Goal: Task Accomplishment & Management: Manage account settings

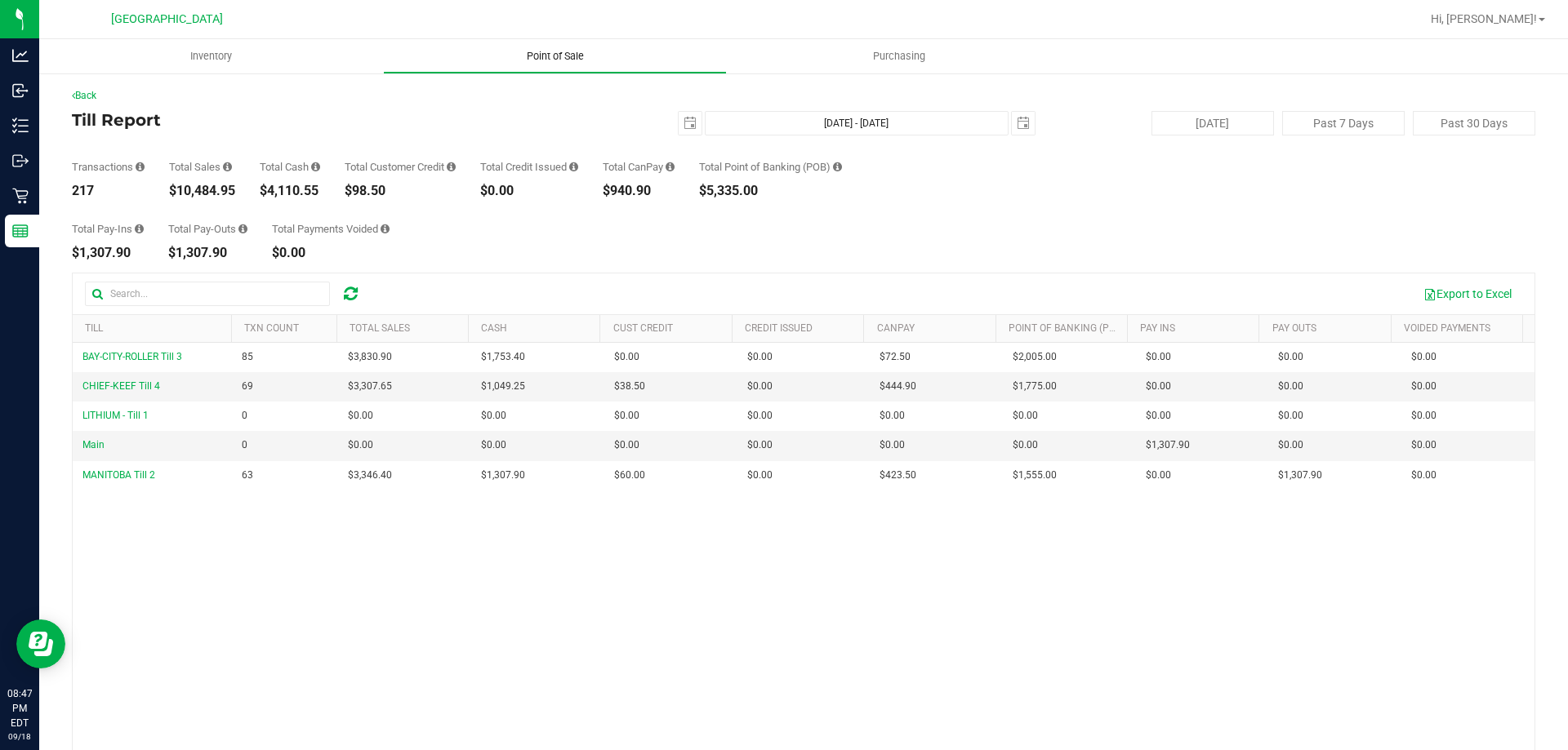
click at [536, 62] on span "Point of Sale" at bounding box center [555, 56] width 101 height 15
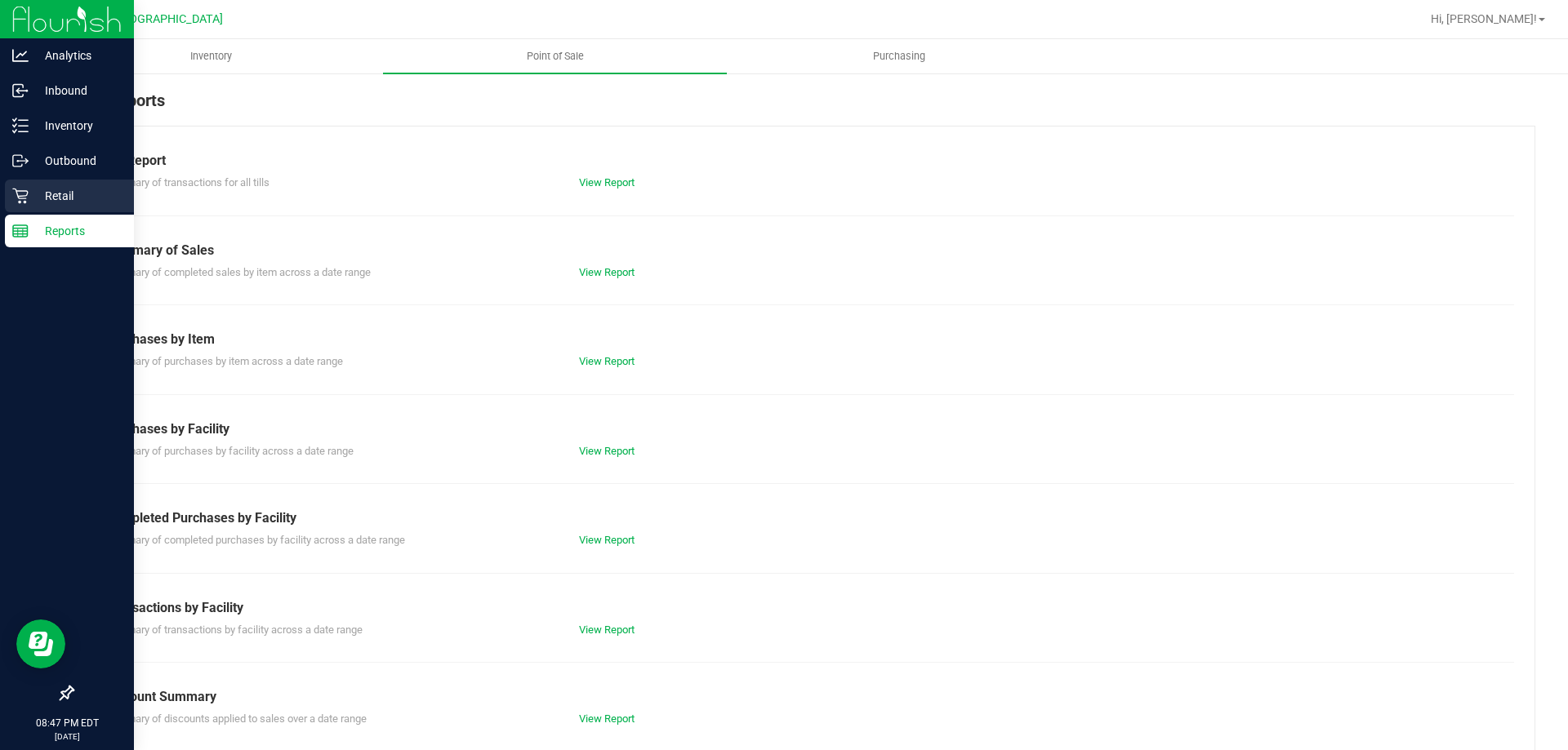
click at [28, 200] on icon at bounding box center [20, 196] width 16 height 16
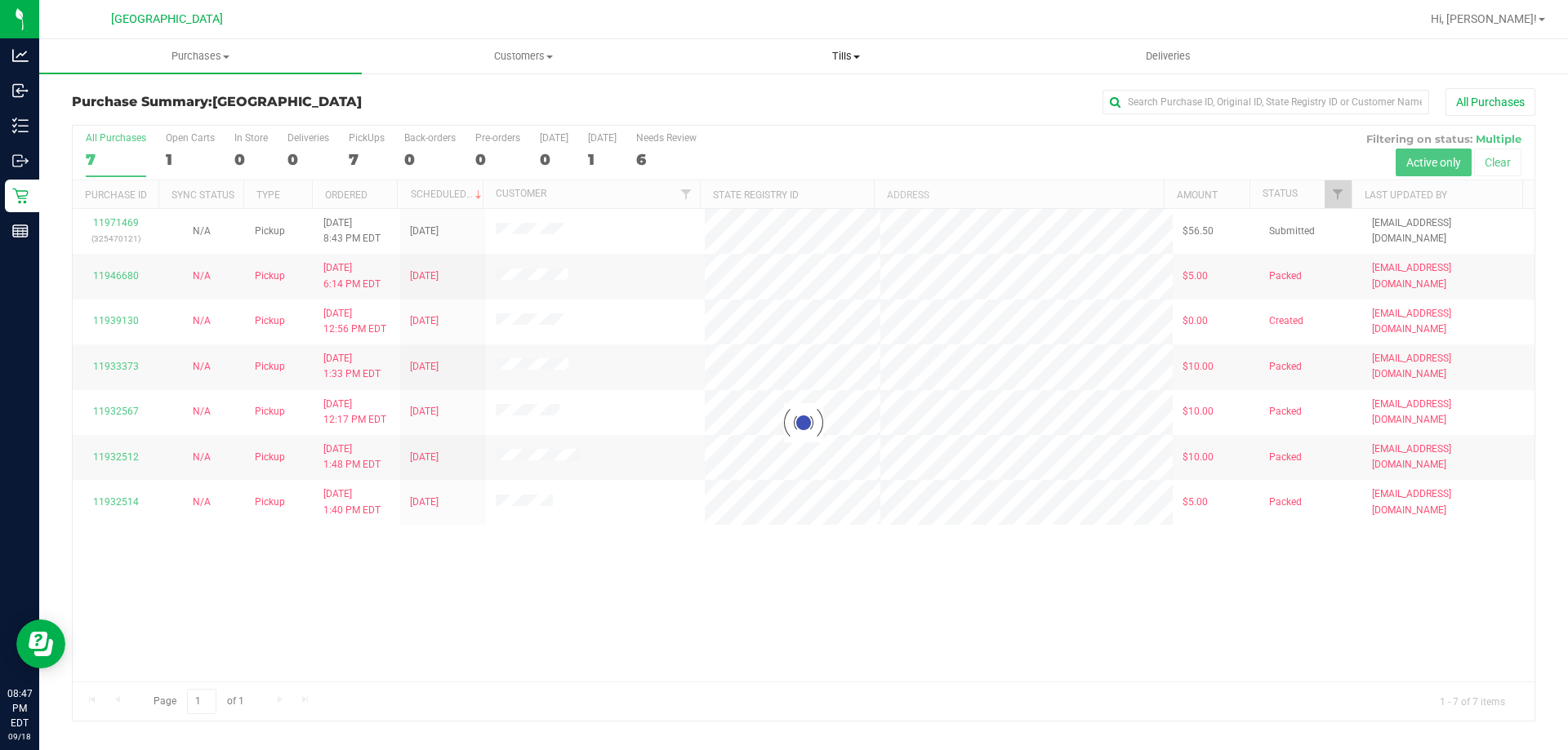
click at [851, 58] on span "Tills" at bounding box center [845, 56] width 321 height 15
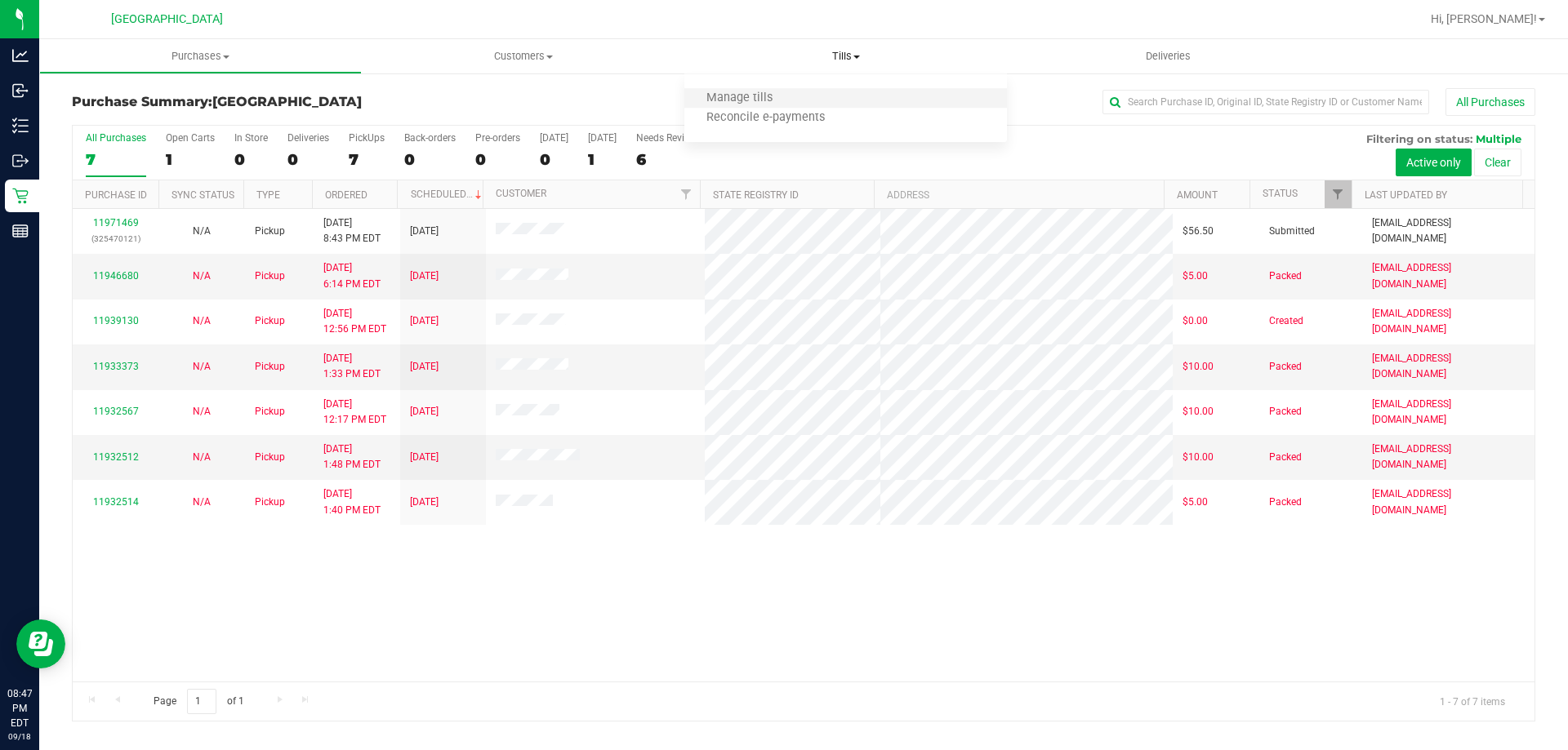
click at [809, 103] on li "Manage tills" at bounding box center [845, 99] width 322 height 20
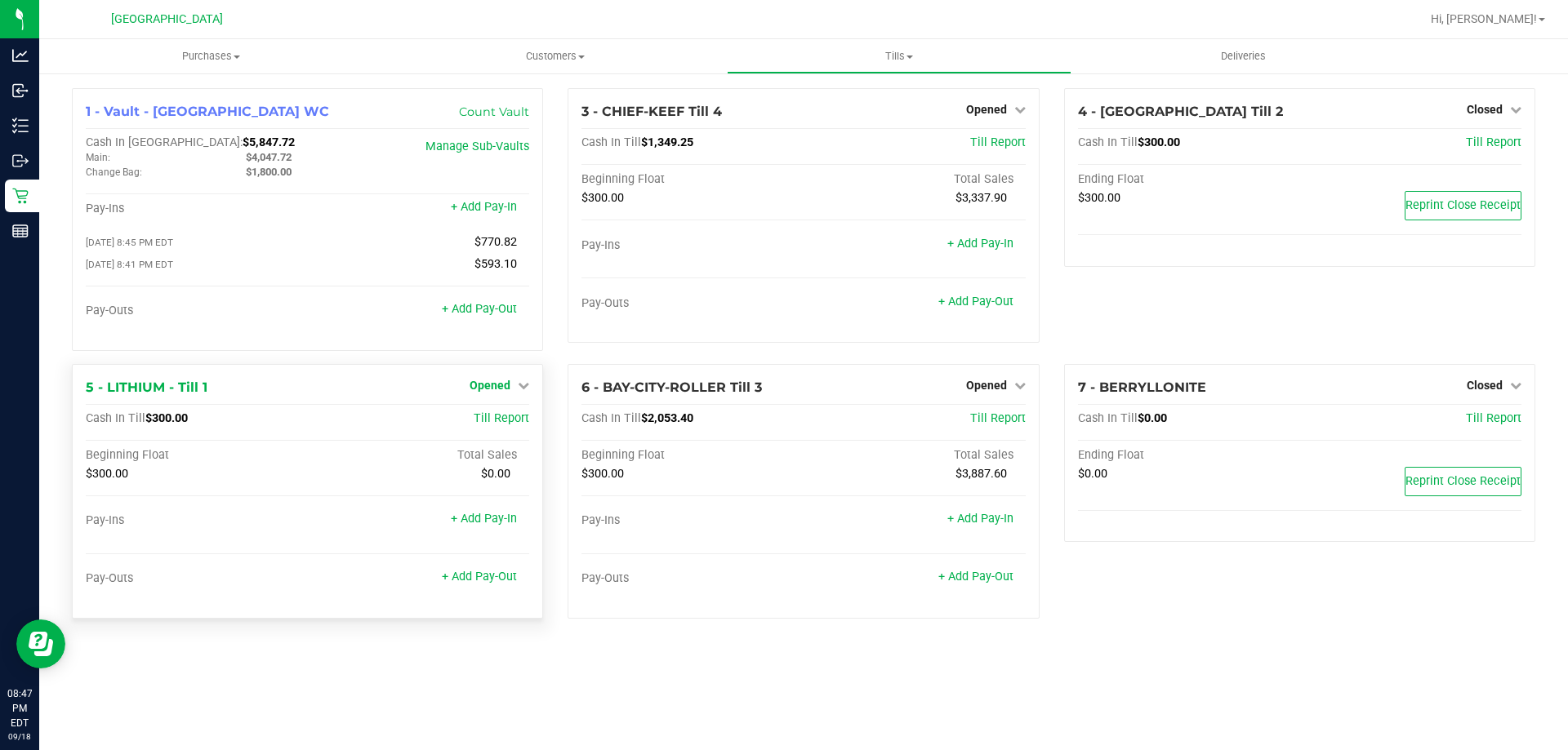
click at [503, 383] on span "Opened" at bounding box center [490, 385] width 41 height 13
click at [500, 419] on link "Close Till" at bounding box center [492, 418] width 44 height 13
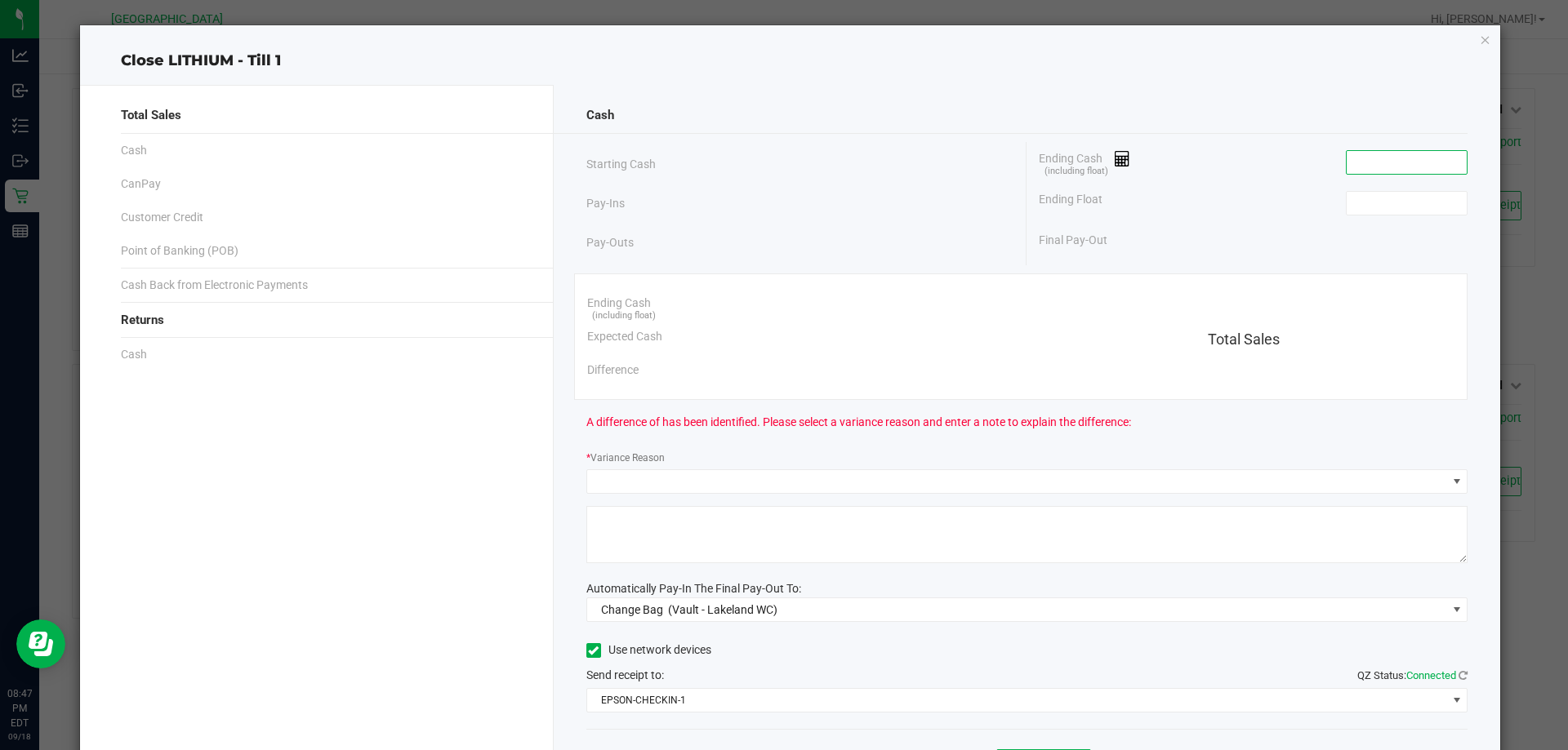
click at [1394, 164] on input at bounding box center [1407, 162] width 120 height 23
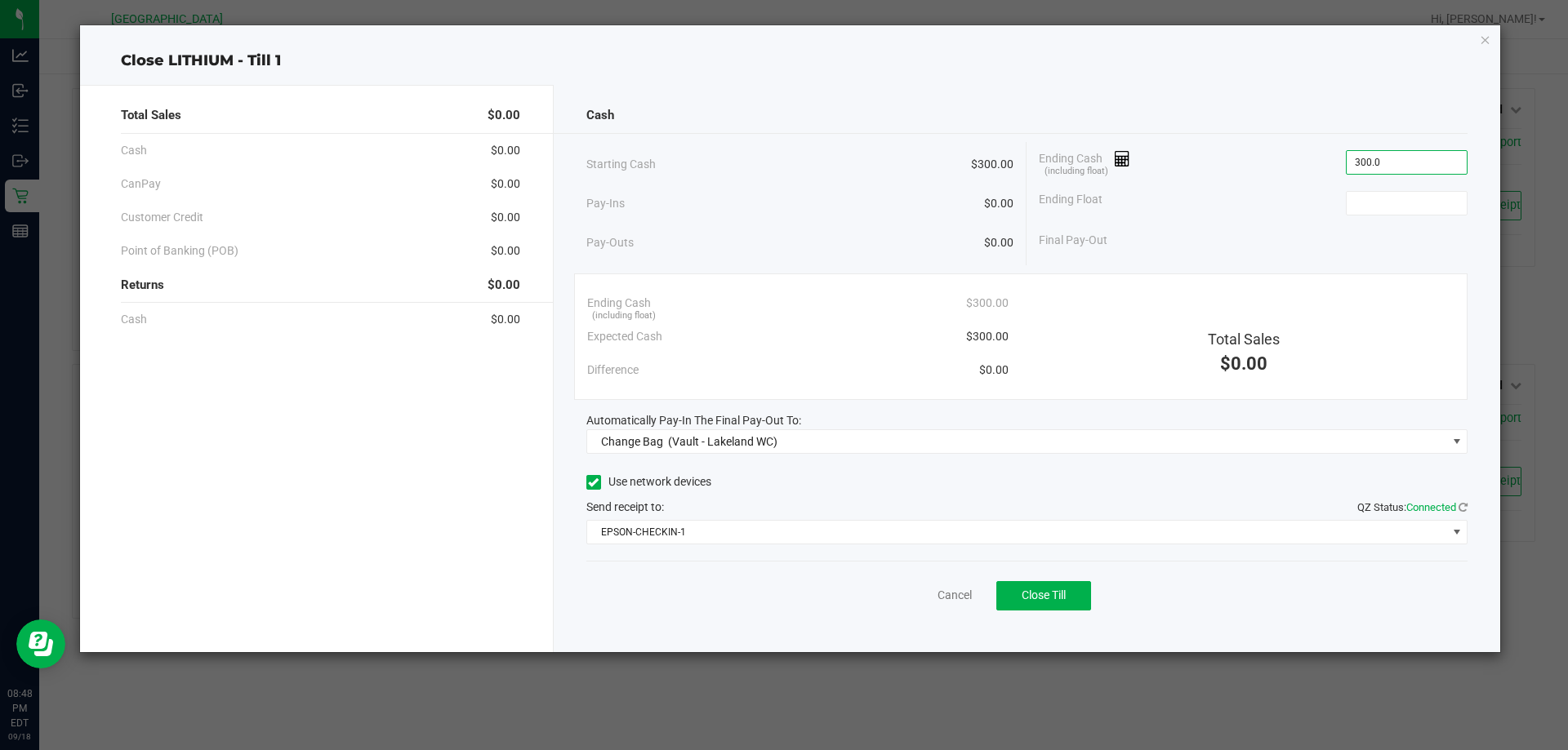
type input "$300.00"
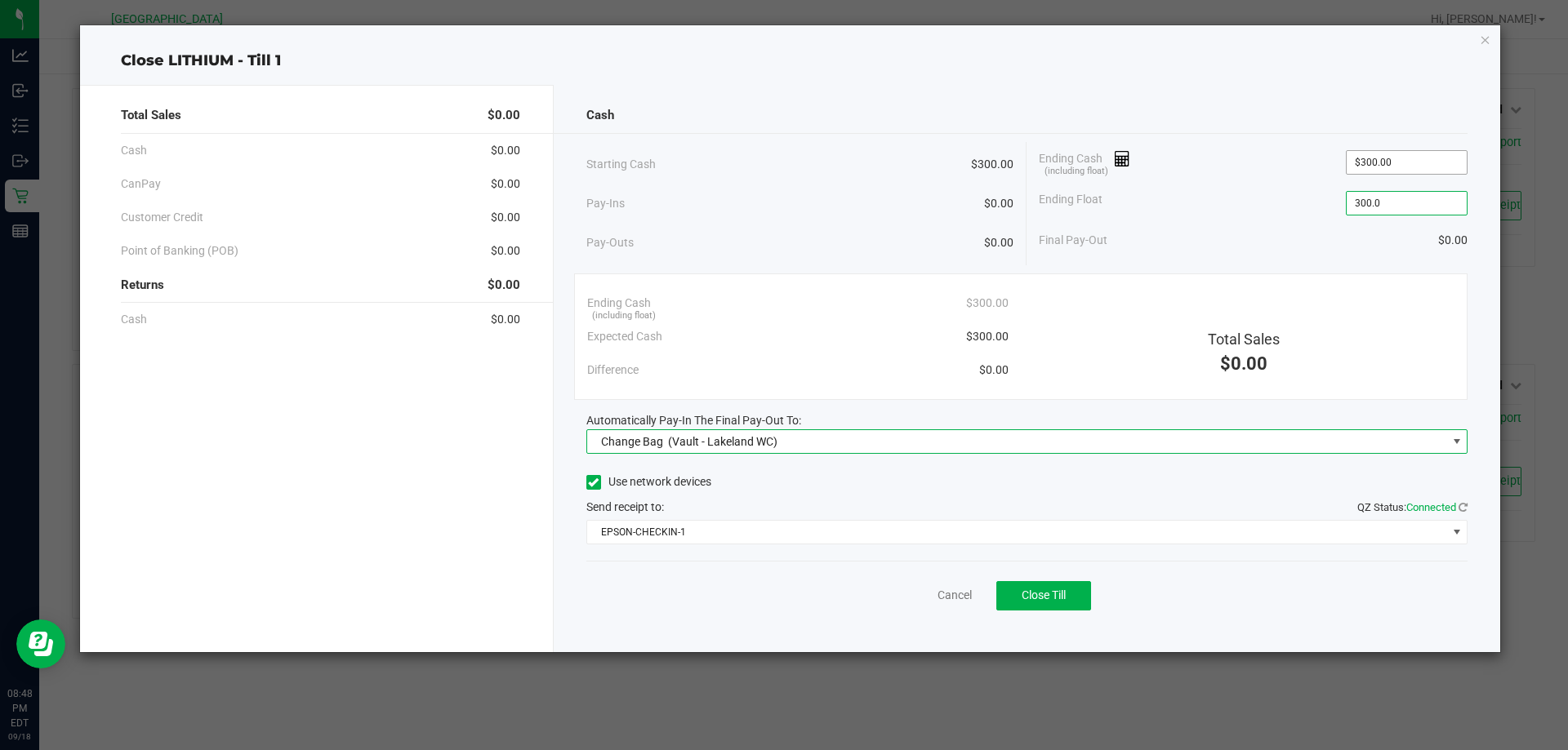
type input "$300.00"
click at [845, 439] on span "Change Bag (Vault - Lakeland WC)" at bounding box center [1017, 442] width 861 height 23
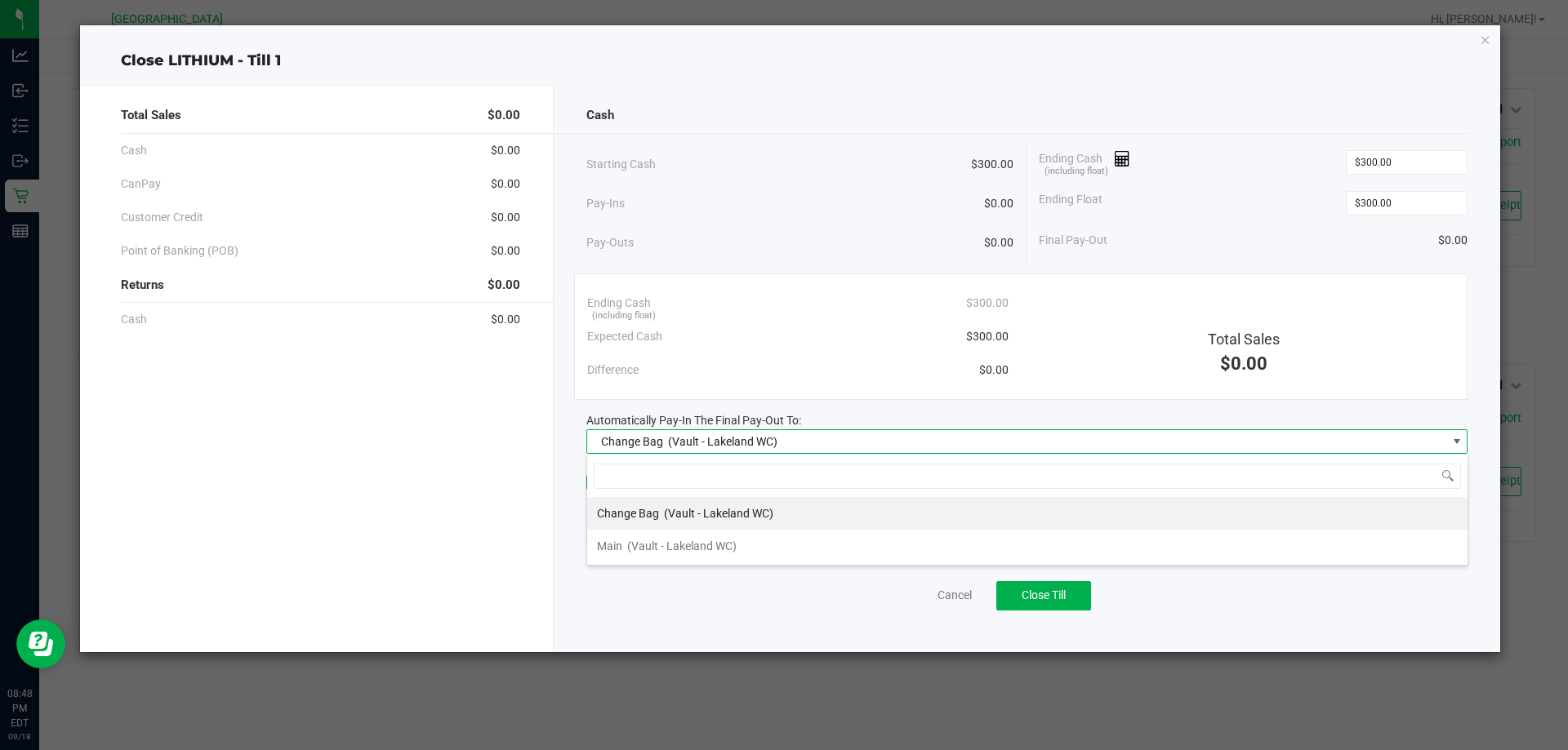
scroll to position [25, 881]
click at [698, 535] on div "Main (Vault - Lakeland WC)" at bounding box center [667, 546] width 139 height 29
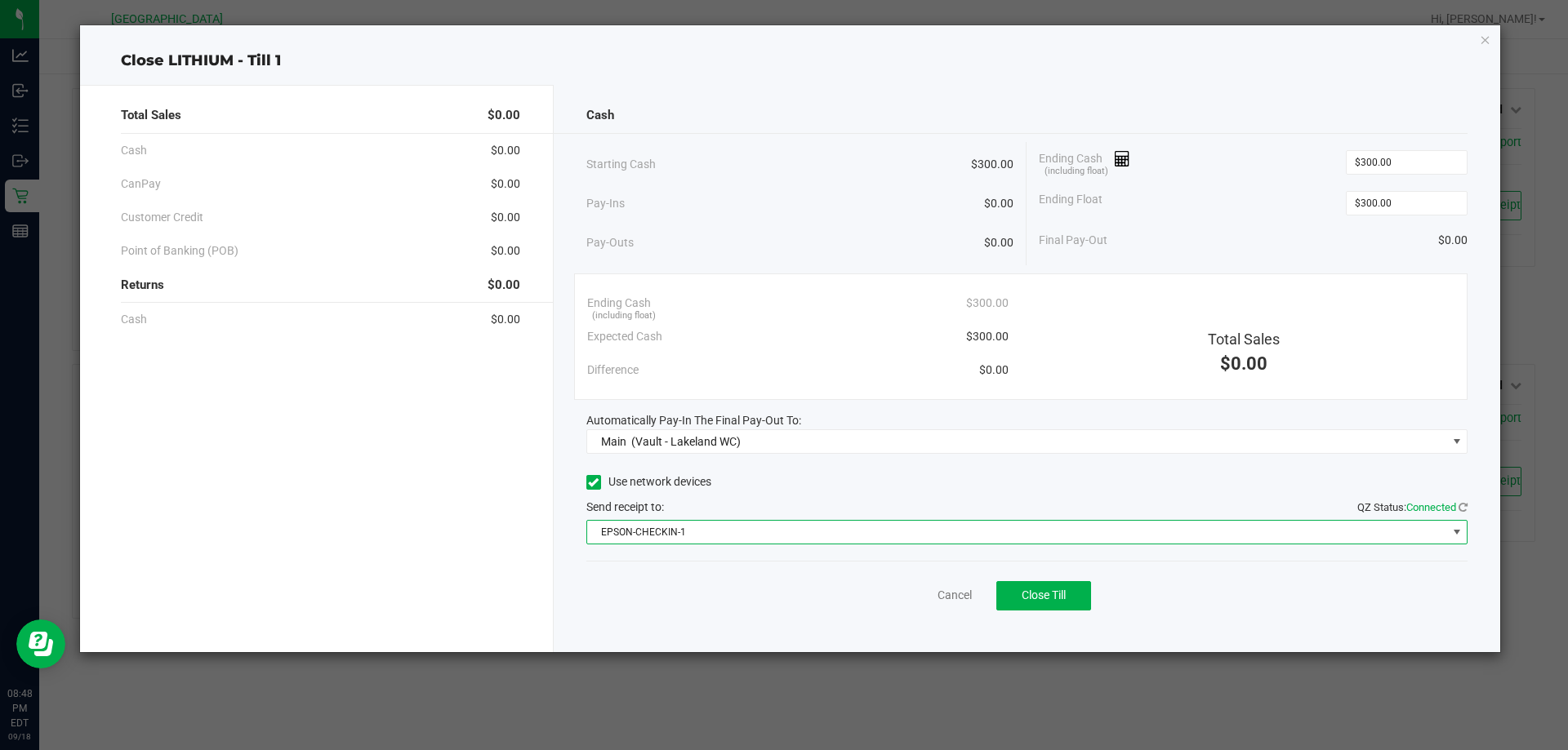
click at [798, 520] on span "EPSON-CHECKIN-1" at bounding box center [1027, 532] width 882 height 25
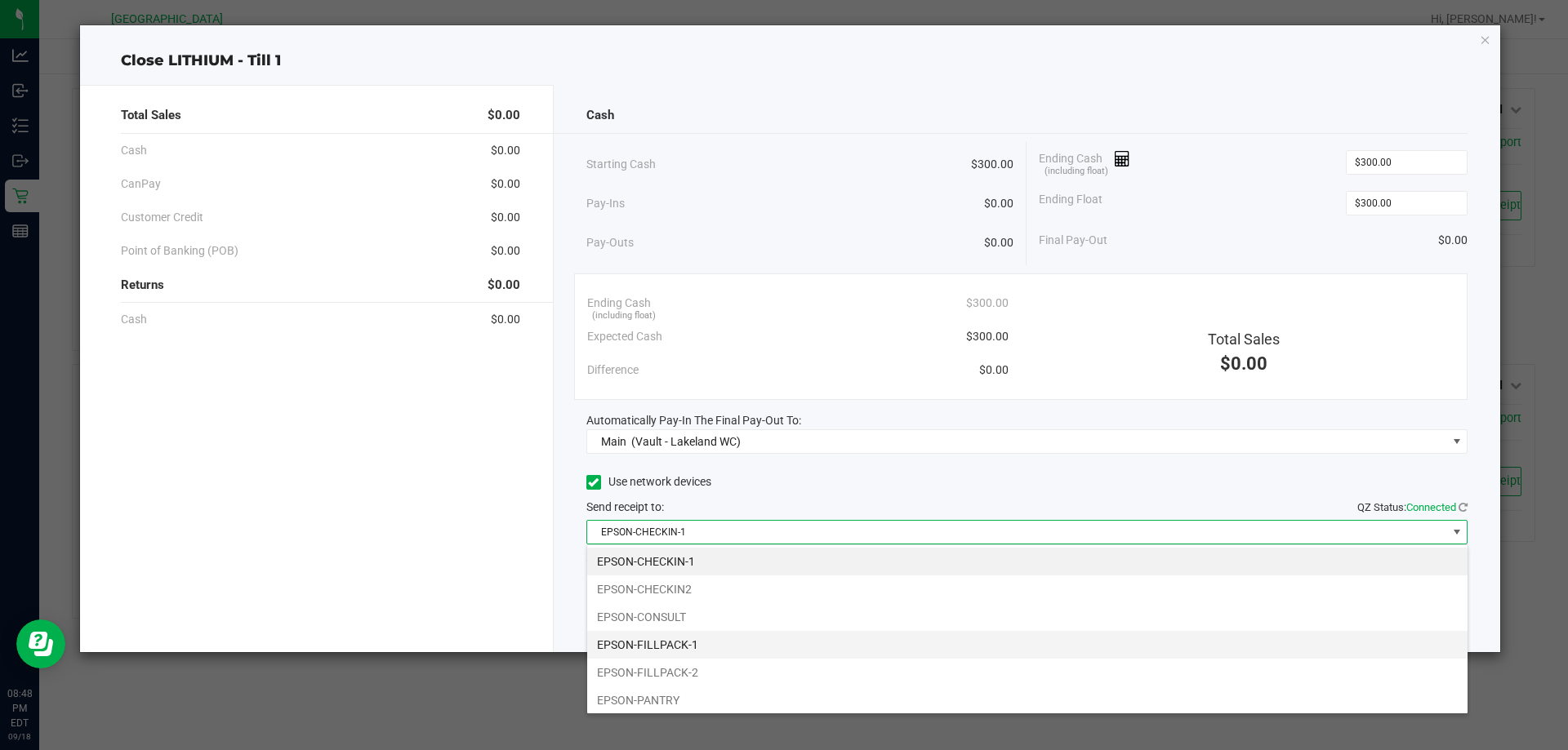
drag, startPoint x: 672, startPoint y: 649, endPoint x: 697, endPoint y: 644, distance: 25.5
click at [675, 648] on li "EPSON-FILLPACK-1" at bounding box center [1027, 645] width 880 height 27
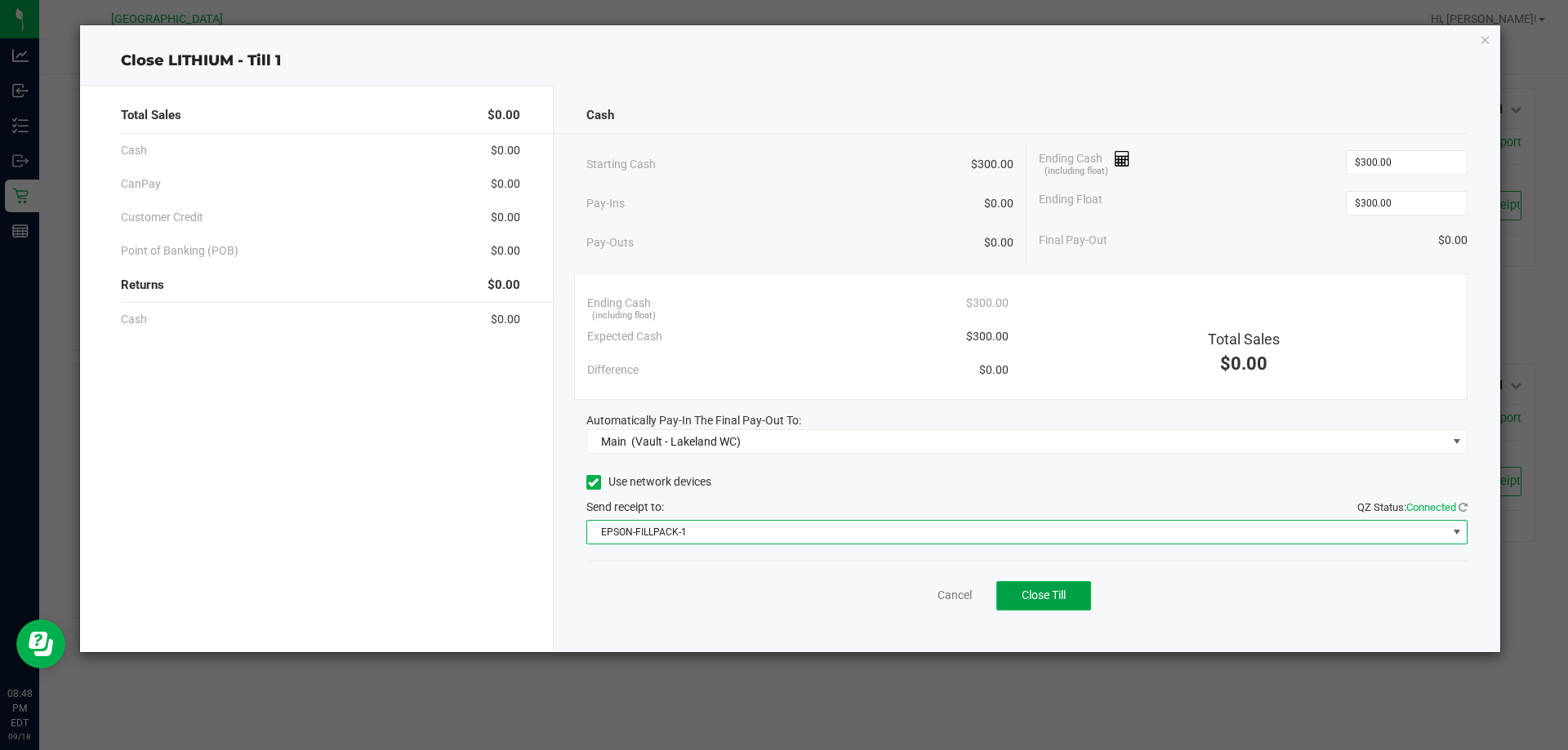
click at [1026, 603] on button "Close Till" at bounding box center [1044, 596] width 95 height 29
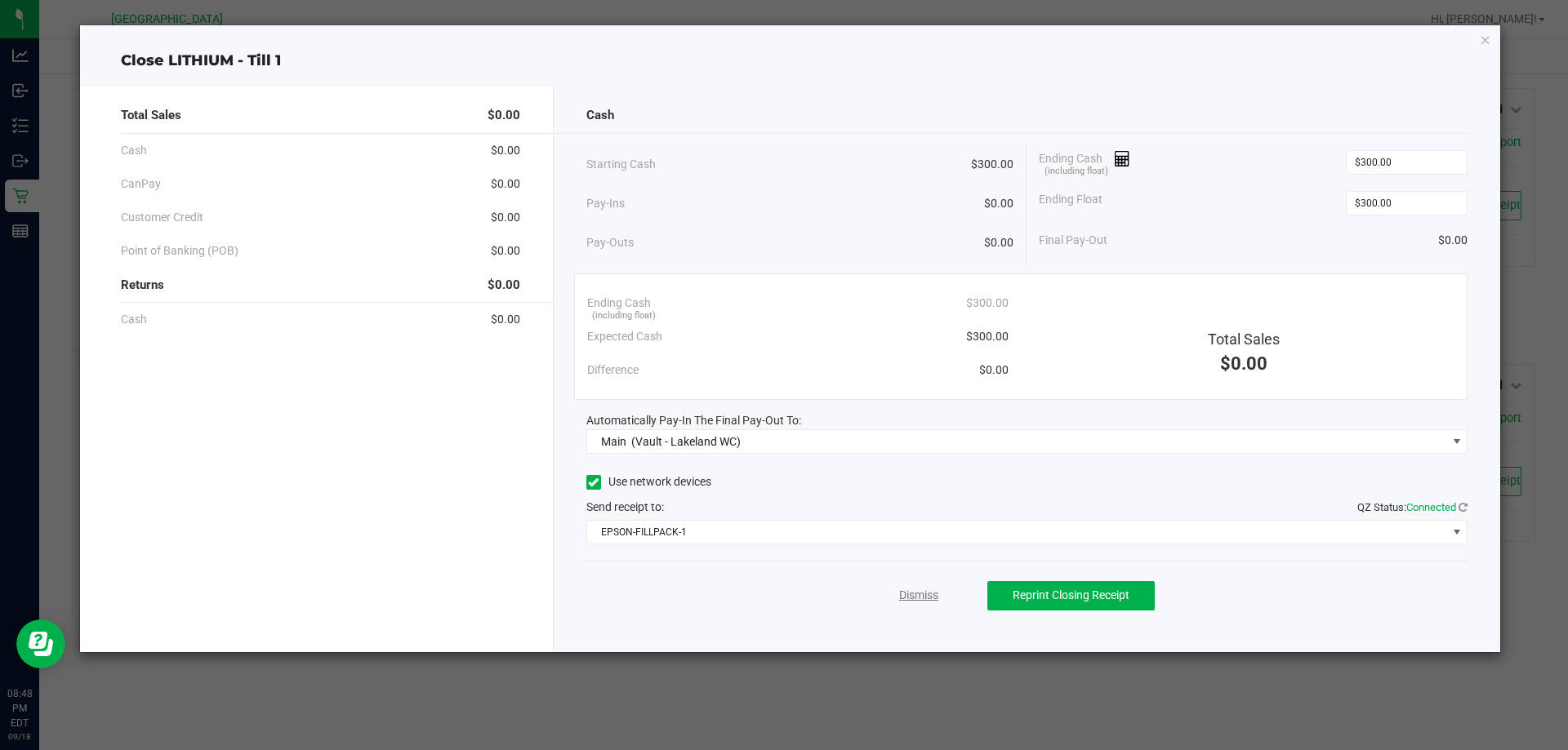
click at [928, 593] on link "Dismiss" at bounding box center [919, 595] width 40 height 17
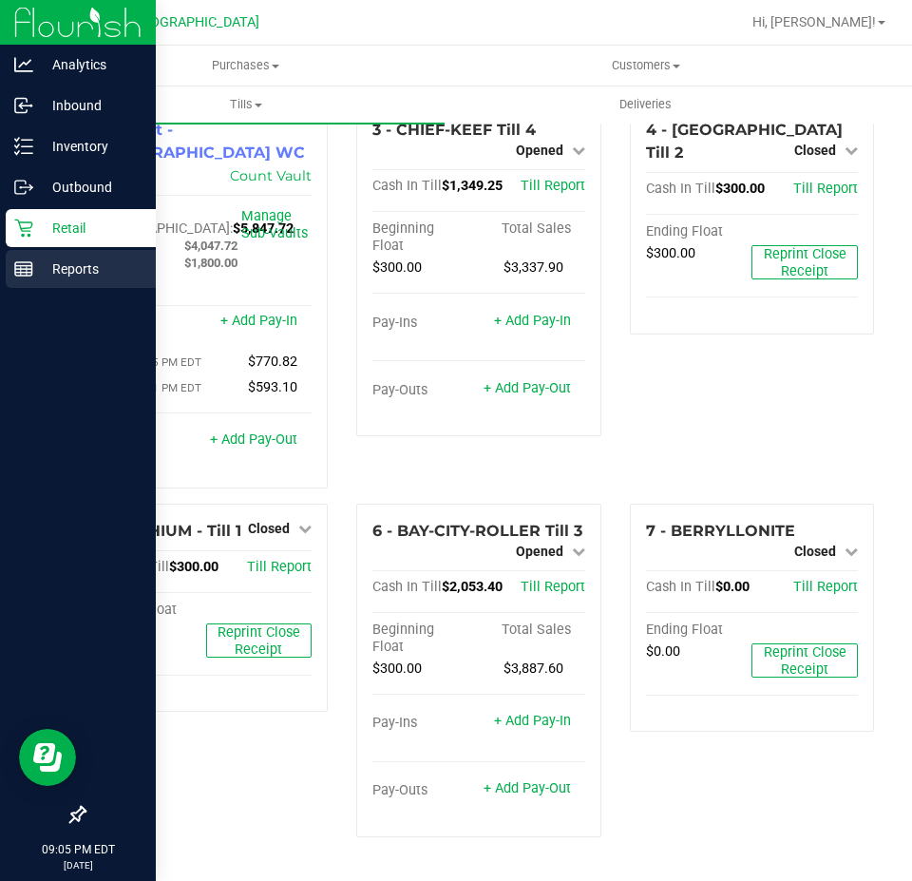
click at [74, 265] on p "Reports" at bounding box center [90, 269] width 114 height 23
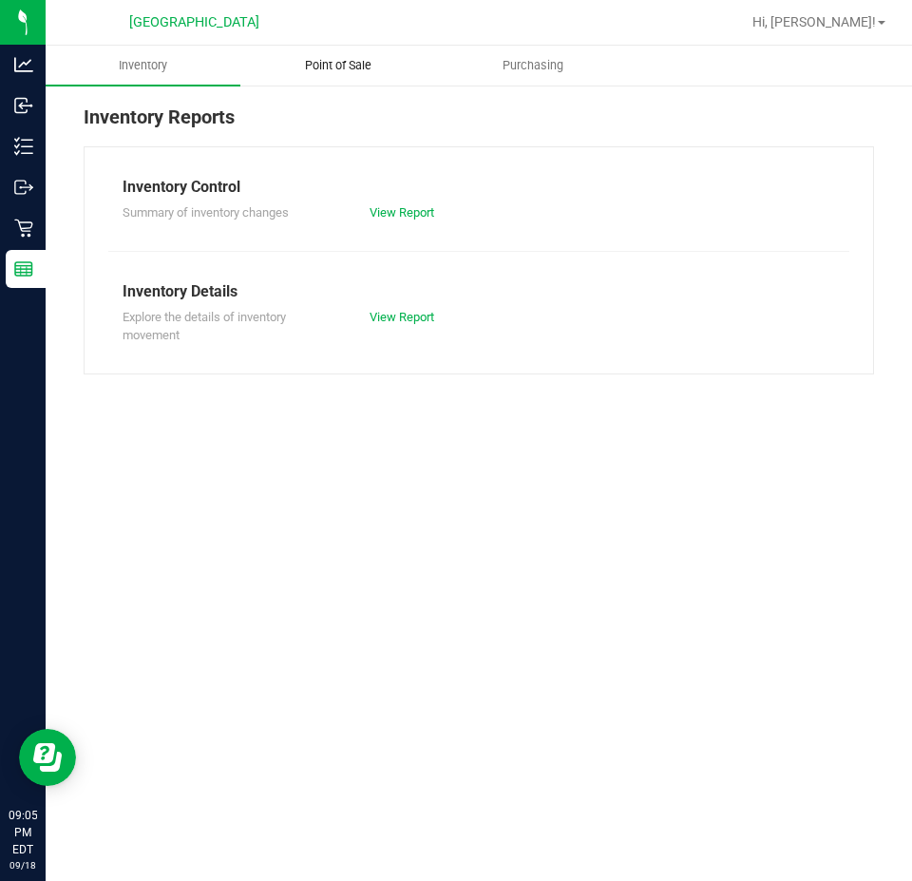
click at [349, 55] on uib-tab-heading "Point of Sale" at bounding box center [337, 66] width 193 height 38
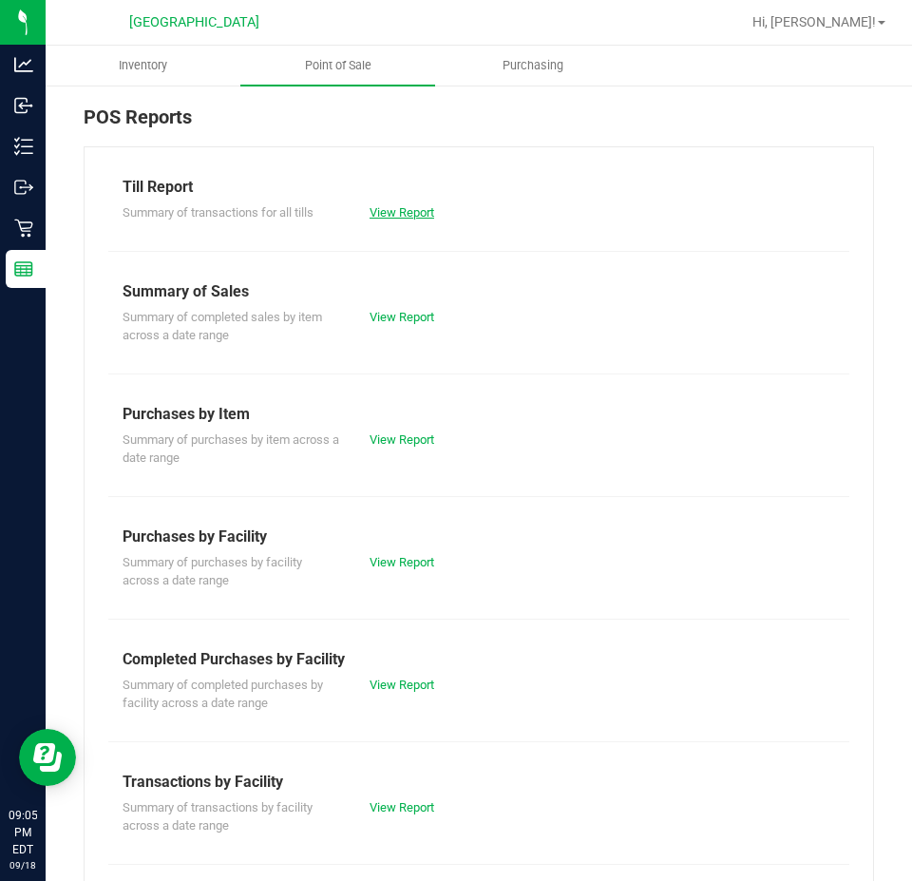
click at [382, 214] on link "View Report" at bounding box center [402, 212] width 65 height 14
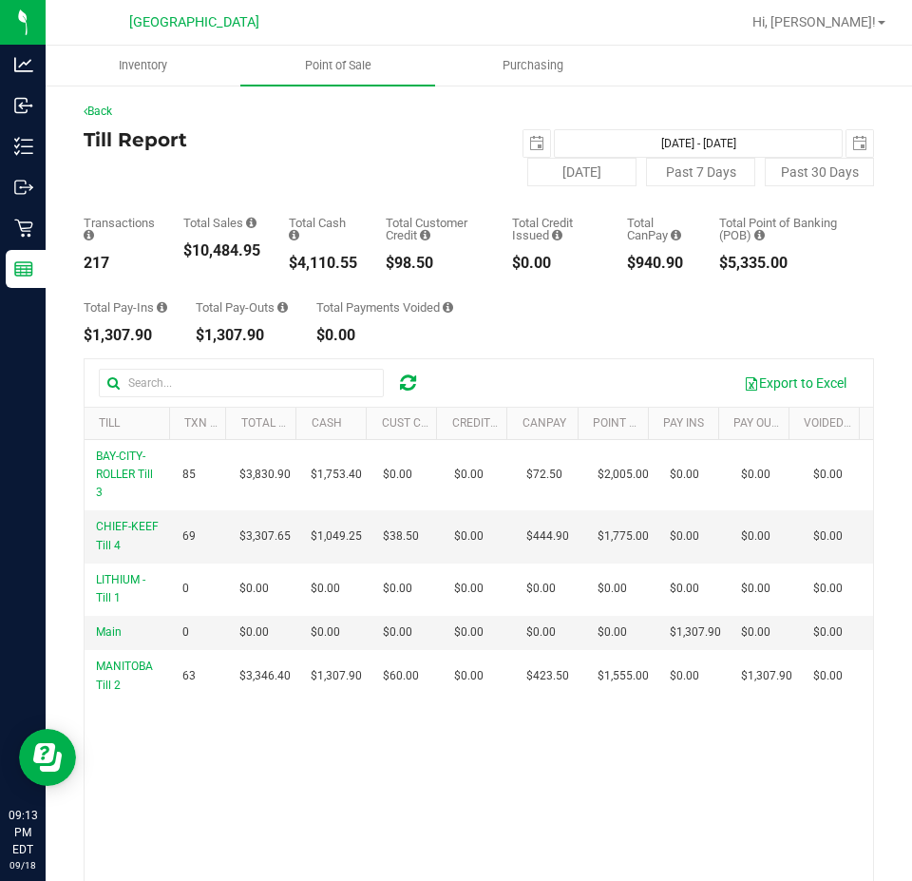
click at [228, 250] on div "$10,484.95" at bounding box center [221, 250] width 77 height 15
click at [105, 265] on div "217" at bounding box center [119, 263] width 71 height 15
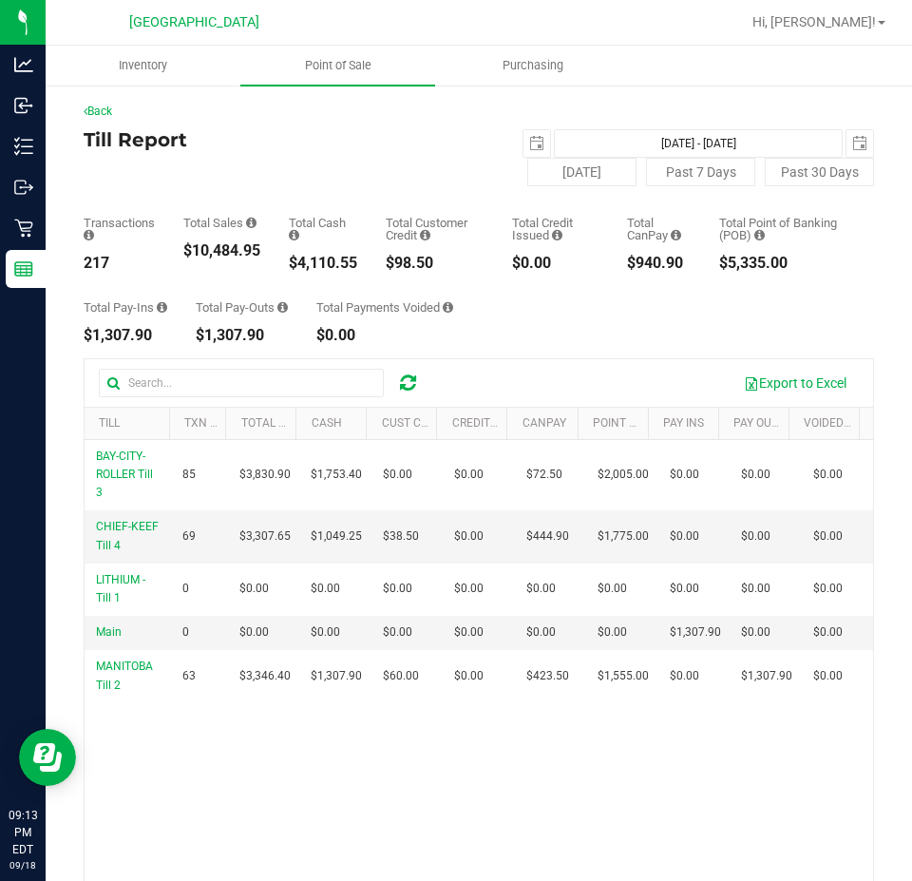
copy div "217"
click at [316, 266] on div "$4,110.55" at bounding box center [323, 263] width 68 height 15
copy div "4,110.55"
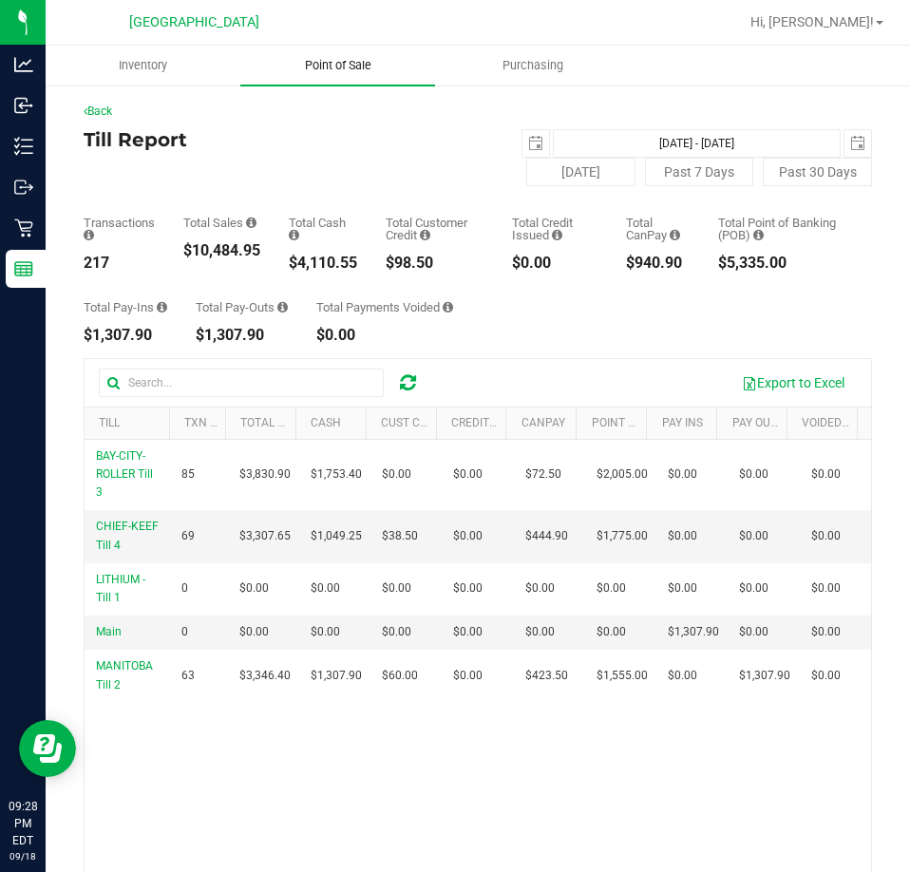
click at [350, 67] on span "Point of Sale" at bounding box center [338, 65] width 118 height 17
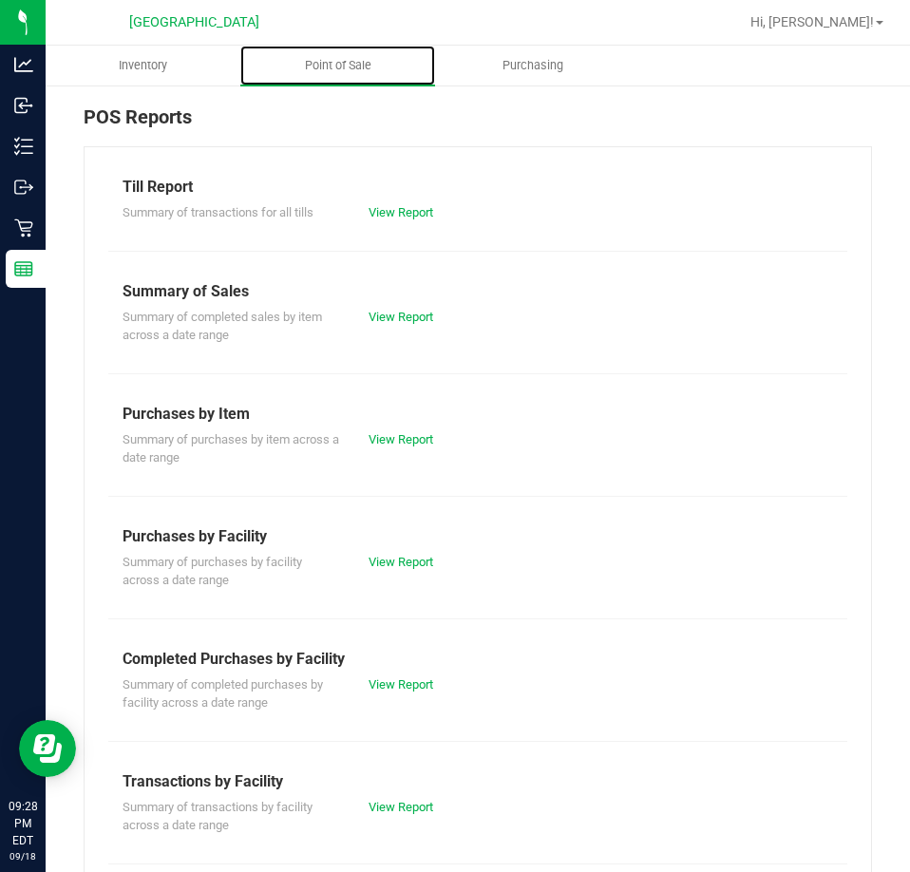
scroll to position [190, 0]
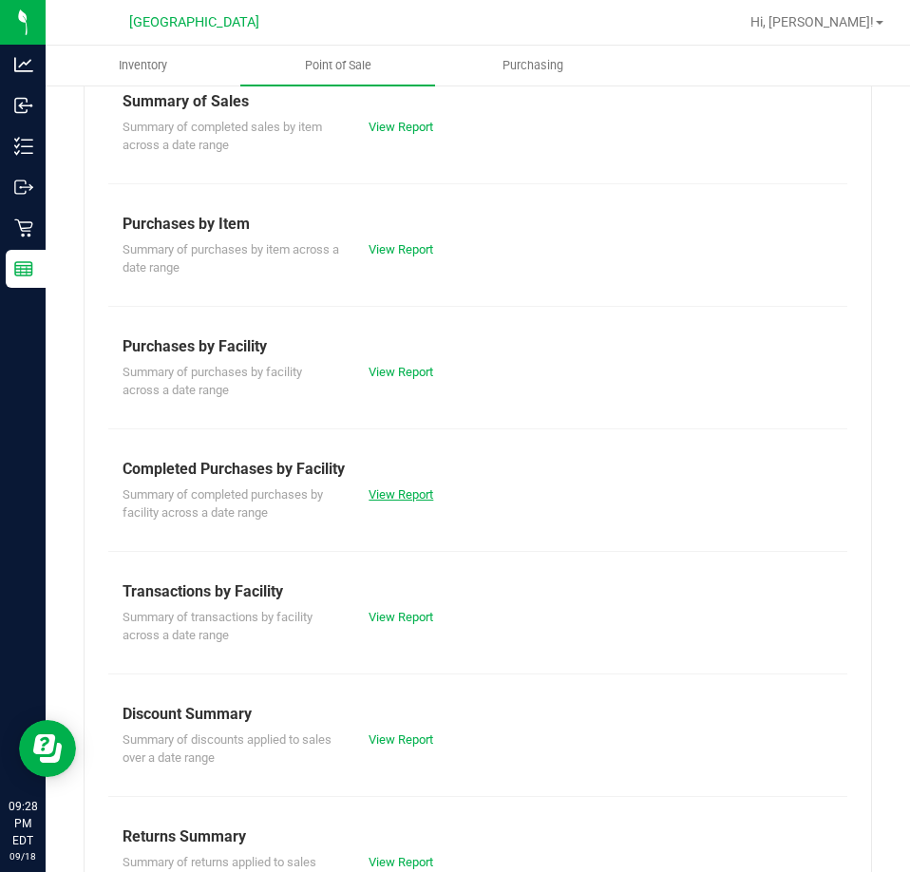
click at [405, 495] on link "View Report" at bounding box center [401, 494] width 65 height 14
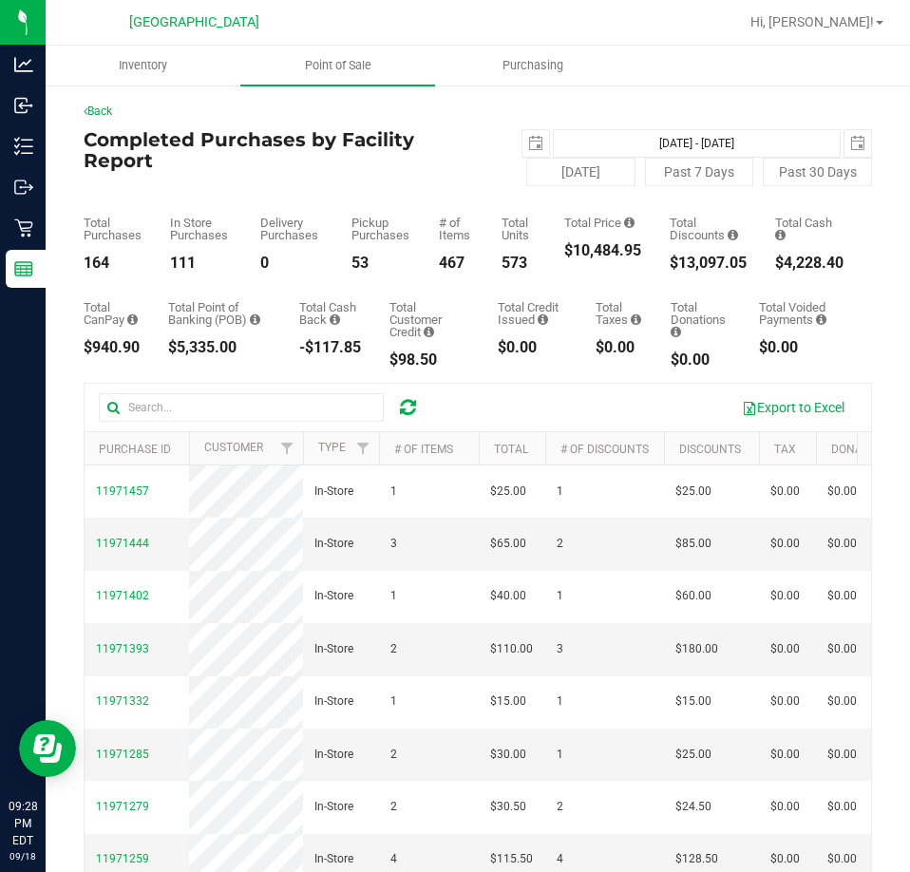
click at [708, 259] on div "$13,097.05" at bounding box center [708, 263] width 77 height 15
copy div "$13,097.05"
click at [349, 73] on span "Point of Sale" at bounding box center [338, 65] width 118 height 17
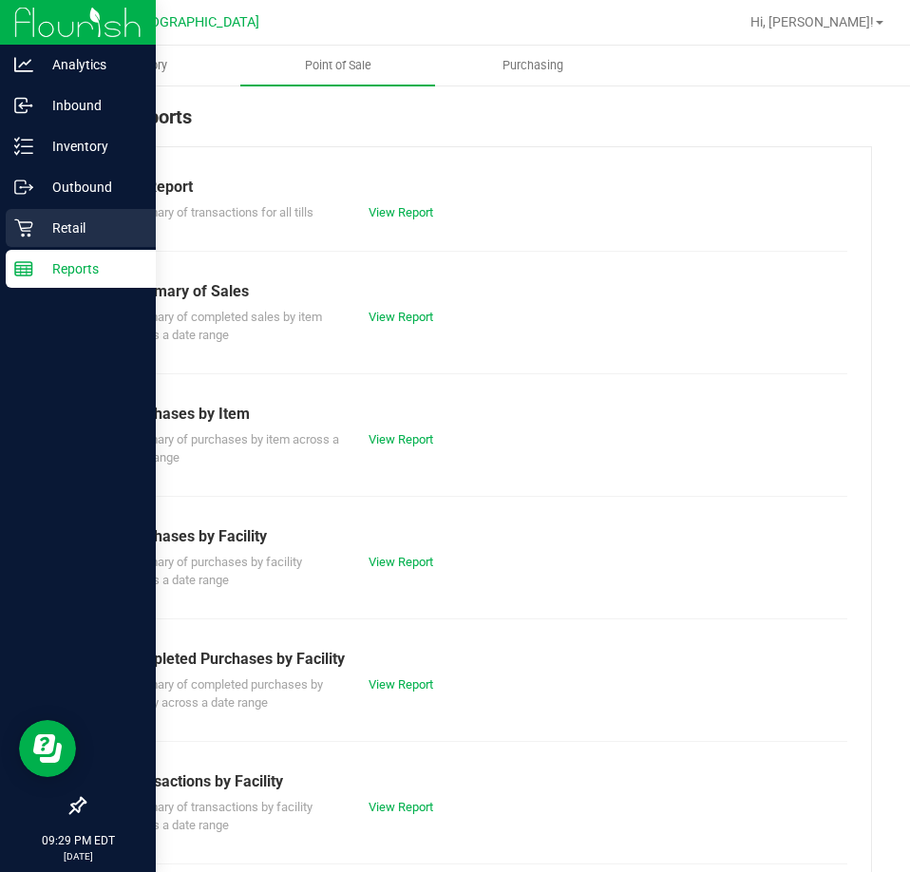
click at [30, 235] on icon at bounding box center [23, 229] width 18 height 18
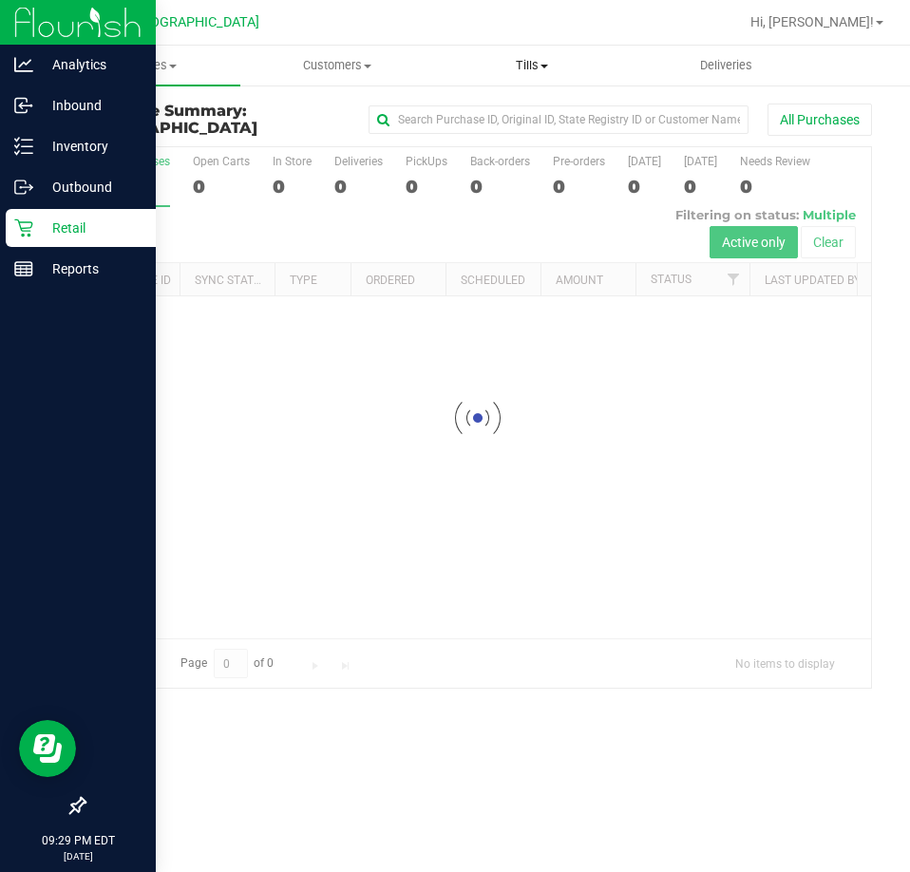
click at [544, 59] on span "Tills" at bounding box center [532, 65] width 193 height 17
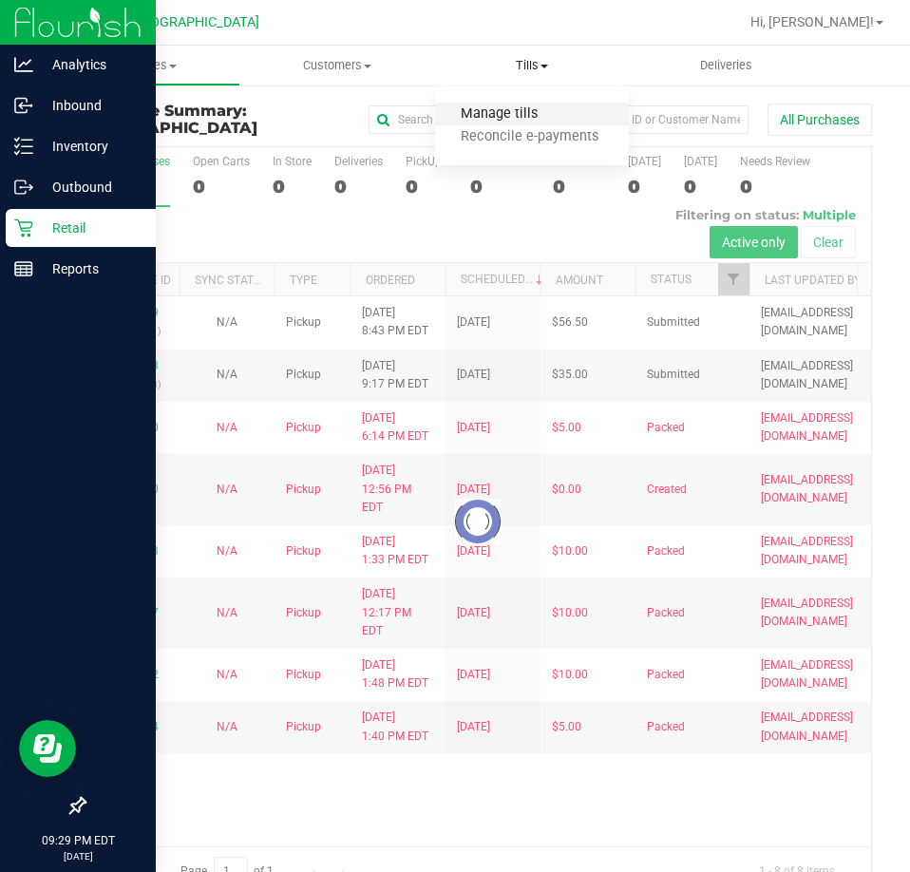
click at [480, 113] on span "Manage tills" at bounding box center [499, 114] width 128 height 16
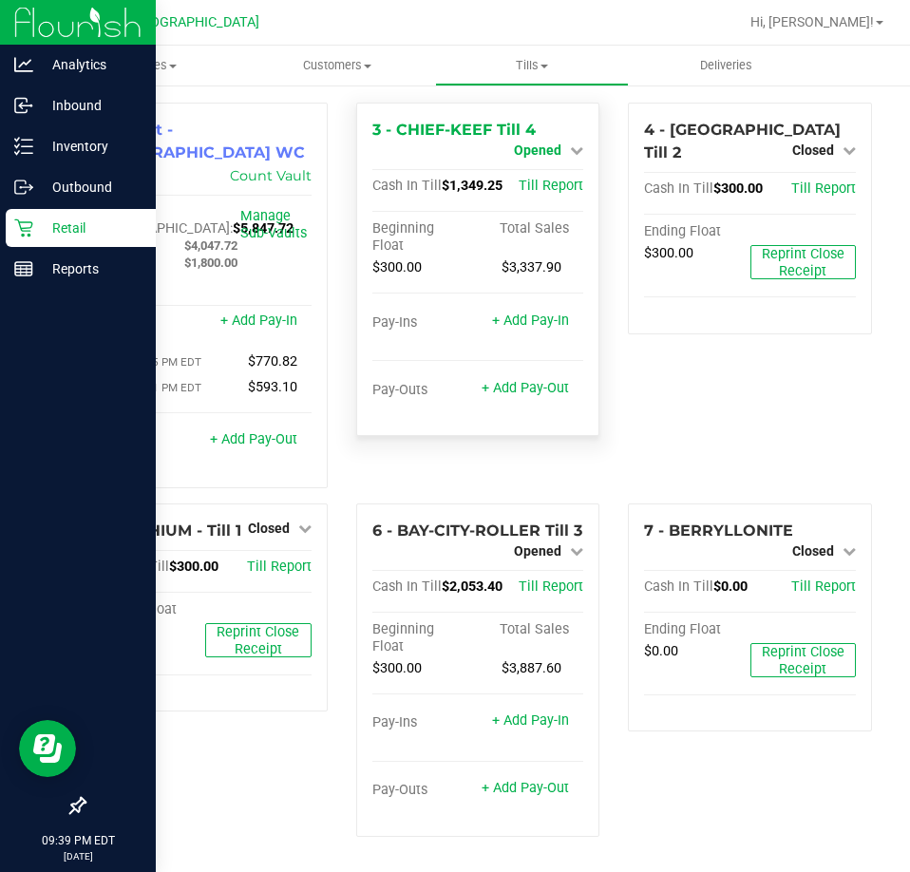
click at [554, 157] on span "Opened" at bounding box center [538, 150] width 48 height 15
click at [573, 162] on div "Close Till" at bounding box center [540, 168] width 141 height 24
click at [554, 165] on link "Close Till" at bounding box center [540, 167] width 51 height 15
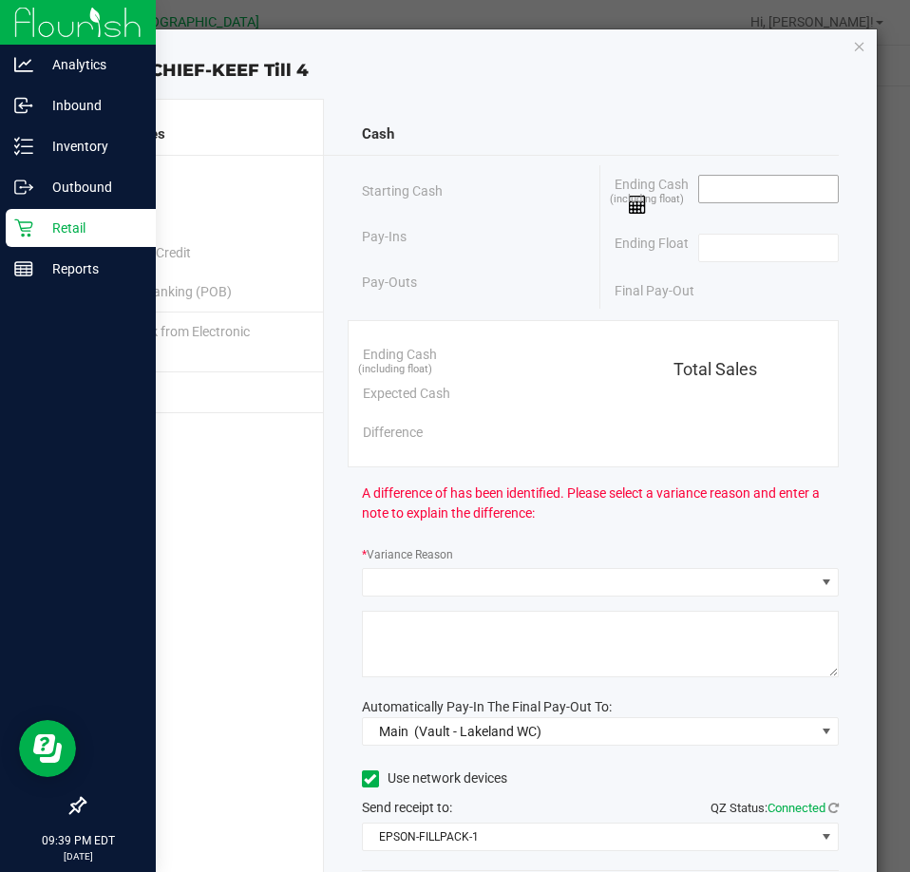
click at [726, 202] on span at bounding box center [769, 189] width 142 height 29
click at [727, 189] on input at bounding box center [769, 189] width 140 height 27
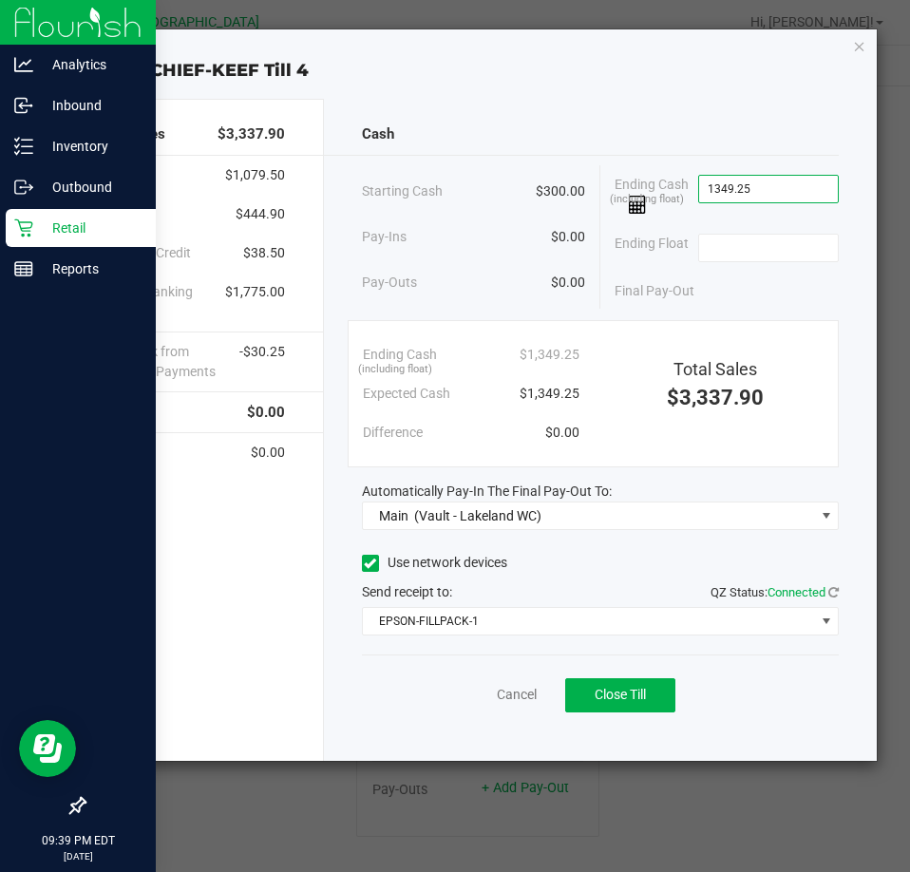
type input "$1,349.25"
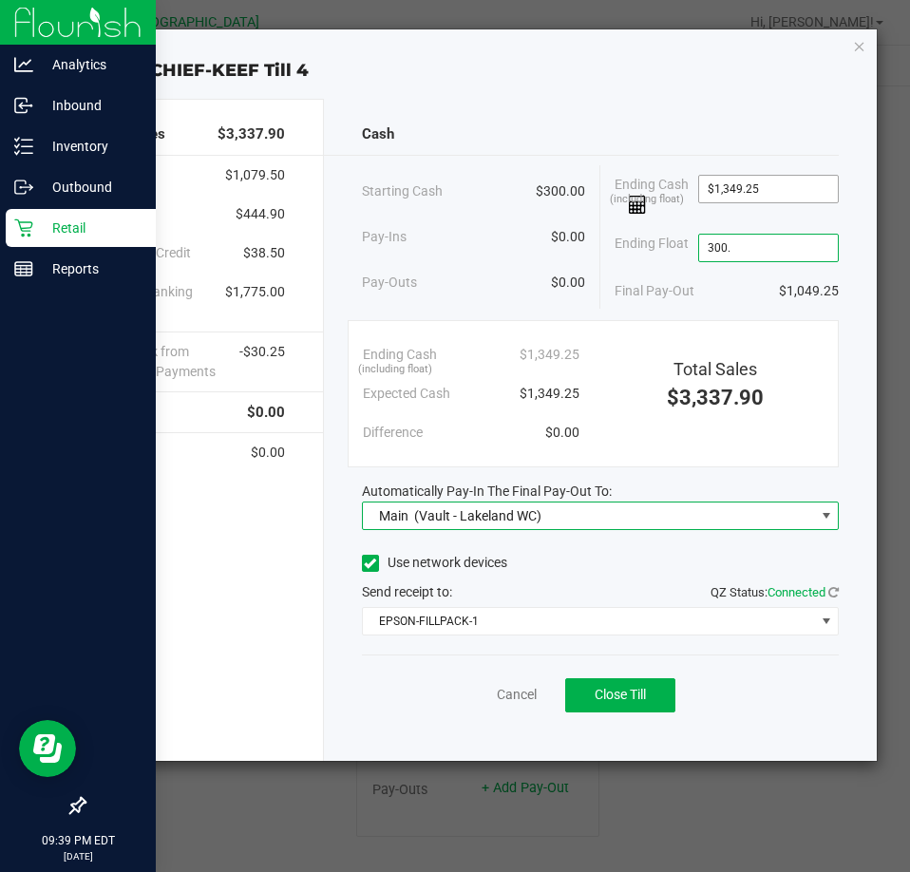
type input "$300.00"
click at [636, 699] on span "Close Till" at bounding box center [620, 694] width 51 height 15
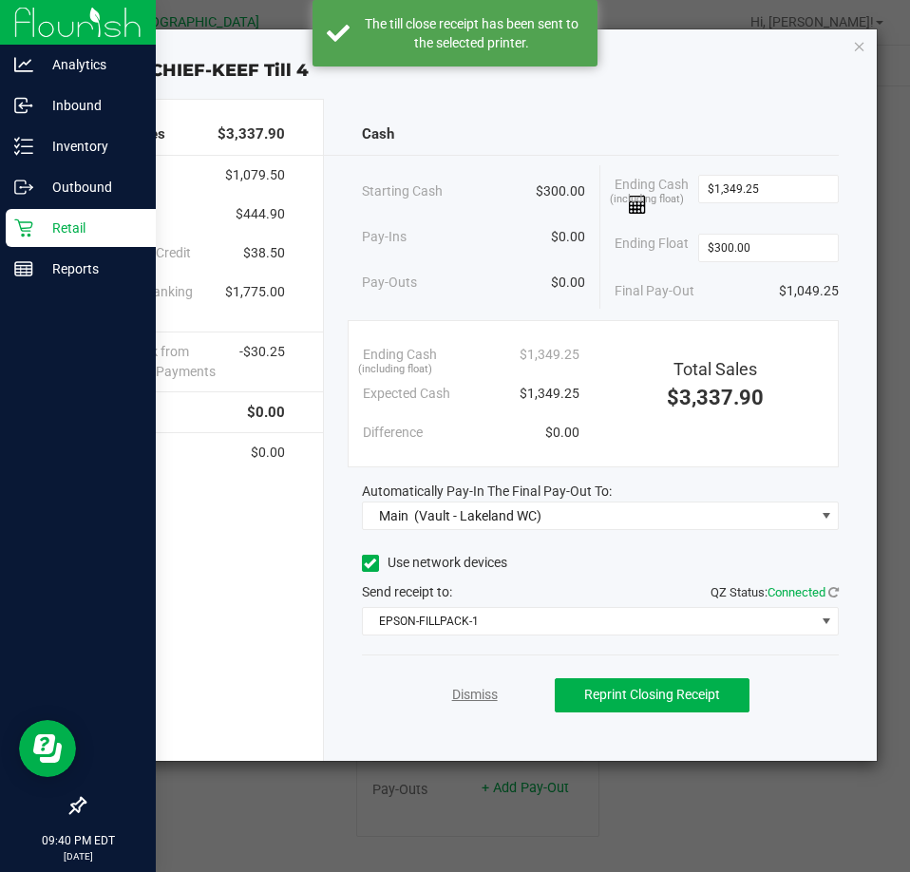
click at [463, 691] on link "Dismiss" at bounding box center [475, 695] width 46 height 20
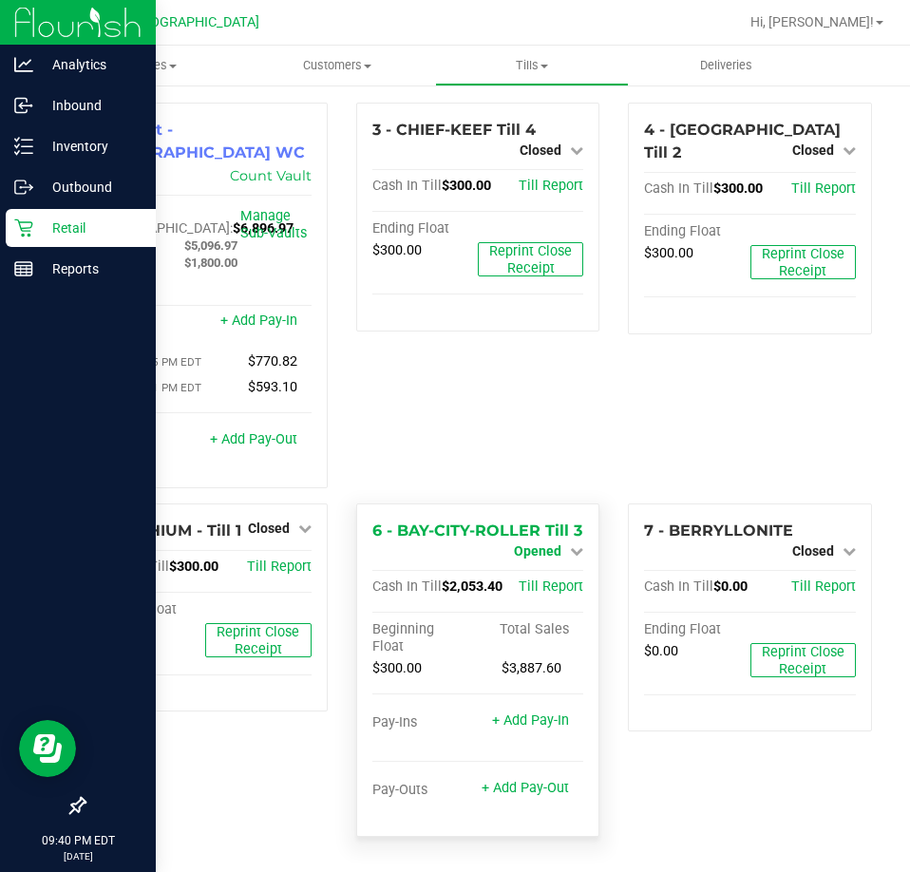
click at [553, 544] on span "Opened" at bounding box center [538, 551] width 48 height 15
click at [552, 560] on link "Close Till" at bounding box center [540, 567] width 51 height 15
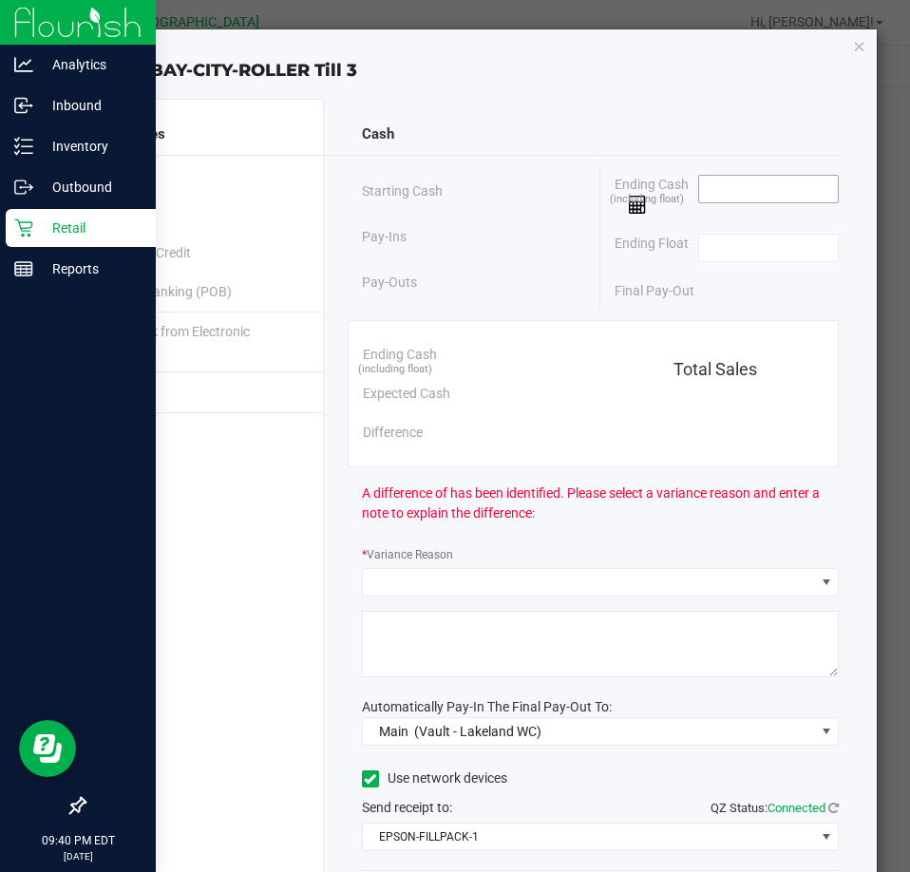
click at [789, 196] on input at bounding box center [769, 189] width 140 height 27
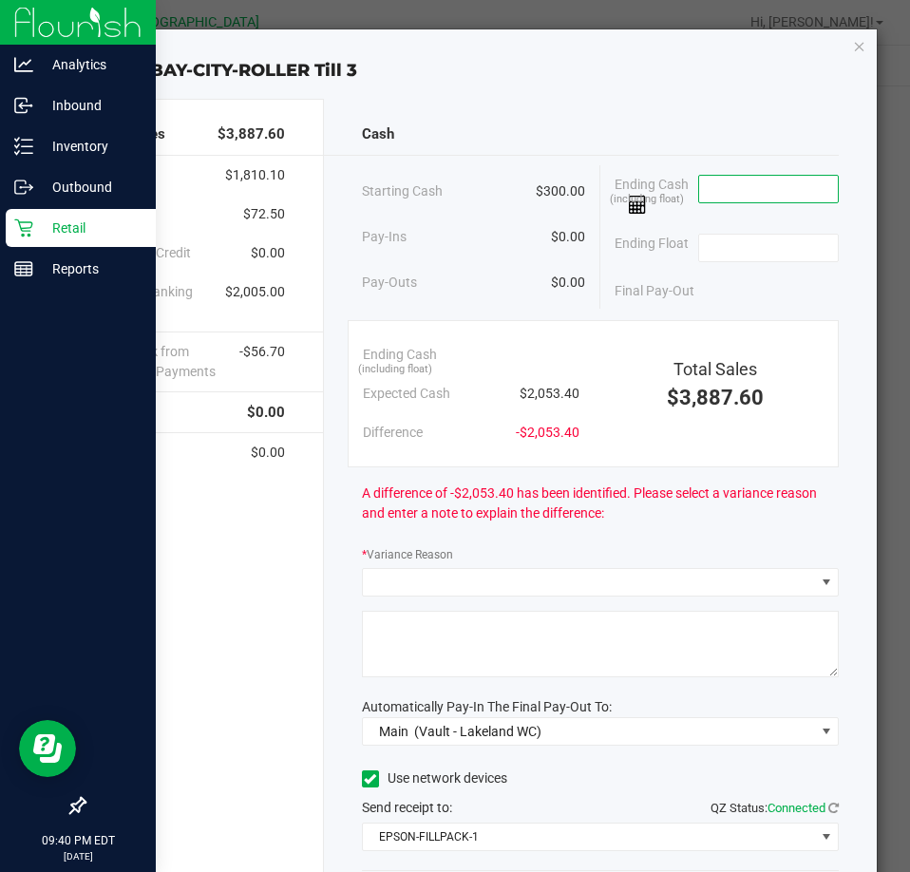
type input "3"
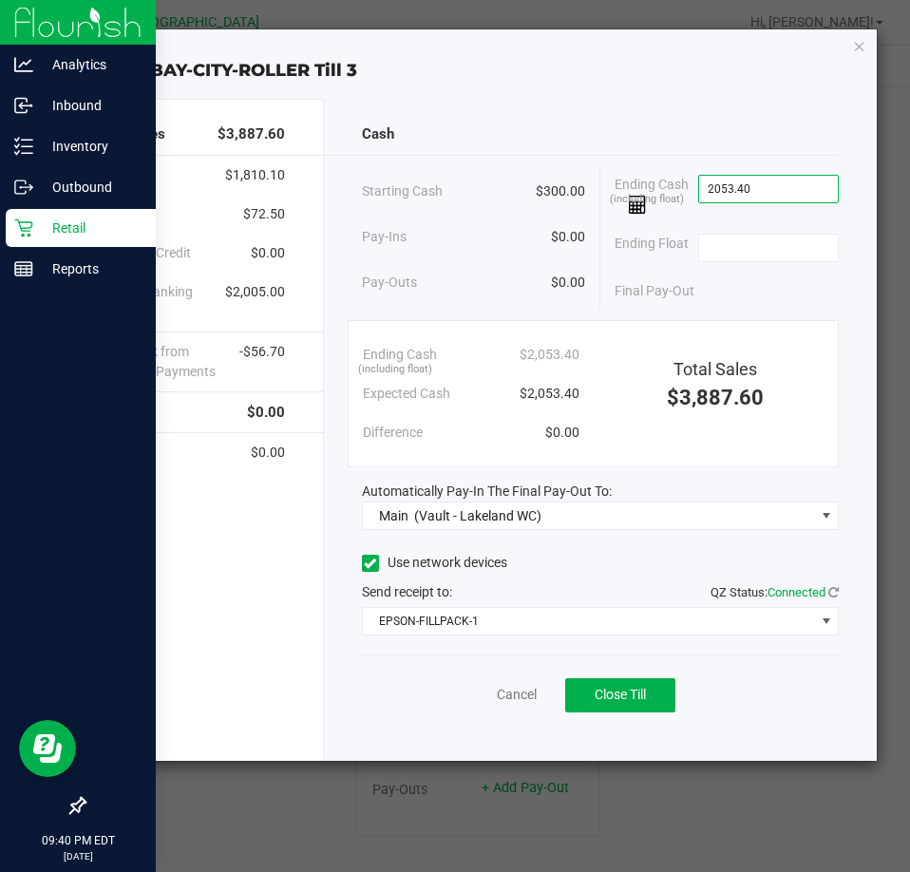
type input "$2,053.40"
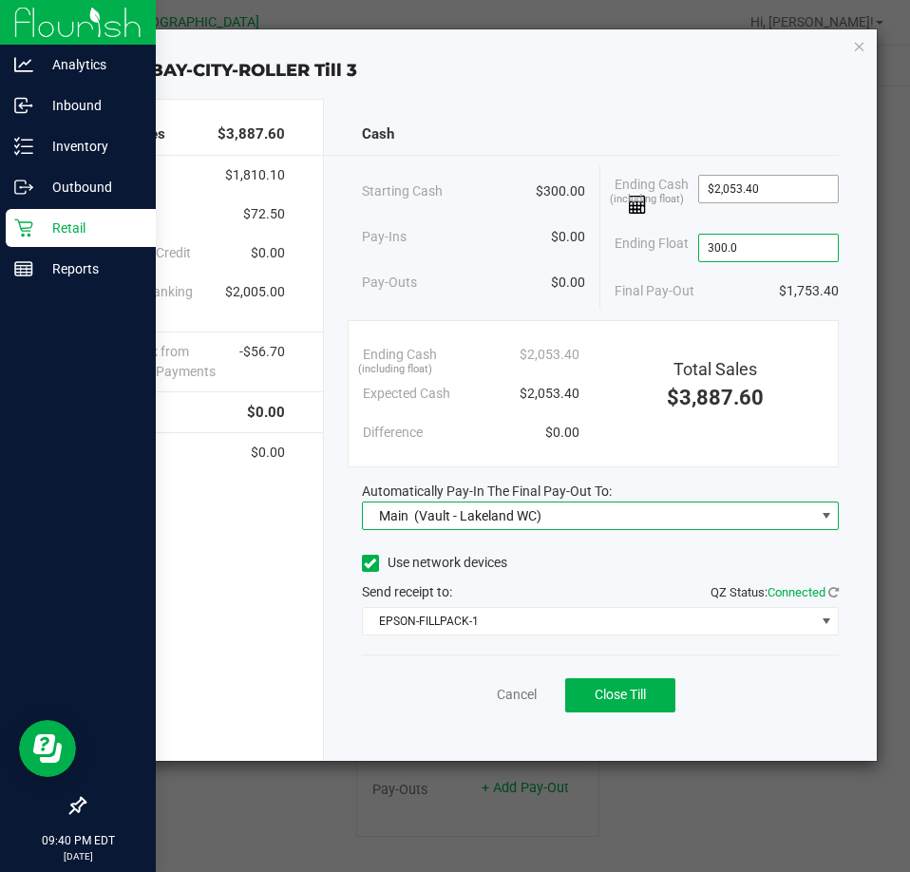
type input "$300.00"
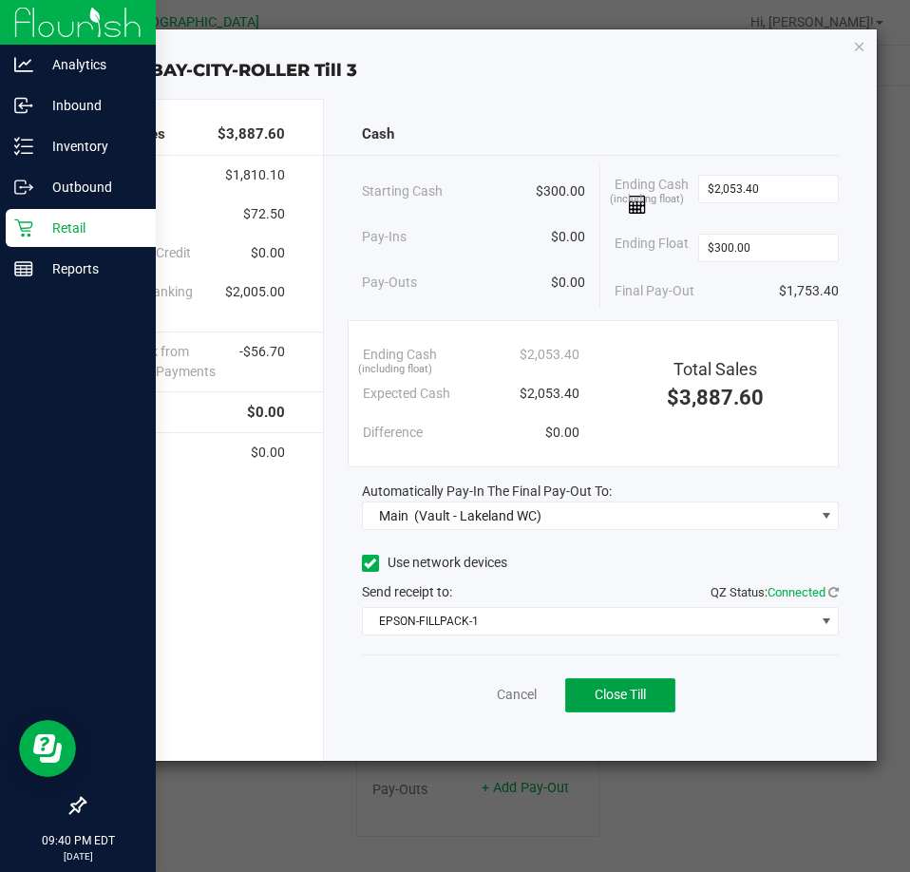
click at [623, 691] on span "Close Till" at bounding box center [620, 694] width 51 height 15
click at [469, 693] on link "Dismiss" at bounding box center [475, 695] width 46 height 20
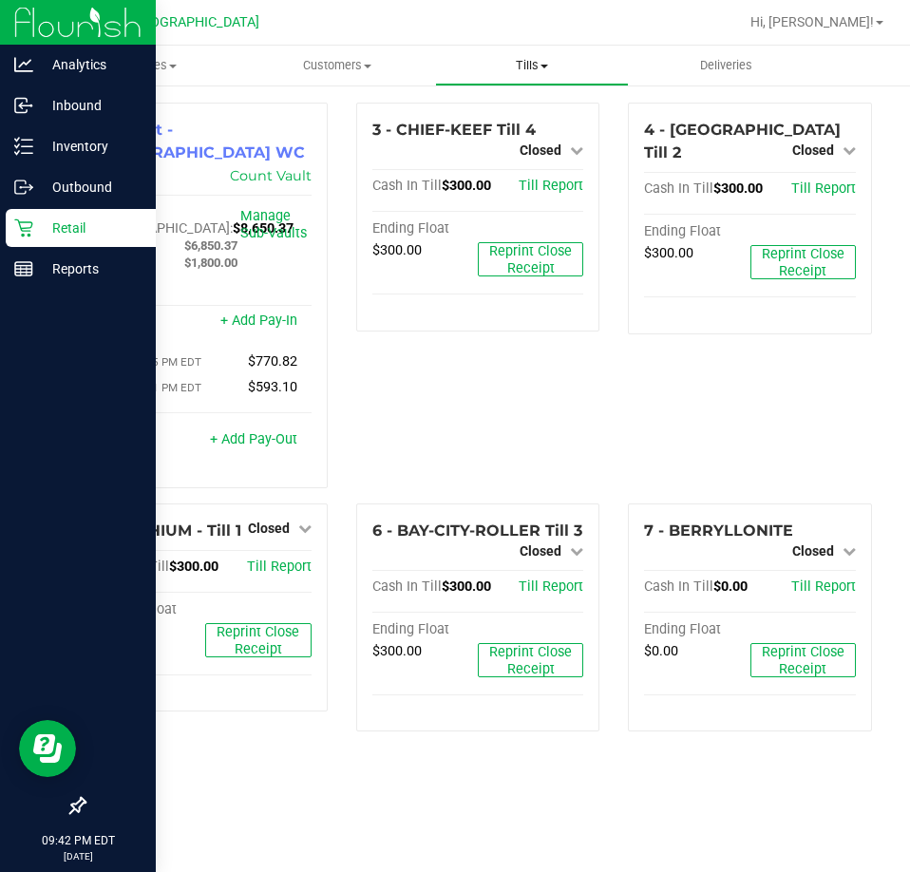
click at [533, 63] on span "Tills" at bounding box center [532, 65] width 193 height 17
click at [489, 134] on span "Reconcile e-payments" at bounding box center [529, 137] width 189 height 16
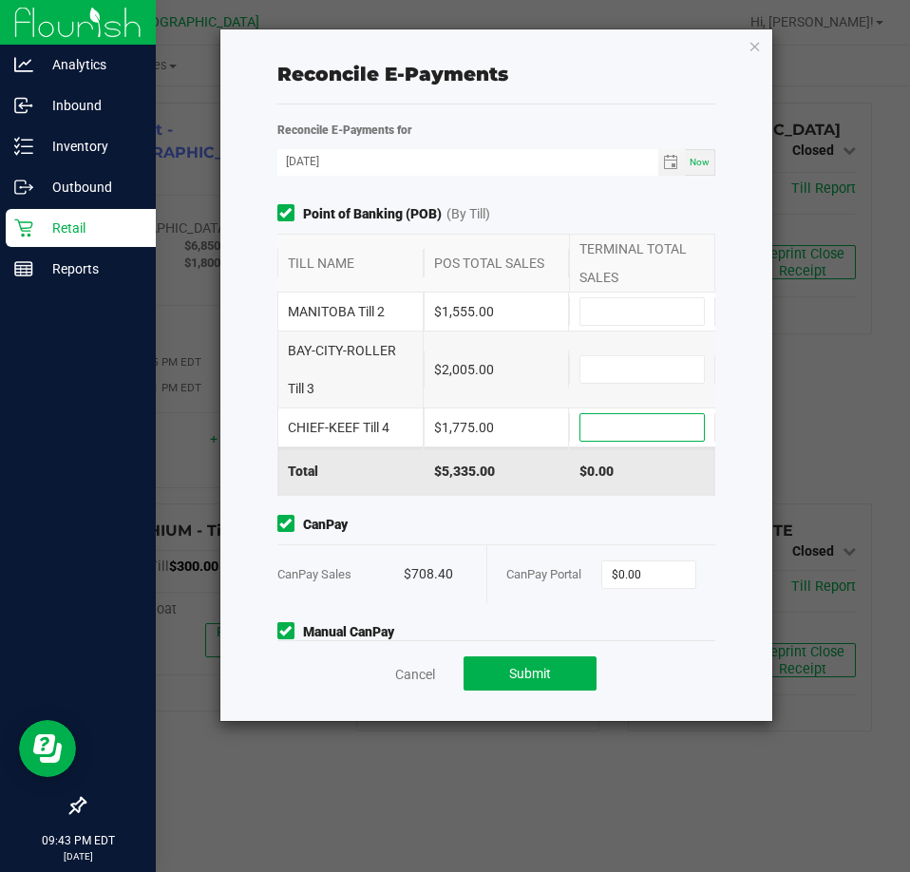
click at [624, 427] on input at bounding box center [643, 427] width 124 height 27
type input "$1,775.00"
click at [598, 373] on input at bounding box center [643, 369] width 124 height 27
type input "$2,005.00"
click at [623, 311] on input at bounding box center [643, 311] width 124 height 27
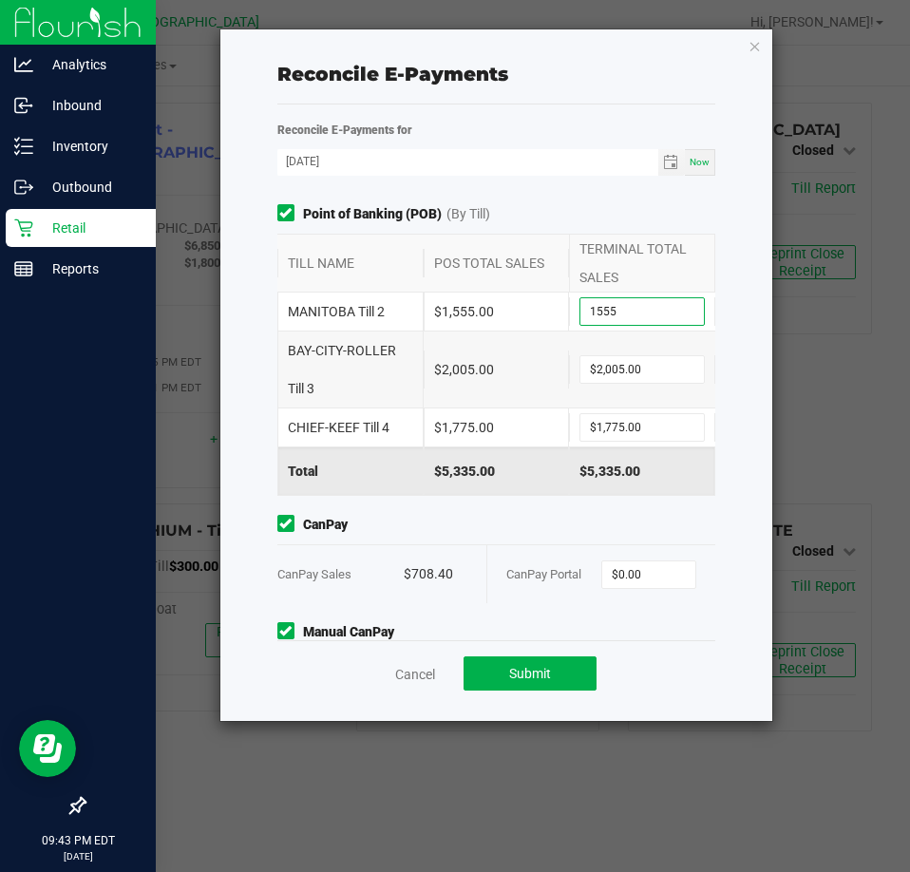
type input "$1,555.00"
click at [621, 516] on span "CanPay" at bounding box center [496, 525] width 439 height 20
click at [645, 577] on input "0" at bounding box center [648, 575] width 93 height 27
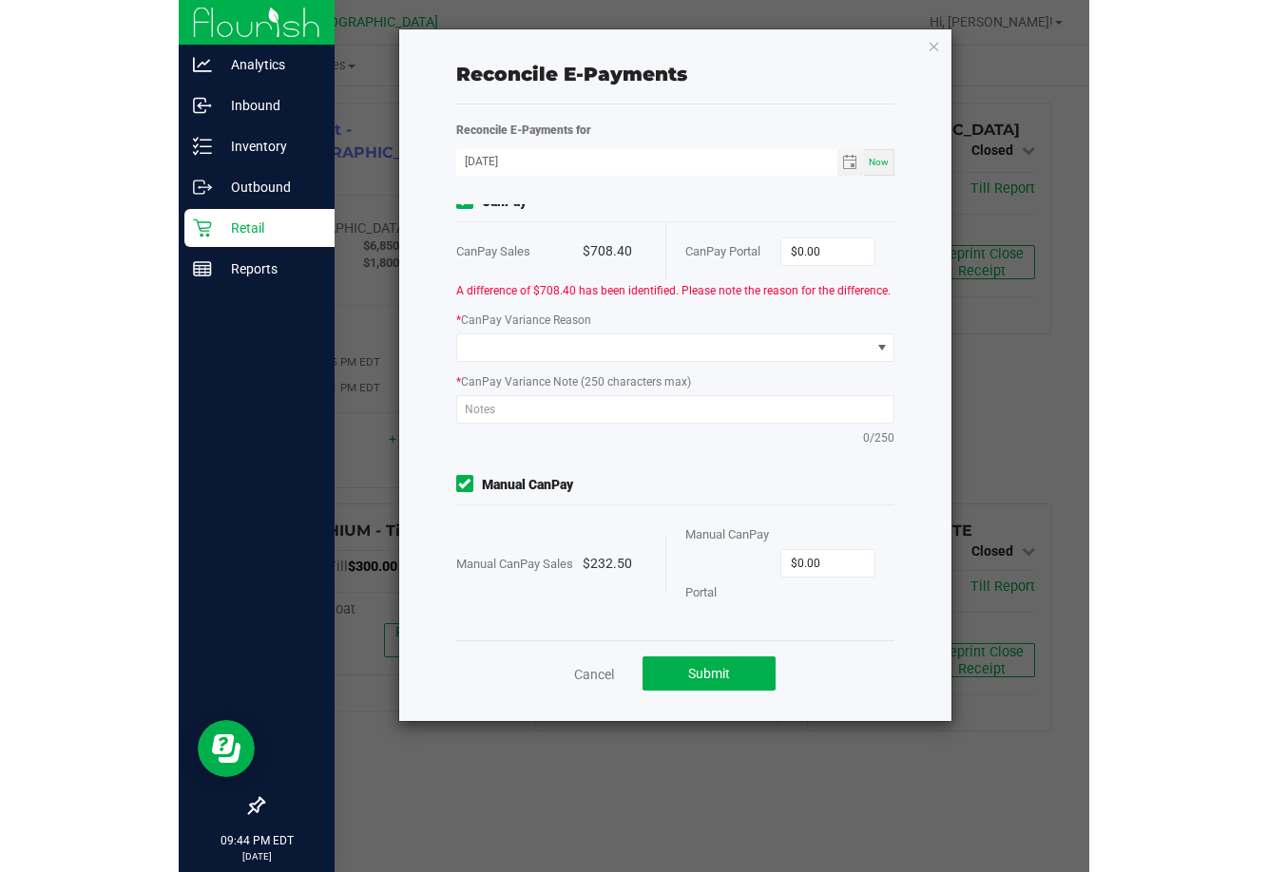
scroll to position [197, 0]
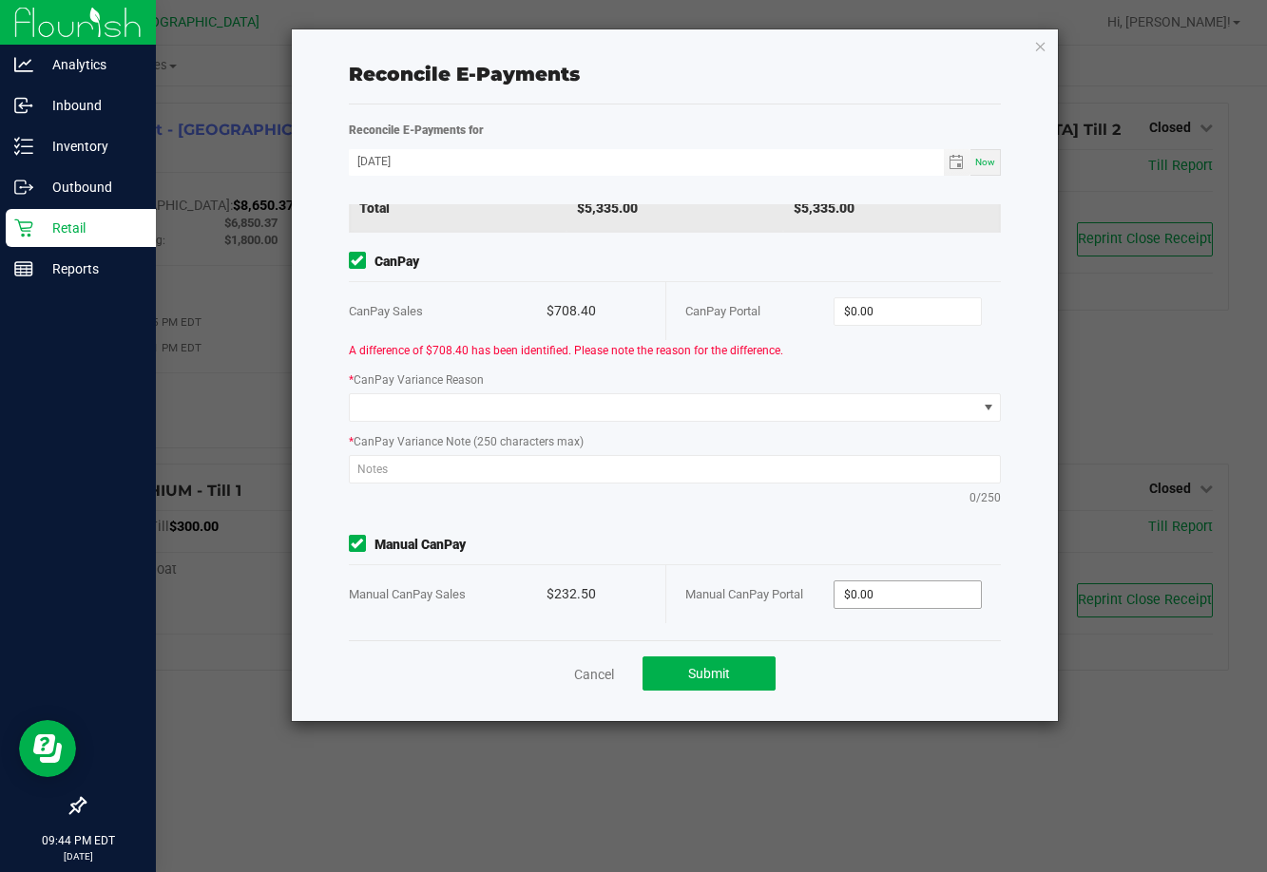
type input "$0.00"
click at [879, 595] on input "0" at bounding box center [907, 595] width 146 height 27
type input "232.50"
type input "0"
type input "$232.50"
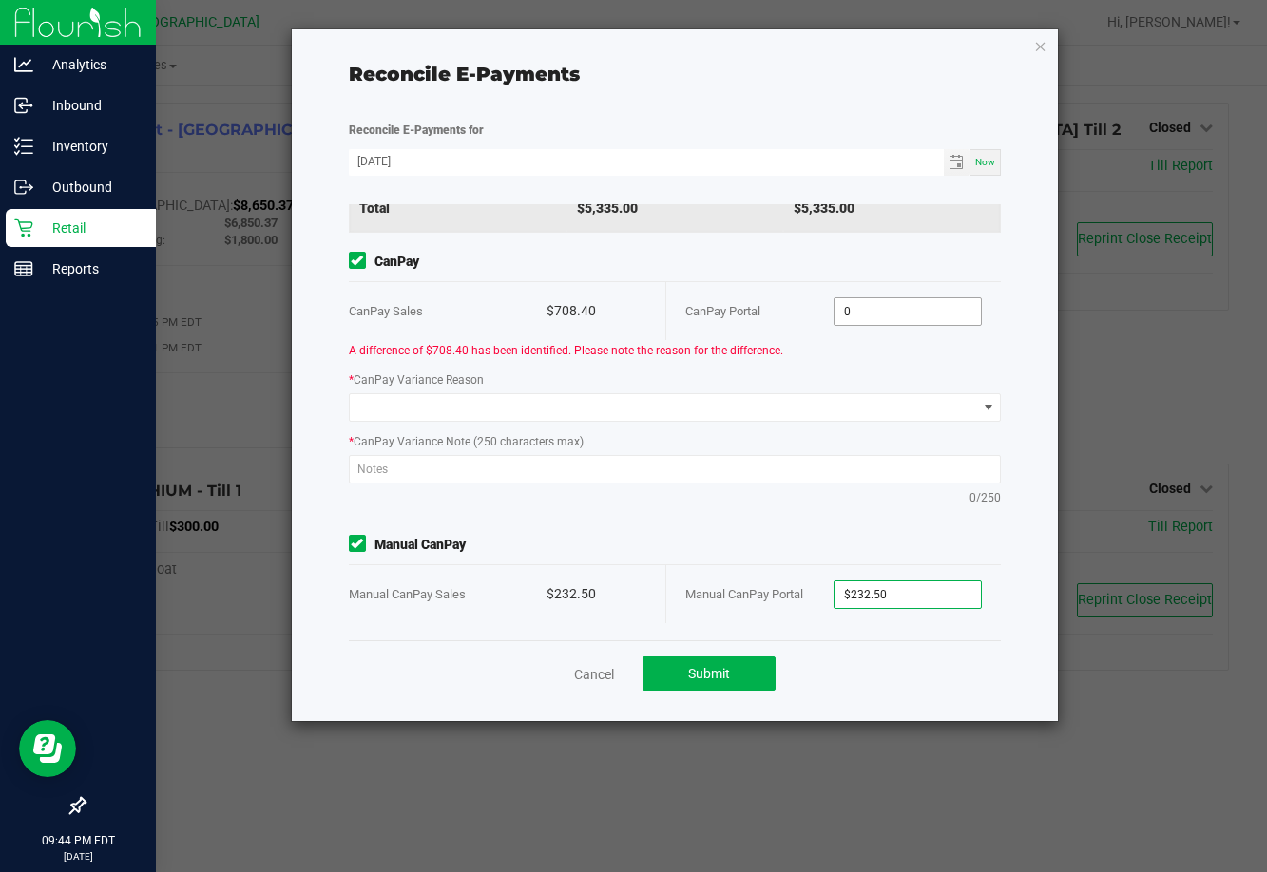
click at [850, 310] on input "0" at bounding box center [907, 311] width 146 height 27
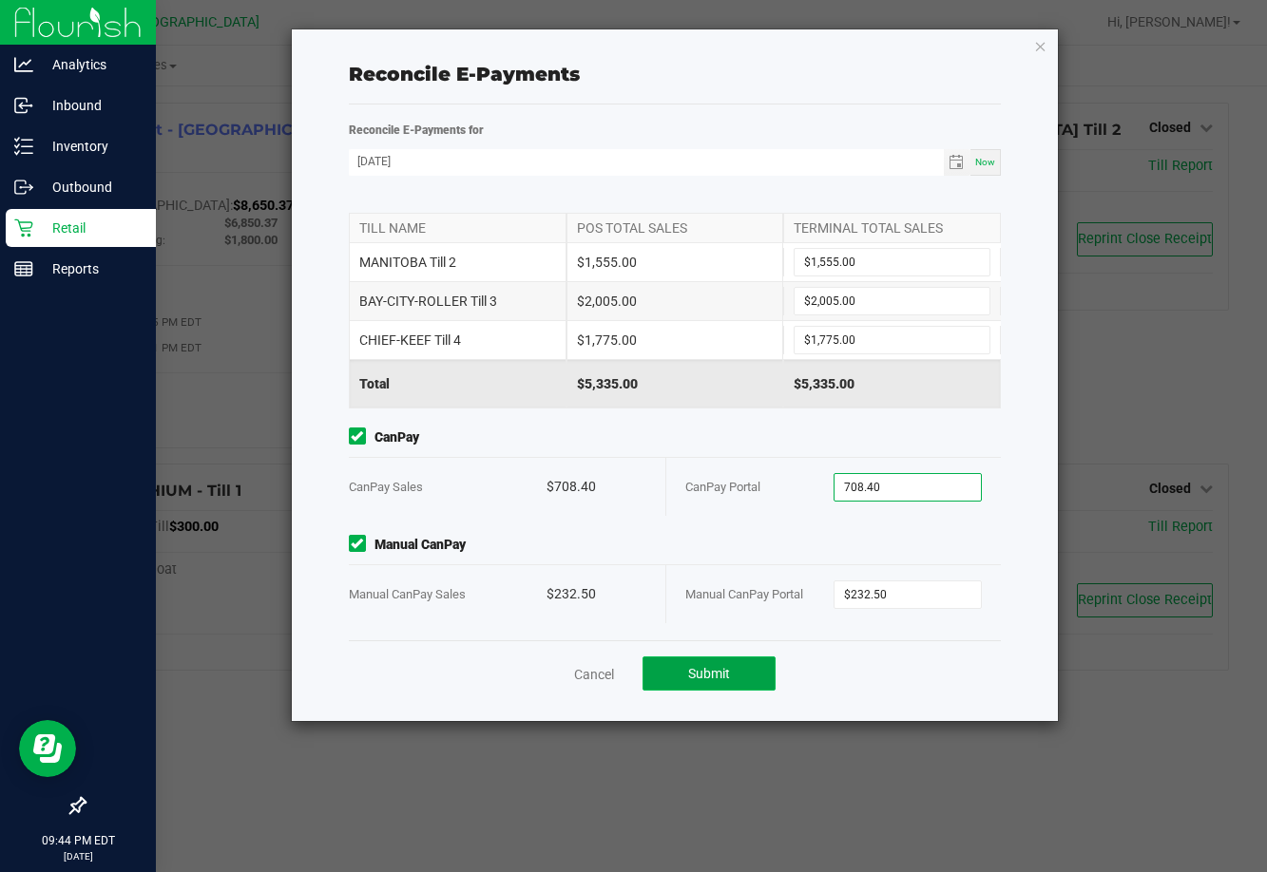
type input "$708.40"
click at [737, 677] on button "Submit" at bounding box center [708, 674] width 133 height 34
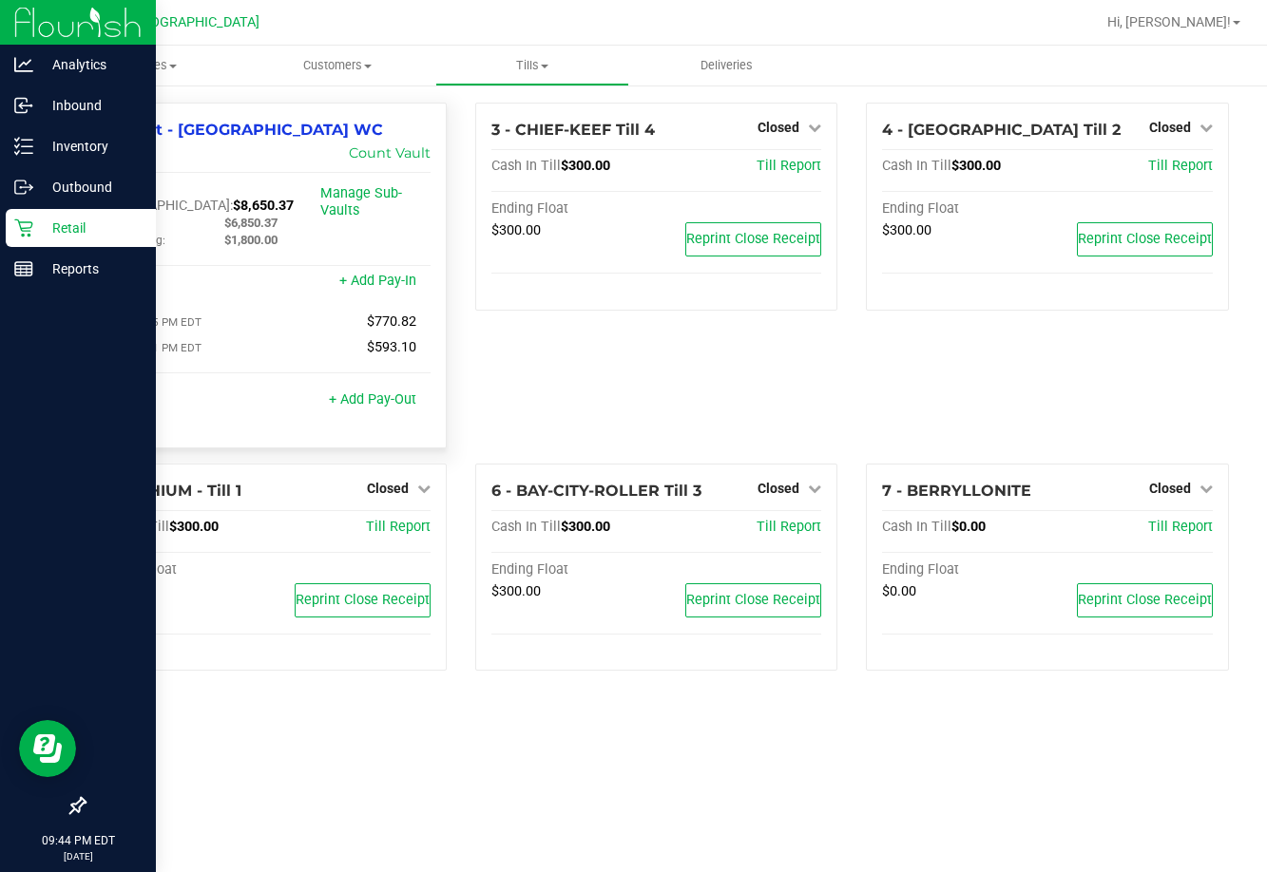
click at [252, 216] on span "$6,850.37" at bounding box center [250, 223] width 53 height 14
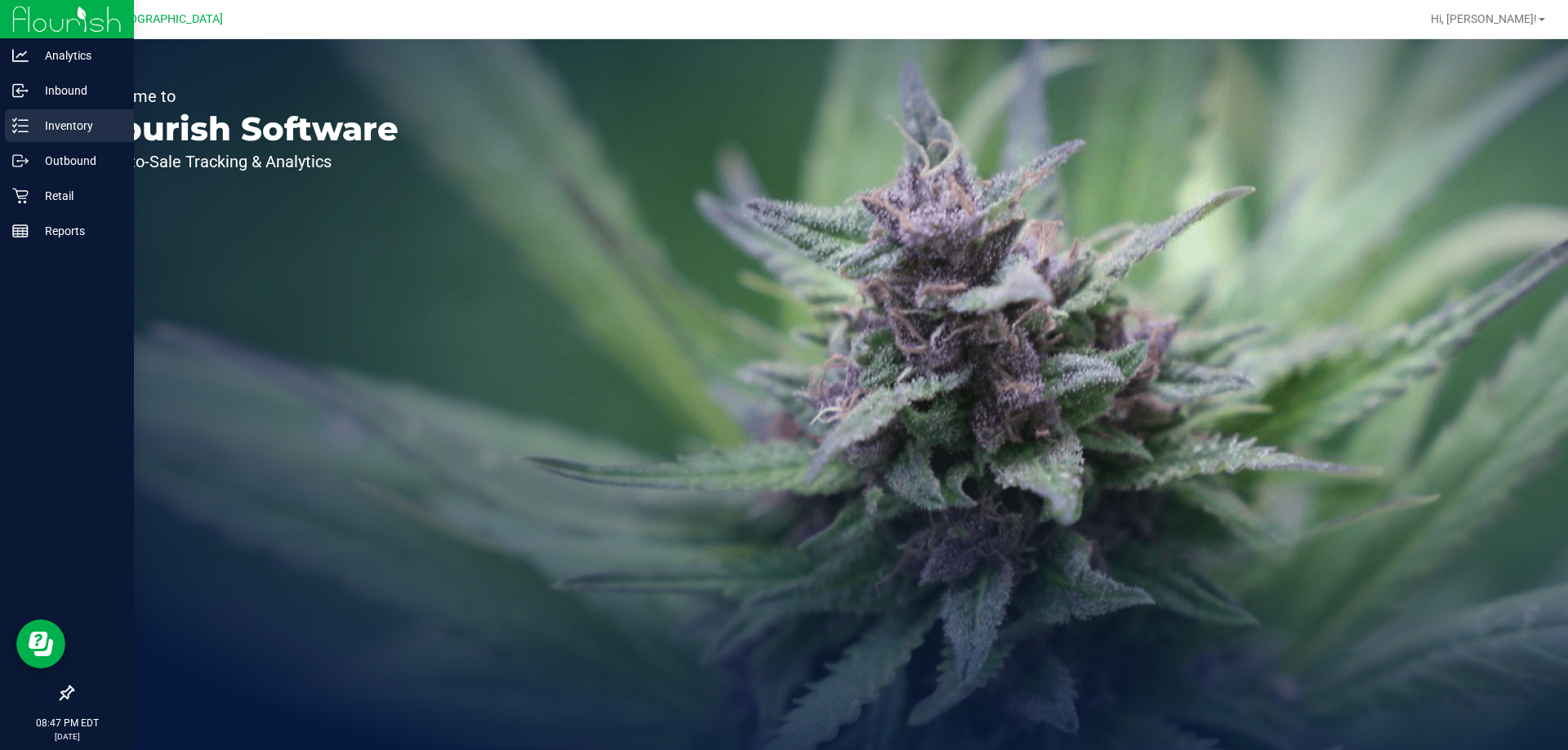
click at [56, 120] on p "Inventory" at bounding box center [77, 125] width 98 height 20
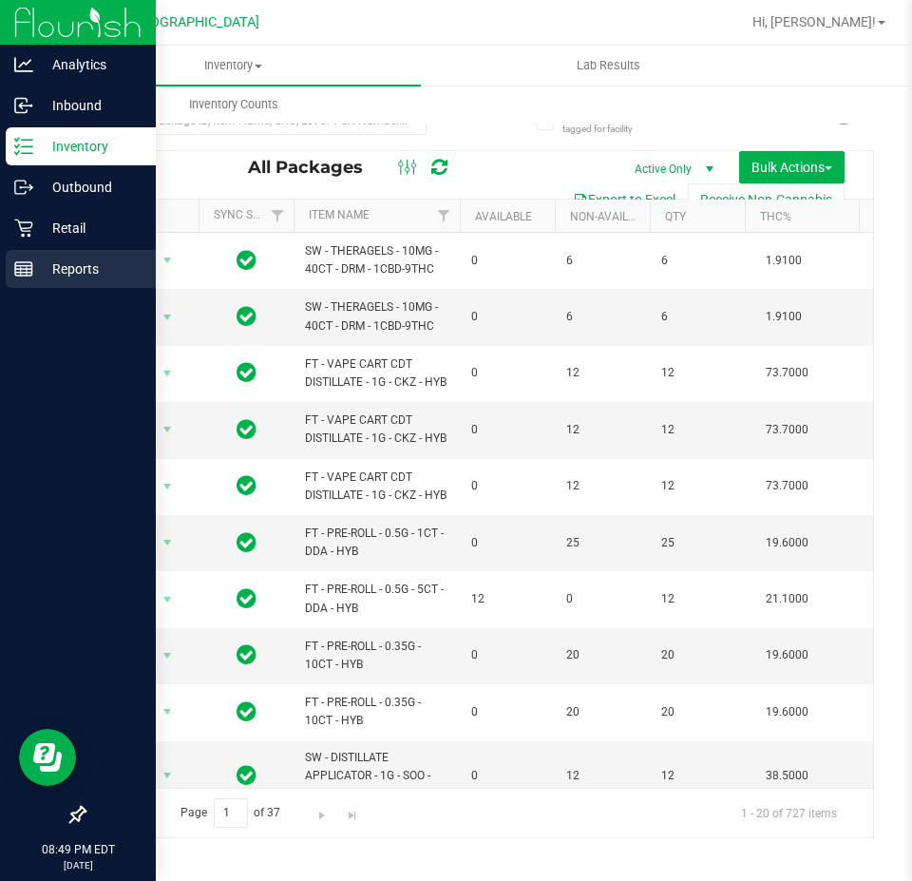
click at [80, 273] on p "Reports" at bounding box center [90, 269] width 114 height 23
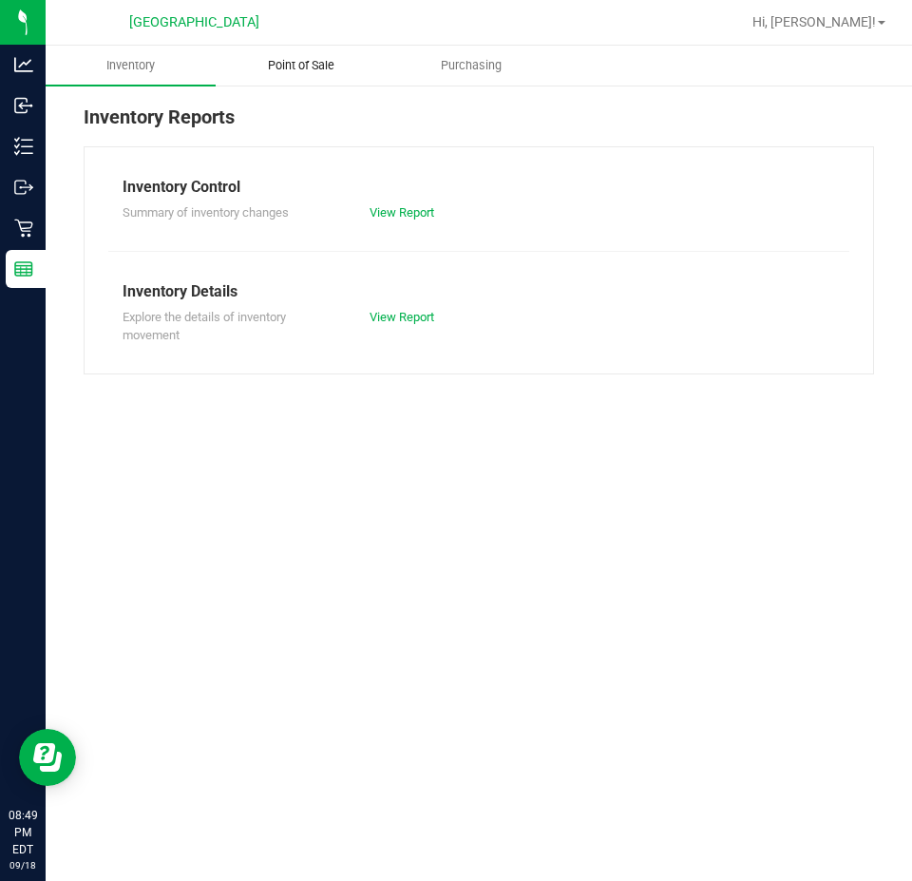
click at [306, 67] on span "Point of Sale" at bounding box center [301, 65] width 118 height 17
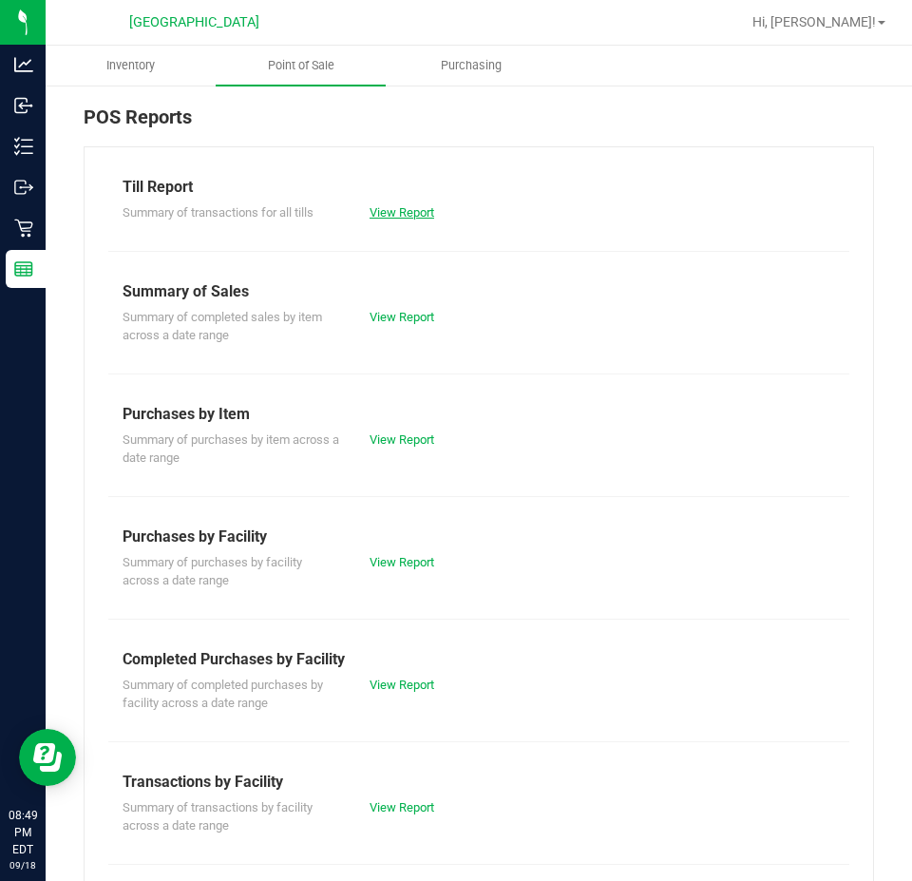
click at [411, 206] on link "View Report" at bounding box center [402, 212] width 65 height 14
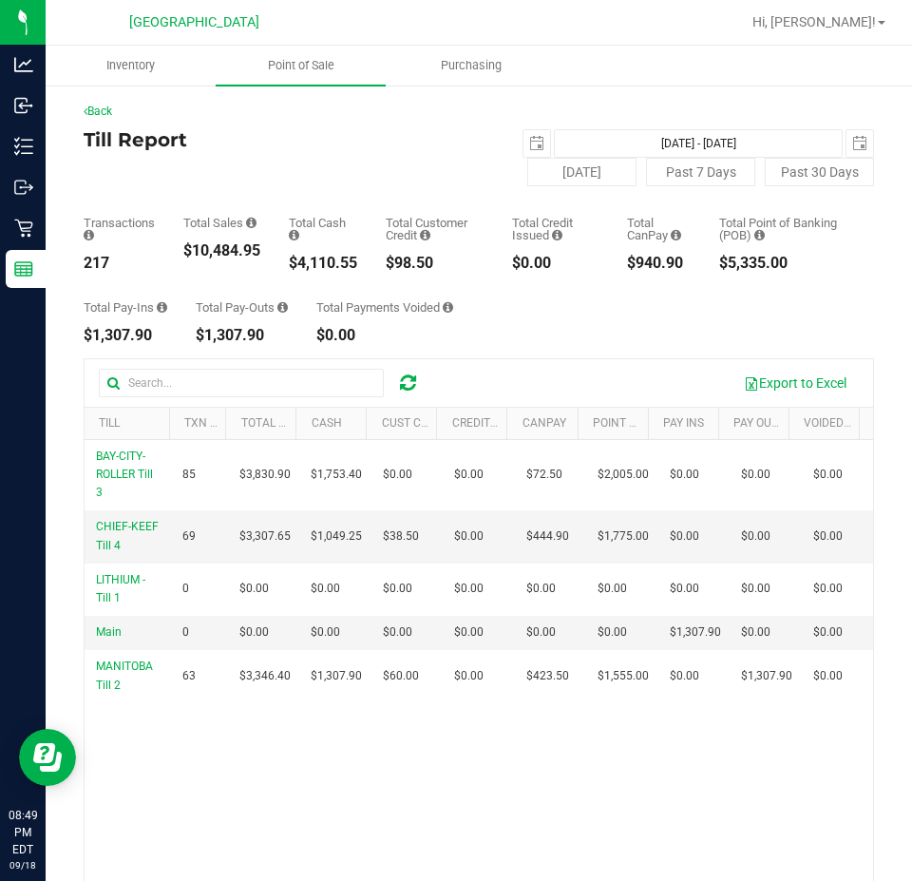
click at [201, 247] on div "$10,484.95" at bounding box center [221, 250] width 77 height 15
copy div "10,484.95"
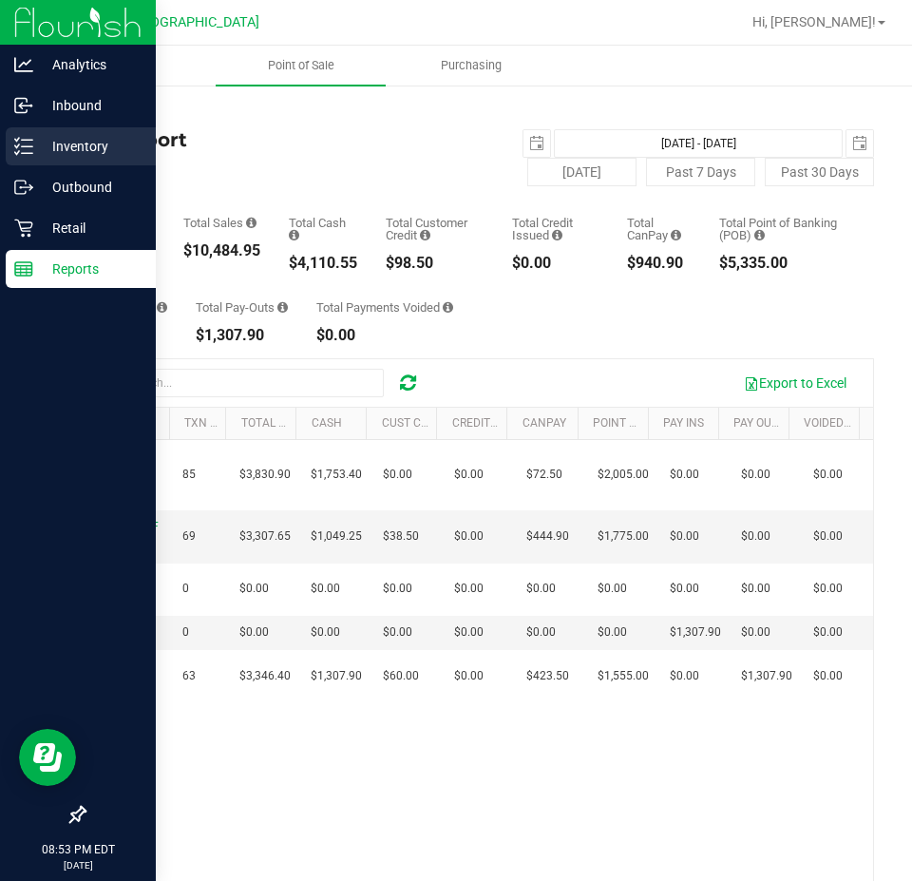
click at [105, 146] on p "Inventory" at bounding box center [90, 146] width 114 height 23
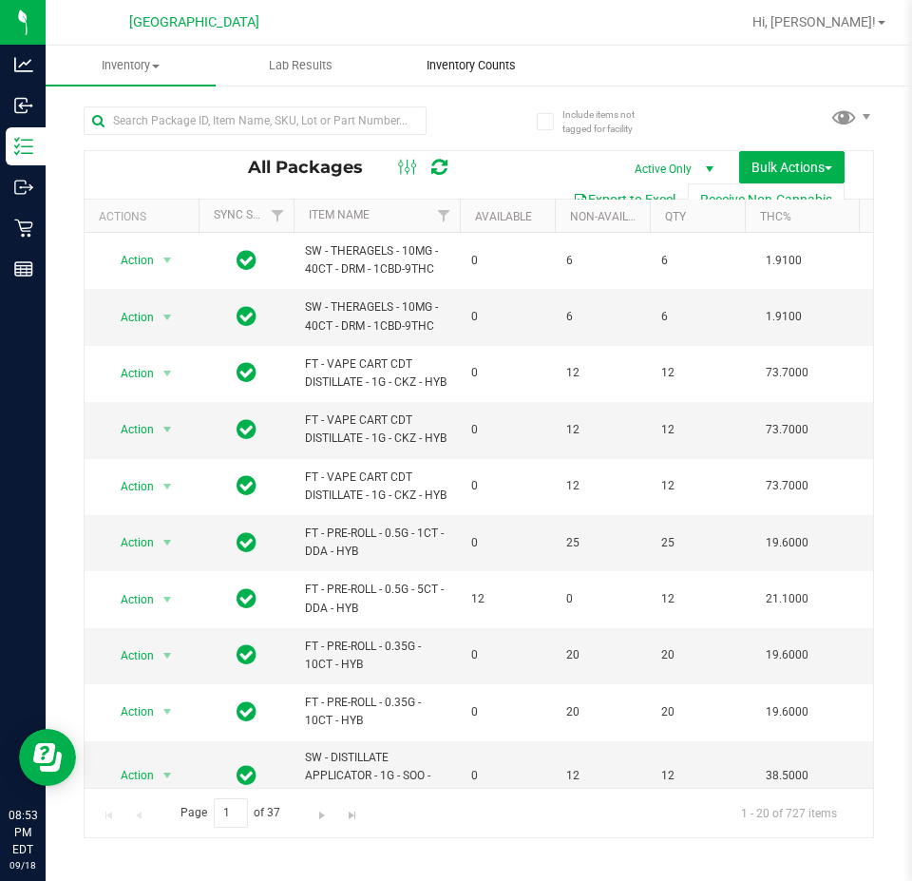
click at [448, 61] on span "Inventory Counts" at bounding box center [471, 65] width 141 height 17
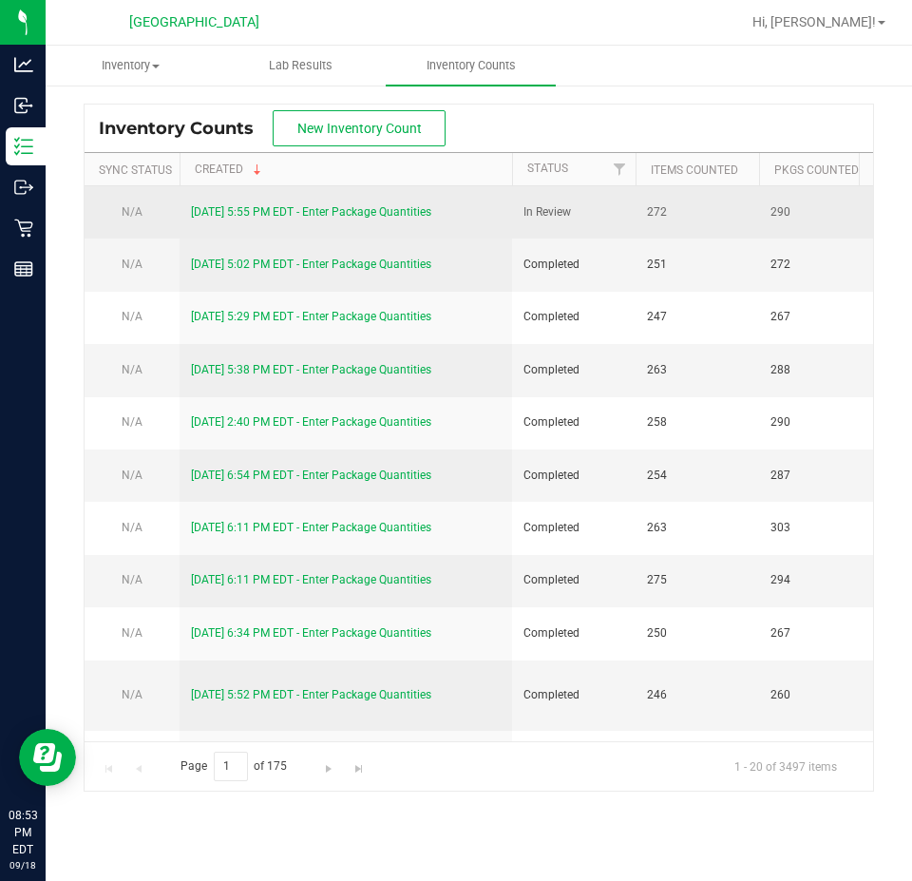
click at [373, 214] on link "[DATE] 5:55 PM EDT - Enter Package Quantities" at bounding box center [311, 211] width 240 height 13
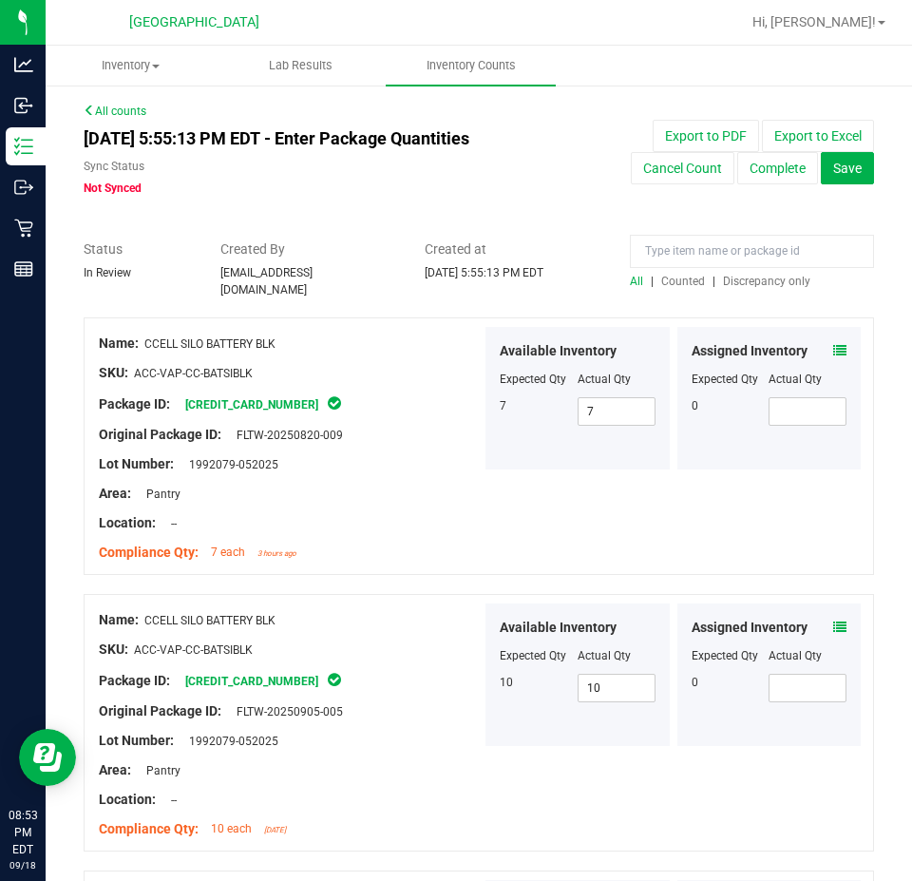
click at [742, 283] on span "Discrepancy only" at bounding box center [766, 281] width 87 height 13
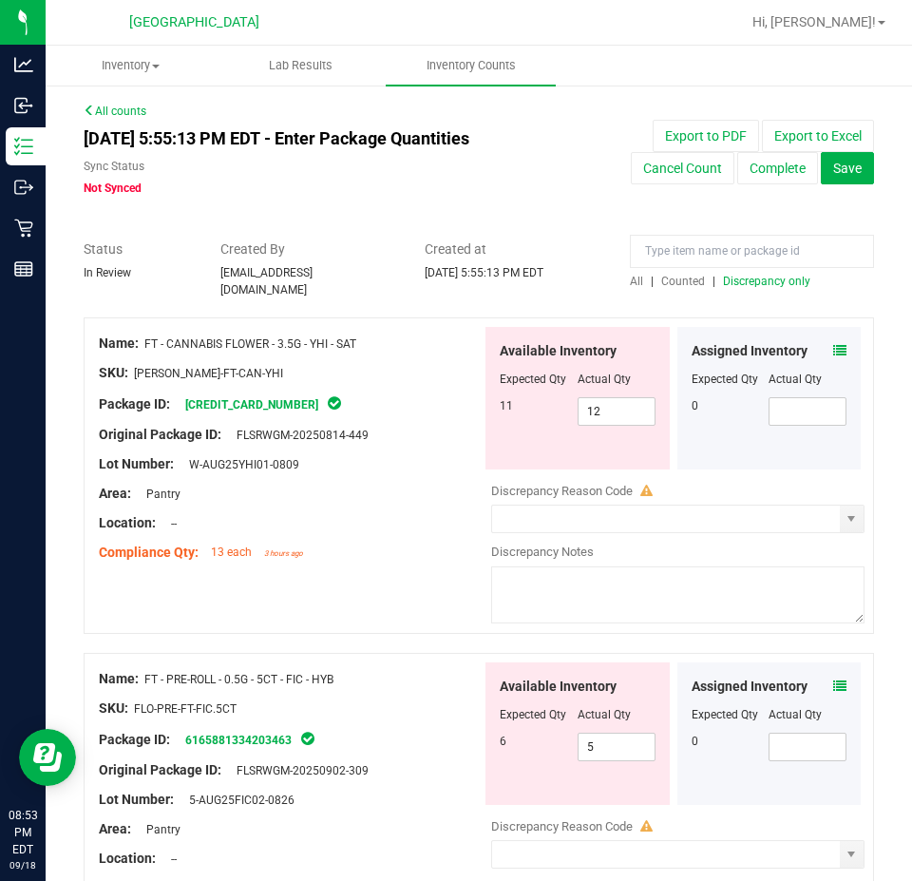
click at [665, 275] on span "Counted" at bounding box center [683, 281] width 44 height 13
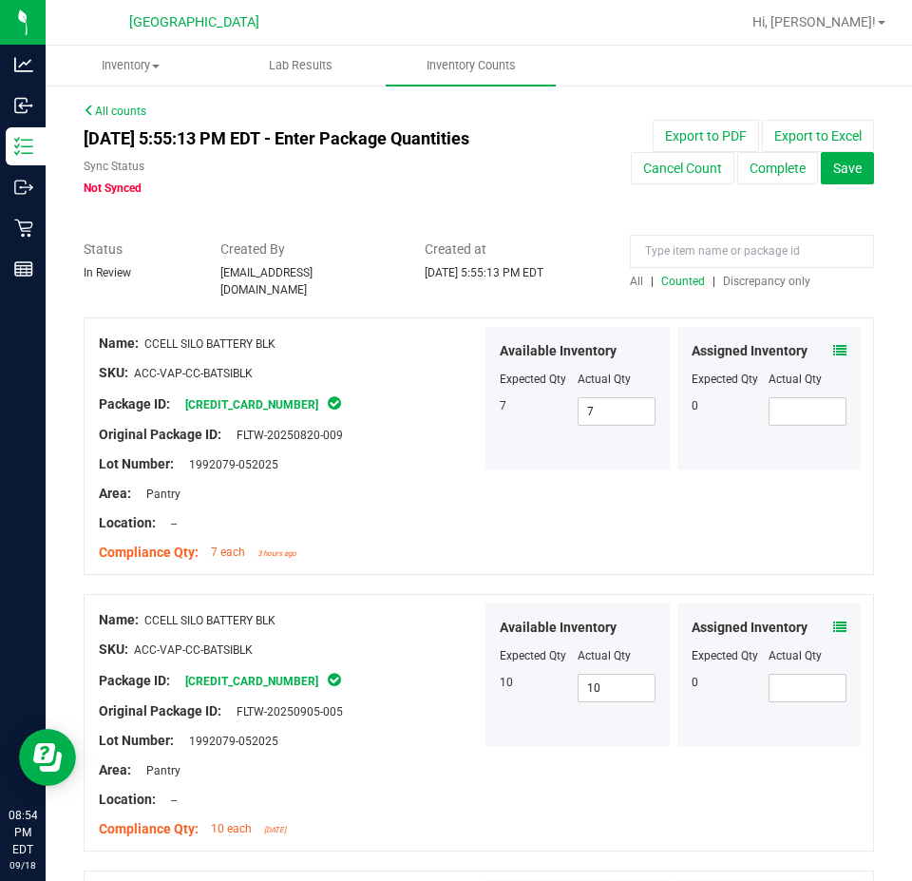
click at [833, 344] on icon at bounding box center [839, 350] width 13 height 13
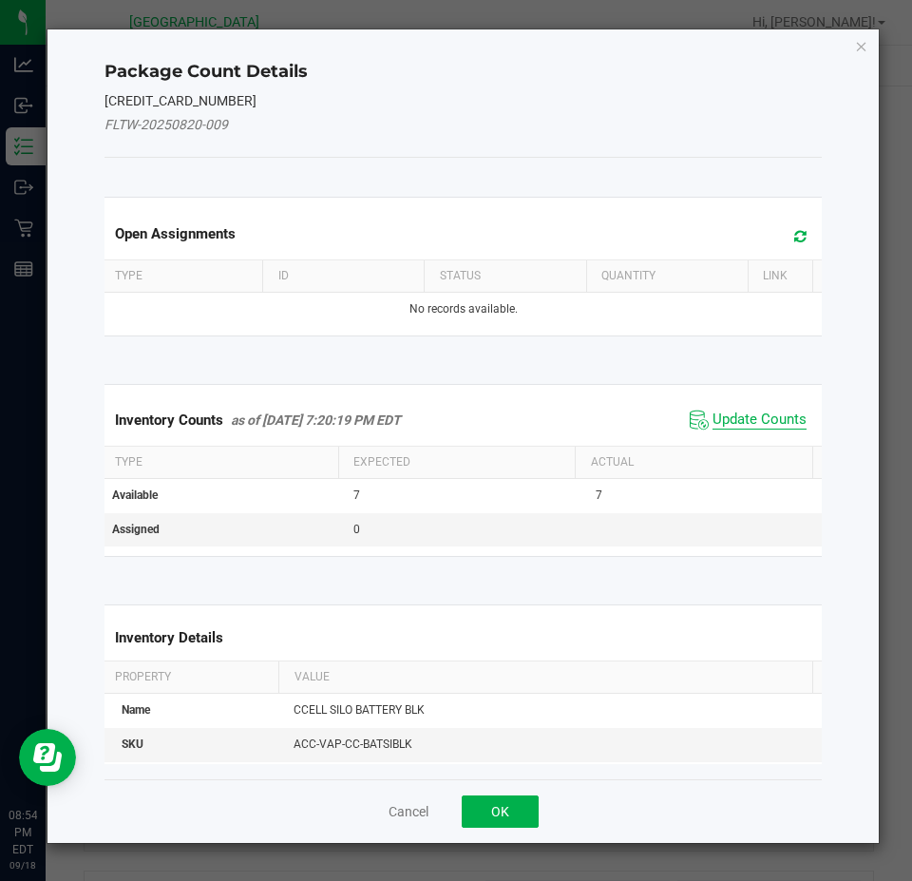
click at [746, 428] on span "Update Counts" at bounding box center [760, 420] width 94 height 19
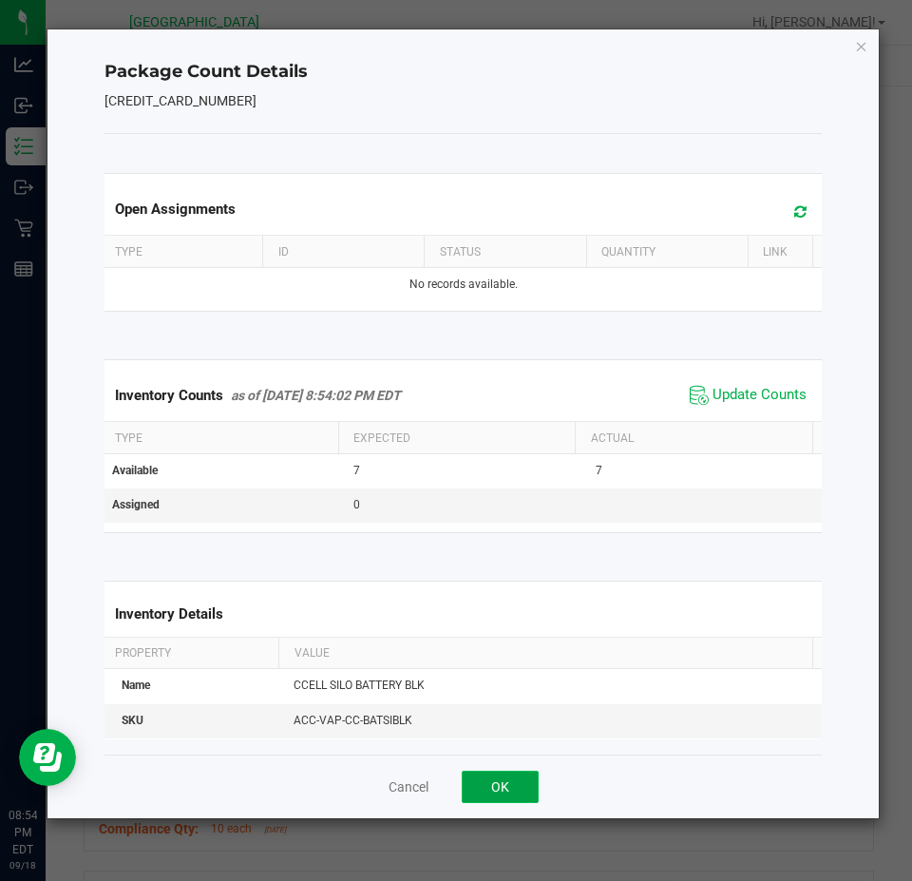
drag, startPoint x: 527, startPoint y: 781, endPoint x: 707, endPoint y: 719, distance: 189.9
click at [528, 779] on button "OK" at bounding box center [500, 787] width 77 height 32
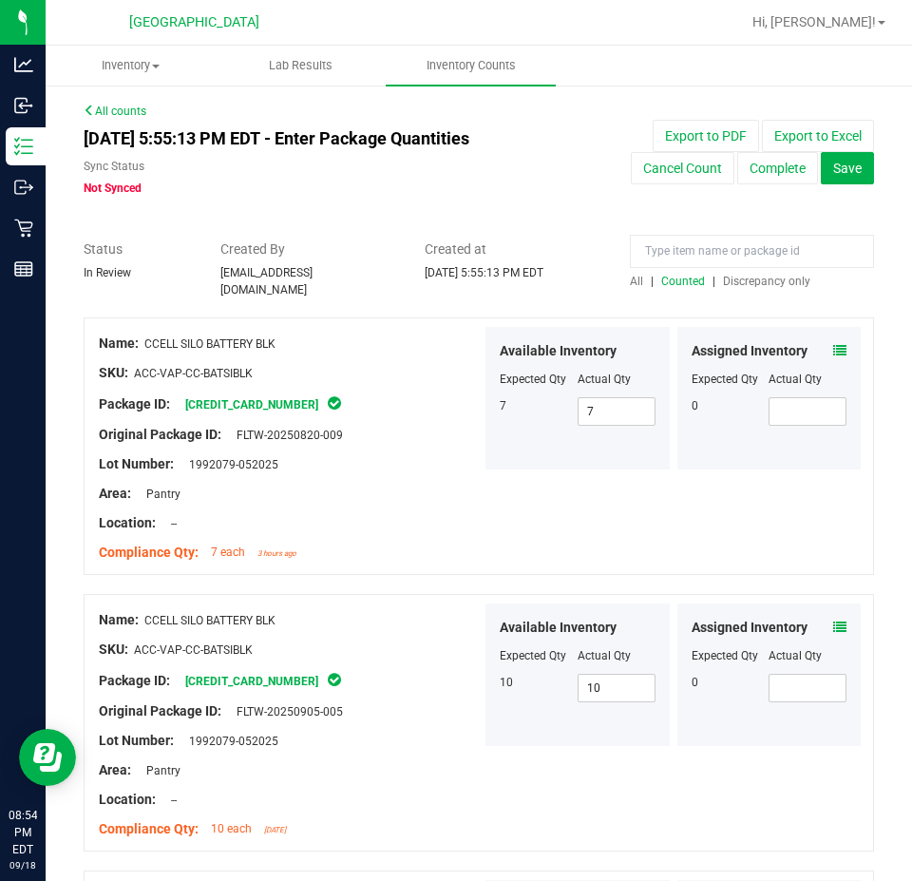
click at [833, 621] on icon at bounding box center [839, 627] width 13 height 13
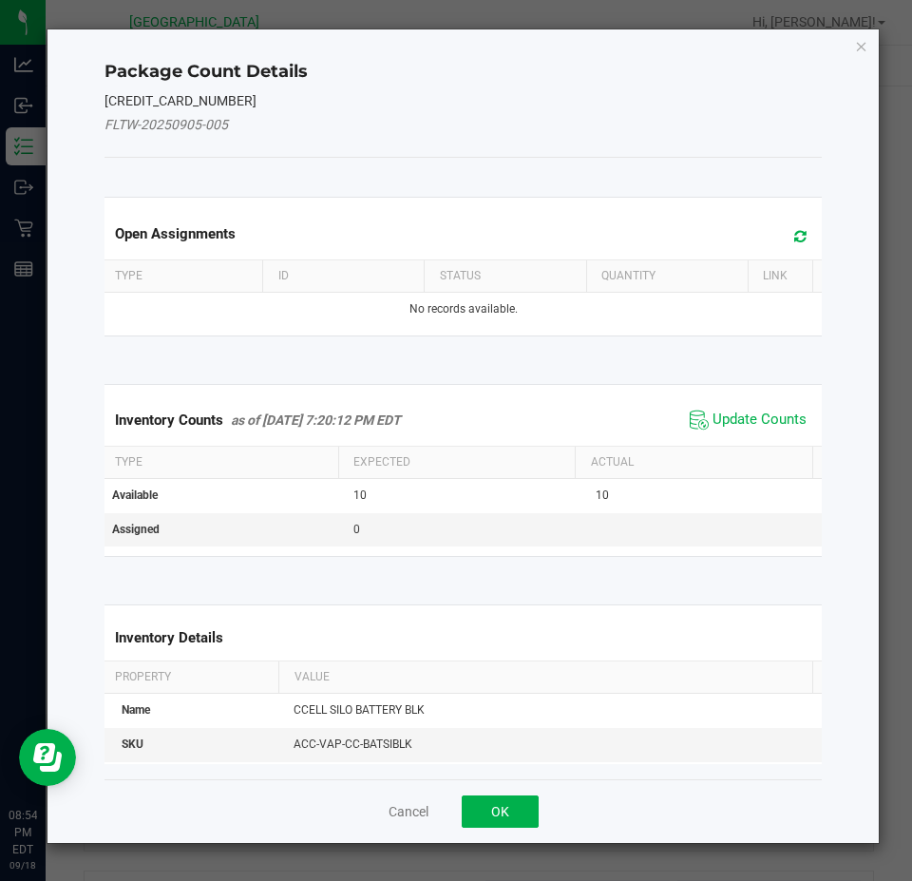
click at [732, 447] on th "Actual" at bounding box center [694, 463] width 238 height 32
click at [735, 413] on span "Update Counts" at bounding box center [760, 420] width 94 height 19
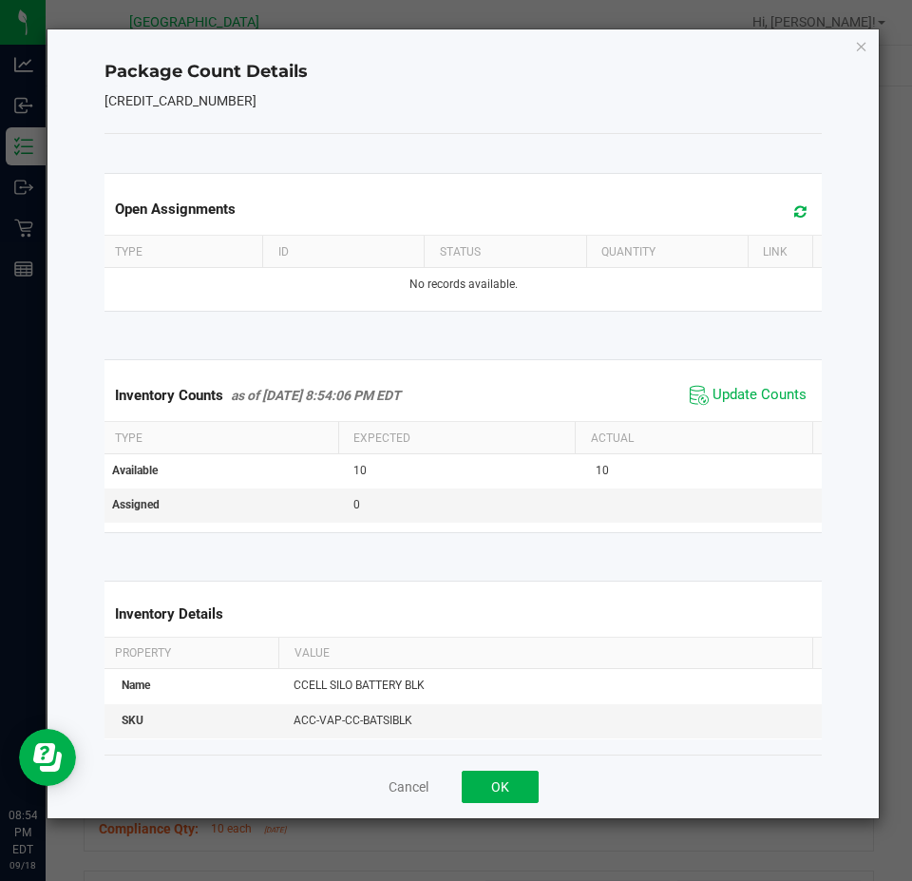
click at [539, 779] on div "Cancel OK" at bounding box center [464, 787] width 718 height 64
drag, startPoint x: 515, startPoint y: 784, endPoint x: 760, endPoint y: 508, distance: 368.8
click at [525, 779] on button "OK" at bounding box center [500, 787] width 77 height 32
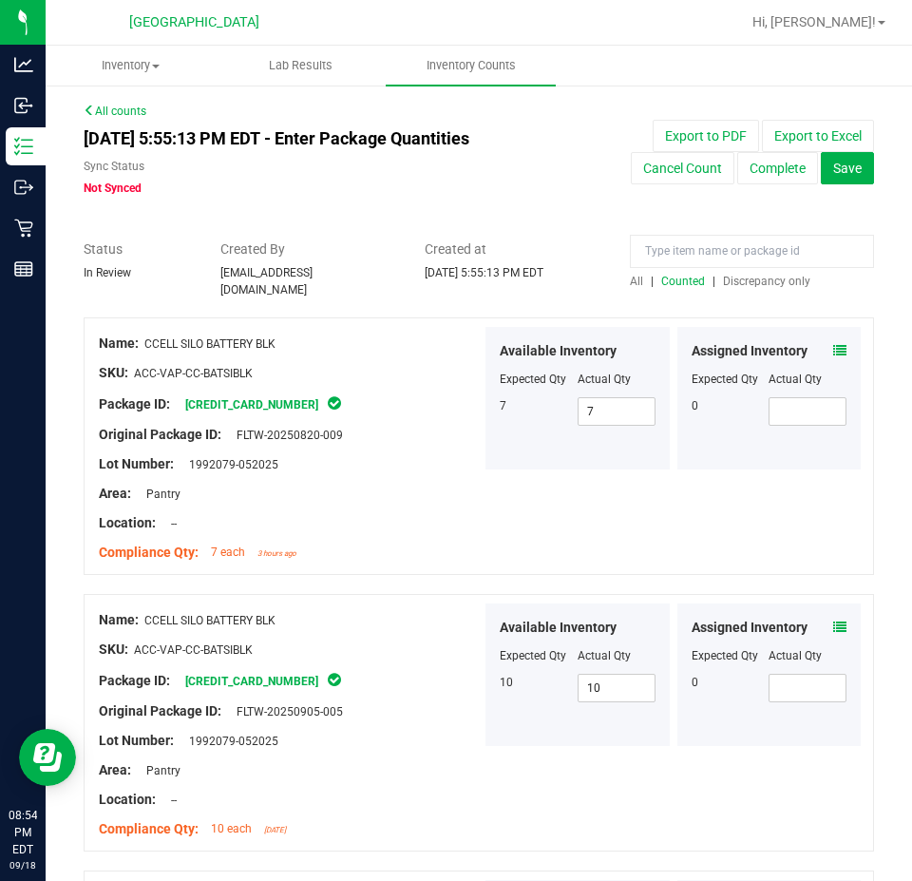
click at [769, 275] on span "Discrepancy only" at bounding box center [766, 281] width 87 height 13
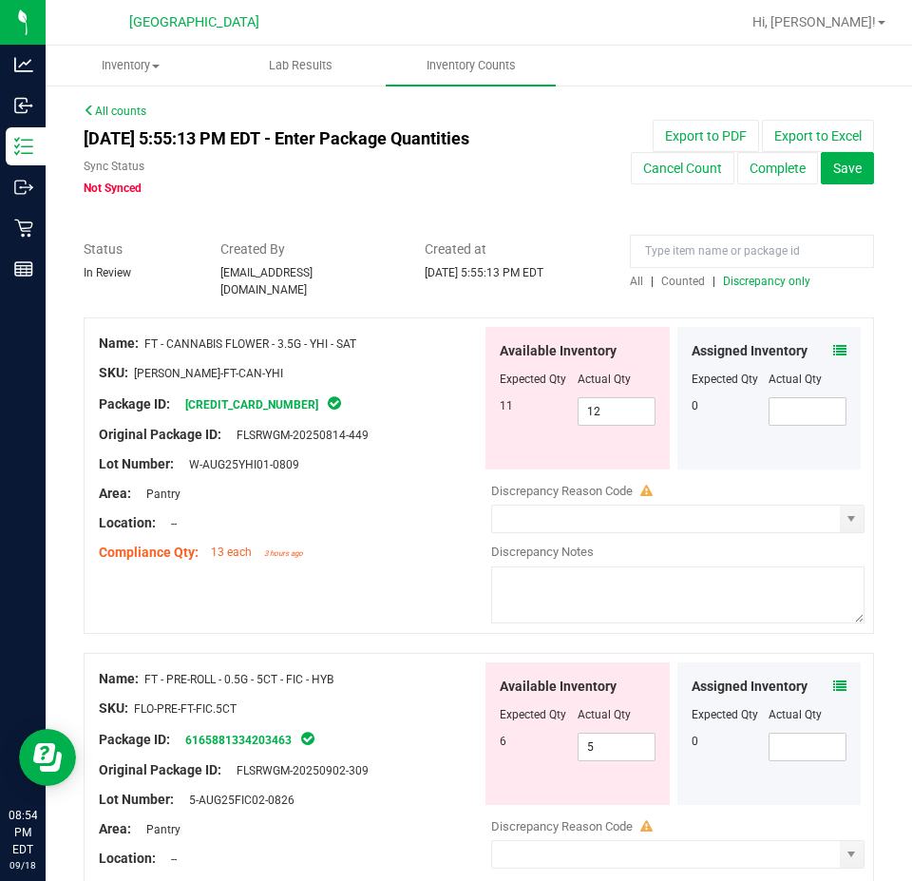
click at [833, 344] on icon at bounding box center [839, 350] width 13 height 13
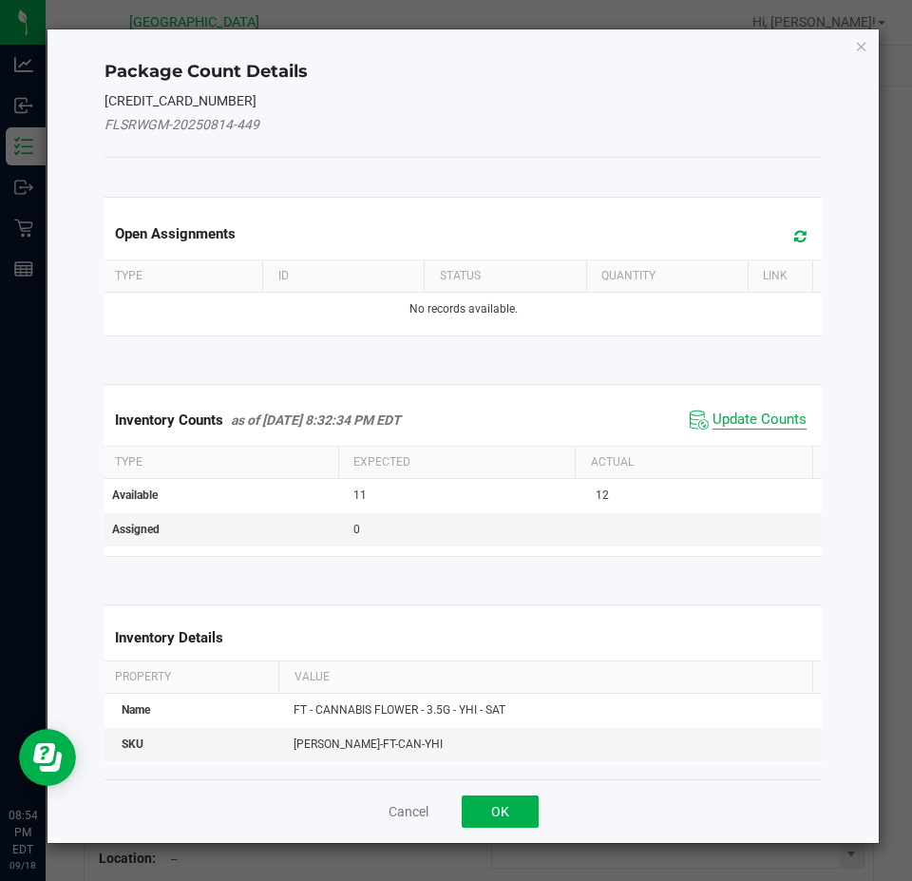
click at [736, 422] on span "Update Counts" at bounding box center [760, 420] width 94 height 19
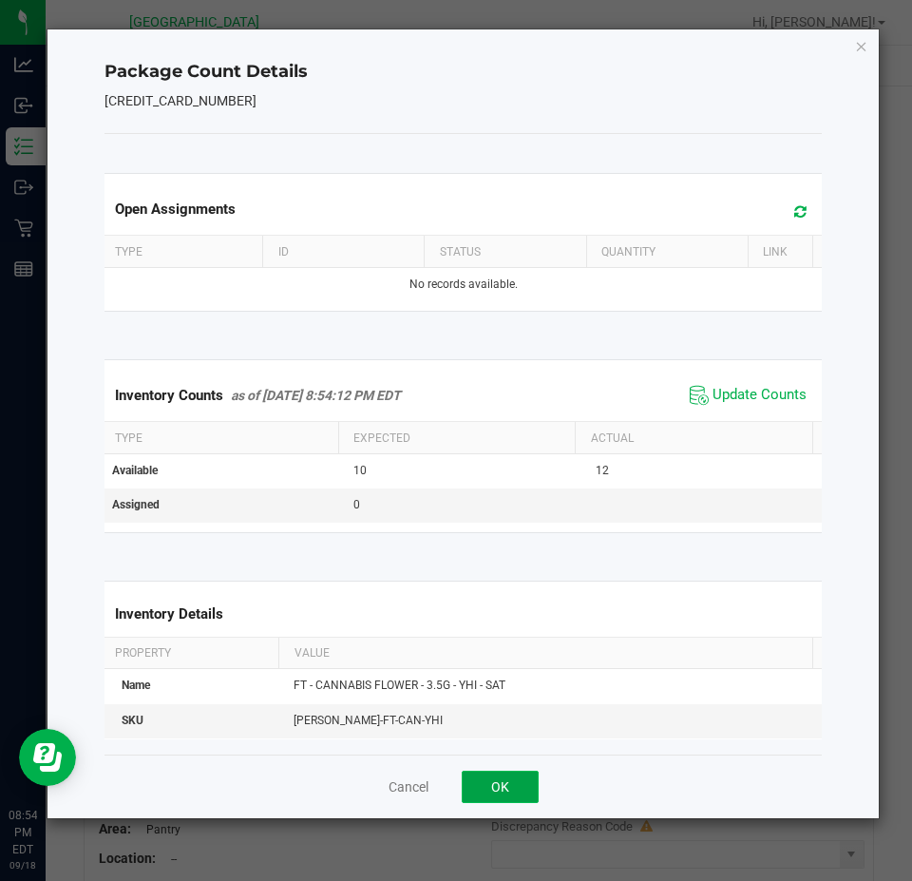
click at [487, 782] on button "OK" at bounding box center [500, 787] width 77 height 32
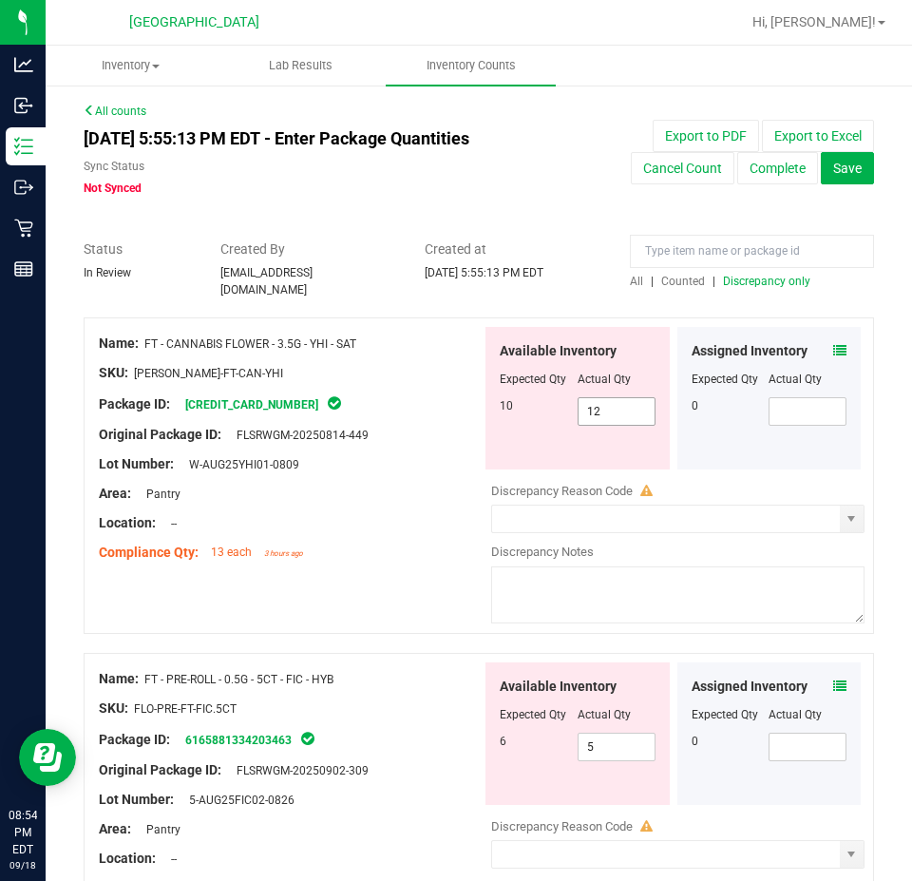
click at [606, 397] on span "12 12" at bounding box center [617, 411] width 78 height 29
click at [606, 398] on input "12" at bounding box center [617, 411] width 76 height 27
type input "10"
click at [397, 504] on div at bounding box center [290, 509] width 383 height 10
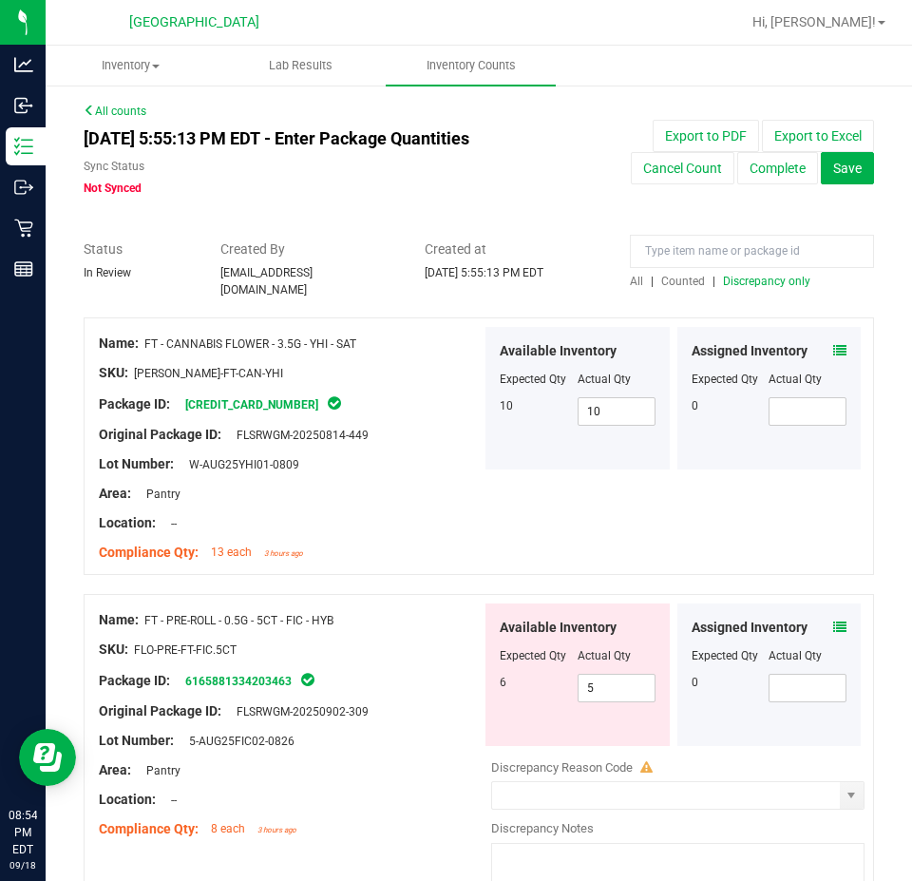
click at [776, 273] on div "All | Counted | Discrepancy only" at bounding box center [752, 281] width 244 height 17
click at [772, 281] on span "Discrepancy only" at bounding box center [766, 281] width 87 height 13
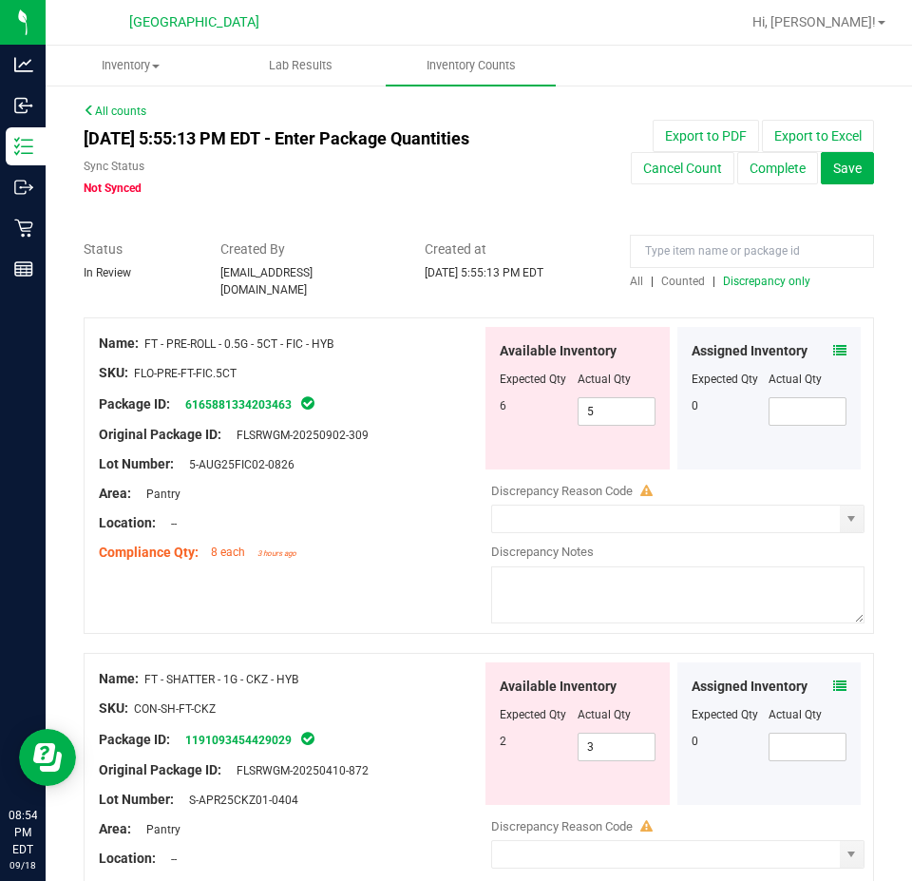
click at [833, 344] on icon at bounding box center [839, 350] width 13 height 13
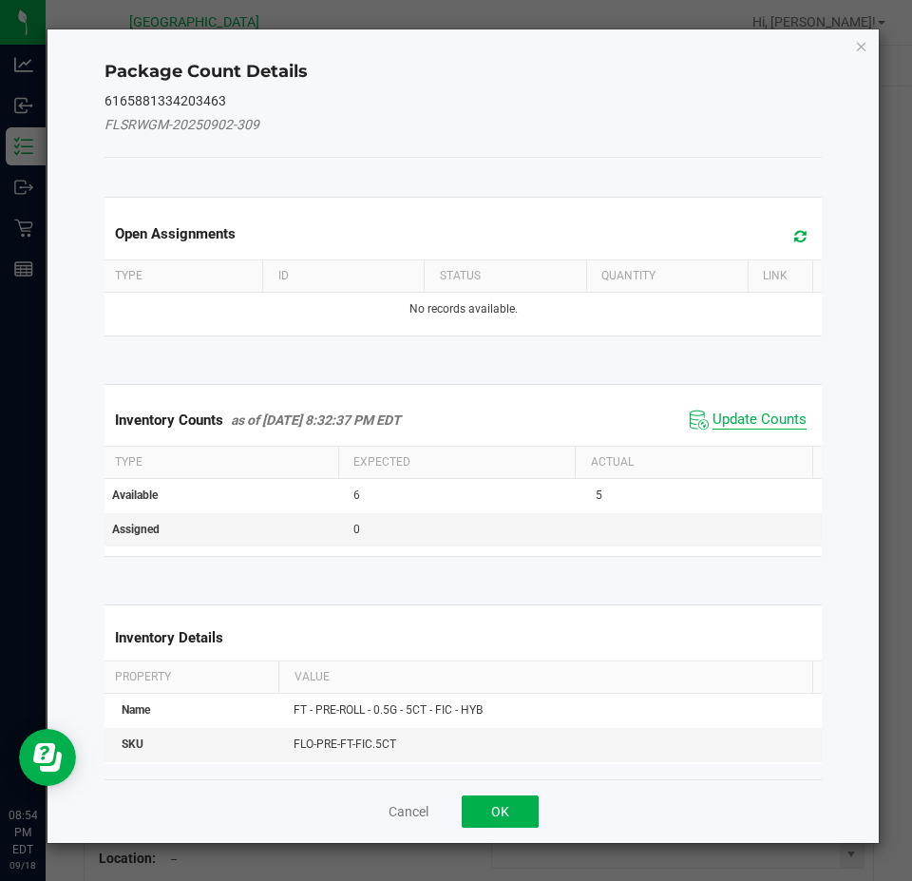
click at [786, 420] on span "Update Counts" at bounding box center [760, 420] width 94 height 19
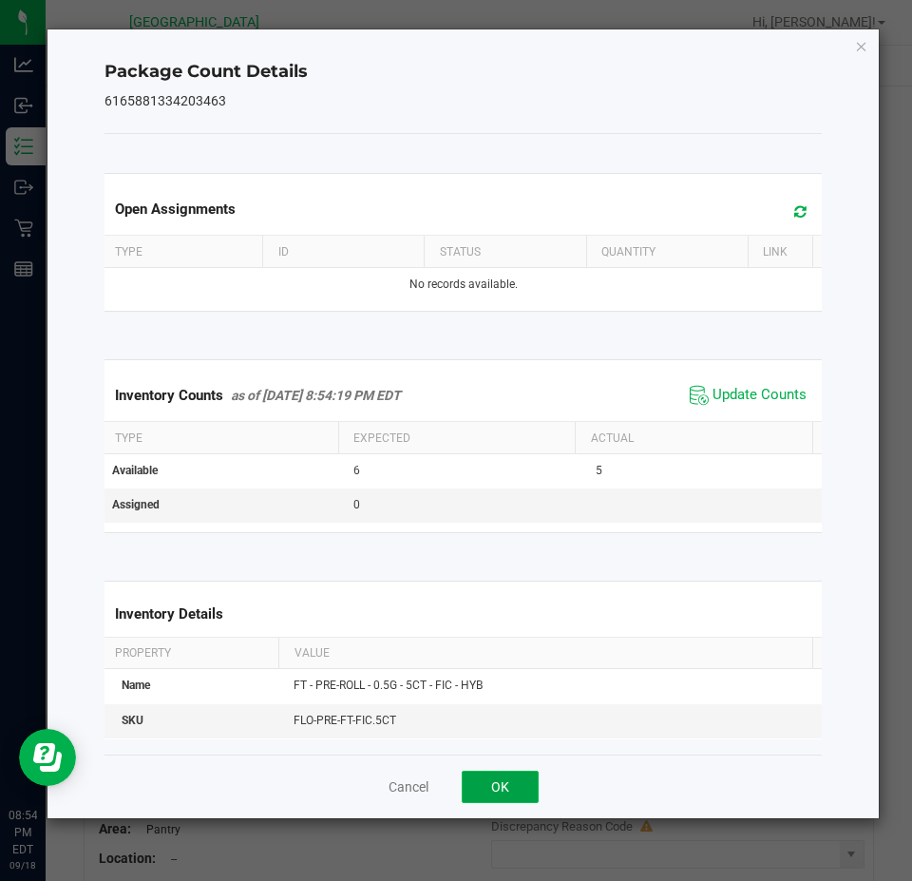
click at [487, 786] on button "OK" at bounding box center [500, 787] width 77 height 32
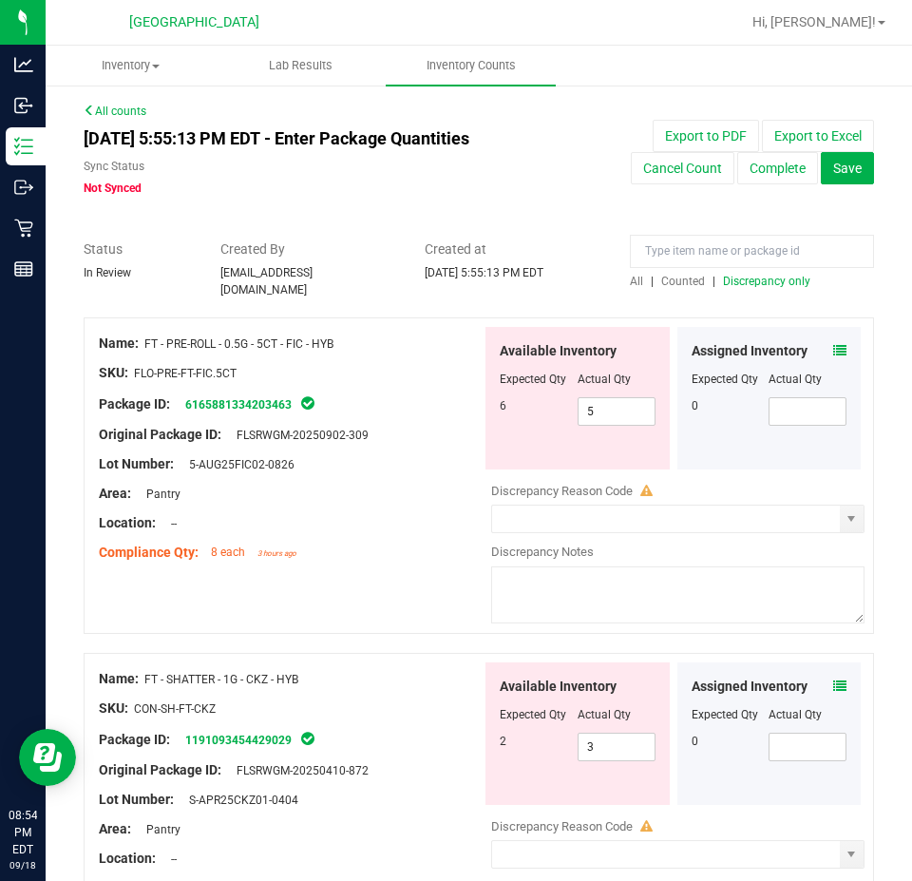
click at [816, 677] on div "Assigned Inventory" at bounding box center [770, 687] width 156 height 20
click at [833, 679] on icon at bounding box center [839, 685] width 13 height 13
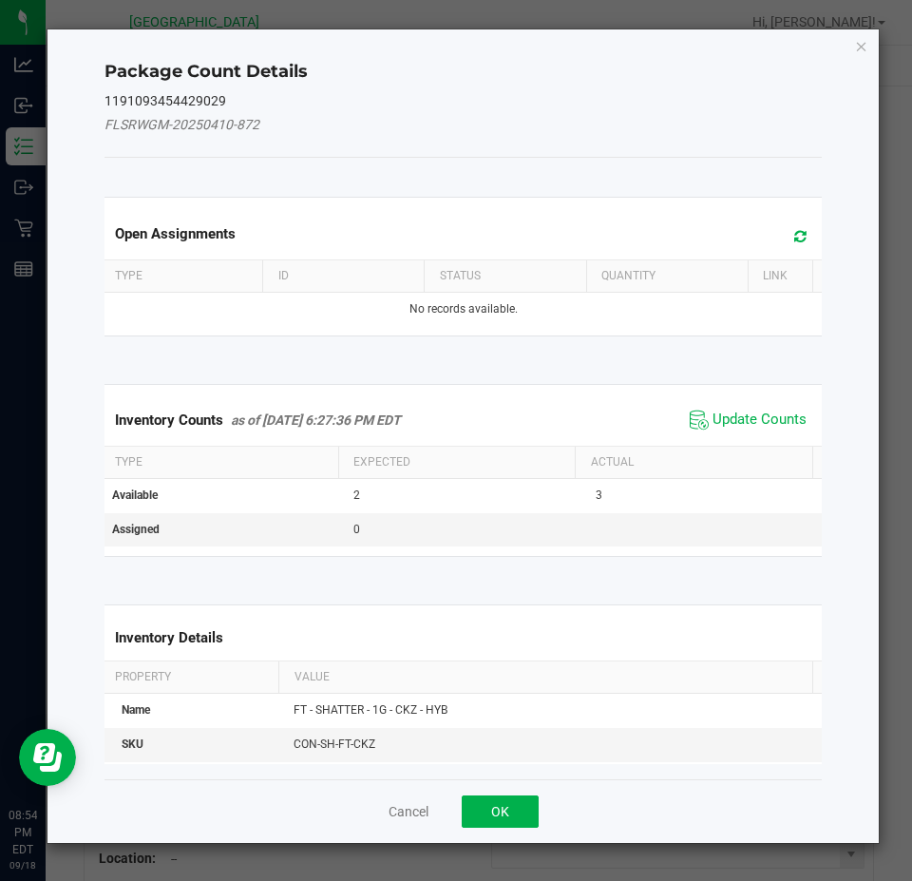
click at [740, 432] on span "Update Counts" at bounding box center [748, 420] width 126 height 29
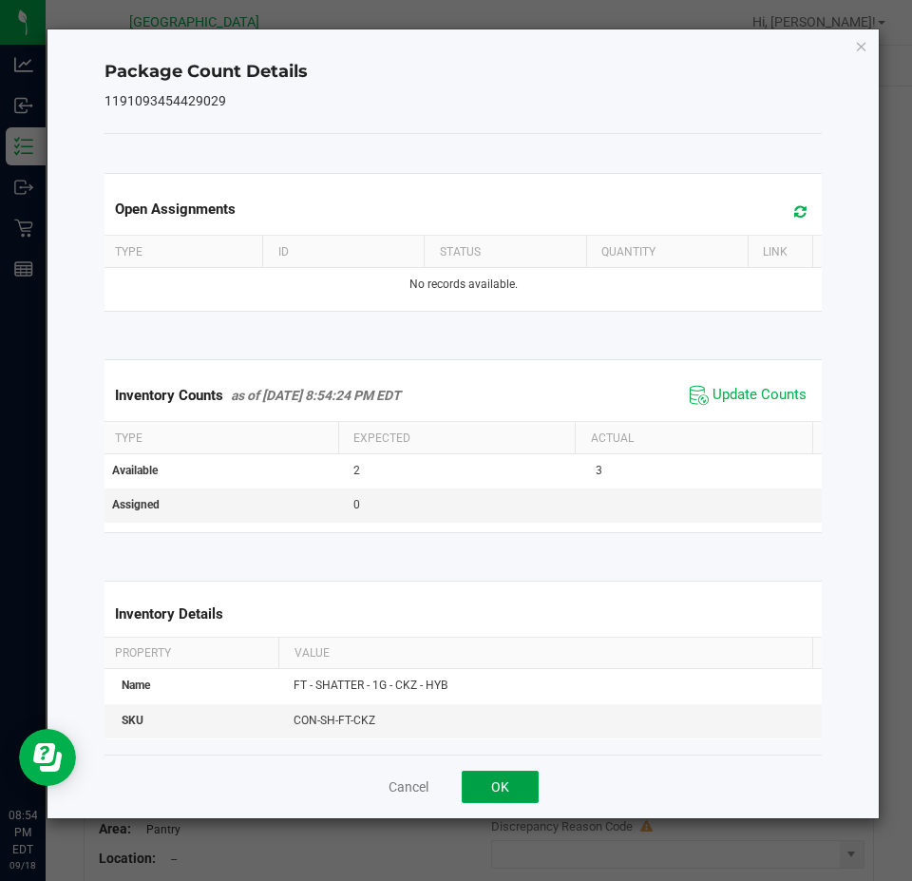
click at [510, 790] on button "OK" at bounding box center [500, 787] width 77 height 32
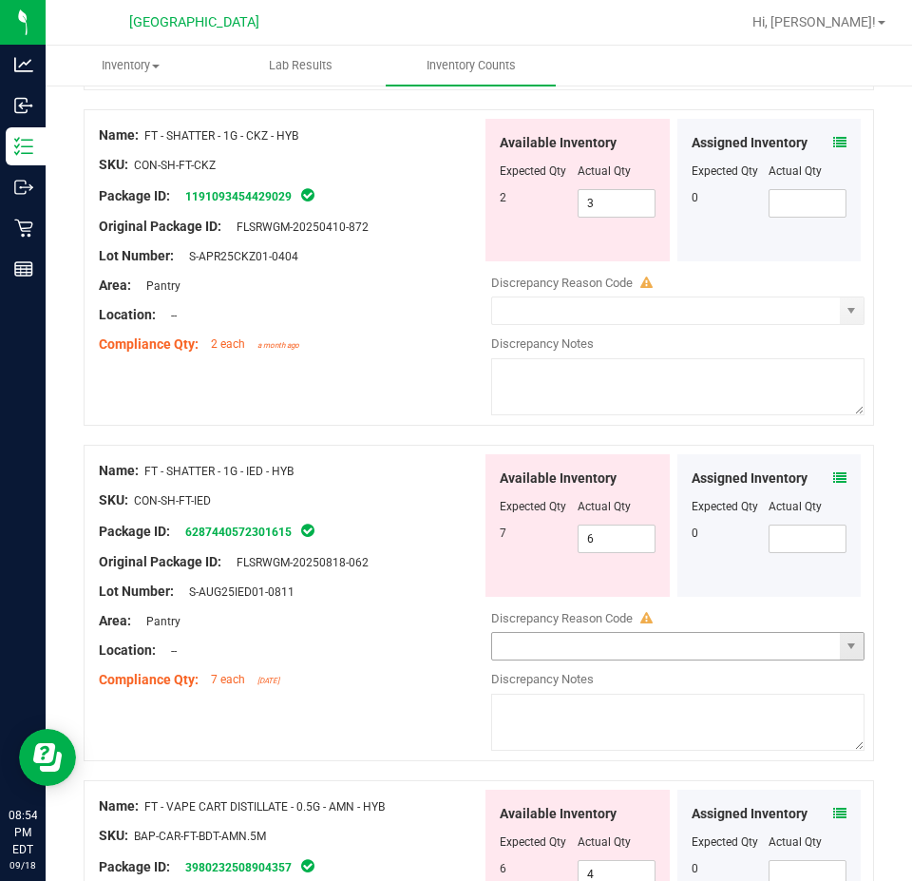
scroll to position [570, 0]
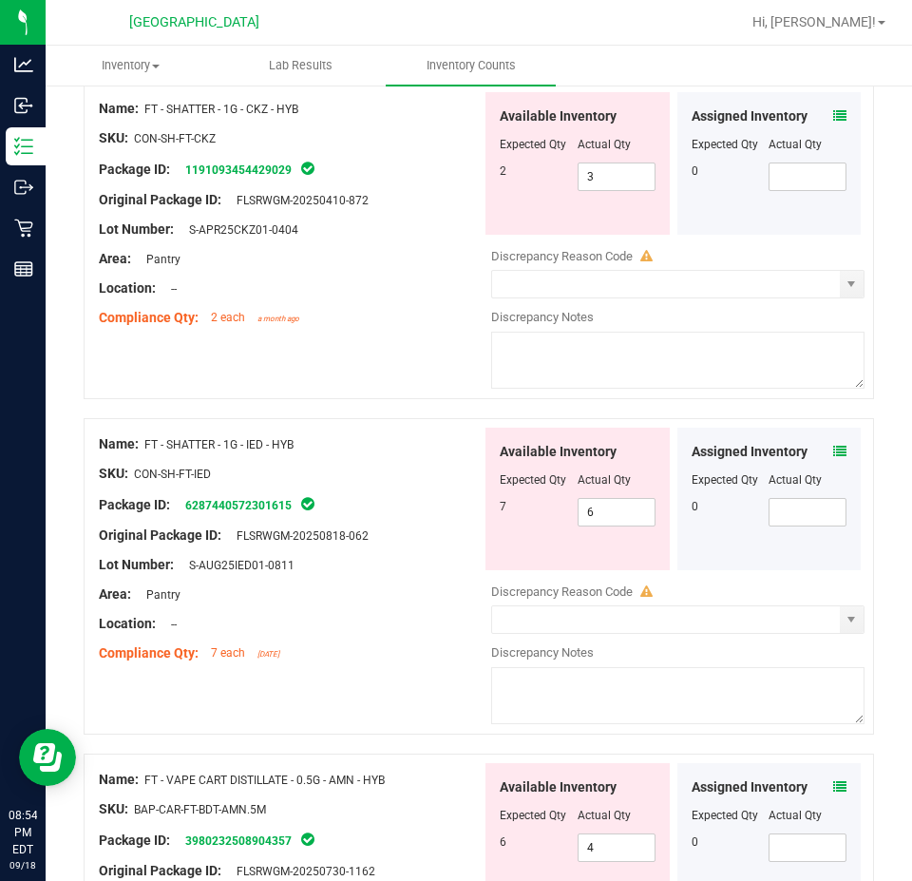
click at [833, 442] on span at bounding box center [839, 452] width 13 height 20
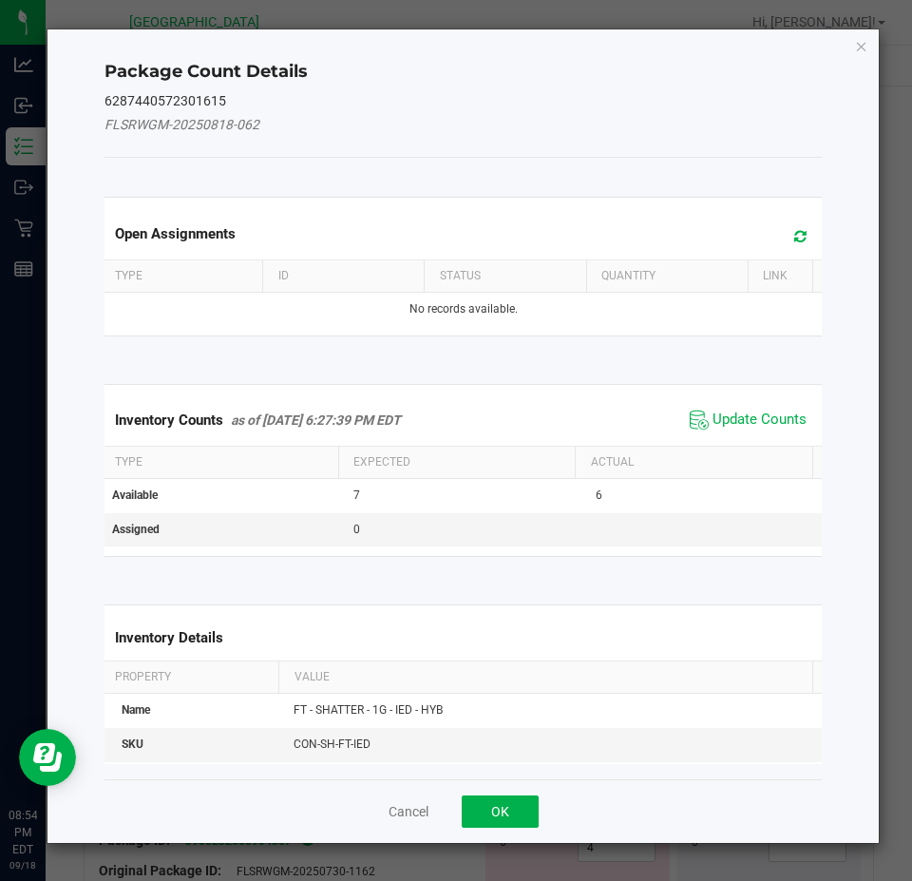
click at [767, 382] on div "Inventory Counts as of [DATE] 6:27:39 PM EDT Update Counts Type Expected Actual…" at bounding box center [463, 470] width 747 height 220
click at [766, 408] on span "Update Counts" at bounding box center [748, 420] width 126 height 29
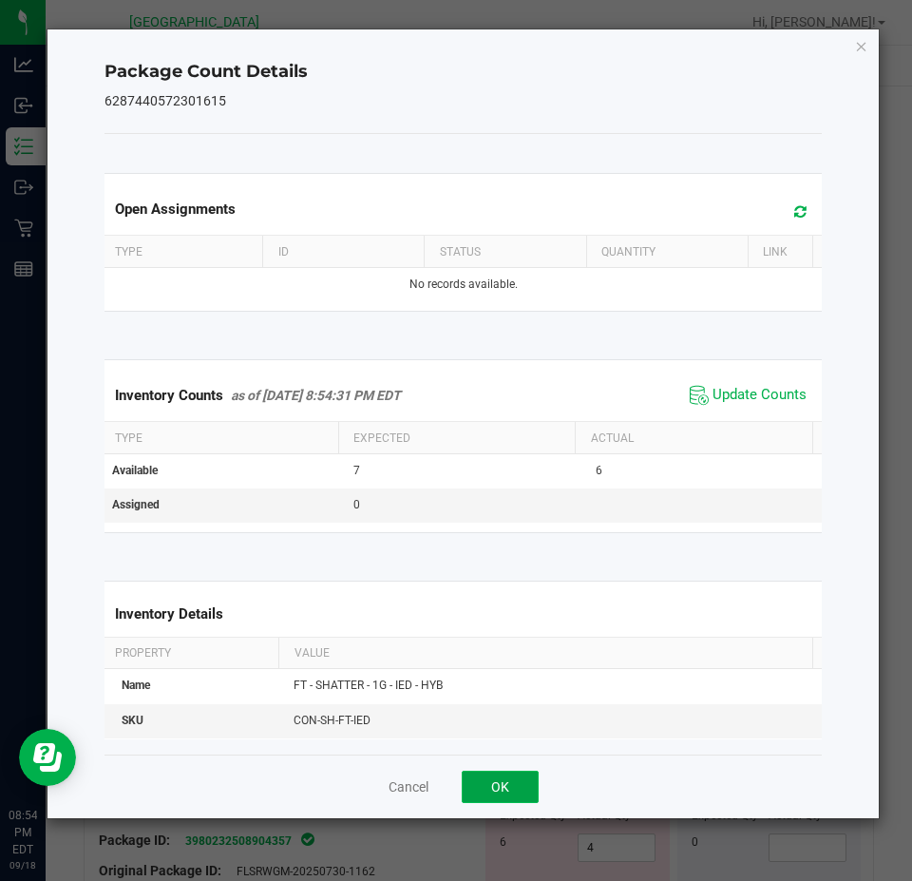
click at [512, 783] on button "OK" at bounding box center [500, 787] width 77 height 32
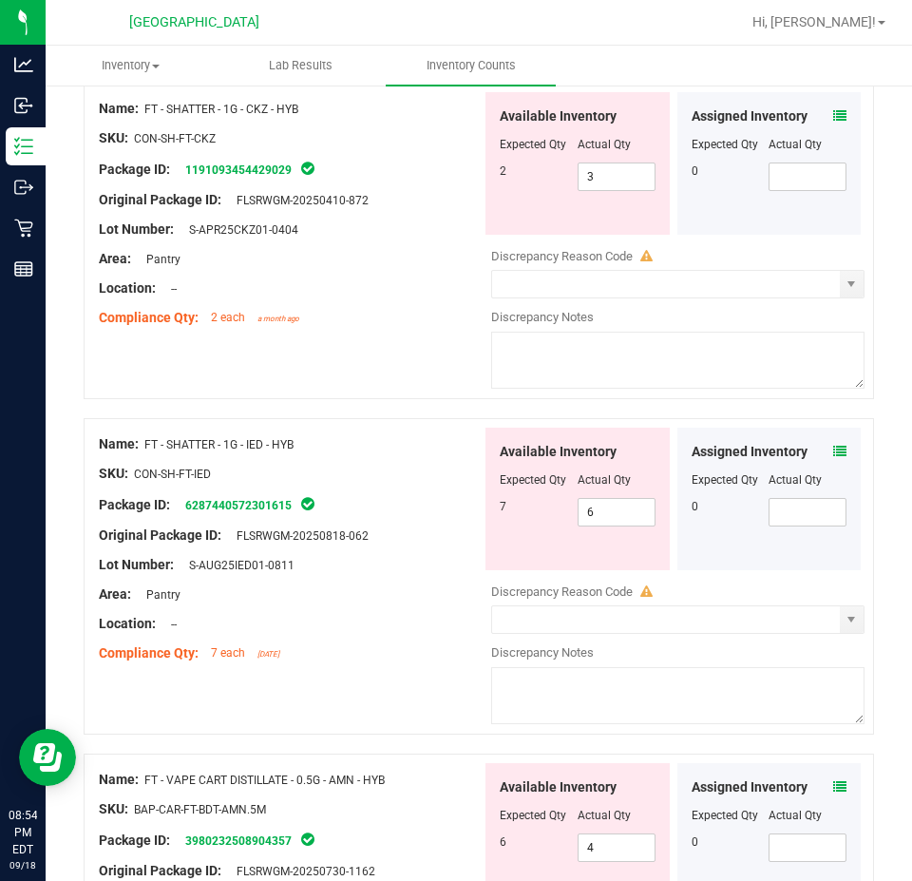
scroll to position [855, 0]
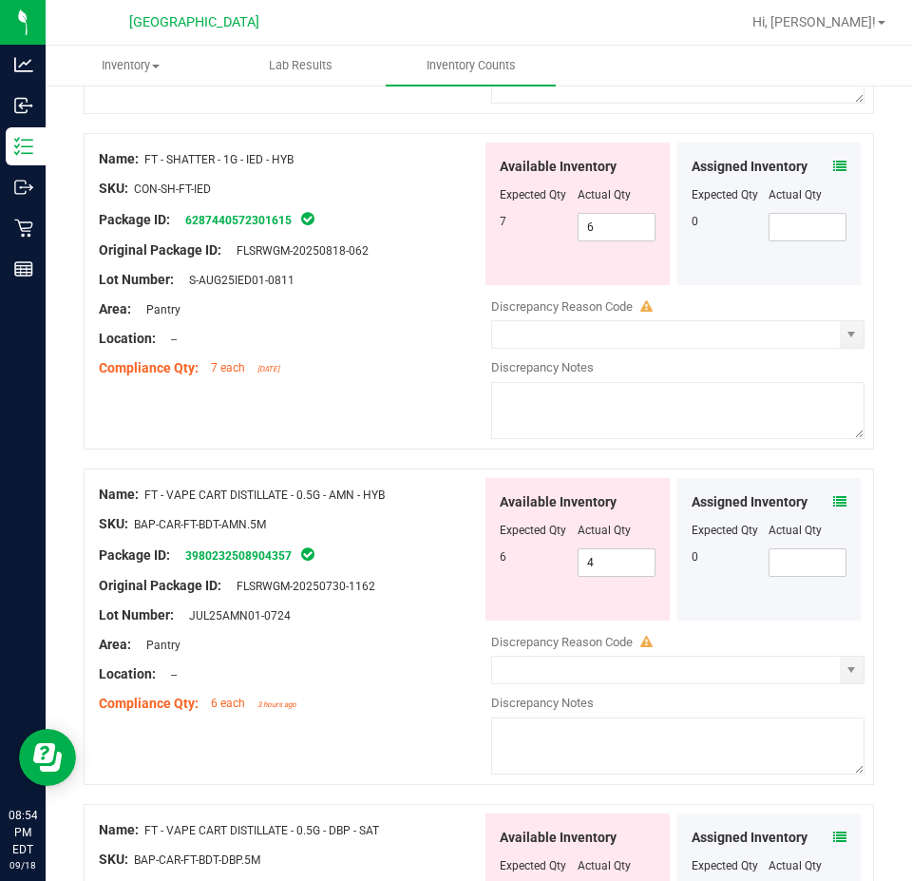
click at [836, 488] on div "Assigned Inventory Expected Qty Actual Qty 0" at bounding box center [770, 549] width 184 height 143
click at [833, 495] on icon at bounding box center [839, 501] width 13 height 13
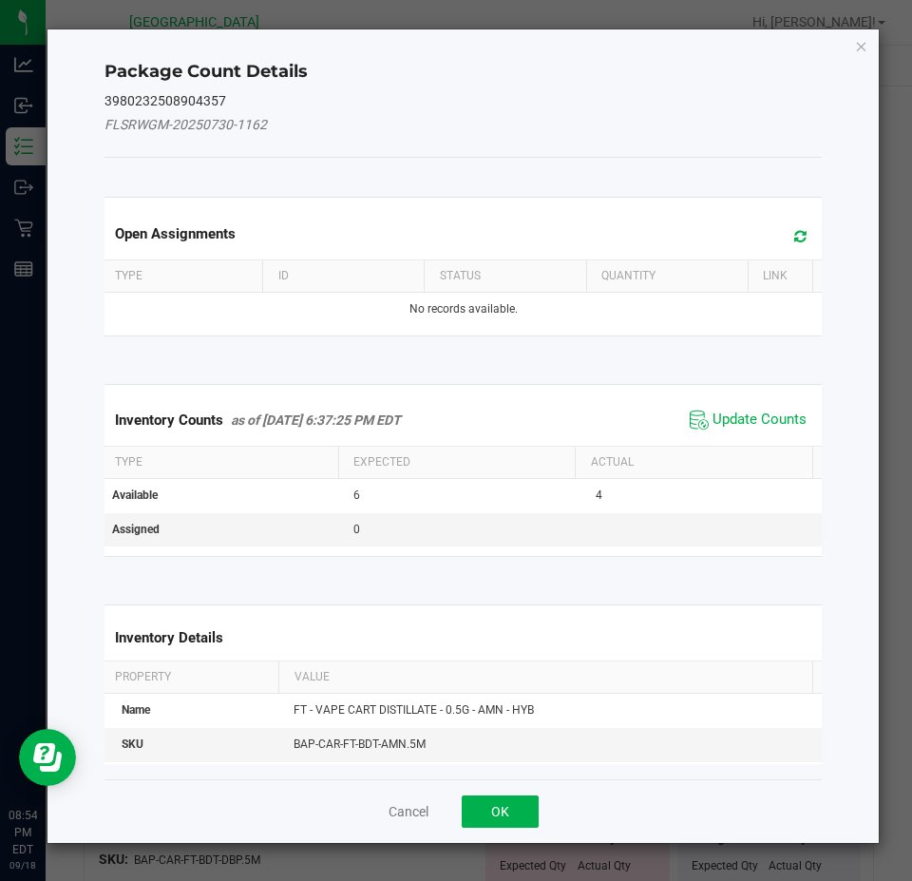
click at [774, 408] on span "Update Counts" at bounding box center [748, 420] width 126 height 29
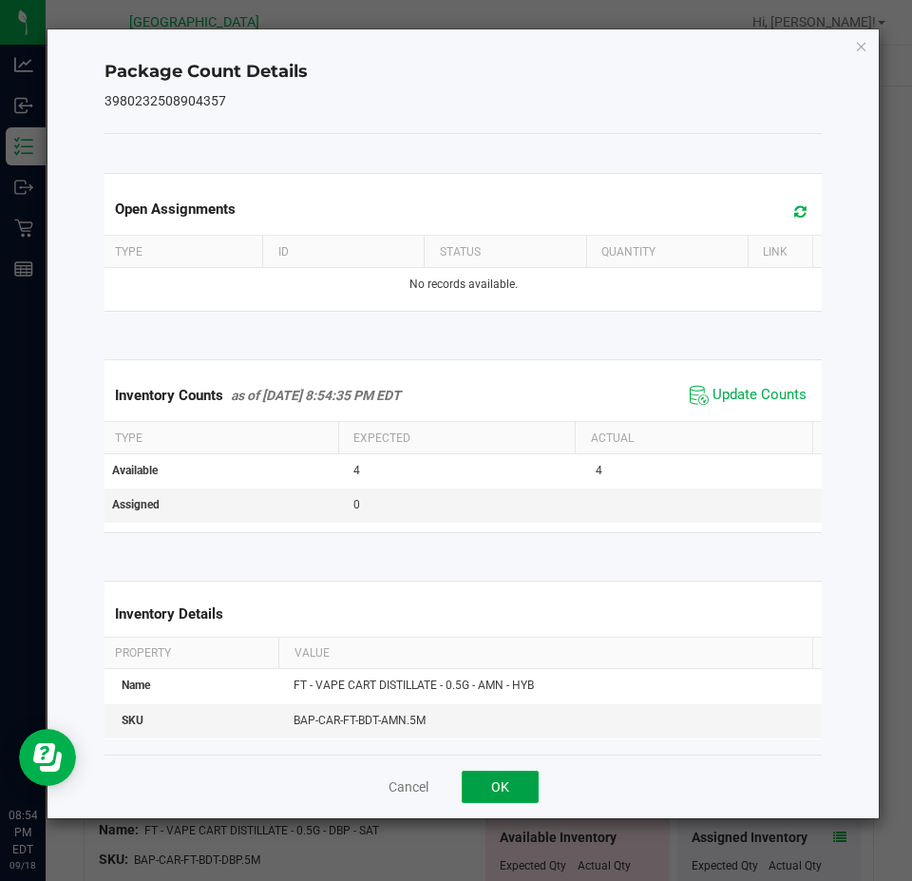
click at [522, 797] on button "OK" at bounding box center [500, 787] width 77 height 32
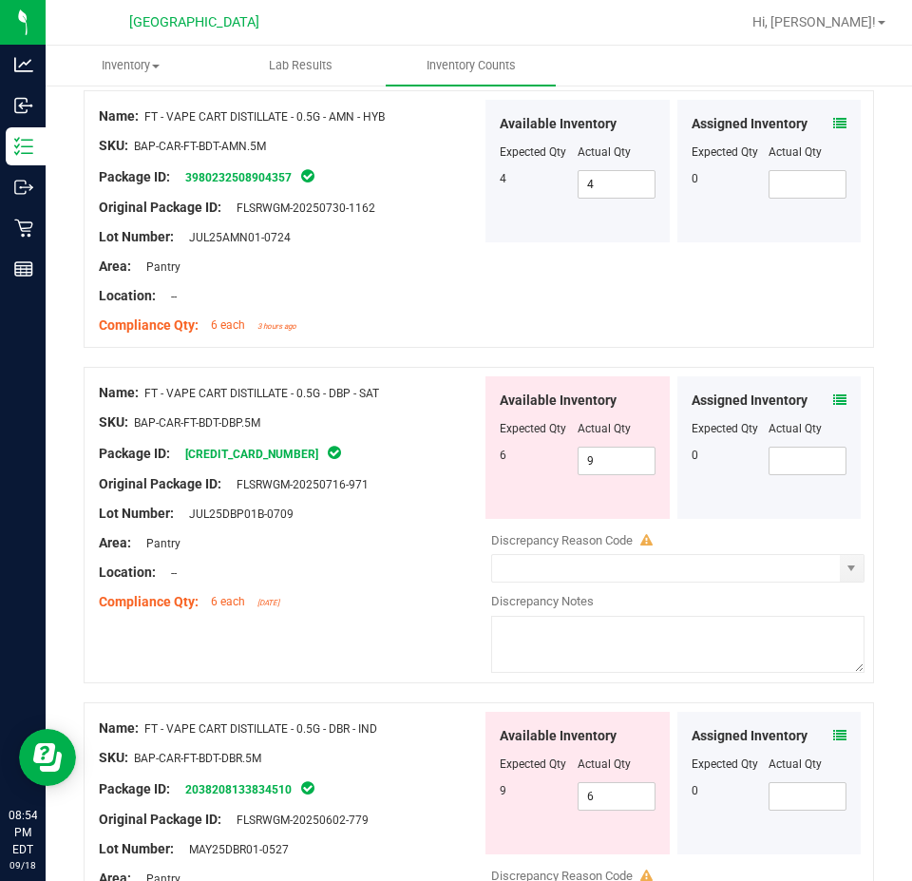
scroll to position [1235, 0]
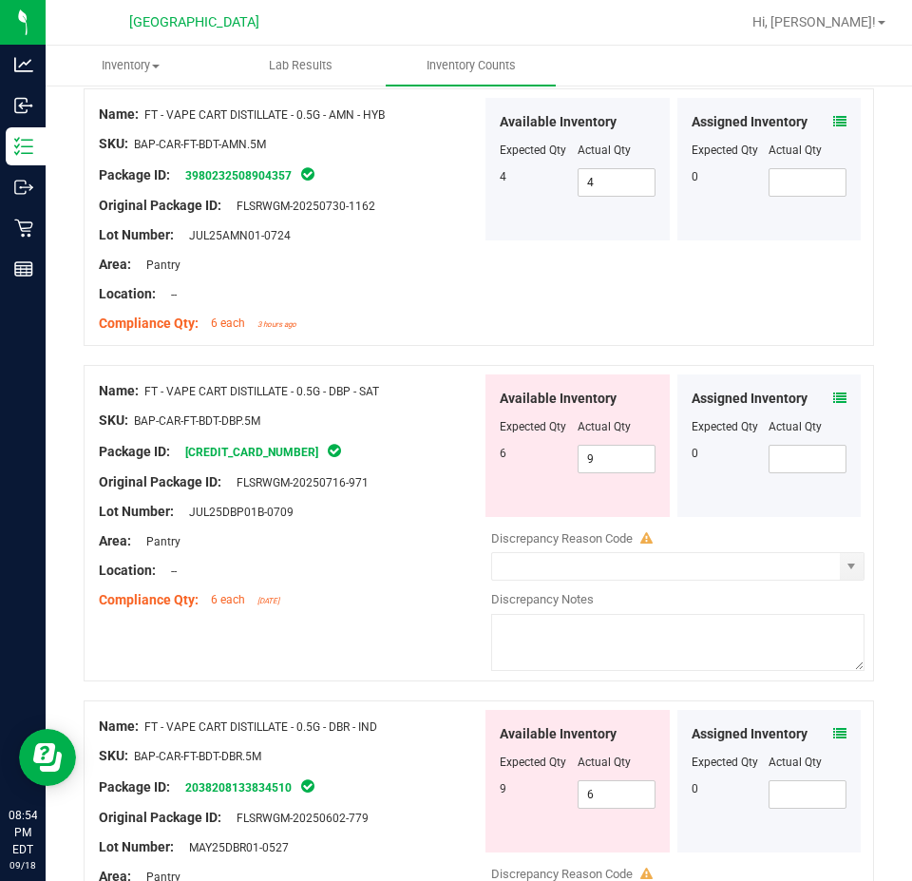
click at [833, 392] on icon at bounding box center [839, 398] width 13 height 13
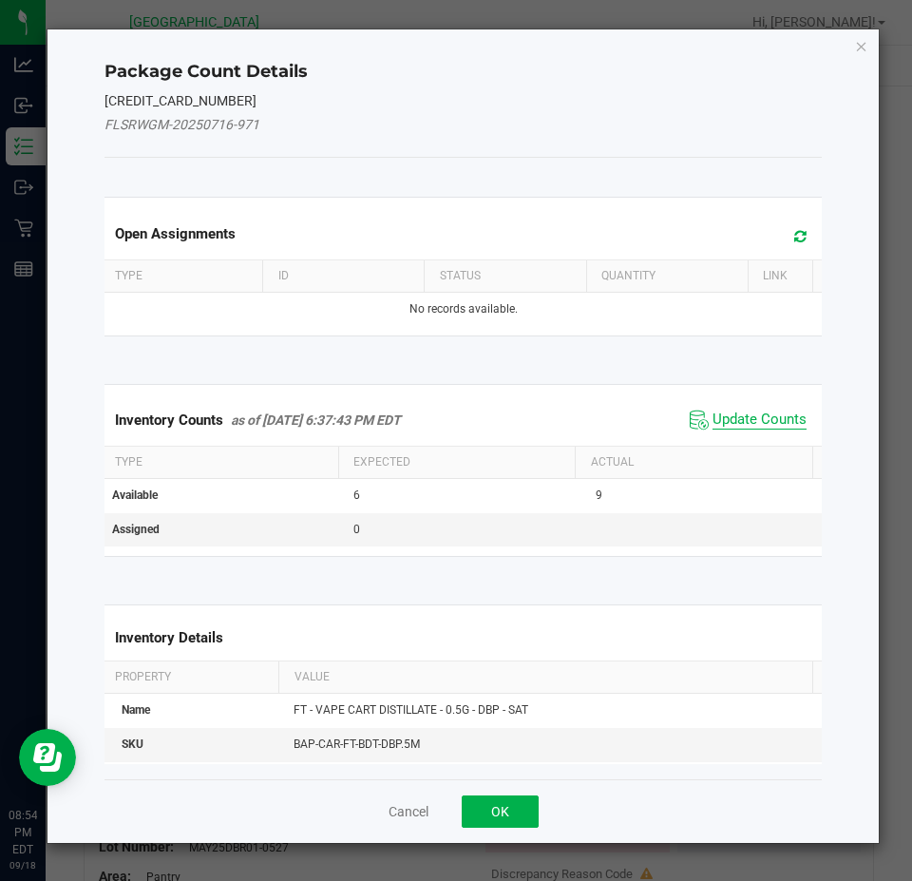
click at [767, 426] on span "Update Counts" at bounding box center [760, 420] width 94 height 19
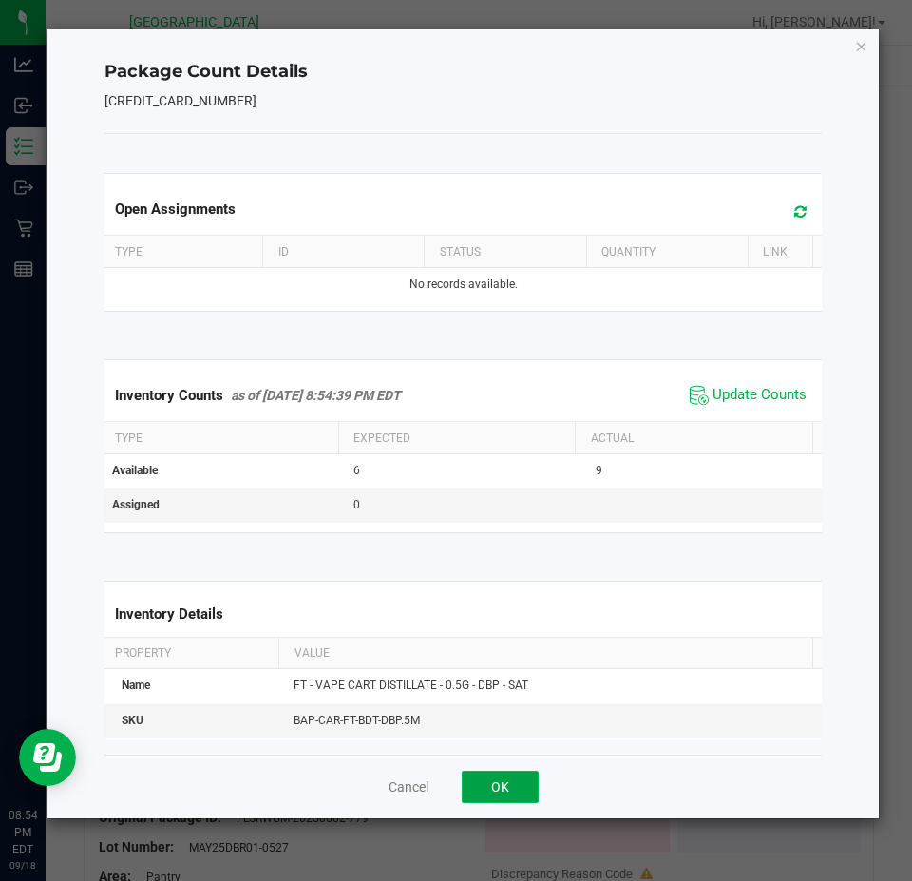
click at [512, 785] on button "OK" at bounding box center [500, 787] width 77 height 32
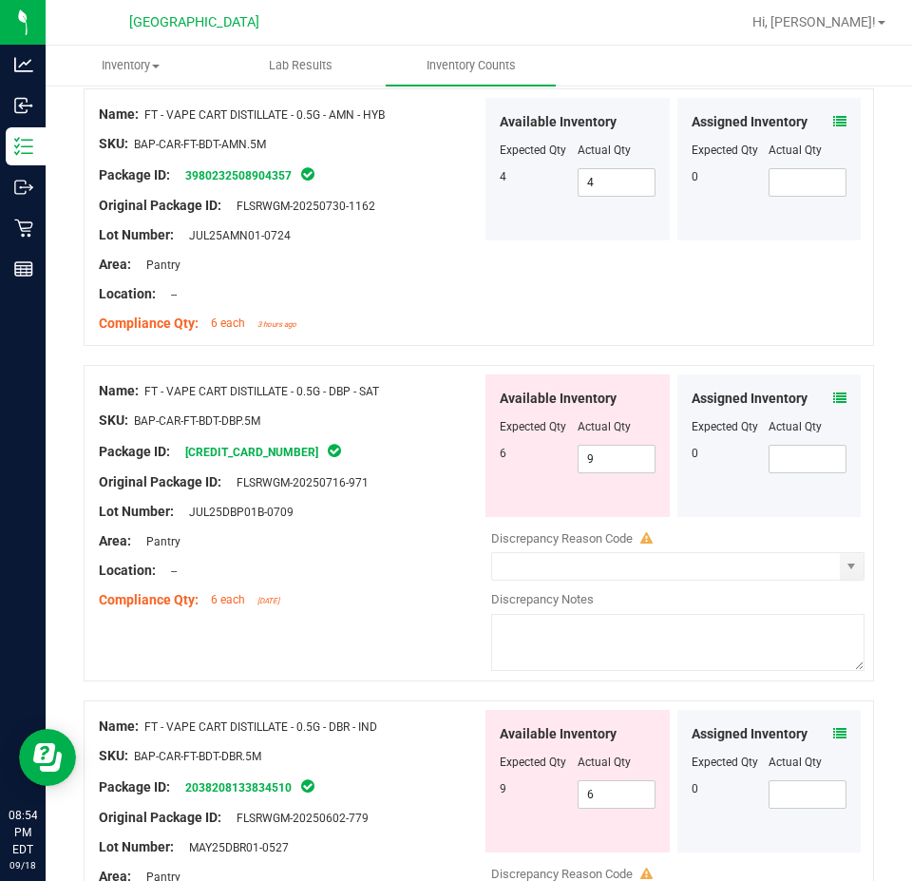
click at [833, 727] on icon at bounding box center [839, 733] width 13 height 13
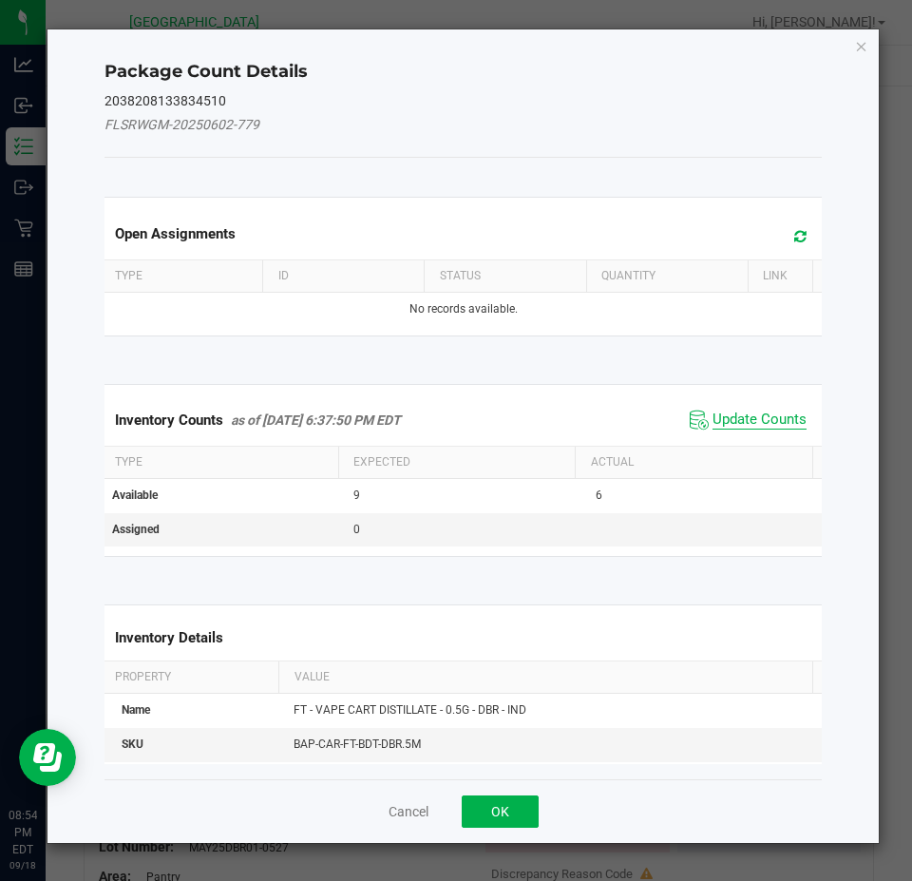
click at [759, 411] on span "Update Counts" at bounding box center [760, 420] width 94 height 19
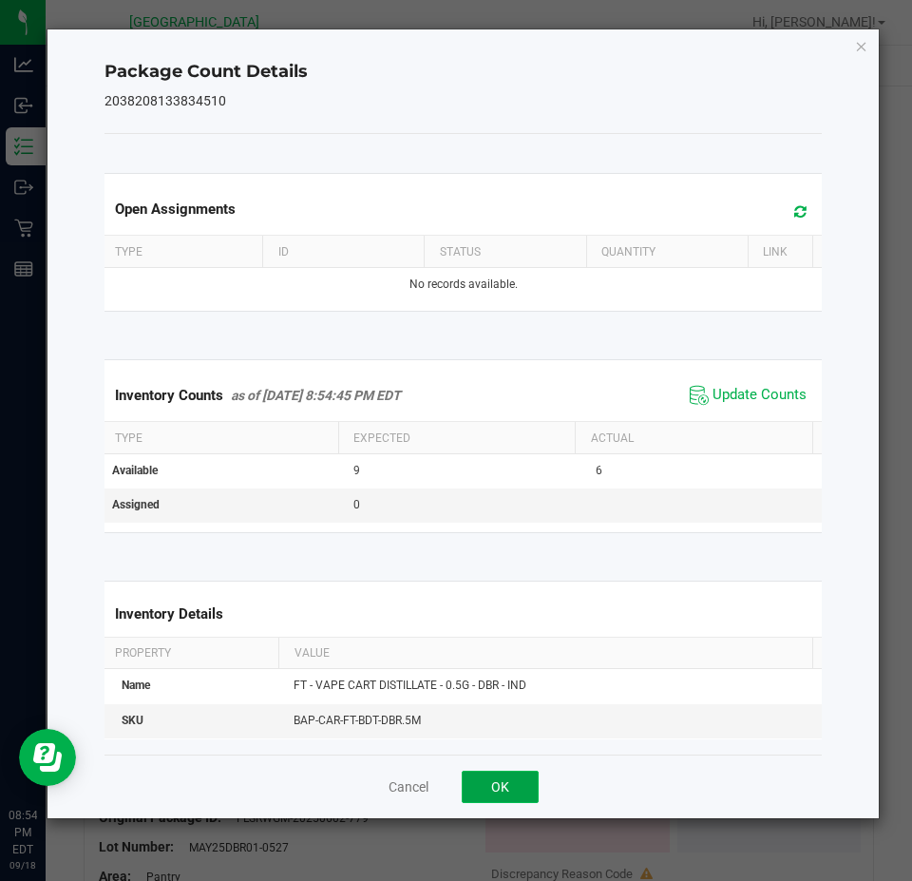
click at [525, 796] on button "OK" at bounding box center [500, 787] width 77 height 32
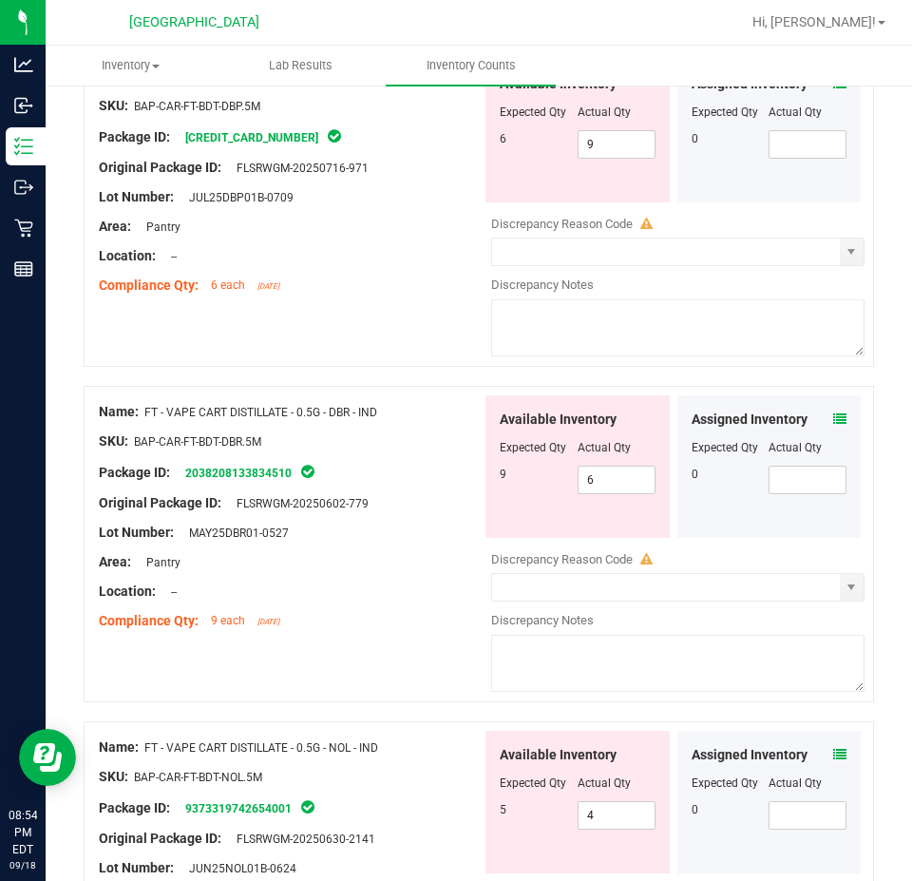
scroll to position [1615, 0]
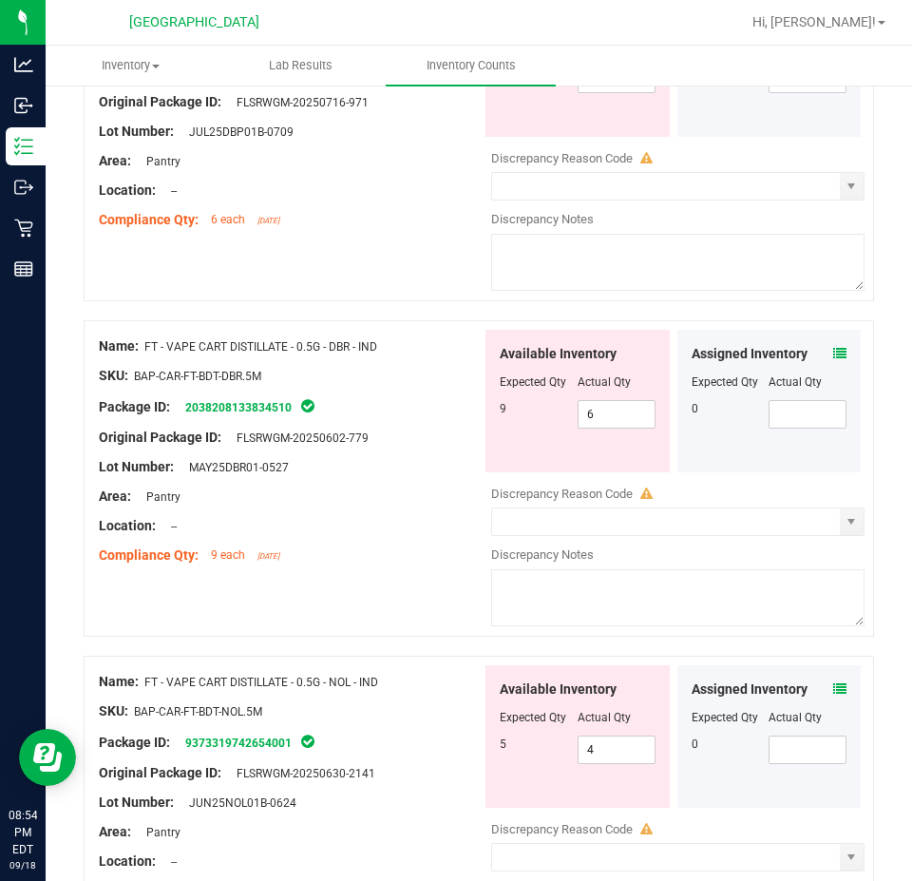
click at [833, 682] on icon at bounding box center [839, 688] width 13 height 13
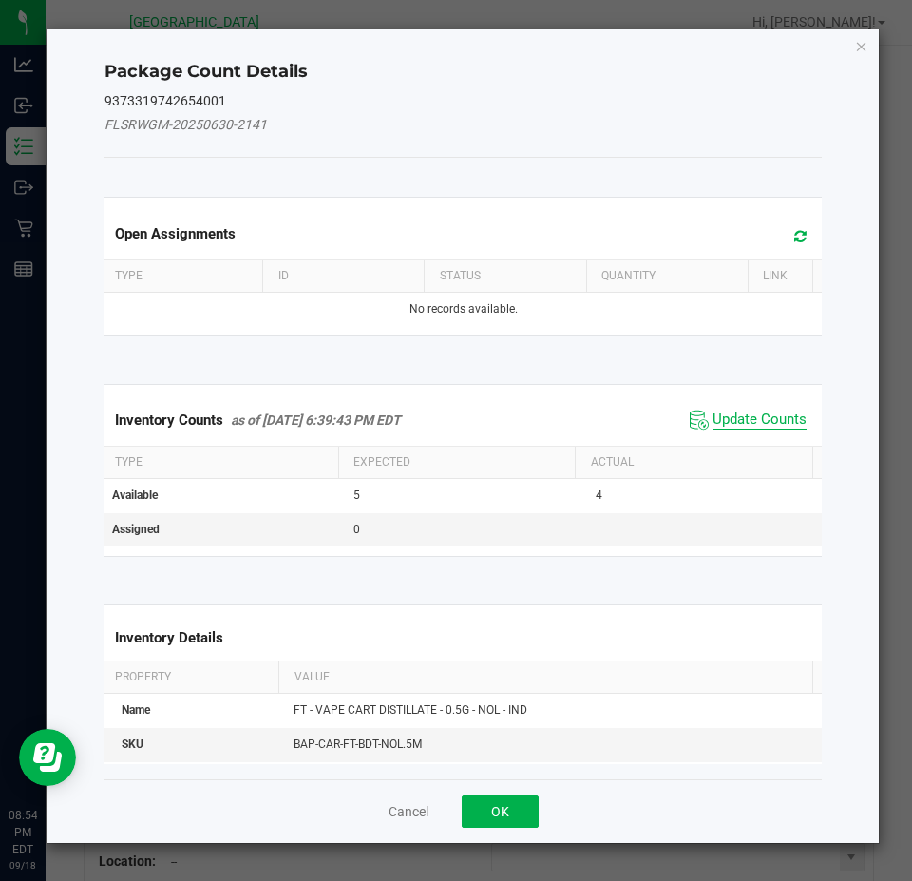
click at [764, 411] on span "Update Counts" at bounding box center [760, 420] width 94 height 19
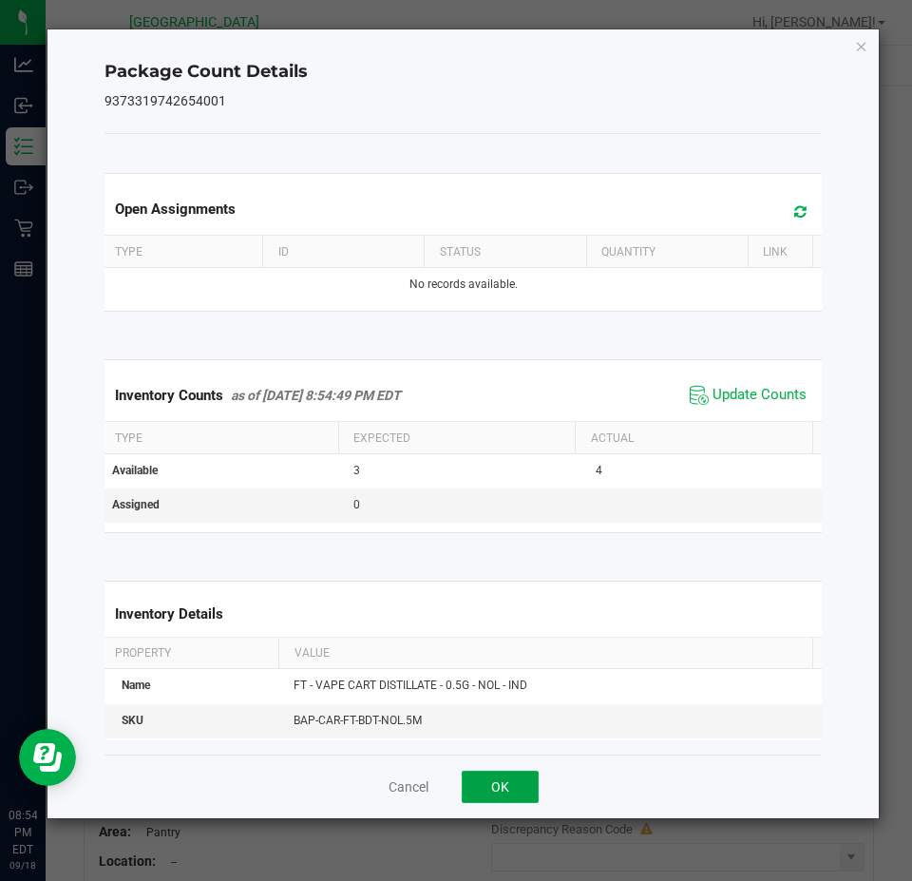
click at [520, 790] on button "OK" at bounding box center [500, 787] width 77 height 32
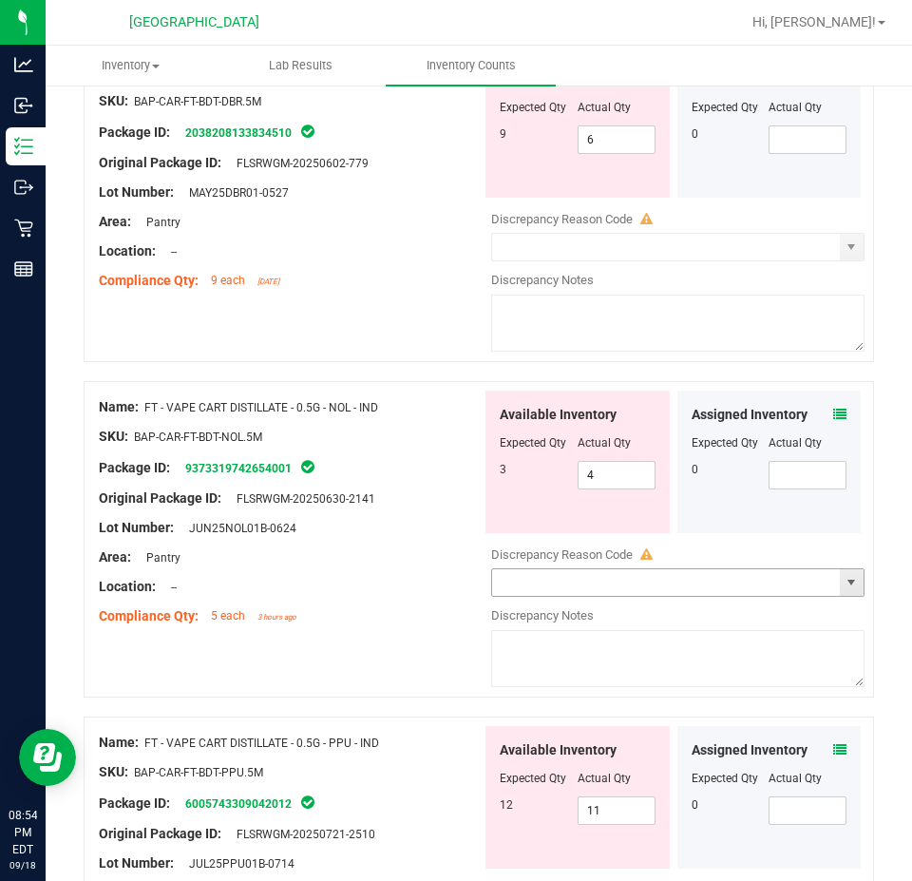
scroll to position [1901, 0]
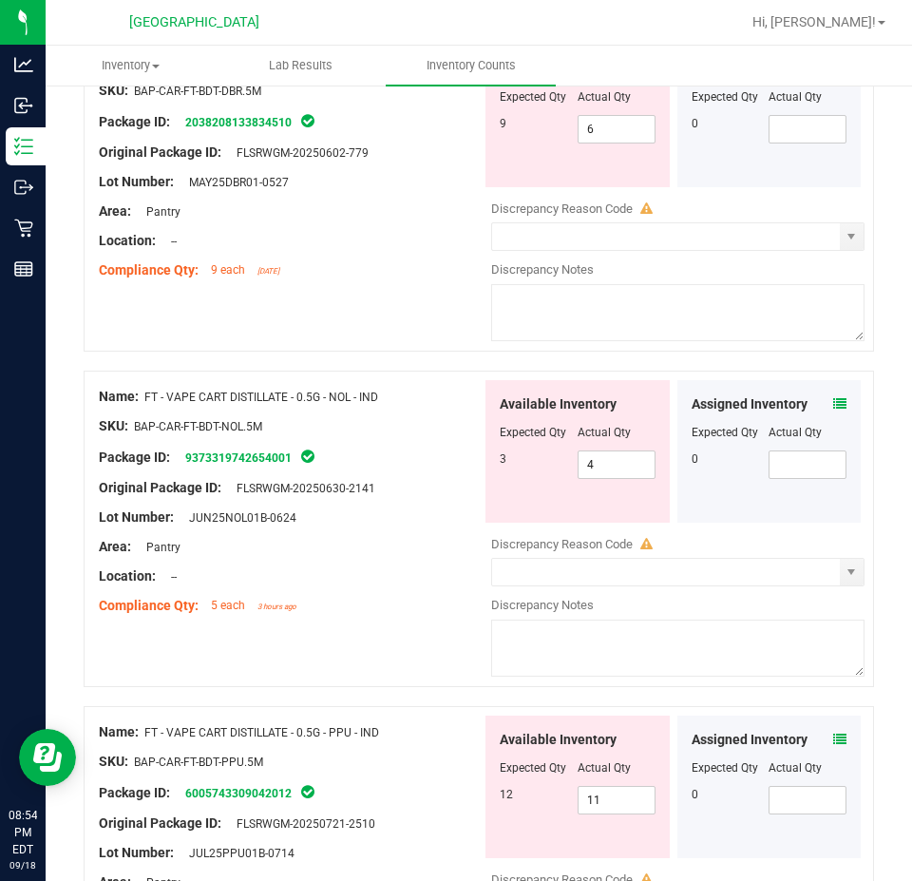
click at [833, 734] on icon at bounding box center [839, 739] width 13 height 13
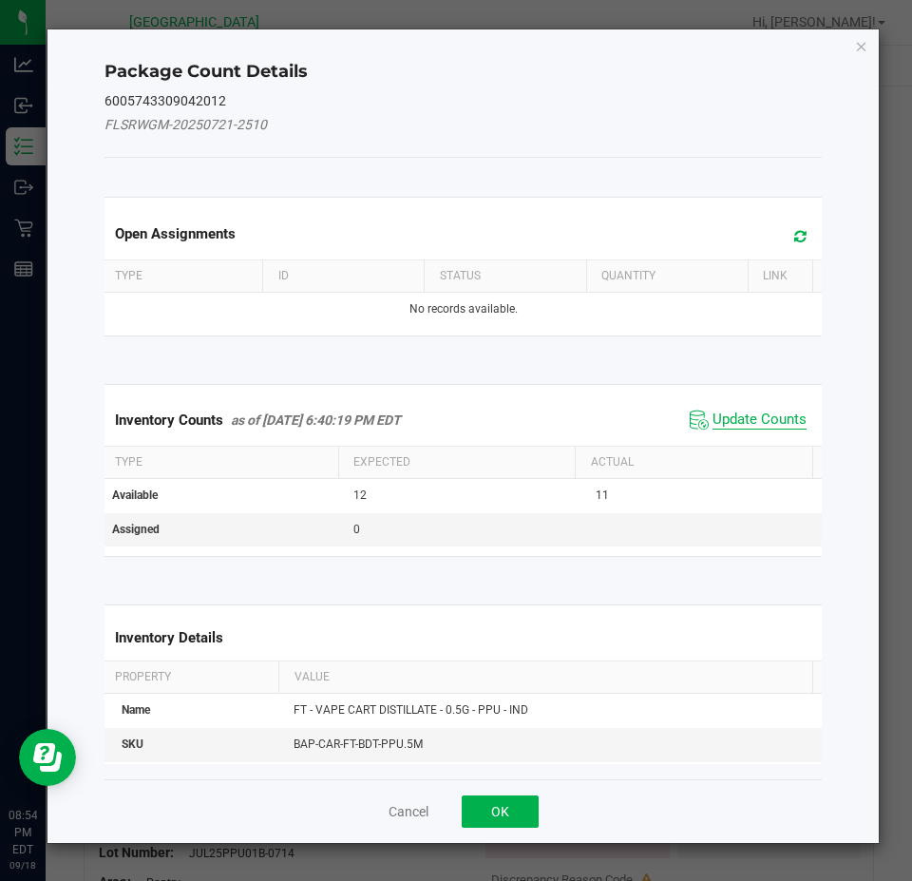
click at [735, 423] on span "Update Counts" at bounding box center [760, 420] width 94 height 19
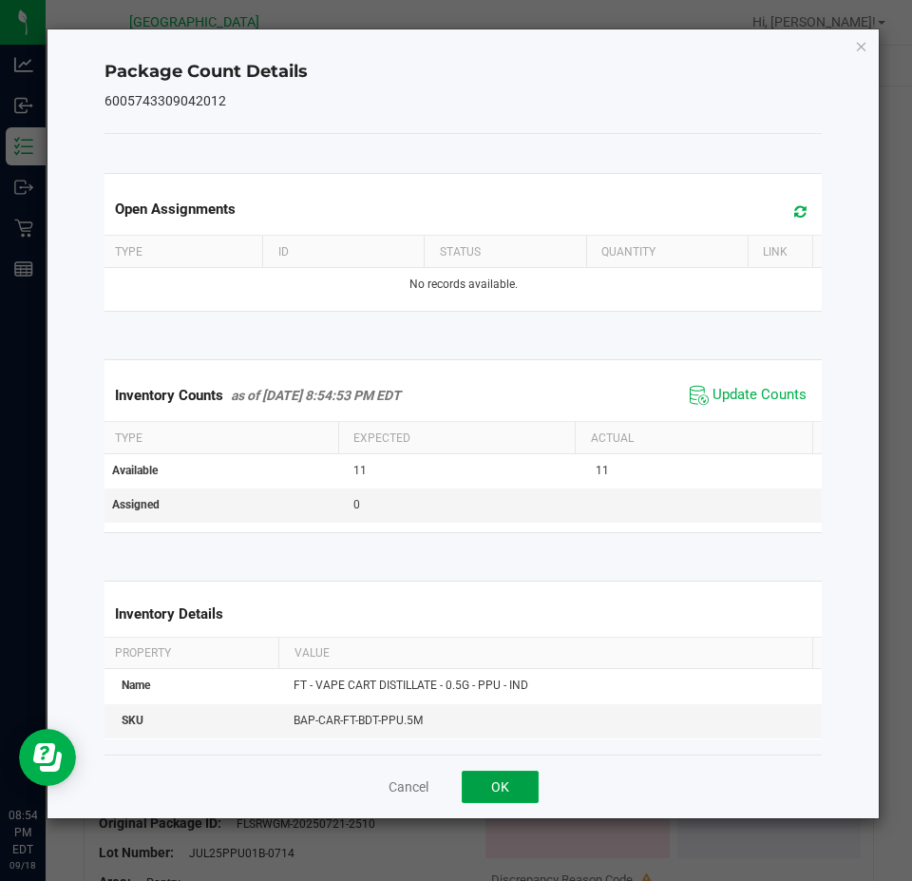
click at [496, 800] on button "OK" at bounding box center [500, 787] width 77 height 32
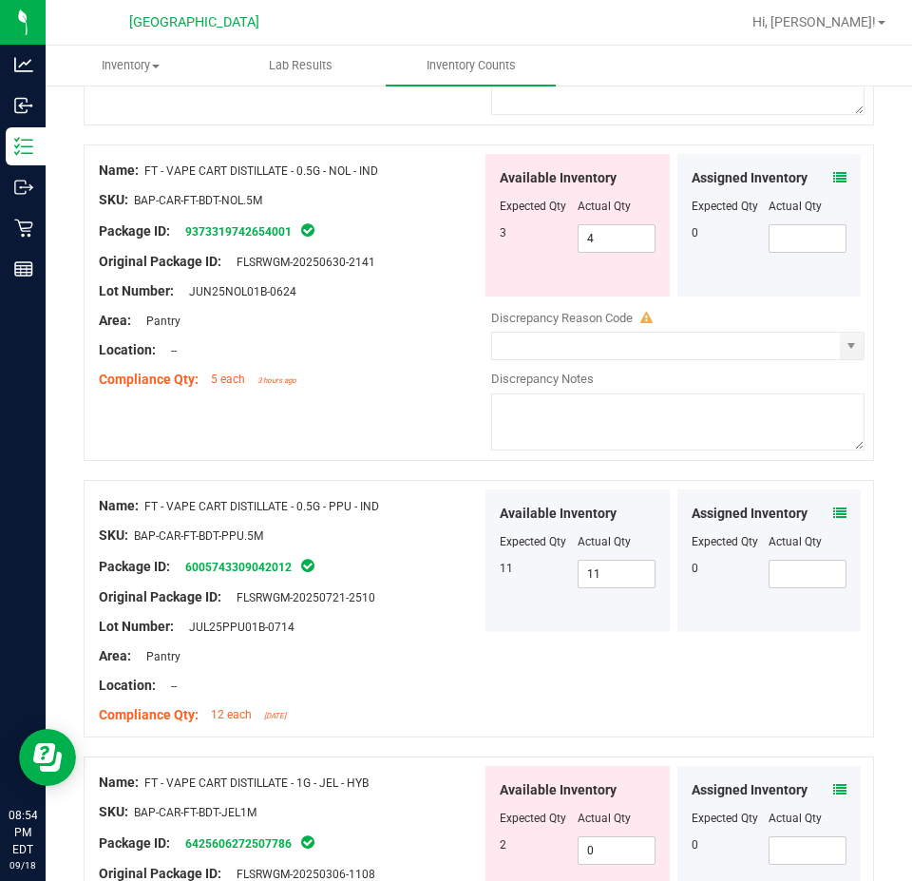
scroll to position [2186, 0]
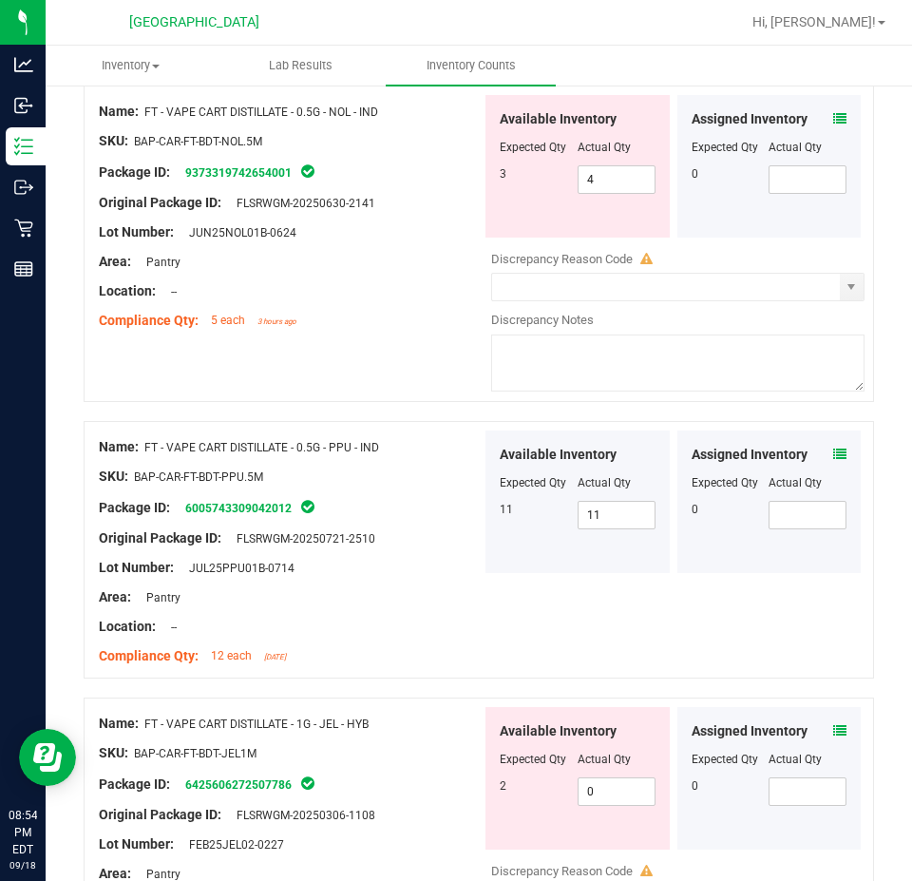
click at [833, 724] on icon at bounding box center [839, 730] width 13 height 13
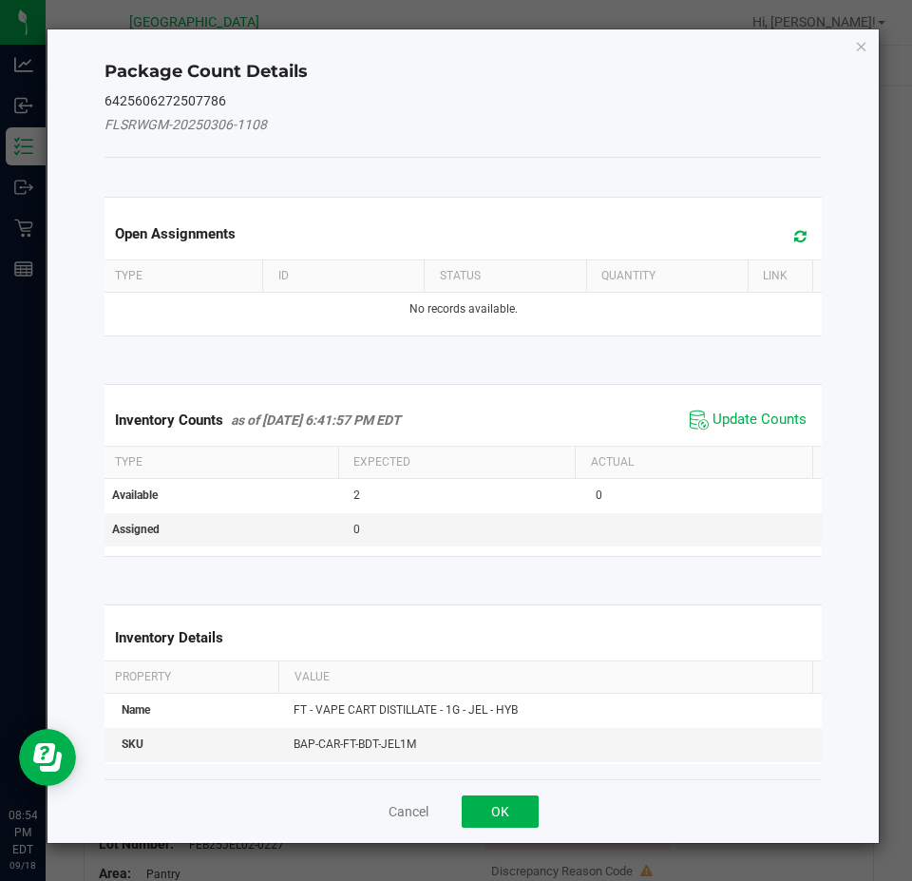
click at [748, 407] on span "Update Counts" at bounding box center [748, 420] width 126 height 29
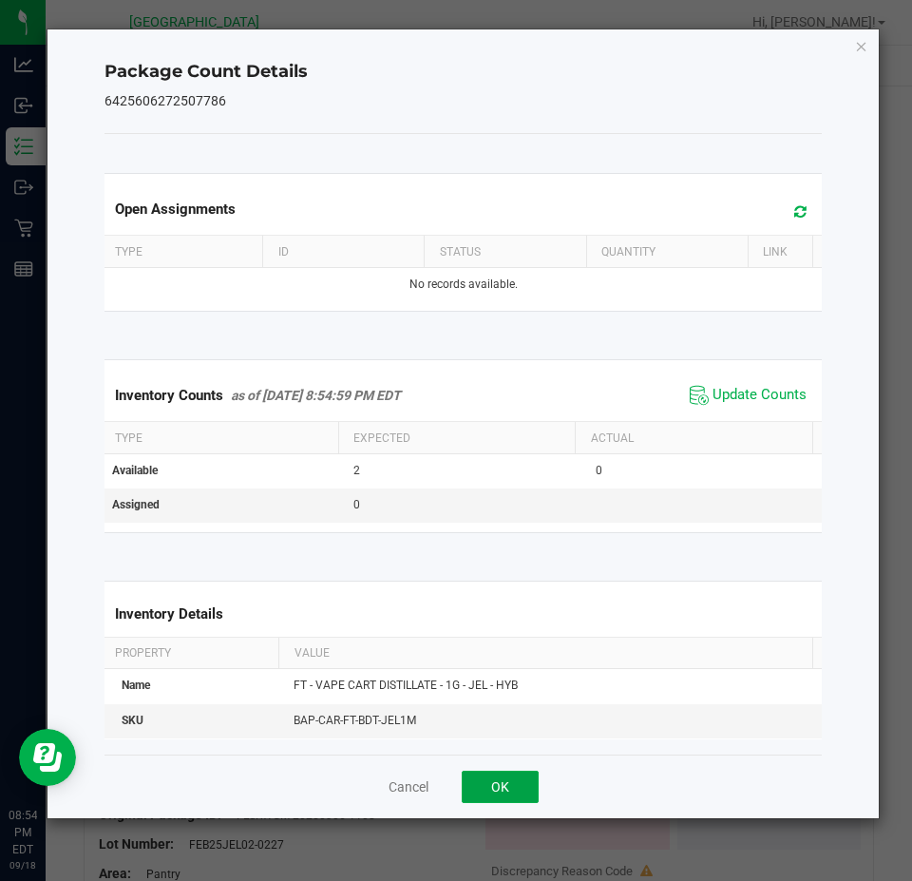
click at [503, 792] on button "OK" at bounding box center [500, 787] width 77 height 32
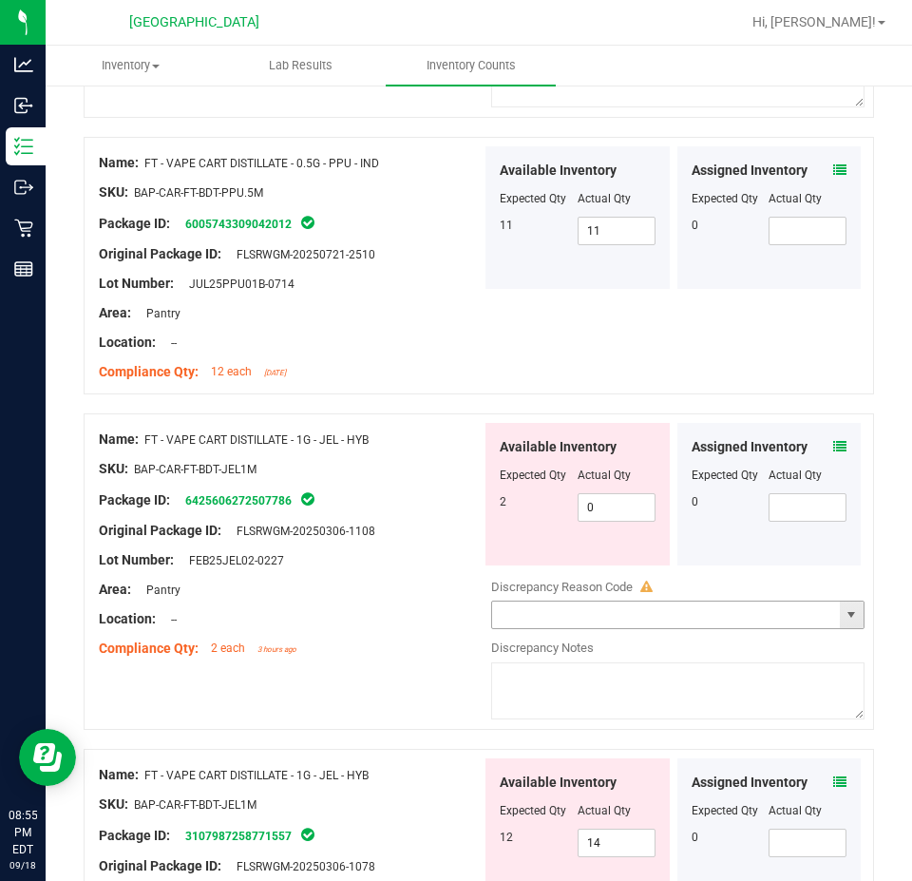
scroll to position [2756, 0]
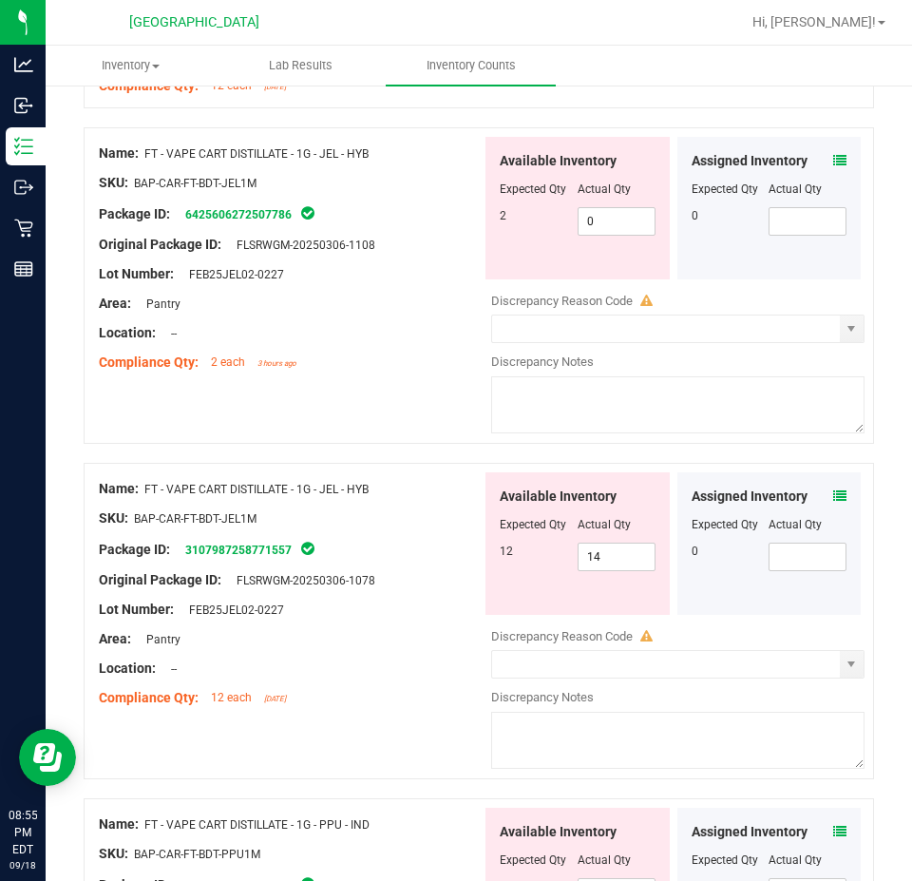
click at [833, 490] on icon at bounding box center [839, 495] width 13 height 13
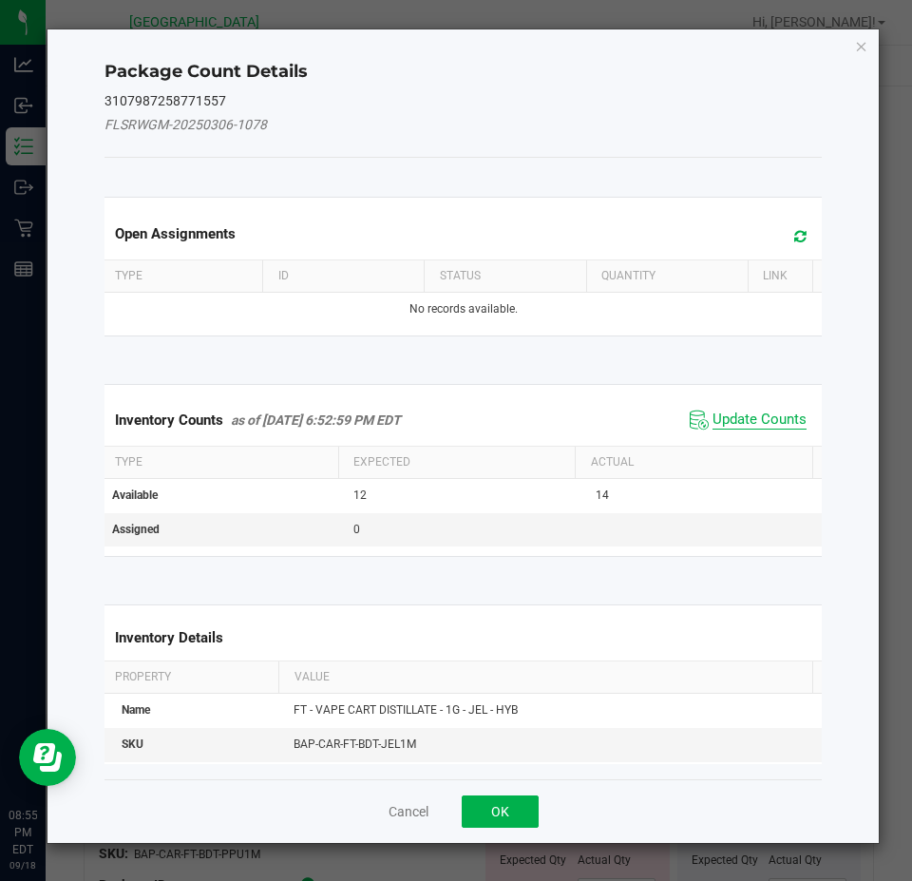
click at [754, 415] on span "Update Counts" at bounding box center [760, 420] width 94 height 19
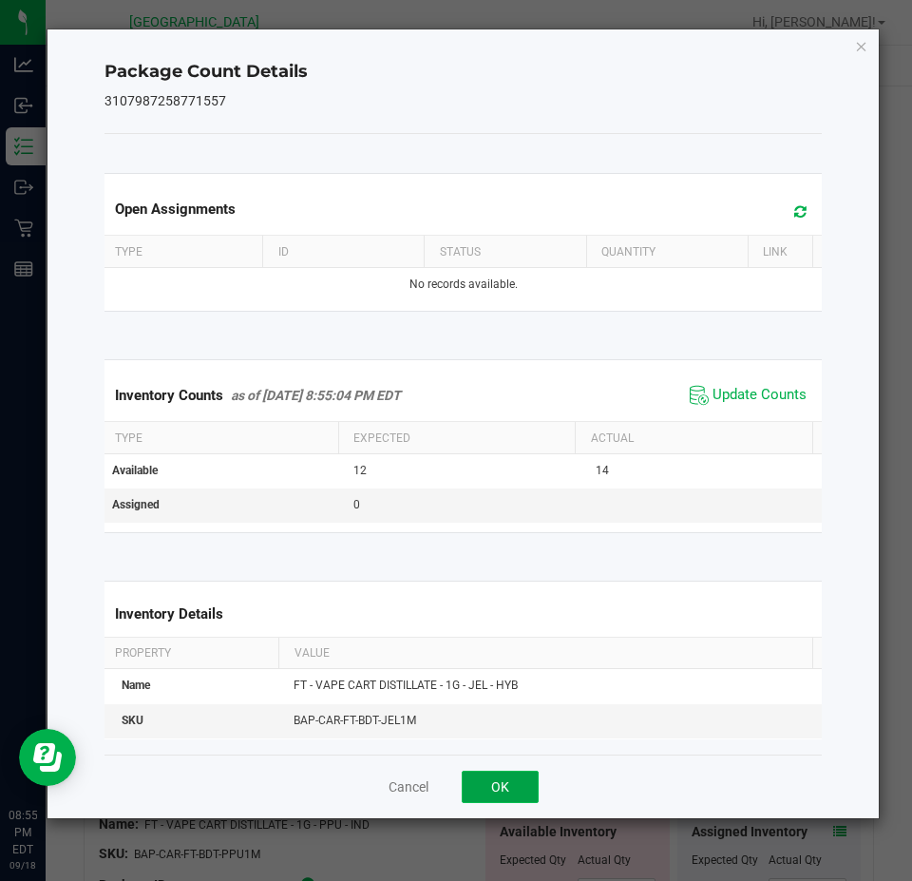
click at [511, 793] on button "OK" at bounding box center [500, 787] width 77 height 32
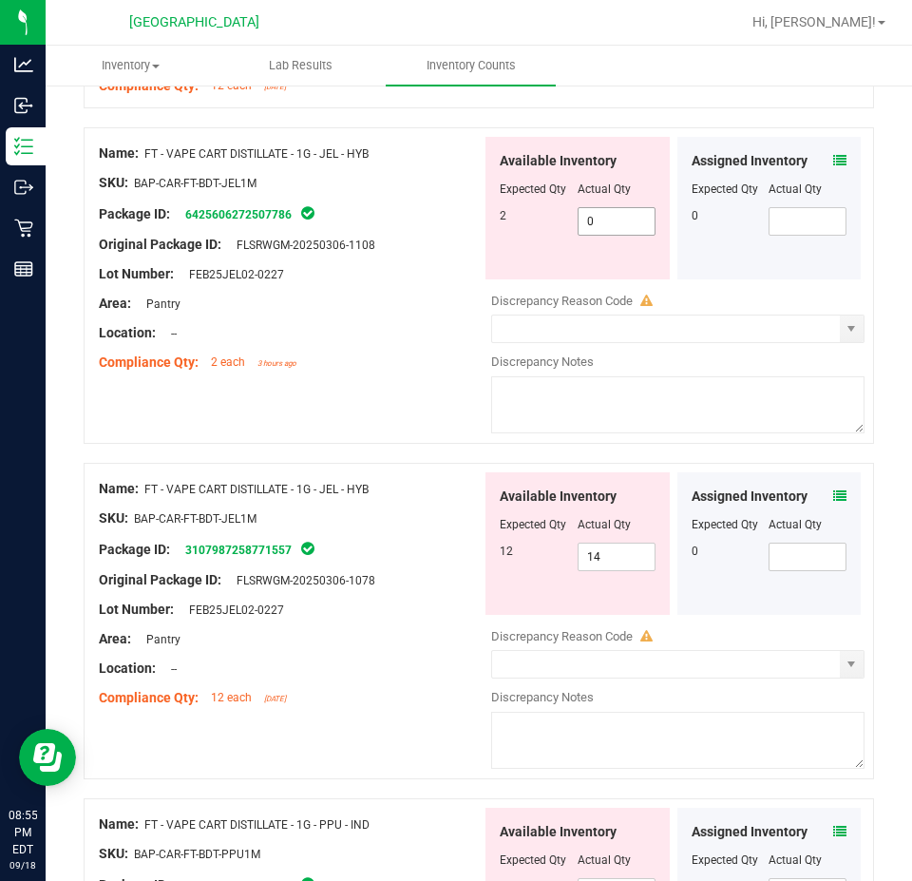
click at [590, 219] on span "0 0" at bounding box center [617, 221] width 78 height 29
click at [590, 219] on input "0" at bounding box center [617, 221] width 76 height 27
type input "2"
click at [823, 493] on div "Assigned Inventory Expected Qty Actual Qty 0" at bounding box center [770, 543] width 184 height 143
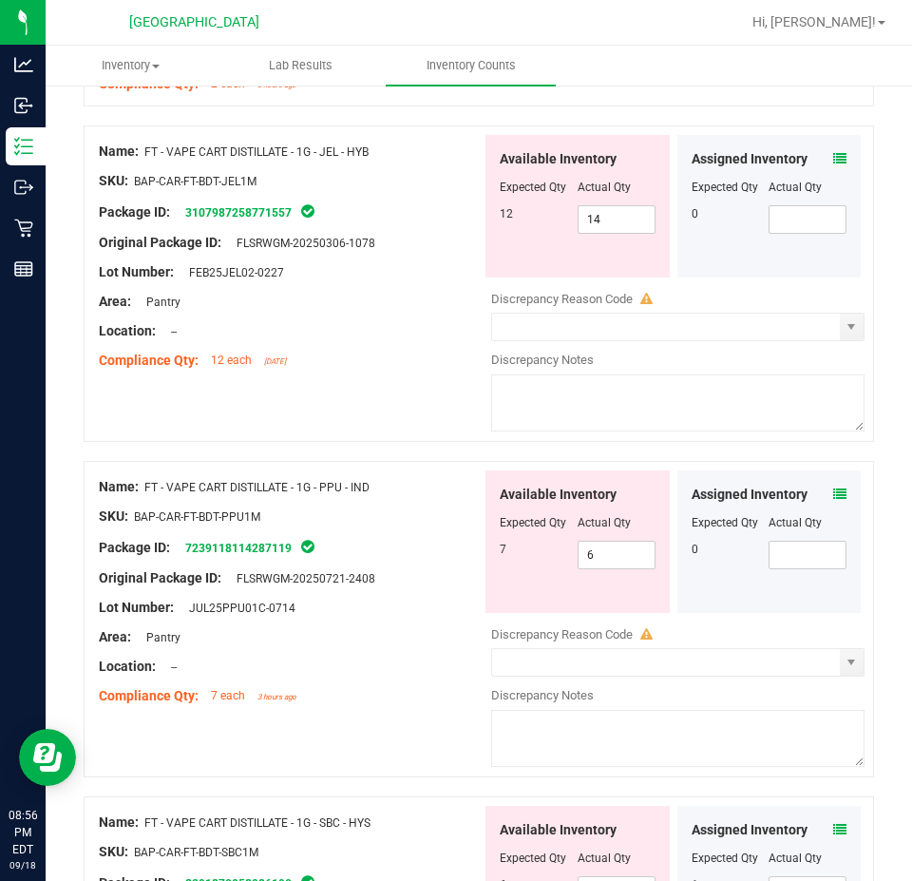
scroll to position [3041, 0]
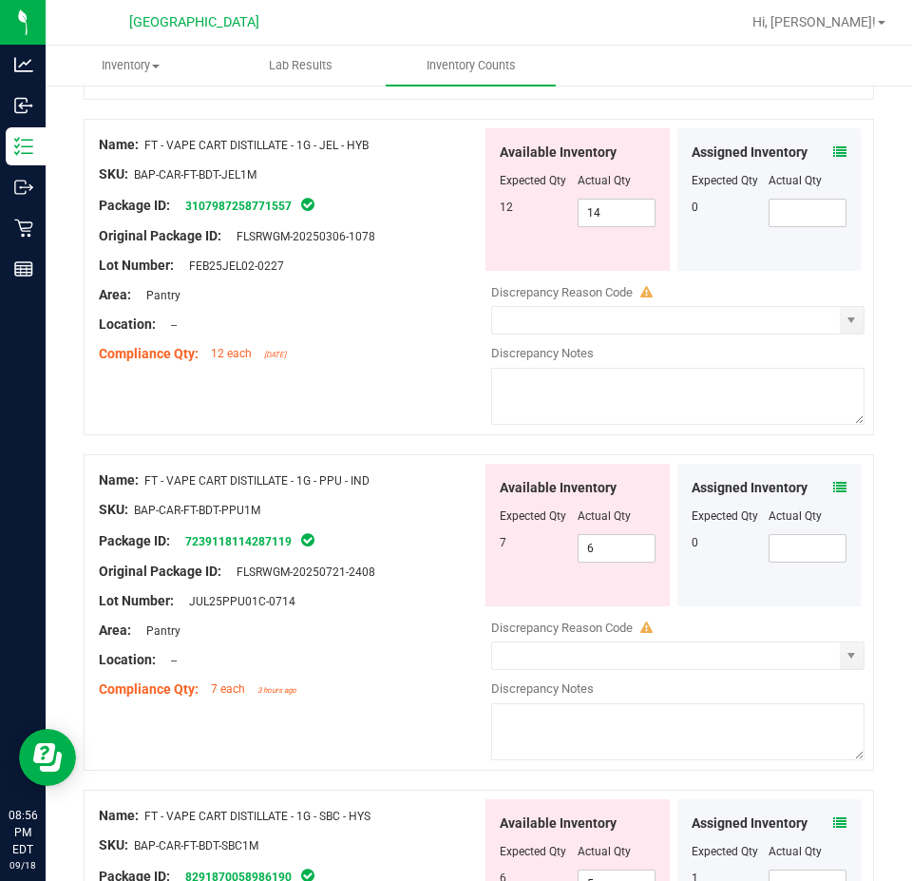
click at [833, 481] on icon at bounding box center [839, 487] width 13 height 13
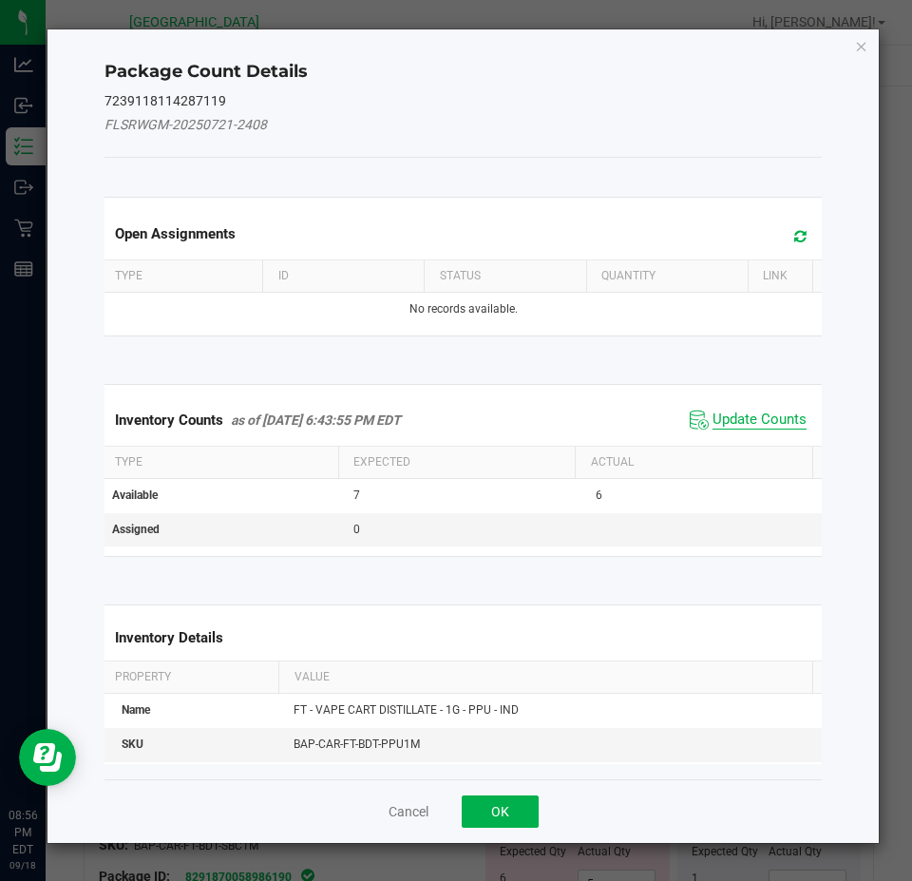
click at [738, 411] on span "Update Counts" at bounding box center [760, 420] width 94 height 19
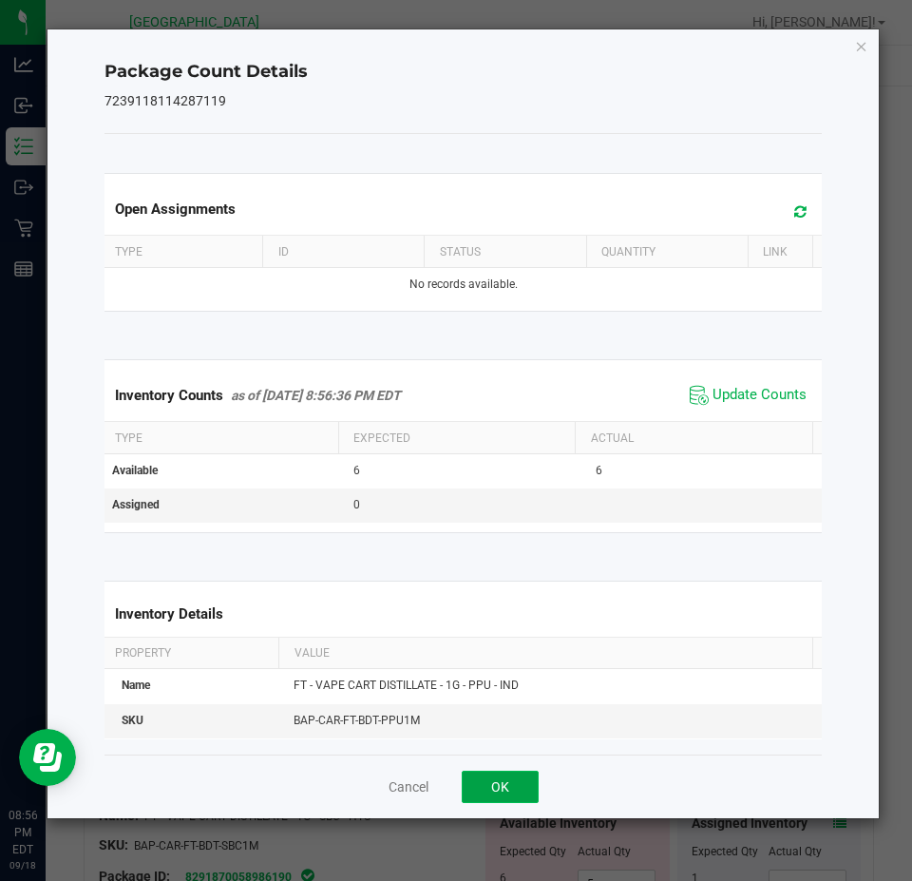
click at [500, 781] on button "OK" at bounding box center [500, 787] width 77 height 32
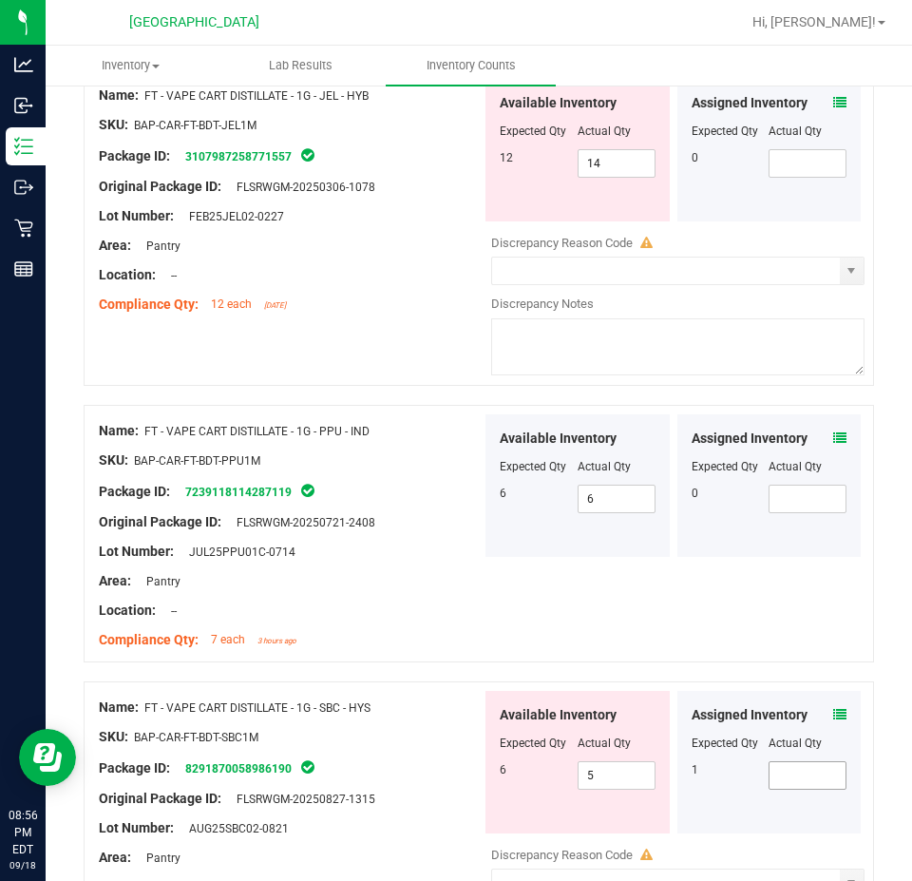
scroll to position [3136, 0]
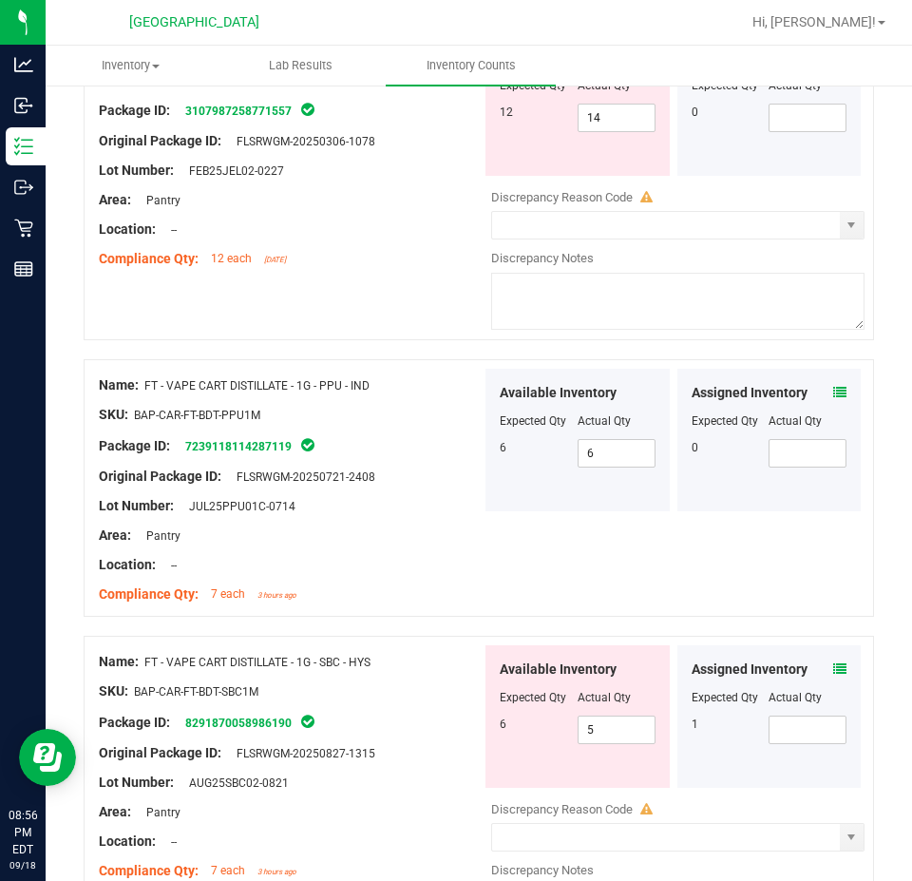
click at [833, 659] on span at bounding box center [839, 669] width 13 height 20
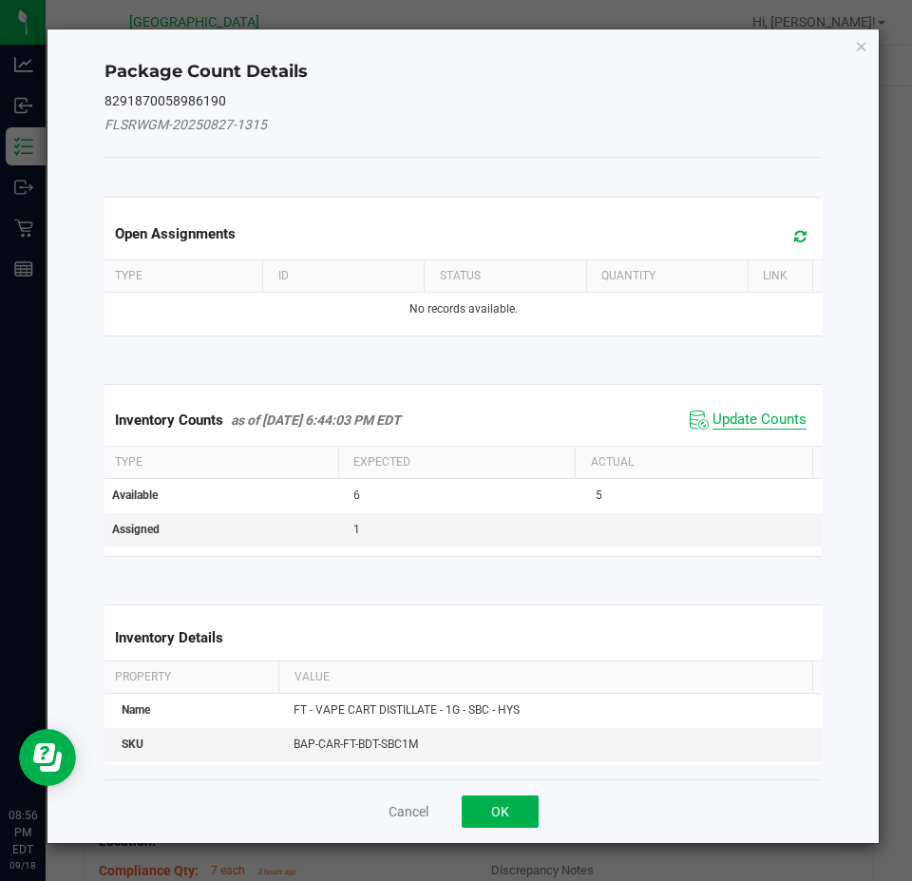
click at [713, 418] on span "Update Counts" at bounding box center [760, 420] width 94 height 19
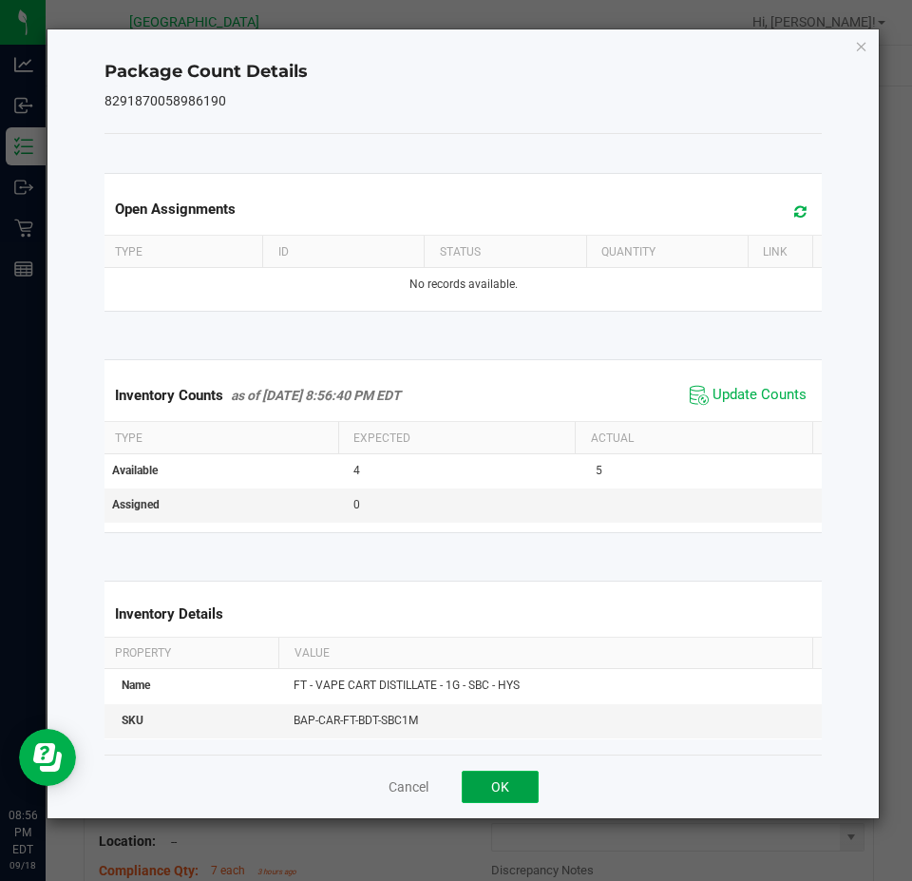
click at [509, 784] on button "OK" at bounding box center [500, 787] width 77 height 32
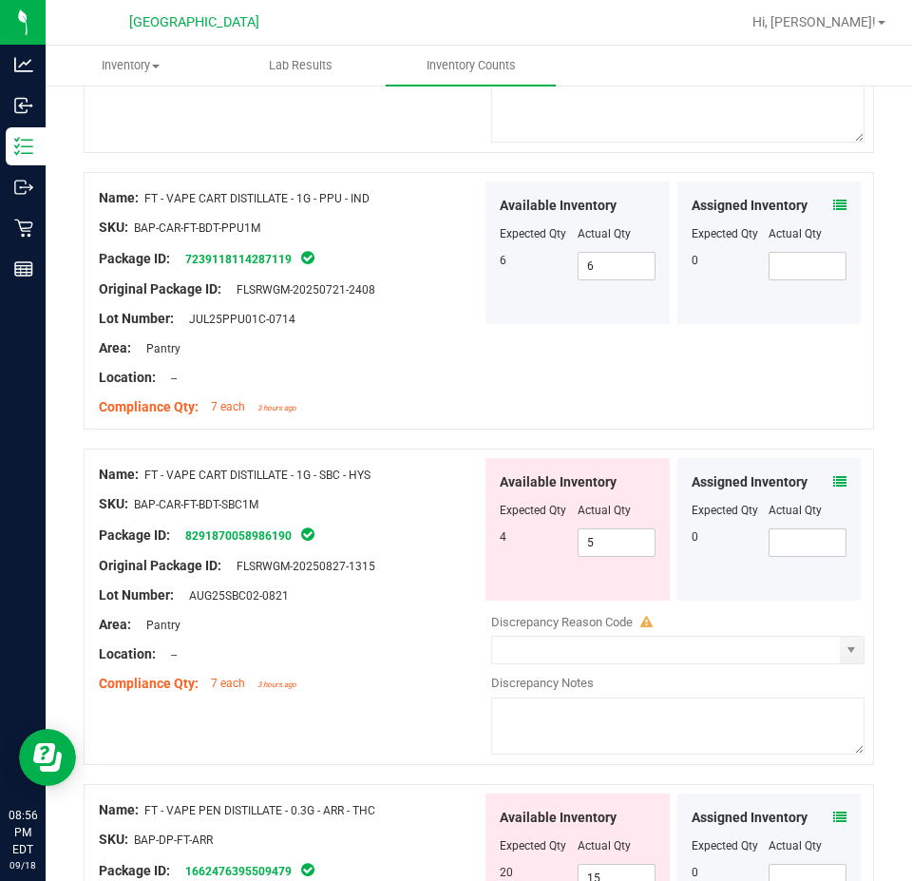
scroll to position [3516, 0]
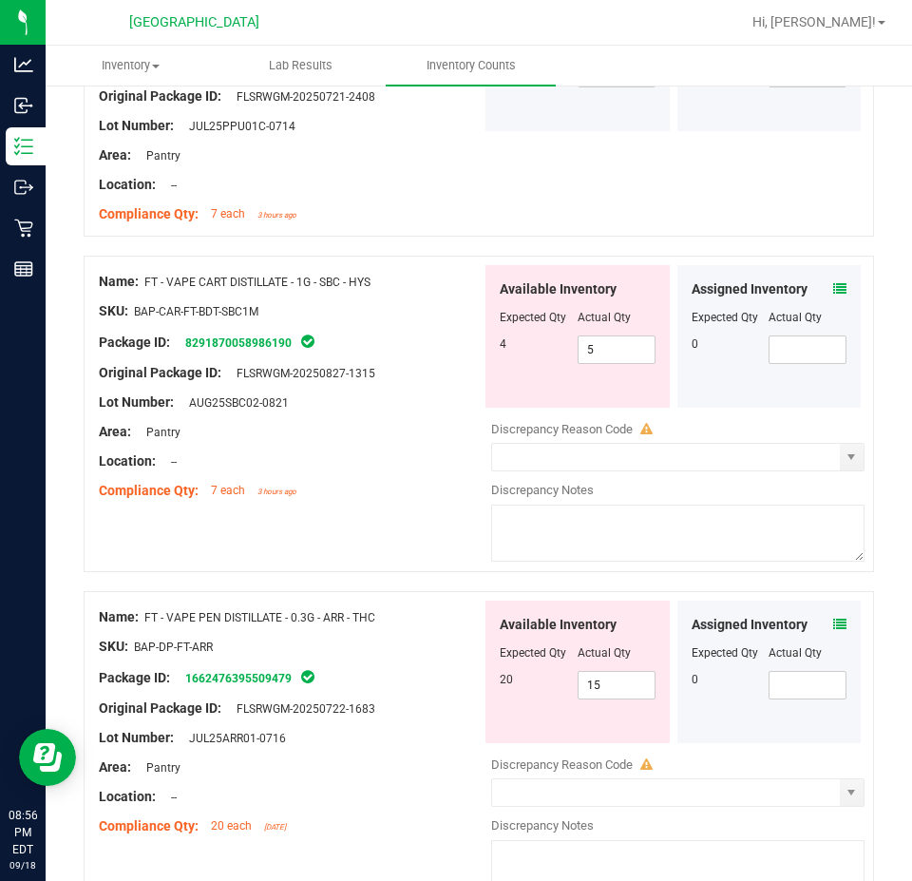
click at [833, 283] on icon at bounding box center [839, 288] width 13 height 13
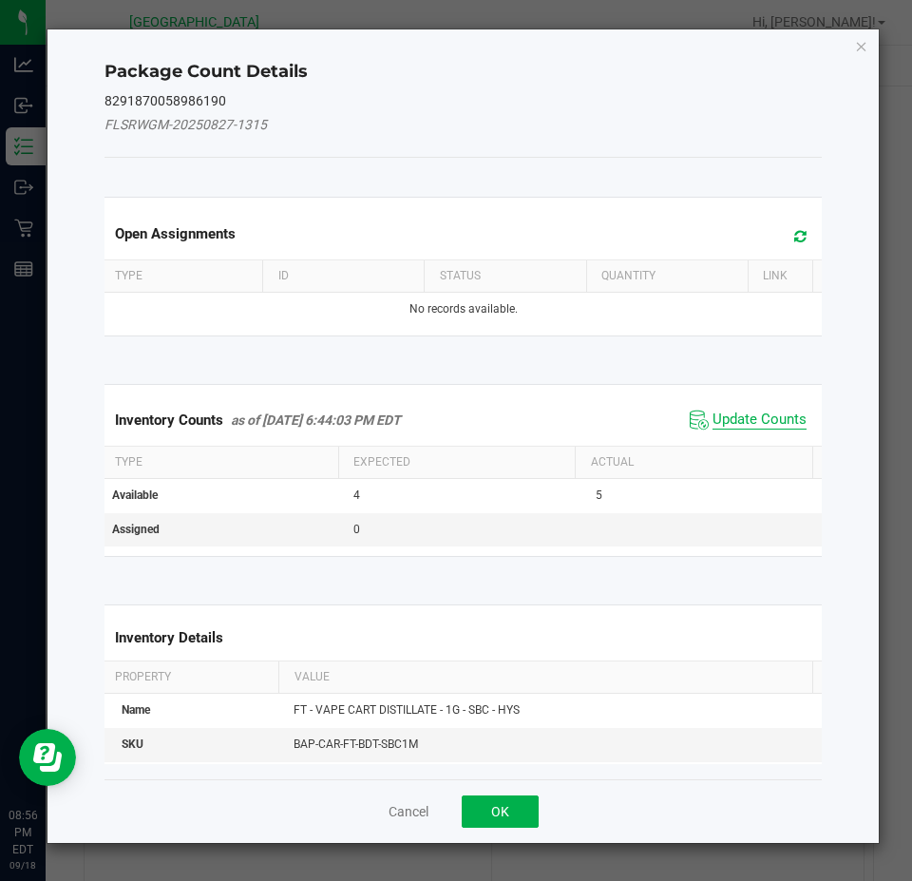
click at [735, 417] on span "Update Counts" at bounding box center [760, 420] width 94 height 19
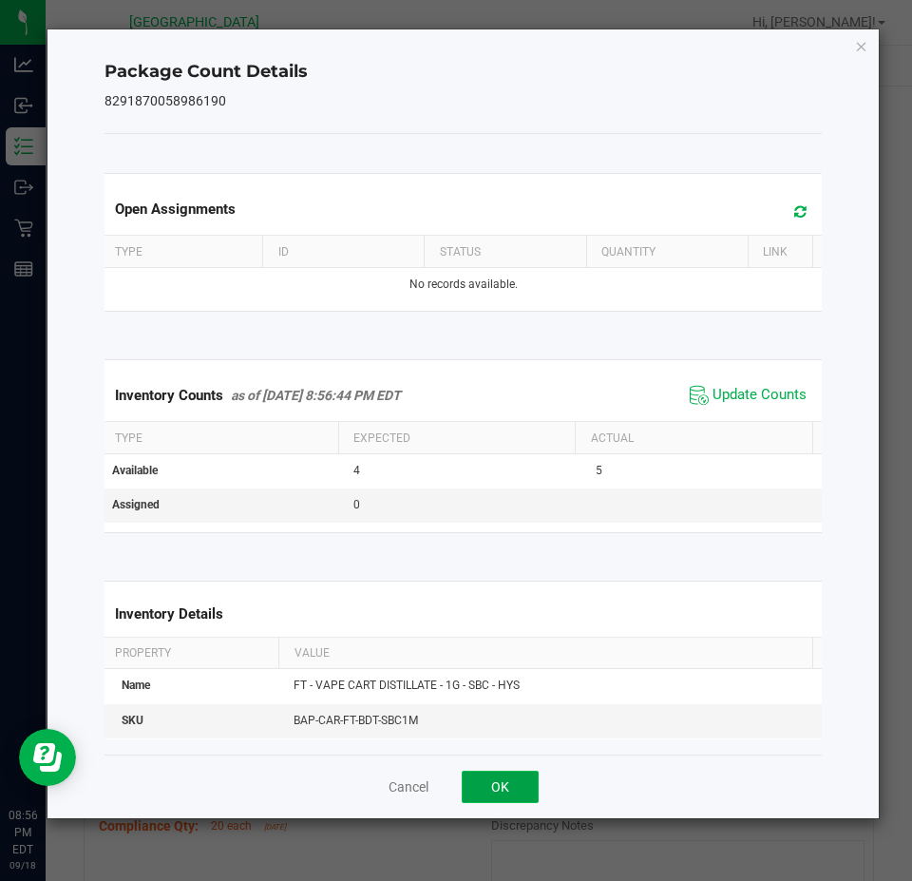
click at [468, 779] on button "OK" at bounding box center [500, 787] width 77 height 32
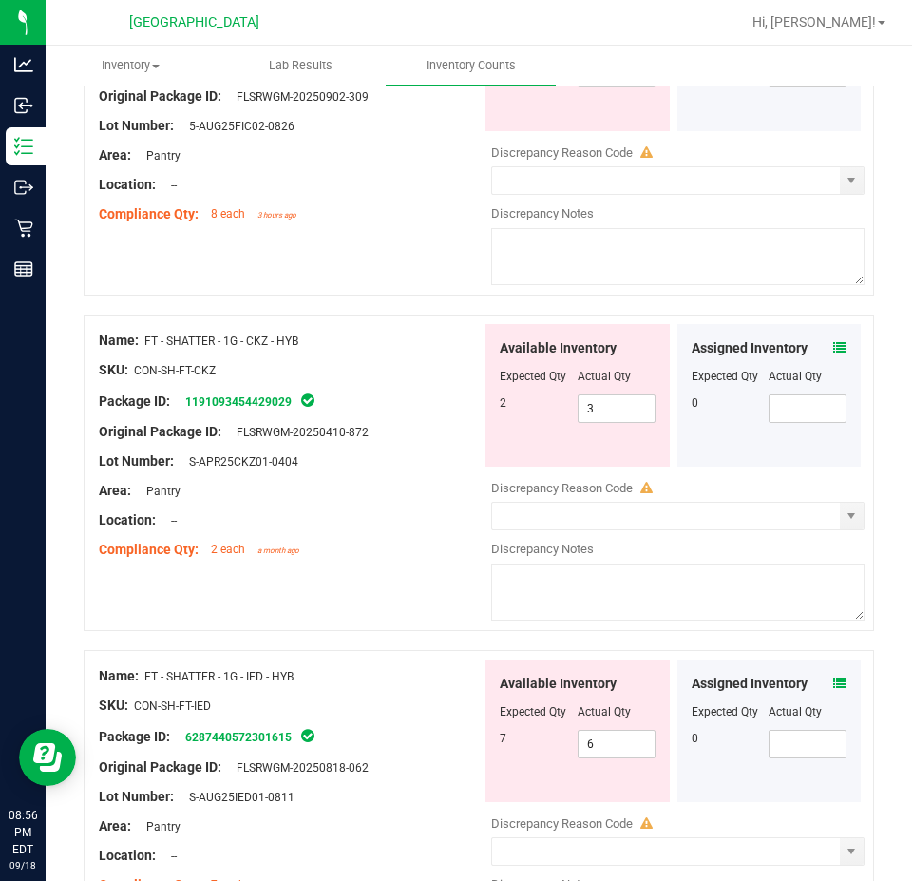
scroll to position [380, 0]
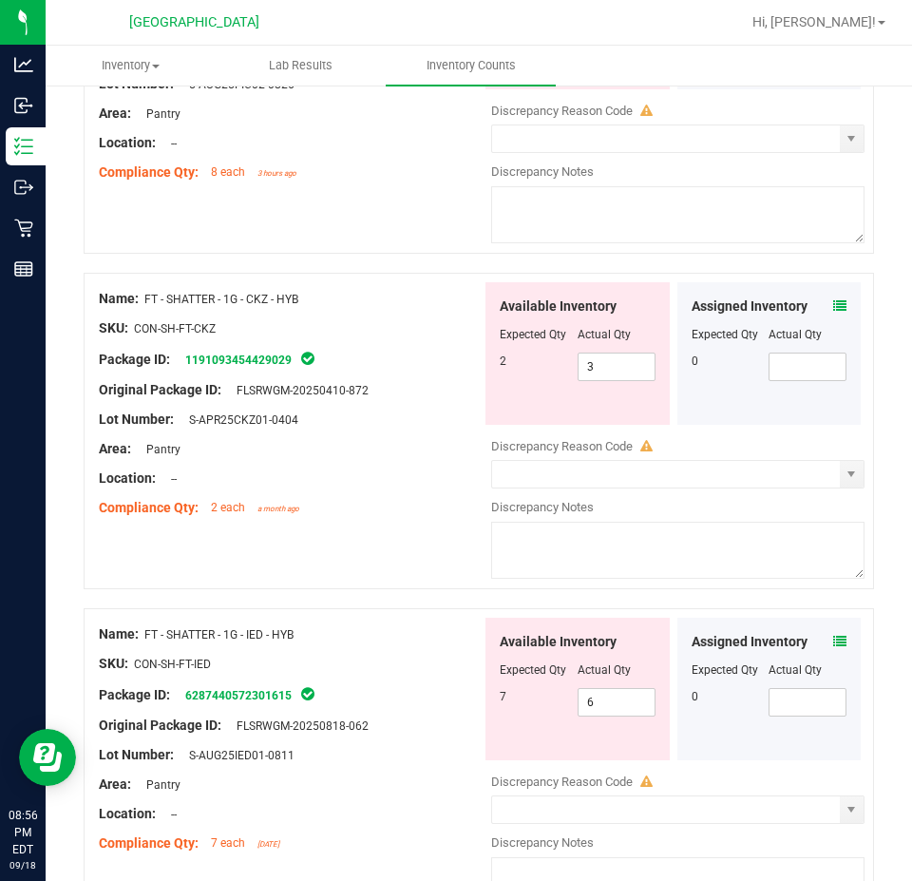
click at [833, 635] on icon at bounding box center [839, 641] width 13 height 13
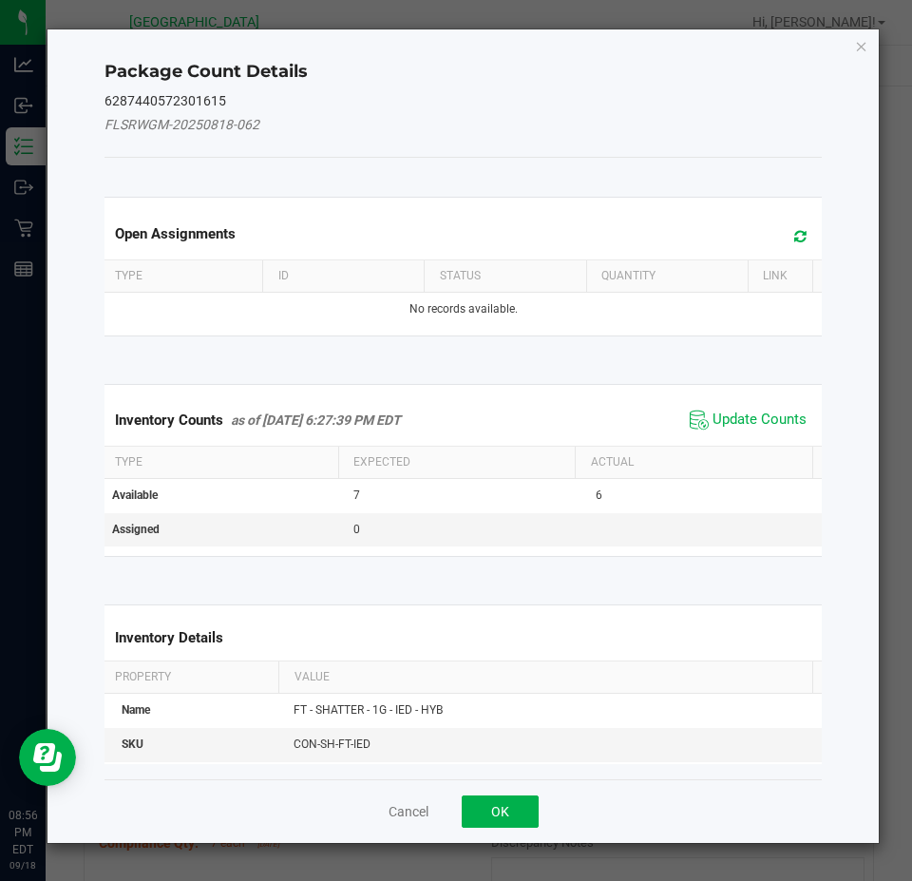
click at [757, 398] on div "Inventory Counts as of [DATE] 6:27:39 PM EDT Update Counts" at bounding box center [464, 419] width 726 height 51
click at [746, 411] on span "Update Counts" at bounding box center [760, 420] width 94 height 19
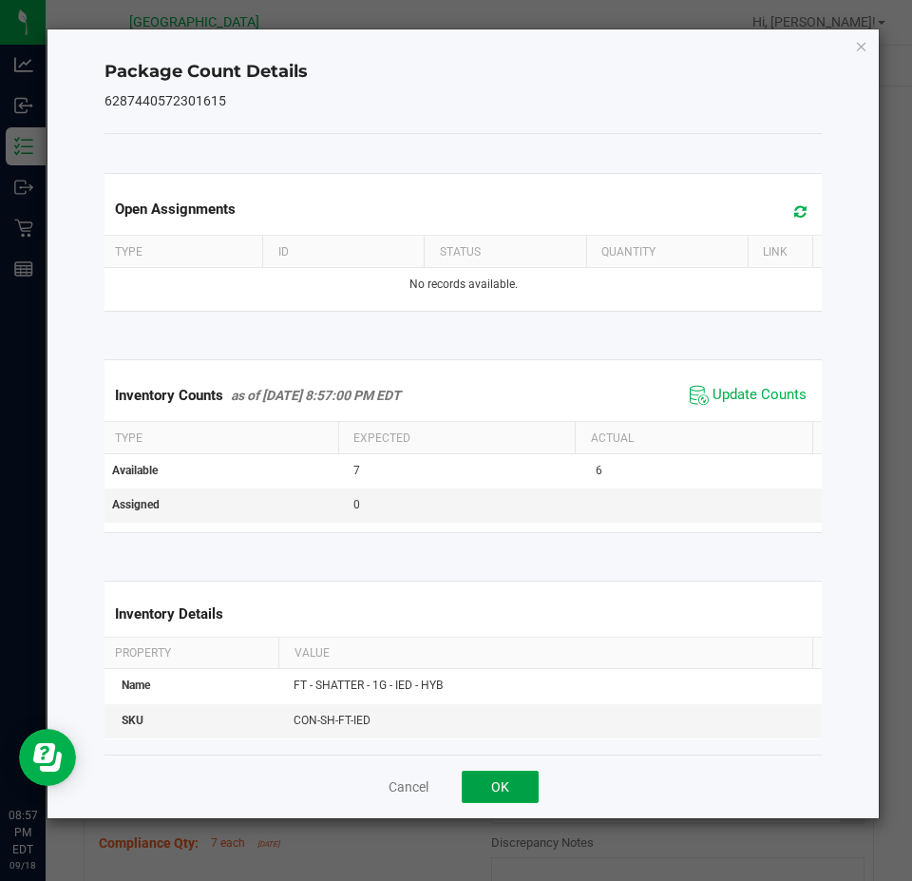
click at [495, 776] on button "OK" at bounding box center [500, 787] width 77 height 32
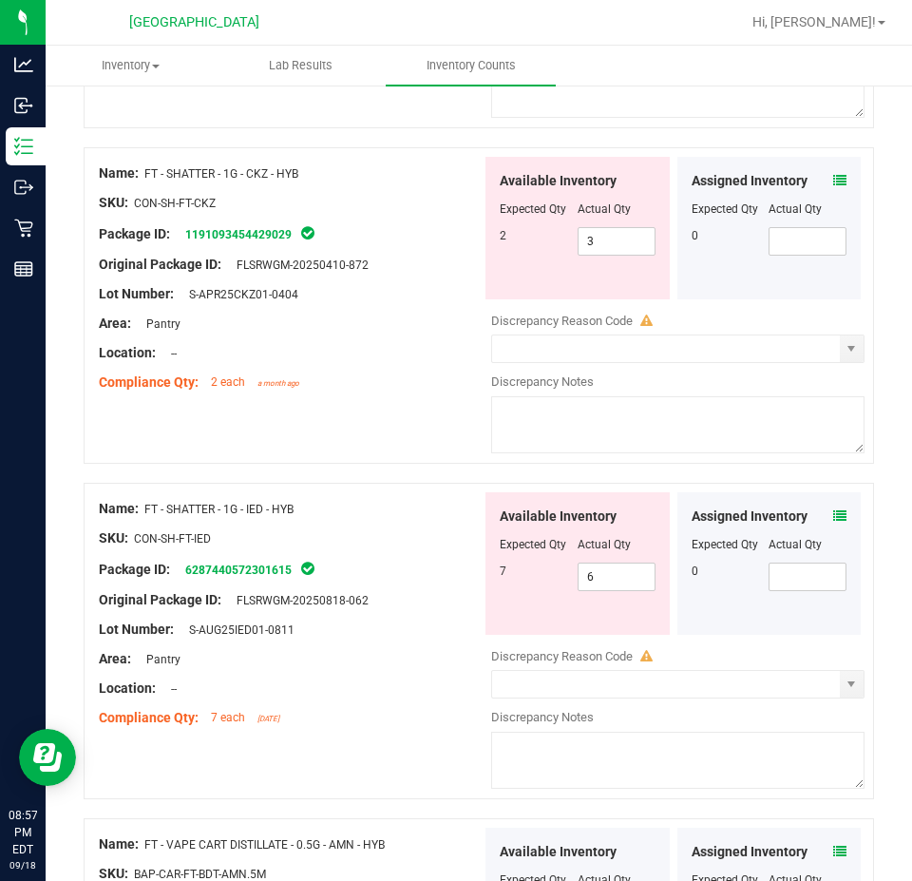
scroll to position [570, 0]
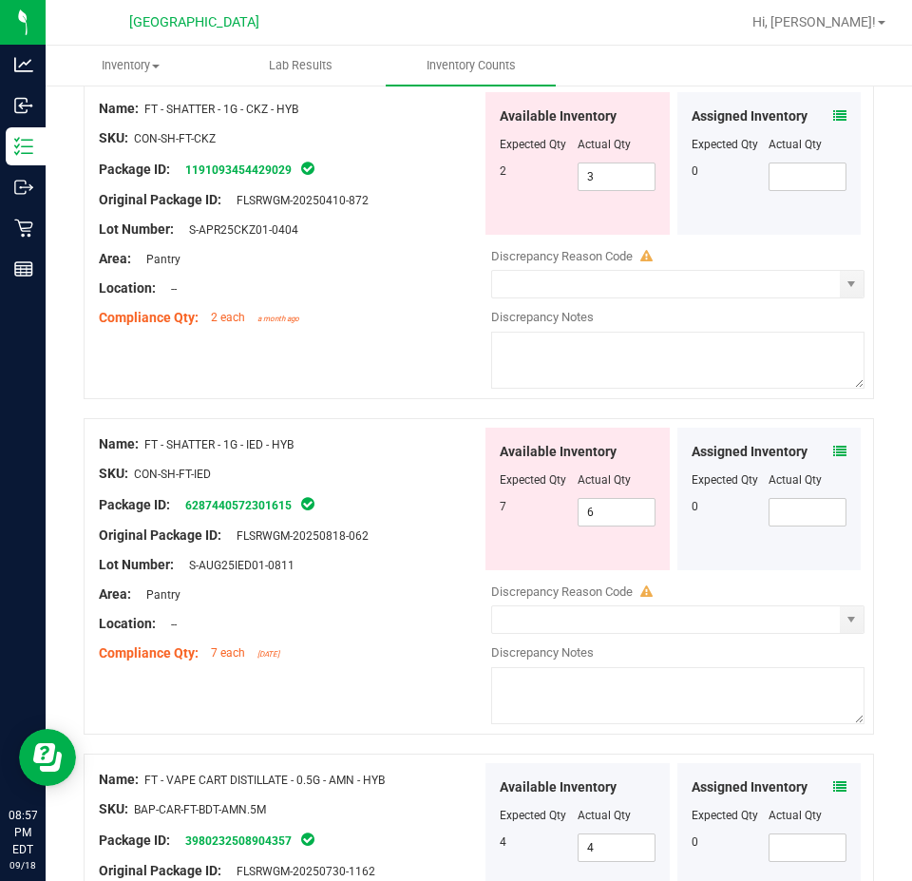
click at [833, 780] on icon at bounding box center [839, 786] width 13 height 13
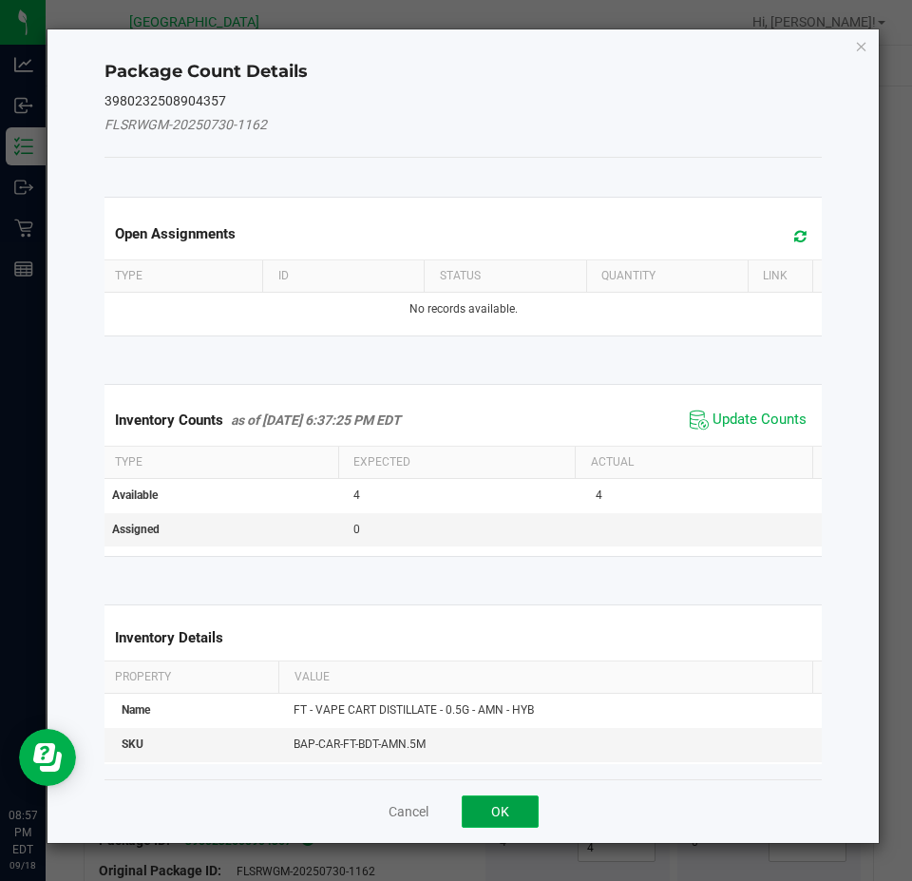
click at [484, 818] on button "OK" at bounding box center [500, 811] width 77 height 32
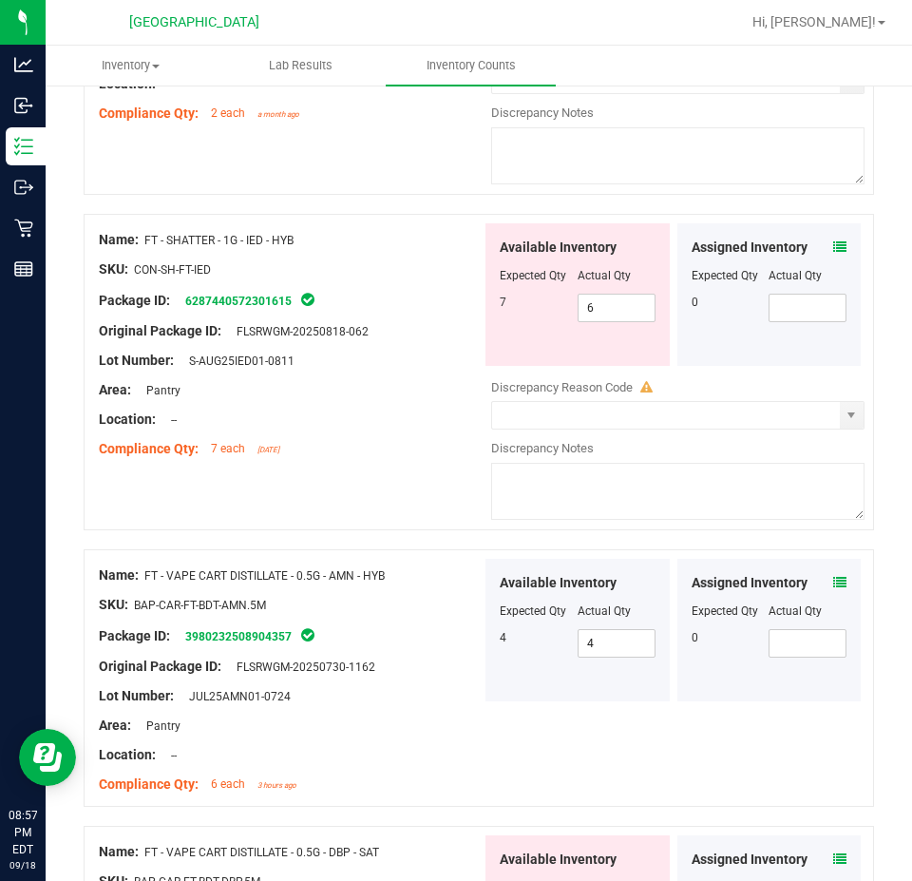
scroll to position [1045, 0]
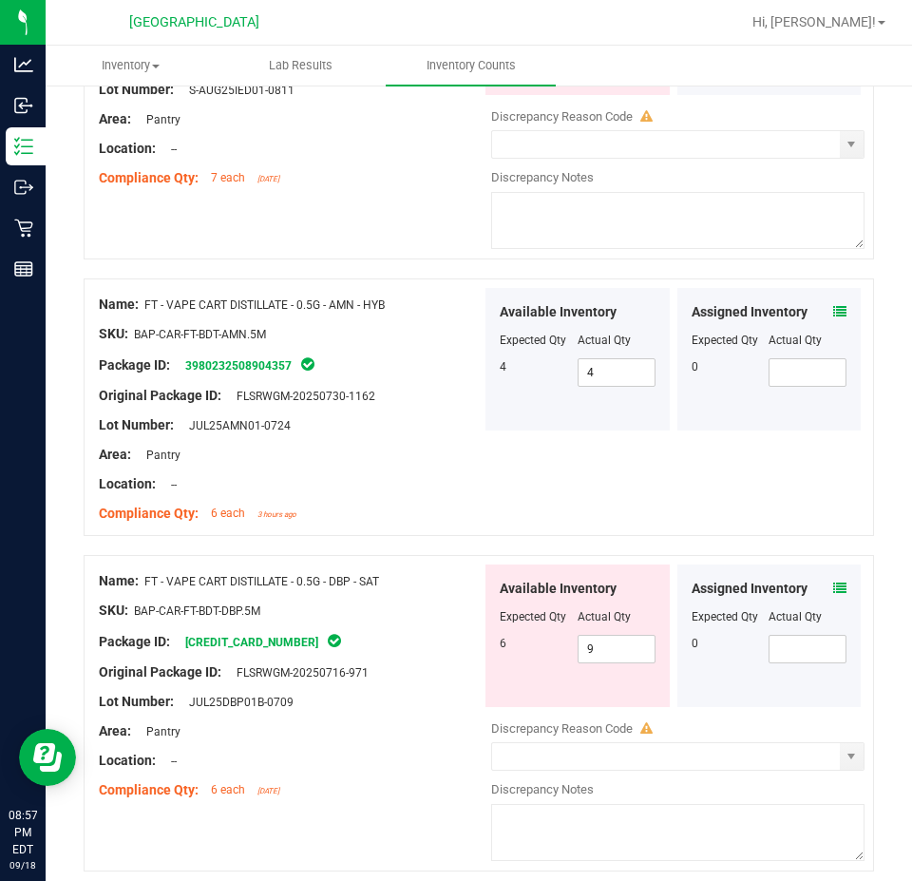
click at [812, 586] on div "Assigned Inventory" at bounding box center [770, 589] width 156 height 20
click at [833, 582] on icon at bounding box center [839, 588] width 13 height 13
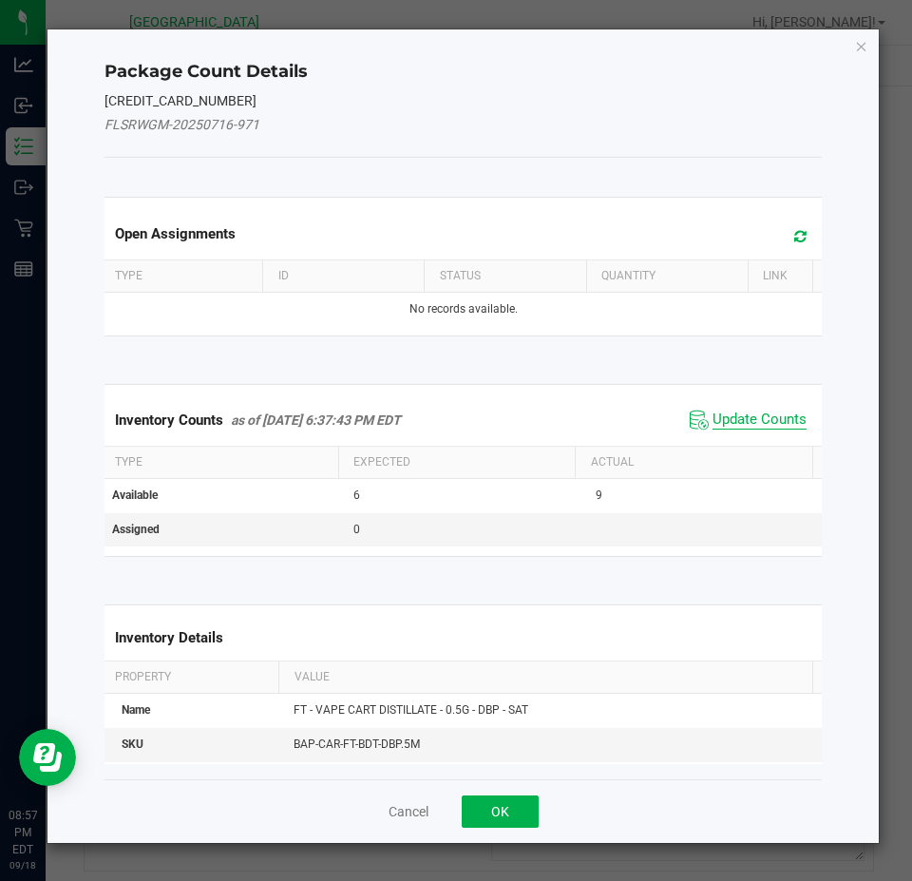
click at [721, 416] on span "Update Counts" at bounding box center [760, 420] width 94 height 19
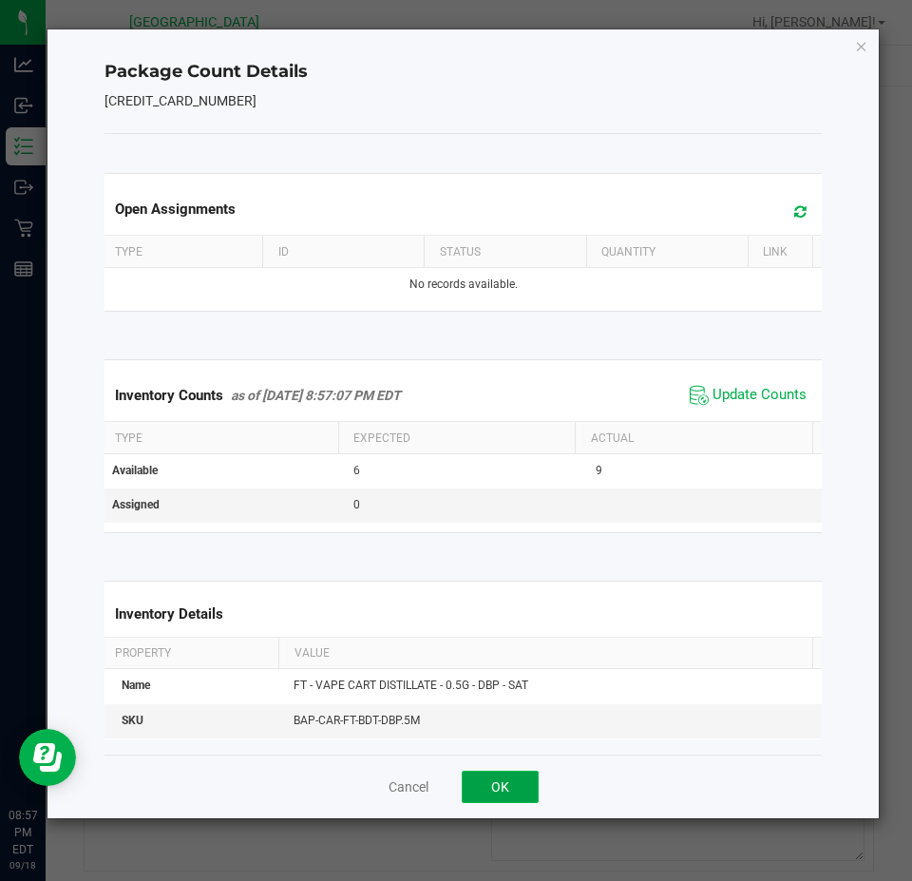
click at [488, 782] on button "OK" at bounding box center [500, 787] width 77 height 32
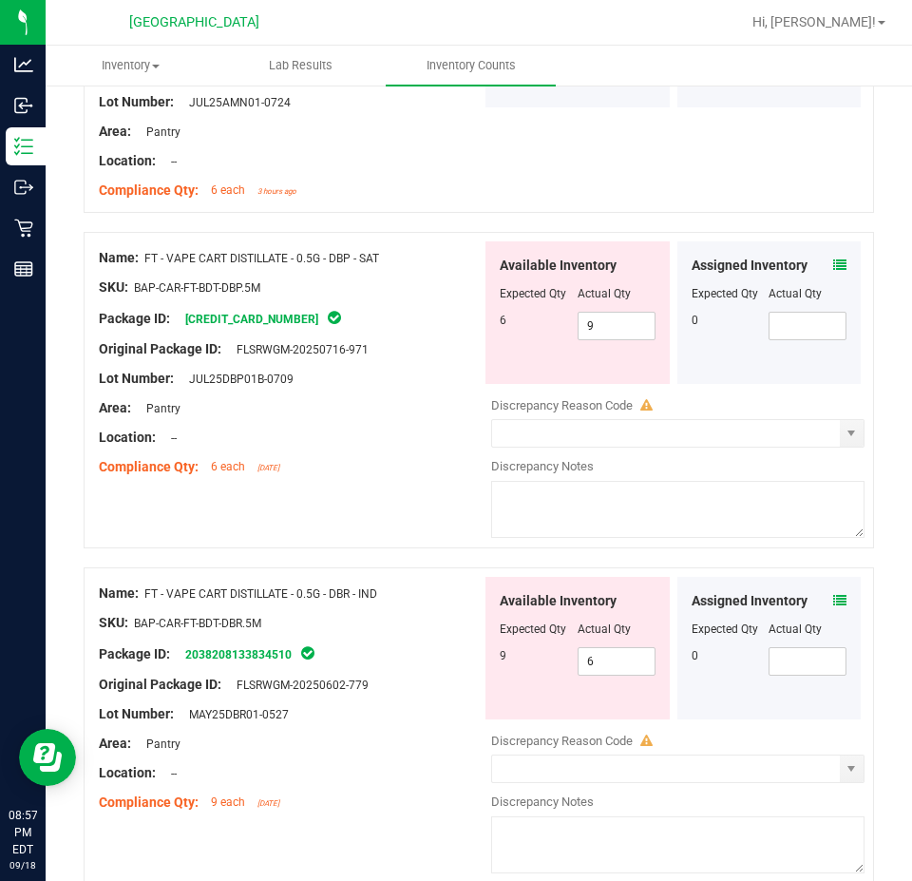
scroll to position [1425, 0]
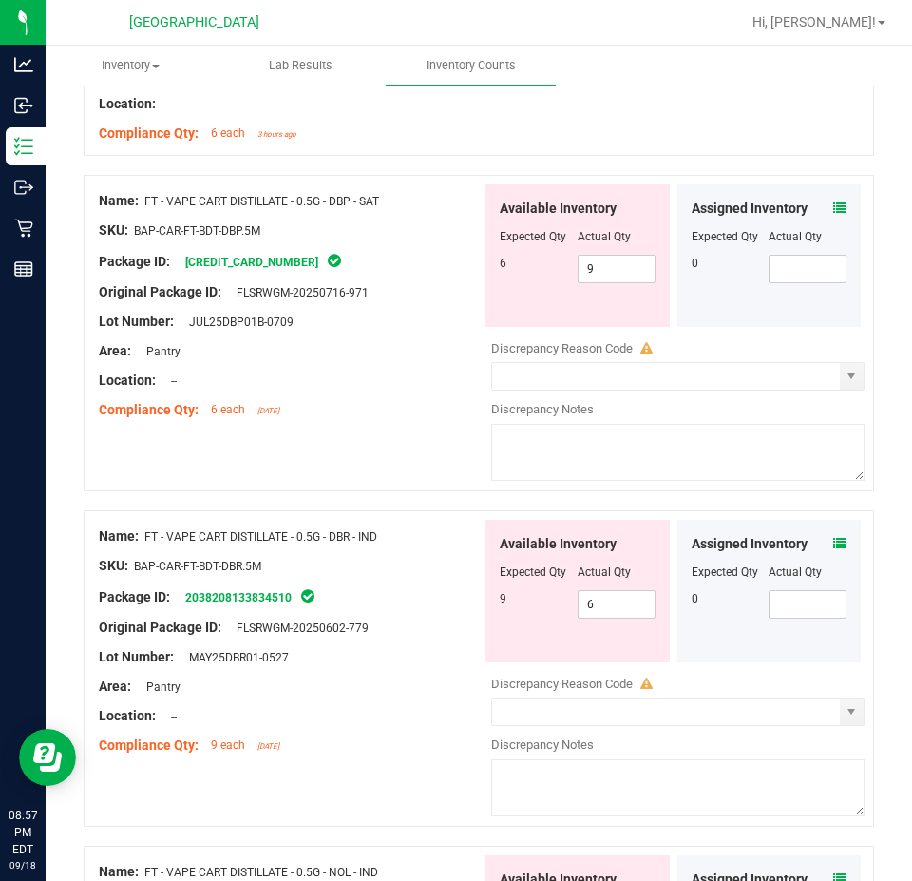
click at [834, 522] on div "Assigned Inventory Expected Qty Actual Qty 0" at bounding box center [770, 591] width 184 height 143
click at [833, 537] on icon at bounding box center [839, 543] width 13 height 13
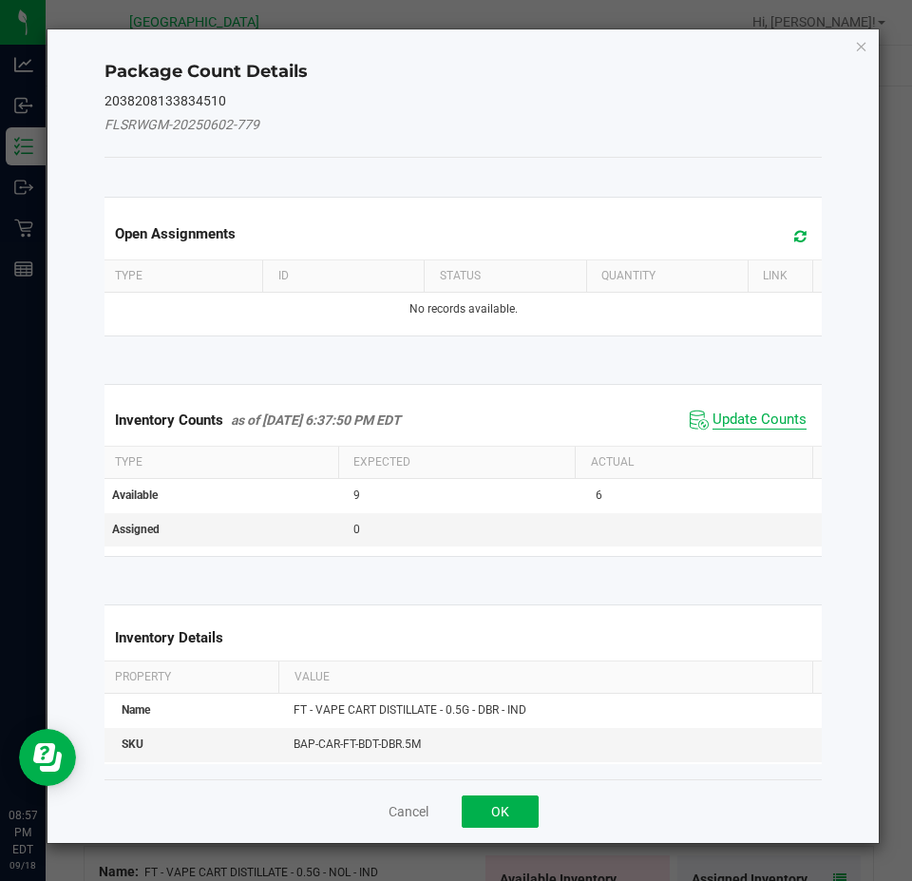
click at [718, 411] on span "Update Counts" at bounding box center [760, 420] width 94 height 19
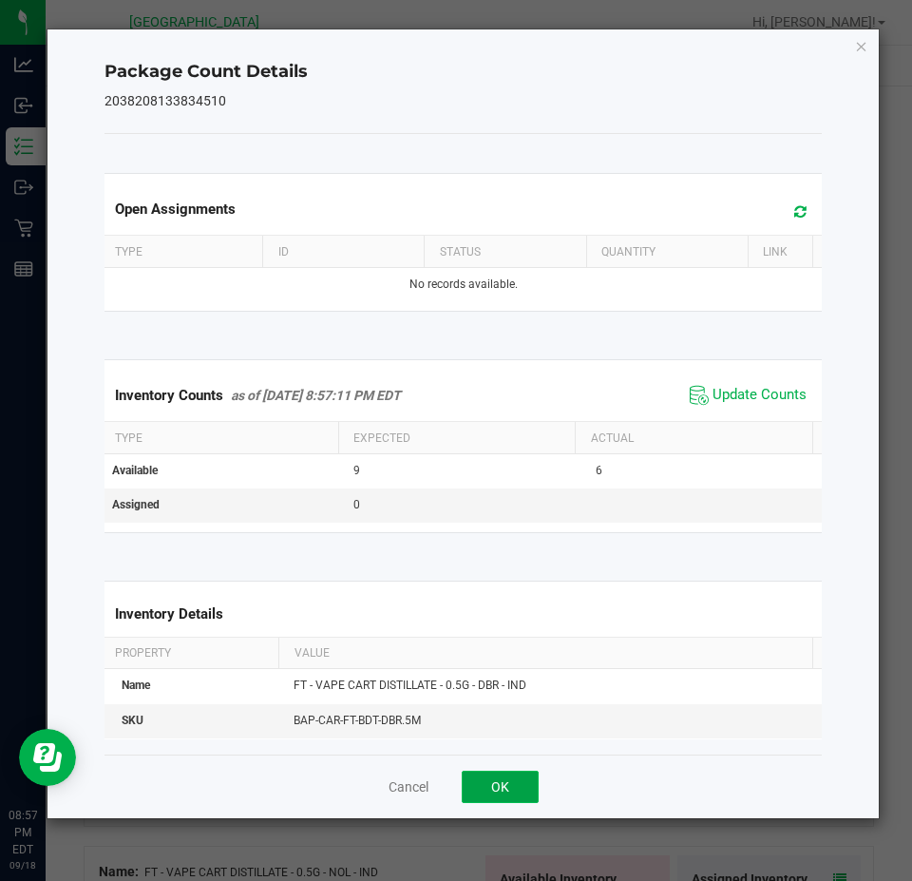
click at [506, 778] on button "OK" at bounding box center [500, 787] width 77 height 32
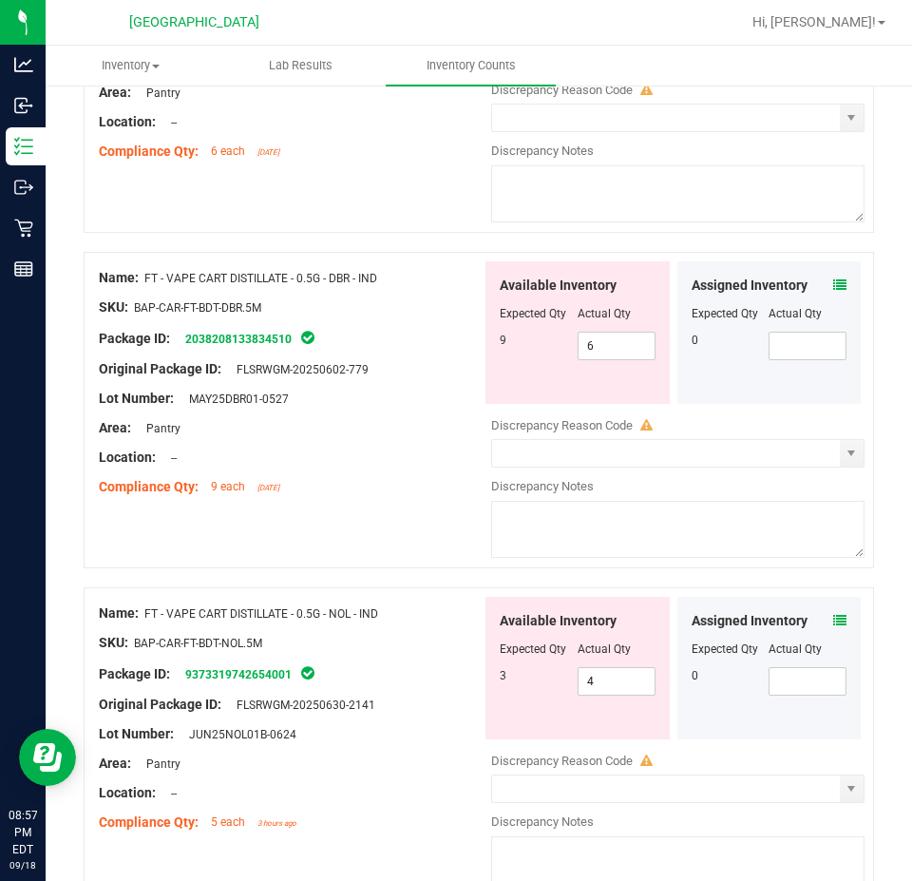
scroll to position [1710, 0]
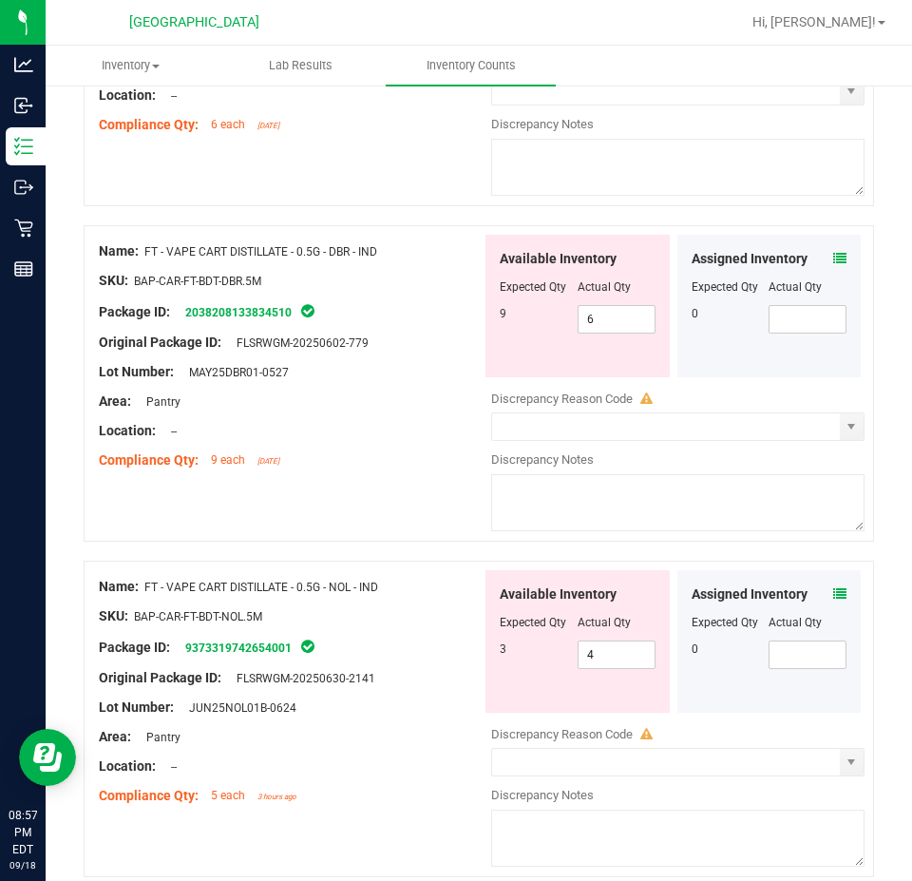
click at [833, 587] on icon at bounding box center [839, 593] width 13 height 13
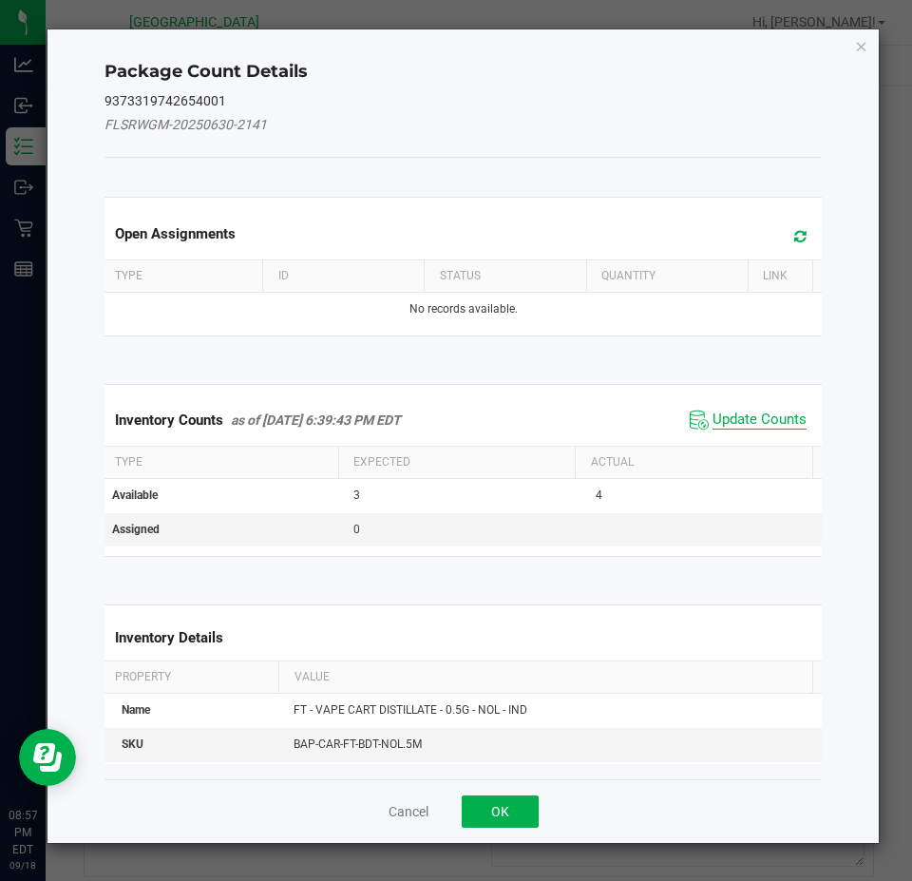
click at [775, 415] on span "Update Counts" at bounding box center [760, 420] width 94 height 19
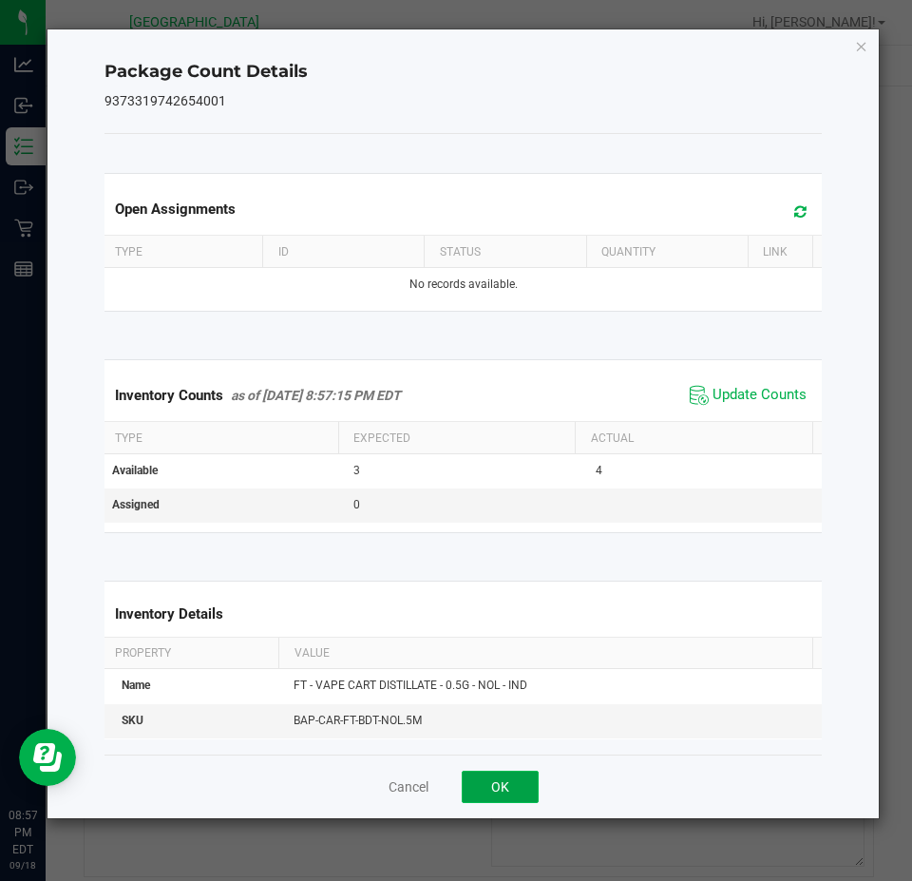
click at [482, 791] on button "OK" at bounding box center [500, 787] width 77 height 32
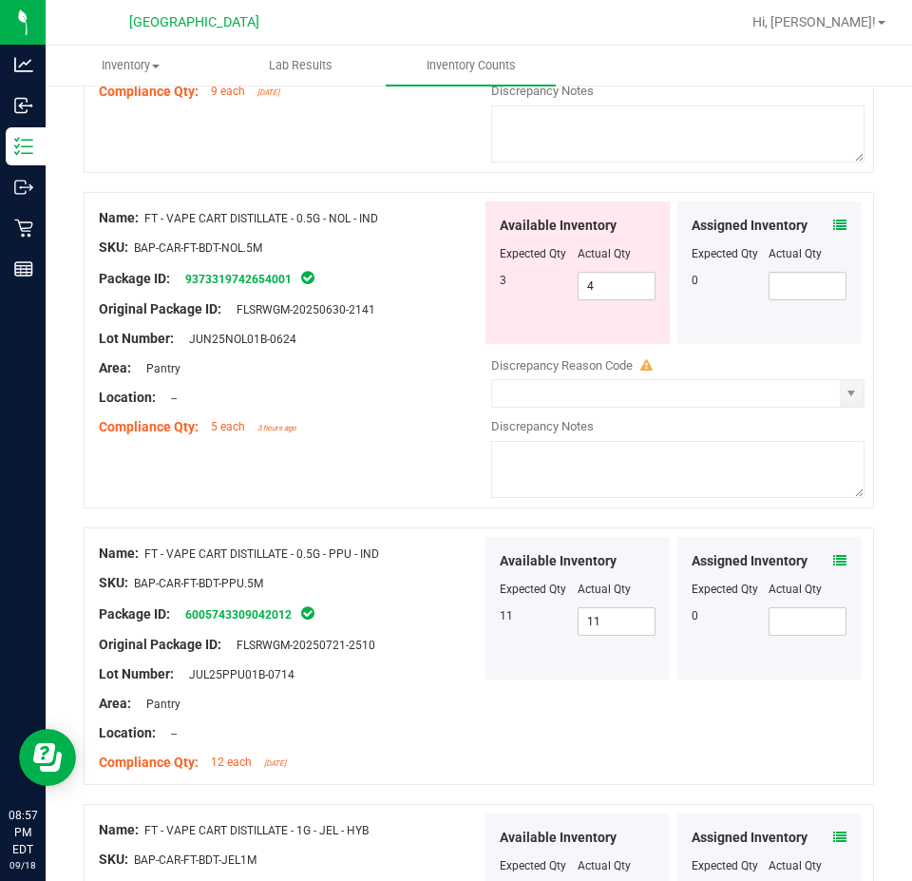
scroll to position [2091, 0]
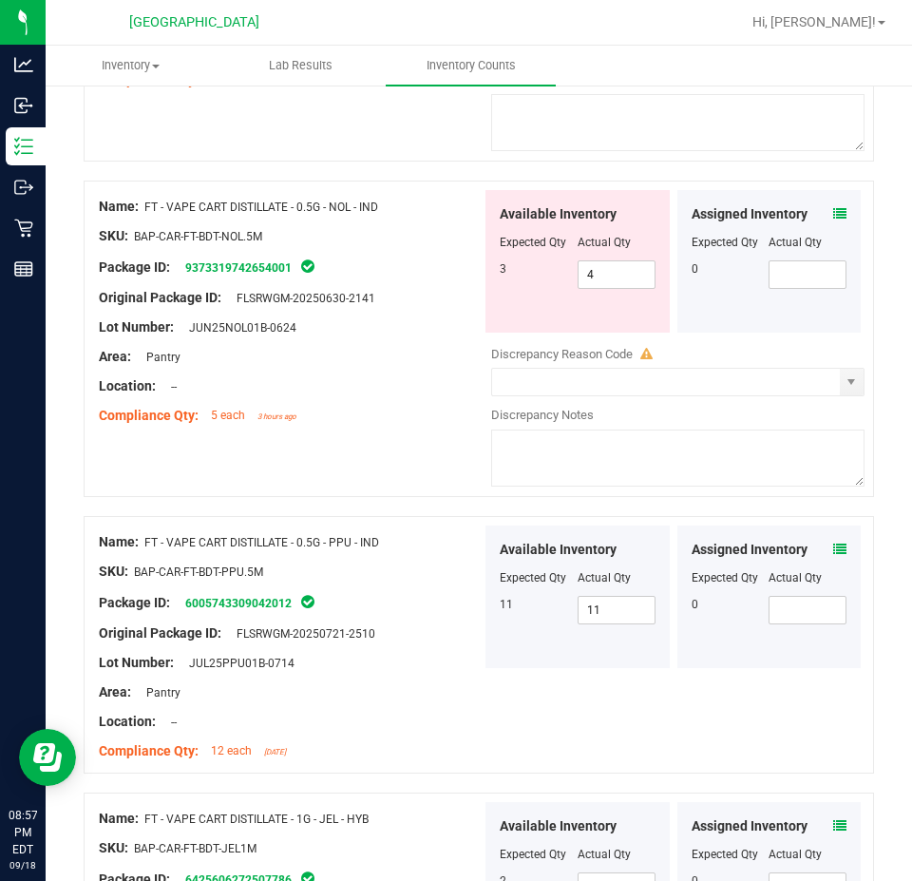
click at [833, 545] on icon at bounding box center [839, 549] width 13 height 13
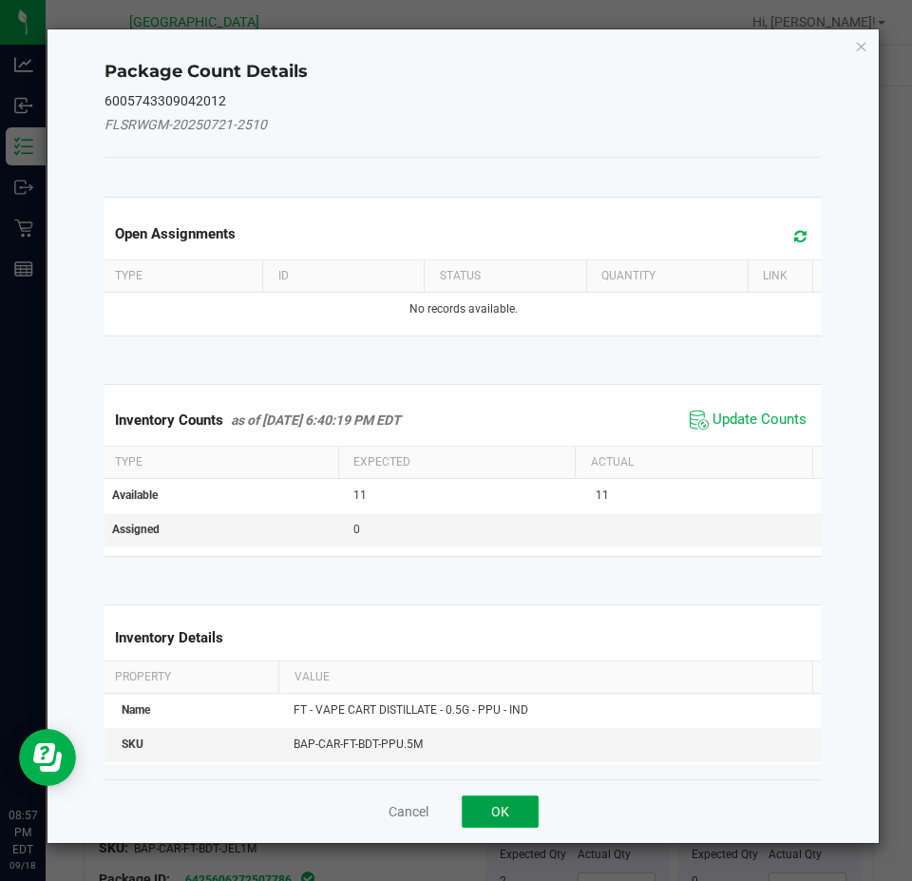
click at [510, 810] on button "OK" at bounding box center [500, 811] width 77 height 32
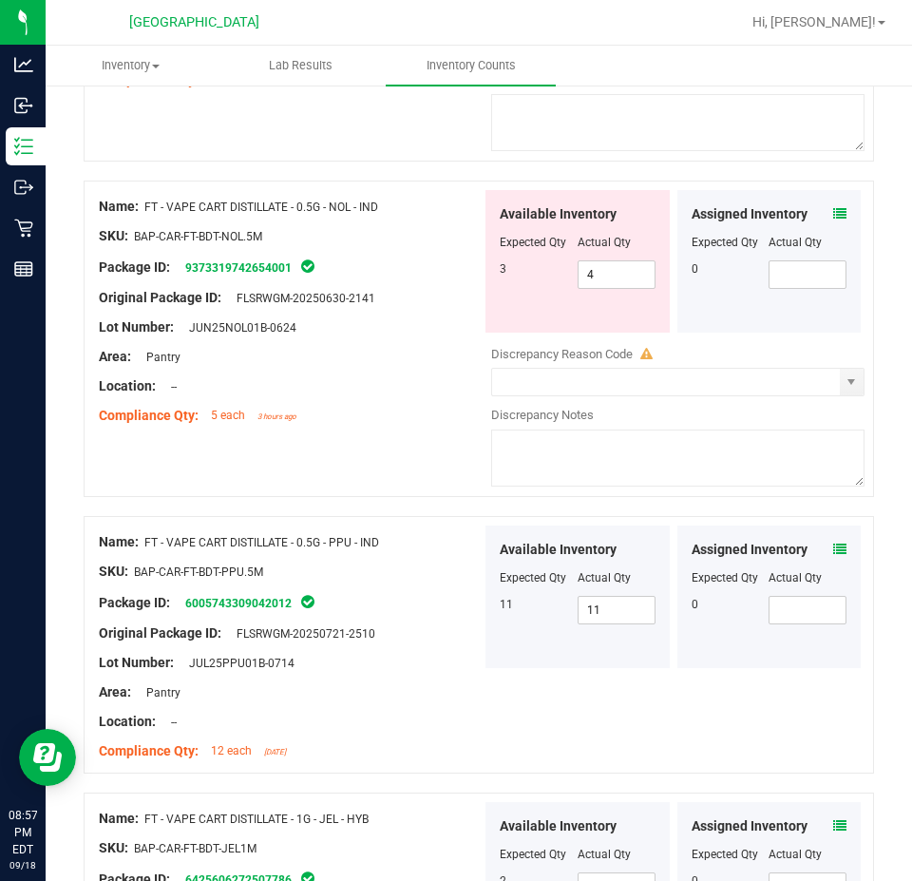
click at [814, 546] on div "Assigned Inventory" at bounding box center [770, 550] width 156 height 20
click at [817, 546] on div "Assigned Inventory" at bounding box center [770, 550] width 156 height 20
click at [833, 543] on icon at bounding box center [839, 549] width 13 height 13
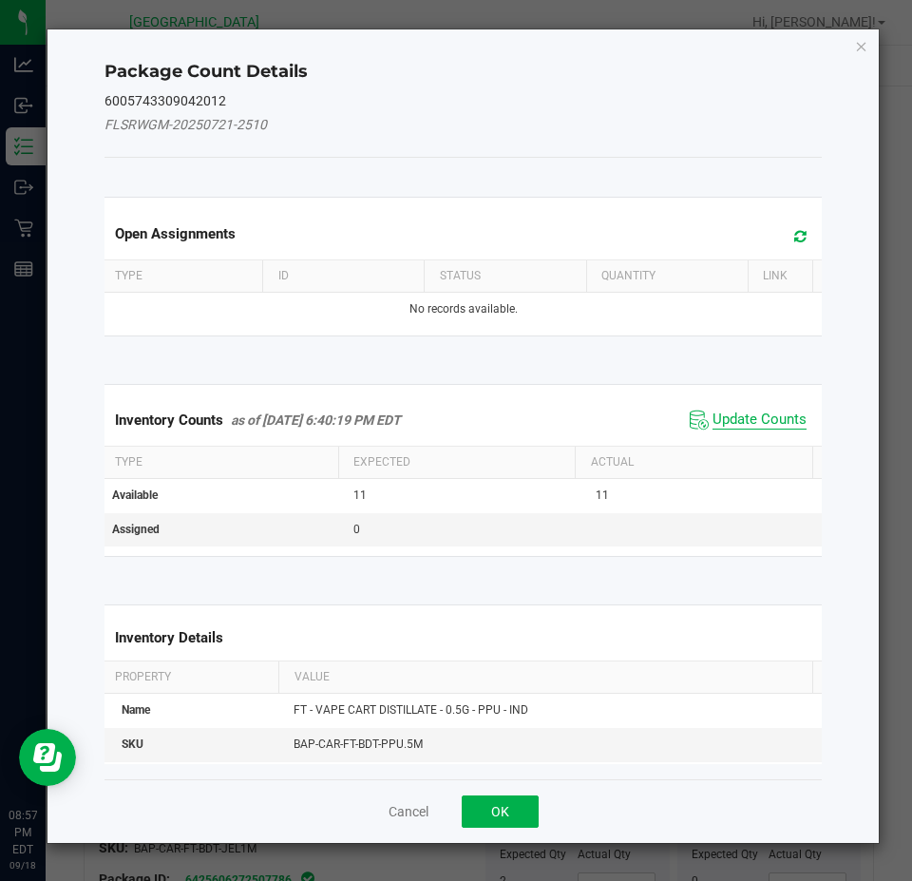
click at [736, 422] on span "Update Counts" at bounding box center [760, 420] width 94 height 19
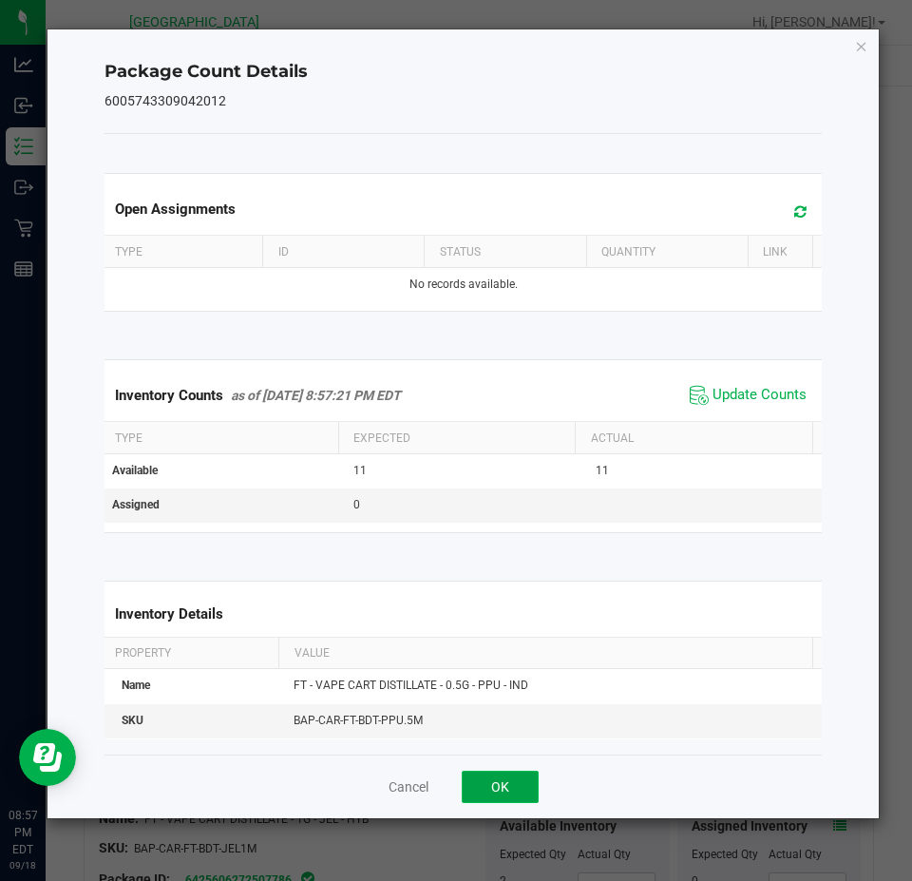
click at [486, 789] on button "OK" at bounding box center [500, 787] width 77 height 32
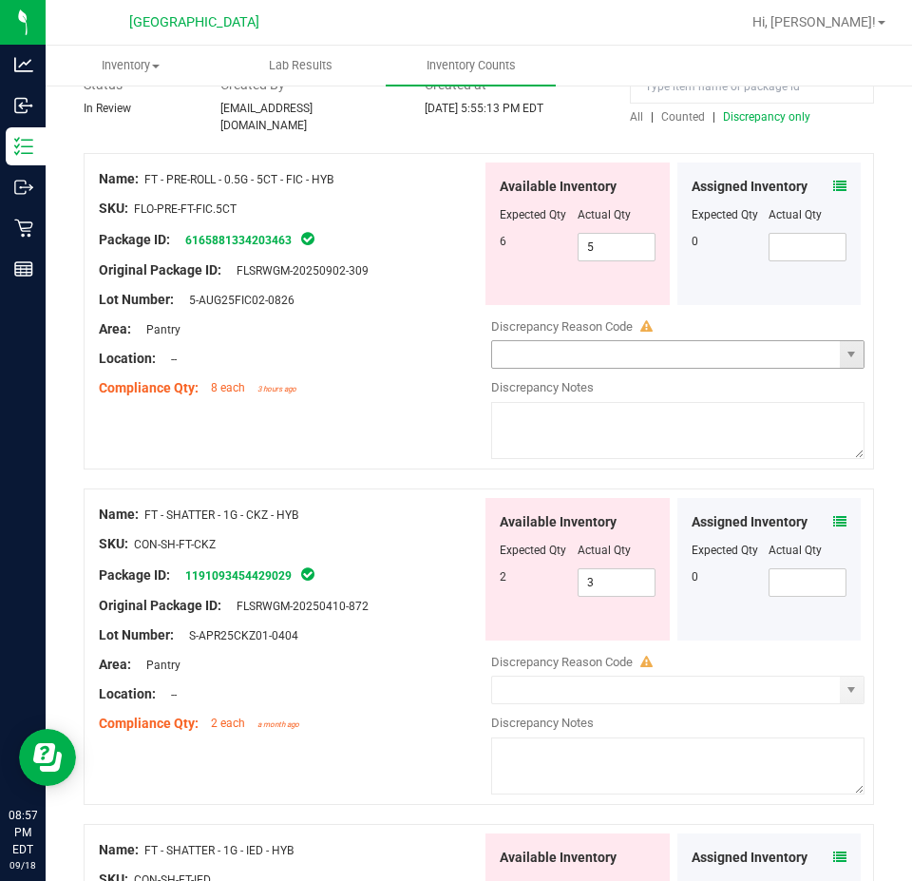
scroll to position [0, 0]
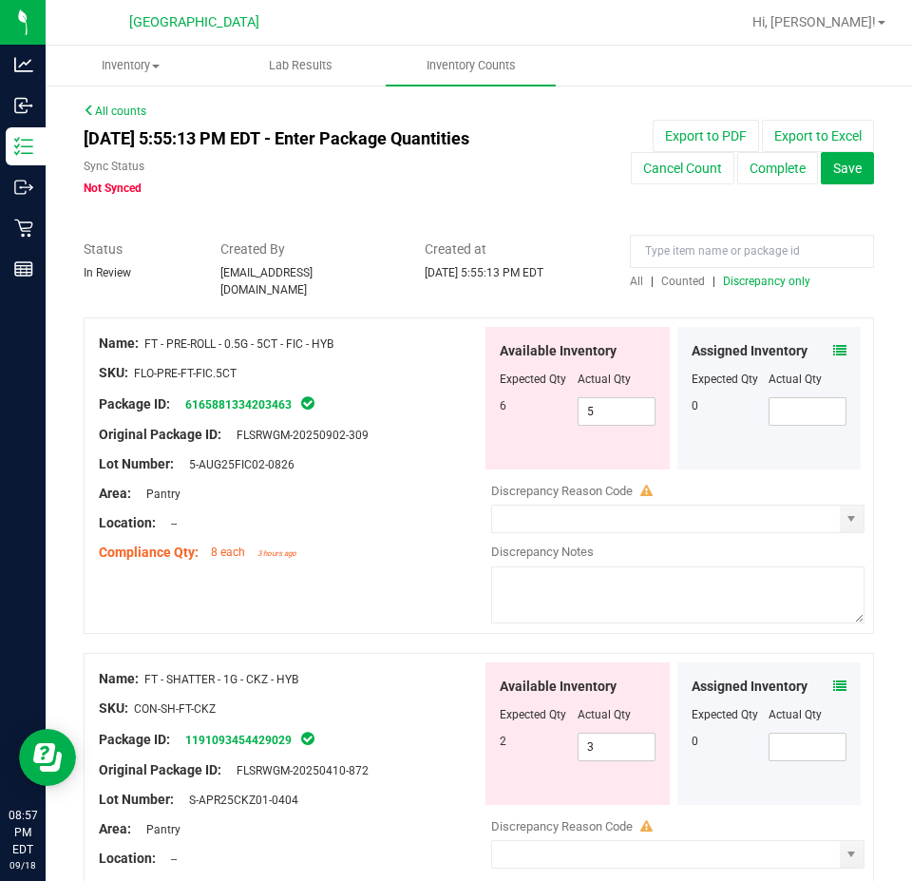
click at [765, 275] on span "Discrepancy only" at bounding box center [766, 281] width 87 height 13
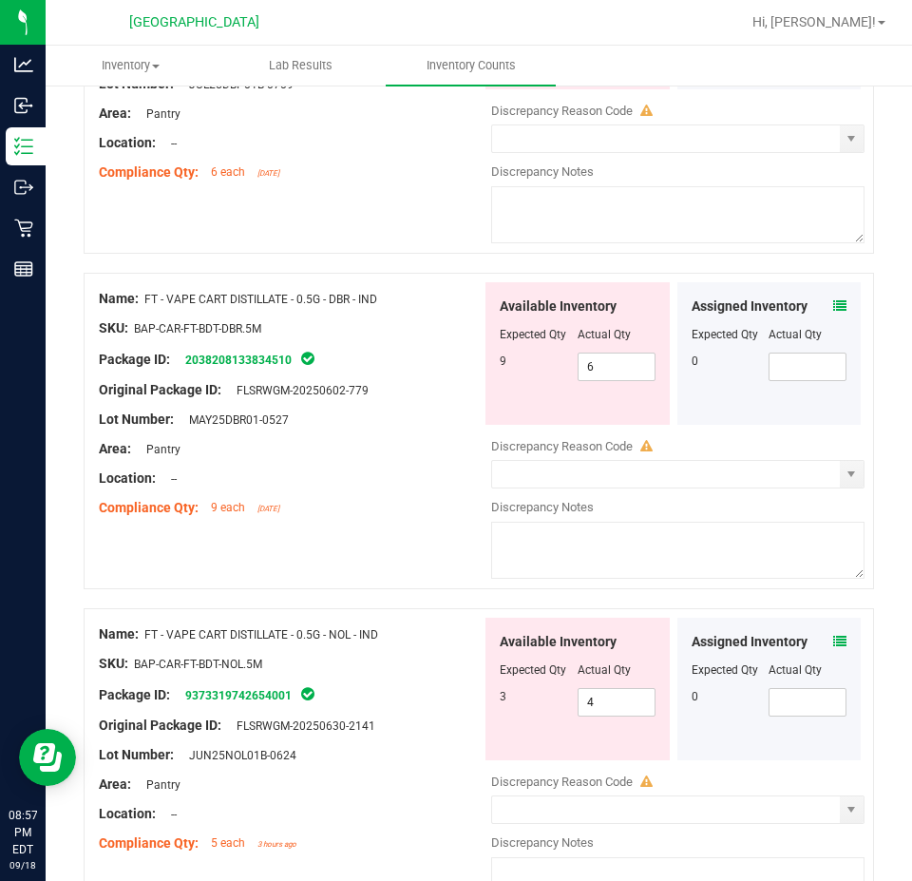
scroll to position [1425, 0]
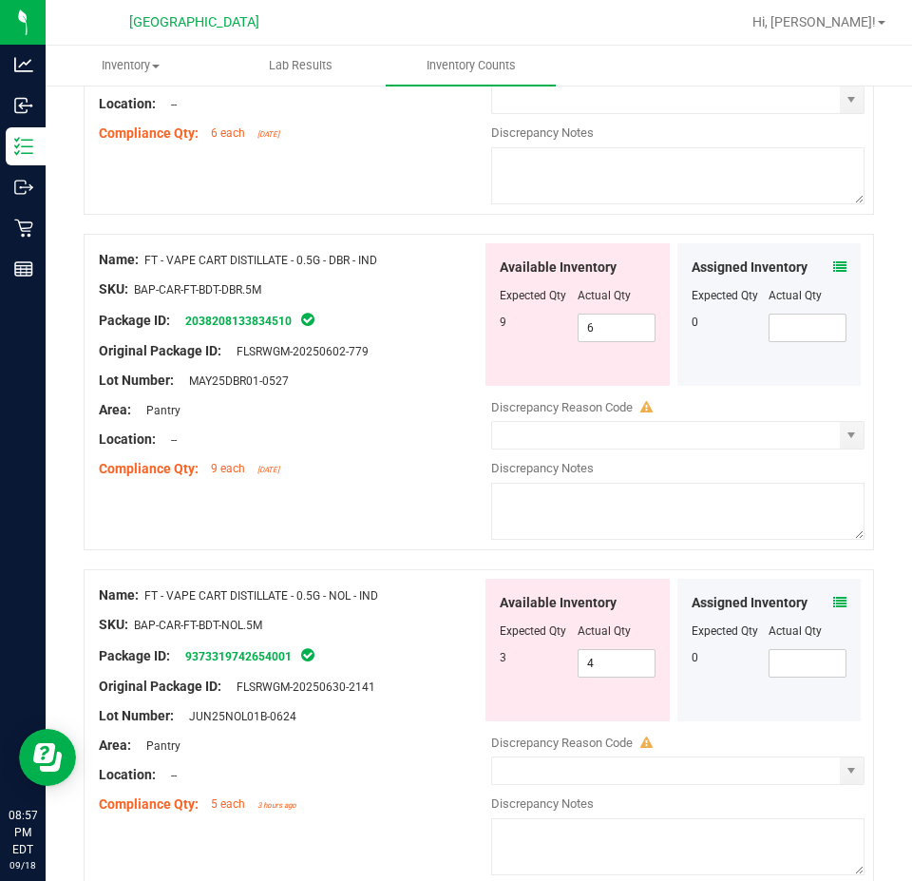
click at [833, 603] on span at bounding box center [839, 603] width 13 height 20
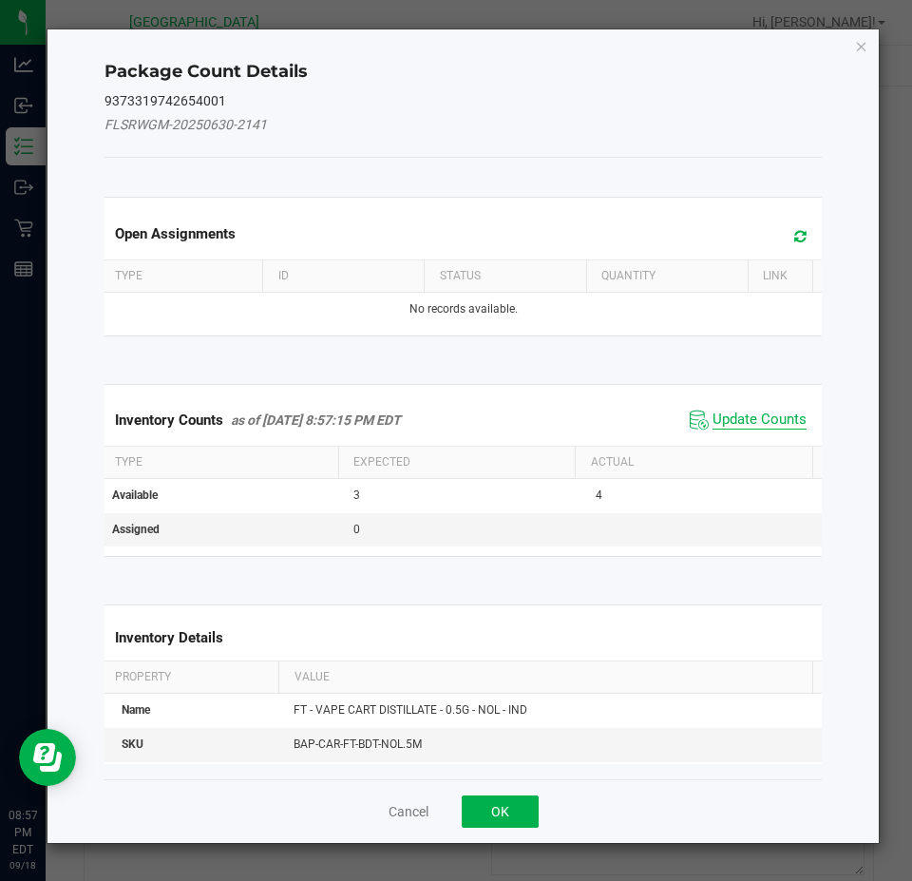
click at [717, 415] on span "Update Counts" at bounding box center [760, 420] width 94 height 19
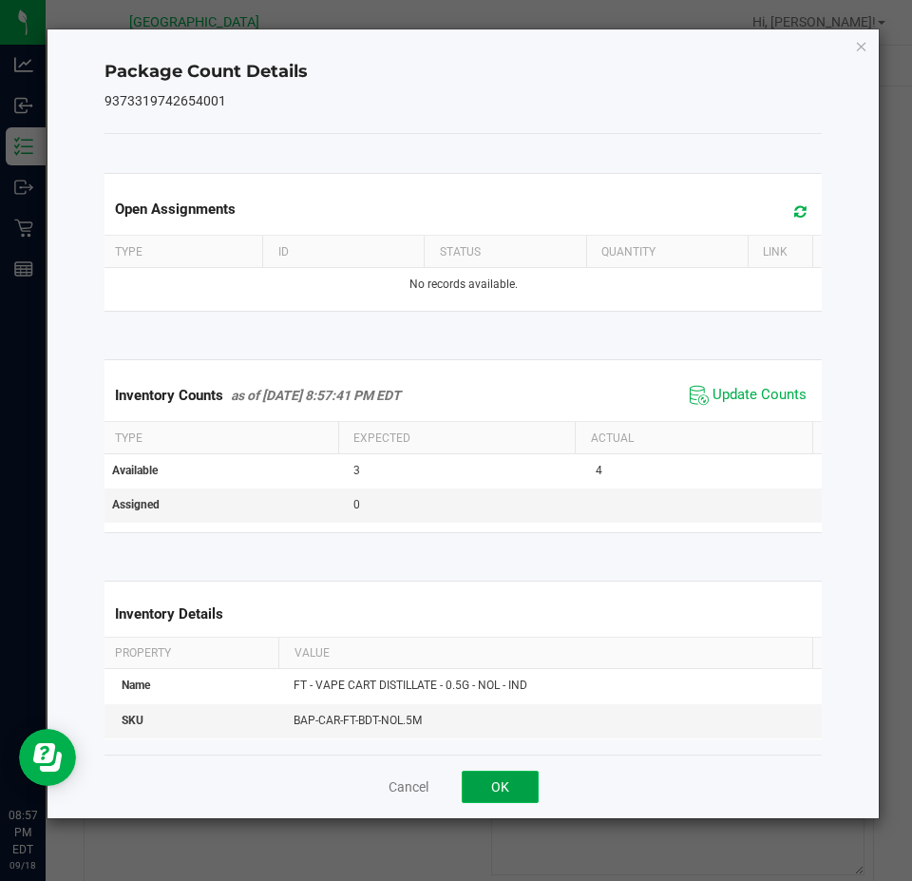
click at [494, 802] on button "OK" at bounding box center [500, 787] width 77 height 32
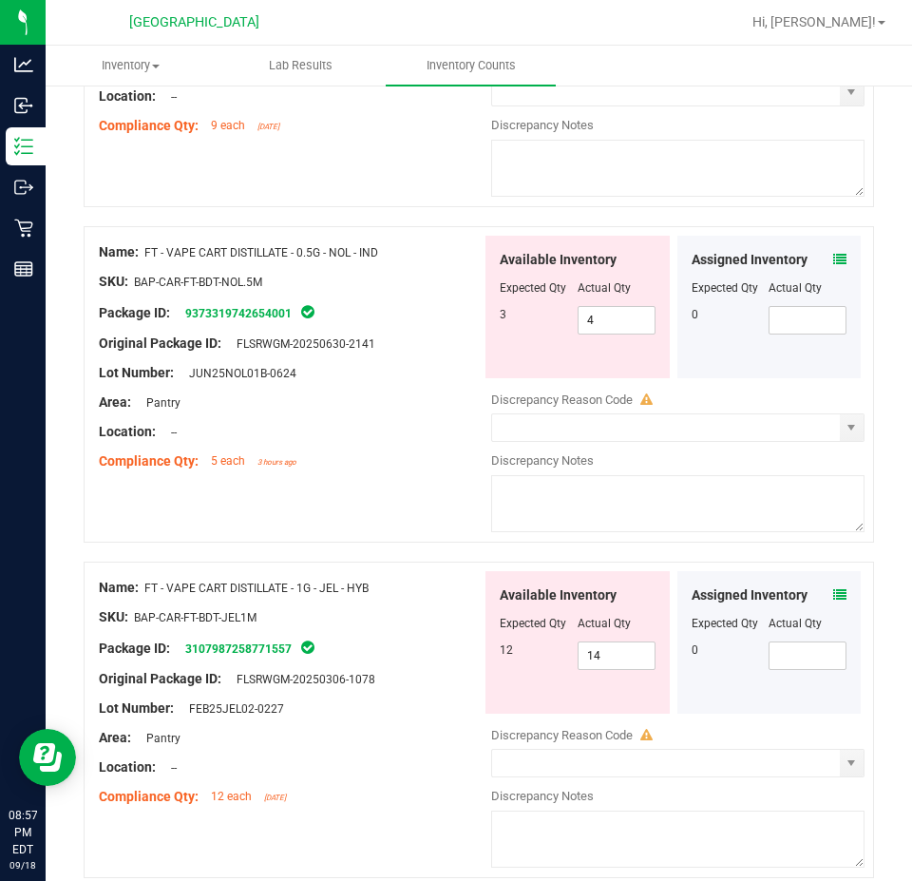
scroll to position [1805, 0]
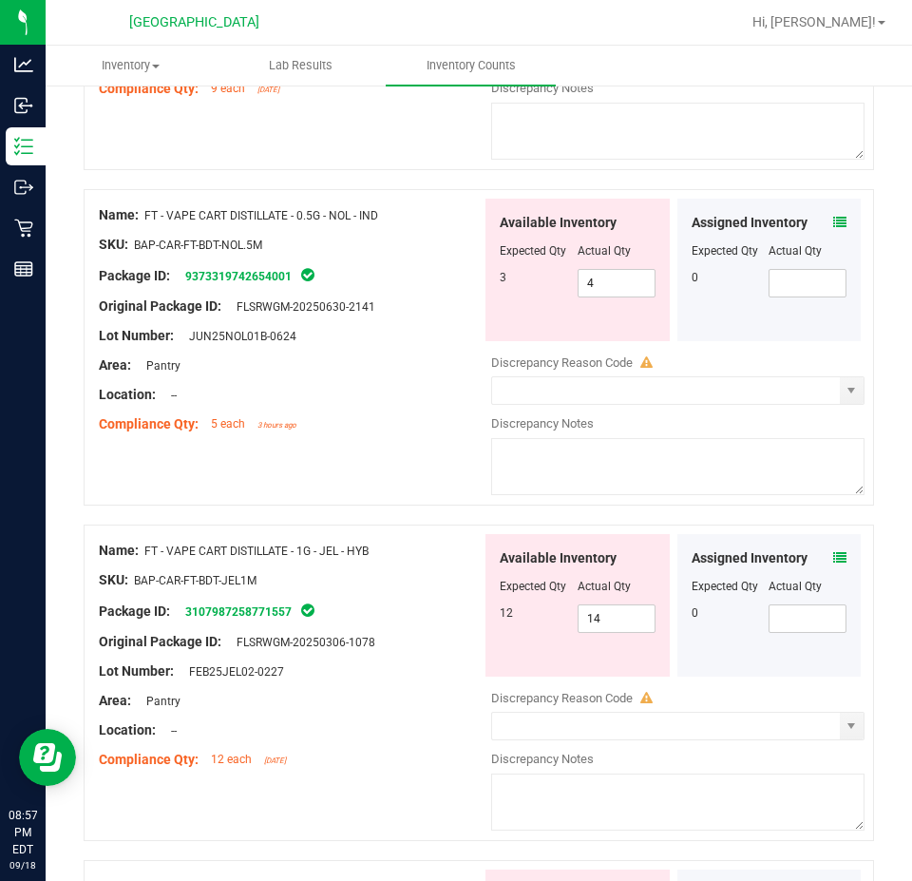
click at [833, 551] on icon at bounding box center [839, 557] width 13 height 13
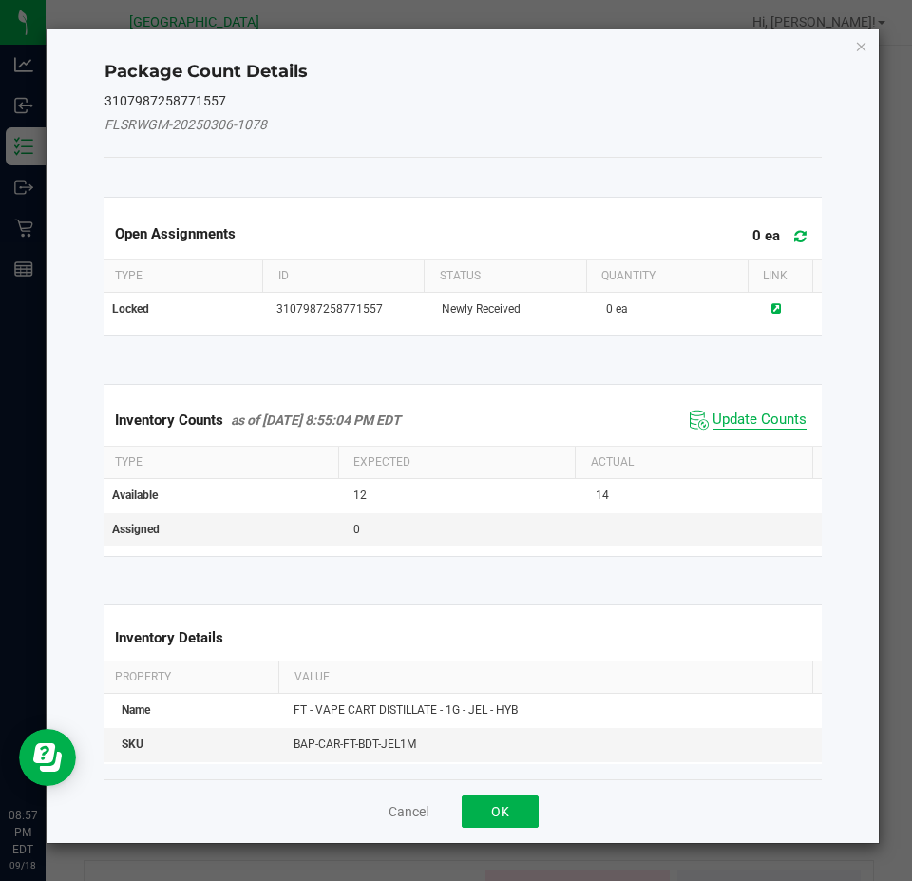
click at [716, 423] on span "Update Counts" at bounding box center [760, 420] width 94 height 19
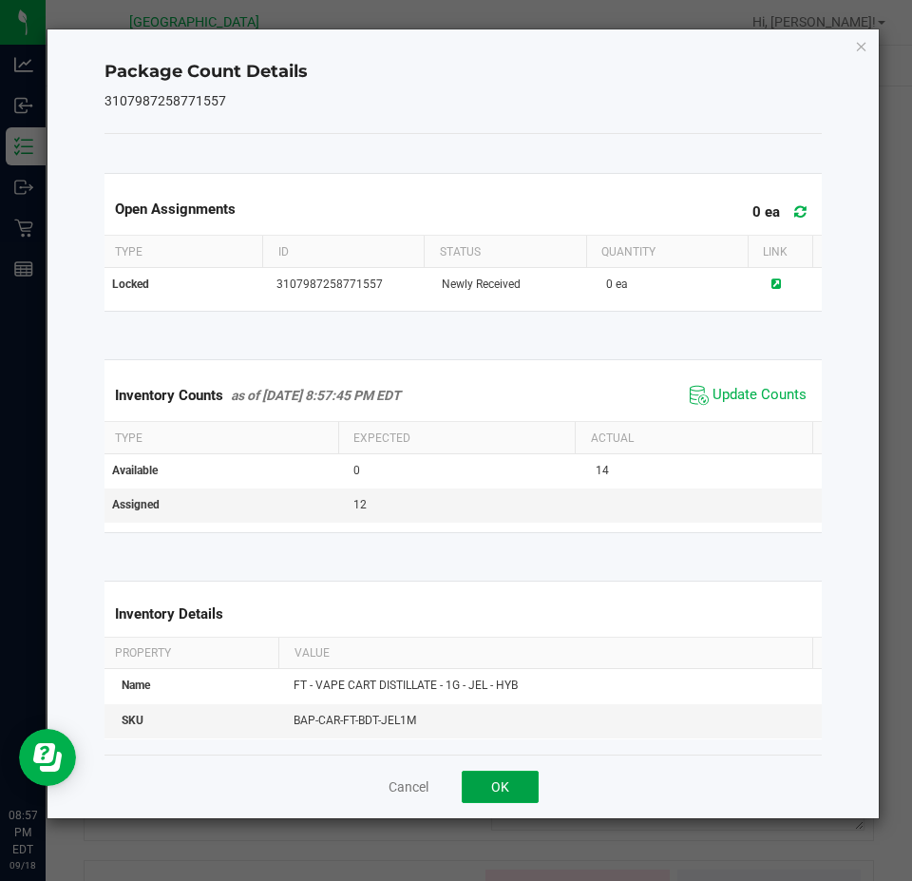
click at [501, 779] on button "OK" at bounding box center [500, 787] width 77 height 32
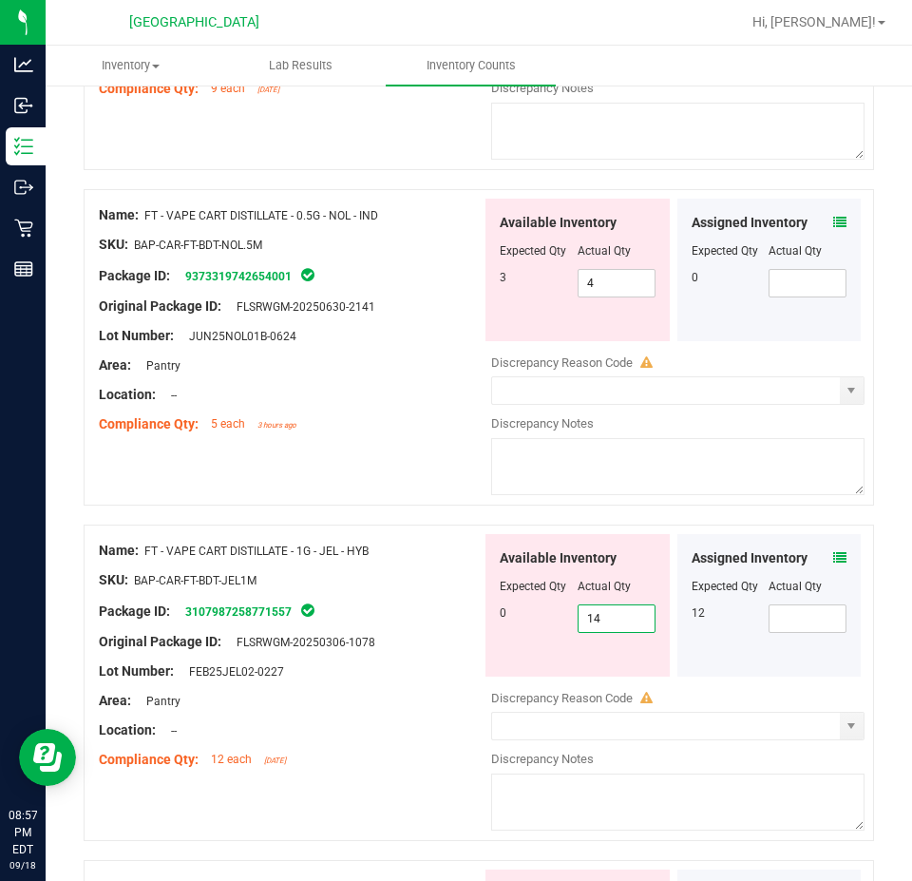
click at [600, 604] on span "14 14" at bounding box center [617, 618] width 78 height 29
click at [600, 605] on input "14" at bounding box center [617, 618] width 76 height 27
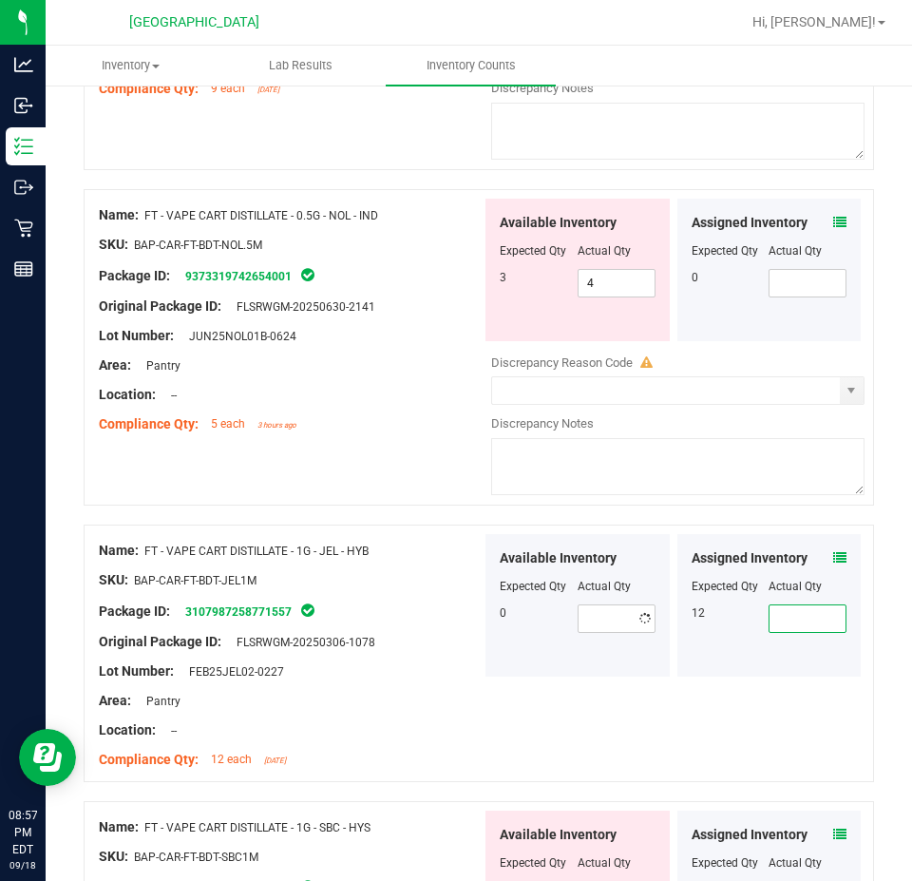
click at [793, 608] on span at bounding box center [808, 618] width 78 height 29
type input "12"
click at [412, 764] on div "Name: FT - VAPE CART DISTILLATE - 1G - JEL - HYB SKU: BAP-CAR-FT-BDT-JEL1M Pack…" at bounding box center [290, 655] width 383 height 242
click at [805, 607] on span "12 12" at bounding box center [808, 618] width 78 height 29
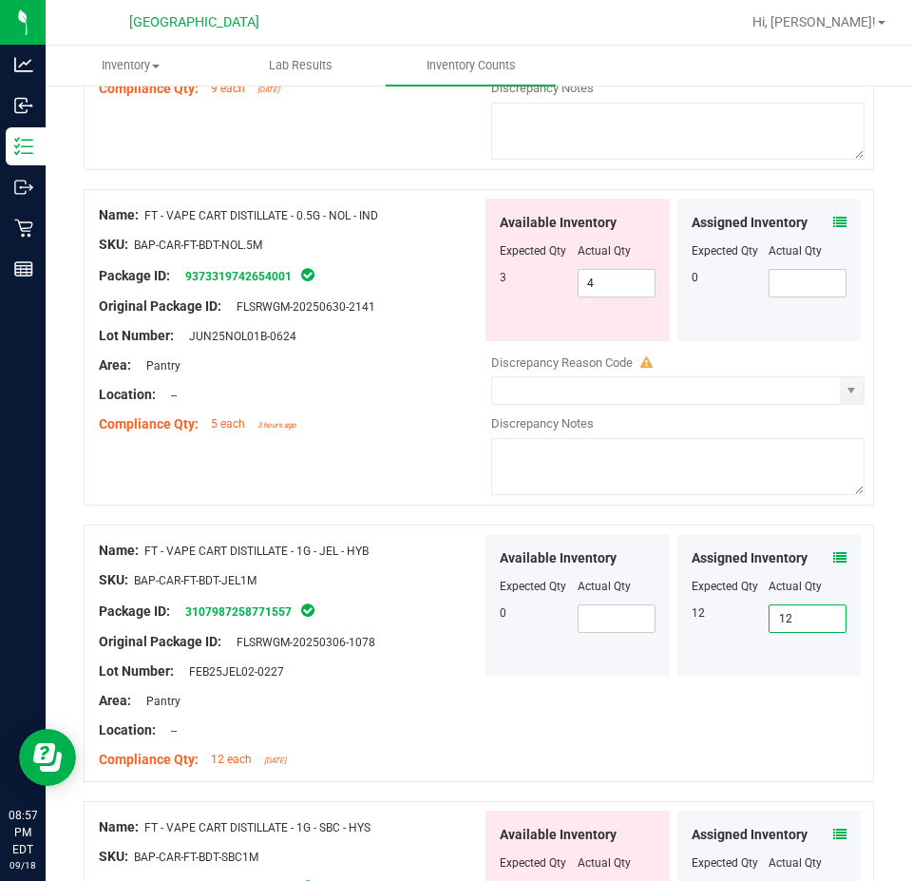
click at [805, 607] on input "12" at bounding box center [808, 618] width 76 height 27
type input "0"
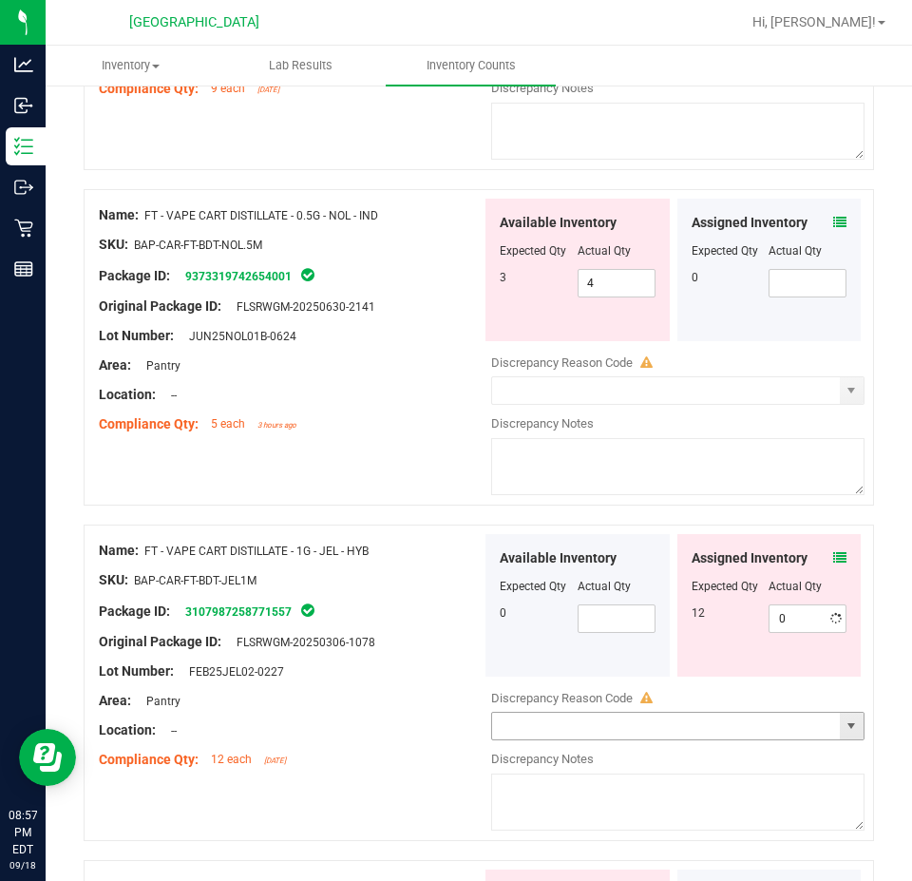
click at [609, 730] on div "Name: FT - VAPE CART DISTILLATE - 1G - JEL - HYB SKU: BAP-CAR-FT-BDT-JEL1M Pack…" at bounding box center [479, 683] width 791 height 316
click at [789, 604] on span "0 0" at bounding box center [808, 618] width 78 height 29
click at [789, 605] on input "0" at bounding box center [808, 618] width 76 height 27
type input "12"
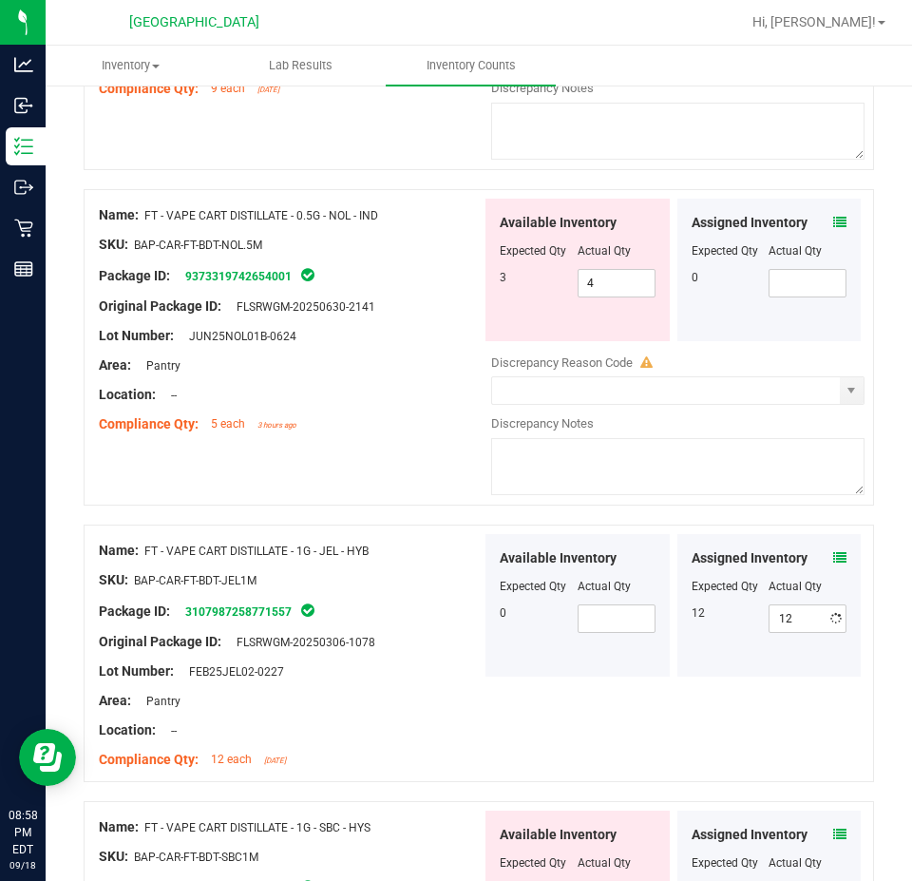
click at [400, 663] on div "Lot Number: FEB25JEL02-0227" at bounding box center [290, 671] width 383 height 20
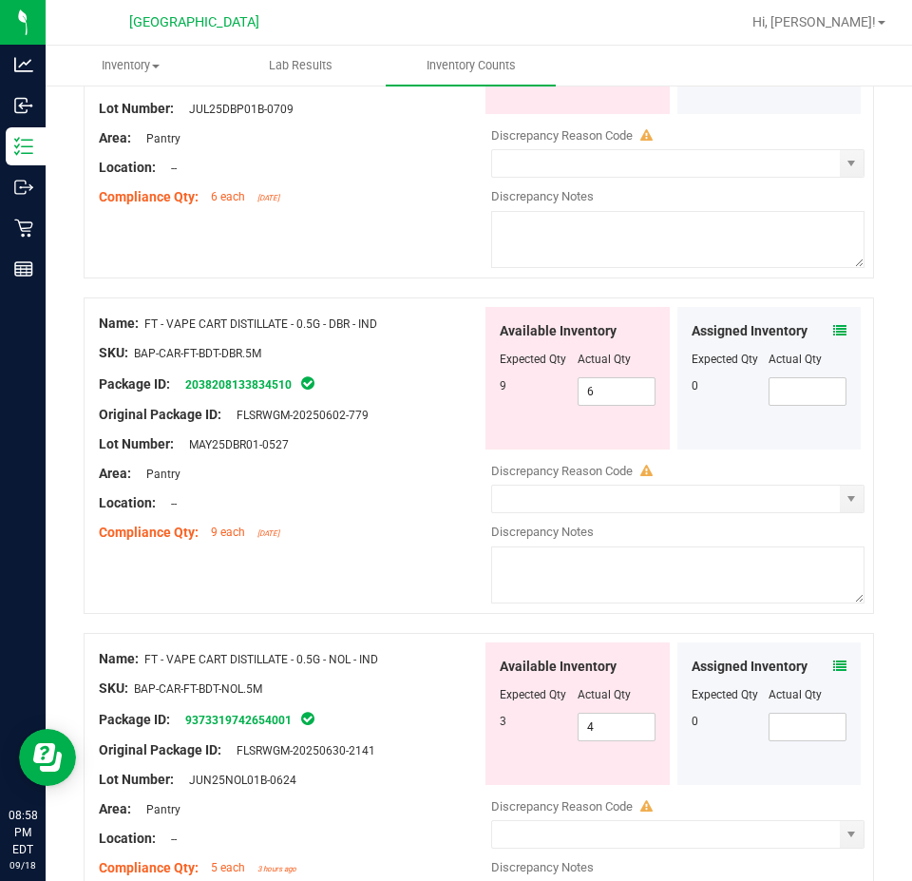
scroll to position [1330, 0]
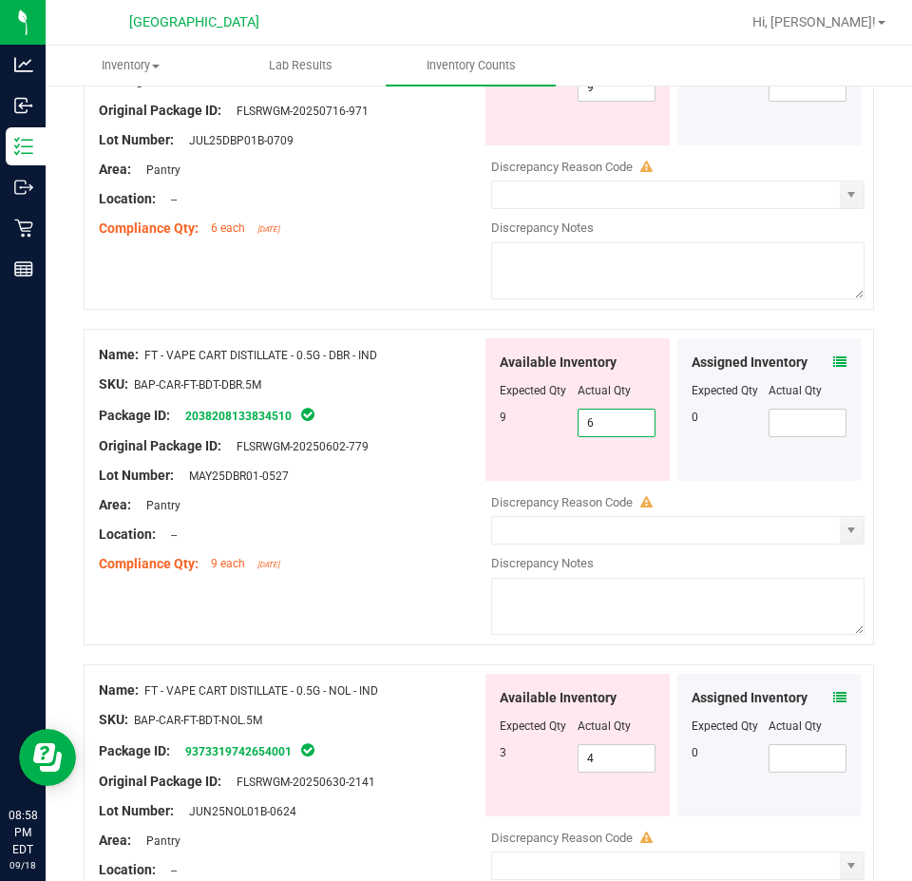
click at [614, 409] on span "6 6" at bounding box center [617, 423] width 78 height 29
click at [614, 410] on input "6" at bounding box center [617, 423] width 76 height 27
type input "9"
click at [348, 394] on div at bounding box center [290, 399] width 383 height 10
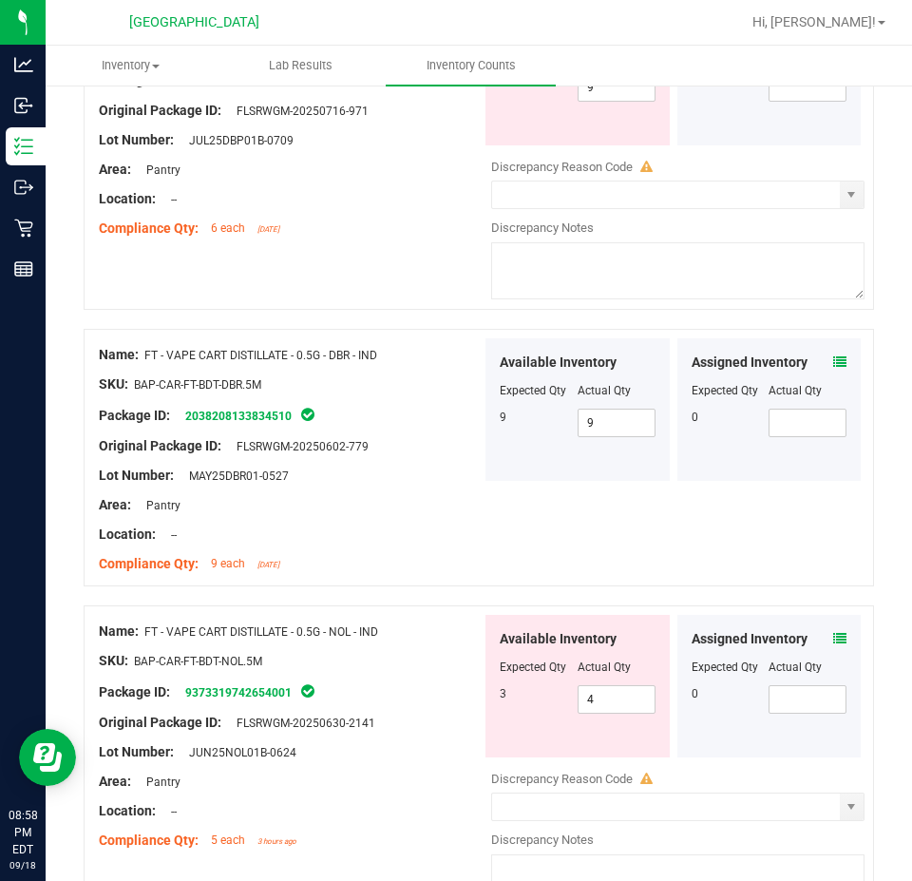
scroll to position [855, 0]
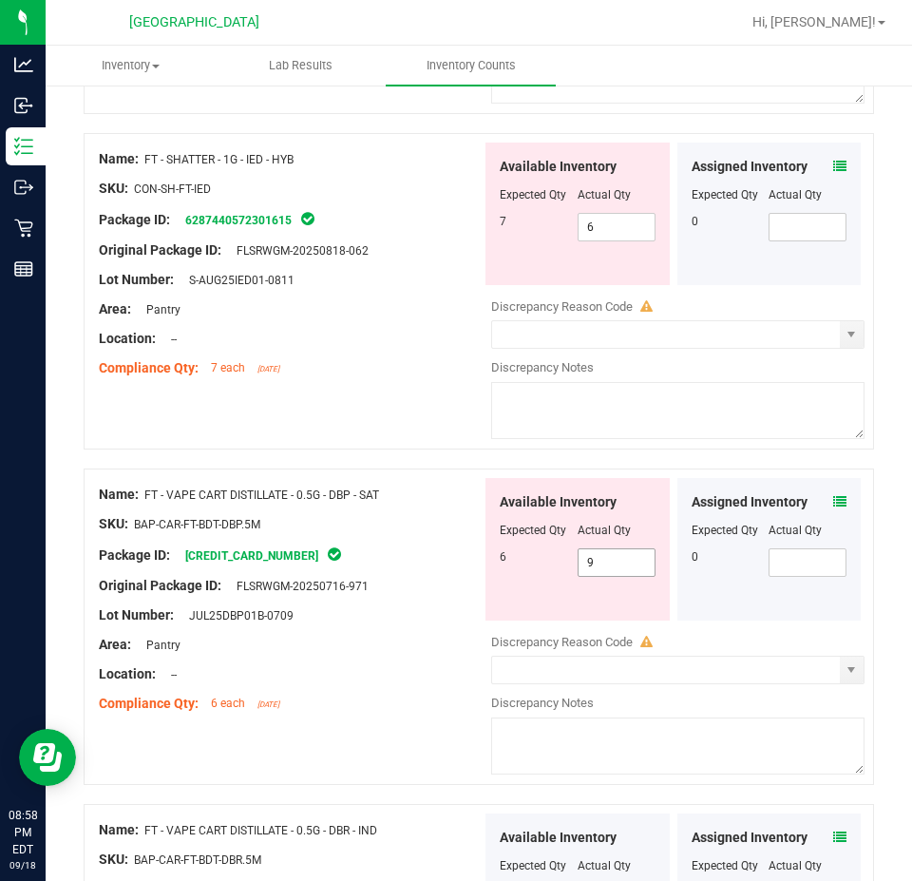
click at [601, 548] on span "9 9" at bounding box center [617, 562] width 78 height 29
click at [600, 549] on input "9" at bounding box center [617, 562] width 76 height 27
type input "6"
click at [390, 699] on div "Compliance Qty: 6 each [DATE]" at bounding box center [290, 704] width 383 height 20
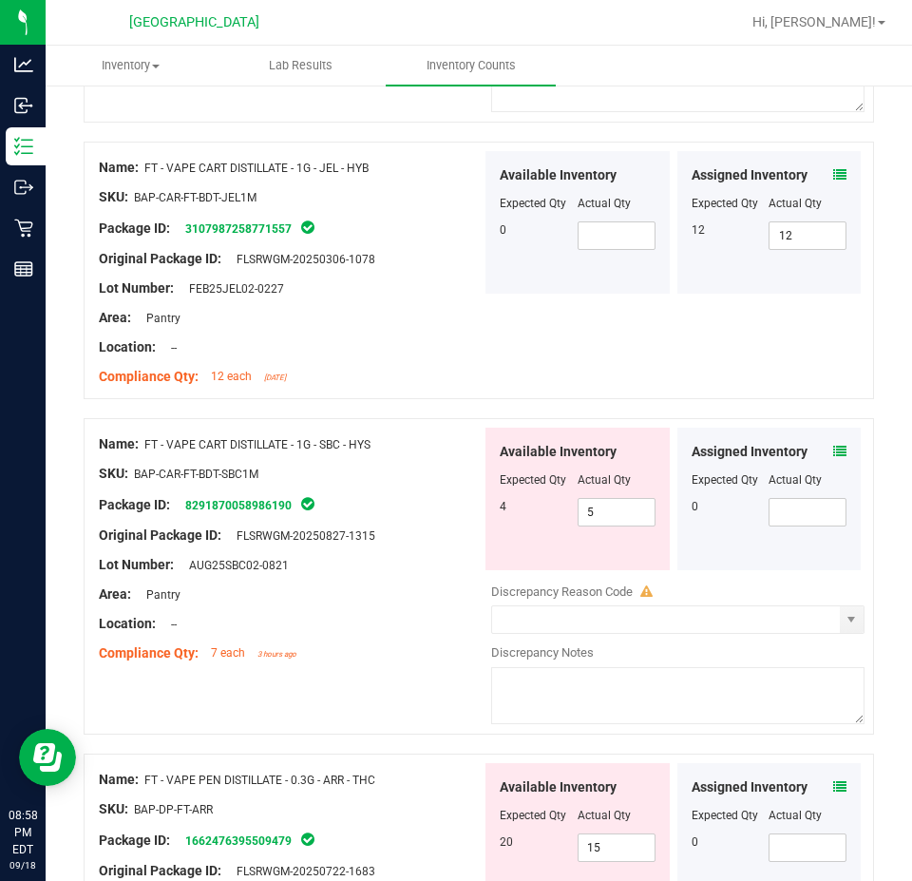
scroll to position [2186, 0]
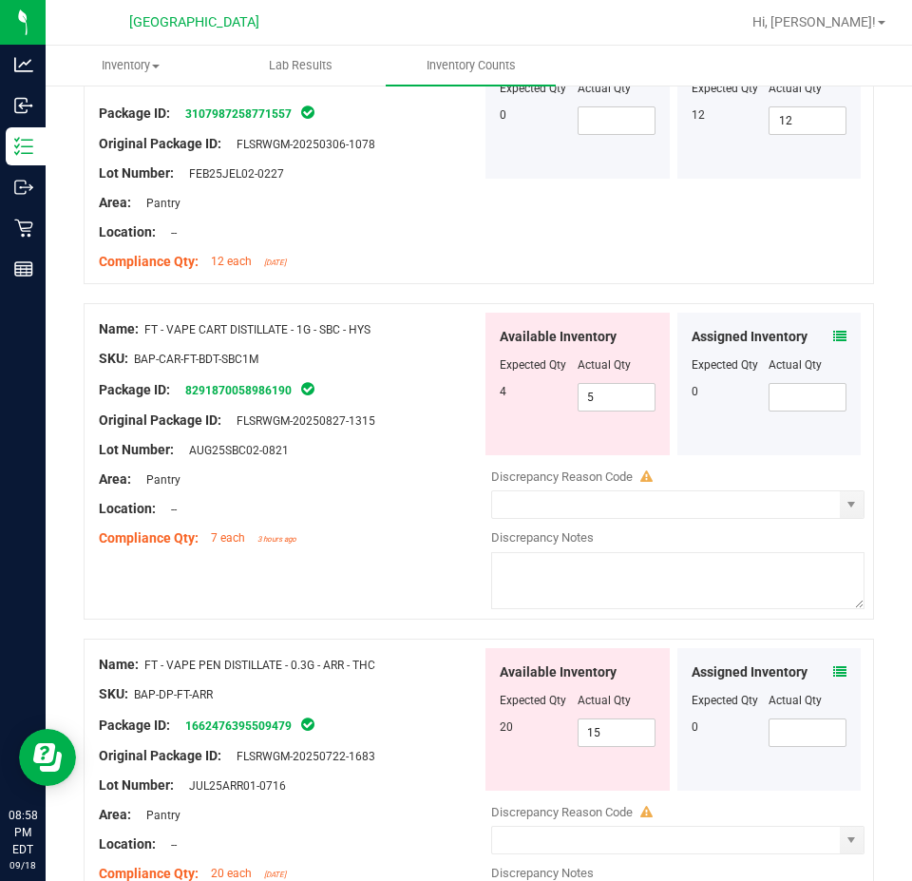
click at [833, 665] on icon at bounding box center [839, 671] width 13 height 13
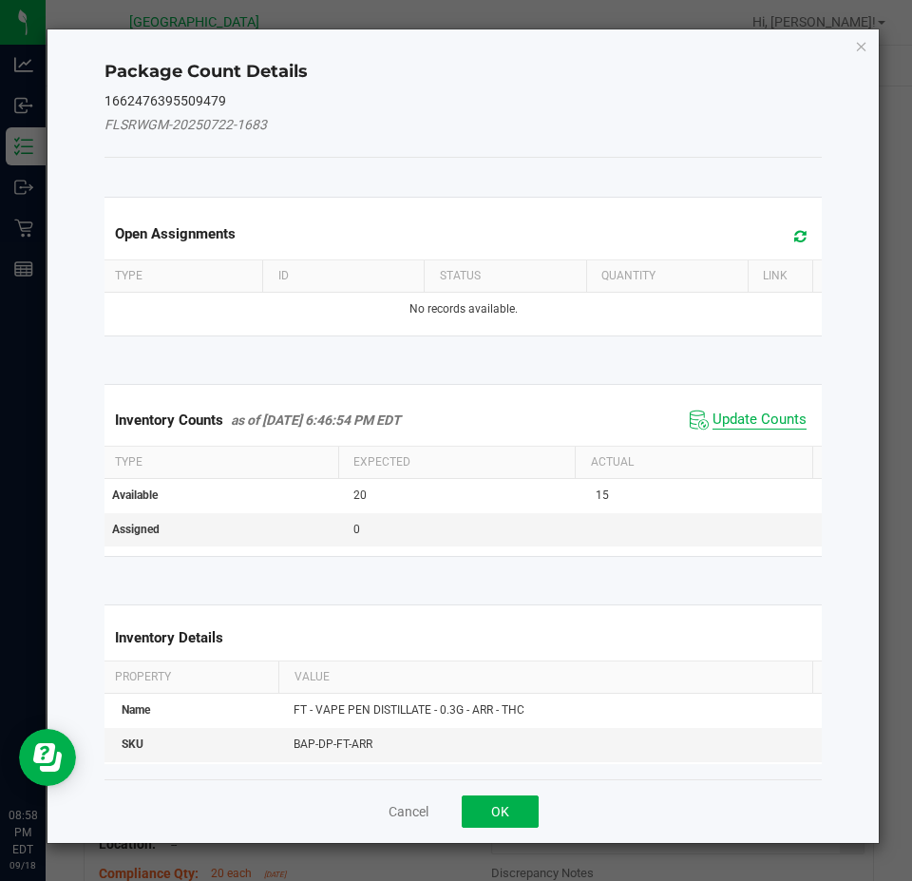
click at [778, 415] on span "Update Counts" at bounding box center [760, 420] width 94 height 19
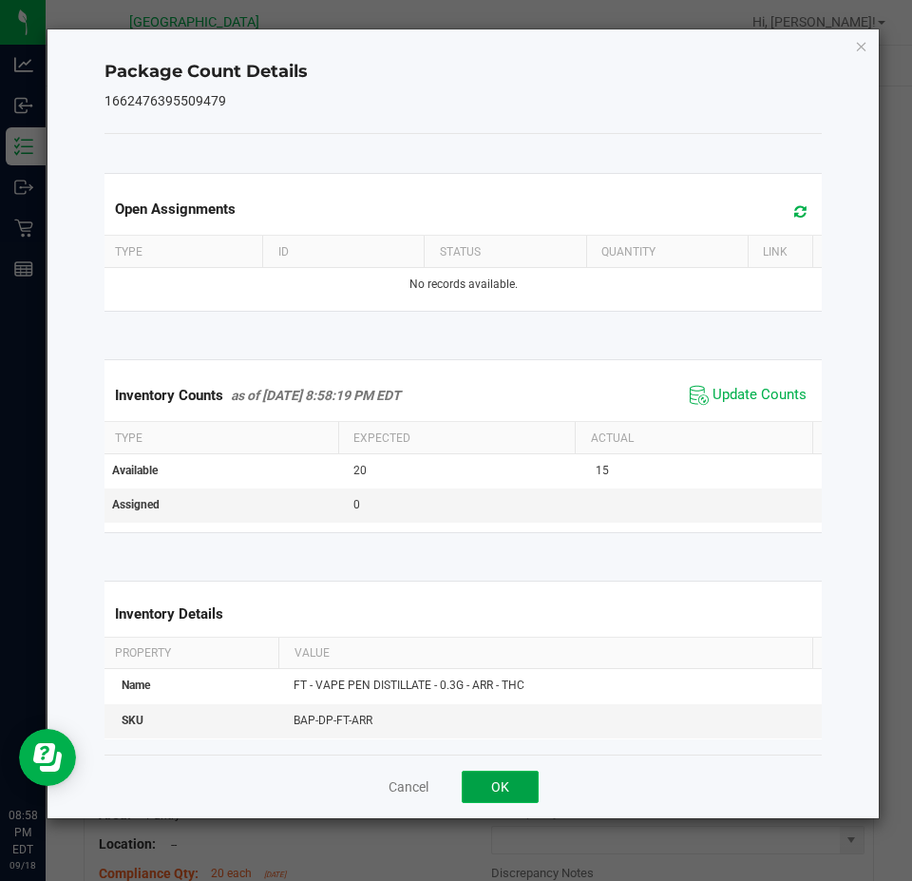
click at [508, 778] on button "OK" at bounding box center [500, 787] width 77 height 32
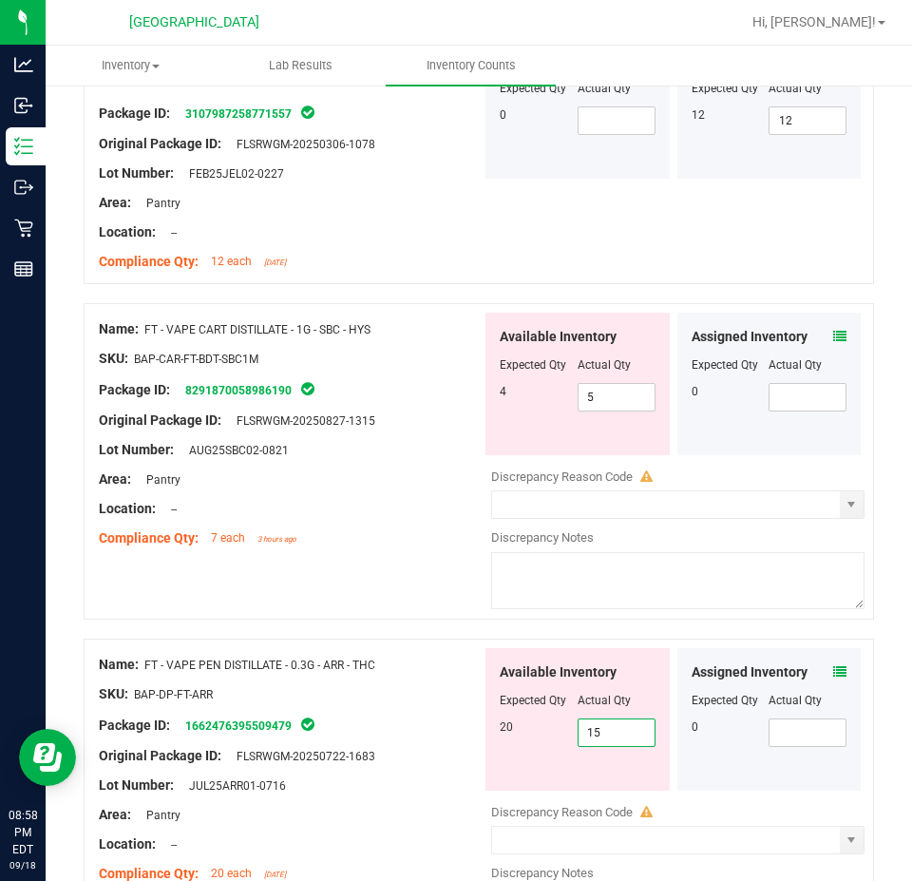
click at [600, 728] on span "15 15" at bounding box center [617, 732] width 78 height 29
click at [600, 728] on input "15" at bounding box center [617, 732] width 76 height 27
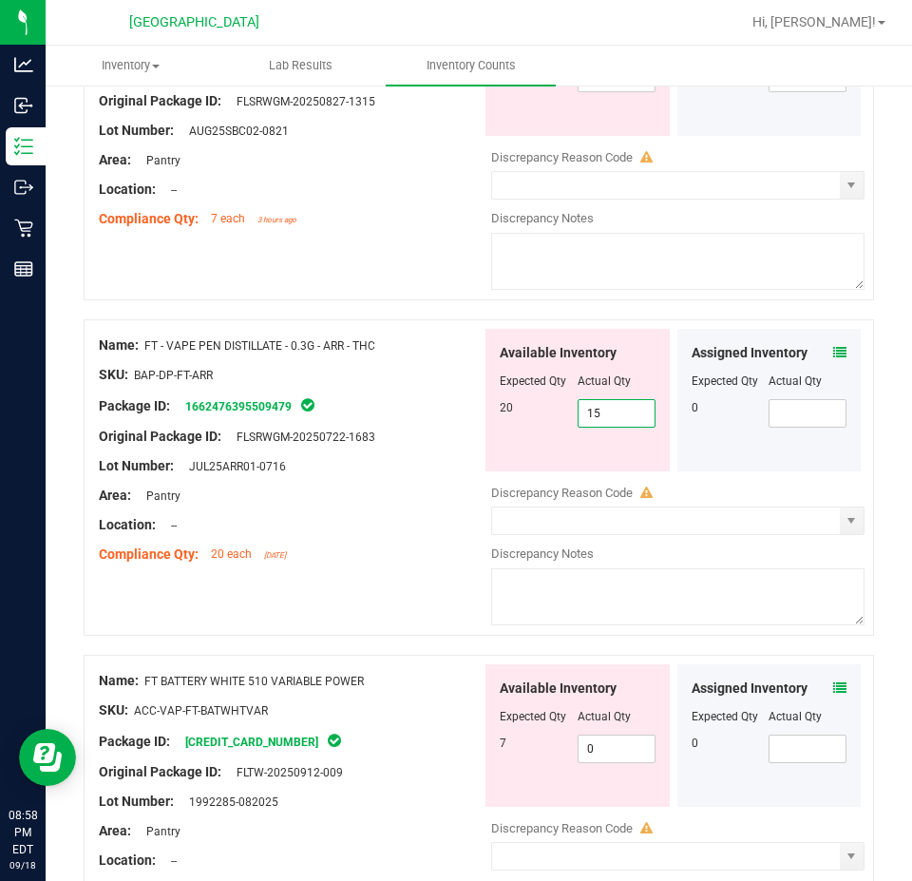
scroll to position [2471, 0]
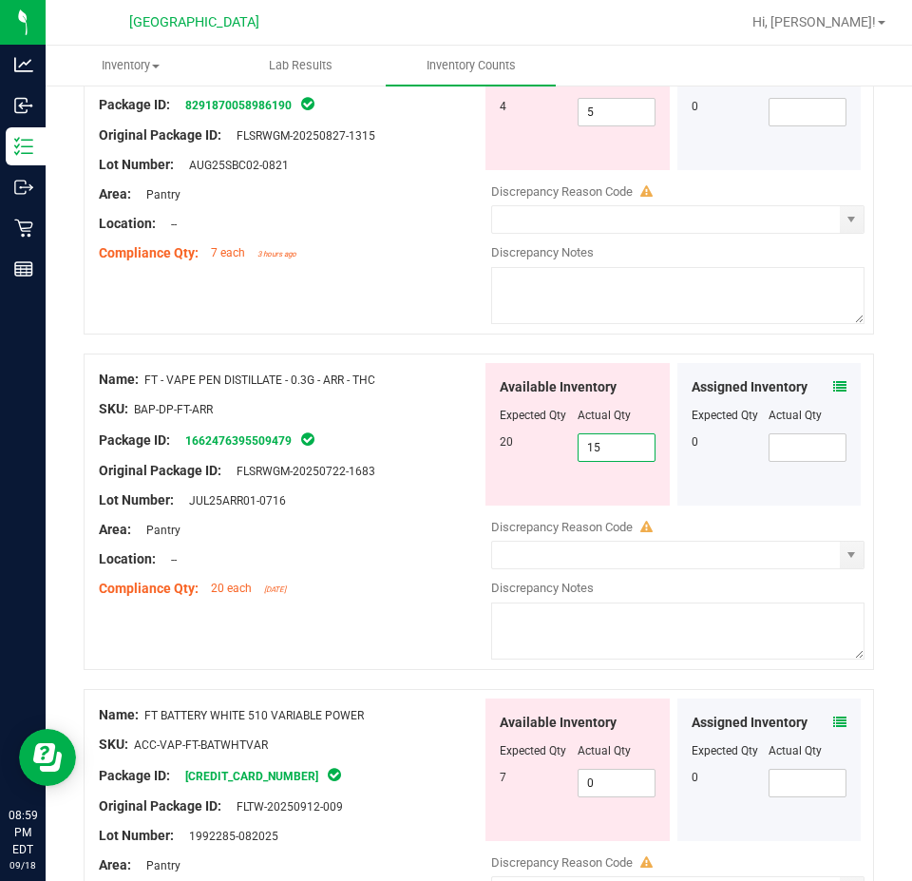
click at [623, 434] on input "15" at bounding box center [617, 447] width 76 height 27
type input "1"
type input "20"
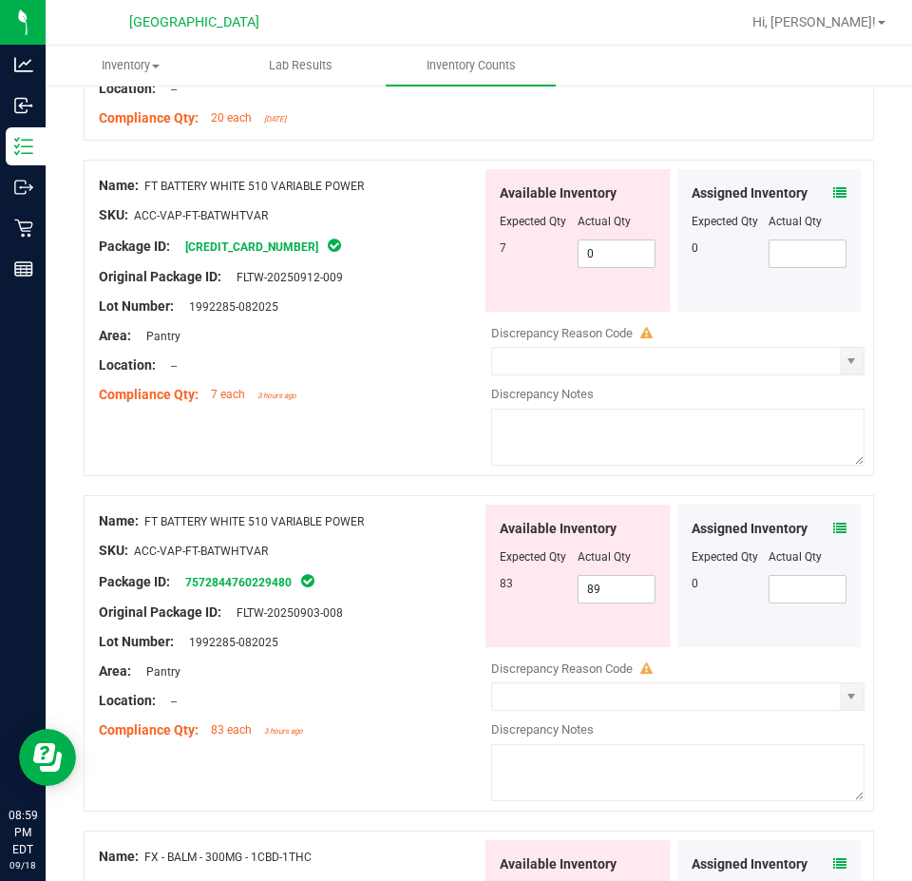
scroll to position [2946, 0]
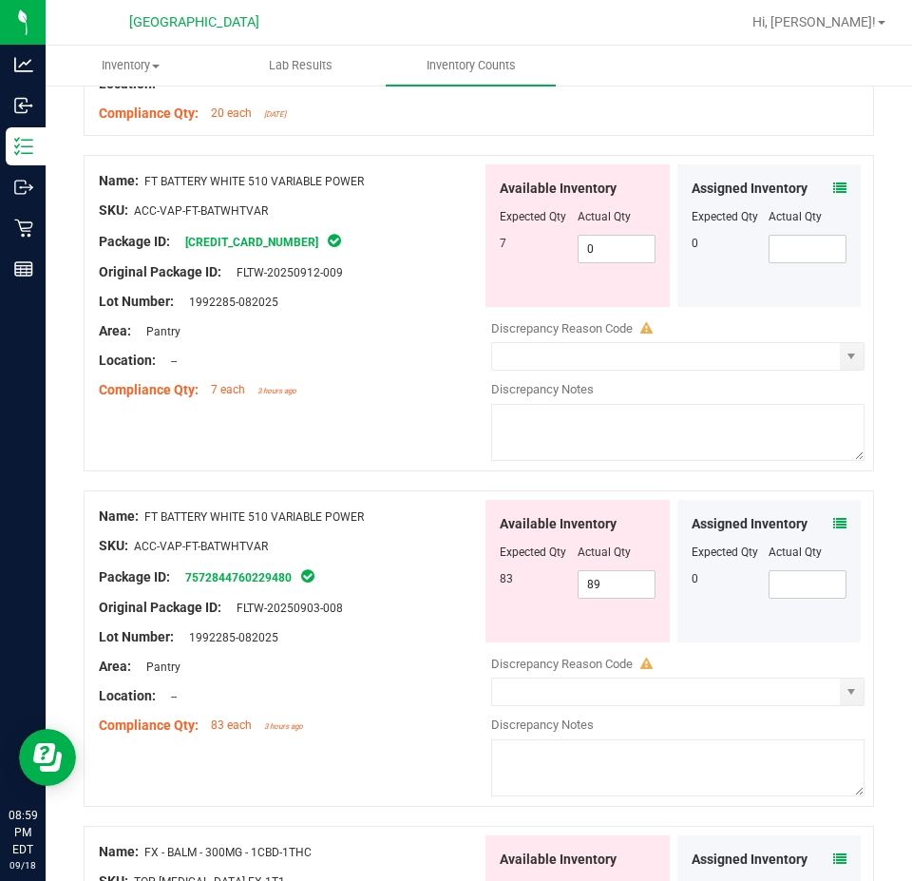
click at [818, 181] on div "Assigned Inventory" at bounding box center [770, 189] width 156 height 20
click at [833, 181] on icon at bounding box center [839, 187] width 13 height 13
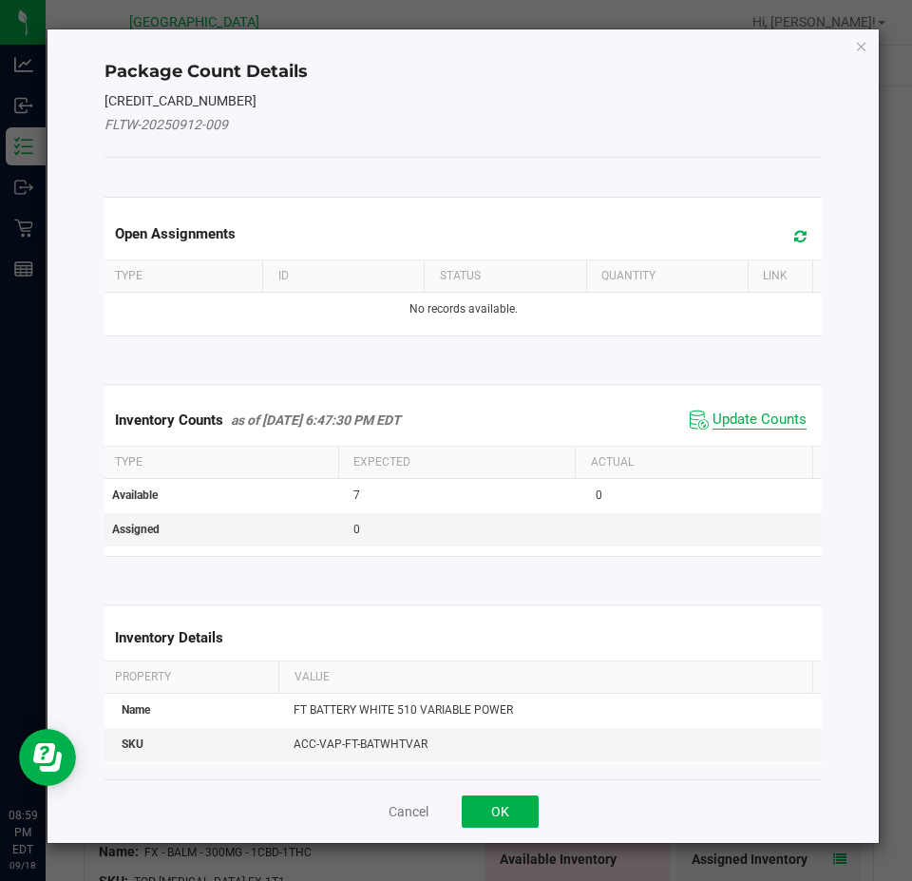
click at [713, 419] on span "Update Counts" at bounding box center [760, 420] width 94 height 19
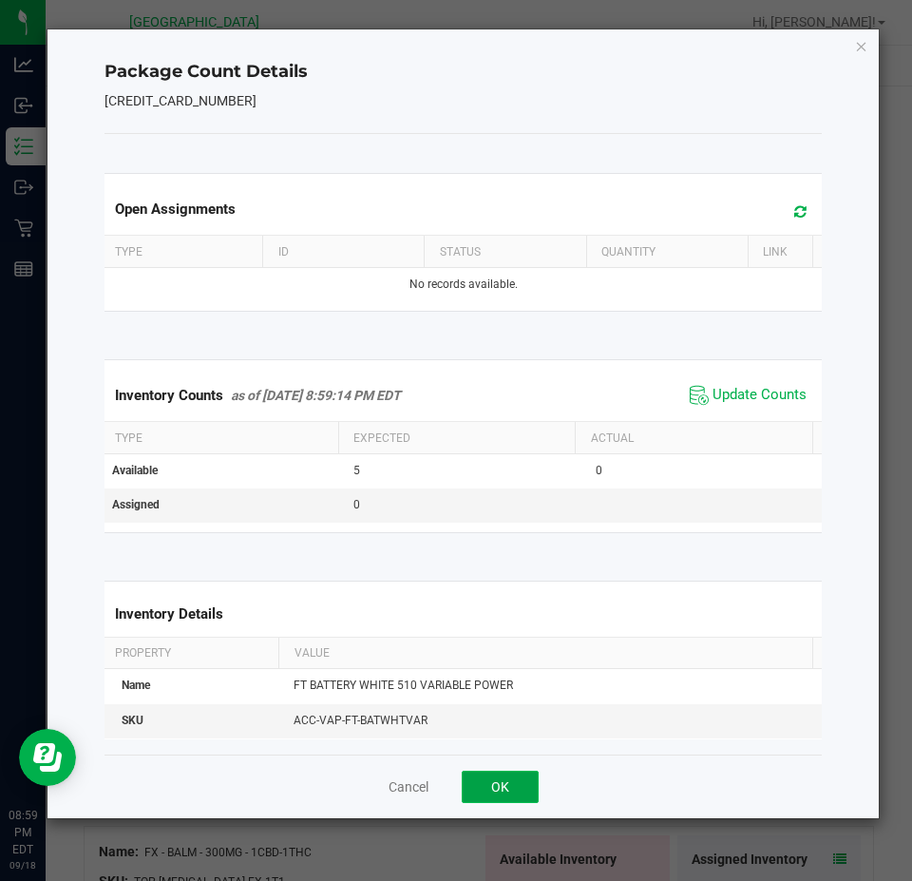
click at [482, 783] on button "OK" at bounding box center [500, 787] width 77 height 32
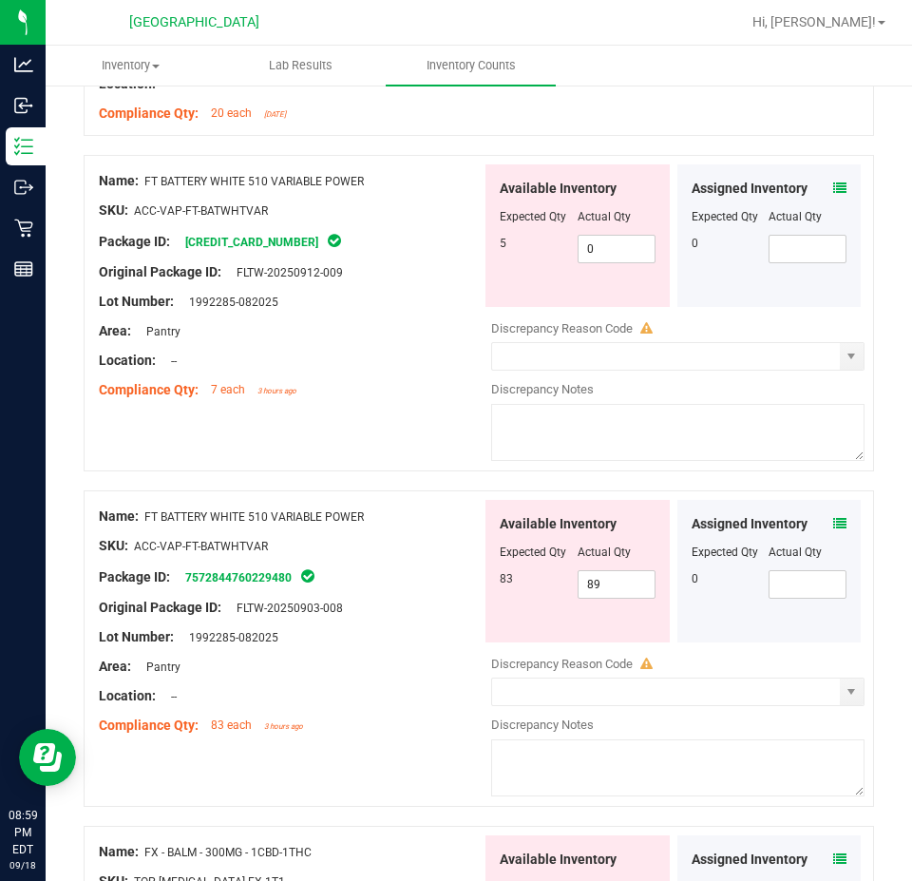
click at [833, 517] on icon at bounding box center [839, 523] width 13 height 13
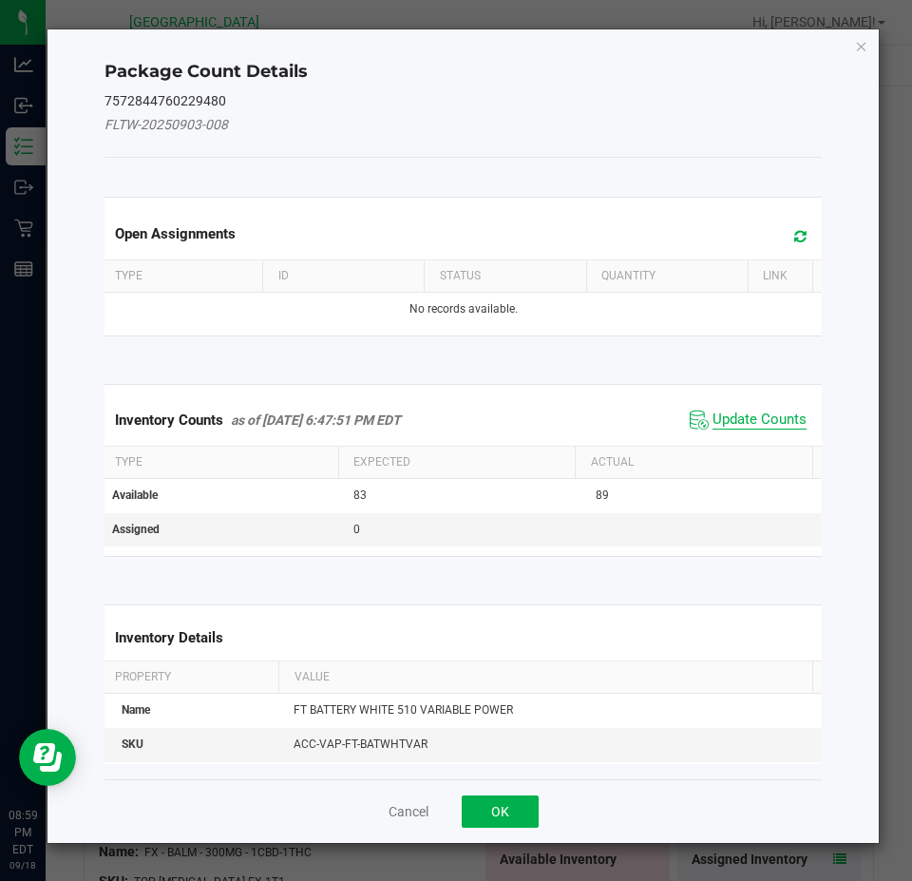
click at [767, 416] on span "Update Counts" at bounding box center [760, 420] width 94 height 19
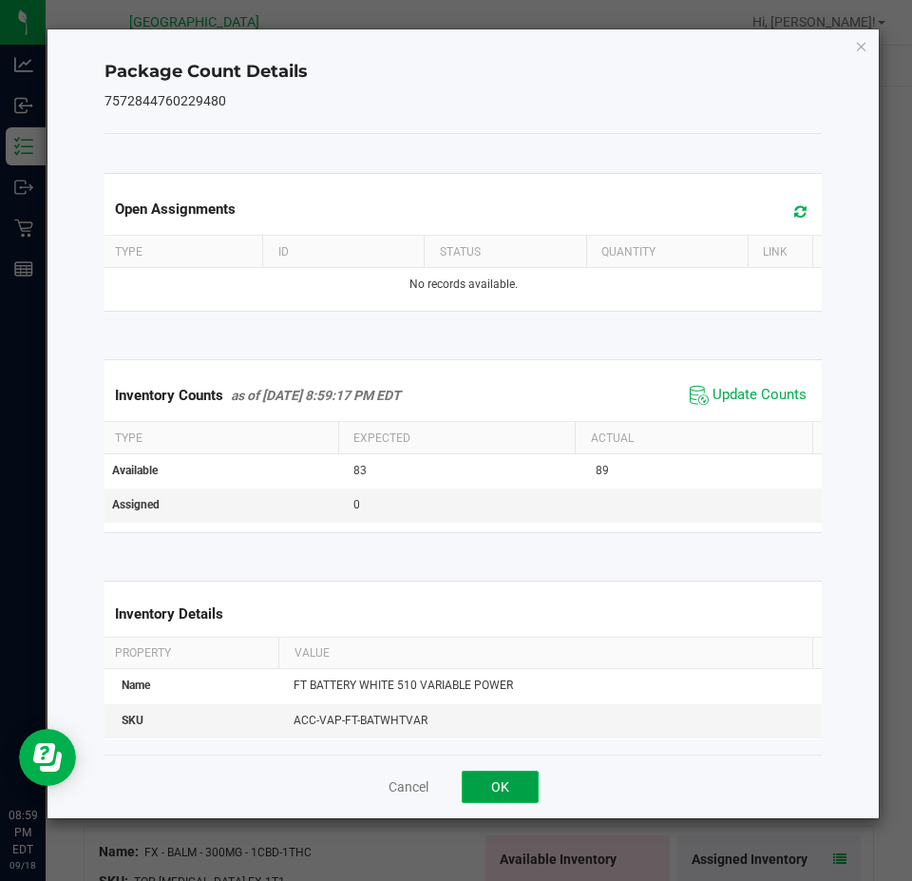
click at [489, 777] on button "OK" at bounding box center [500, 787] width 77 height 32
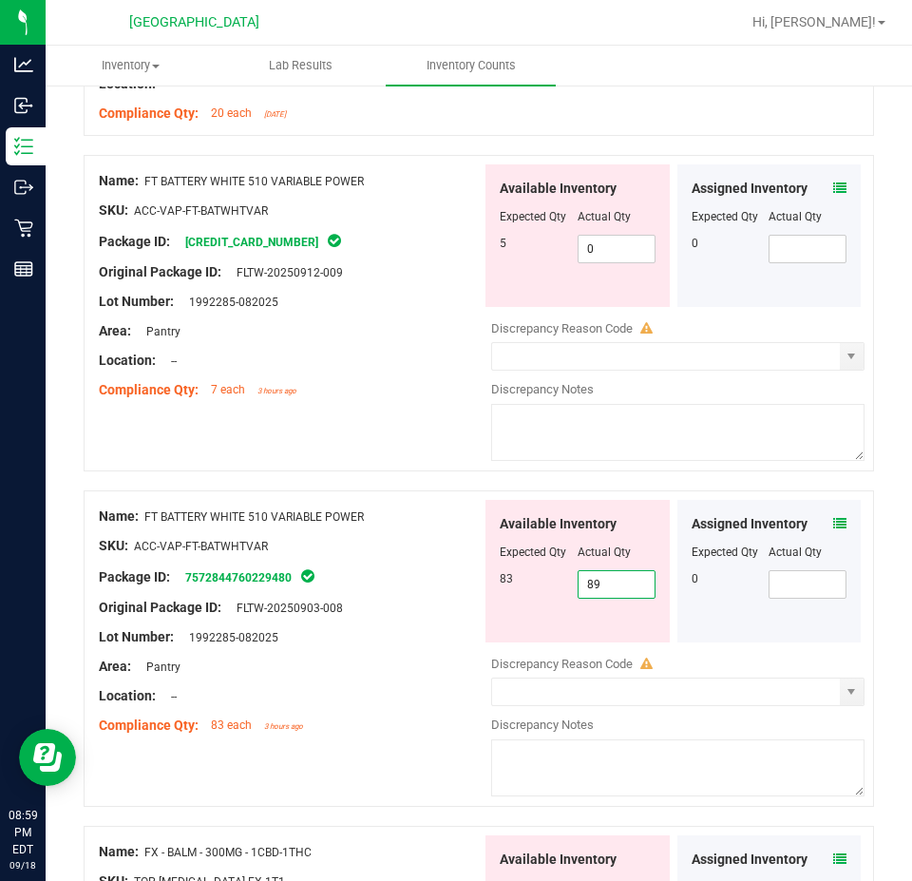
click at [610, 577] on span "89 89" at bounding box center [617, 584] width 78 height 29
click at [610, 577] on input "89" at bounding box center [617, 584] width 76 height 27
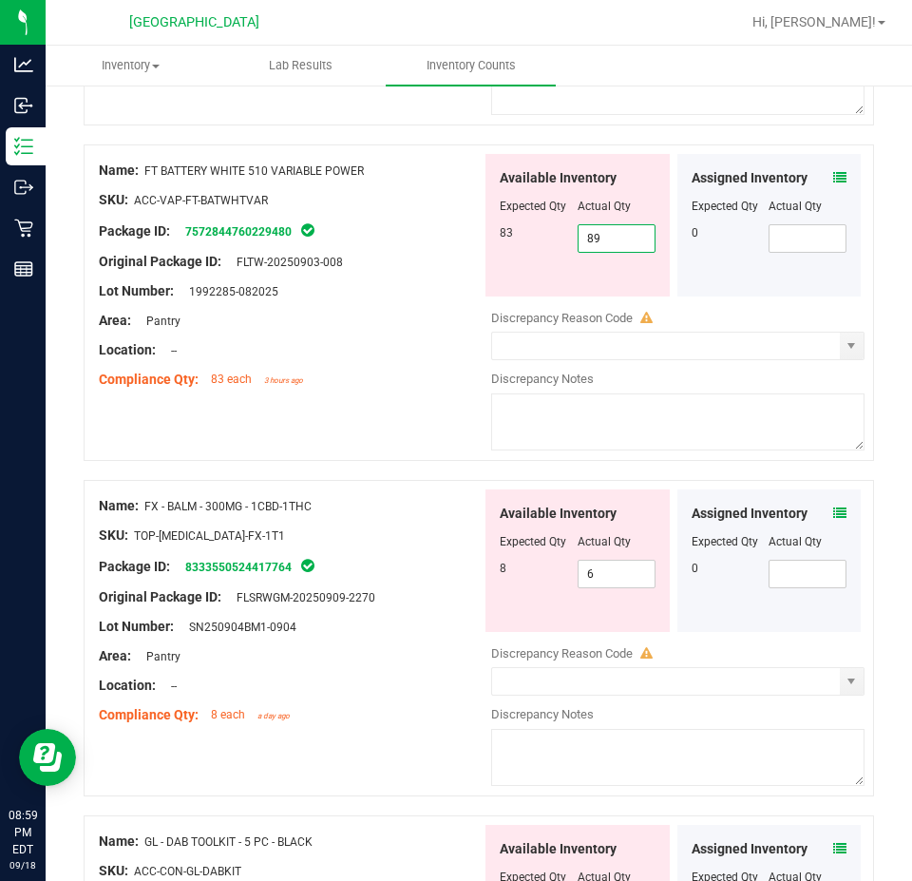
scroll to position [3326, 0]
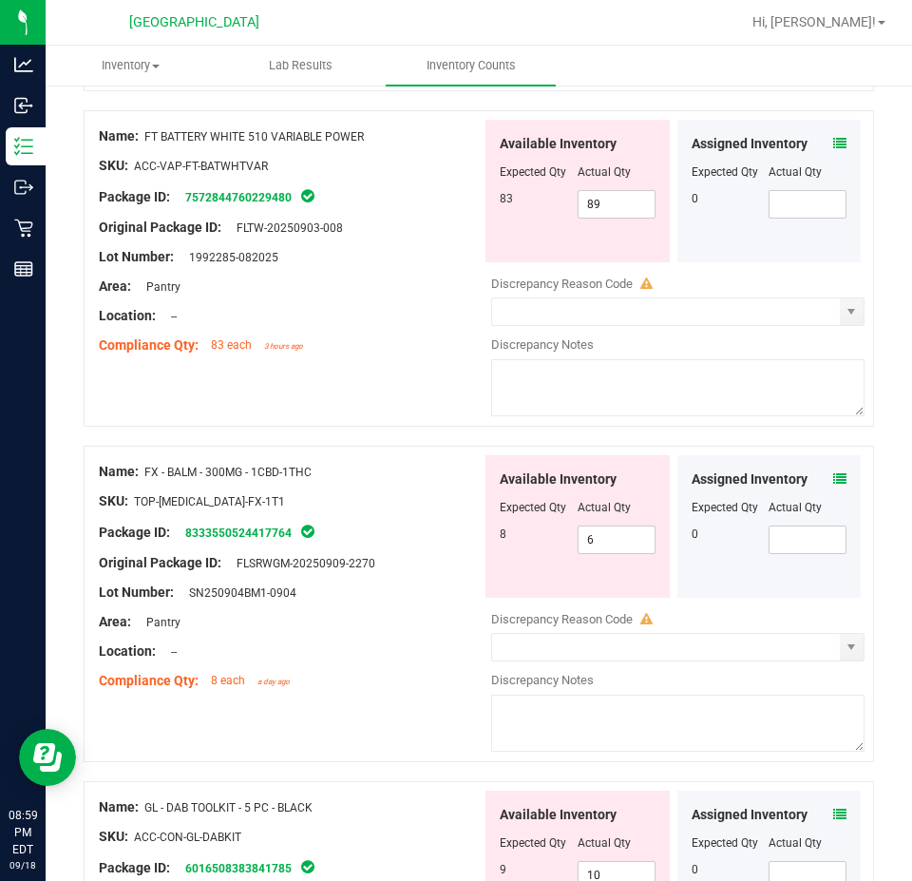
click at [833, 472] on icon at bounding box center [839, 478] width 13 height 13
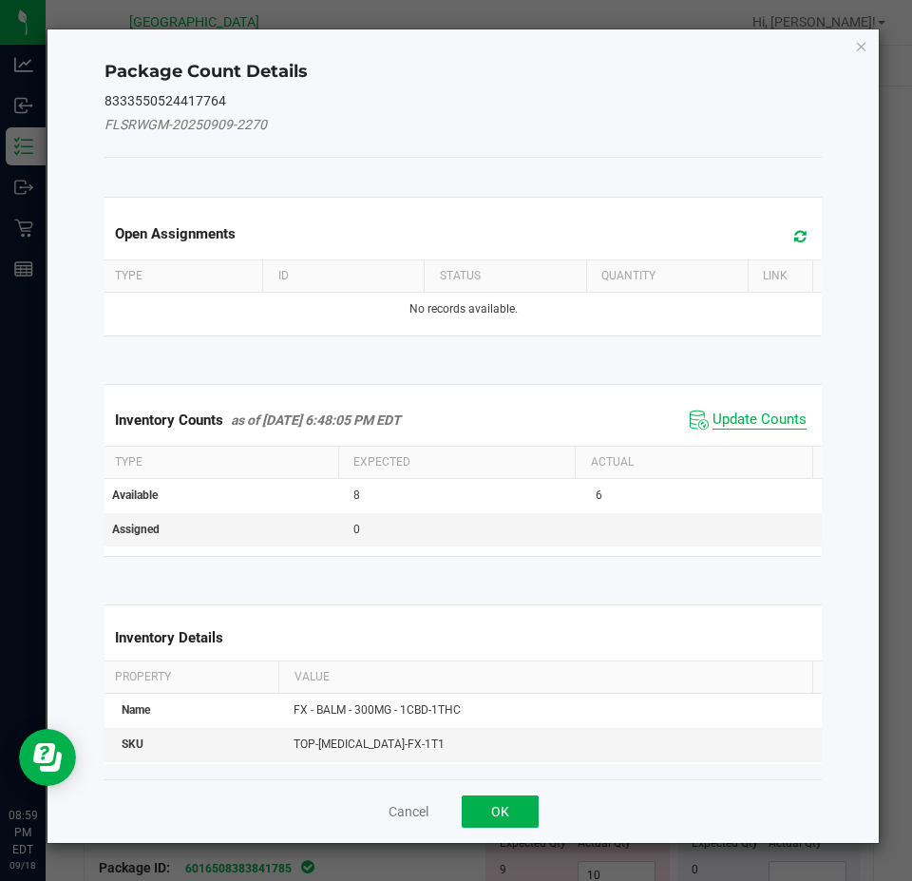
click at [787, 426] on span "Update Counts" at bounding box center [760, 420] width 94 height 19
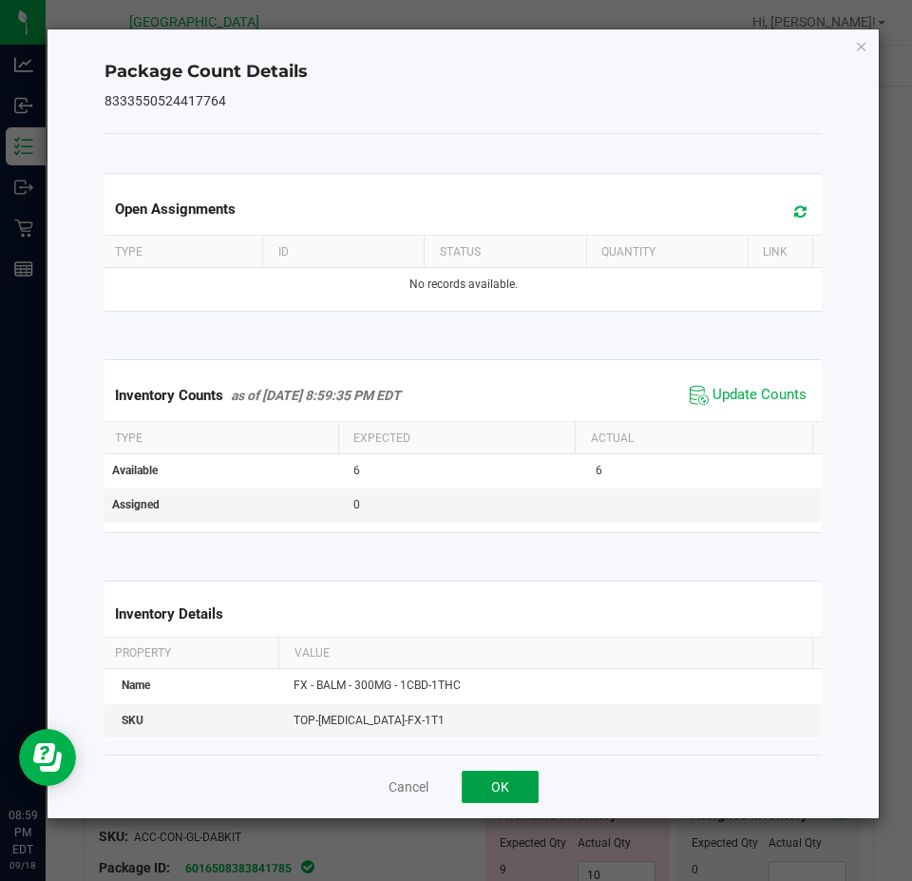
drag, startPoint x: 488, startPoint y: 789, endPoint x: 512, endPoint y: 777, distance: 26.4
click at [489, 788] on button "OK" at bounding box center [500, 787] width 77 height 32
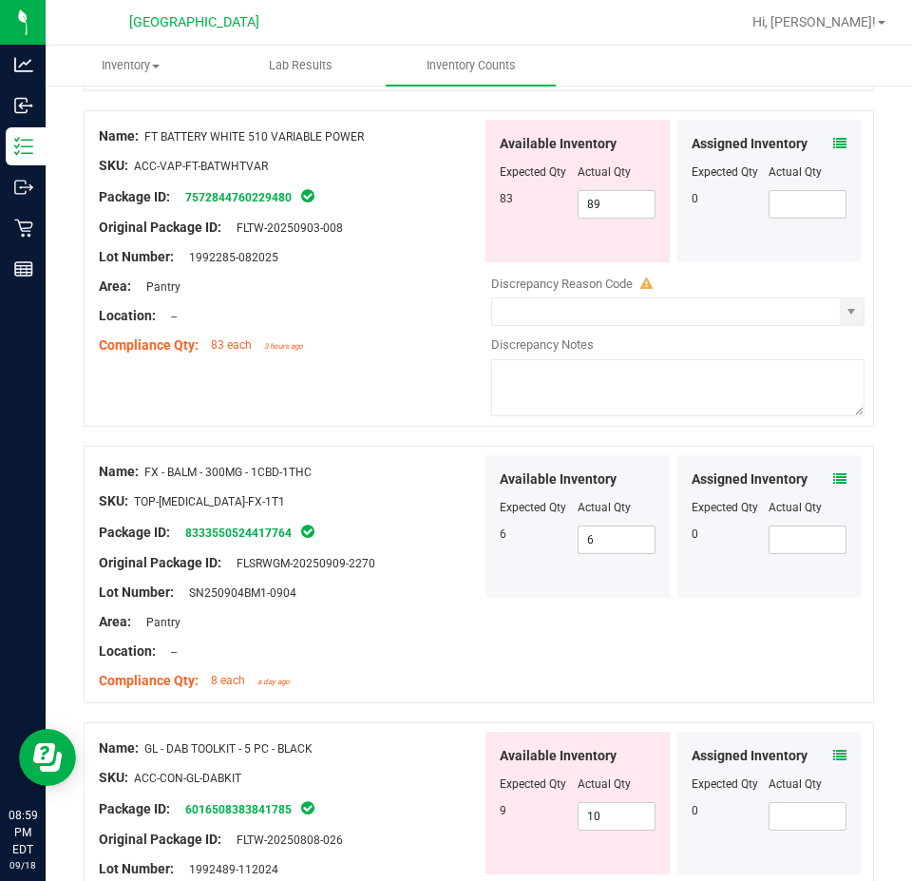
click at [833, 750] on icon at bounding box center [839, 755] width 13 height 13
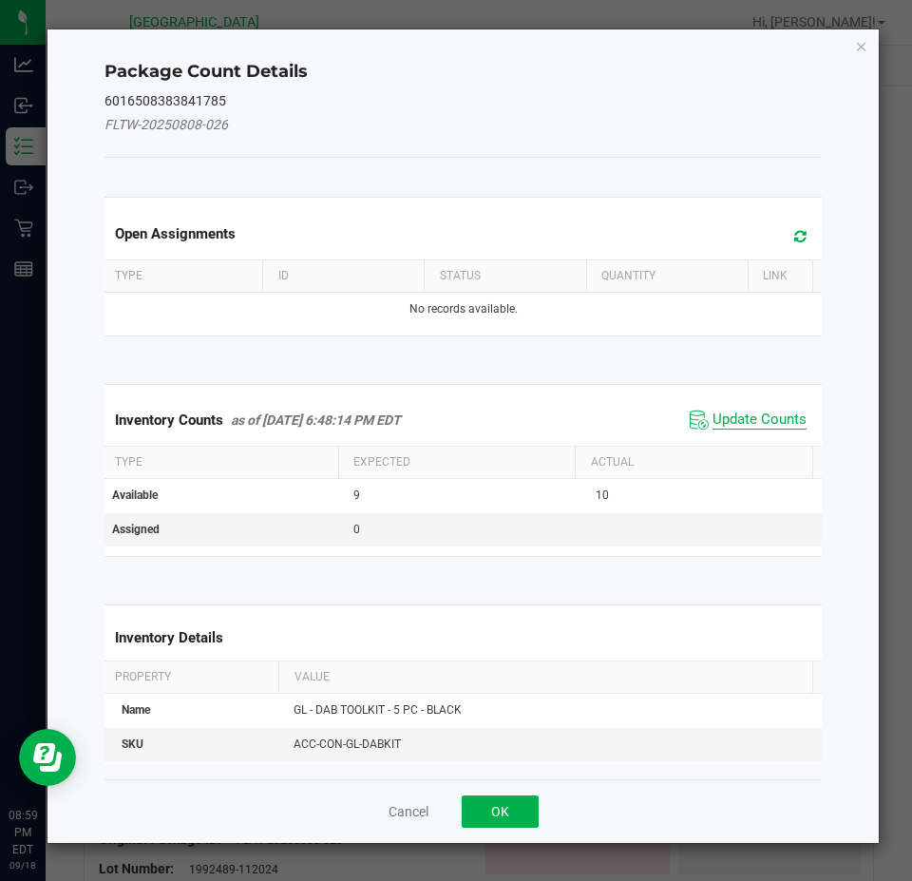
click at [772, 424] on span "Update Counts" at bounding box center [760, 420] width 94 height 19
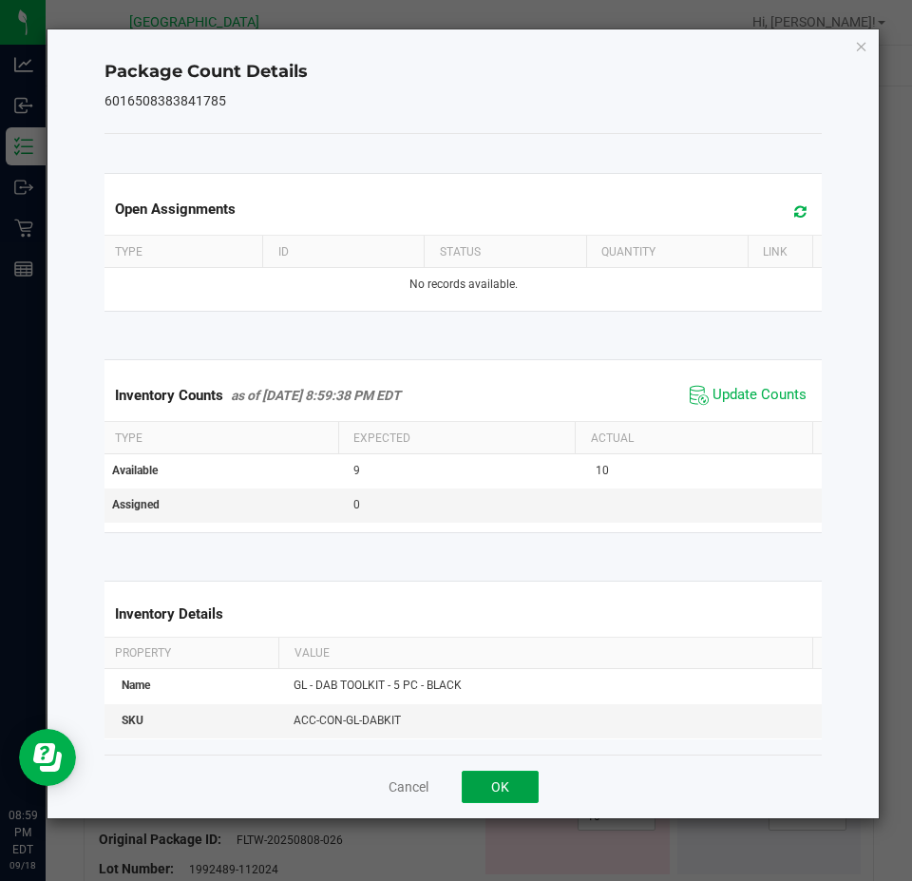
click at [513, 774] on button "OK" at bounding box center [500, 787] width 77 height 32
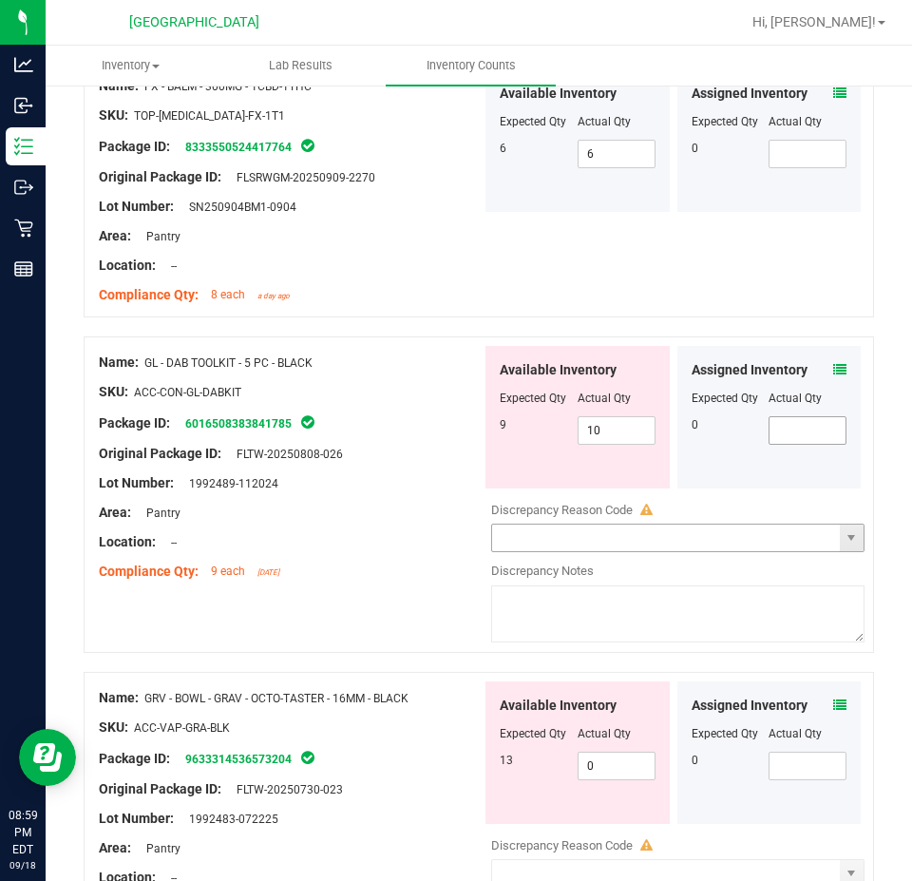
scroll to position [3896, 0]
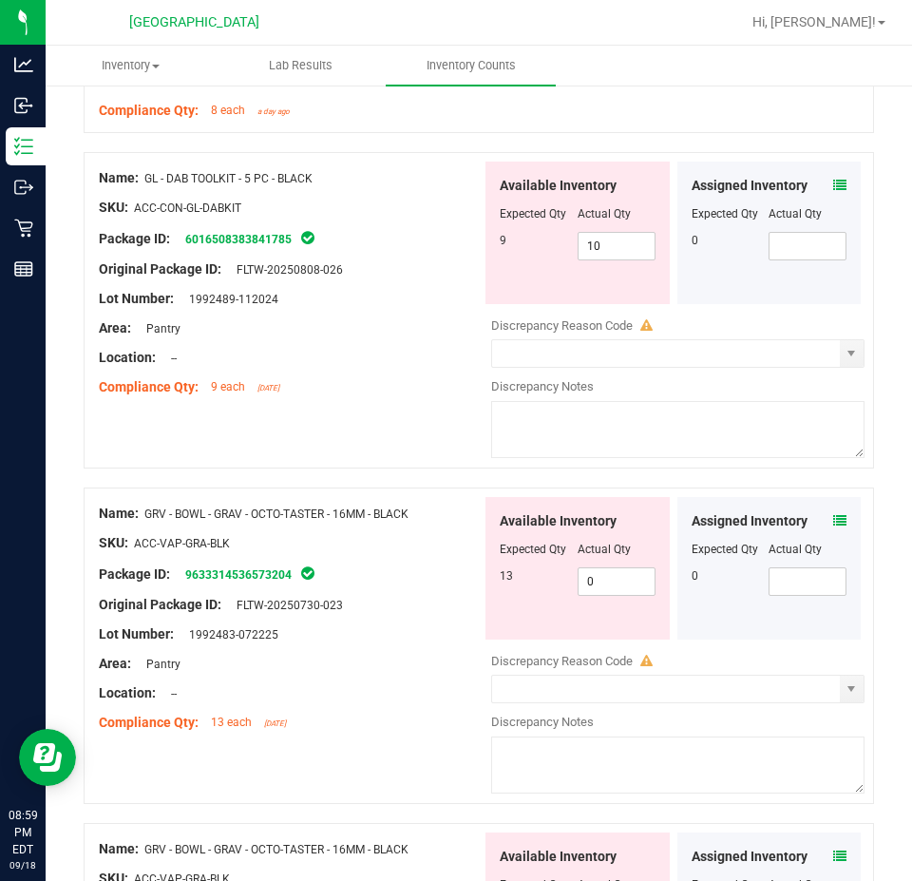
click at [833, 514] on icon at bounding box center [839, 520] width 13 height 13
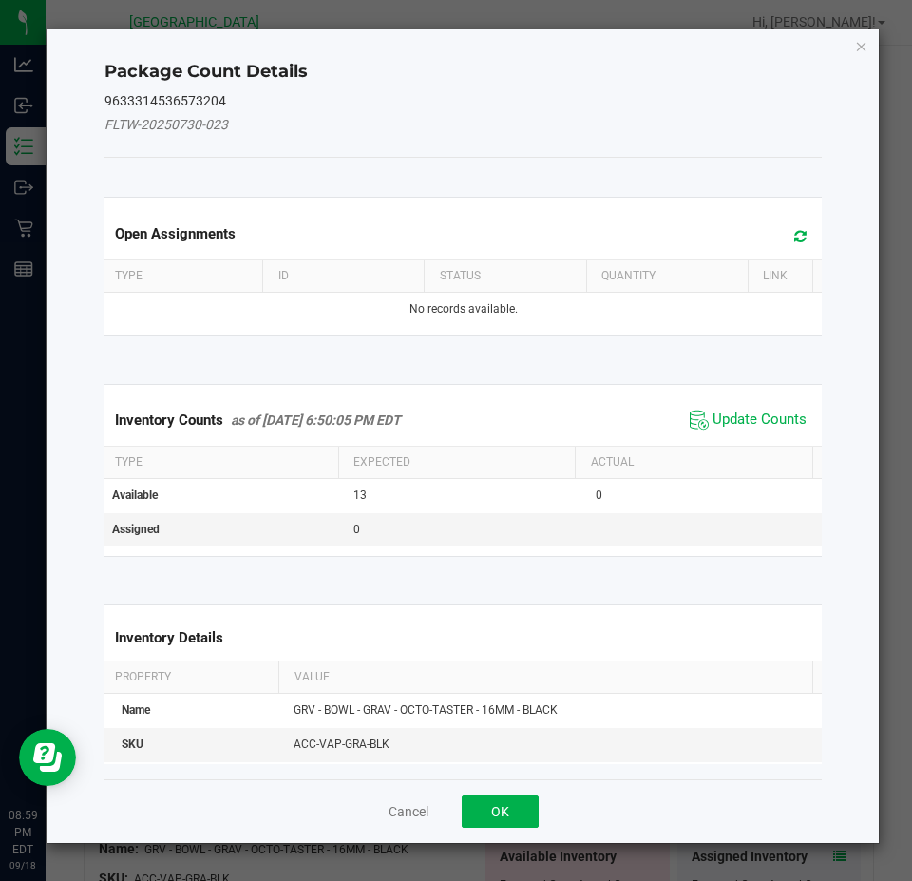
click at [710, 394] on div "Inventory Counts as of [DATE] 6:50:05 PM EDT Update Counts" at bounding box center [464, 419] width 726 height 51
click at [713, 422] on span "Update Counts" at bounding box center [760, 420] width 94 height 19
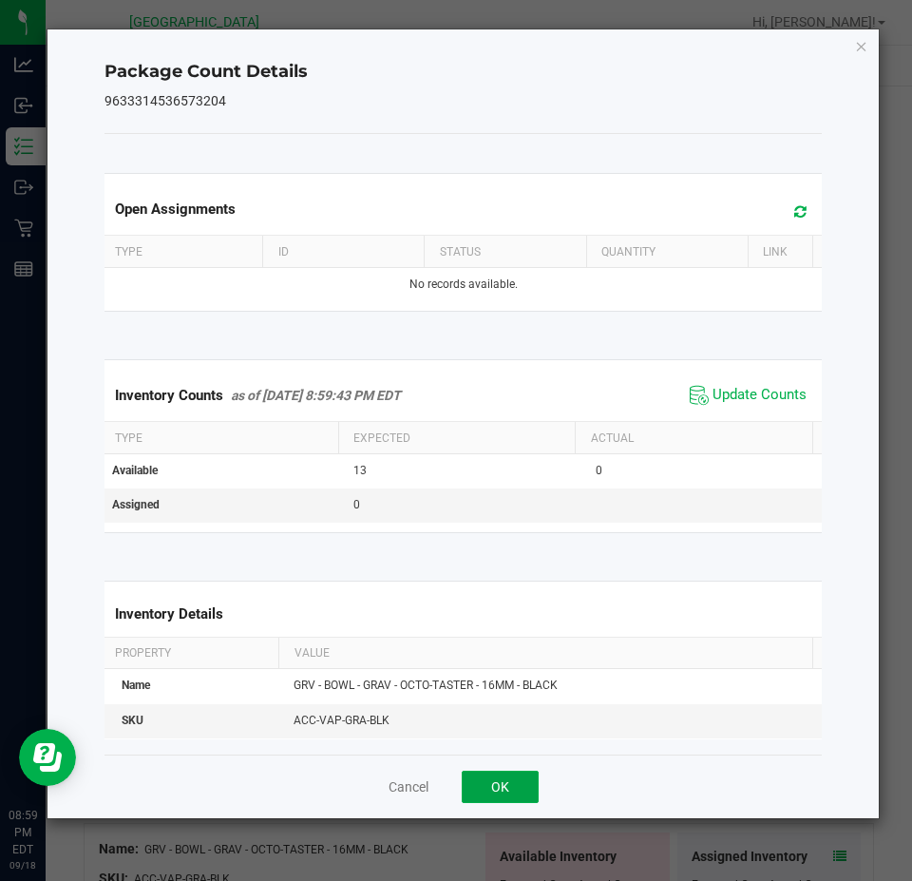
click at [512, 788] on button "OK" at bounding box center [500, 787] width 77 height 32
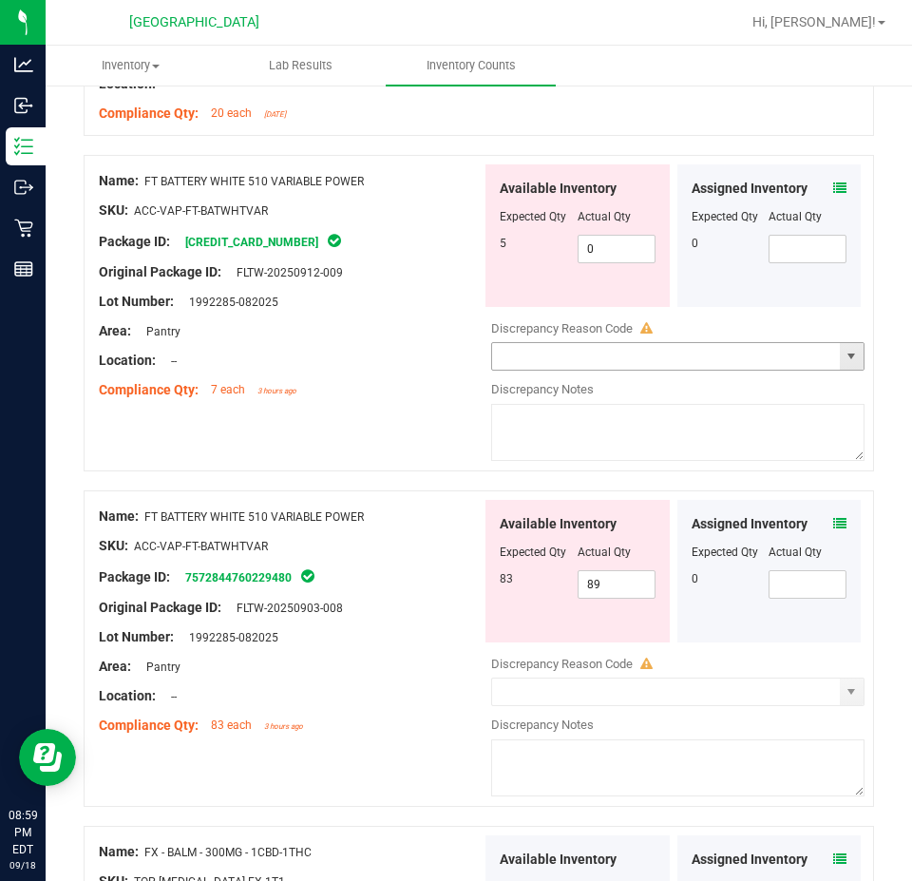
scroll to position [2851, 0]
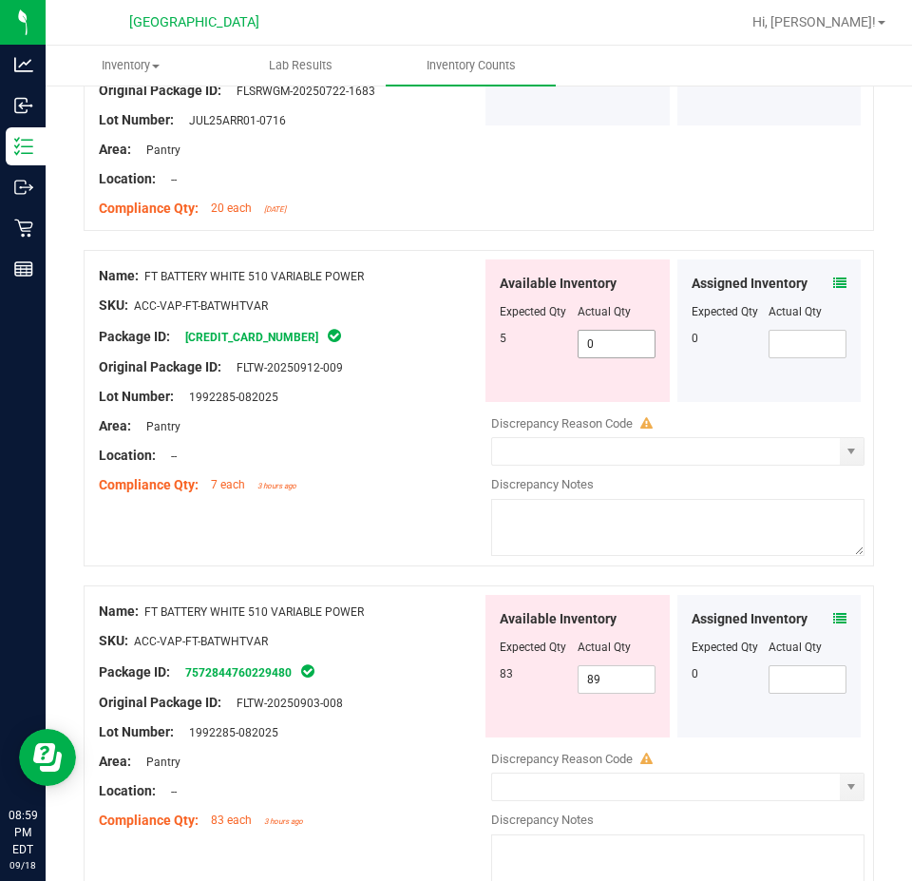
click at [601, 336] on span "0 0" at bounding box center [617, 344] width 78 height 29
click at [601, 336] on input "0" at bounding box center [617, 344] width 76 height 27
type input "5"
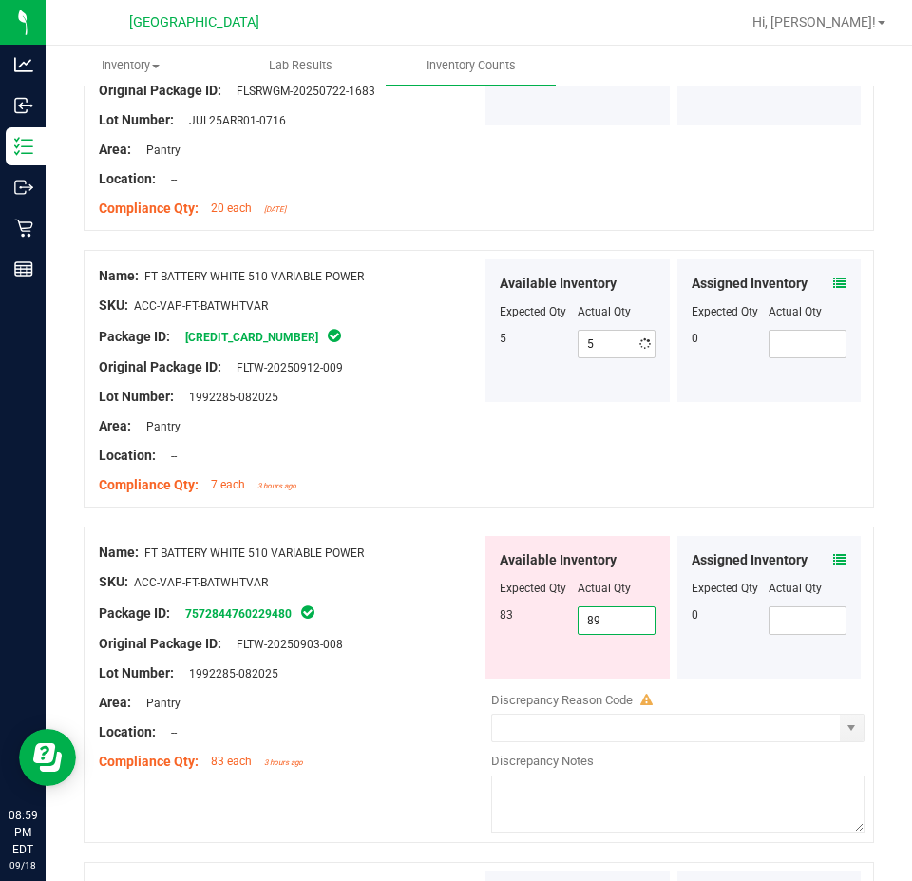
click at [603, 669] on div "Available Inventory Expected Qty Actual Qty 83 89 89" at bounding box center [578, 607] width 184 height 143
click at [604, 669] on div "Available Inventory Expected Qty Actual Qty 83 89 89" at bounding box center [578, 607] width 184 height 143
click at [616, 612] on span "89 89" at bounding box center [617, 620] width 78 height 29
click at [616, 612] on input "89" at bounding box center [617, 620] width 76 height 27
type input "83"
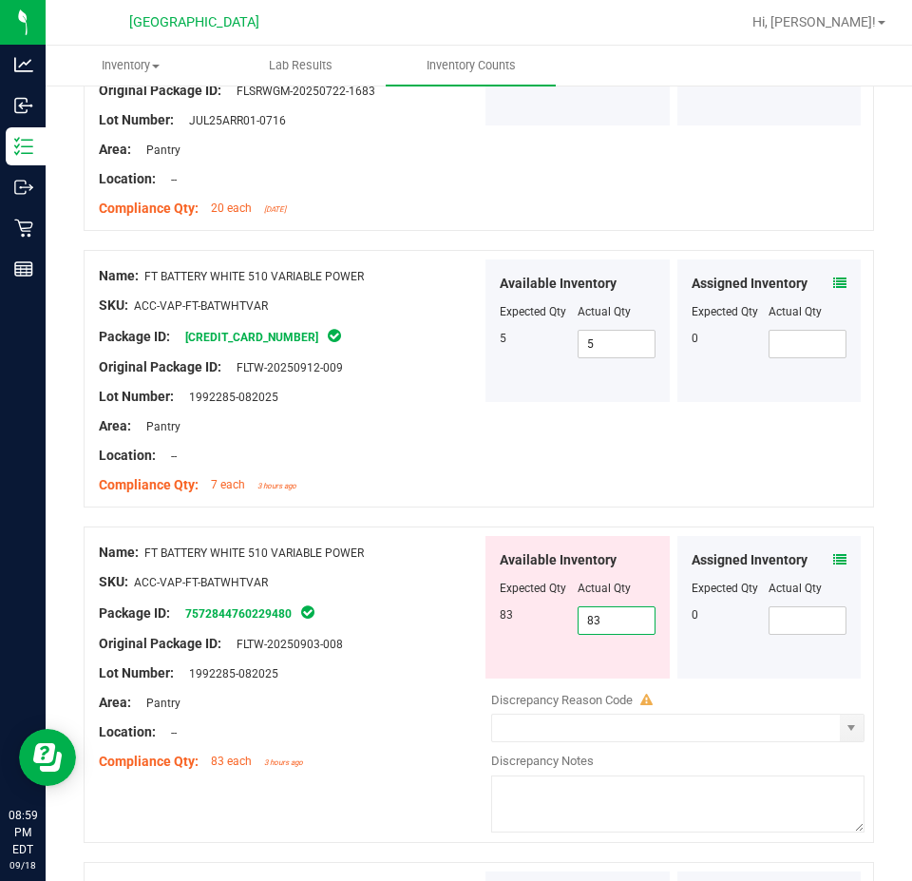
type input "83"
click at [326, 696] on div "Area: Pantry" at bounding box center [290, 703] width 383 height 20
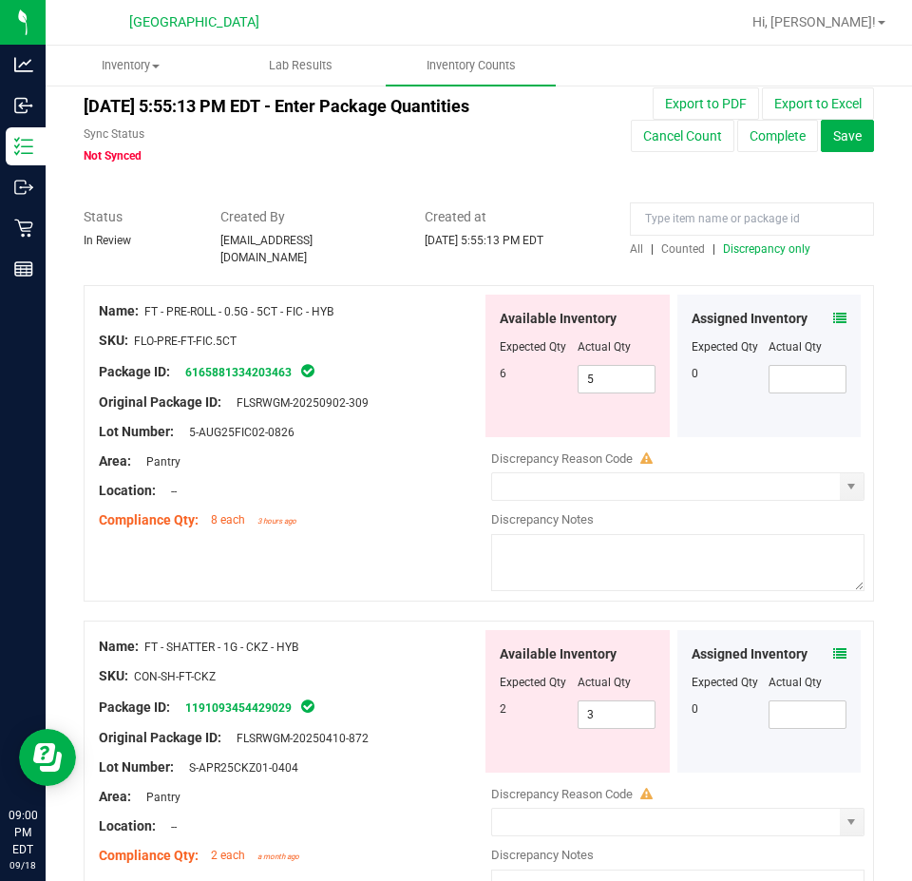
scroll to position [0, 0]
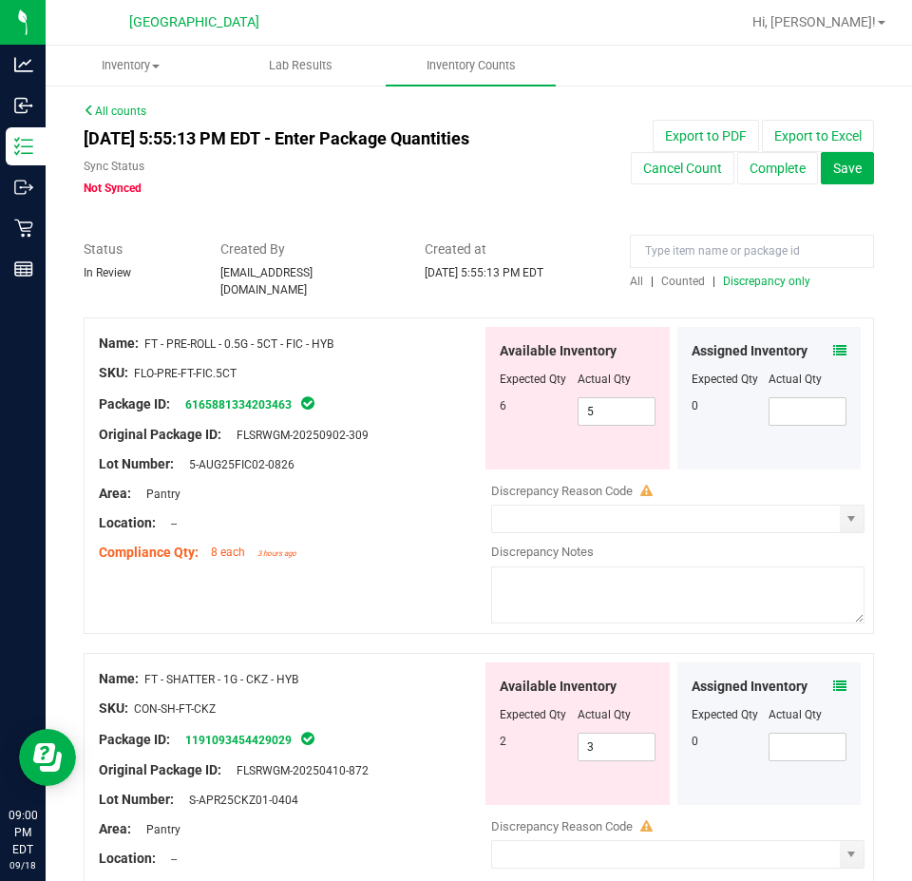
click at [730, 283] on span "Discrepancy only" at bounding box center [766, 281] width 87 height 13
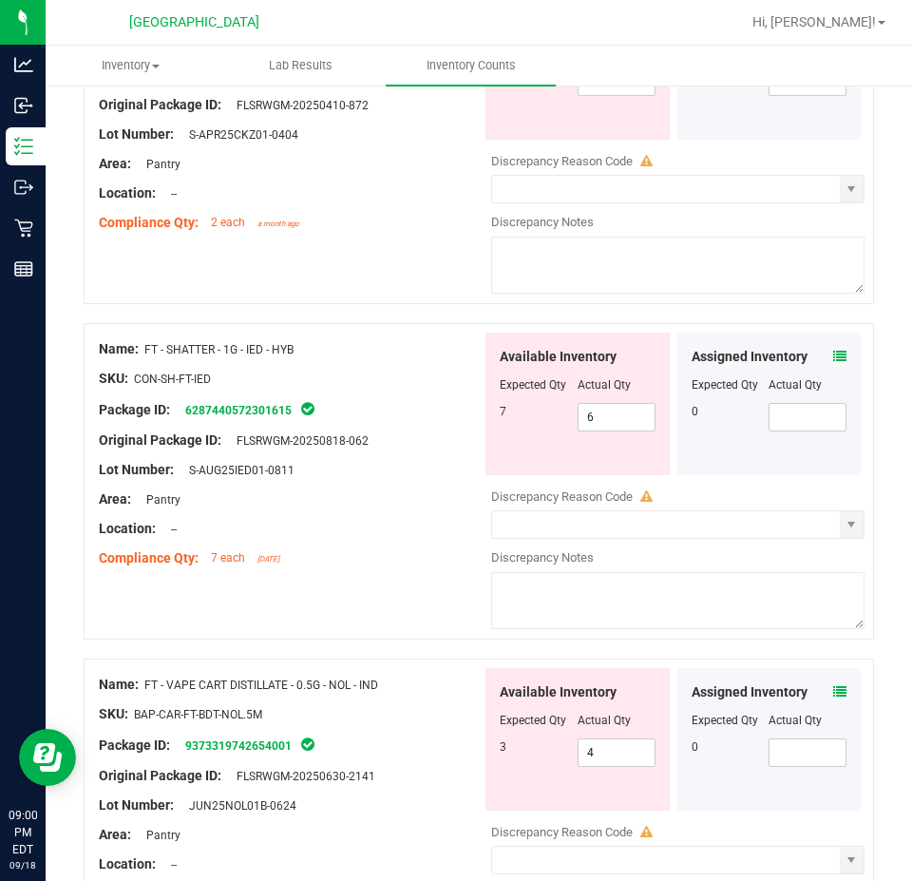
scroll to position [570, 0]
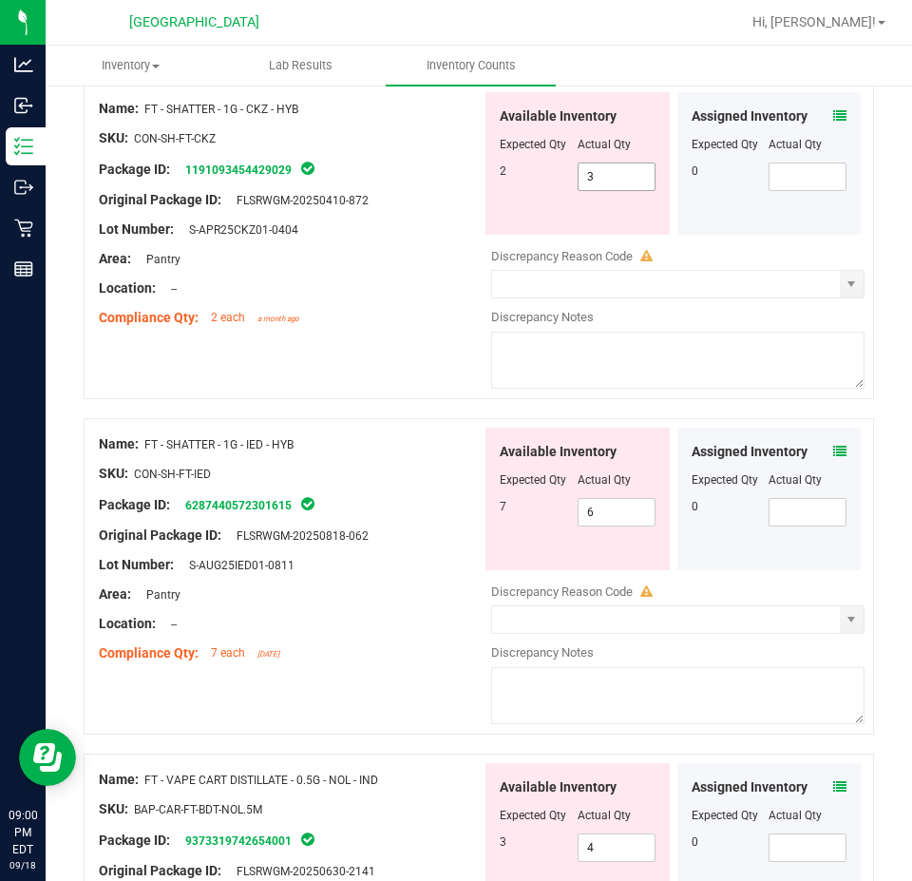
click at [593, 171] on span "3 3" at bounding box center [617, 176] width 78 height 29
click at [593, 171] on input "3" at bounding box center [617, 176] width 76 height 27
type input "2"
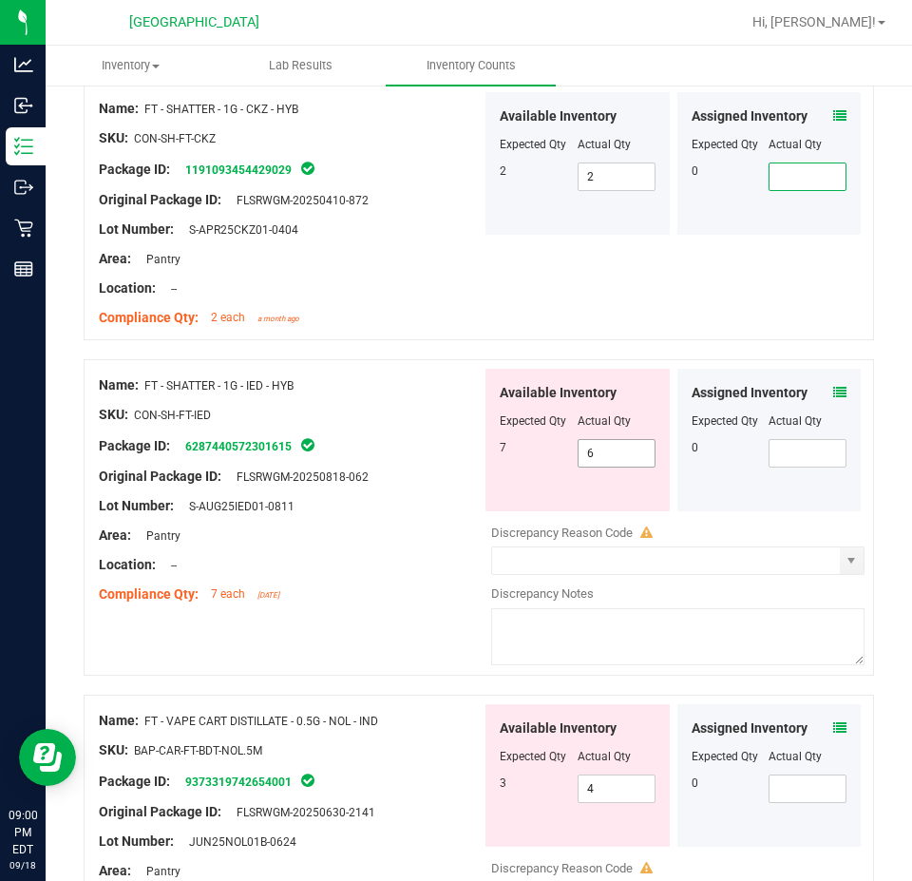
click at [608, 450] on span "6 6" at bounding box center [617, 453] width 78 height 29
click at [608, 450] on input "6" at bounding box center [617, 453] width 76 height 27
type input "7"
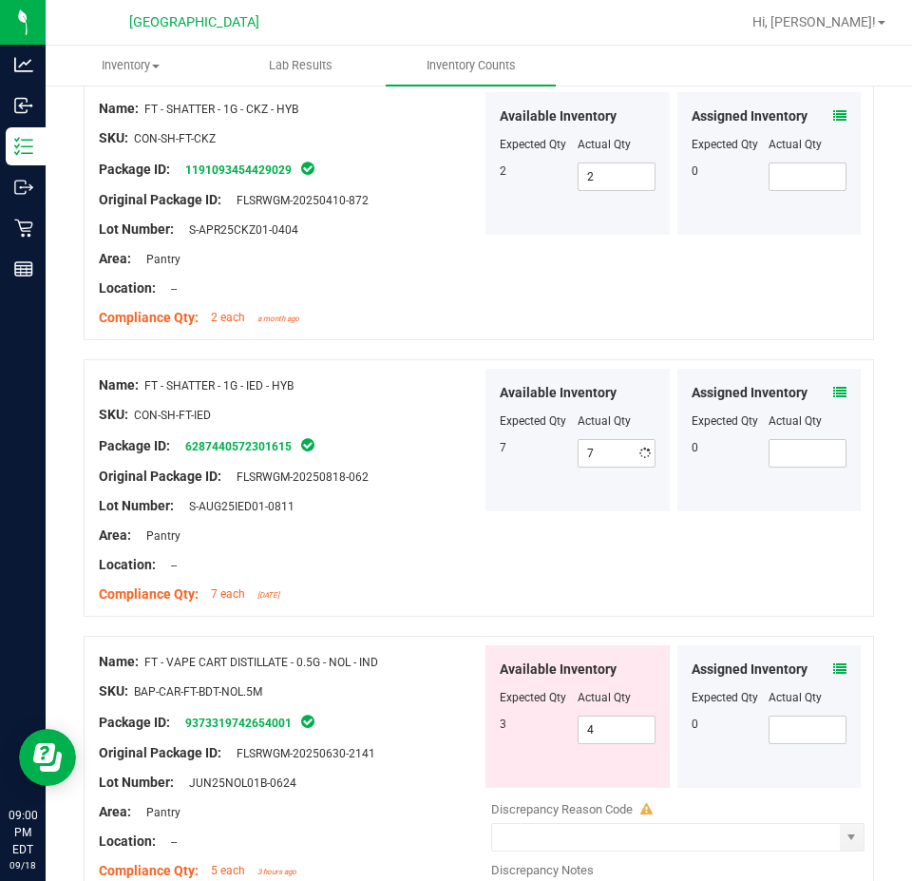
click at [336, 545] on div at bounding box center [290, 550] width 383 height 10
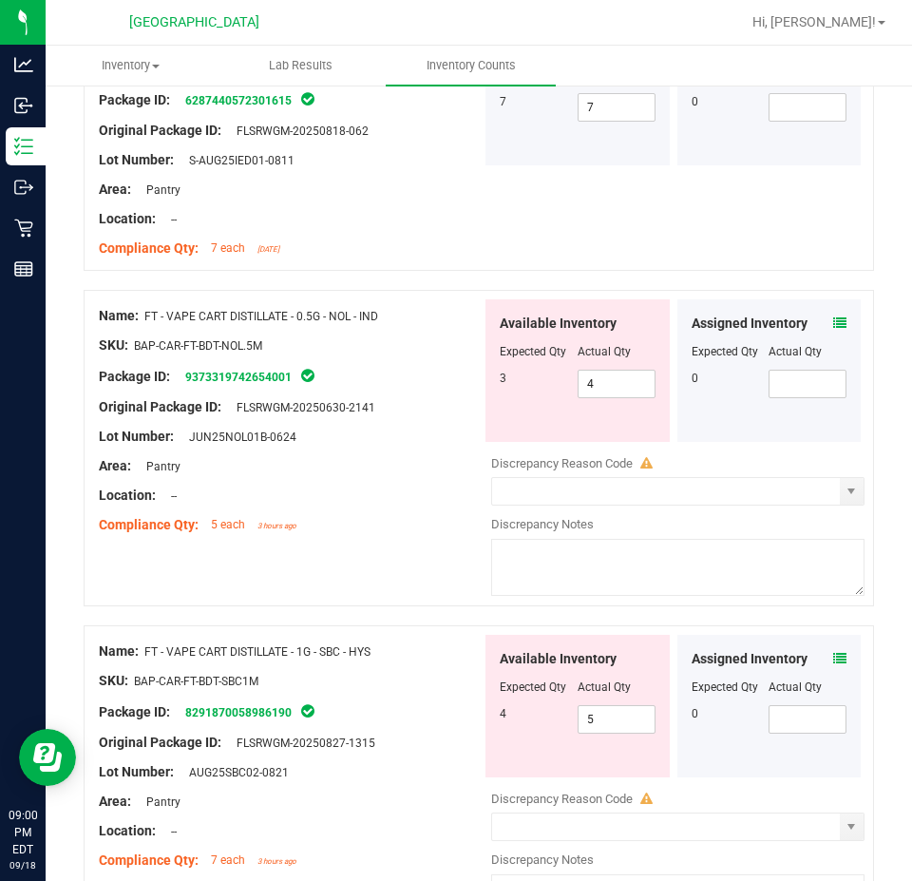
scroll to position [950, 0]
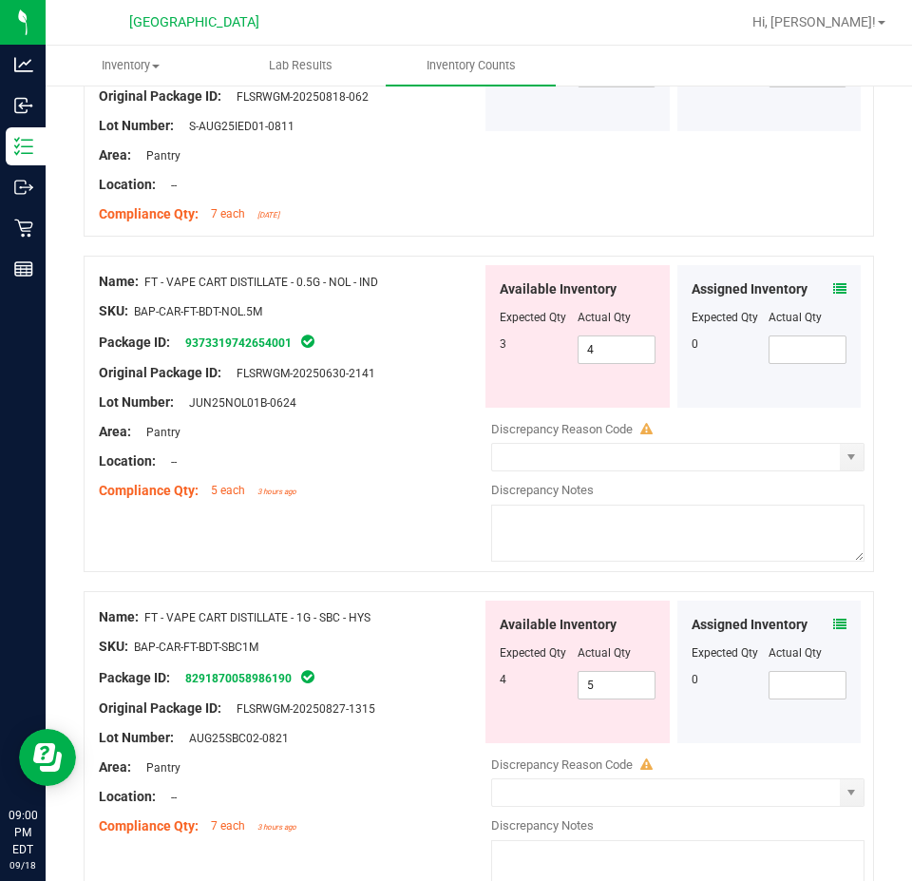
click at [833, 618] on icon at bounding box center [839, 624] width 13 height 13
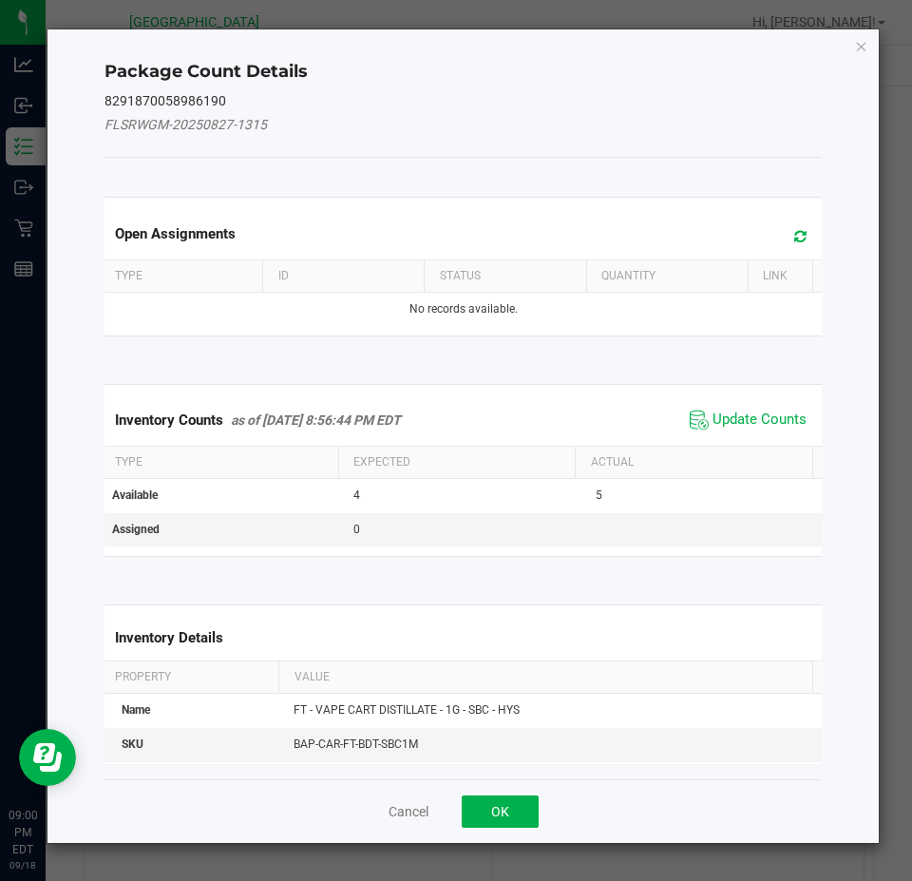
click at [736, 406] on span "Update Counts" at bounding box center [748, 420] width 126 height 29
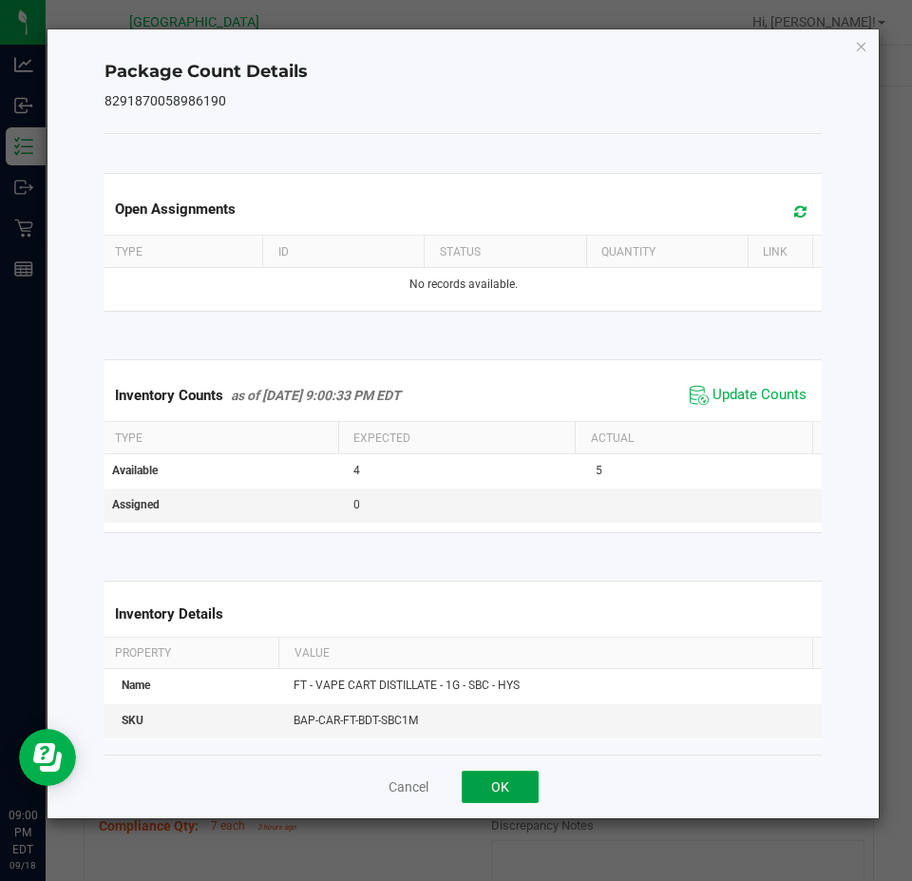
click at [516, 777] on button "OK" at bounding box center [500, 787] width 77 height 32
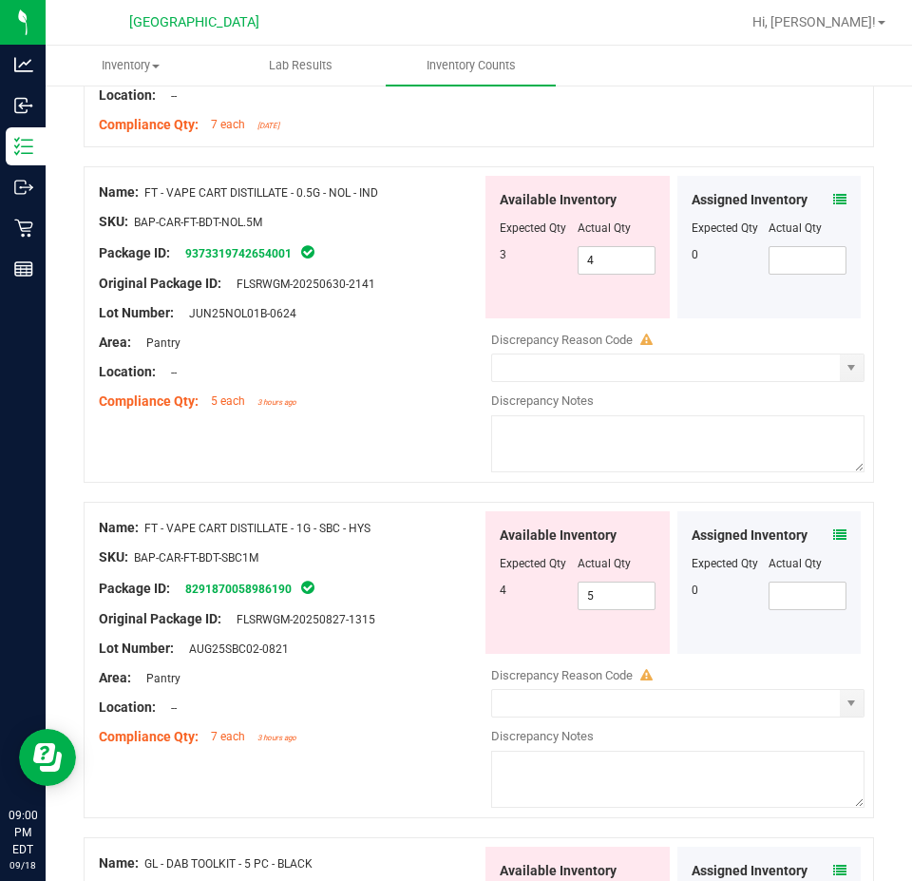
scroll to position [1140, 0]
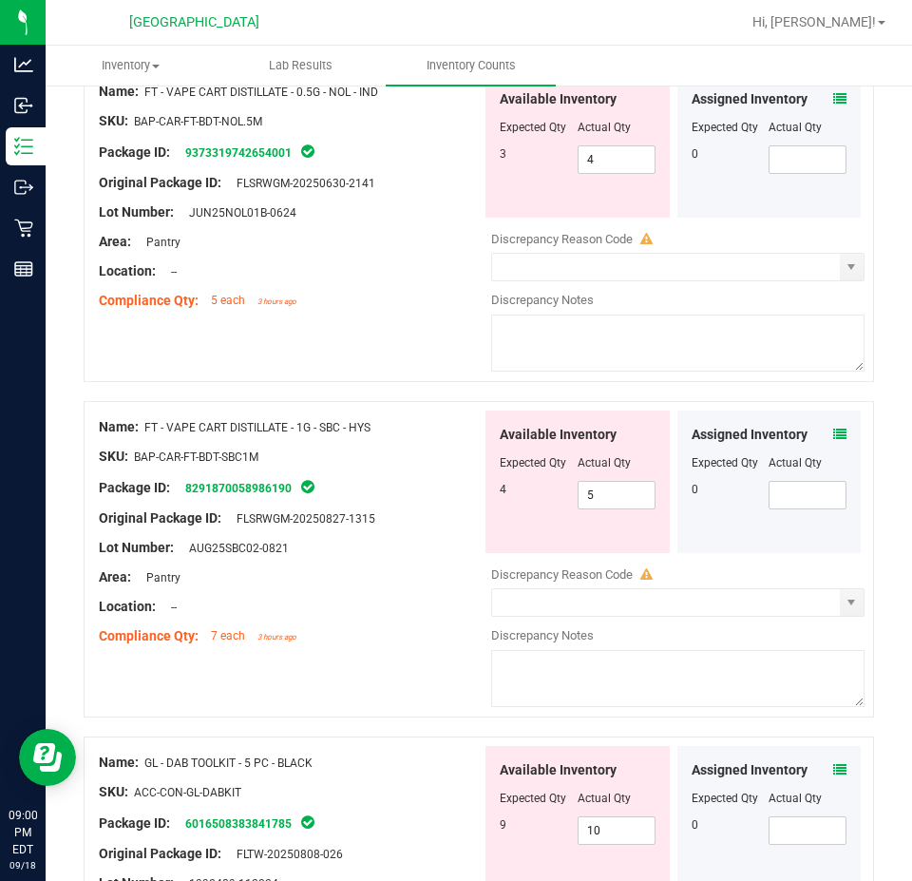
click at [833, 763] on icon at bounding box center [839, 769] width 13 height 13
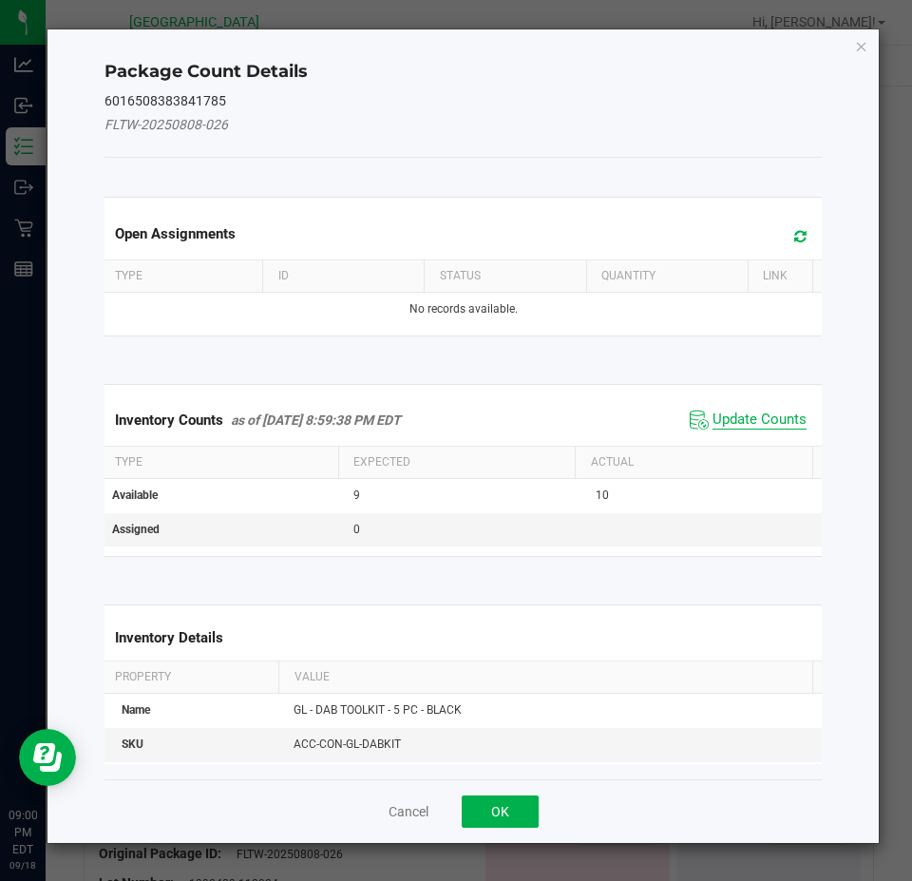
click at [728, 421] on span "Update Counts" at bounding box center [760, 420] width 94 height 19
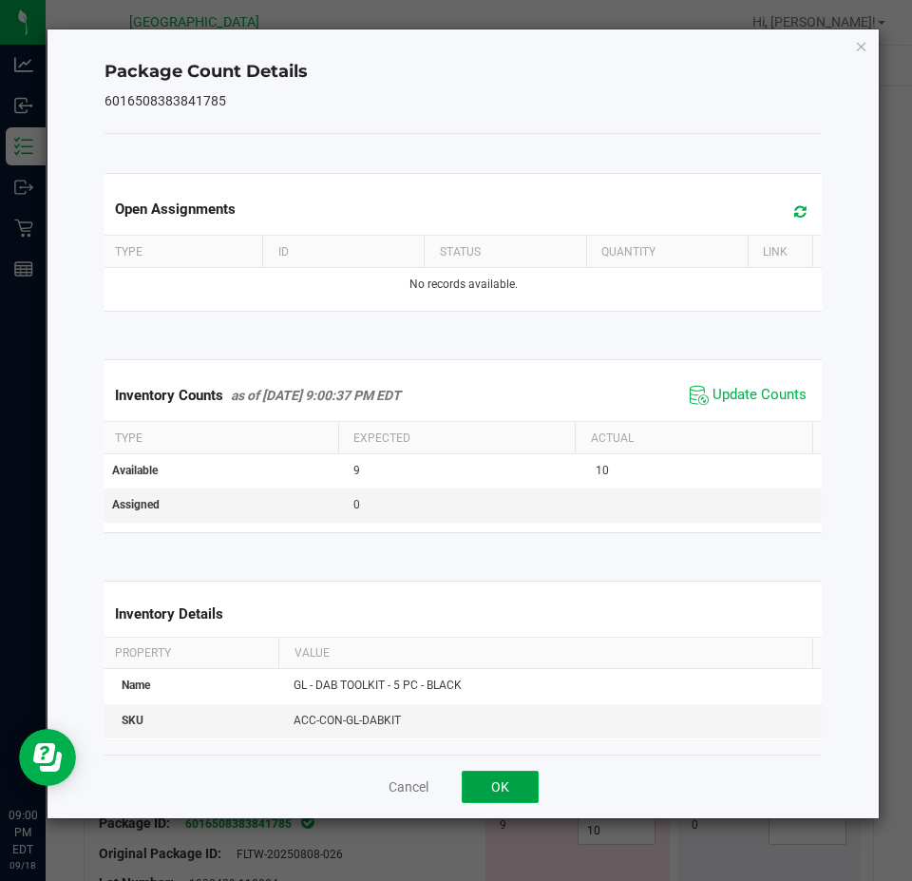
drag, startPoint x: 508, startPoint y: 779, endPoint x: 595, endPoint y: 618, distance: 183.2
click at [509, 776] on button "OK" at bounding box center [500, 787] width 77 height 32
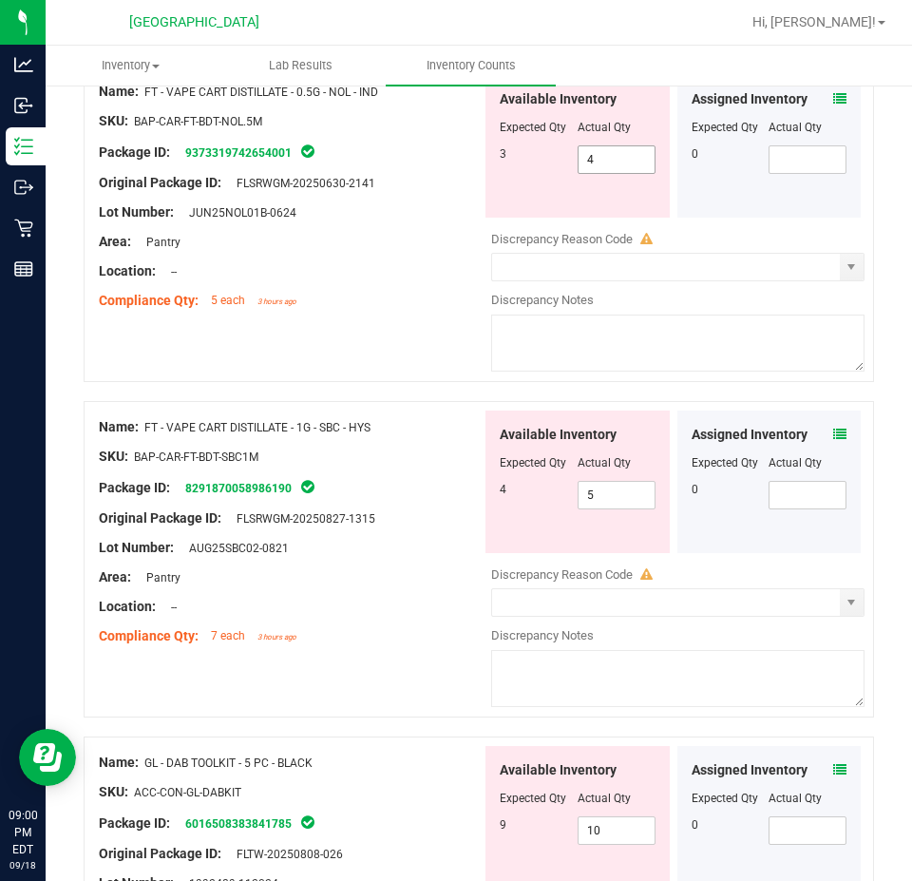
click at [604, 145] on span "4 4" at bounding box center [617, 159] width 78 height 29
click at [604, 146] on input "4" at bounding box center [617, 159] width 76 height 27
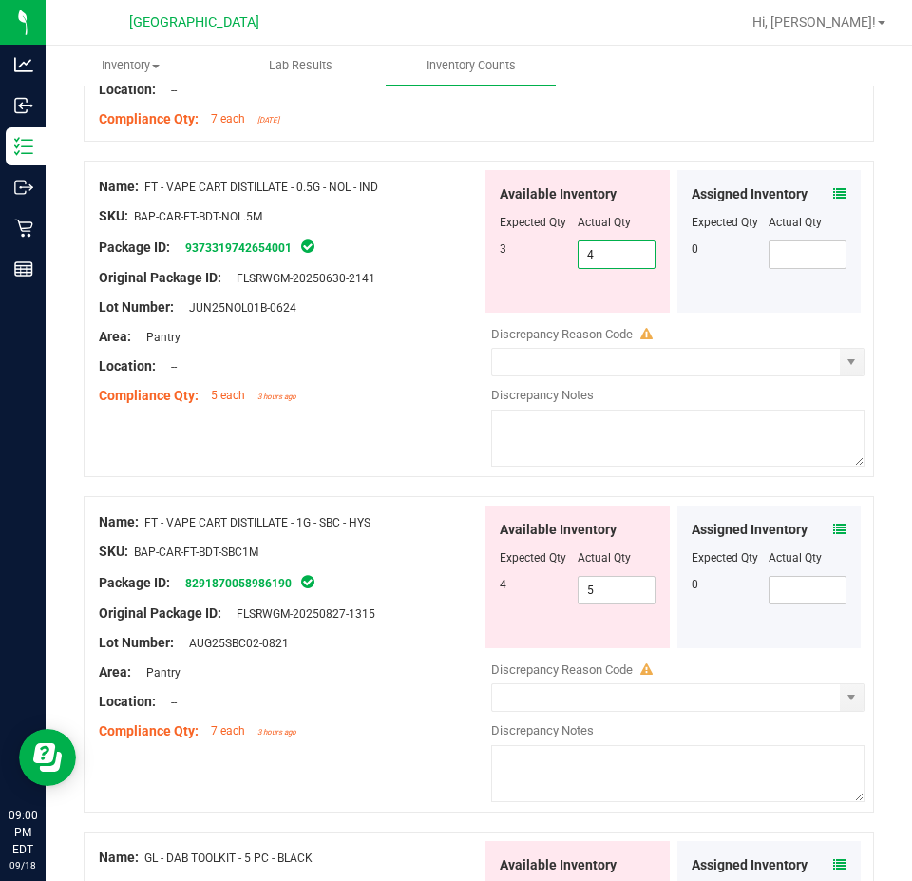
type input "3"
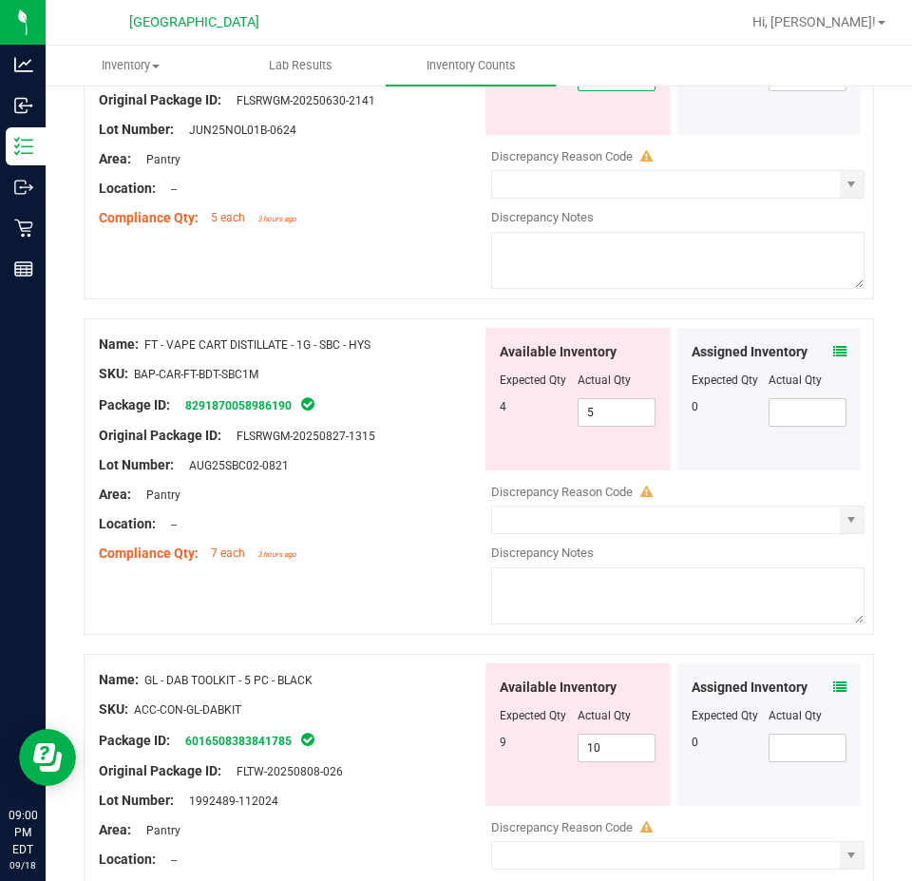
scroll to position [1235, 0]
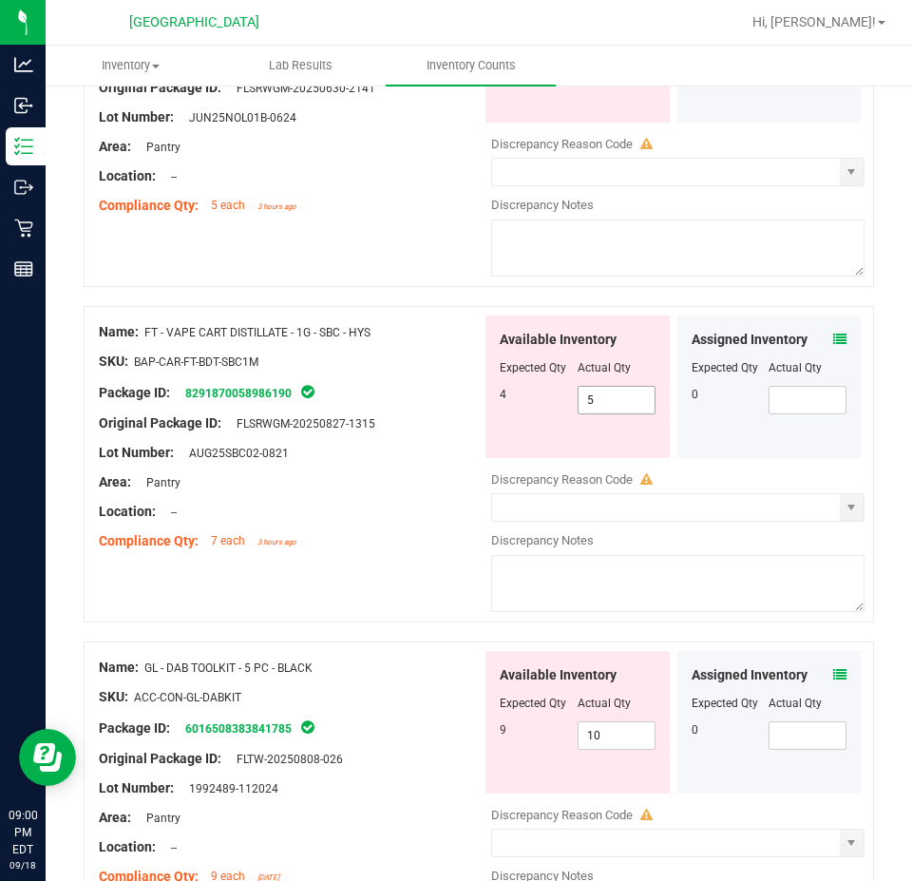
type input "3"
click at [624, 392] on div "Available Inventory Expected Qty Actual Qty 4 5 5" at bounding box center [673, 465] width 383 height 301
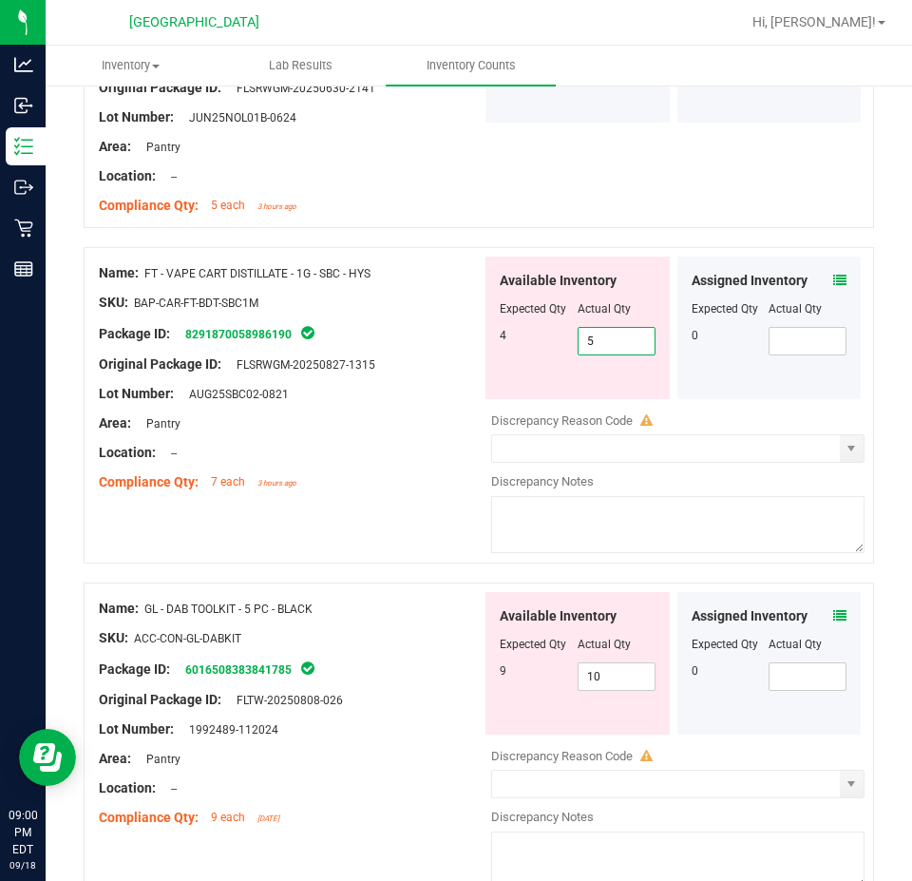
click at [833, 616] on span at bounding box center [839, 616] width 13 height 20
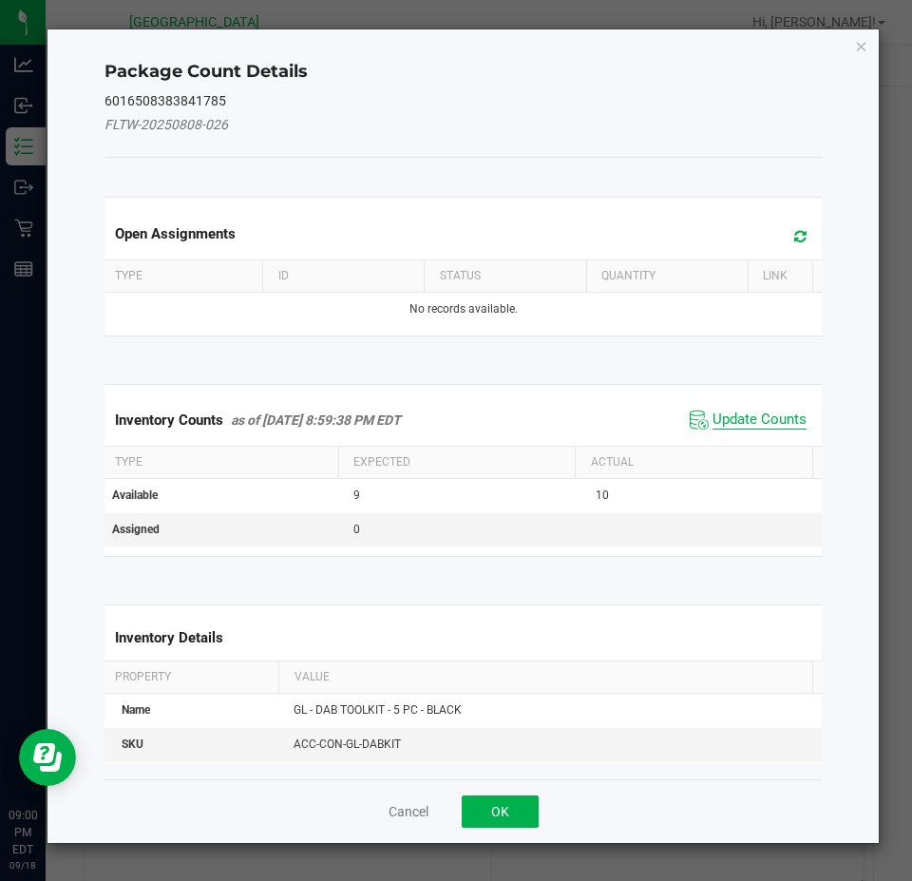
click at [764, 421] on span "Update Counts" at bounding box center [760, 420] width 94 height 19
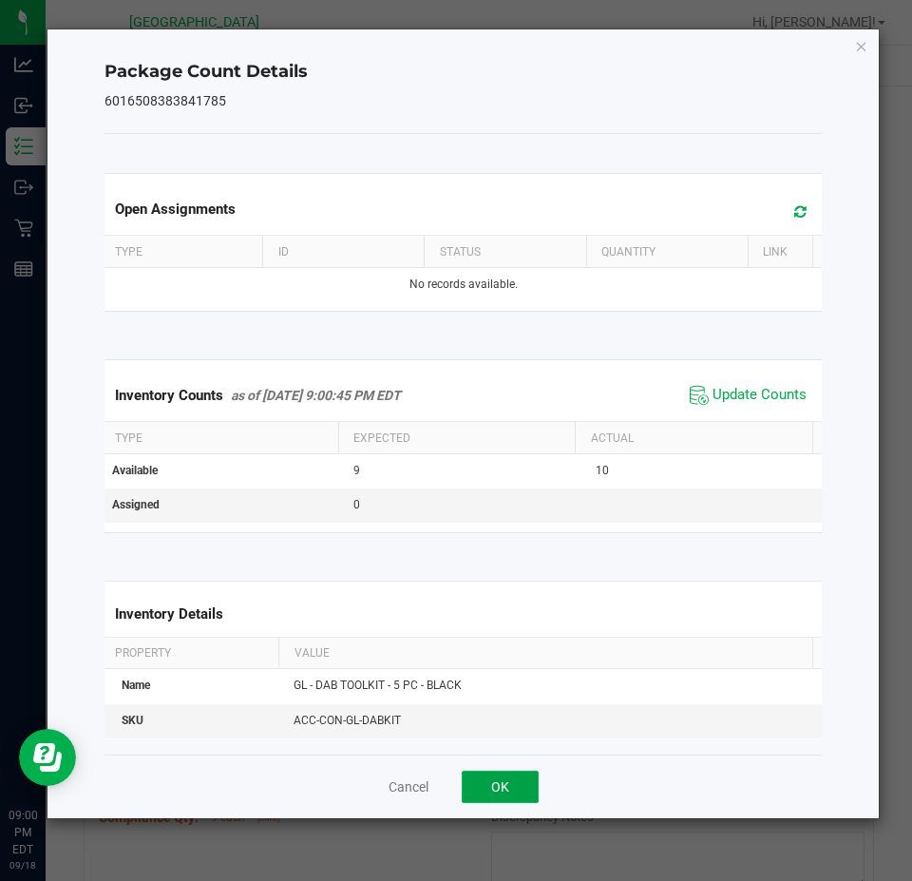
click at [485, 772] on button "OK" at bounding box center [500, 787] width 77 height 32
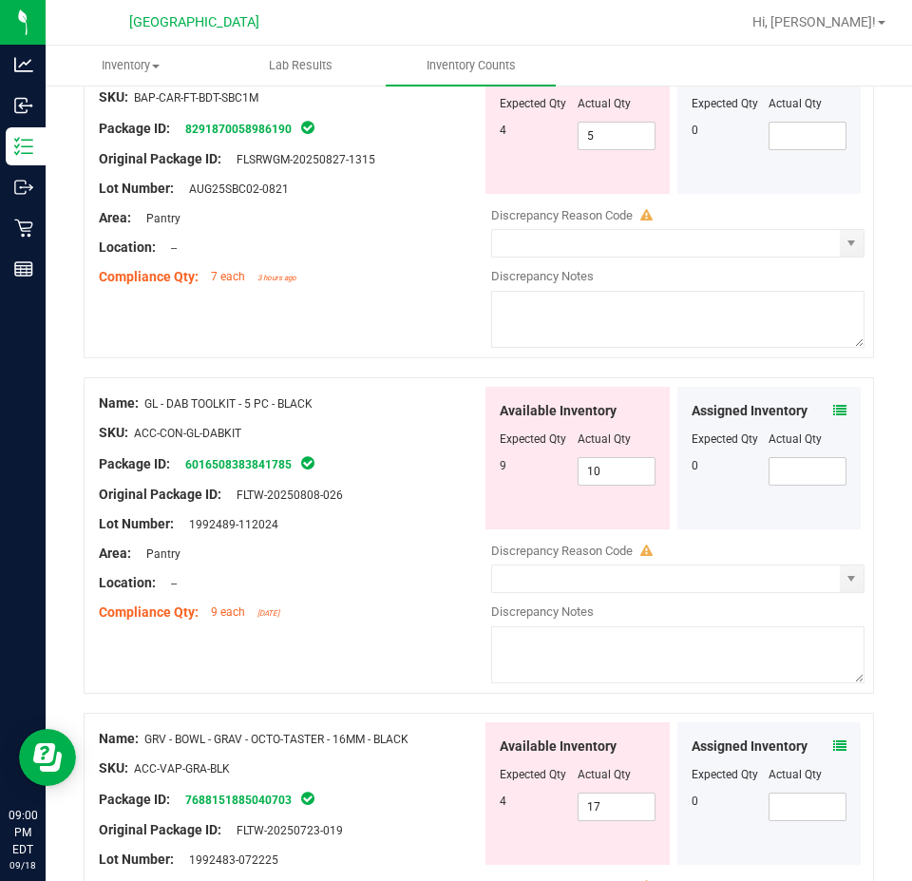
scroll to position [1330, 0]
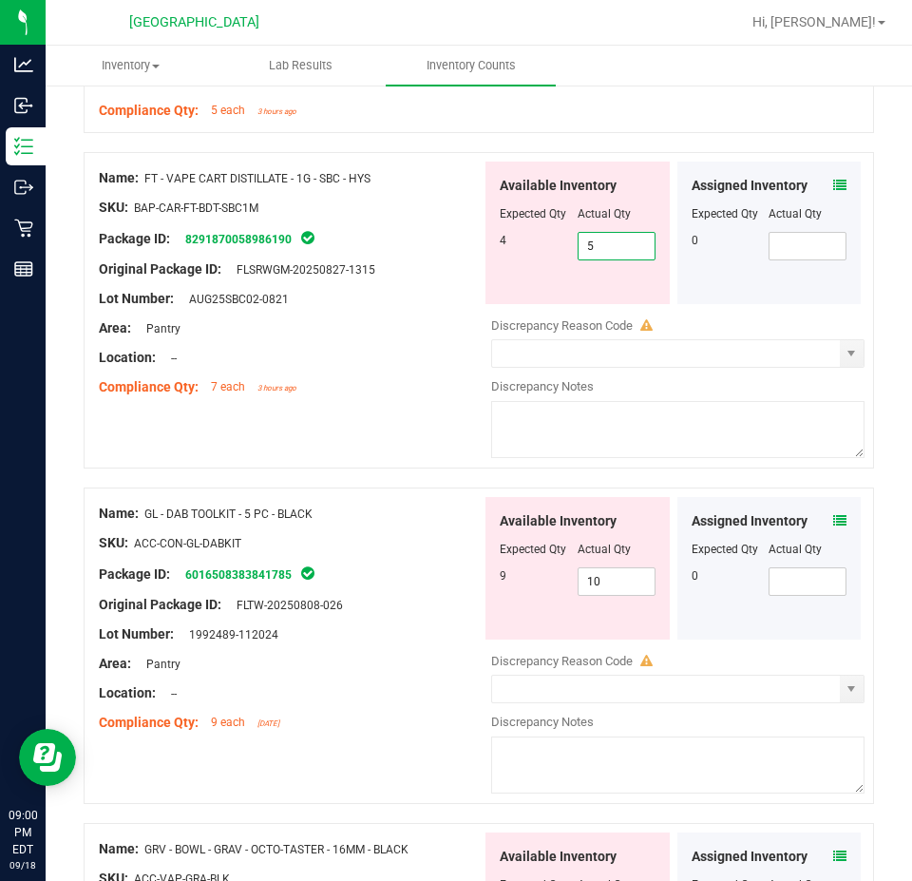
click at [596, 241] on span "5 5" at bounding box center [617, 246] width 78 height 29
click at [596, 241] on input "5" at bounding box center [617, 246] width 76 height 27
type input "4"
click at [309, 377] on div "Compliance Qty: 7 each 3 hours ago" at bounding box center [290, 387] width 383 height 20
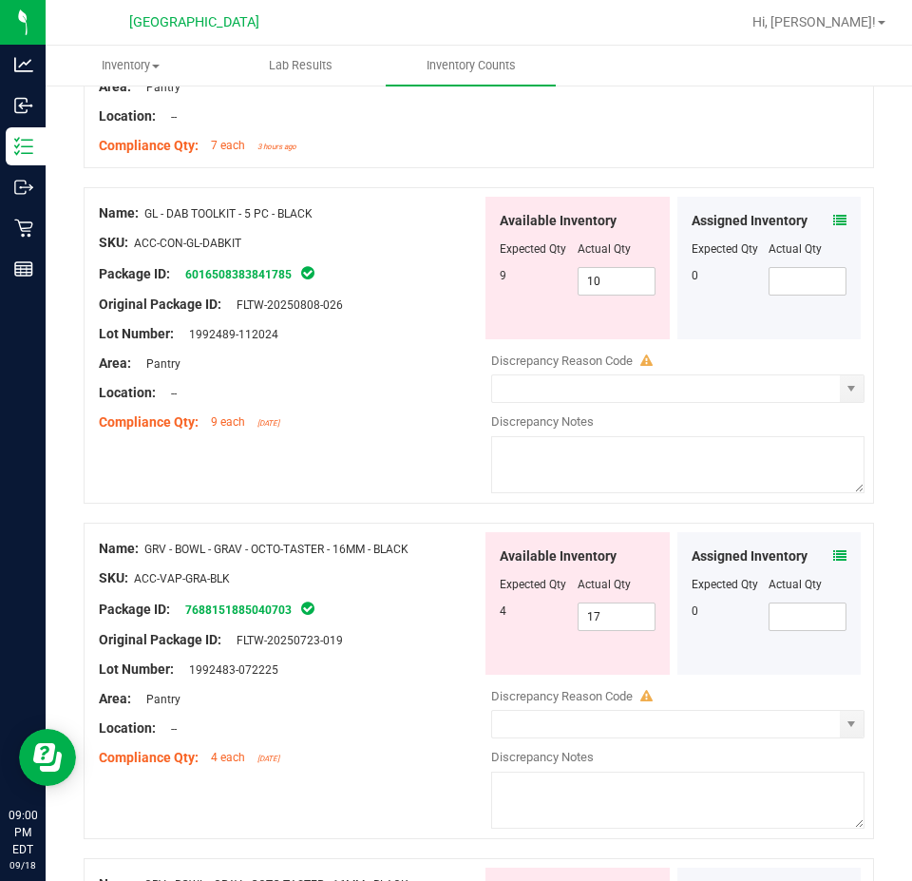
scroll to position [1615, 0]
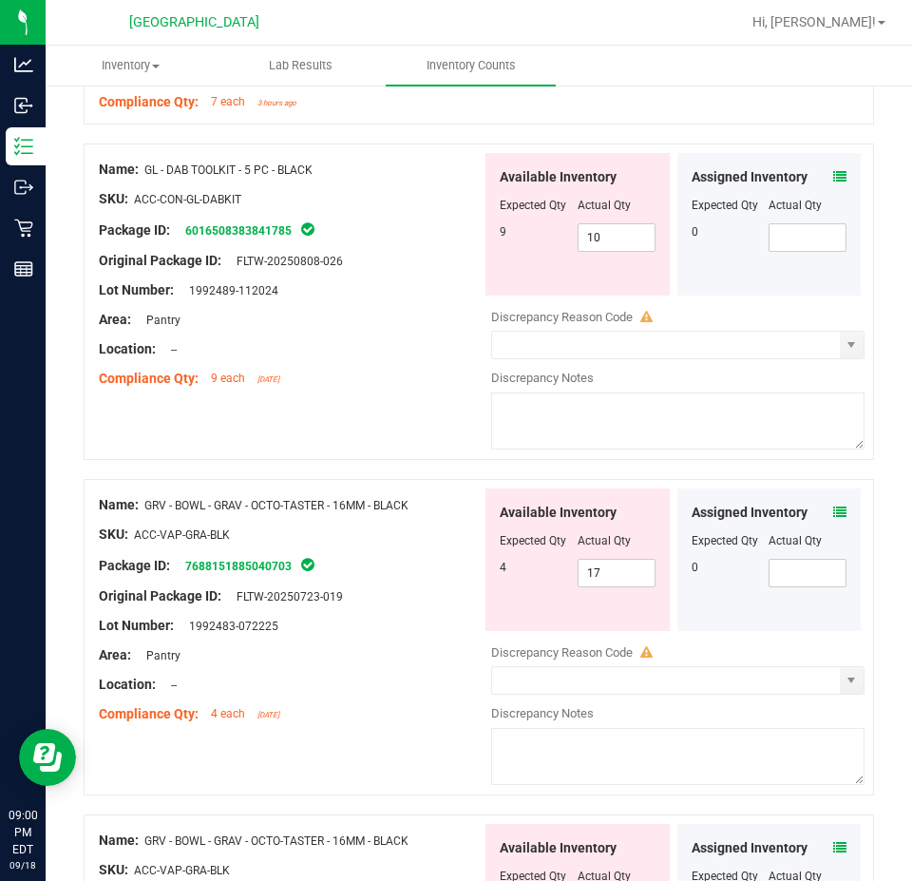
click at [833, 170] on icon at bounding box center [839, 176] width 13 height 13
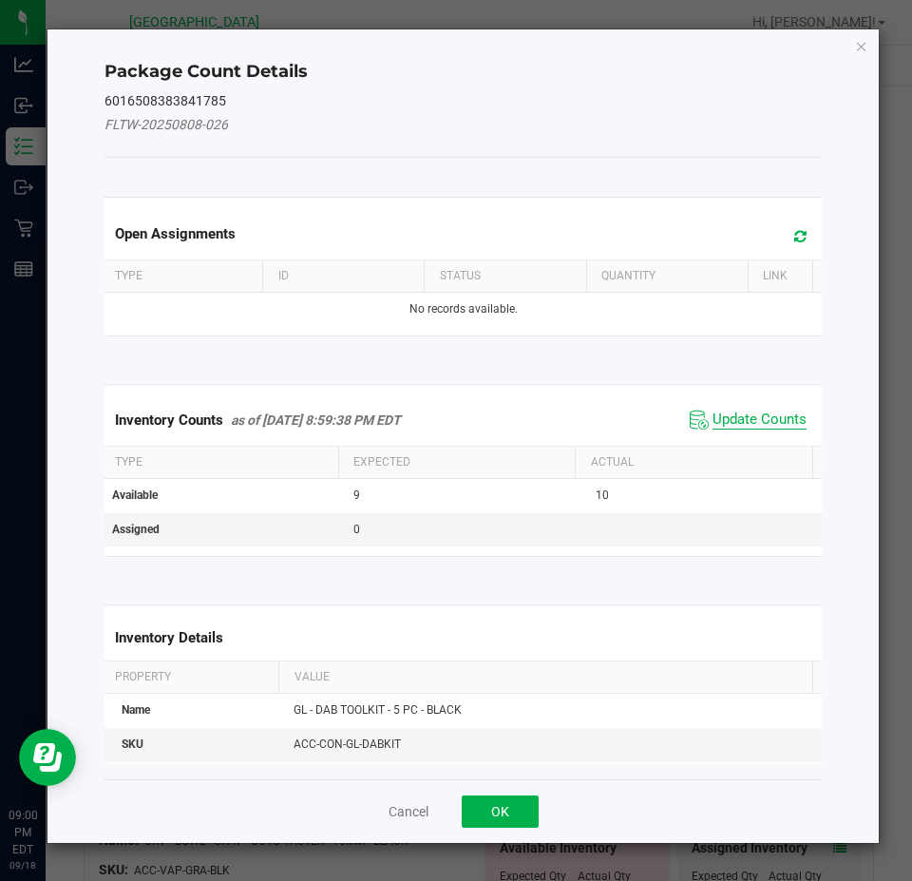
click at [713, 413] on span "Update Counts" at bounding box center [760, 420] width 94 height 19
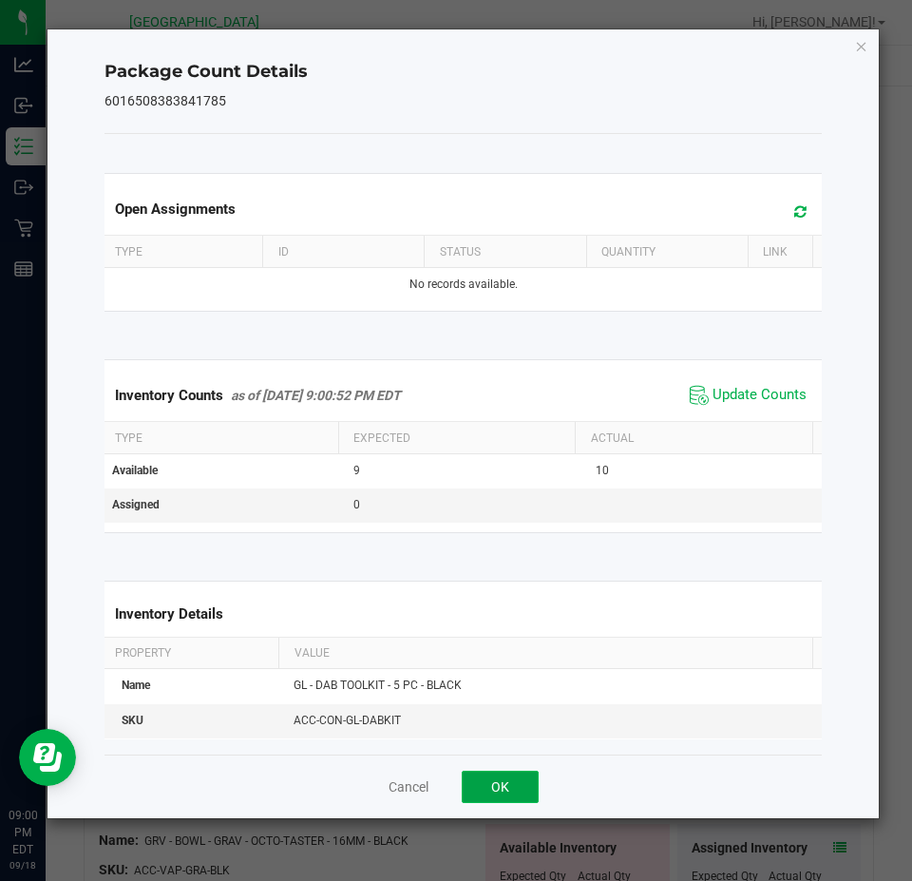
click at [509, 788] on button "OK" at bounding box center [500, 787] width 77 height 32
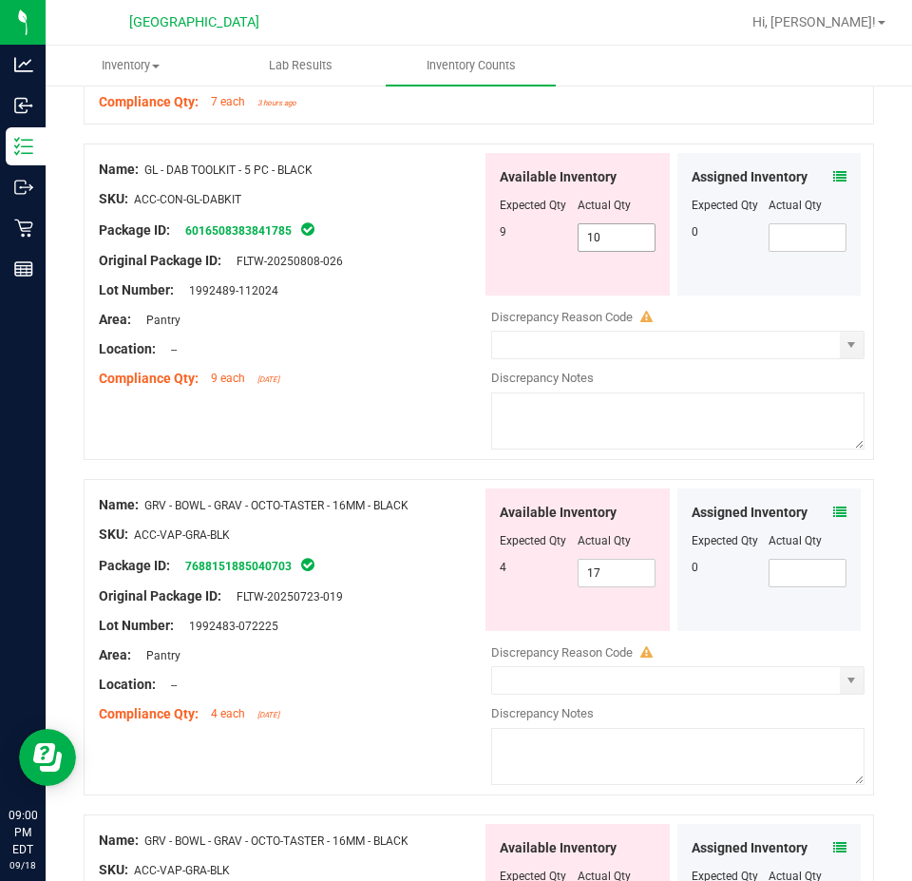
click at [609, 225] on span "10 10" at bounding box center [617, 237] width 78 height 29
click at [609, 225] on input "10" at bounding box center [617, 237] width 76 height 27
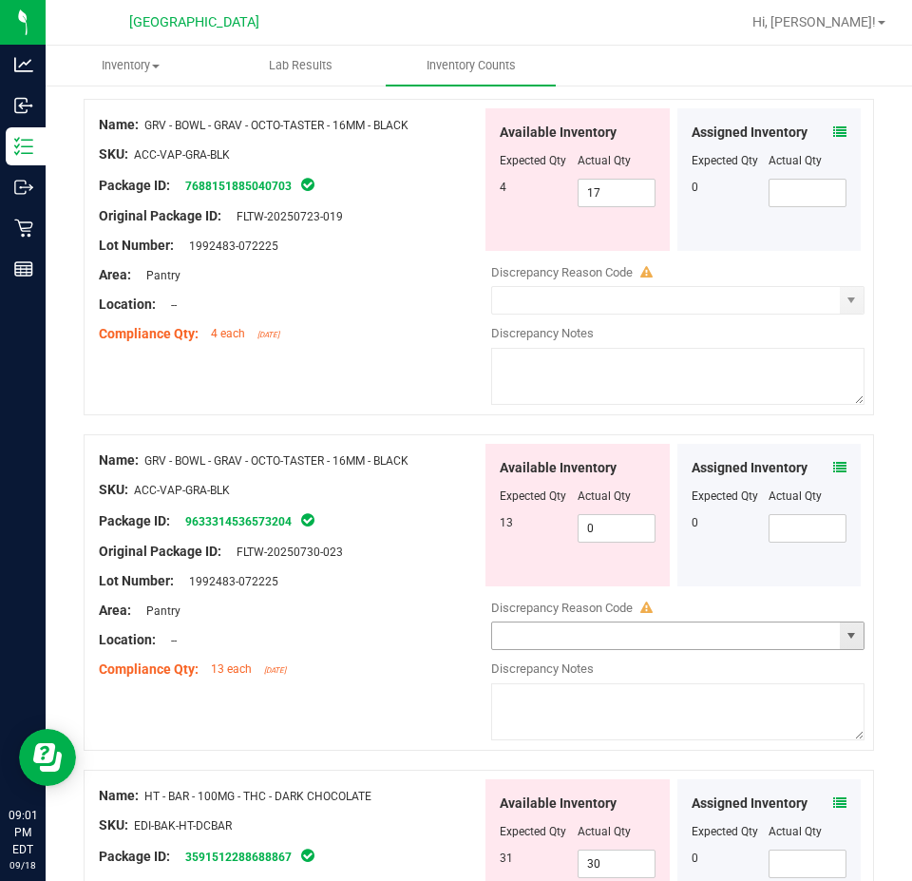
scroll to position [1901, 0]
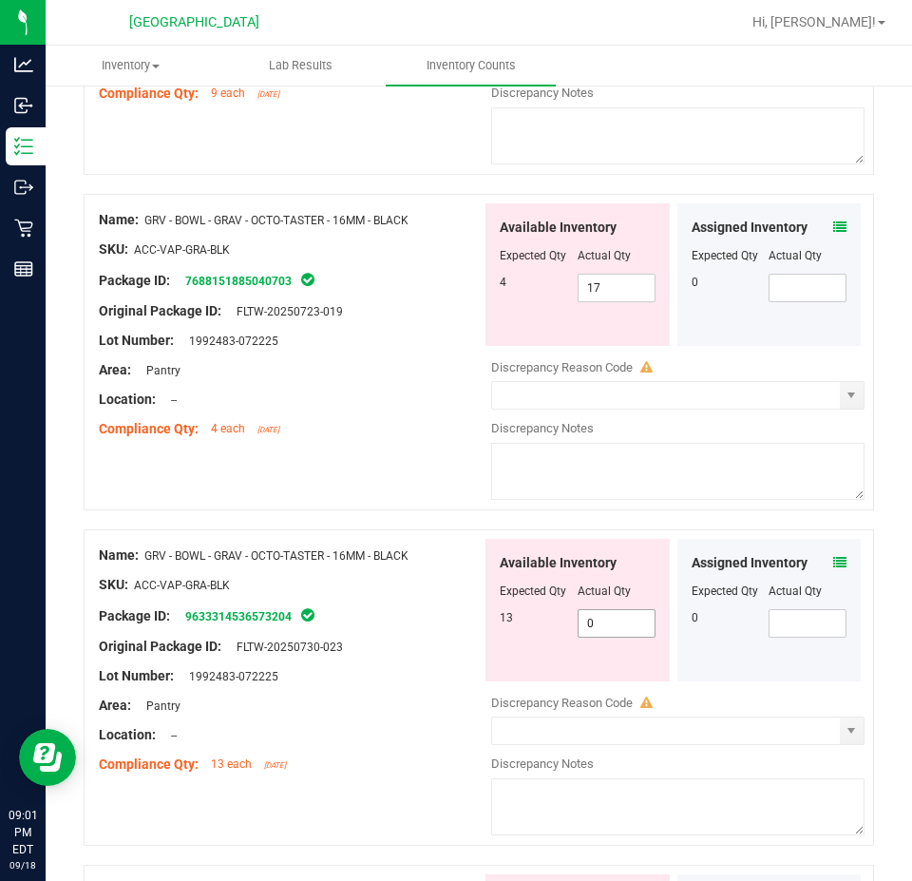
click at [618, 622] on span "0 0" at bounding box center [617, 623] width 78 height 29
click at [618, 622] on input "0" at bounding box center [617, 623] width 76 height 27
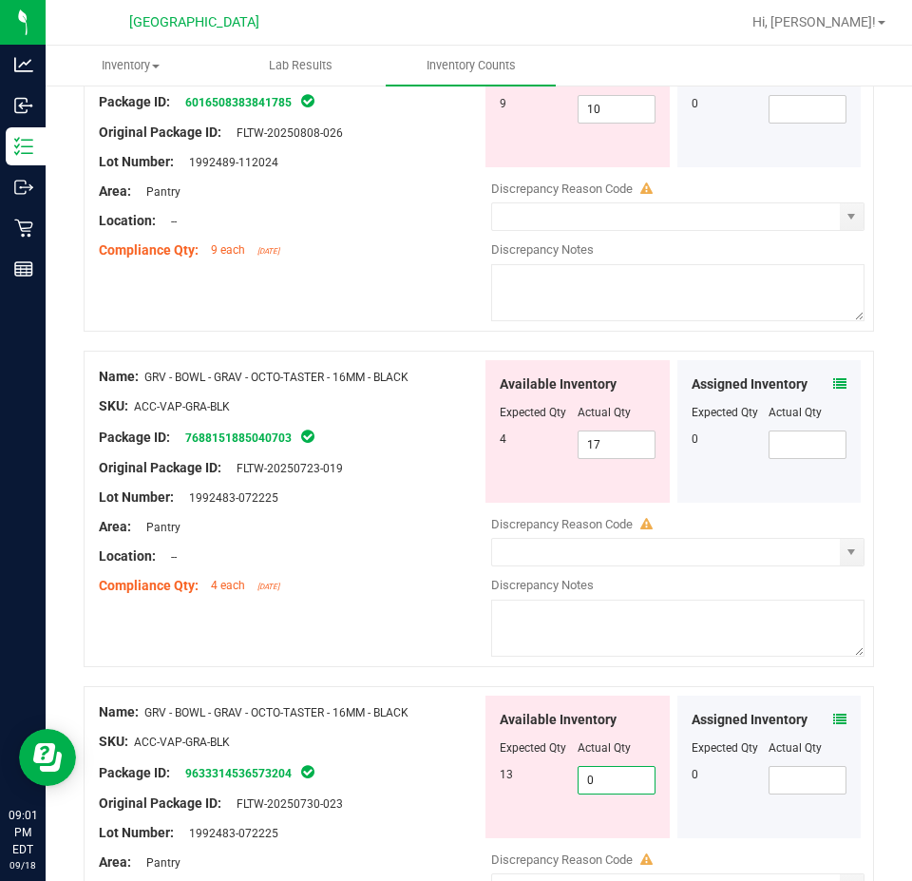
scroll to position [1710, 0]
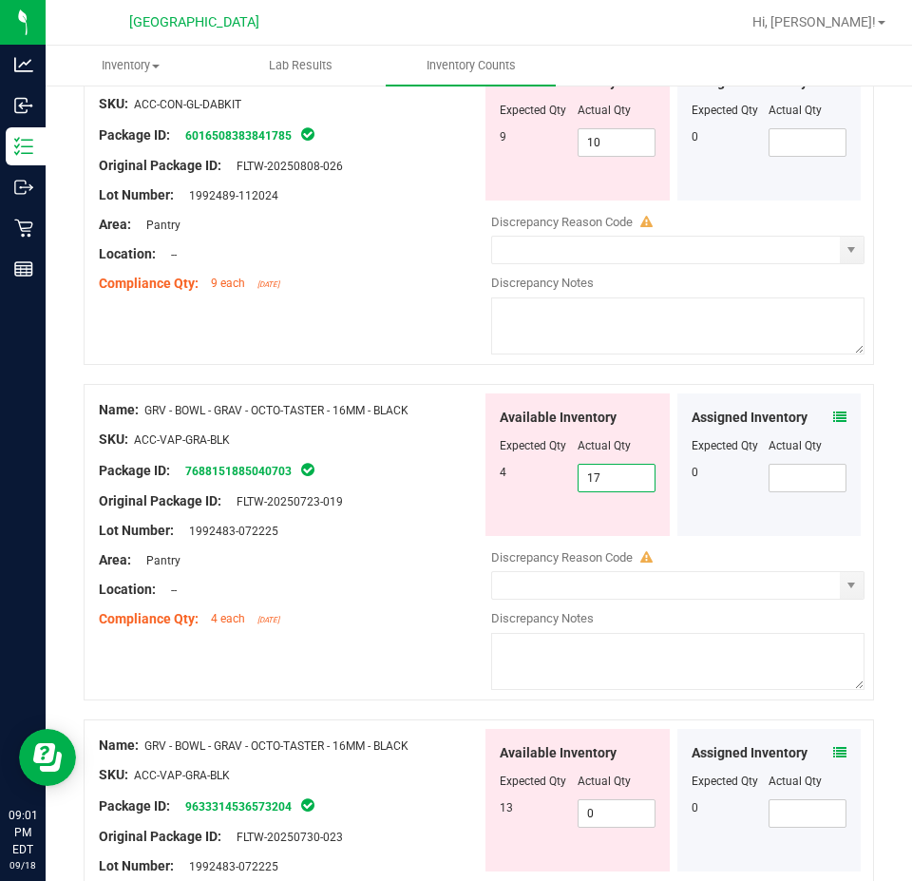
click at [613, 472] on span "17 17" at bounding box center [617, 478] width 78 height 29
click at [615, 467] on input "17" at bounding box center [617, 478] width 76 height 27
type input "4"
click at [609, 797] on div "Available Inventory Expected Qty Actual Qty 13 0 0" at bounding box center [578, 800] width 184 height 143
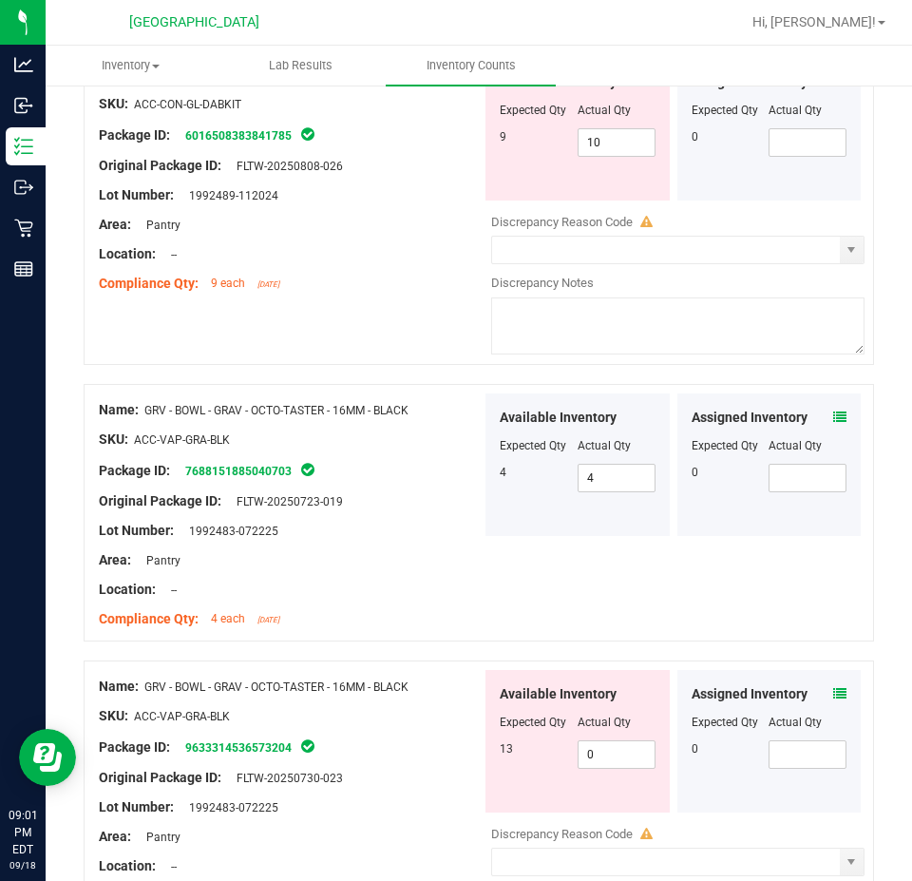
click at [609, 798] on div "Available Inventory Expected Qty Actual Qty 13 0 0" at bounding box center [578, 741] width 184 height 143
click at [614, 740] on span "0 0" at bounding box center [617, 754] width 78 height 29
click at [614, 741] on input "0" at bounding box center [617, 754] width 76 height 27
type input "13"
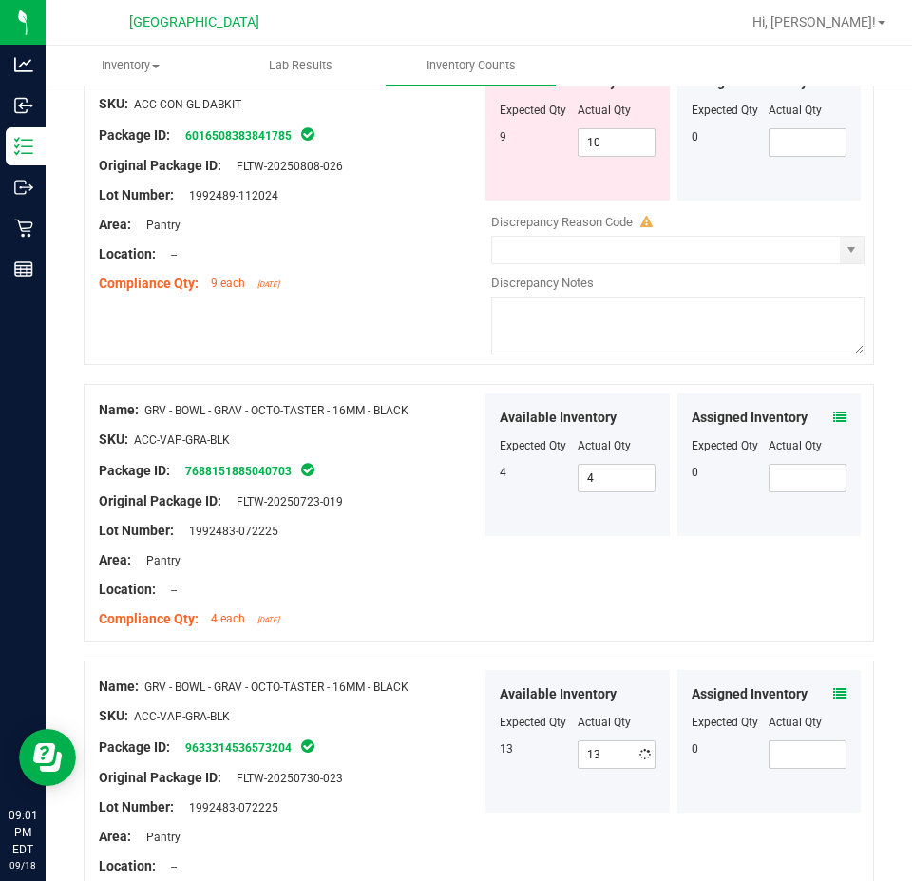
click at [405, 758] on div at bounding box center [290, 763] width 383 height 10
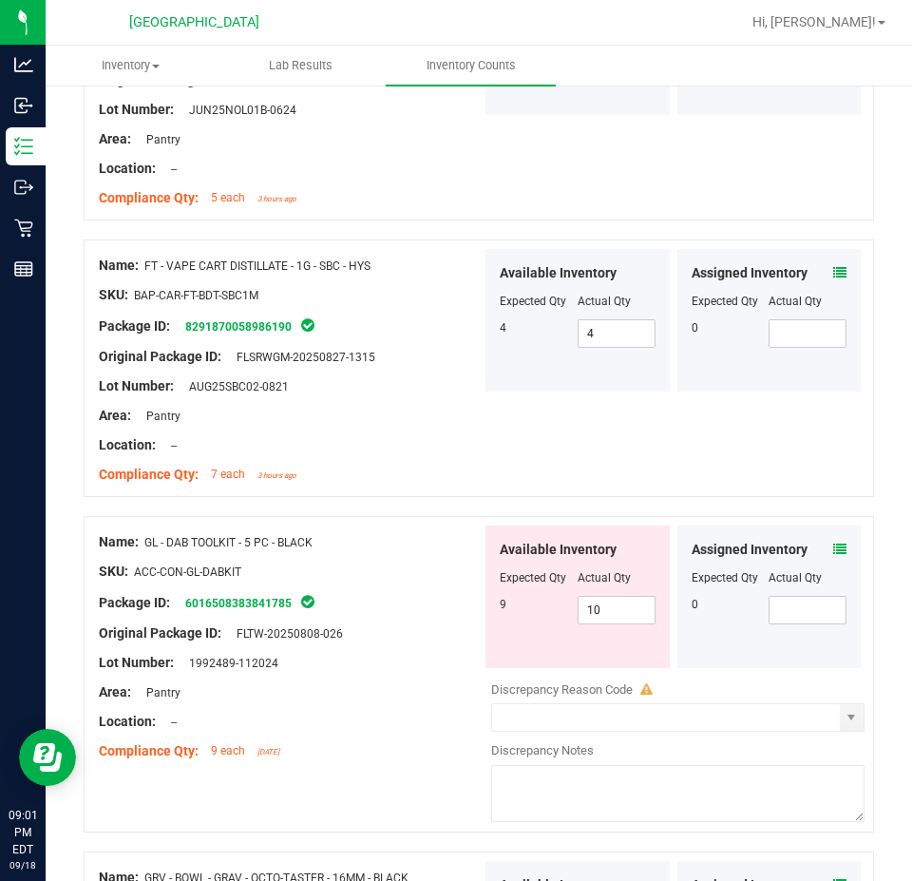
scroll to position [1235, 0]
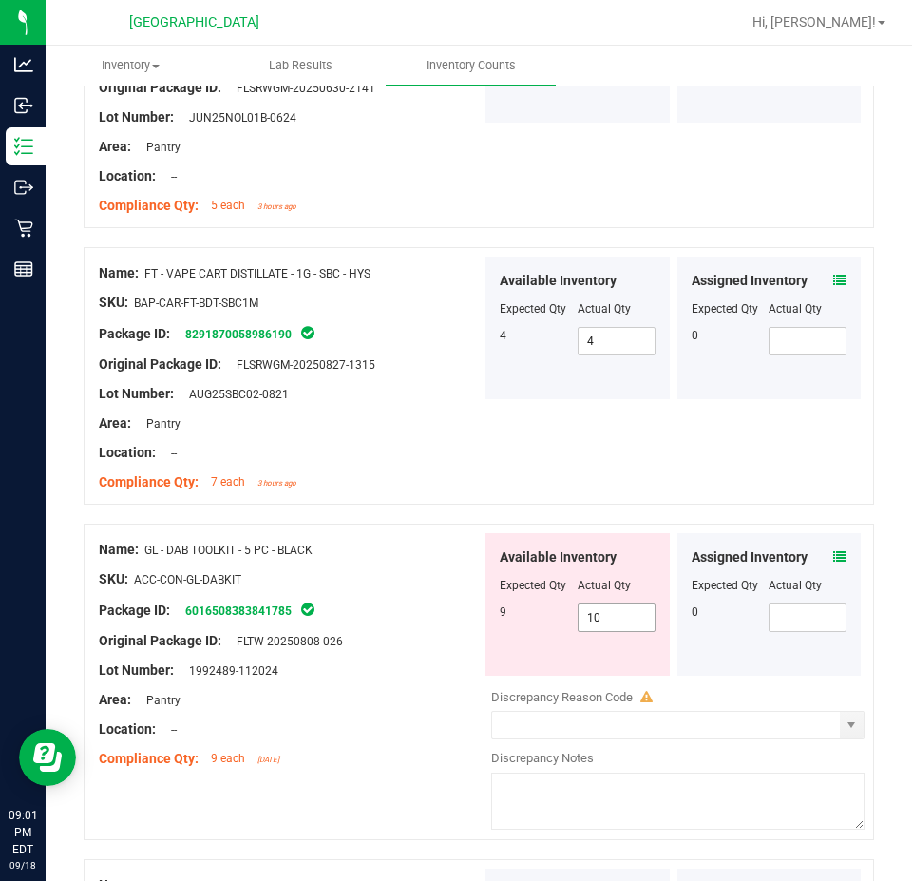
click at [583, 610] on span "10 10" at bounding box center [617, 617] width 78 height 29
click at [583, 610] on input "10" at bounding box center [617, 617] width 76 height 27
type input "1"
type input "9"
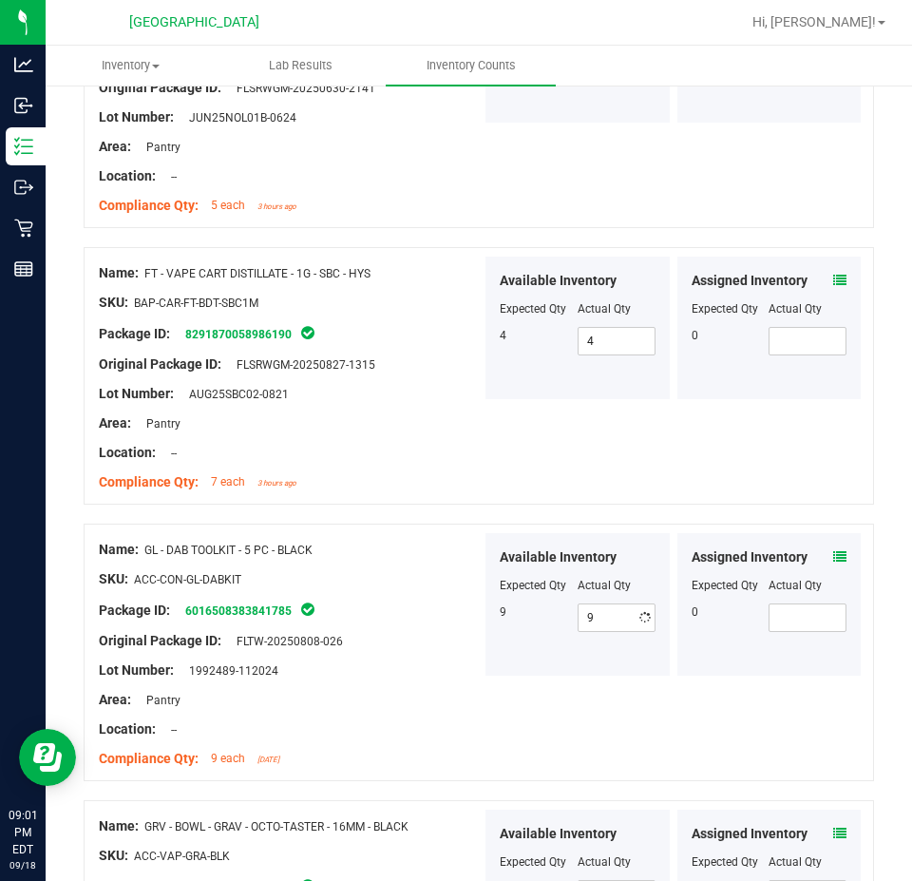
click at [412, 524] on div "Name: GL - DAB TOOLKIT - 5 PC - BLACK SKU: ACC-CON-GL-DABKIT Package ID: 601650…" at bounding box center [479, 653] width 791 height 258
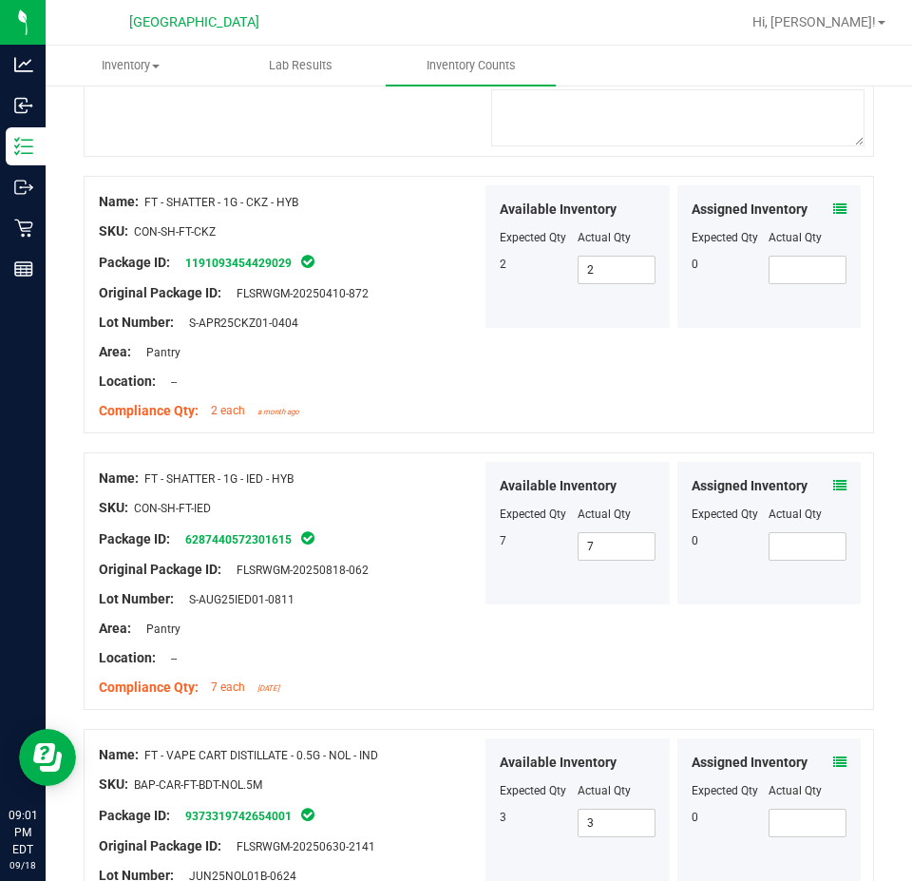
scroll to position [0, 0]
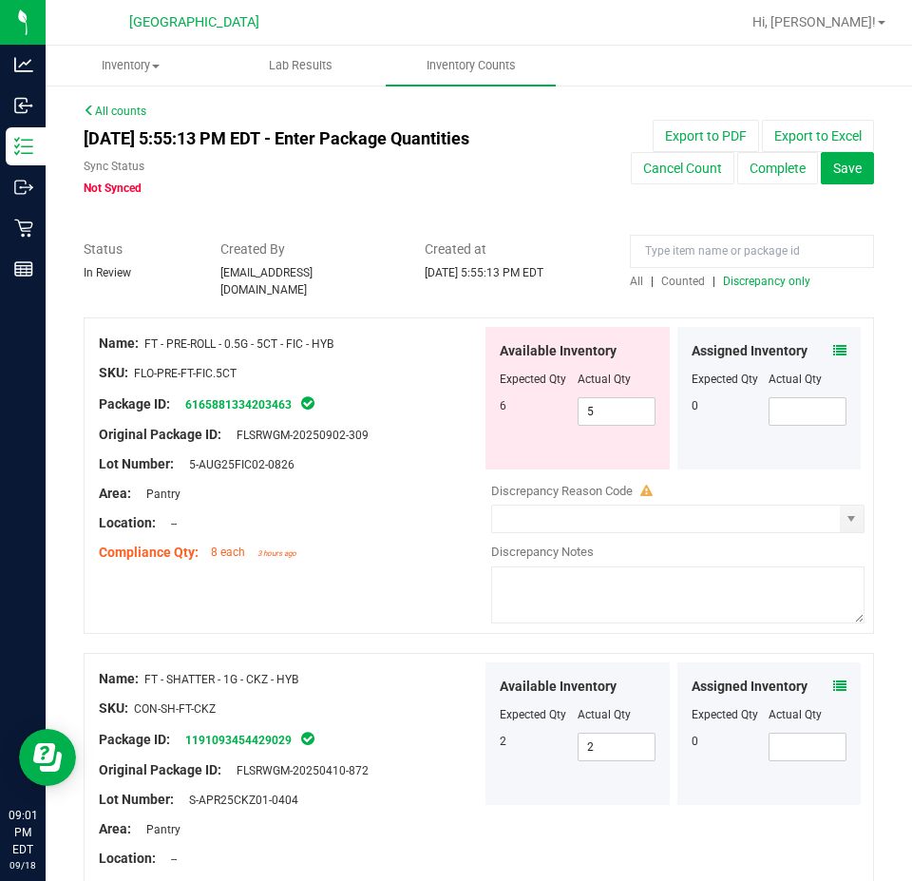
click at [723, 286] on span "Discrepancy only" at bounding box center [766, 281] width 87 height 13
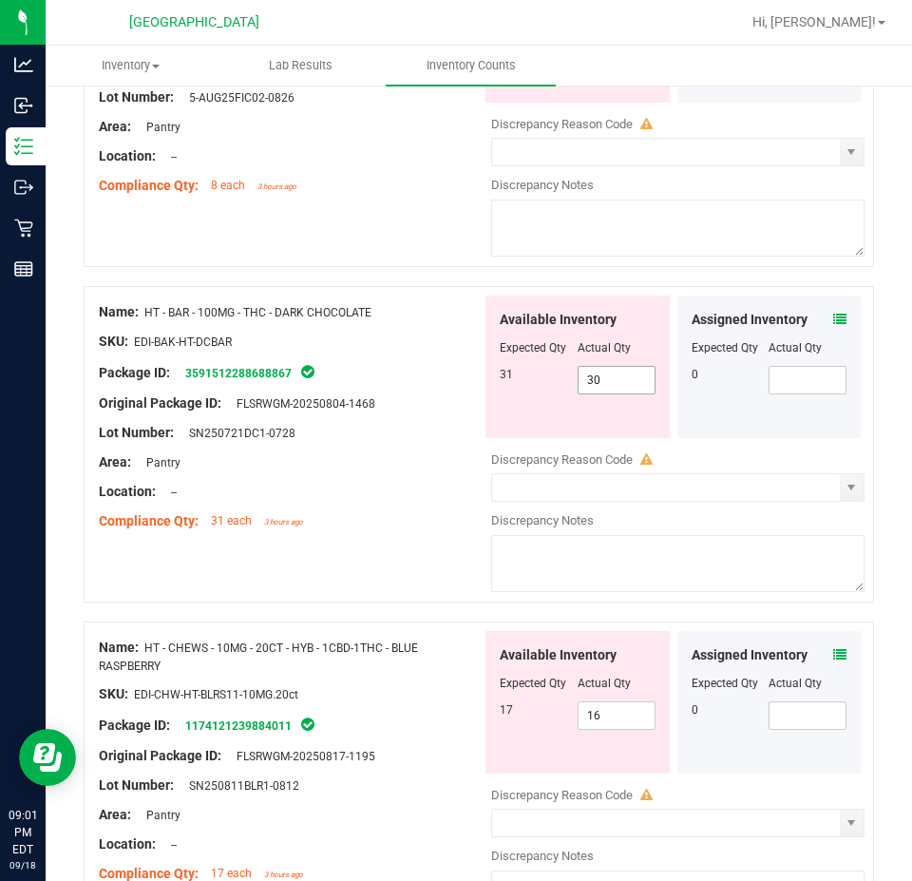
scroll to position [475, 0]
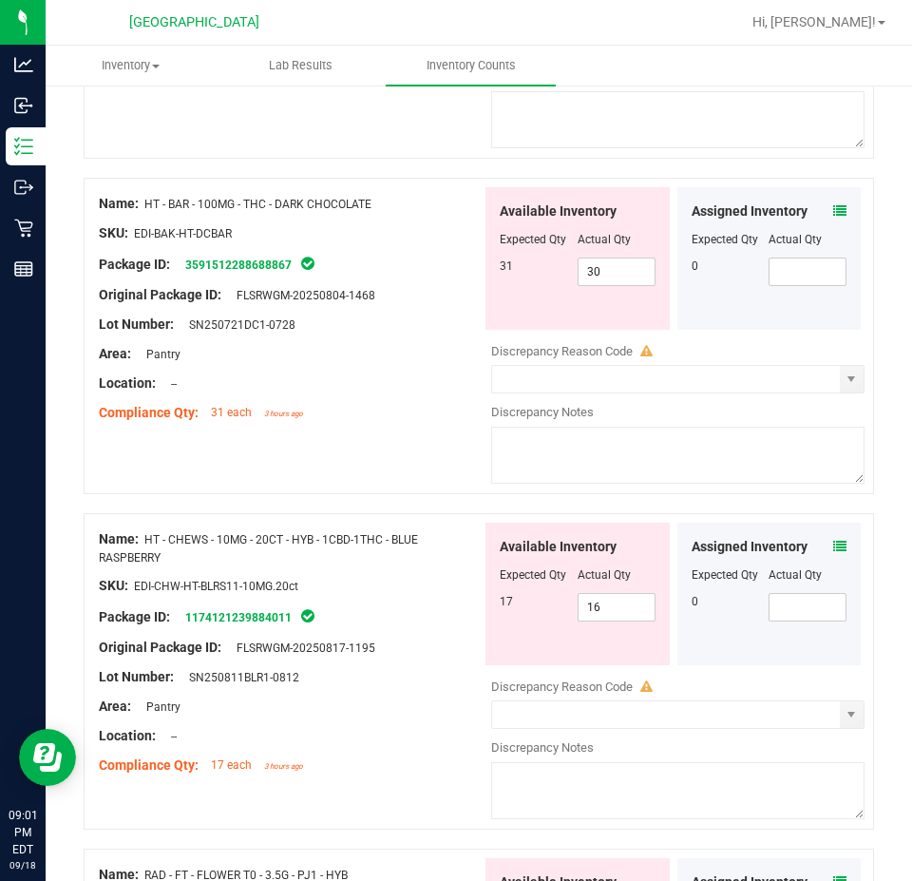
click at [831, 189] on div "Assigned Inventory Expected Qty Actual Qty 0" at bounding box center [770, 258] width 184 height 143
click at [833, 204] on icon at bounding box center [839, 210] width 13 height 13
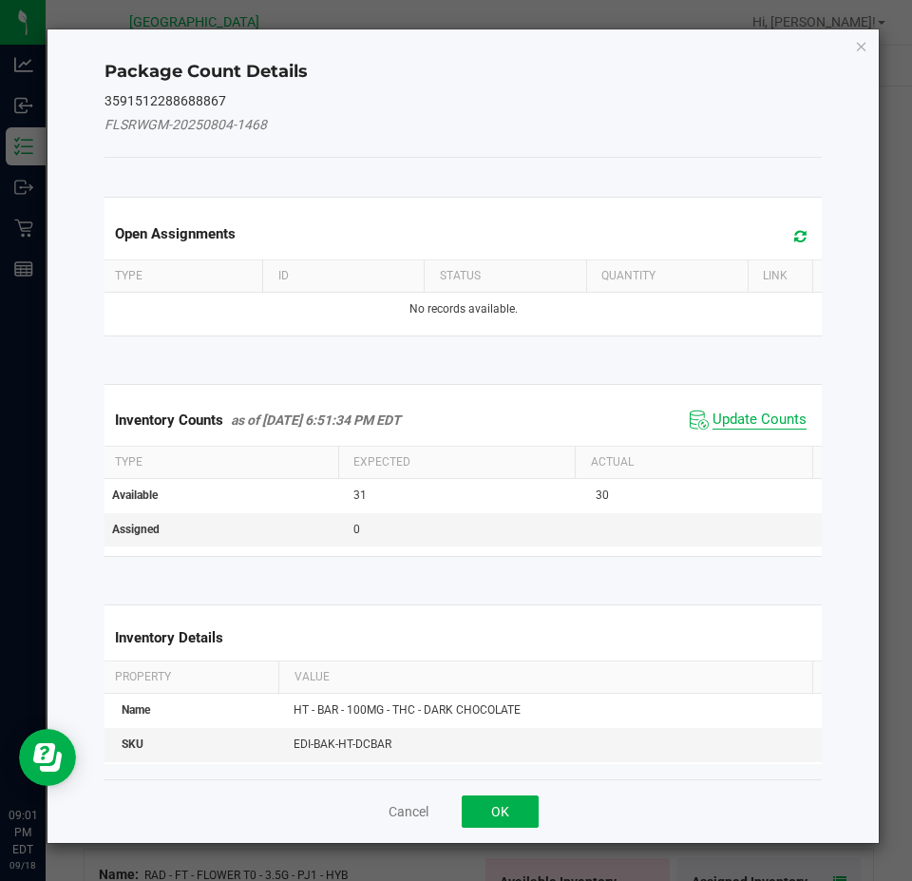
click at [729, 421] on span "Update Counts" at bounding box center [760, 420] width 94 height 19
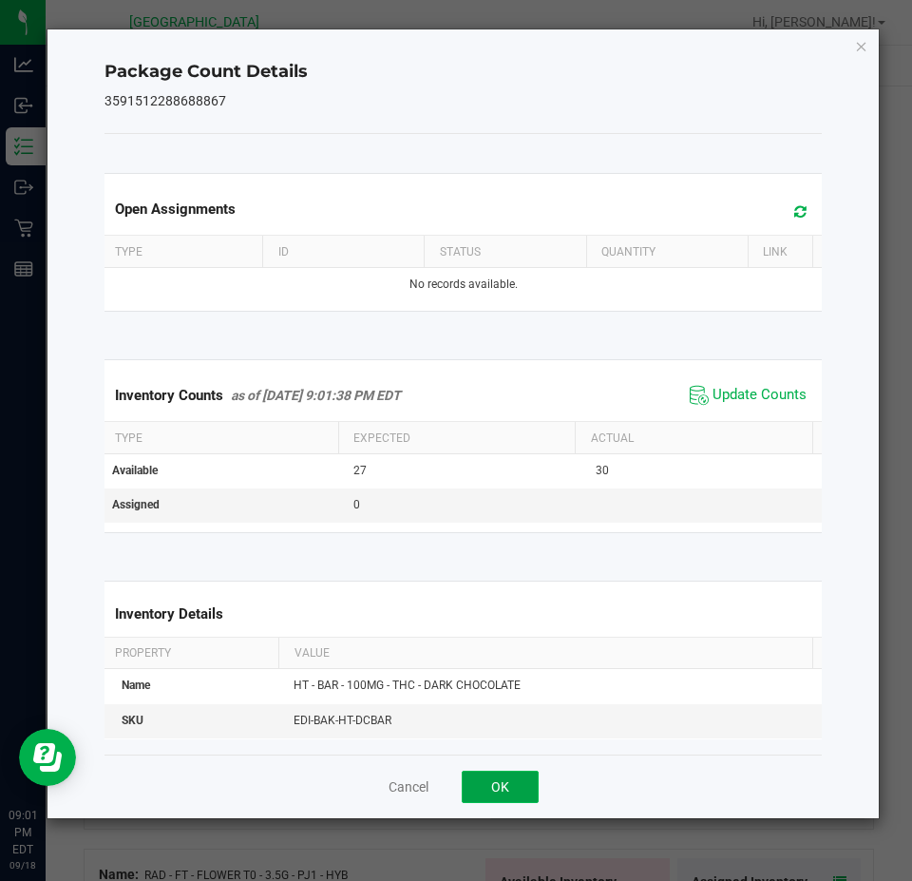
click at [509, 790] on button "OK" at bounding box center [500, 787] width 77 height 32
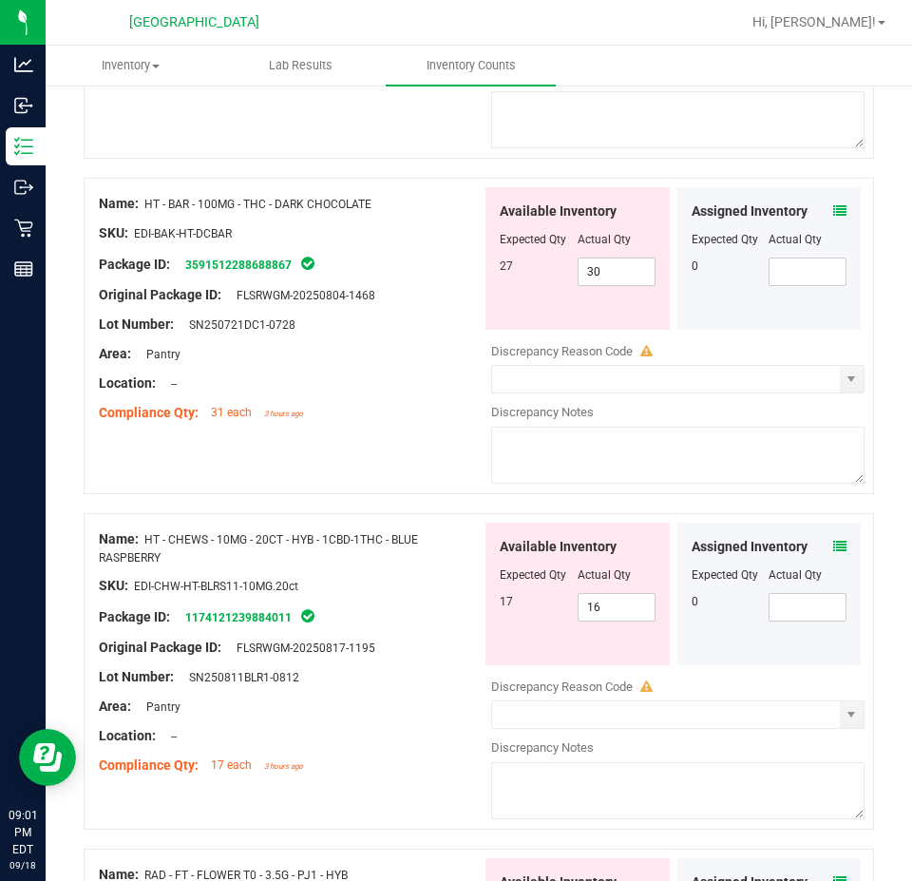
click at [834, 537] on div "Assigned Inventory Expected Qty Actual Qty 0" at bounding box center [770, 594] width 184 height 143
click at [815, 540] on div "Assigned Inventory" at bounding box center [770, 547] width 156 height 20
click at [817, 537] on div "Assigned Inventory" at bounding box center [770, 547] width 156 height 20
click at [833, 540] on icon at bounding box center [839, 546] width 13 height 13
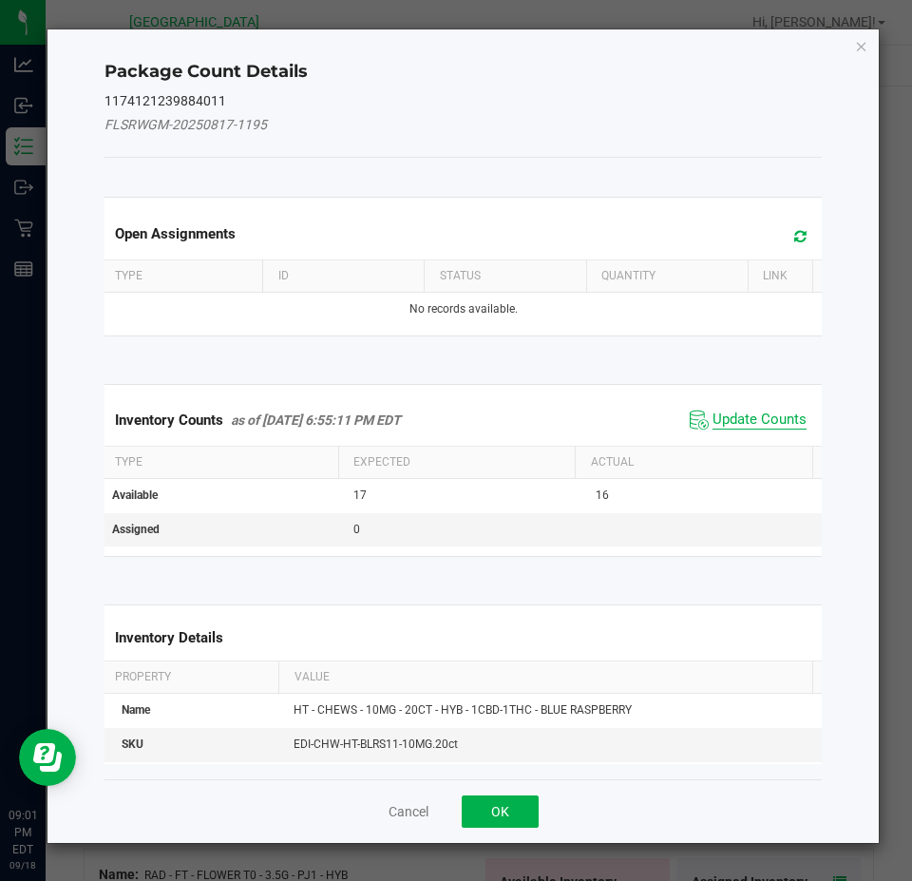
click at [719, 426] on span "Update Counts" at bounding box center [760, 420] width 94 height 19
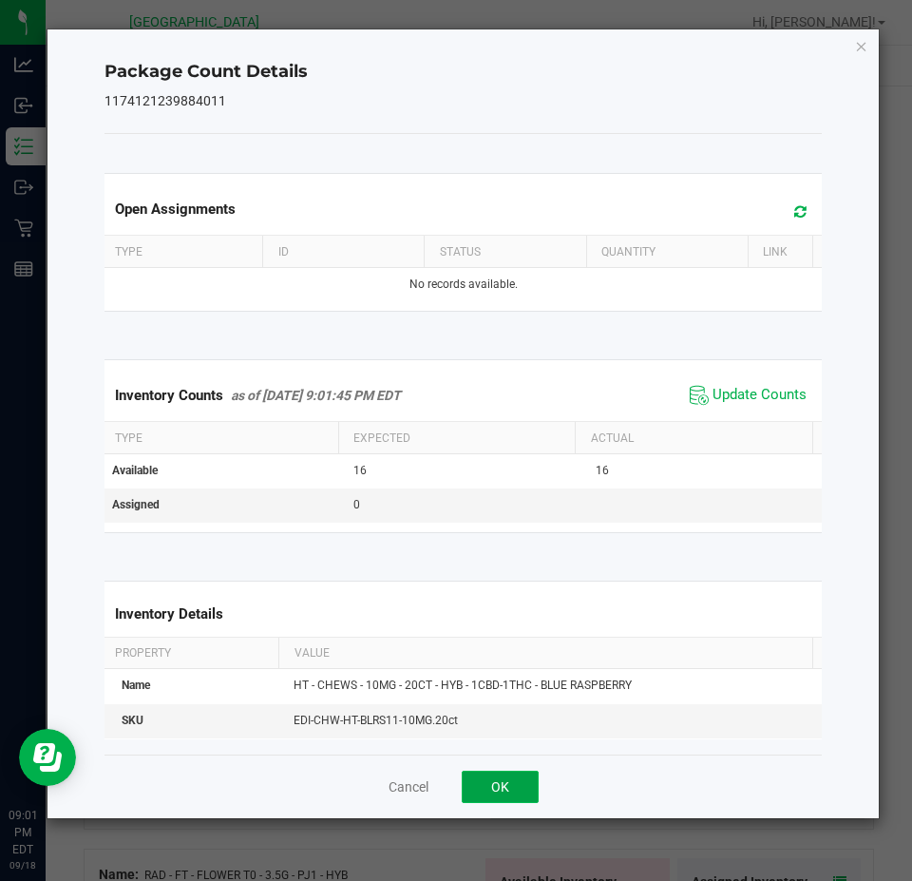
click at [486, 793] on button "OK" at bounding box center [500, 787] width 77 height 32
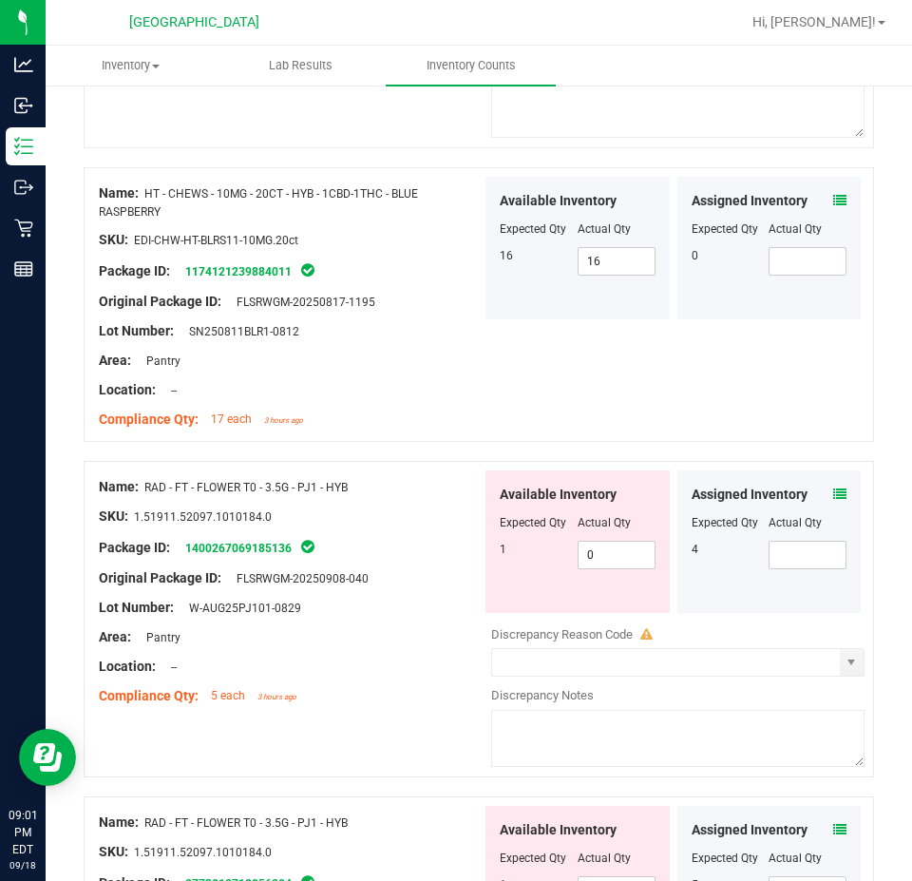
scroll to position [855, 0]
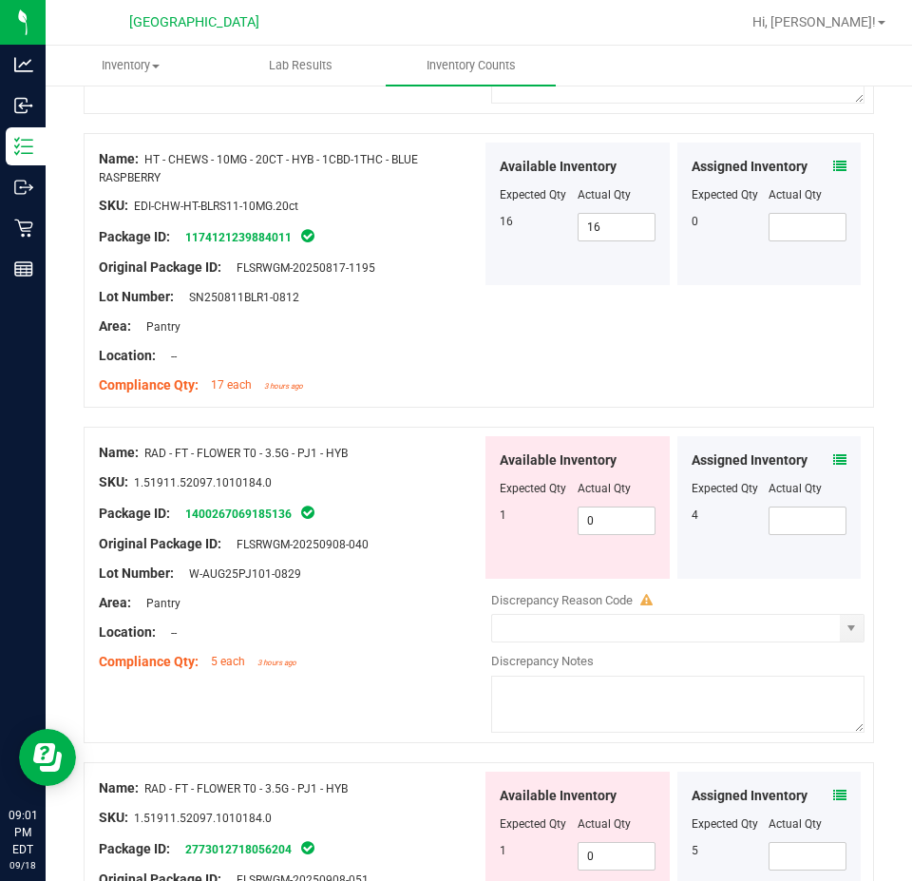
click at [833, 454] on icon at bounding box center [839, 459] width 13 height 13
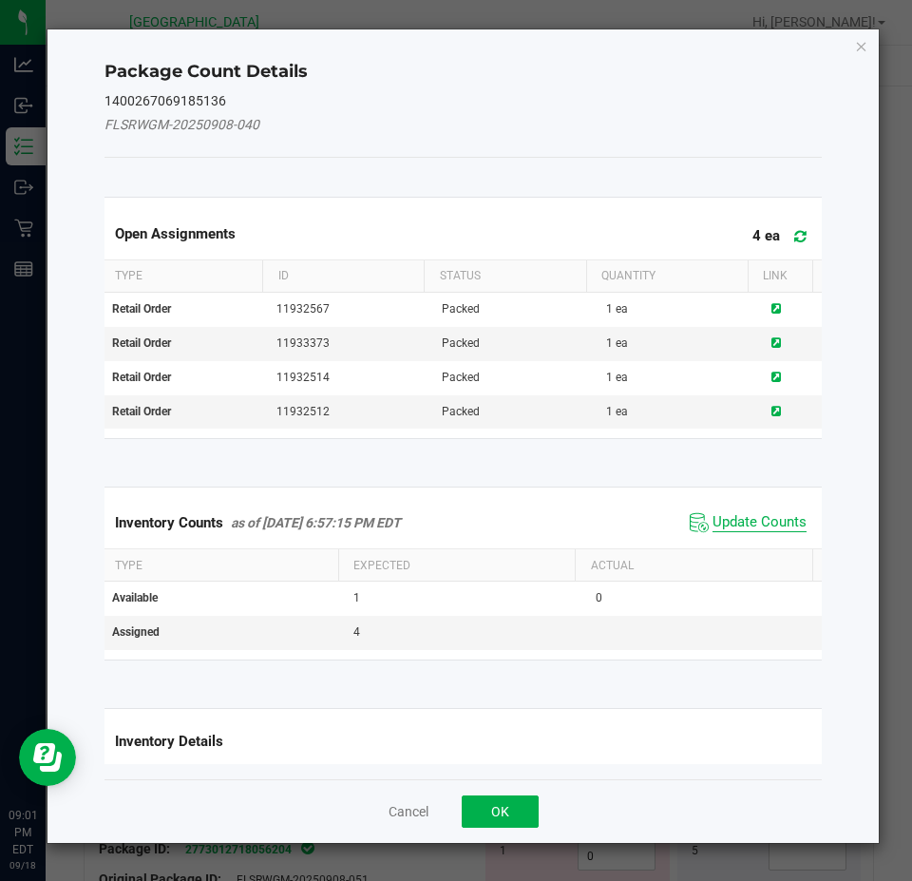
click at [716, 524] on span "Update Counts" at bounding box center [760, 522] width 94 height 19
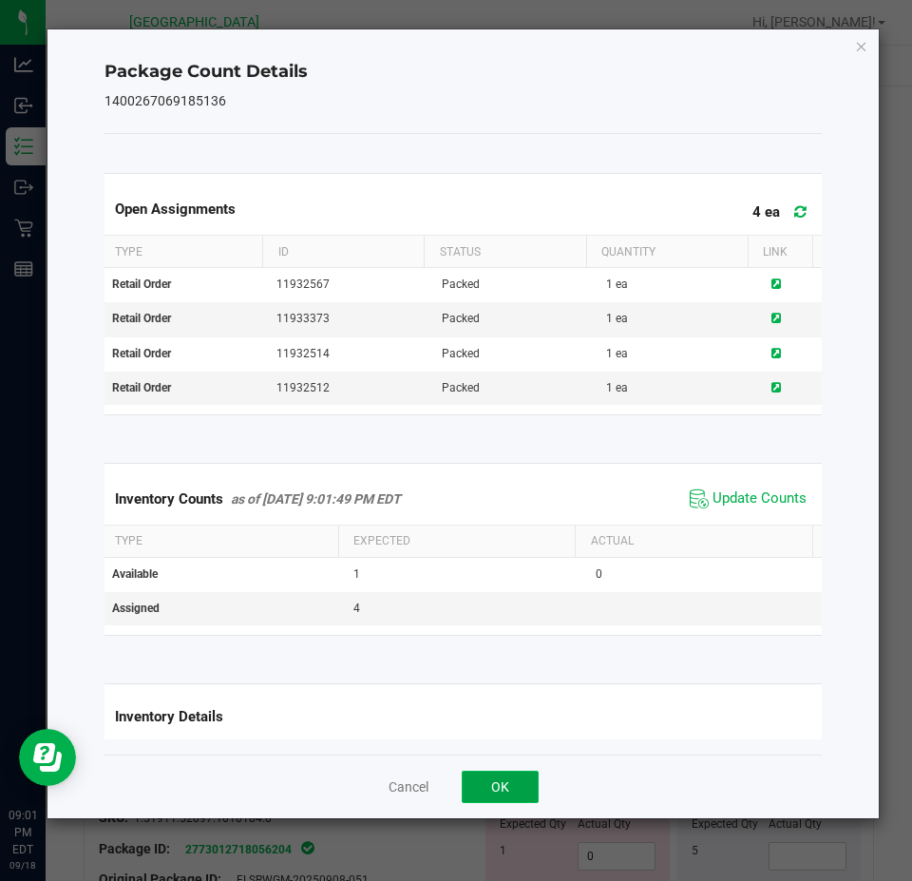
click at [482, 791] on button "OK" at bounding box center [500, 787] width 77 height 32
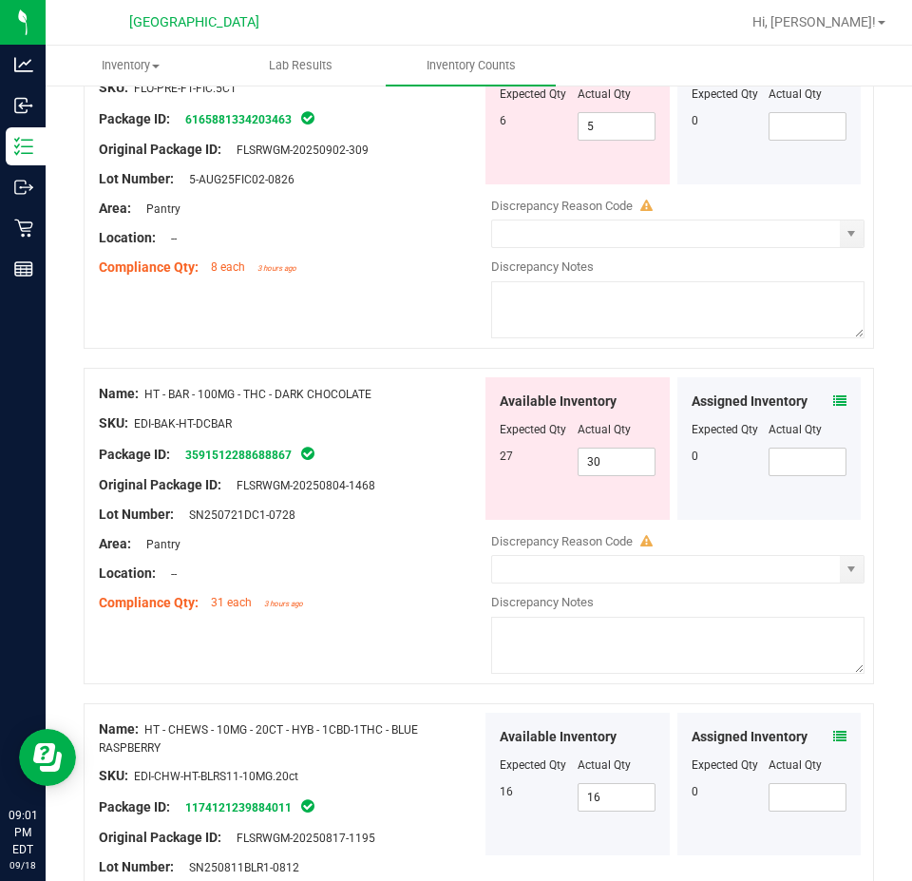
scroll to position [0, 0]
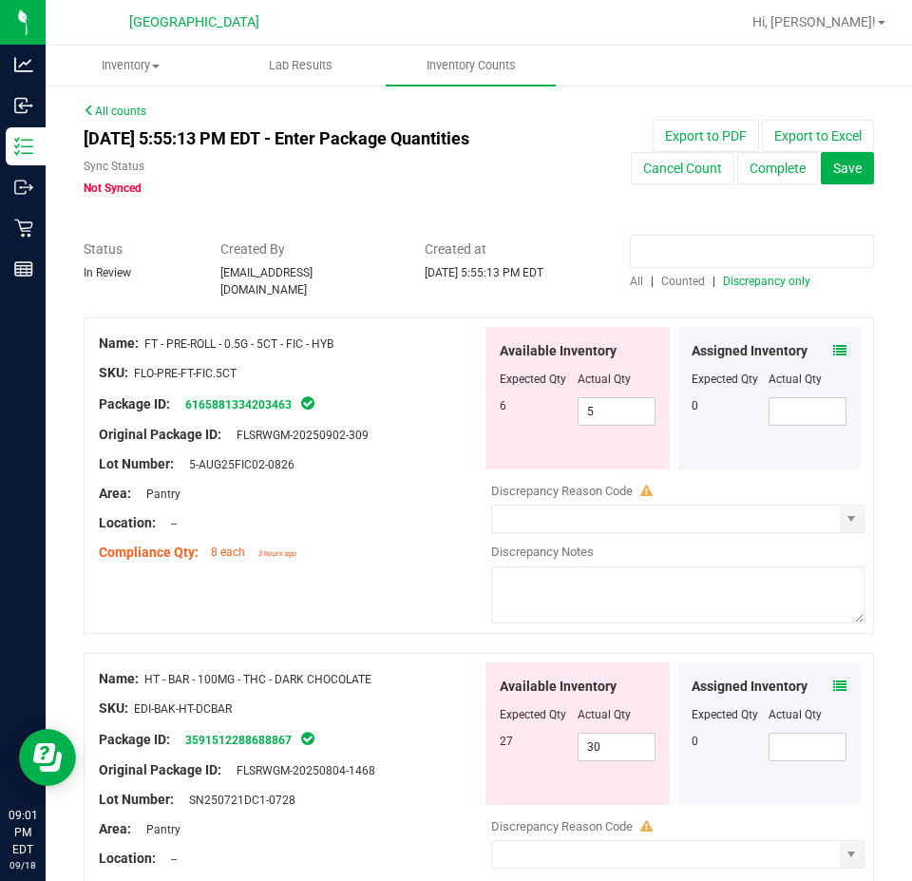
click at [659, 257] on input at bounding box center [752, 251] width 244 height 33
type input "rad"
click at [608, 401] on span "0 0" at bounding box center [617, 411] width 78 height 29
click at [608, 401] on input "0" at bounding box center [617, 411] width 76 height 27
type input "1"
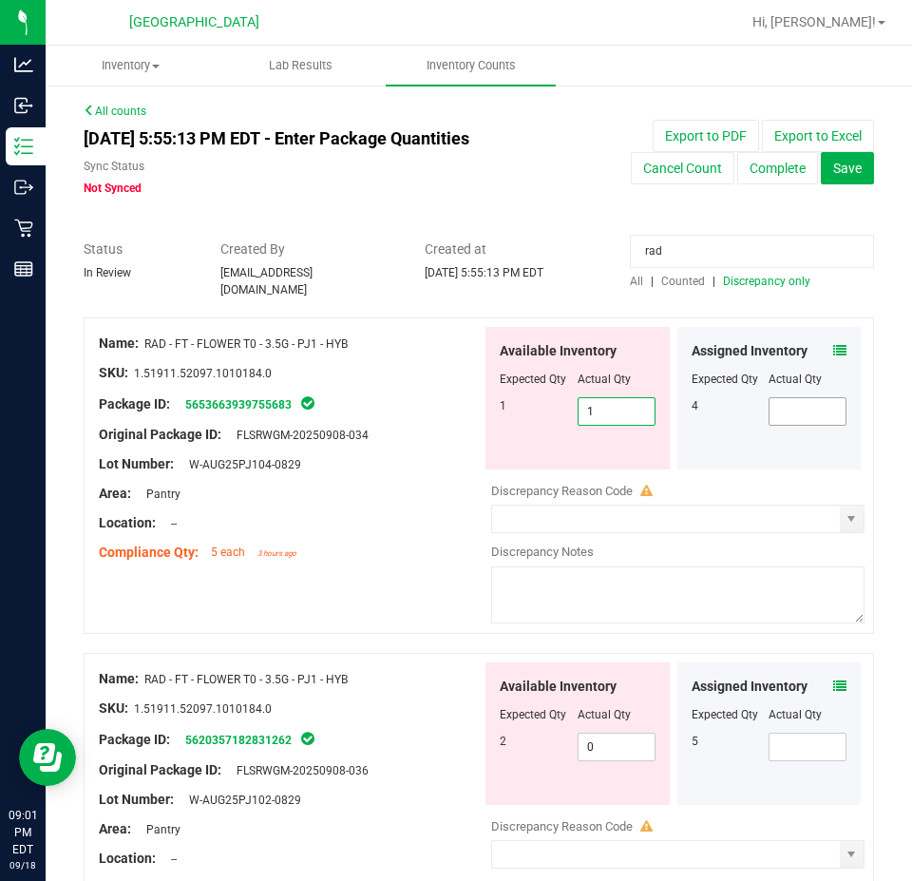
type input "1"
click at [772, 397] on span at bounding box center [808, 411] width 78 height 29
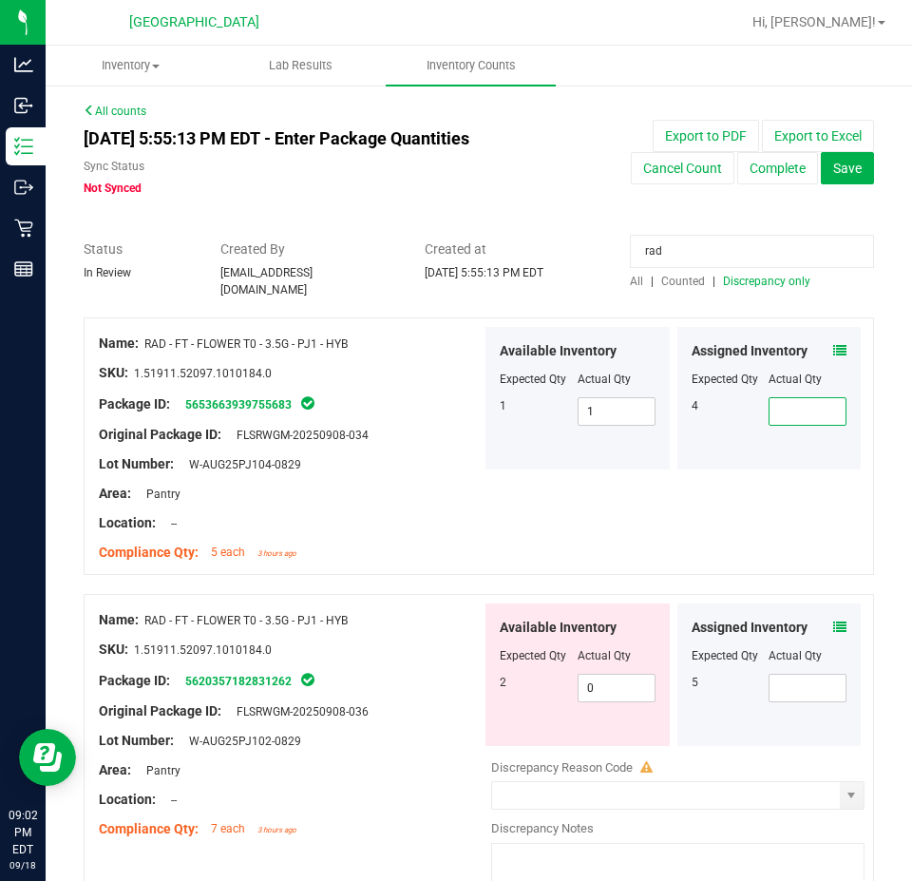
type input "4"
click at [587, 681] on span "0 0" at bounding box center [617, 688] width 78 height 29
click at [587, 681] on input "0" at bounding box center [617, 688] width 76 height 27
type input "1"
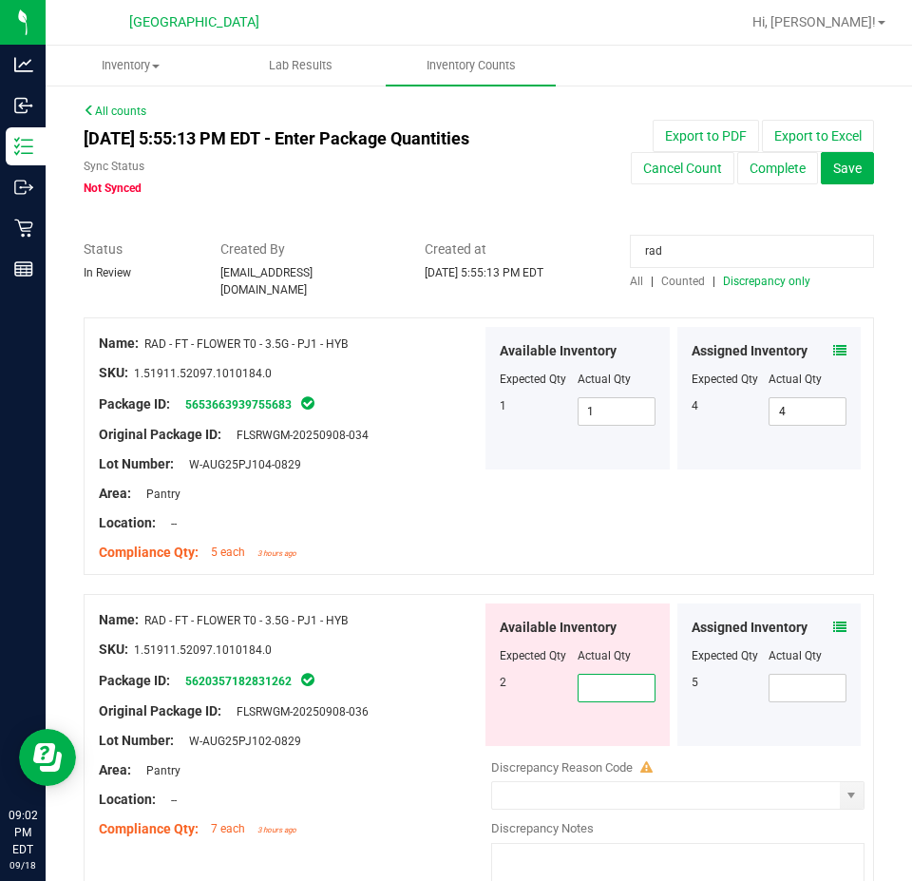
type input "2"
click at [778, 678] on span at bounding box center [808, 688] width 78 height 29
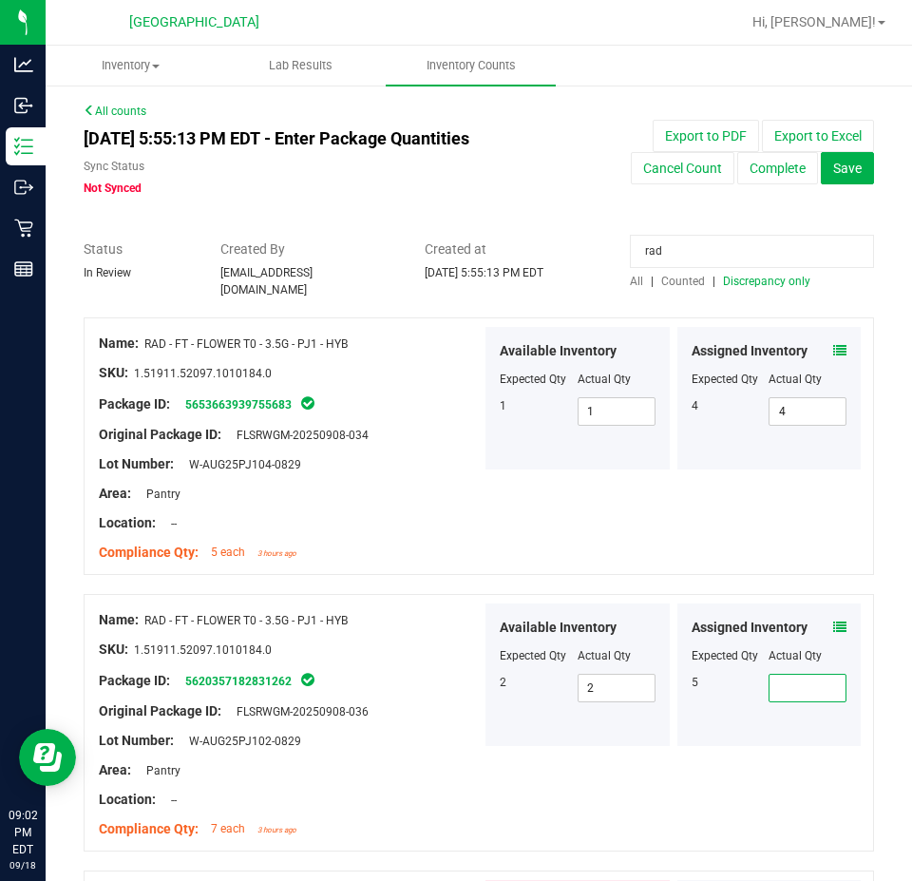
type input "5"
click at [437, 721] on div at bounding box center [290, 726] width 383 height 10
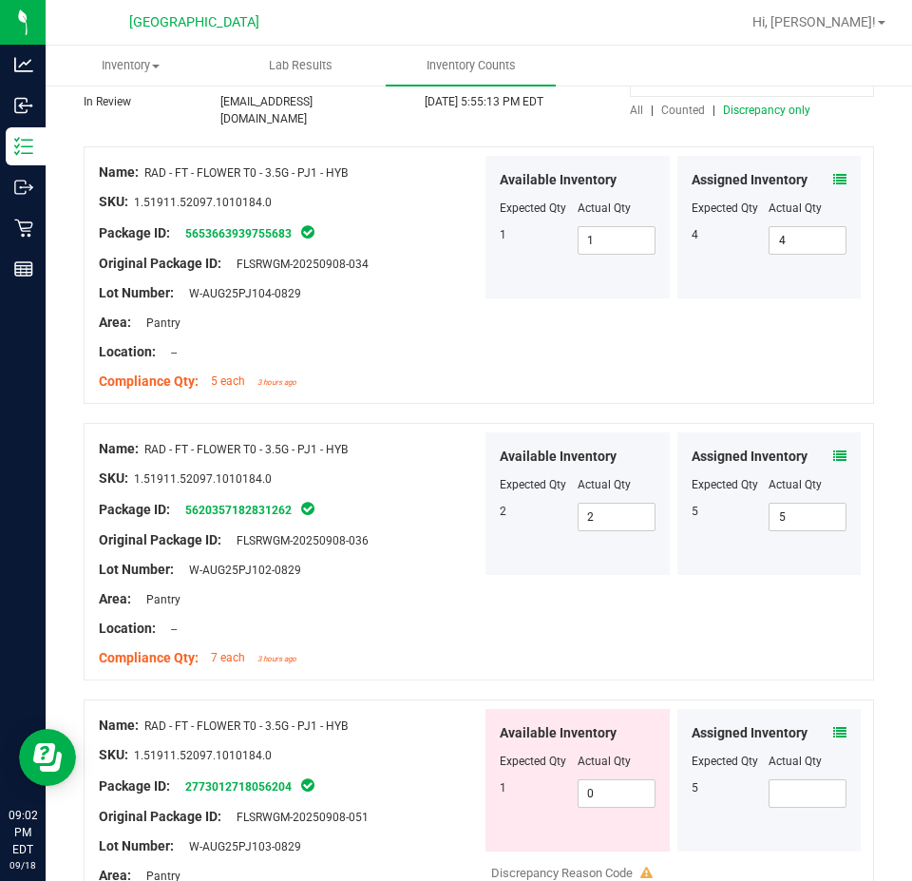
scroll to position [190, 0]
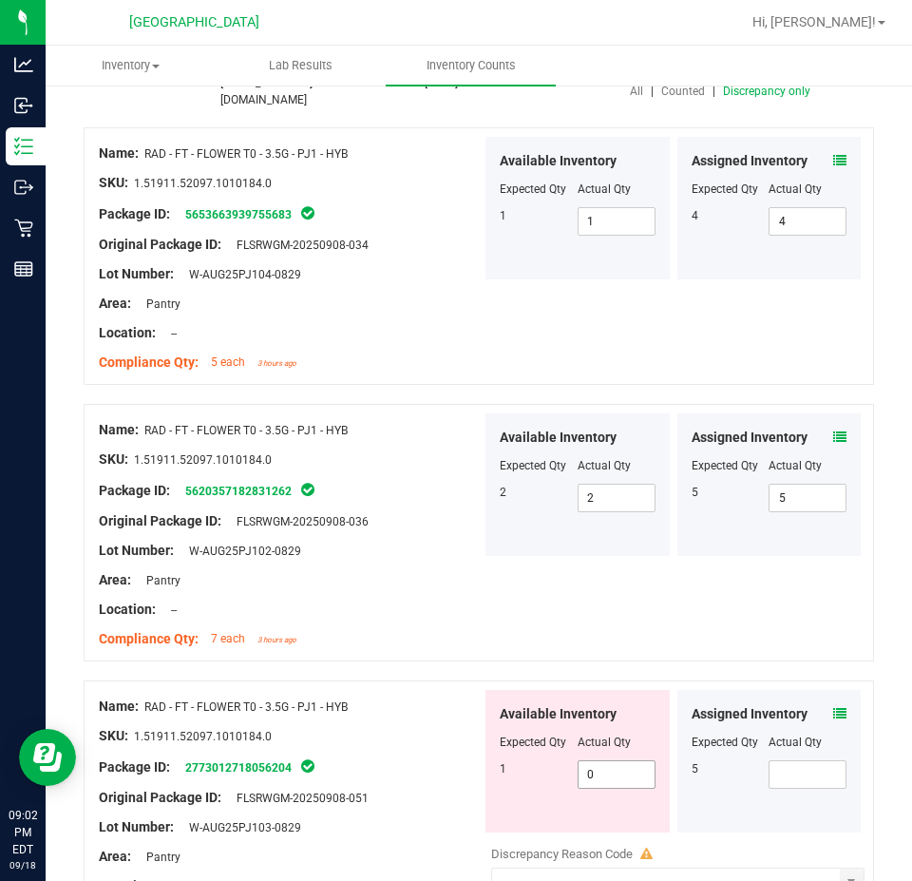
click at [608, 774] on span "0 0" at bounding box center [617, 774] width 78 height 29
click at [608, 774] on input "0" at bounding box center [617, 774] width 76 height 27
type input "1"
click at [793, 760] on span at bounding box center [808, 774] width 78 height 29
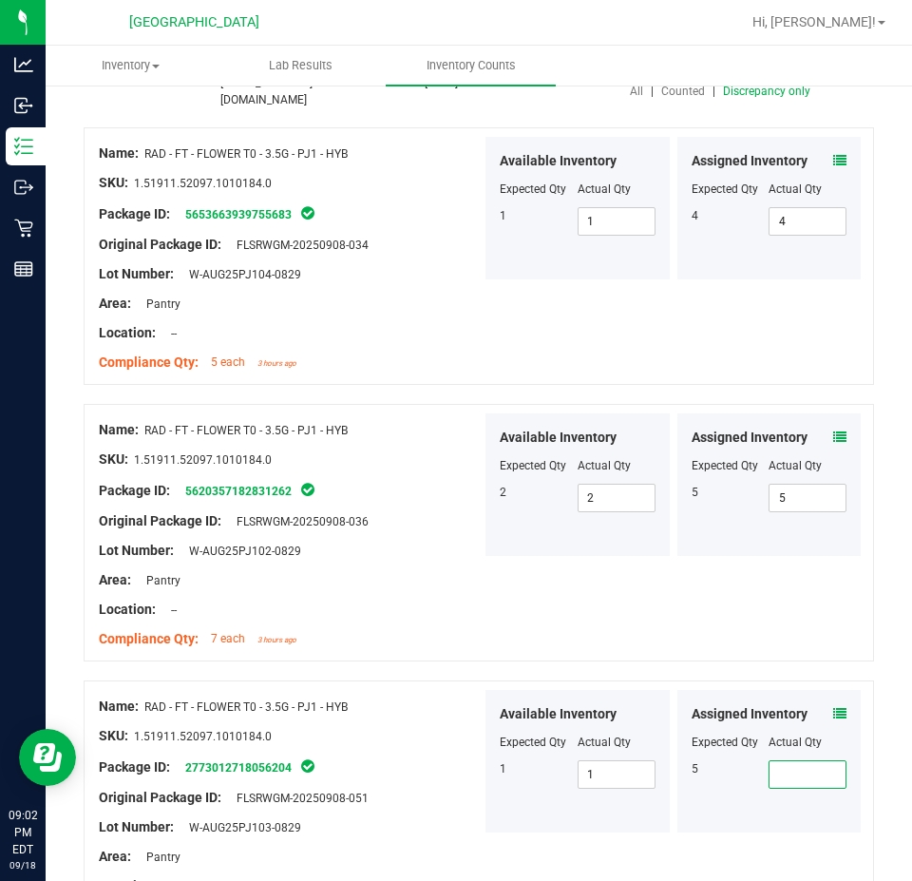
type input "5"
drag, startPoint x: 522, startPoint y: 774, endPoint x: 547, endPoint y: 761, distance: 28.9
click at [523, 773] on div "1 1 1" at bounding box center [578, 774] width 156 height 29
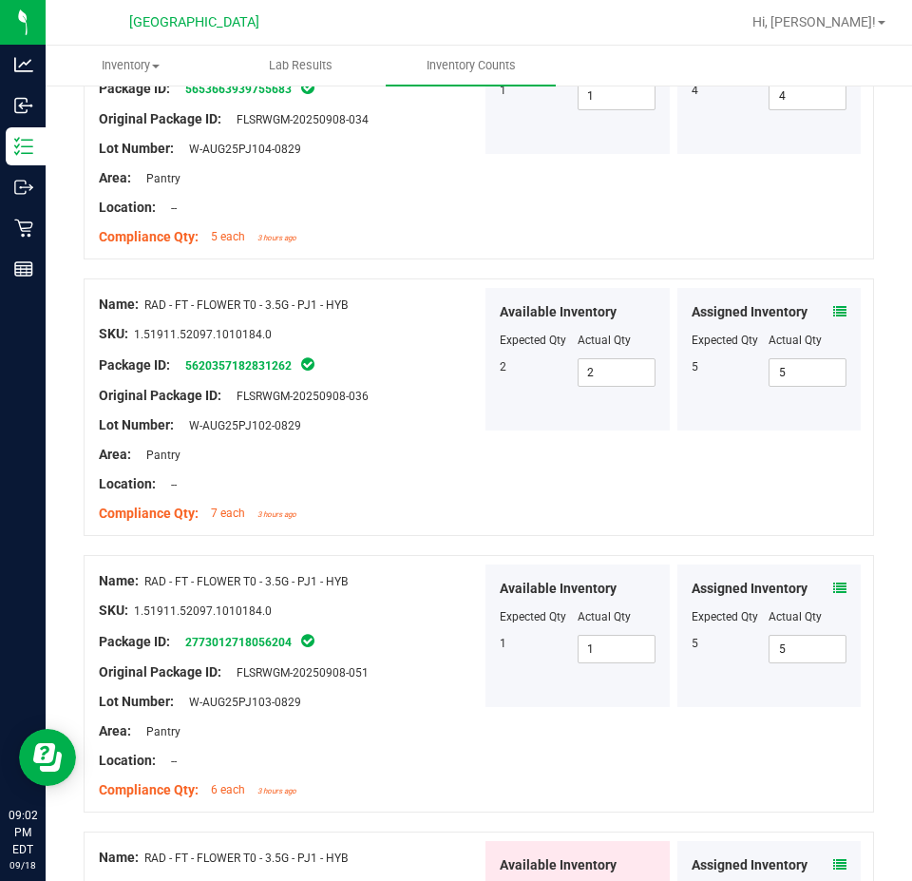
scroll to position [570, 0]
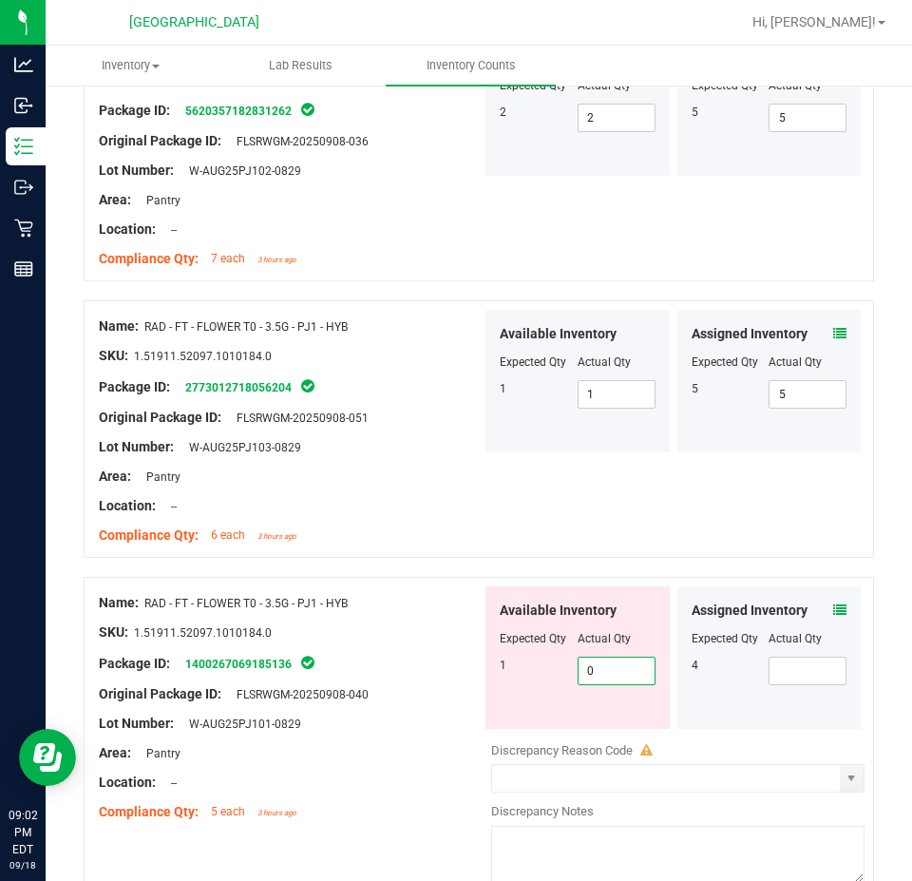
click at [613, 669] on span "0 0" at bounding box center [617, 671] width 78 height 29
click at [613, 669] on input "0" at bounding box center [617, 671] width 76 height 27
type input "1"
click at [769, 660] on span at bounding box center [808, 671] width 78 height 29
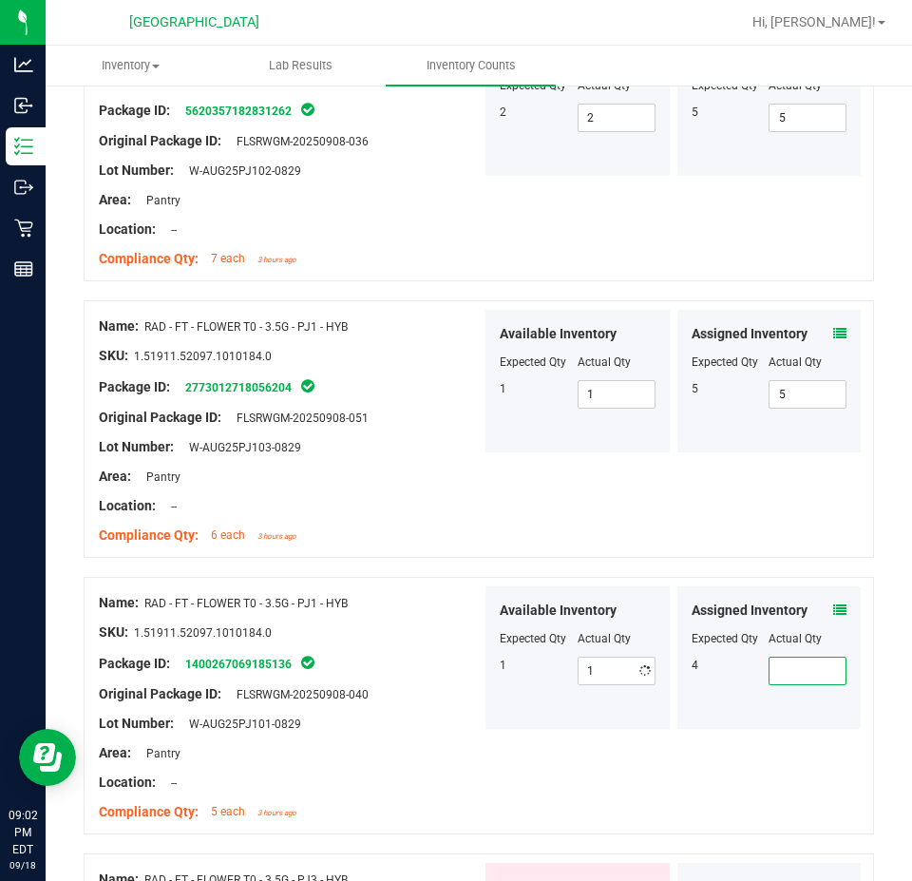
click at [770, 660] on input "text" at bounding box center [808, 671] width 76 height 27
type input "4"
drag, startPoint x: 600, startPoint y: 760, endPoint x: 617, endPoint y: 756, distance: 17.5
click at [599, 761] on div "Name: RAD - FT - FLOWER T0 - 3.5G - PJ1 - HYB SKU: 1.51911.52097.1010184.0 Pack…" at bounding box center [479, 706] width 791 height 258
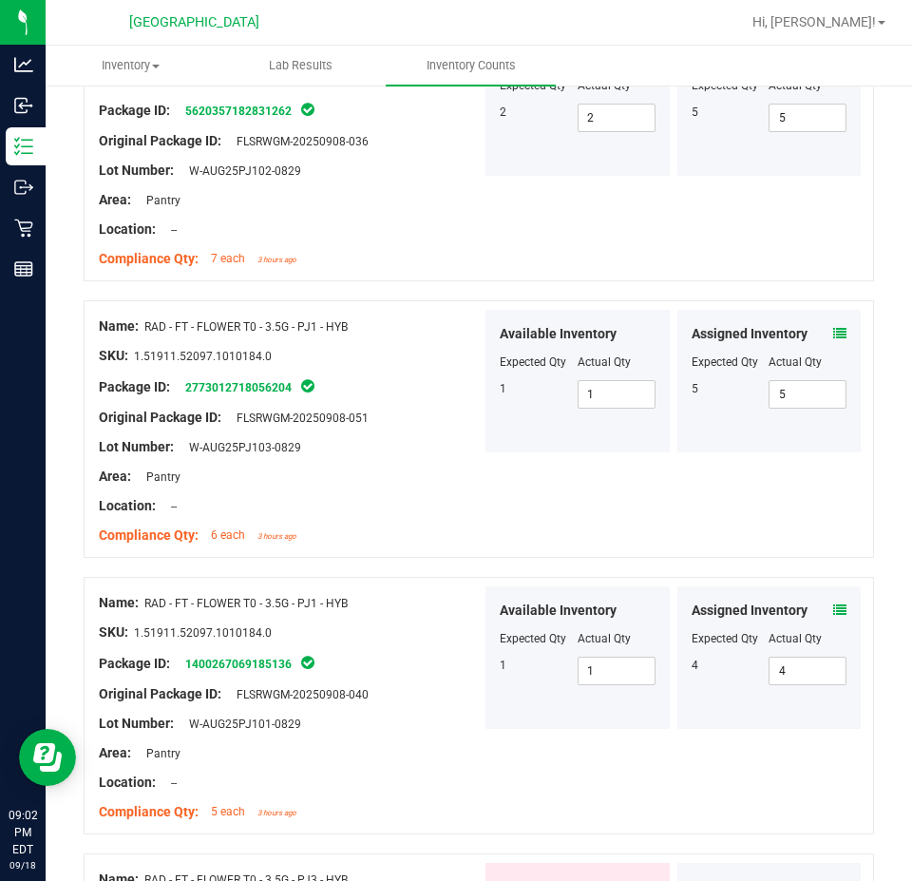
scroll to position [855, 0]
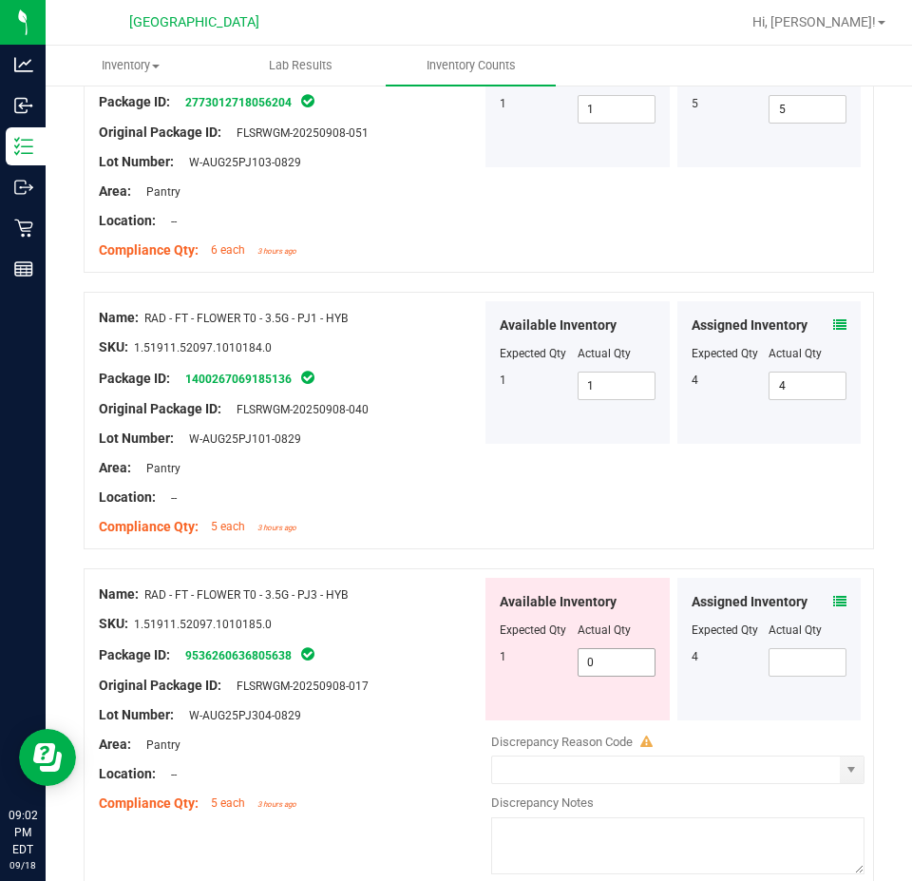
click at [602, 649] on span "0 0" at bounding box center [617, 662] width 78 height 29
type input "01"
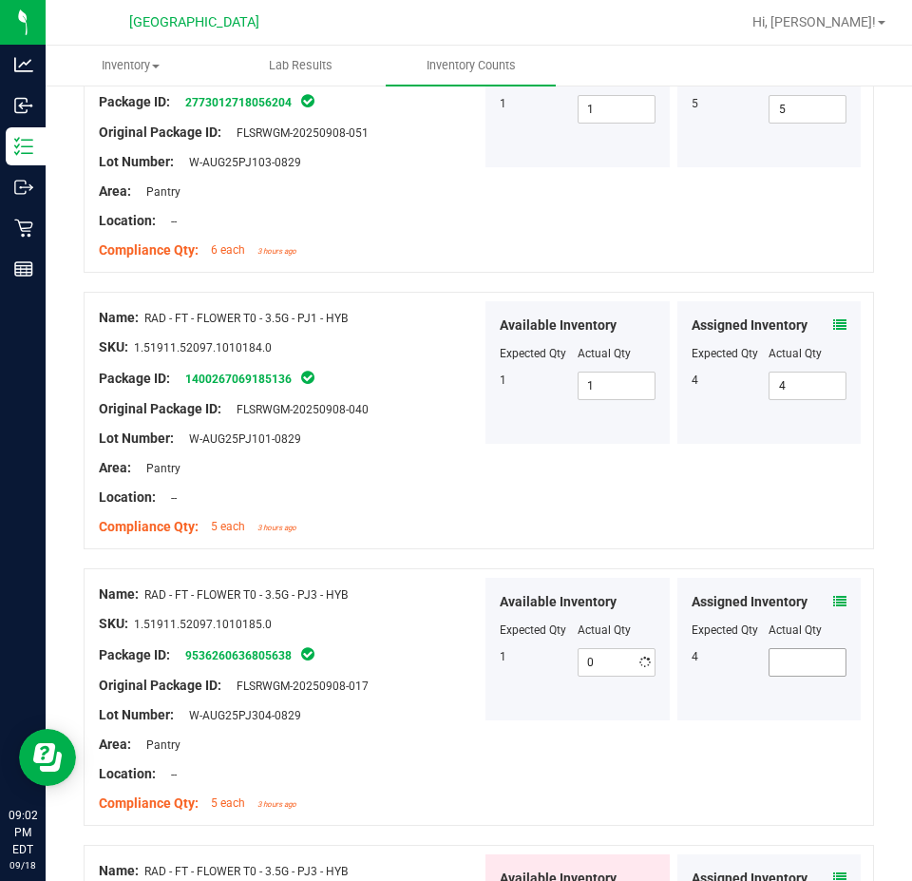
type input "1"
click at [791, 651] on span at bounding box center [808, 662] width 78 height 29
type input "4"
click at [581, 738] on div "Name: RAD - FT - FLOWER T0 - 3.5G - PJ3 - HYB SKU: 1.51911.52097.1010185.0 Pack…" at bounding box center [479, 697] width 791 height 258
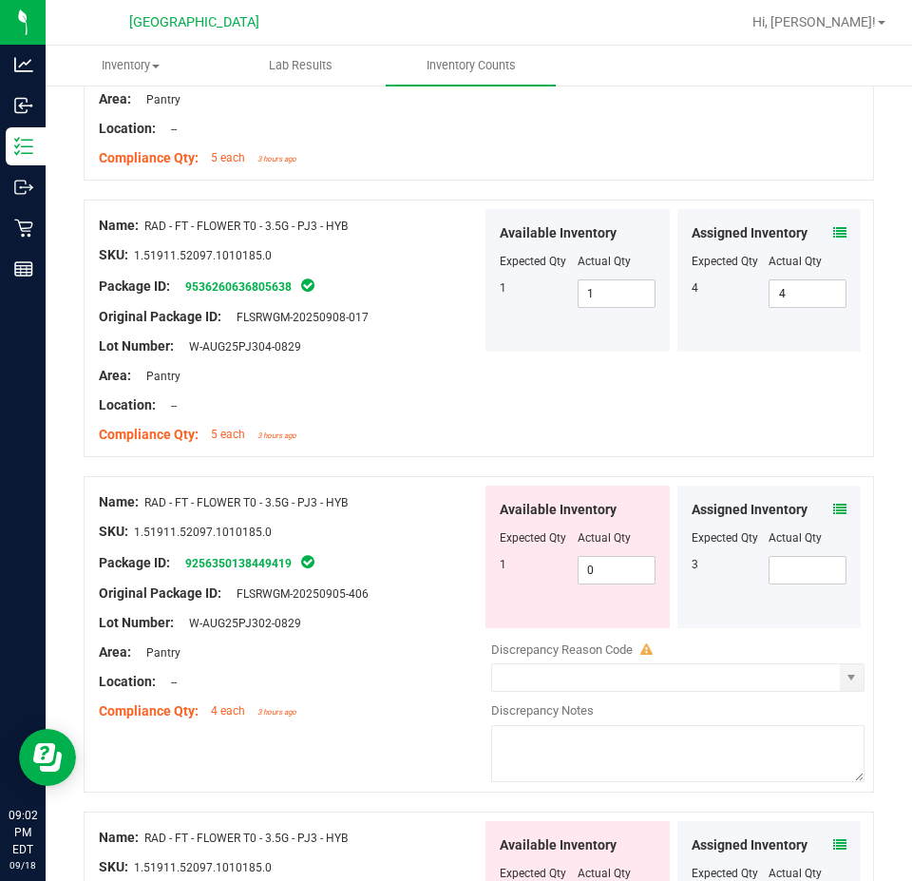
scroll to position [1235, 0]
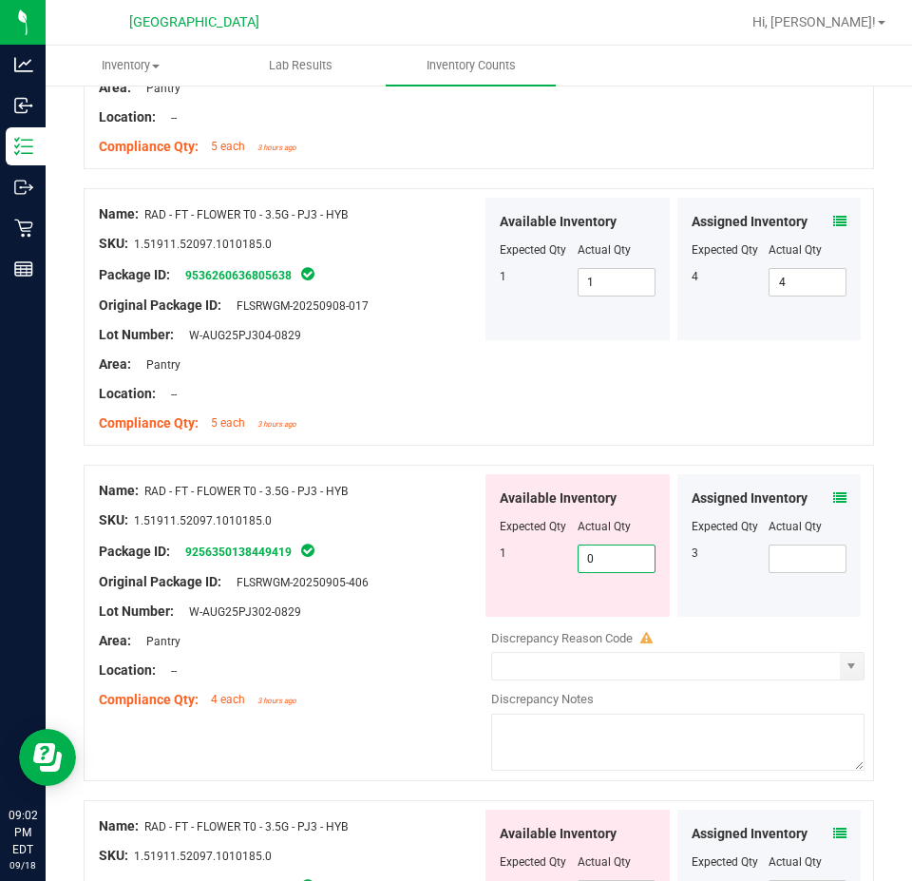
click at [618, 544] on span "0 0" at bounding box center [617, 558] width 78 height 29
click at [618, 545] on input "0" at bounding box center [617, 558] width 76 height 27
type input "1"
click at [812, 549] on span at bounding box center [808, 558] width 78 height 29
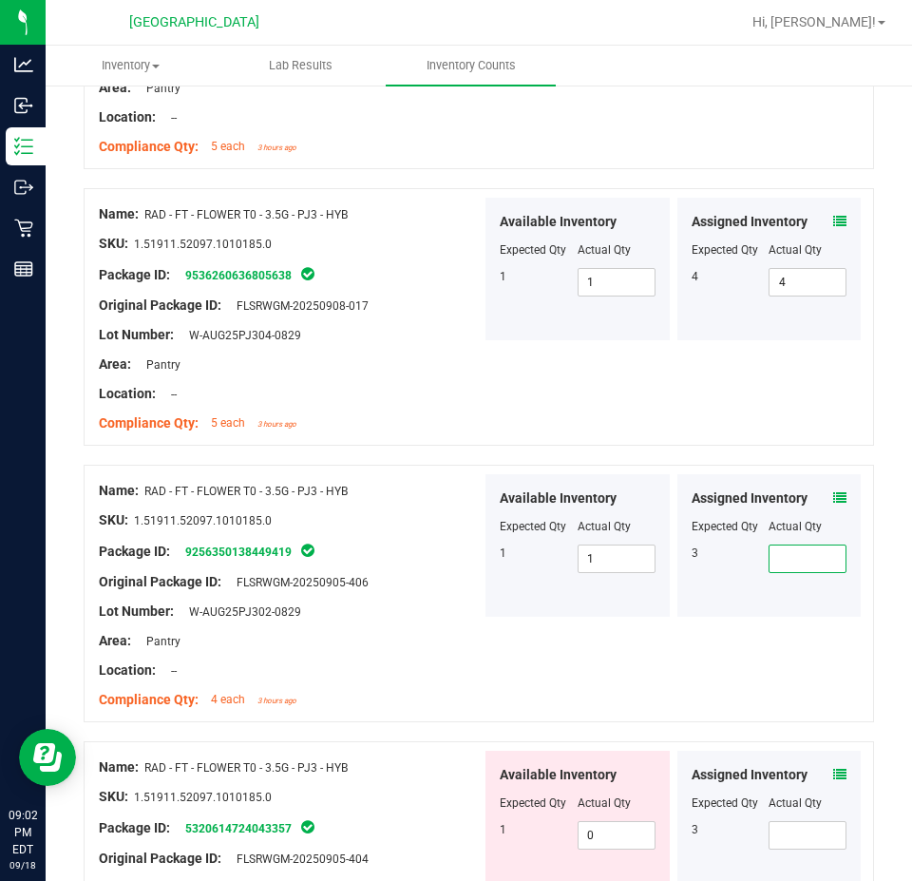
type input "3"
click at [571, 611] on div "Name: RAD - FT - FLOWER T0 - 3.5G - PJ3 - HYB SKU: 1.51911.52097.1010185.0 Pack…" at bounding box center [479, 594] width 791 height 258
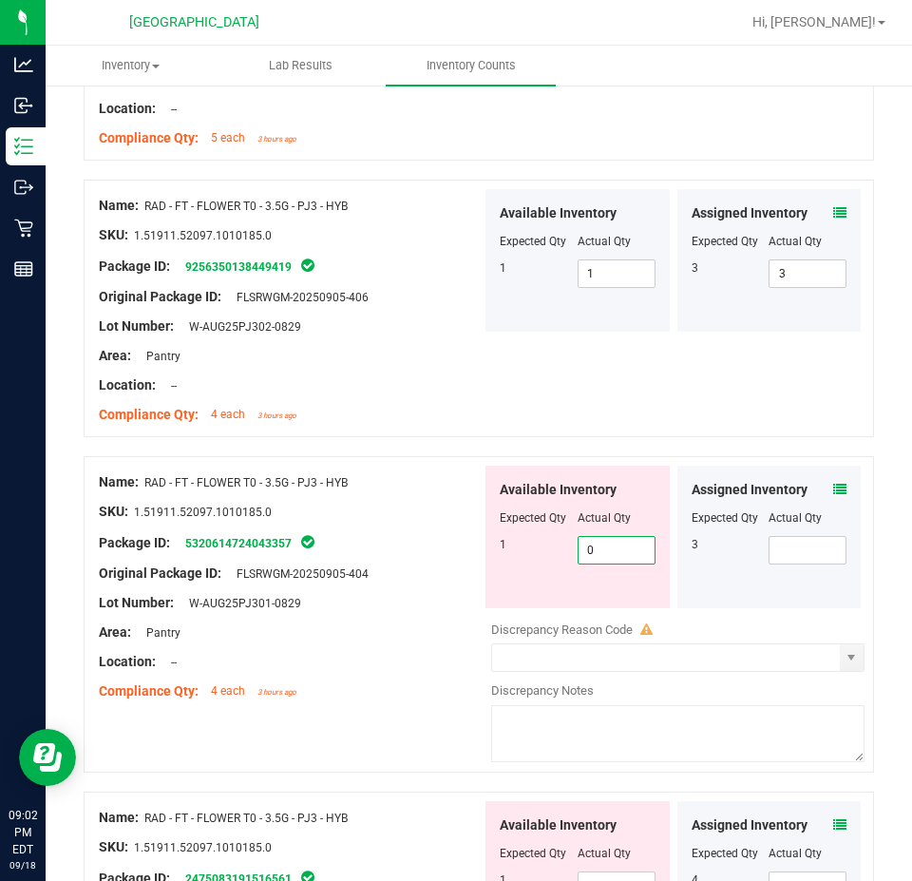
click at [593, 536] on span "0 0" at bounding box center [617, 550] width 78 height 29
click at [593, 537] on input "0" at bounding box center [617, 550] width 76 height 27
type input "1"
click at [787, 537] on span at bounding box center [808, 550] width 78 height 29
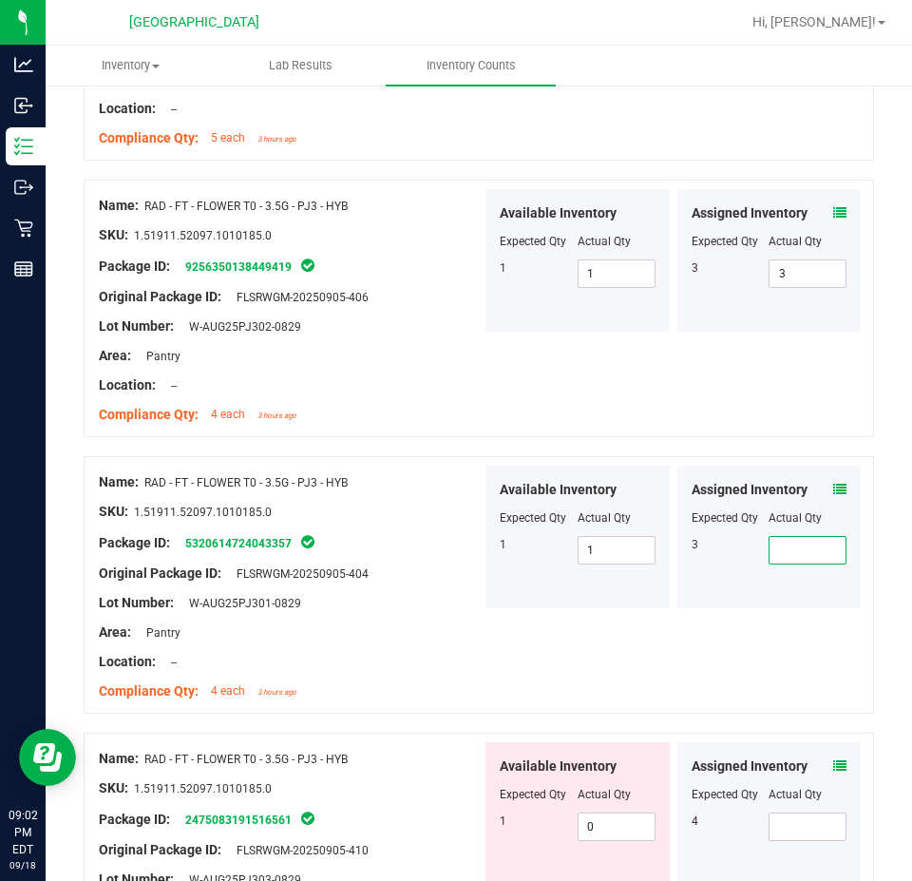
type input "3"
click at [566, 677] on div "Name: RAD - FT - FLOWER T0 - 3.5G - PJ3 - HYB SKU: 1.51911.52097.1010185.0 Pack…" at bounding box center [479, 585] width 791 height 258
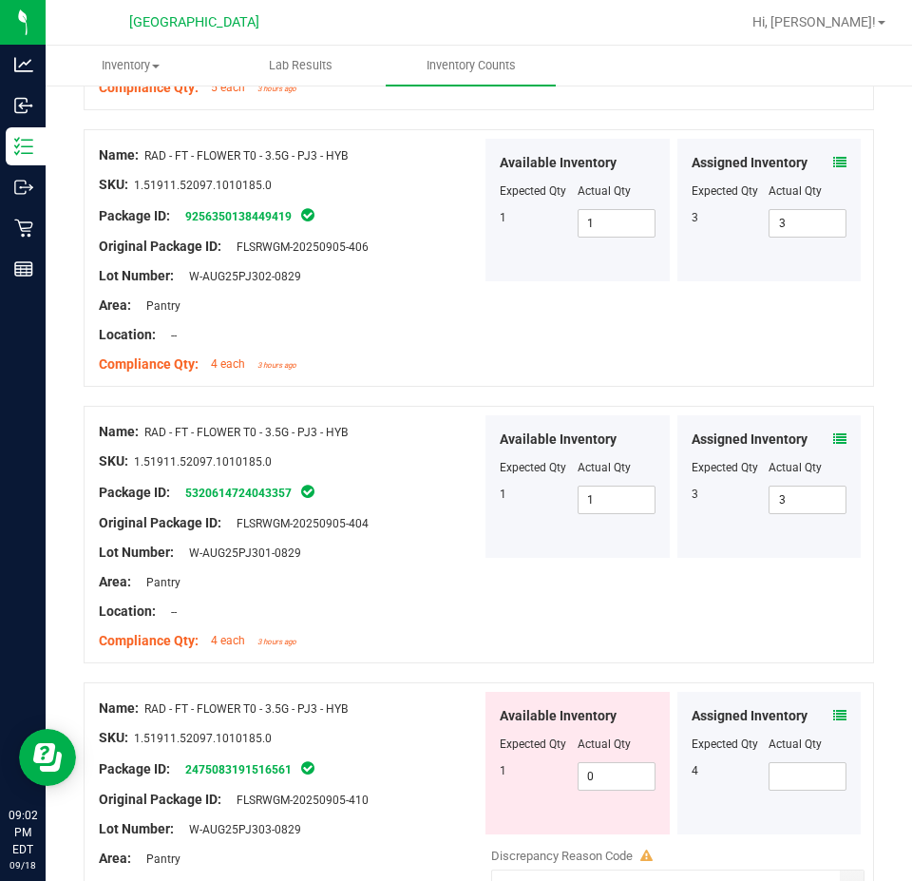
scroll to position [1710, 0]
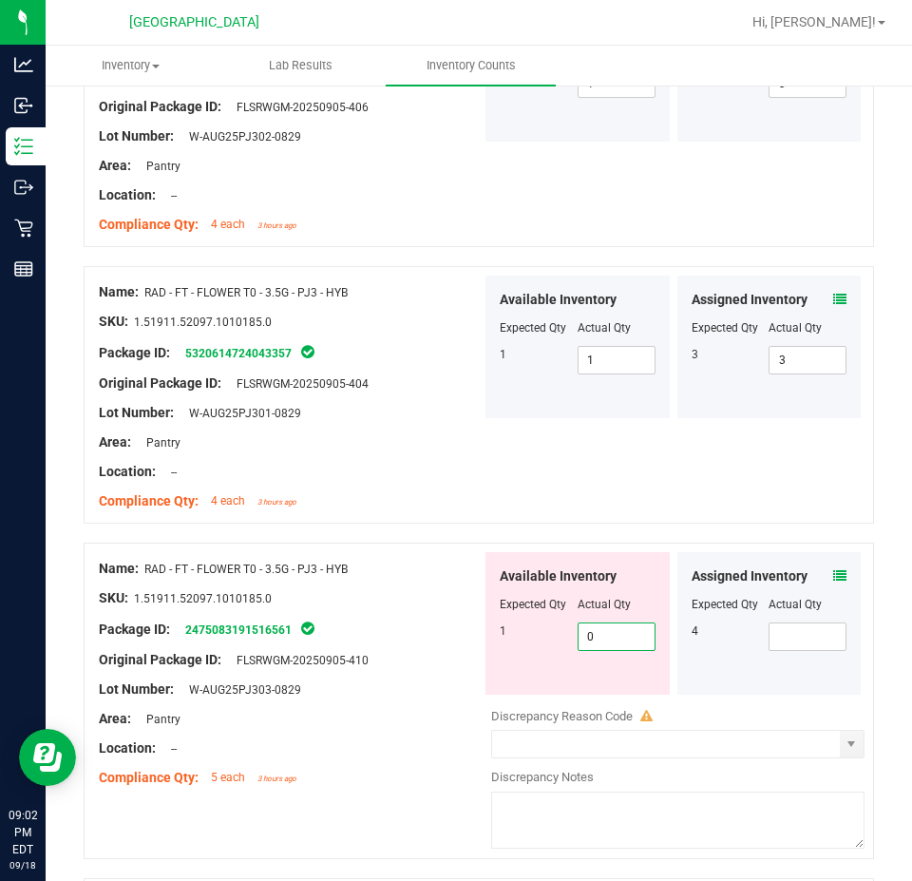
click at [605, 627] on span "0 0" at bounding box center [617, 636] width 78 height 29
click at [605, 627] on input "0" at bounding box center [617, 636] width 76 height 27
type input "1"
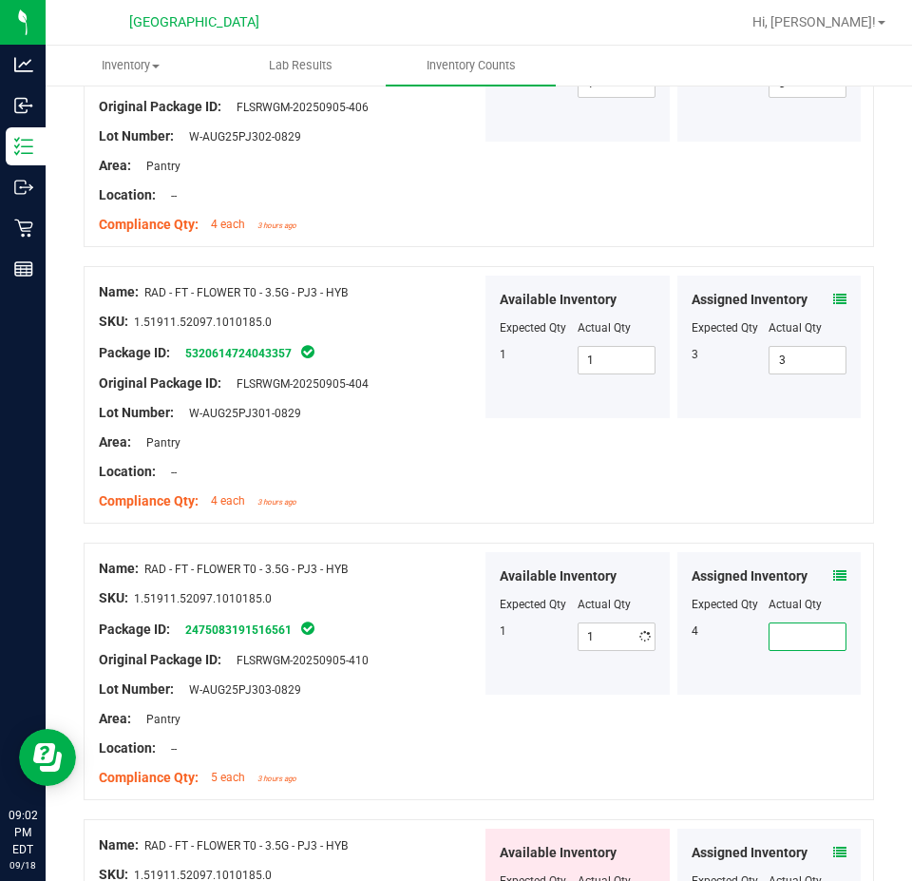
click at [785, 622] on span at bounding box center [808, 636] width 78 height 29
type input "1"
type input "4"
click at [559, 778] on div "Name: RAD - FT - FLOWER T0 - 3.5G - PJ3 - HYB SKU: 1.51911.52097.1010185.0 Pack…" at bounding box center [479, 672] width 791 height 258
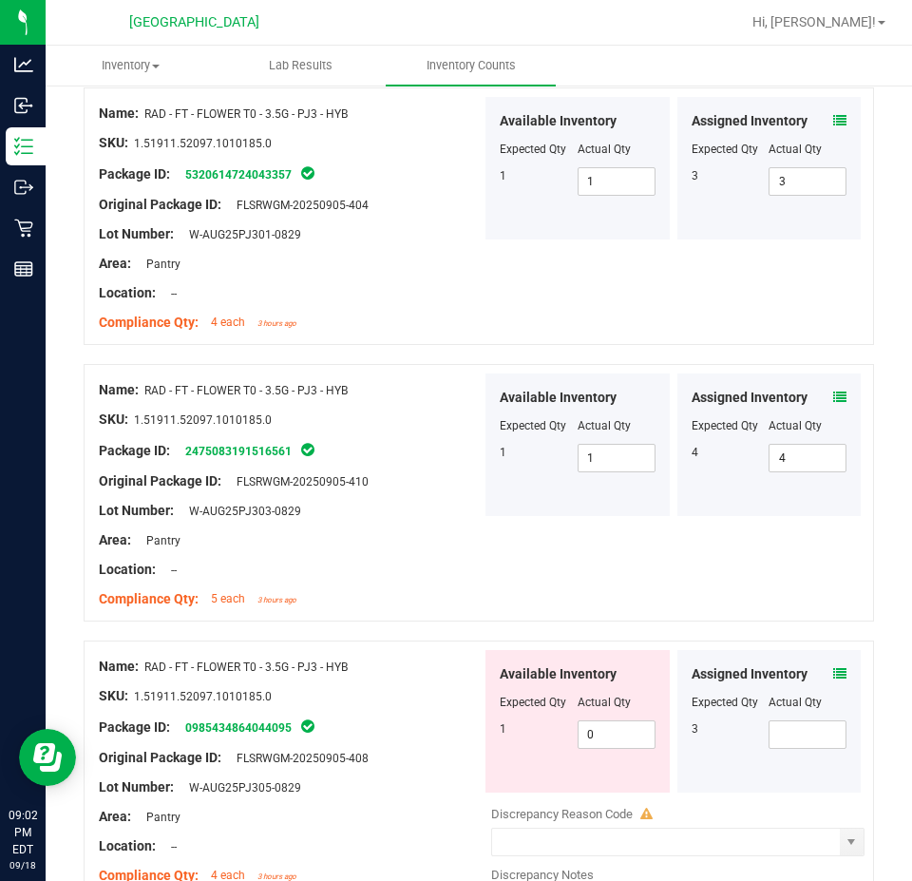
scroll to position [1901, 0]
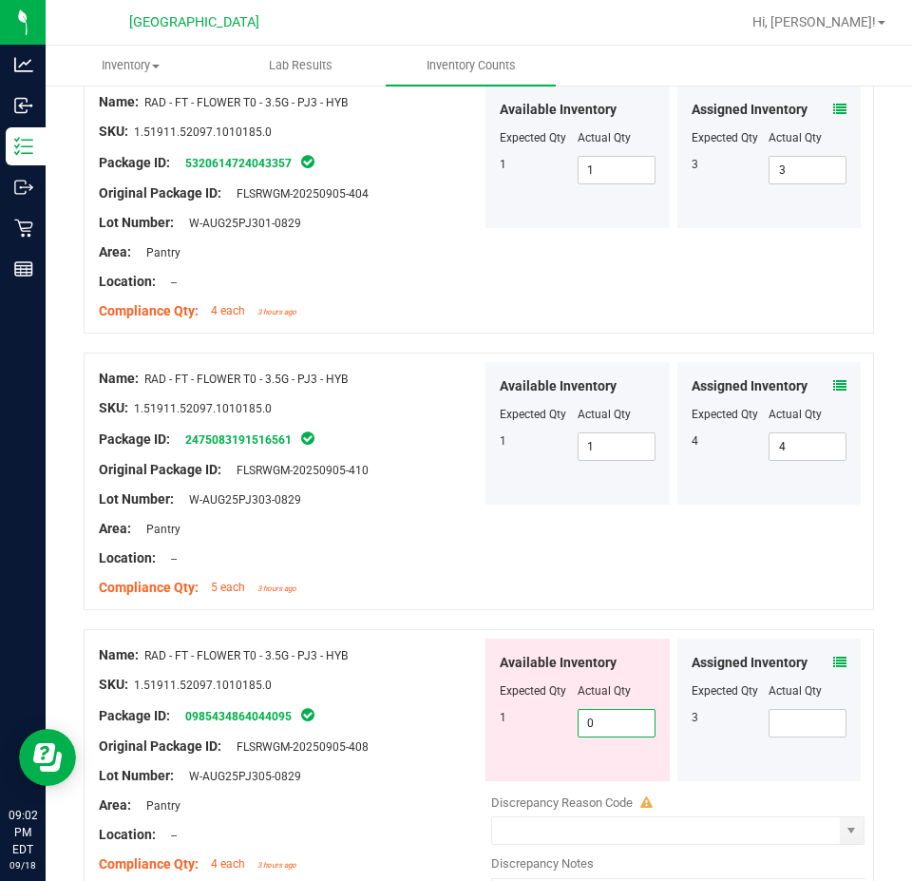
click at [609, 714] on span "0 0" at bounding box center [617, 723] width 78 height 29
click at [613, 713] on input "0" at bounding box center [617, 723] width 76 height 27
type input "01"
type input "1"
click at [770, 711] on span at bounding box center [808, 723] width 78 height 29
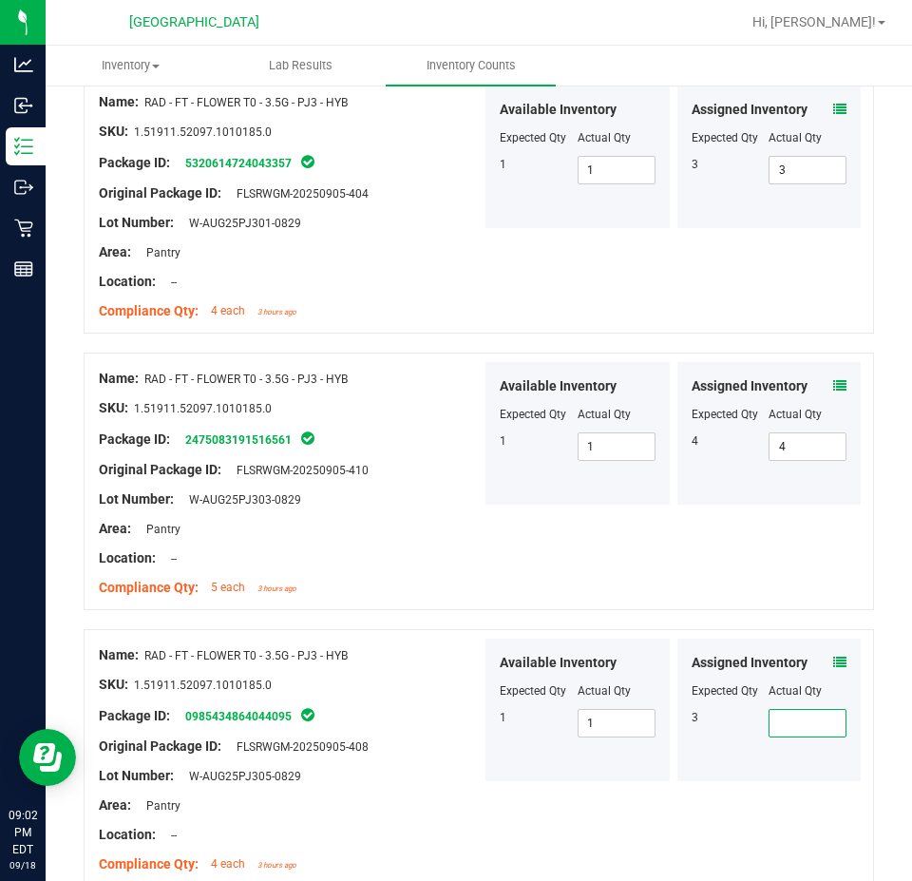
type input "3"
click at [533, 731] on div "Available Inventory Expected Qty Actual Qty 1 1 1" at bounding box center [578, 710] width 184 height 143
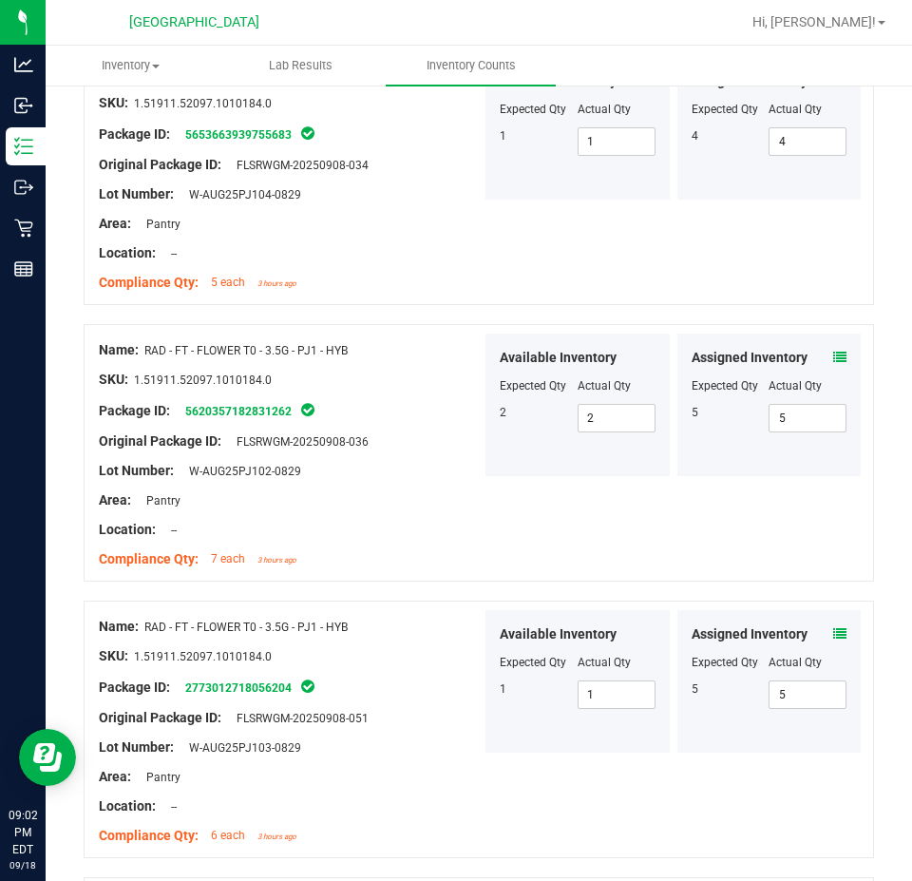
scroll to position [0, 0]
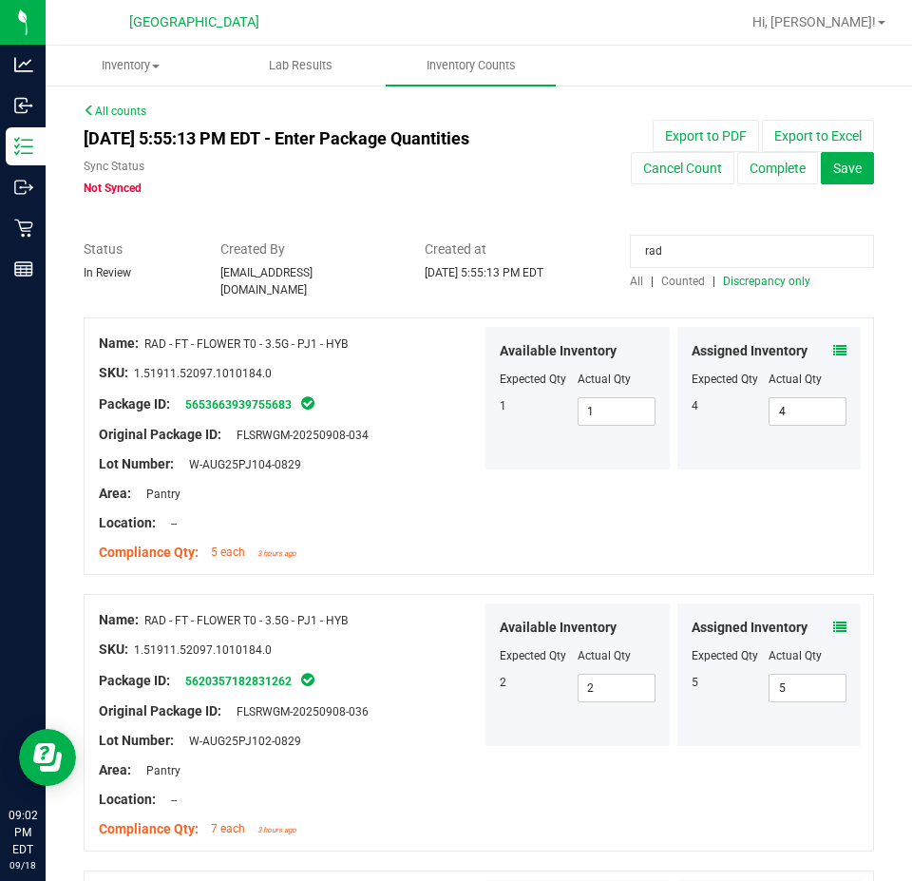
click at [780, 280] on span "Discrepancy only" at bounding box center [766, 281] width 87 height 13
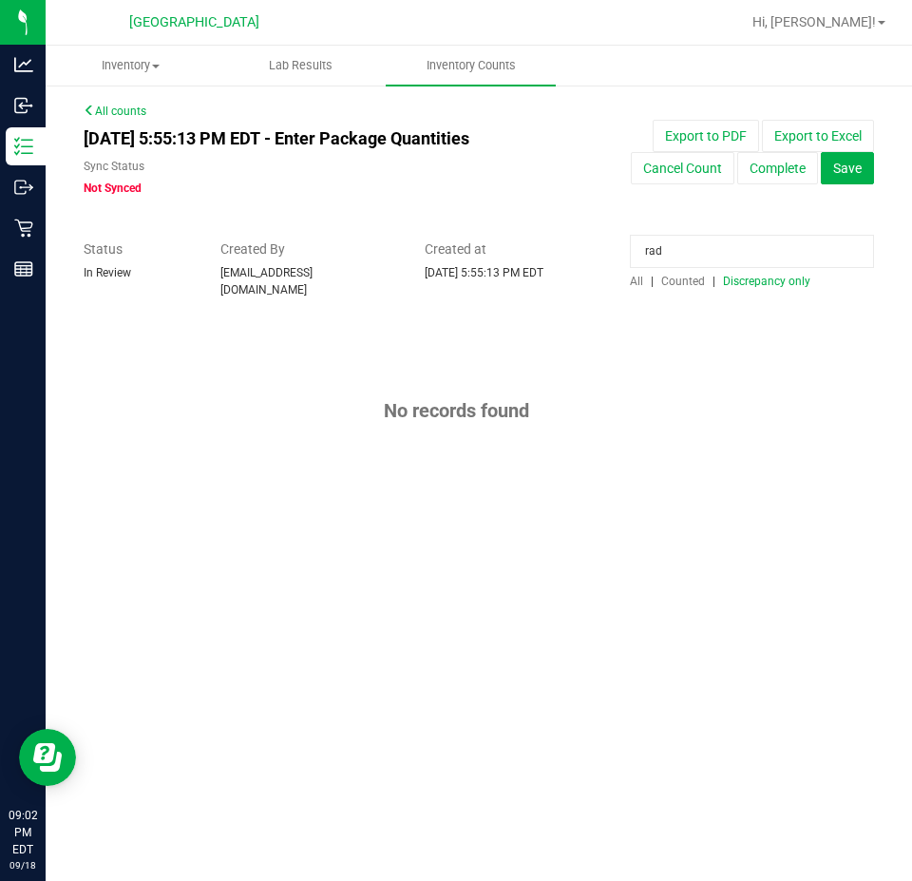
click at [699, 247] on input "rad" at bounding box center [752, 251] width 244 height 33
click at [738, 280] on span "Discrepancy only" at bounding box center [766, 281] width 87 height 13
click at [753, 283] on span "Discrepancy only" at bounding box center [766, 281] width 87 height 13
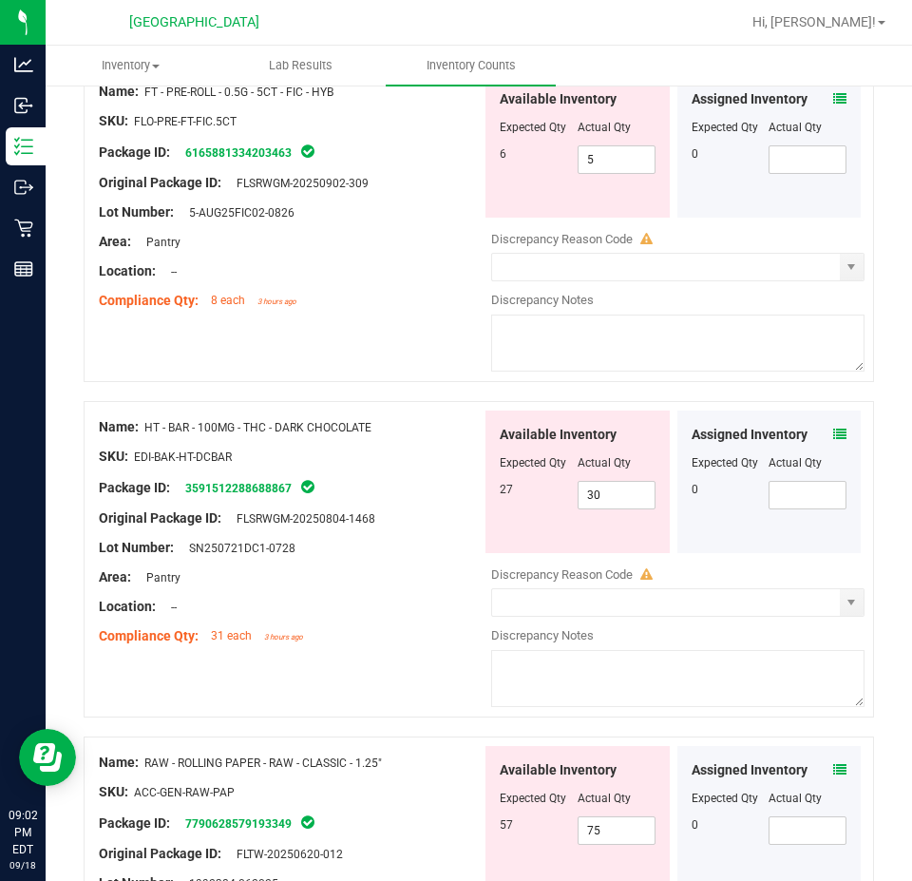
scroll to position [285, 0]
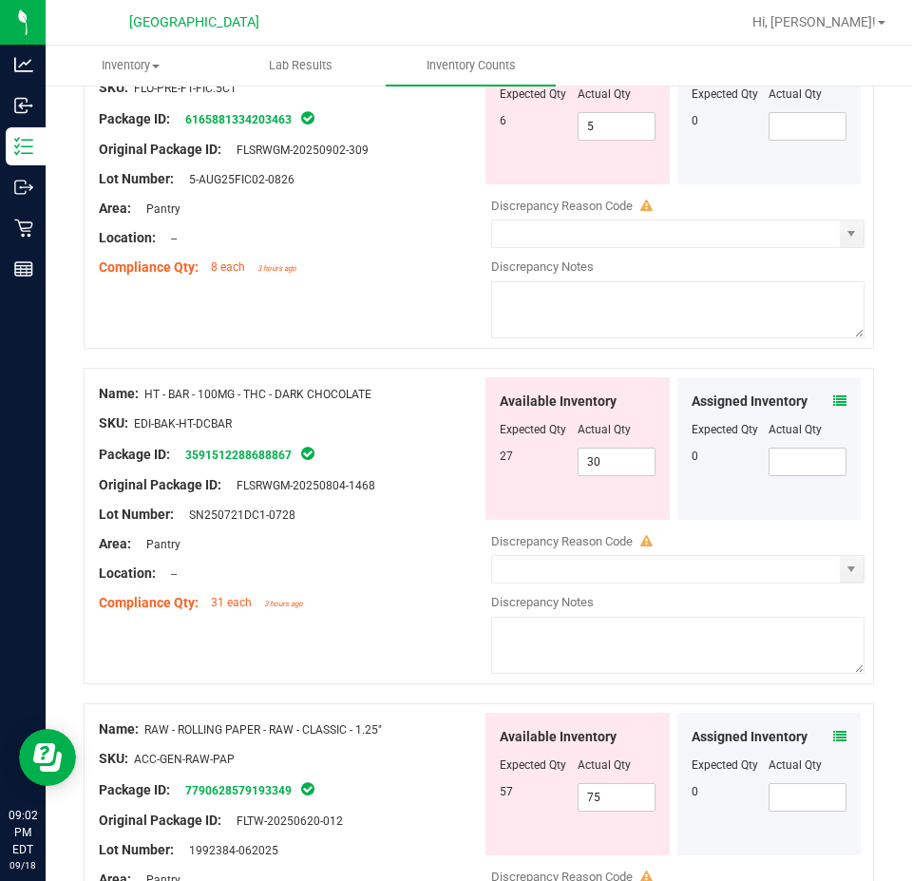
click at [596, 438] on div at bounding box center [578, 443] width 156 height 10
click at [596, 449] on span "30 30" at bounding box center [617, 462] width 78 height 29
click at [596, 449] on input "30" at bounding box center [617, 462] width 76 height 27
type input "27"
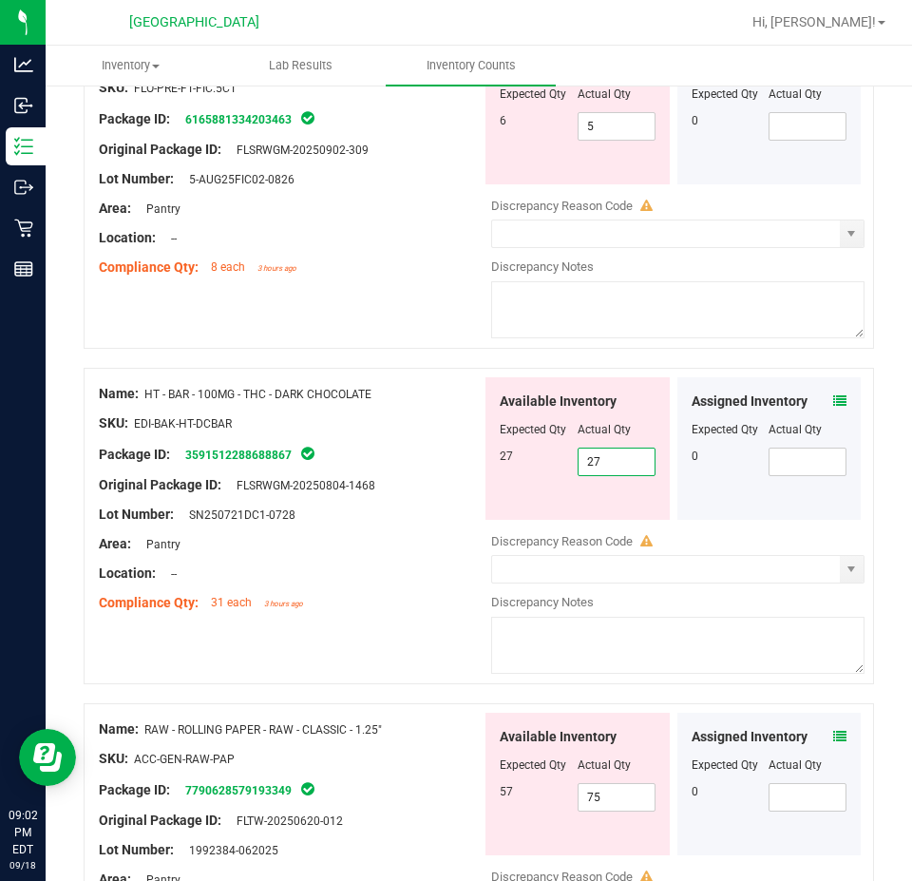
click at [405, 568] on div "Location: --" at bounding box center [290, 573] width 383 height 20
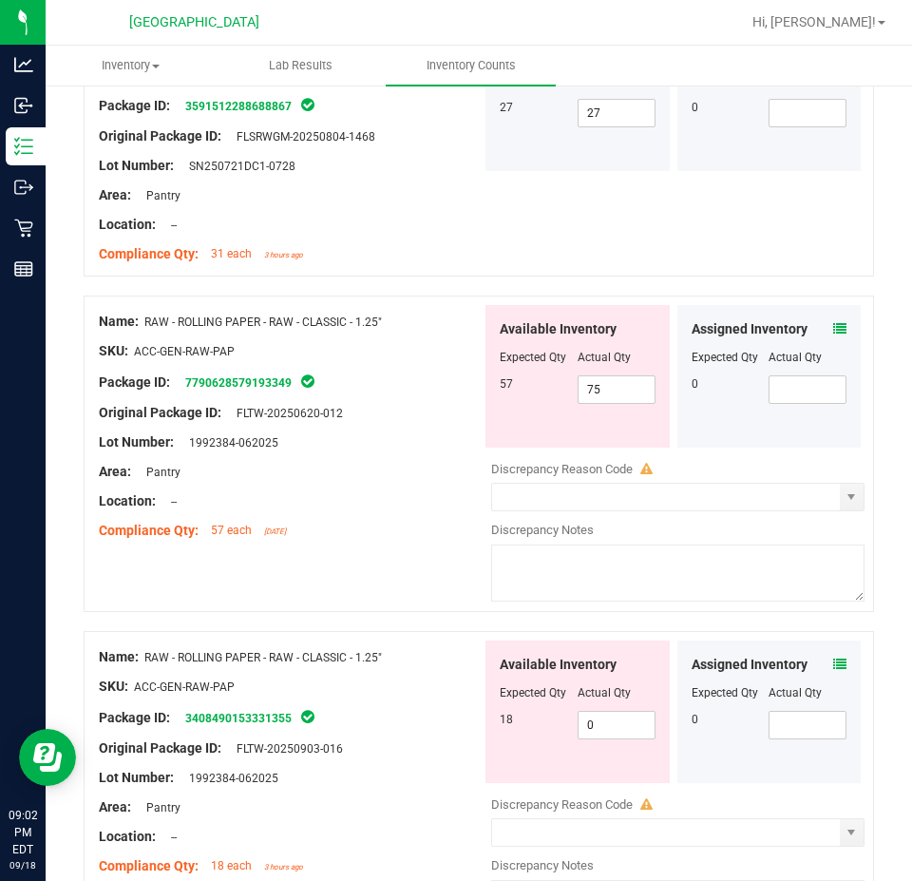
scroll to position [665, 0]
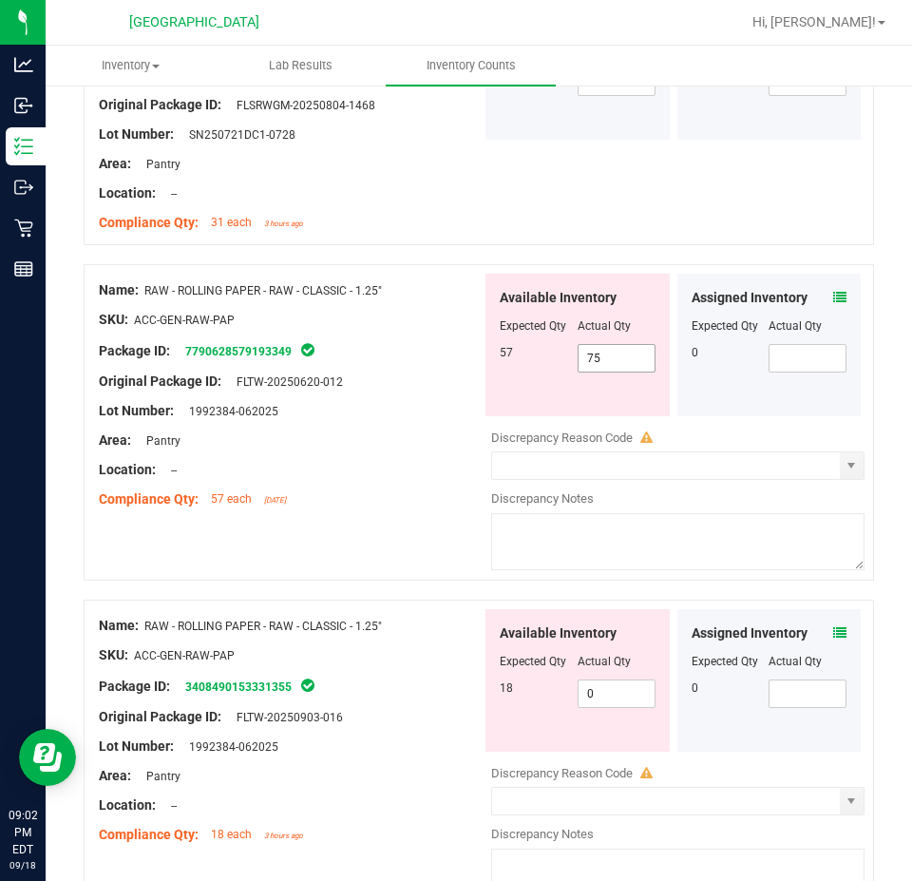
click at [614, 344] on span "75 75" at bounding box center [617, 358] width 78 height 29
click at [614, 345] on input "75" at bounding box center [617, 358] width 76 height 27
type input "57"
click at [599, 688] on div "Available Inventory Expected Qty Actual Qty 18 0 0" at bounding box center [673, 759] width 383 height 301
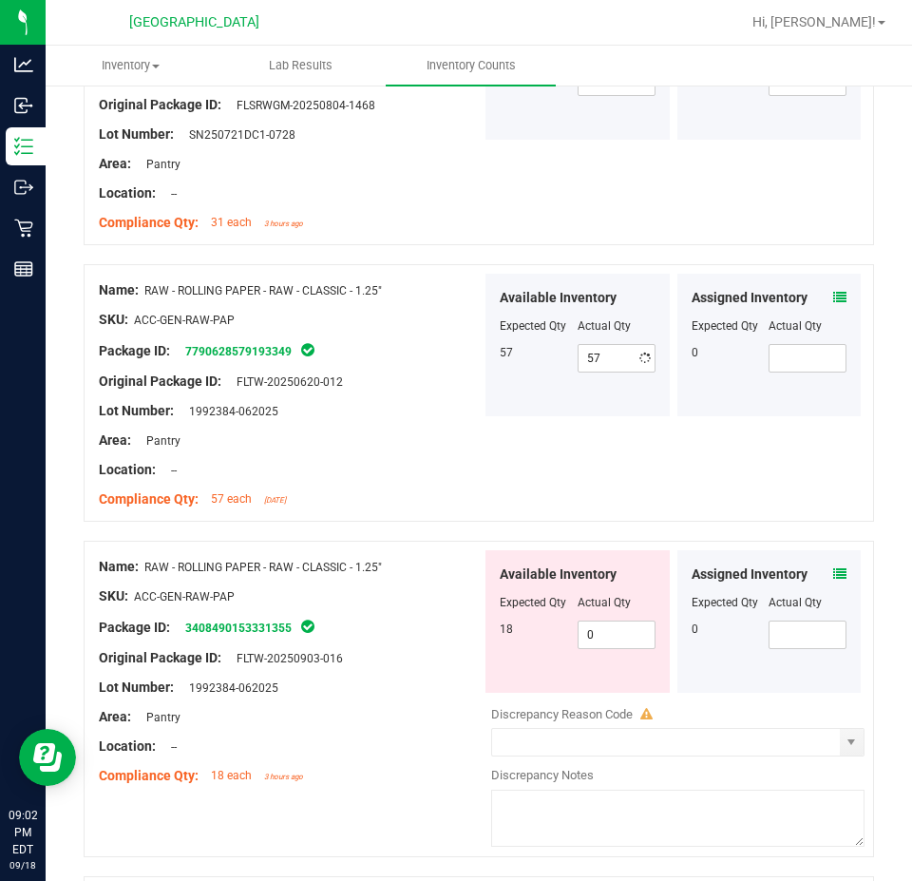
drag, startPoint x: 599, startPoint y: 688, endPoint x: 589, endPoint y: 664, distance: 25.6
click at [598, 696] on div at bounding box center [677, 701] width 373 height 10
click at [579, 624] on span "0 0" at bounding box center [617, 635] width 78 height 29
click at [579, 624] on input "0" at bounding box center [617, 634] width 76 height 27
type input "18"
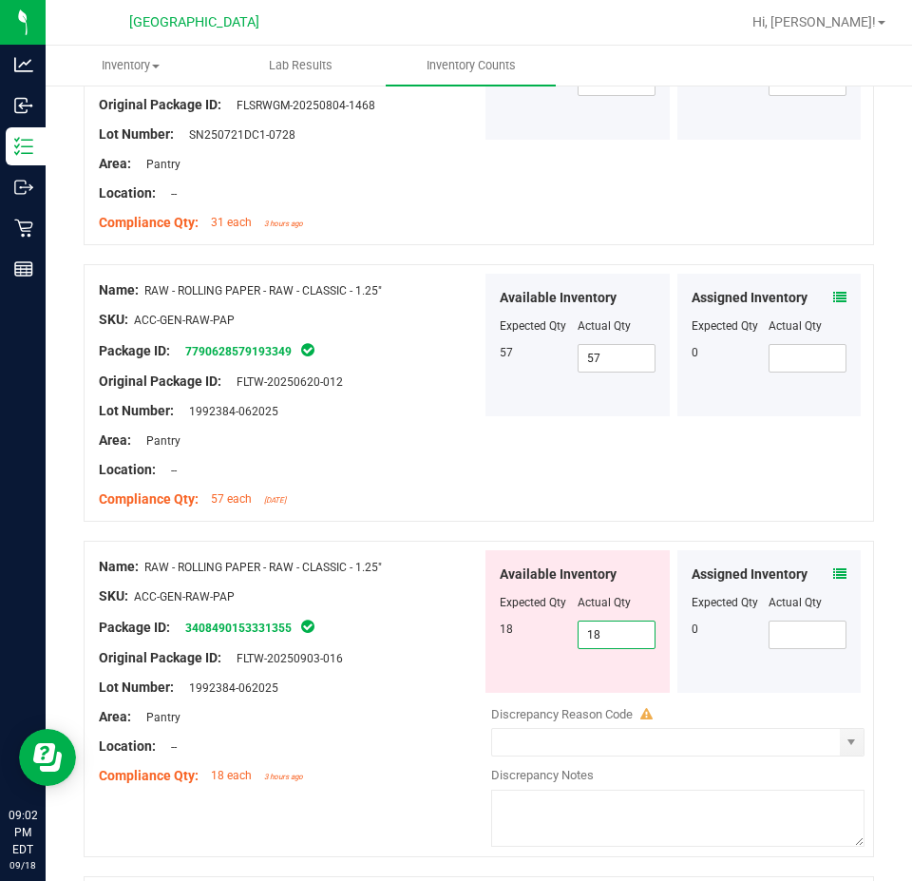
type input "18"
click at [457, 678] on div "Lot Number: 1992384-062025" at bounding box center [290, 688] width 383 height 20
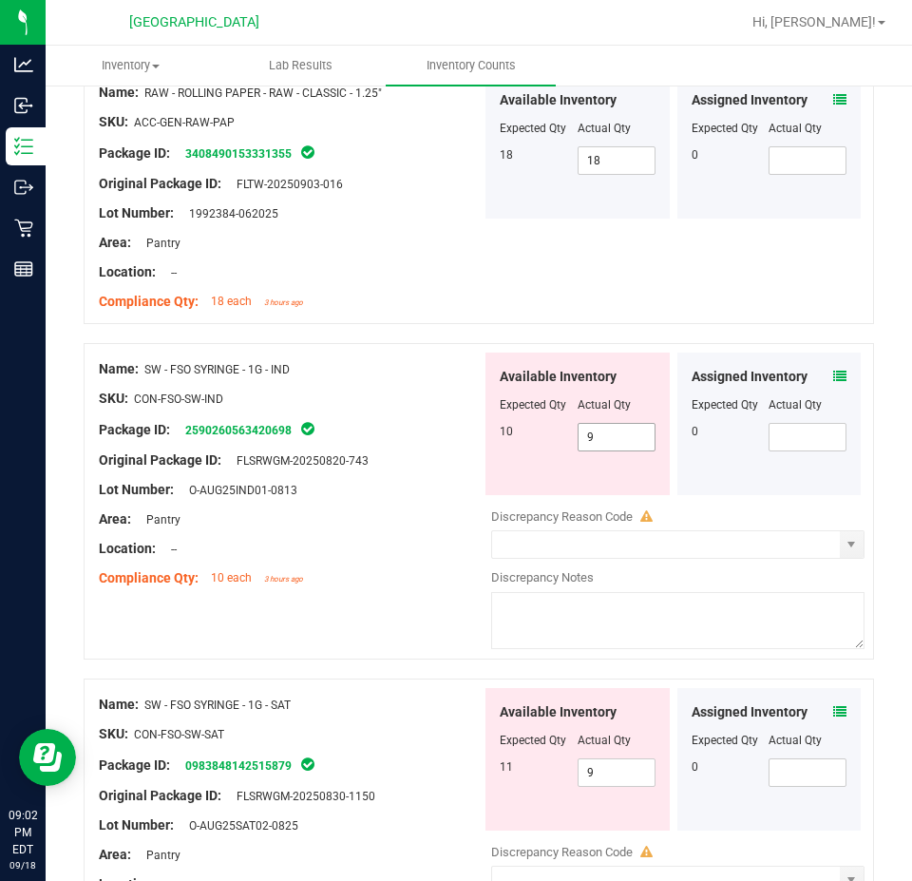
scroll to position [1140, 0]
click at [834, 370] on div "Assigned Inventory Expected Qty Actual Qty 0" at bounding box center [770, 423] width 184 height 143
click at [833, 369] on icon at bounding box center [839, 375] width 13 height 13
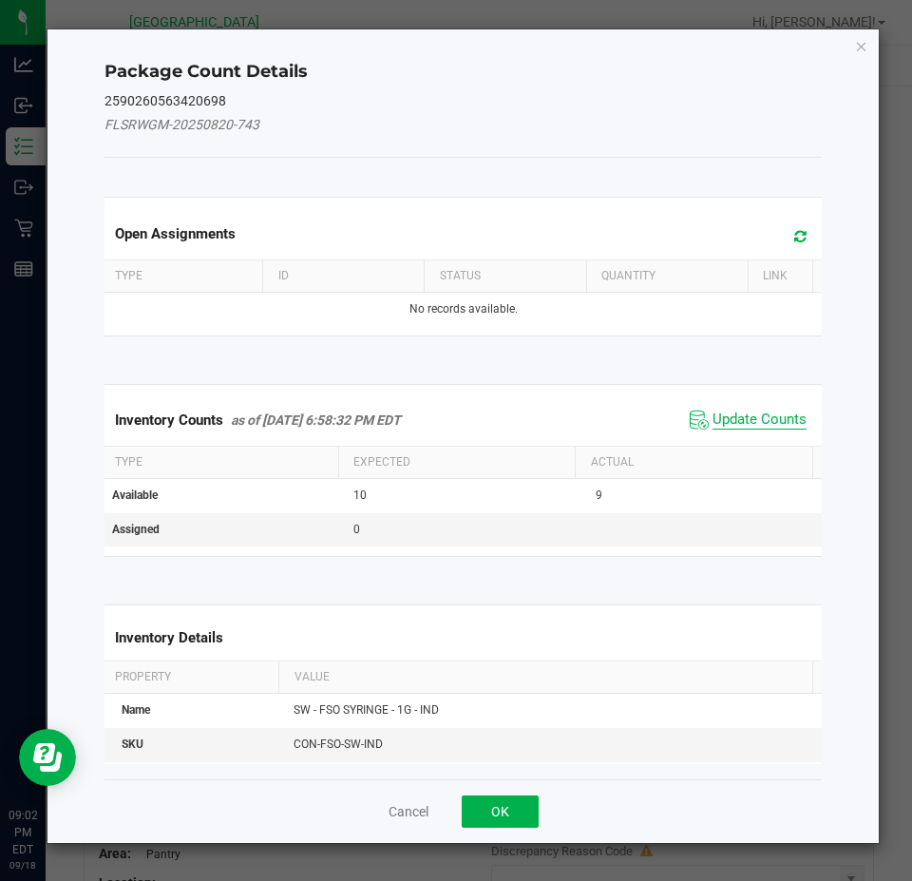
click at [763, 425] on span "Update Counts" at bounding box center [760, 420] width 94 height 19
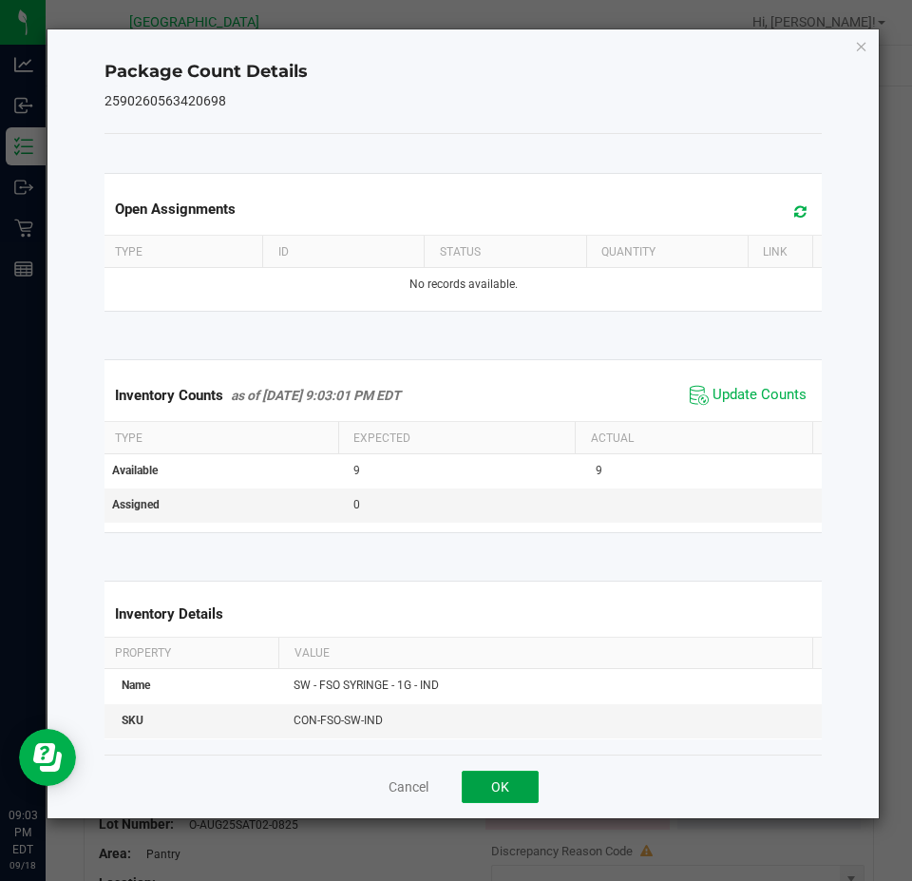
drag, startPoint x: 502, startPoint y: 799, endPoint x: 537, endPoint y: 774, distance: 43.0
click at [502, 797] on button "OK" at bounding box center [500, 787] width 77 height 32
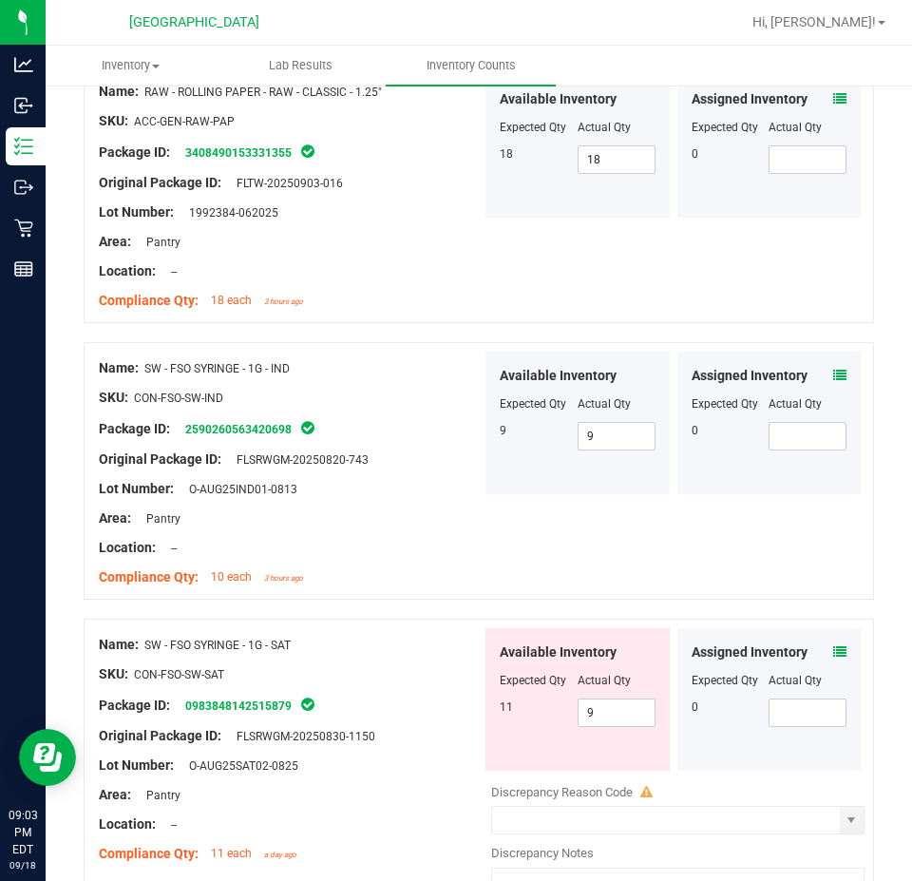
click at [815, 642] on div "Assigned Inventory" at bounding box center [770, 652] width 156 height 20
click at [833, 645] on icon at bounding box center [839, 651] width 13 height 13
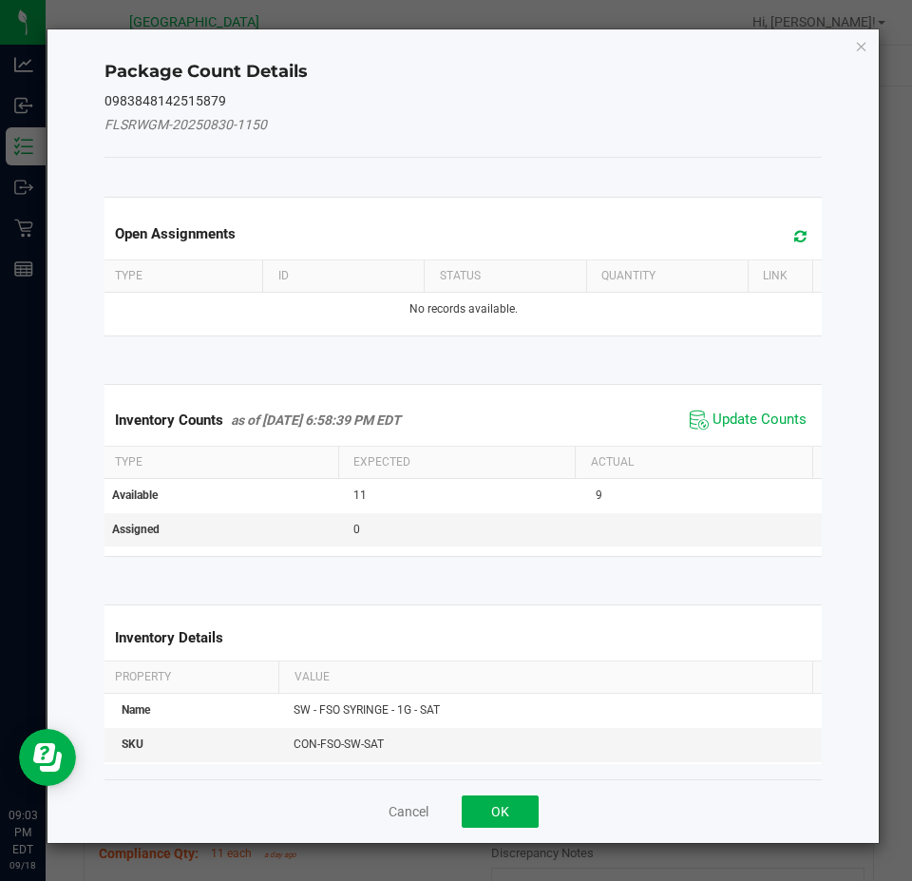
click at [716, 408] on span "Update Counts" at bounding box center [748, 420] width 126 height 29
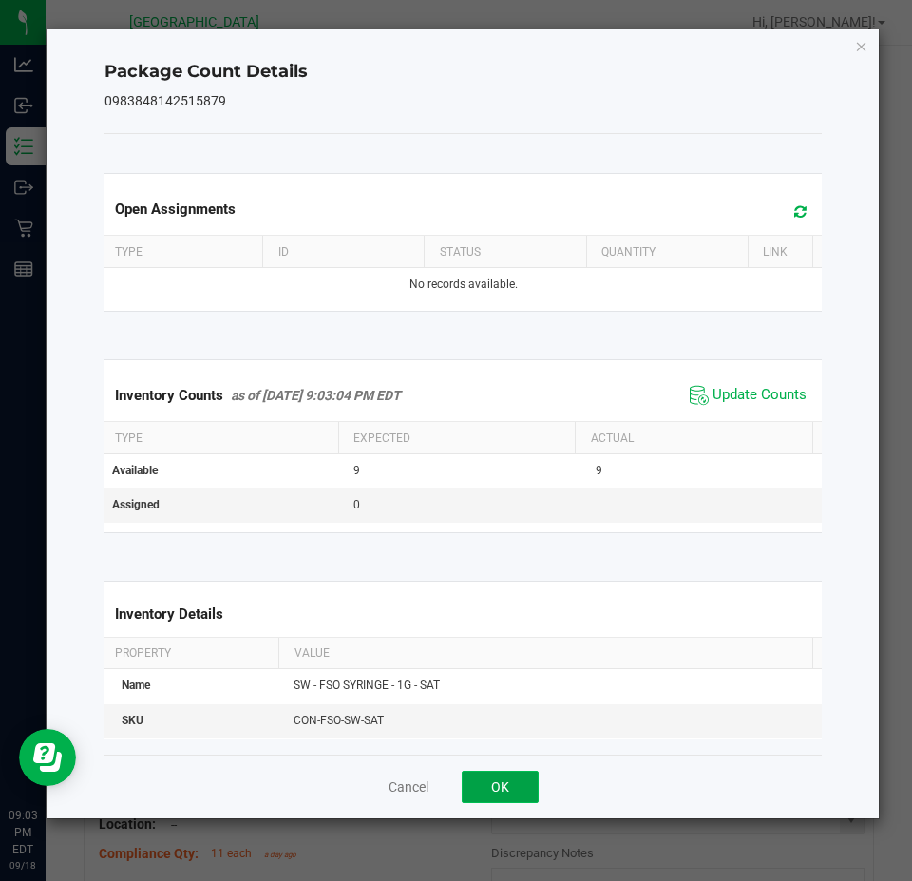
click at [504, 779] on button "OK" at bounding box center [500, 787] width 77 height 32
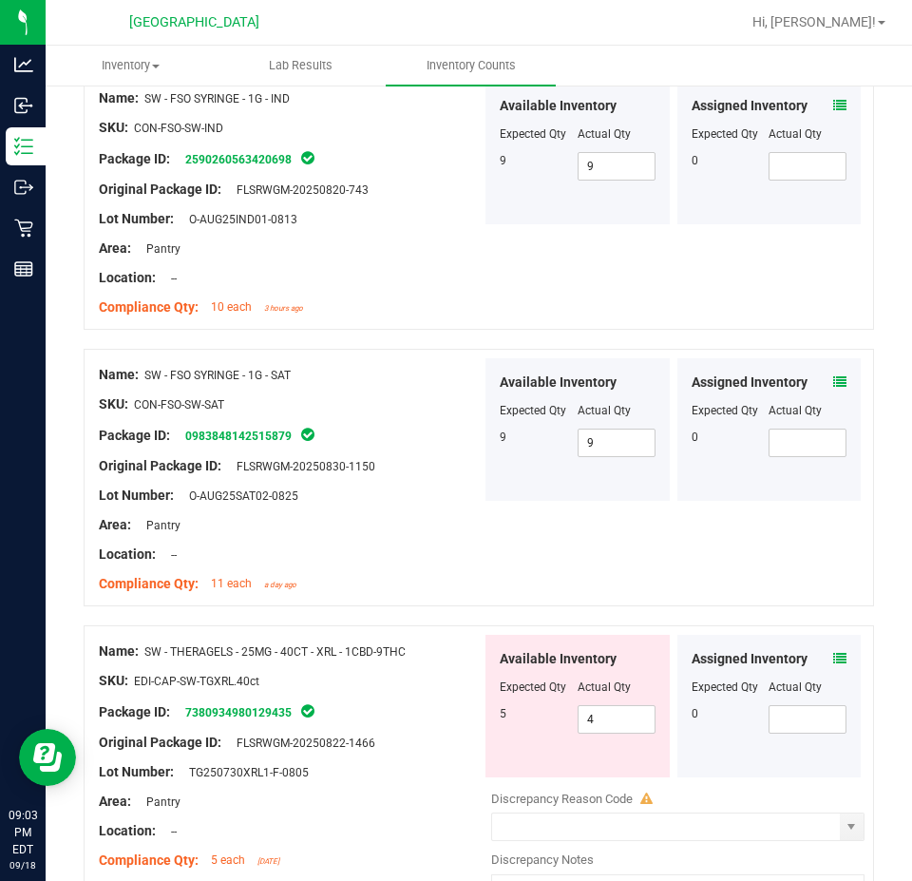
scroll to position [1425, 0]
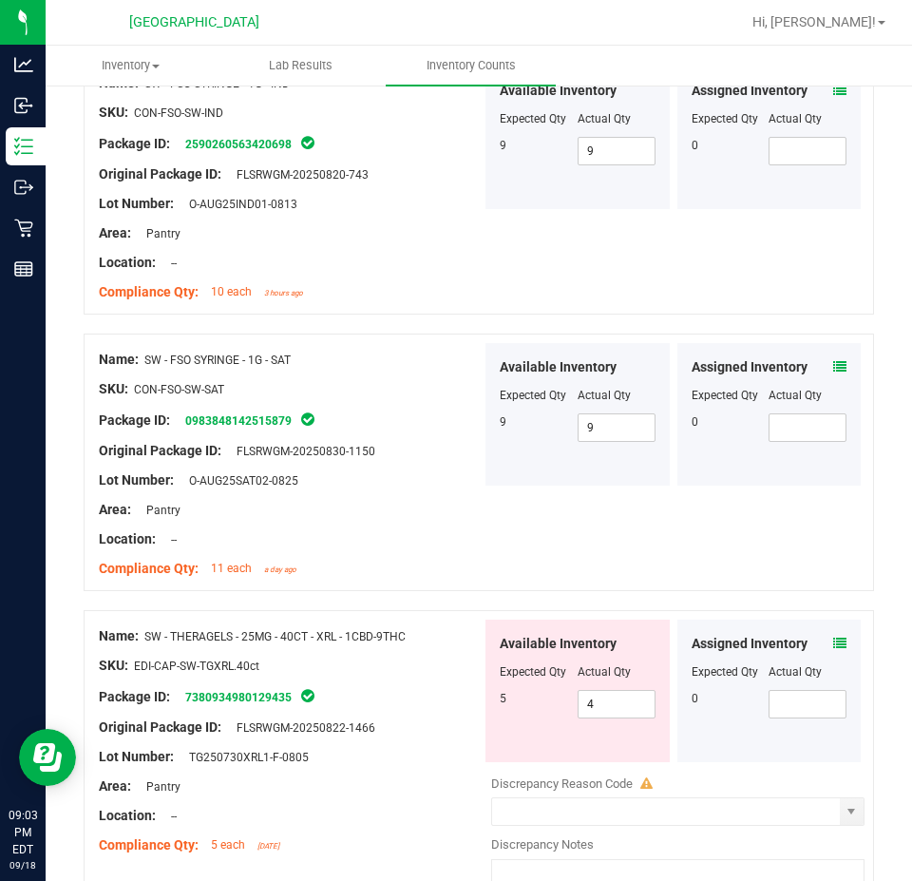
click at [839, 627] on div "Assigned Inventory Expected Qty Actual Qty 0" at bounding box center [770, 691] width 184 height 143
click at [833, 637] on icon at bounding box center [839, 643] width 13 height 13
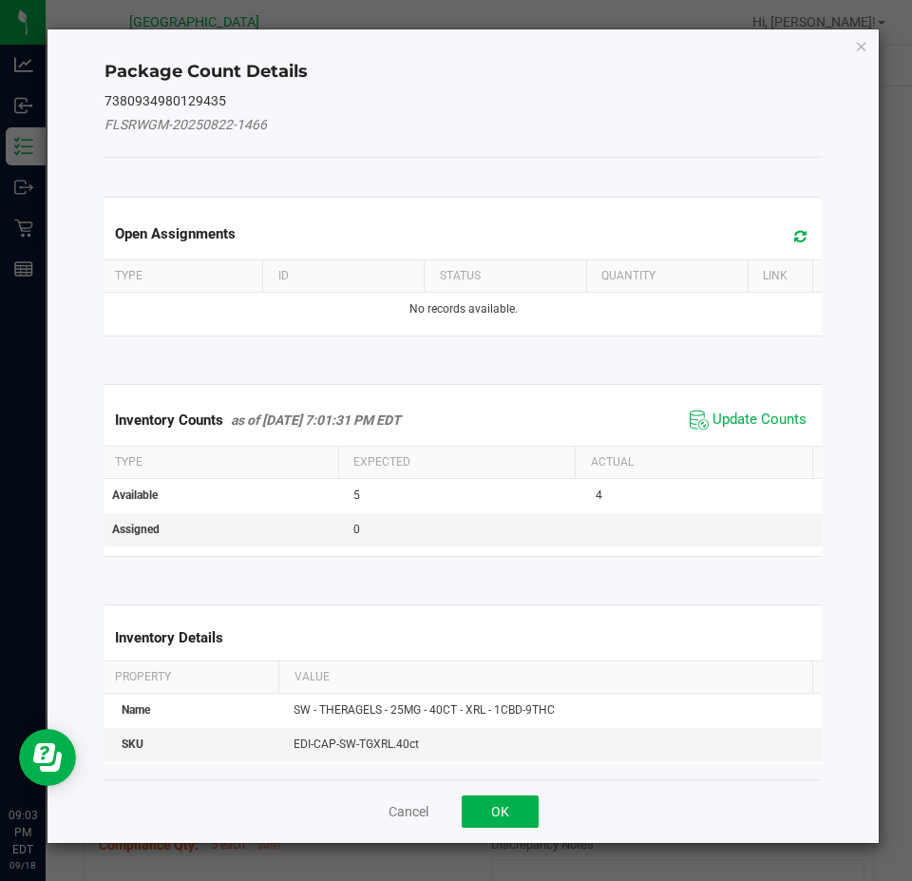
click at [768, 395] on div "Inventory Counts as of [DATE] 7:01:31 PM EDT Update Counts" at bounding box center [464, 419] width 726 height 51
click at [748, 420] on span "Update Counts" at bounding box center [760, 420] width 94 height 19
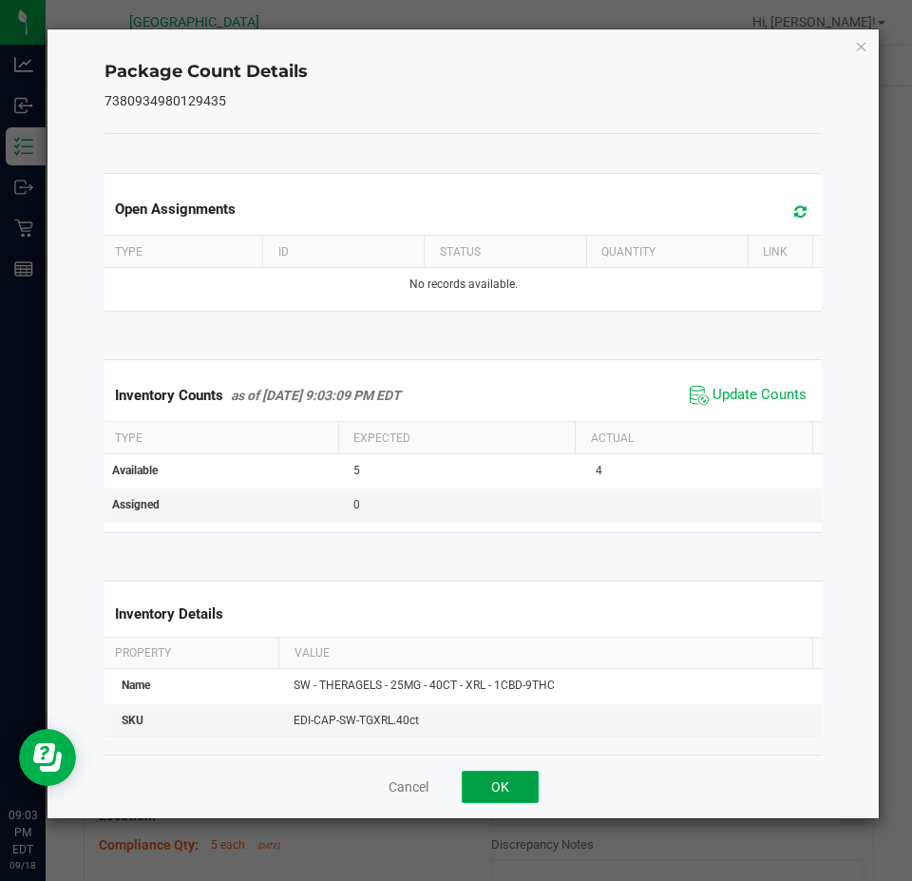
click at [496, 797] on button "OK" at bounding box center [500, 787] width 77 height 32
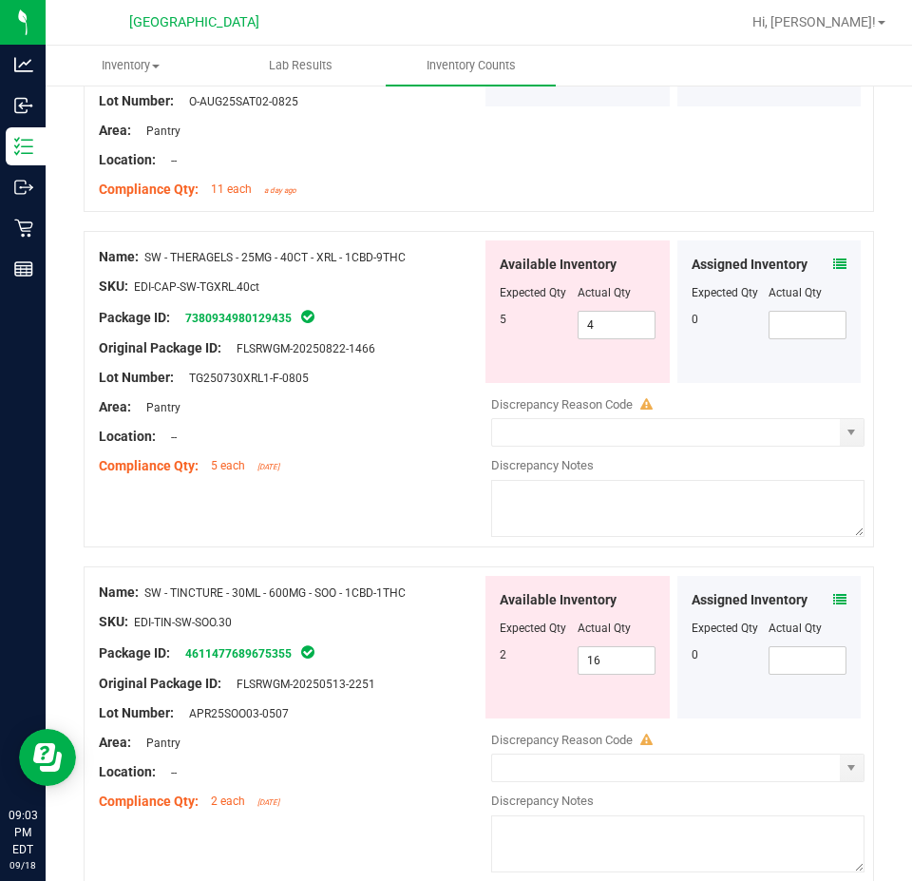
scroll to position [1805, 0]
click at [833, 592] on icon at bounding box center [839, 598] width 13 height 13
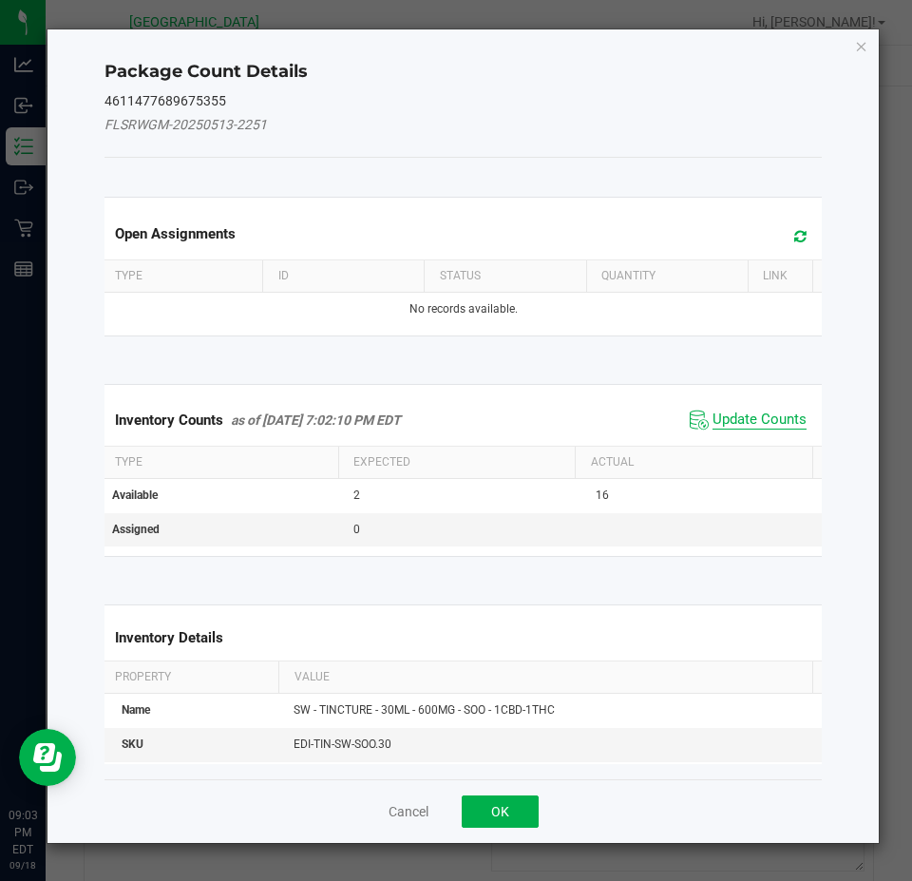
click at [753, 429] on span "Update Counts" at bounding box center [760, 420] width 94 height 19
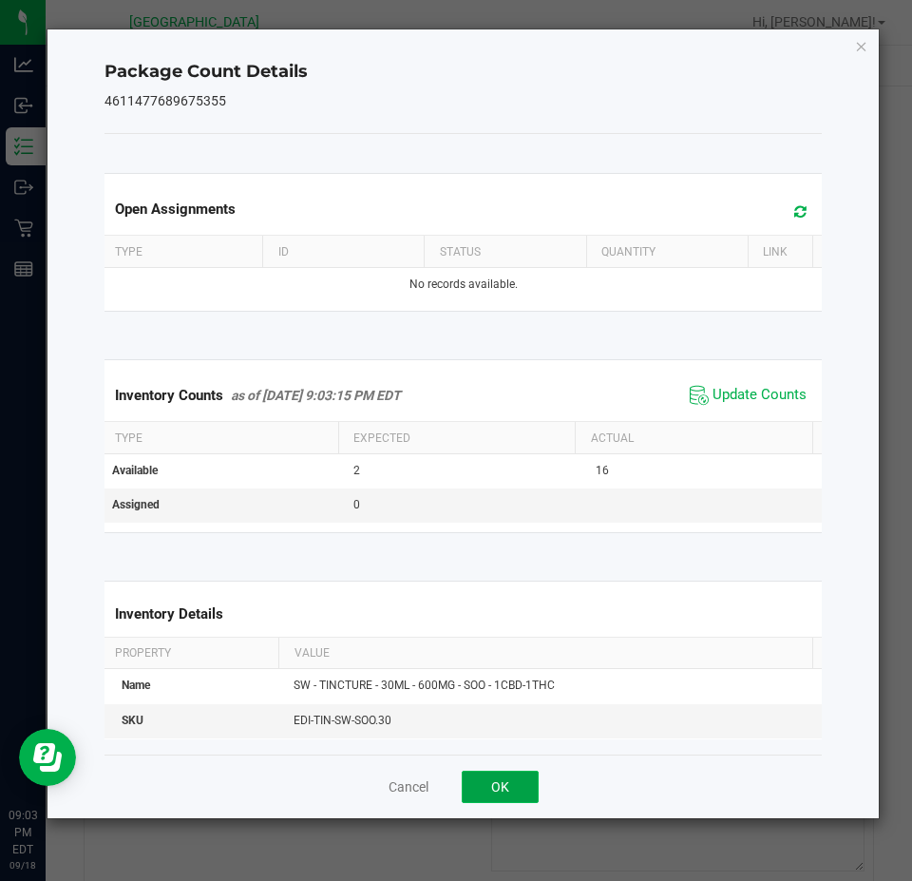
click at [506, 783] on button "OK" at bounding box center [500, 787] width 77 height 32
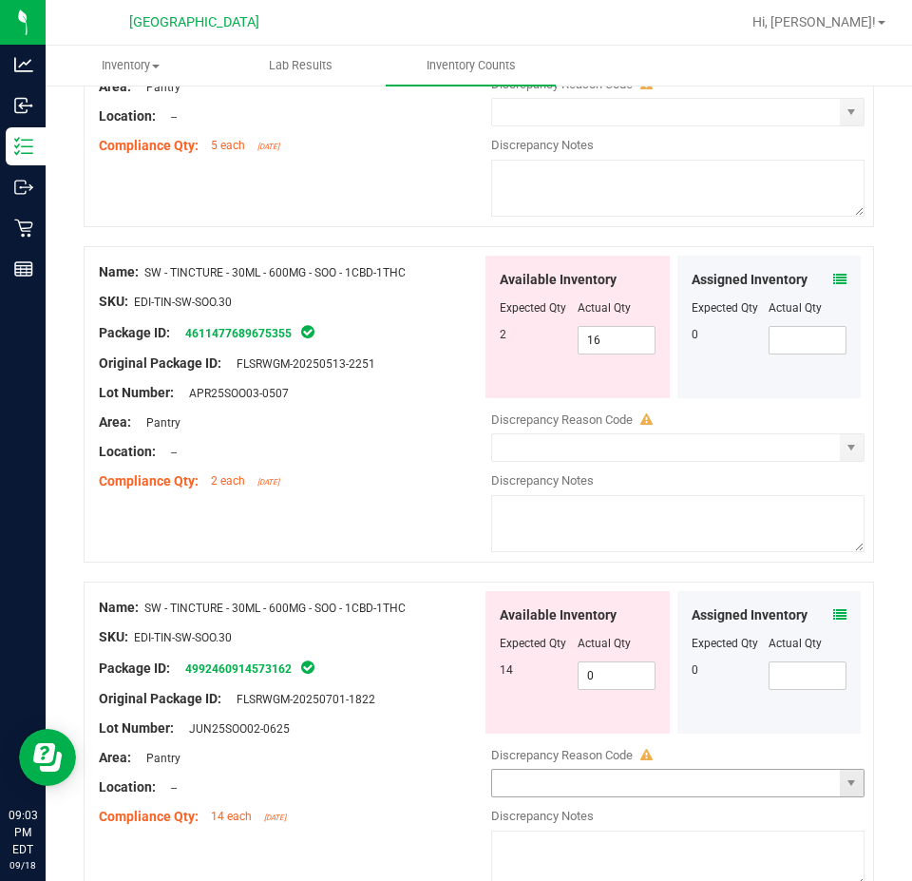
scroll to position [2186, 0]
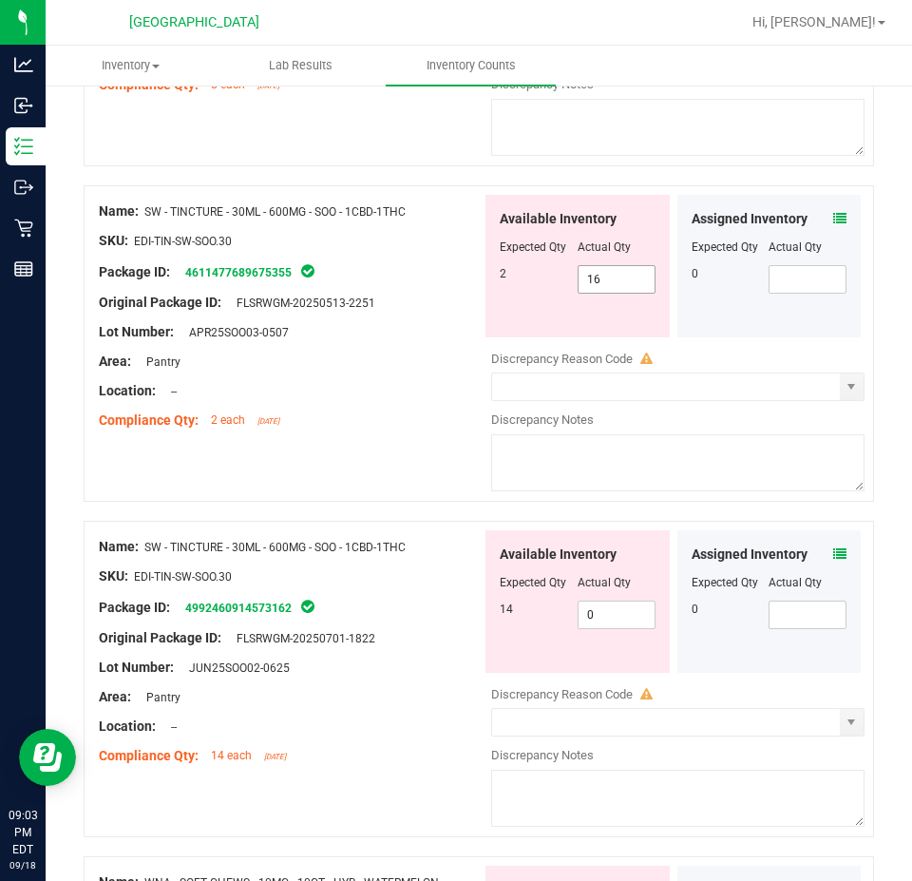
click at [589, 265] on span "16 16" at bounding box center [617, 279] width 78 height 29
click at [589, 266] on input "16" at bounding box center [617, 279] width 76 height 27
click at [588, 266] on input "16" at bounding box center [617, 279] width 76 height 27
type input "2"
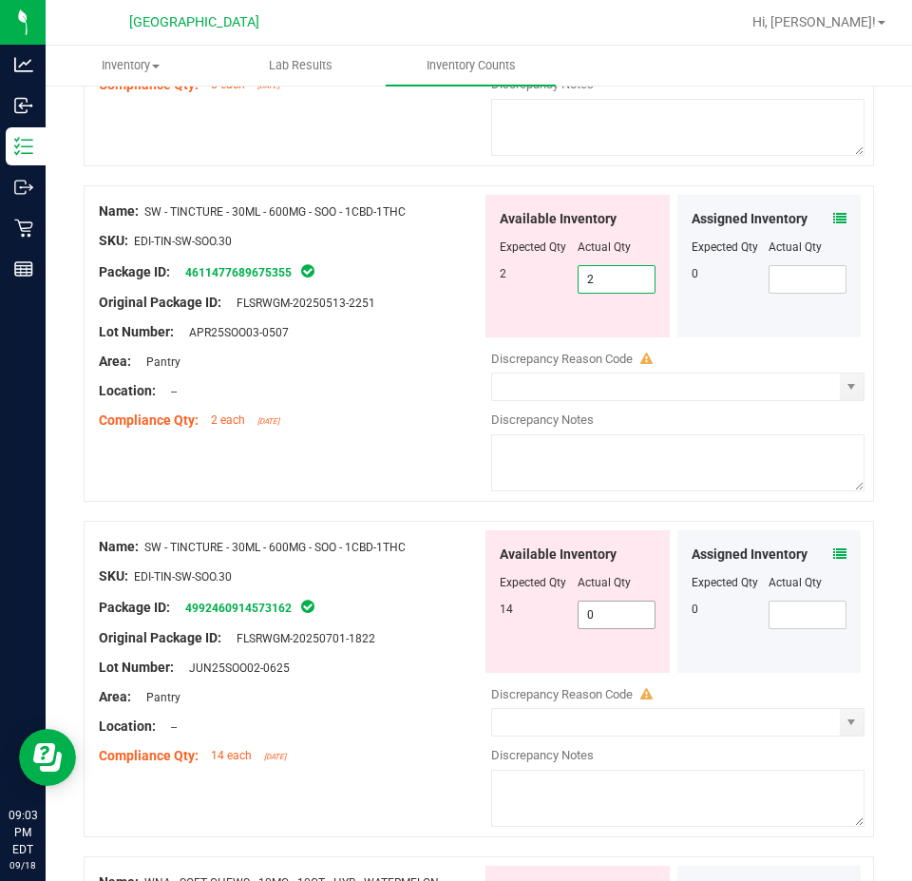
click at [588, 599] on div "Available Inventory Expected Qty Actual Qty 14 0 0" at bounding box center [578, 601] width 184 height 143
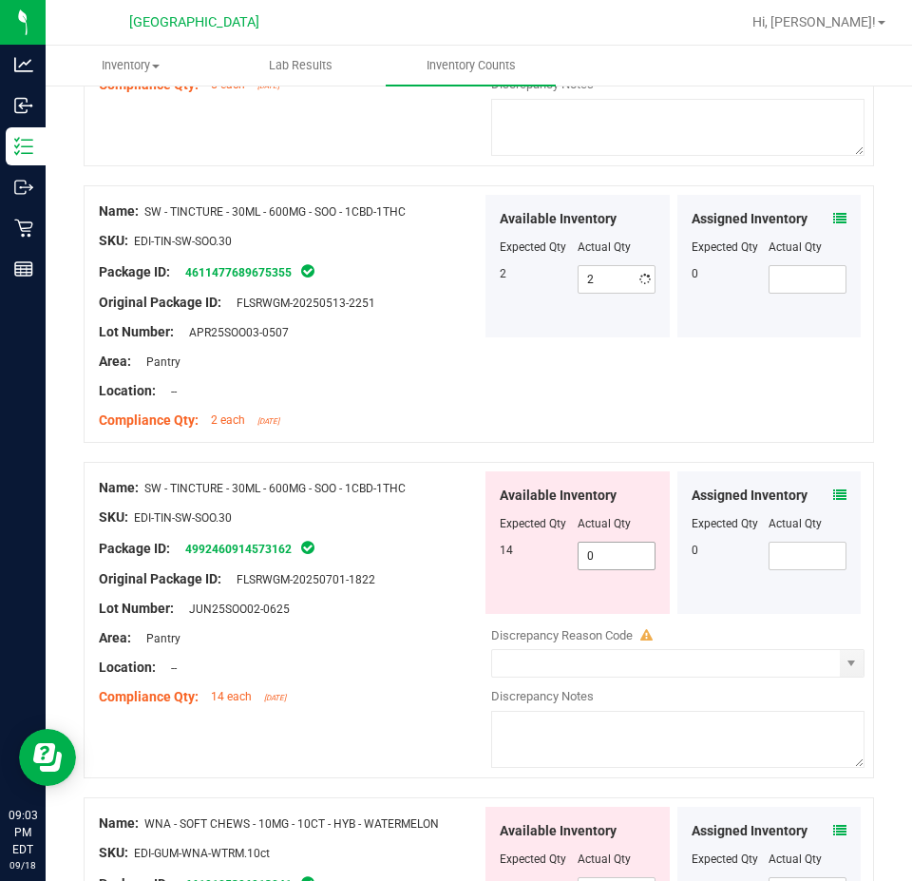
click at [588, 599] on div "Available Inventory Expected Qty Actual Qty 14 0 0" at bounding box center [578, 542] width 184 height 143
click at [580, 548] on span "0 0" at bounding box center [617, 556] width 78 height 29
click at [580, 548] on input "0" at bounding box center [617, 556] width 76 height 27
type input "14"
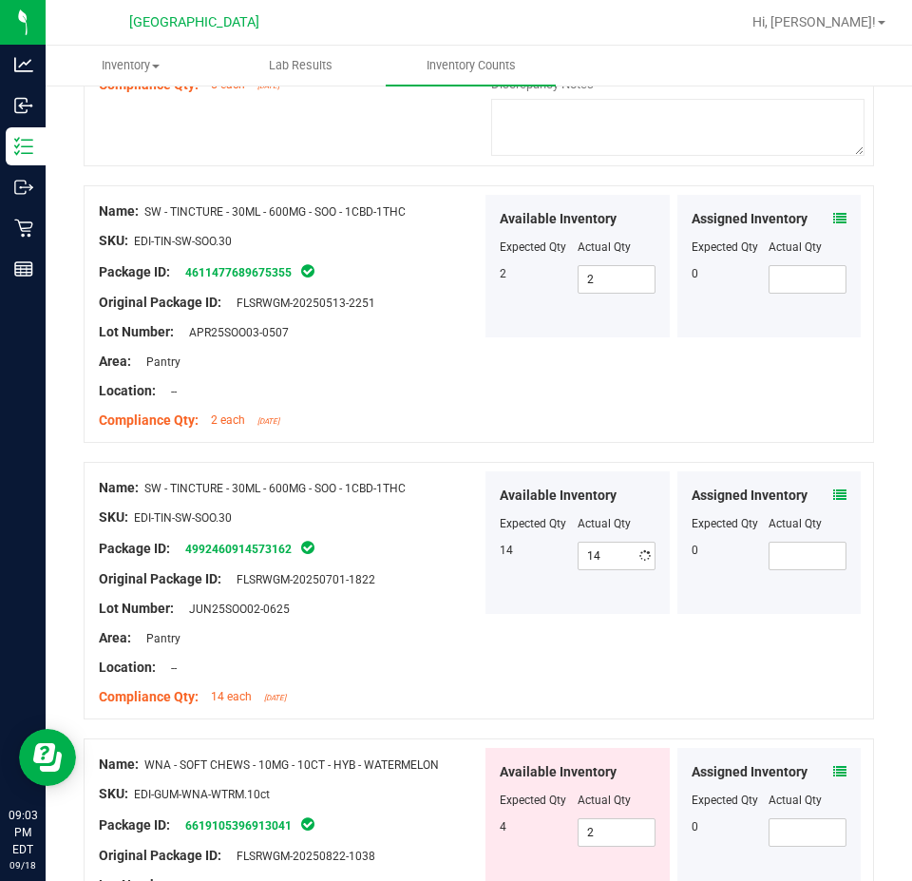
click at [439, 569] on div "Original Package ID: FLSRWGM-20250701-1822" at bounding box center [290, 579] width 383 height 20
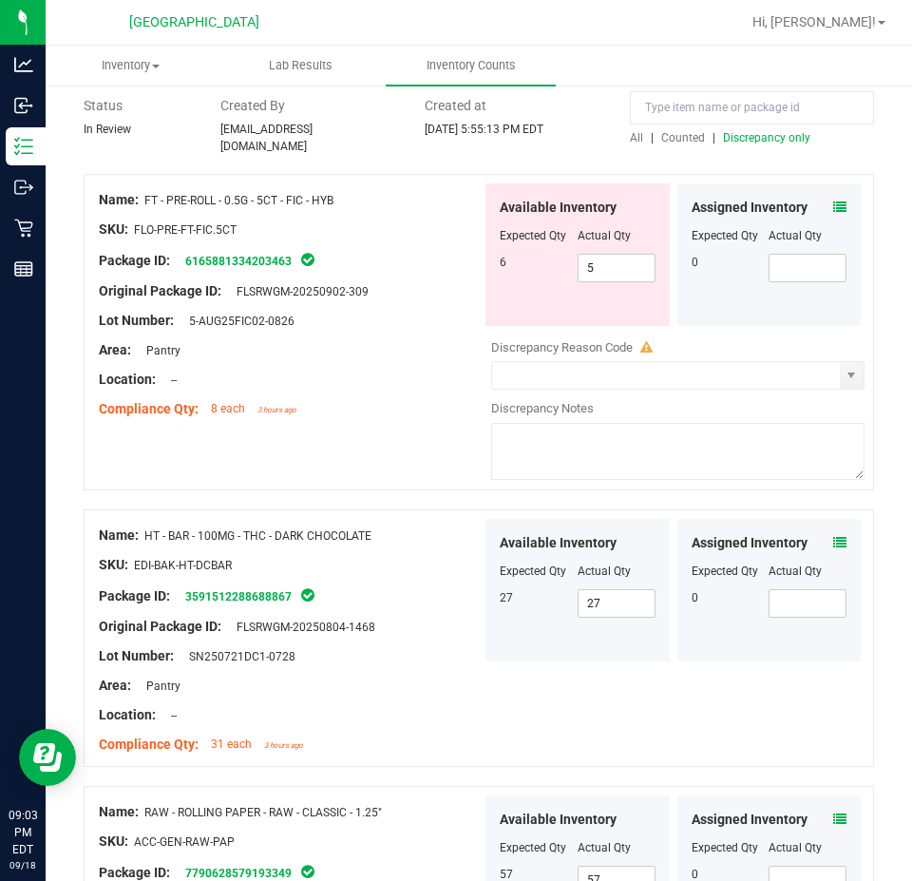
scroll to position [0, 0]
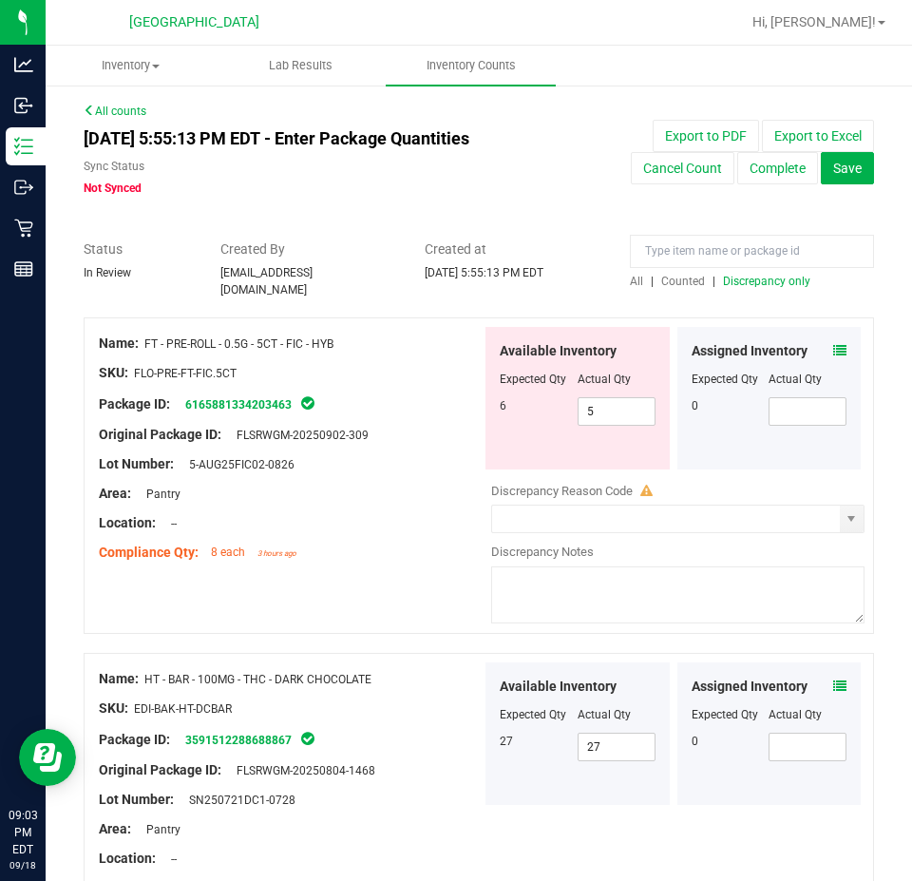
click at [731, 279] on span "Discrepancy only" at bounding box center [766, 281] width 87 height 13
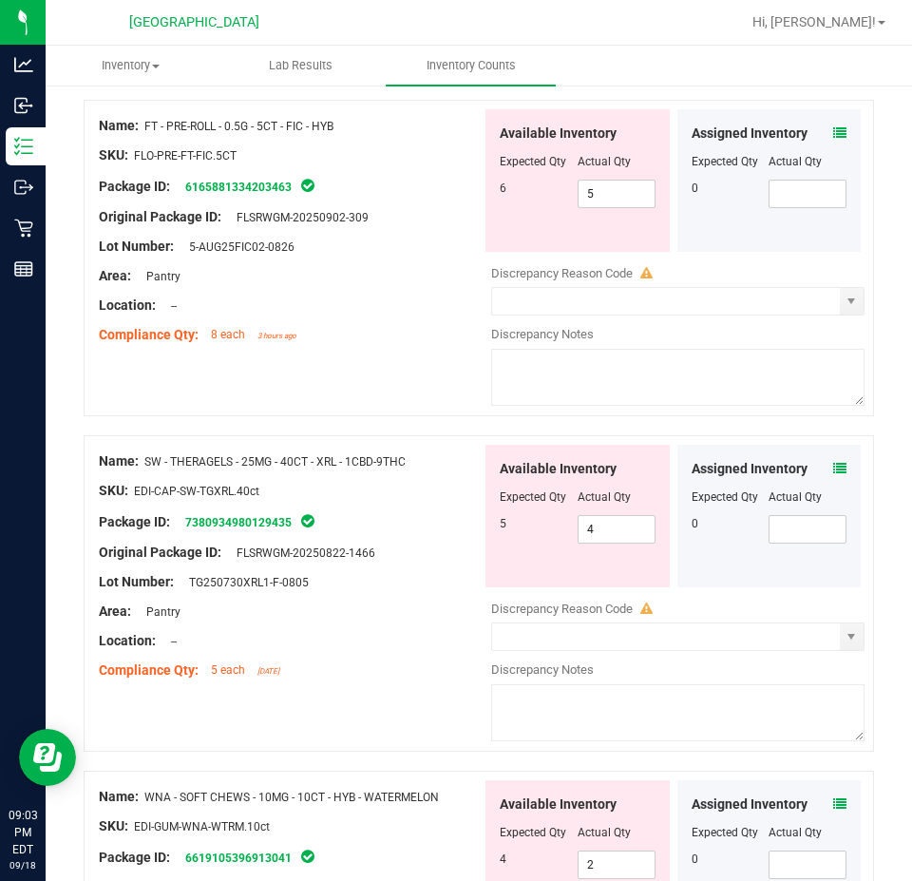
scroll to position [475, 0]
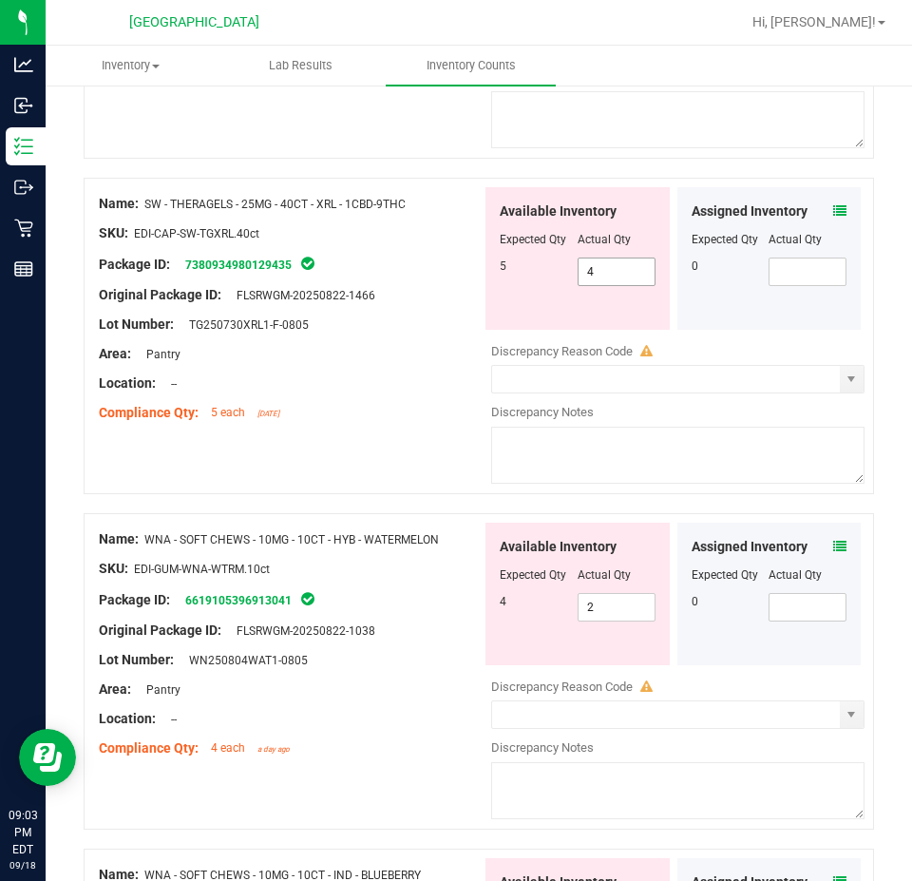
click at [600, 258] on span "4 4" at bounding box center [617, 272] width 78 height 29
click at [600, 258] on input "4" at bounding box center [617, 271] width 76 height 27
click at [576, 277] on div "Available Inventory Expected Qty Actual Qty 5 4 4" at bounding box center [578, 258] width 184 height 143
click at [578, 274] on span "4 4" at bounding box center [617, 272] width 78 height 29
click at [579, 273] on input "4" at bounding box center [617, 271] width 76 height 27
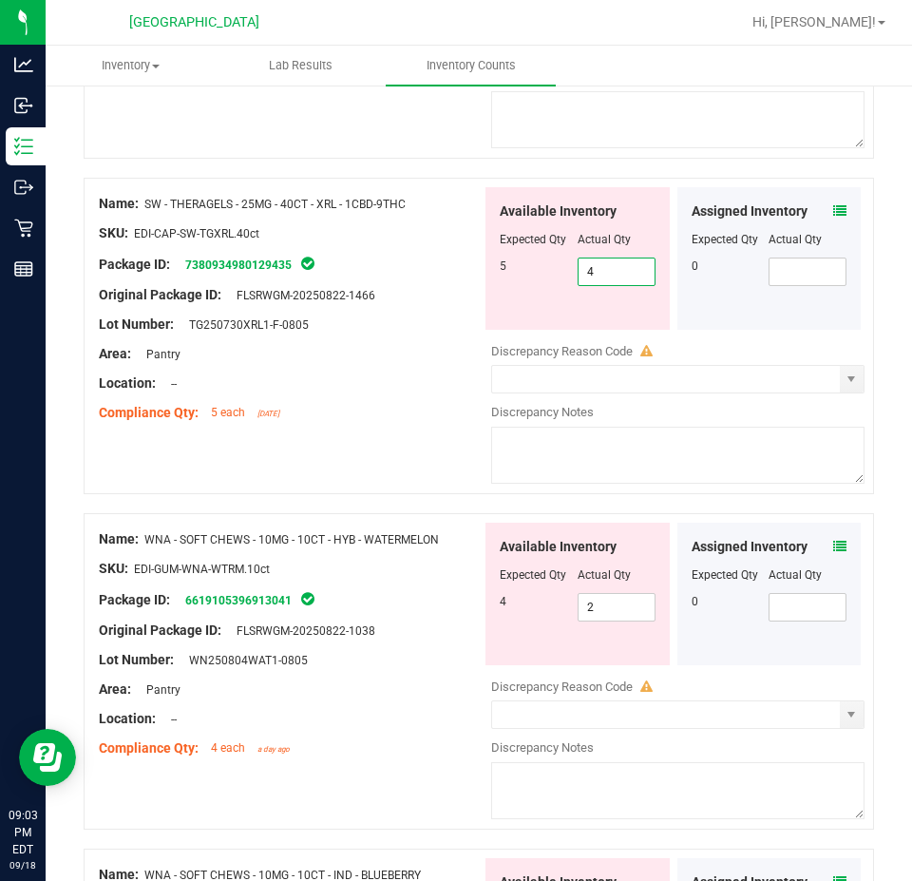
type input "5"
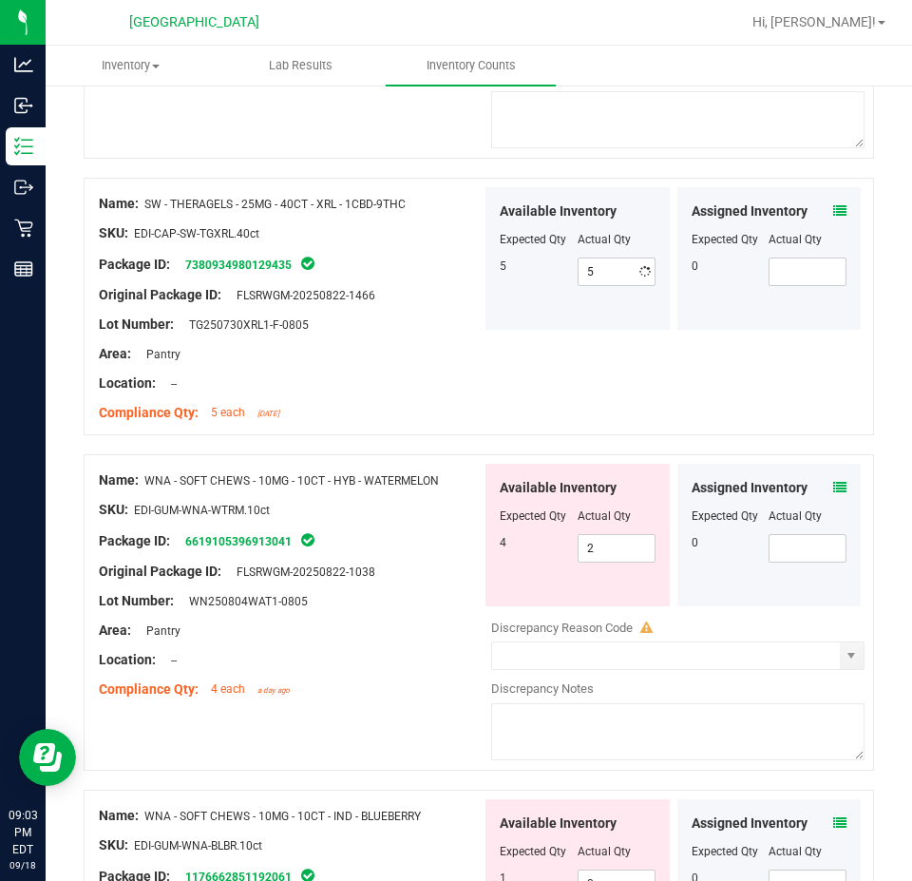
click at [436, 393] on div at bounding box center [290, 398] width 383 height 10
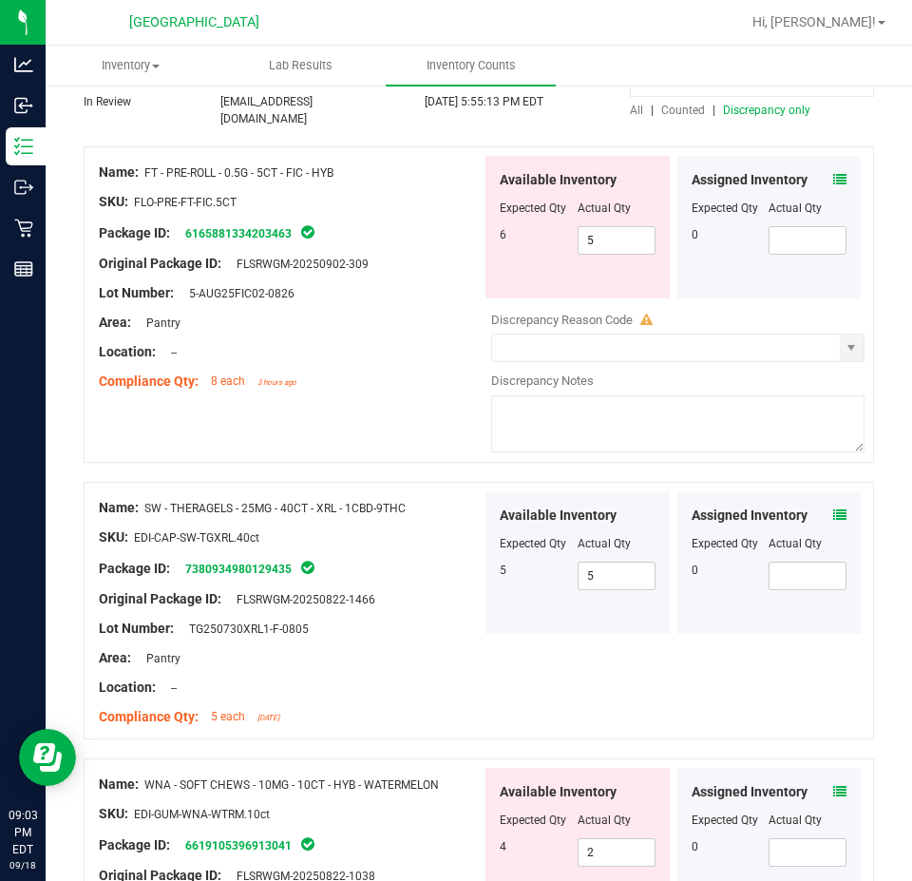
scroll to position [0, 0]
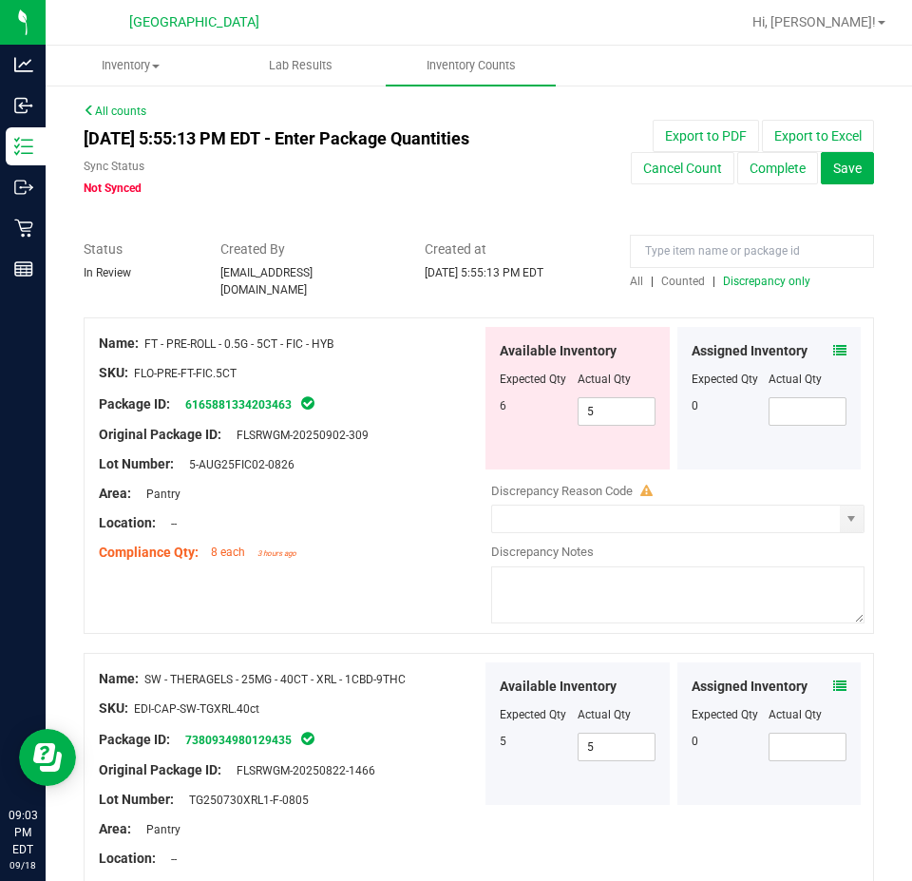
click at [720, 273] on div "All | Counted | Discrepancy only" at bounding box center [752, 281] width 244 height 17
click at [723, 280] on span "Discrepancy only" at bounding box center [766, 281] width 87 height 13
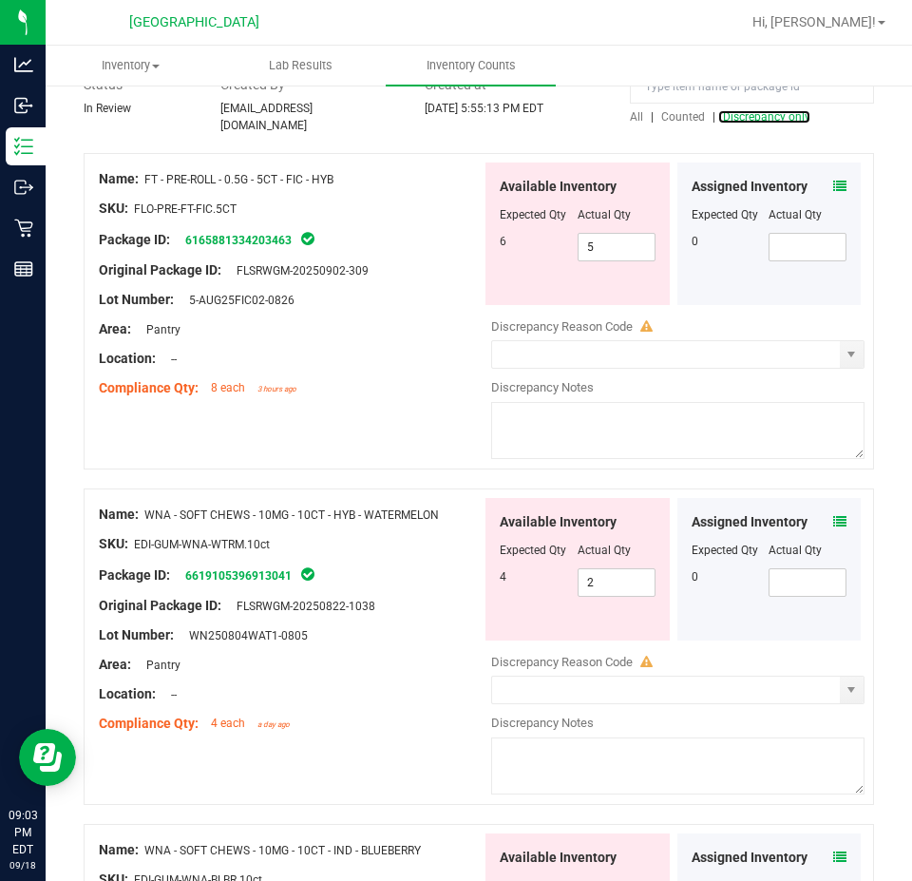
scroll to position [190, 0]
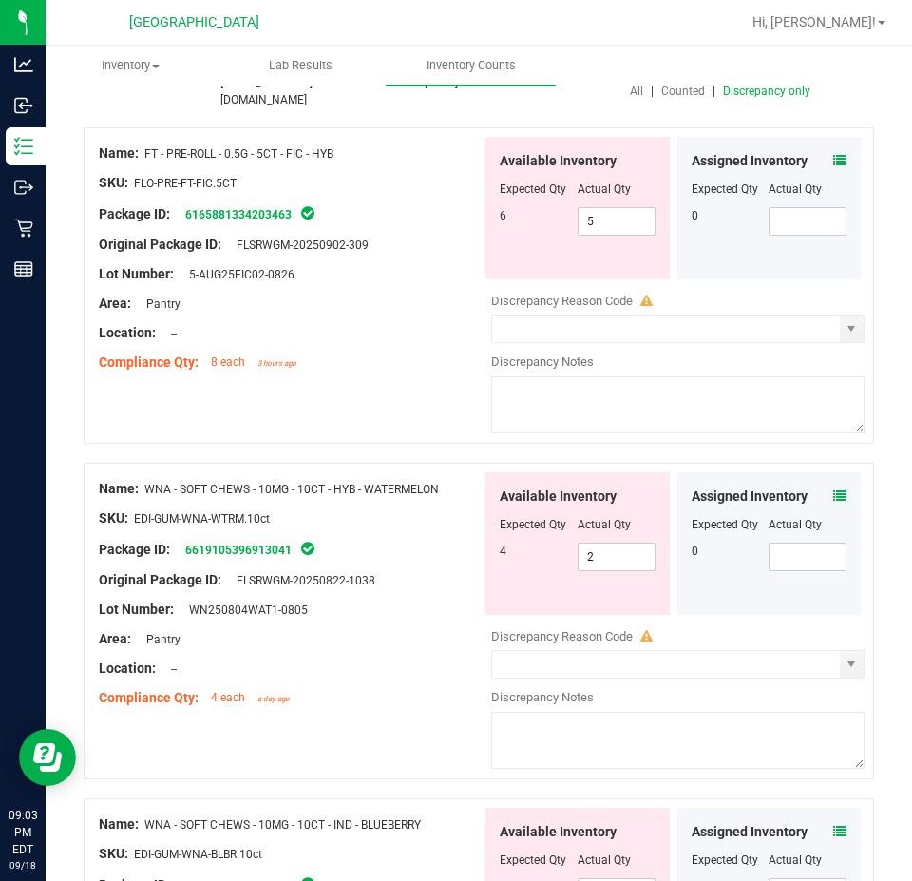
click at [812, 488] on div "Assigned Inventory" at bounding box center [770, 497] width 156 height 20
click at [833, 489] on icon at bounding box center [839, 495] width 13 height 13
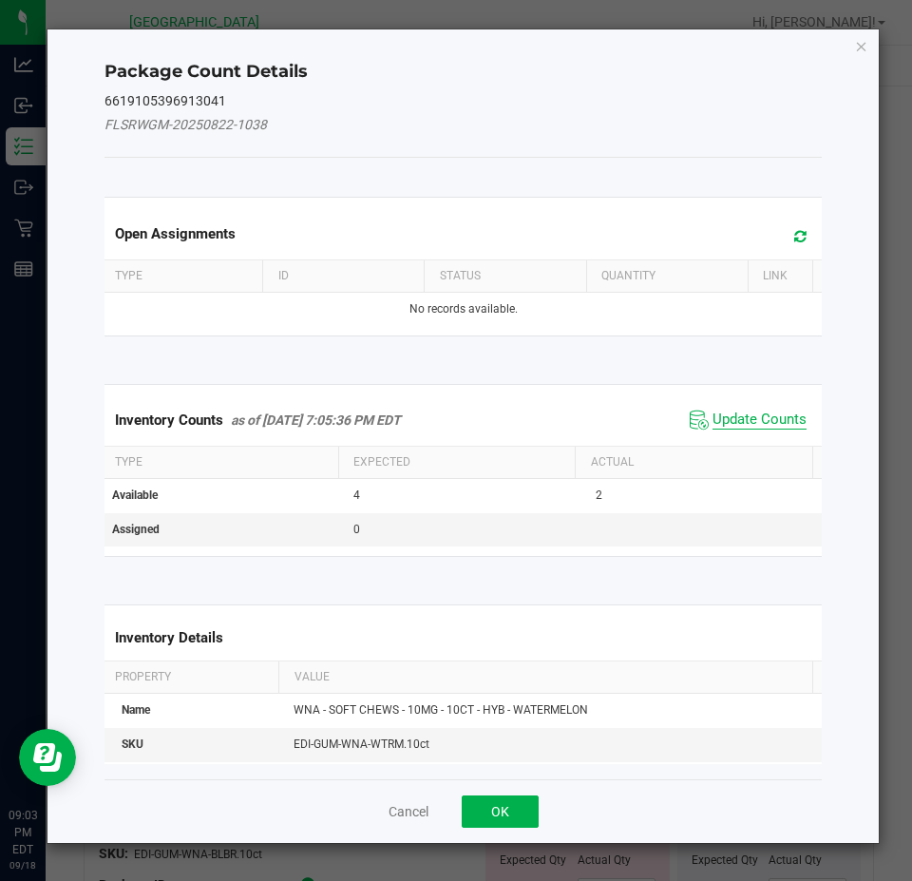
click at [723, 416] on span "Update Counts" at bounding box center [760, 420] width 94 height 19
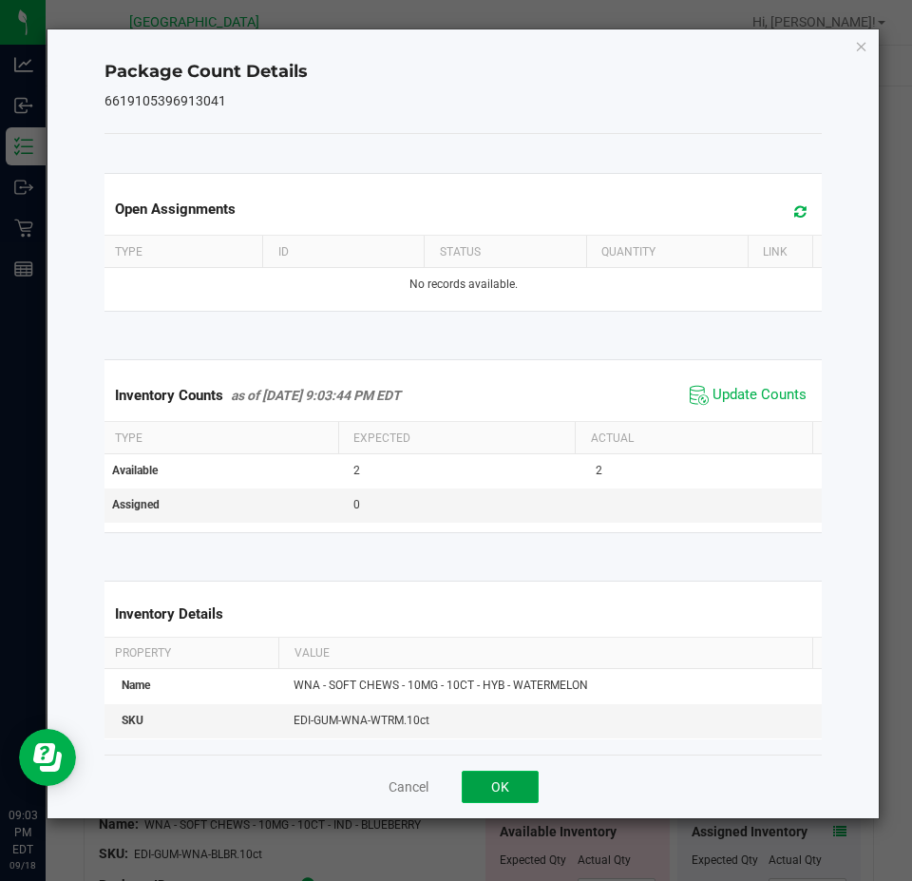
click at [525, 780] on button "OK" at bounding box center [500, 787] width 77 height 32
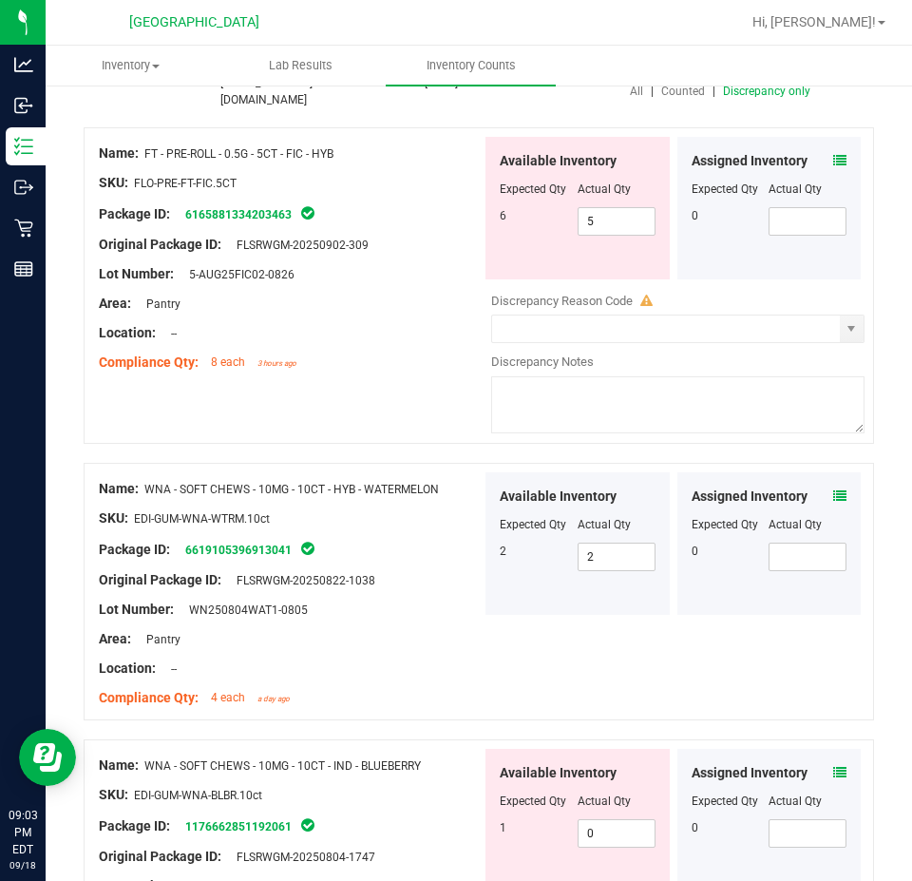
click at [833, 766] on icon at bounding box center [839, 772] width 13 height 13
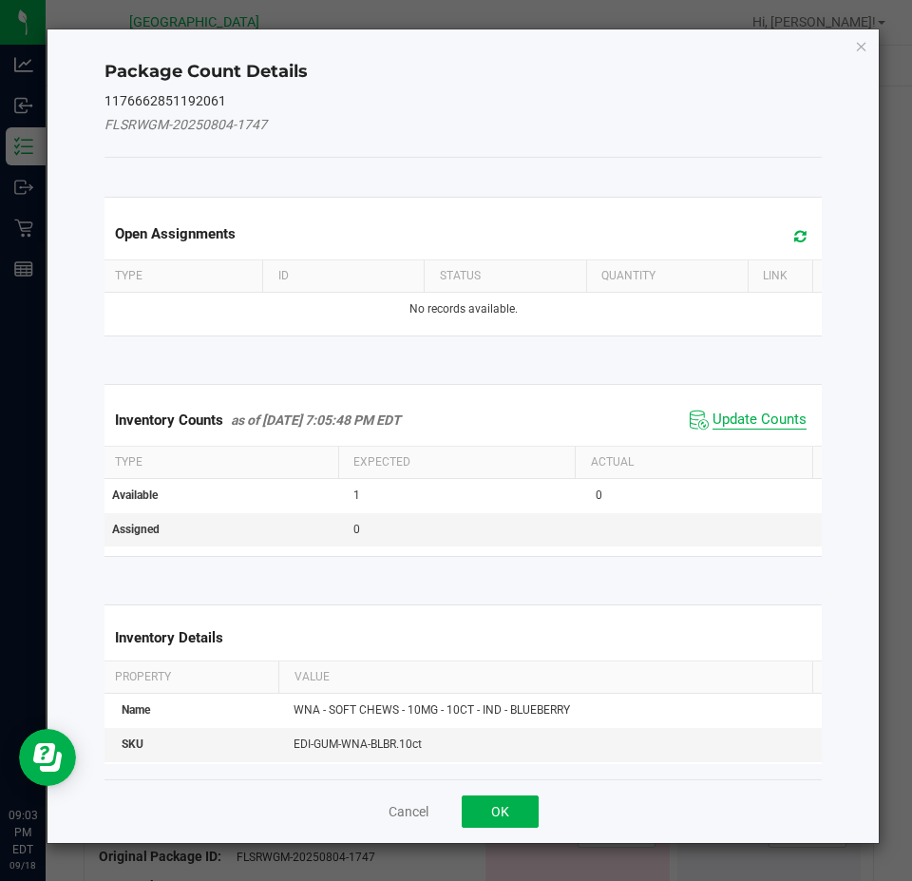
click at [748, 423] on span "Update Counts" at bounding box center [760, 420] width 94 height 19
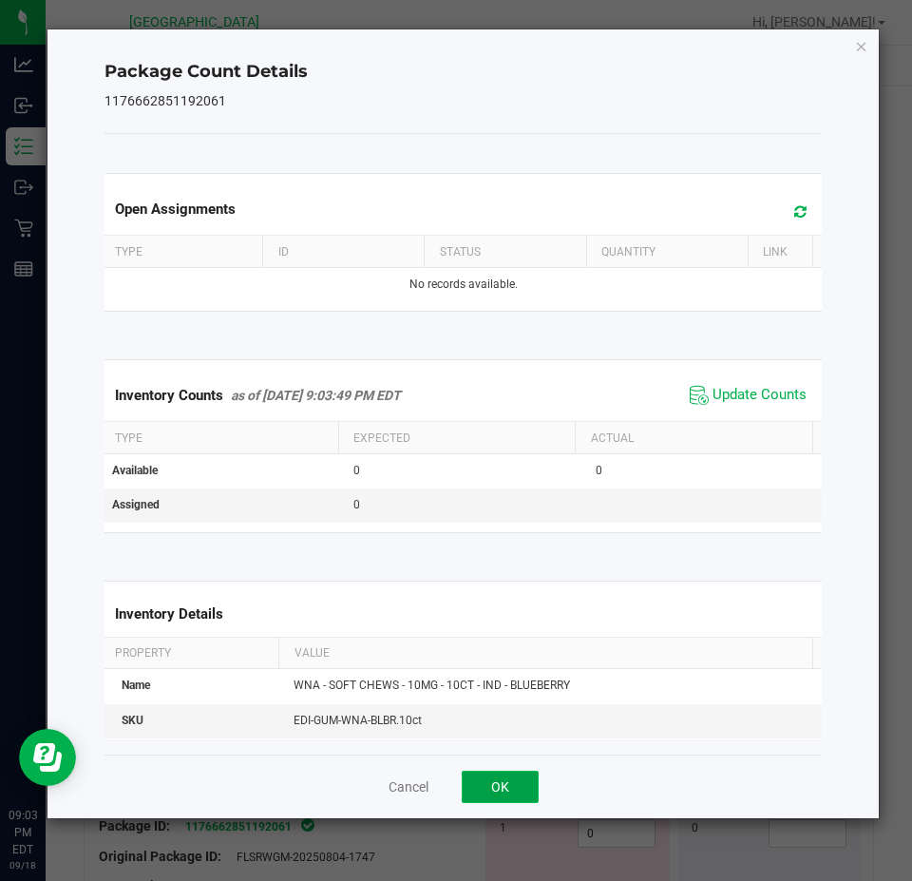
click at [531, 801] on button "OK" at bounding box center [500, 787] width 77 height 32
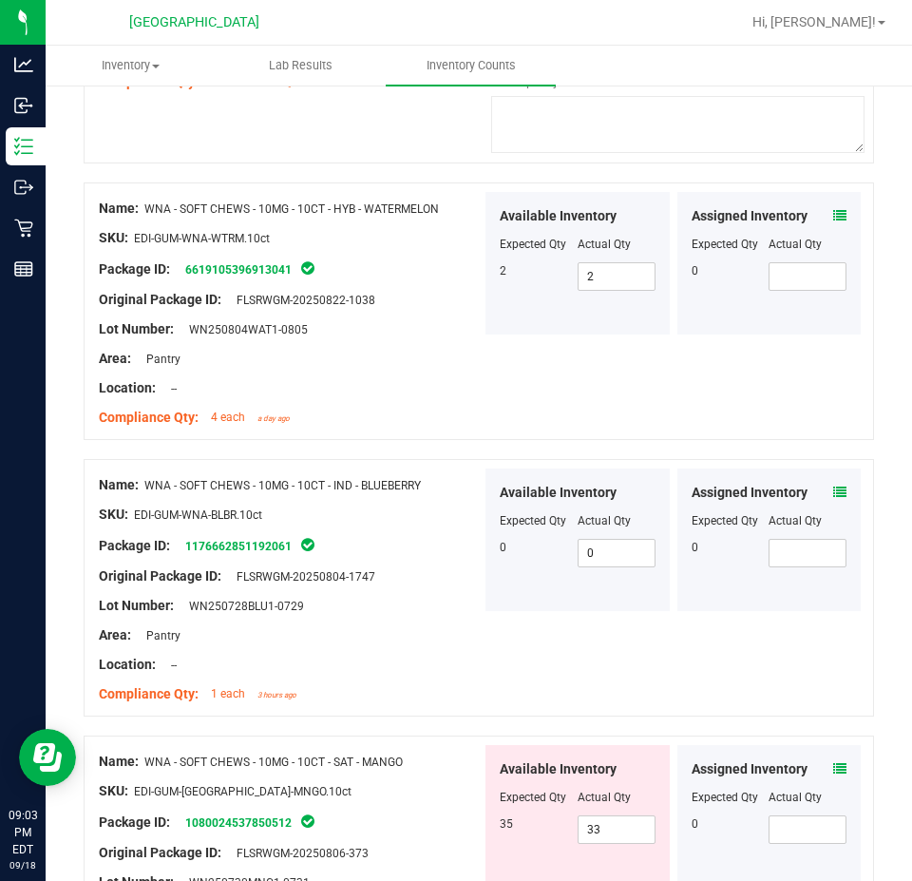
scroll to position [570, 0]
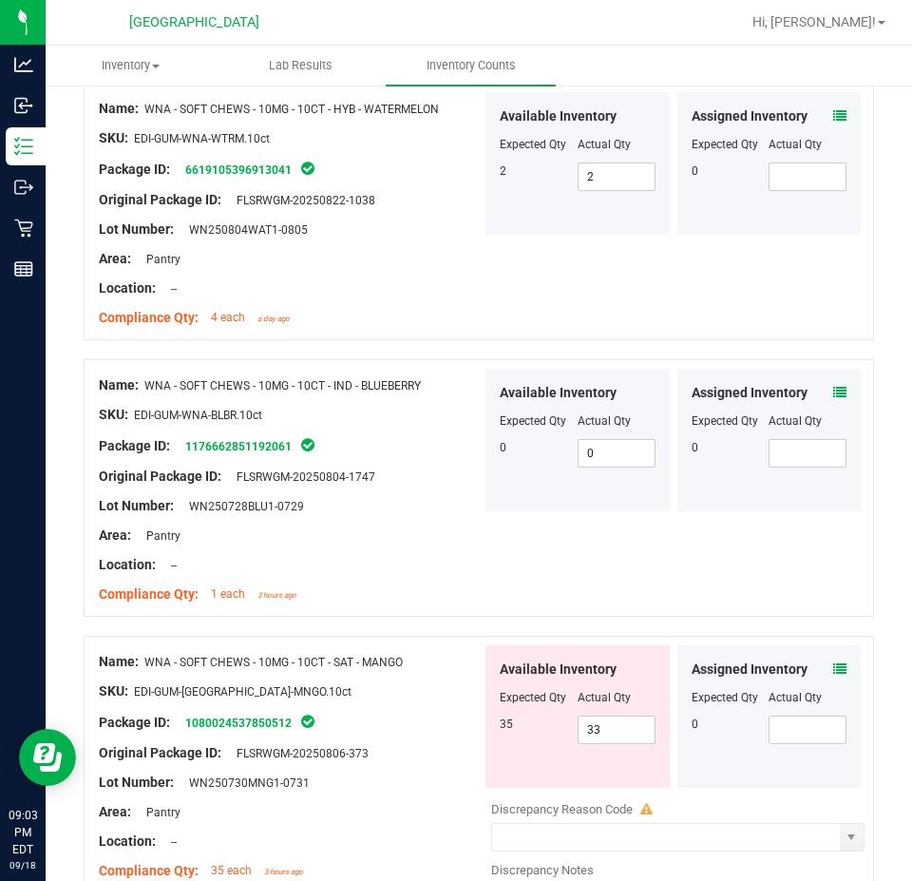
click at [833, 662] on icon at bounding box center [839, 668] width 13 height 13
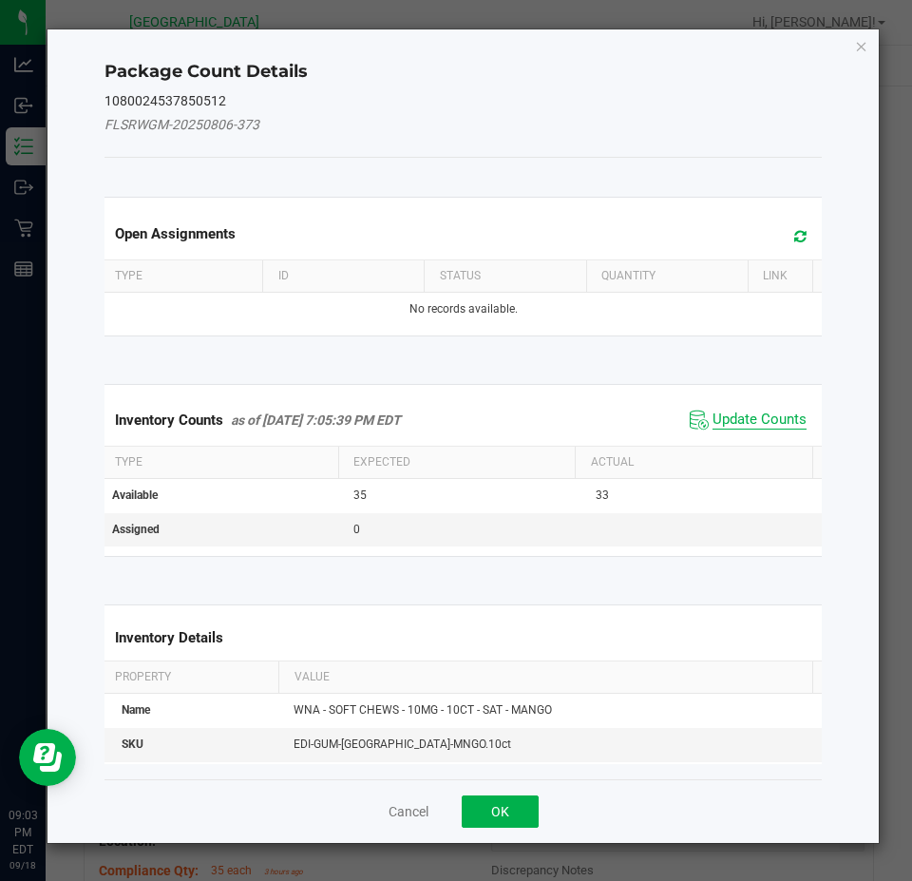
click at [754, 411] on span "Update Counts" at bounding box center [760, 420] width 94 height 19
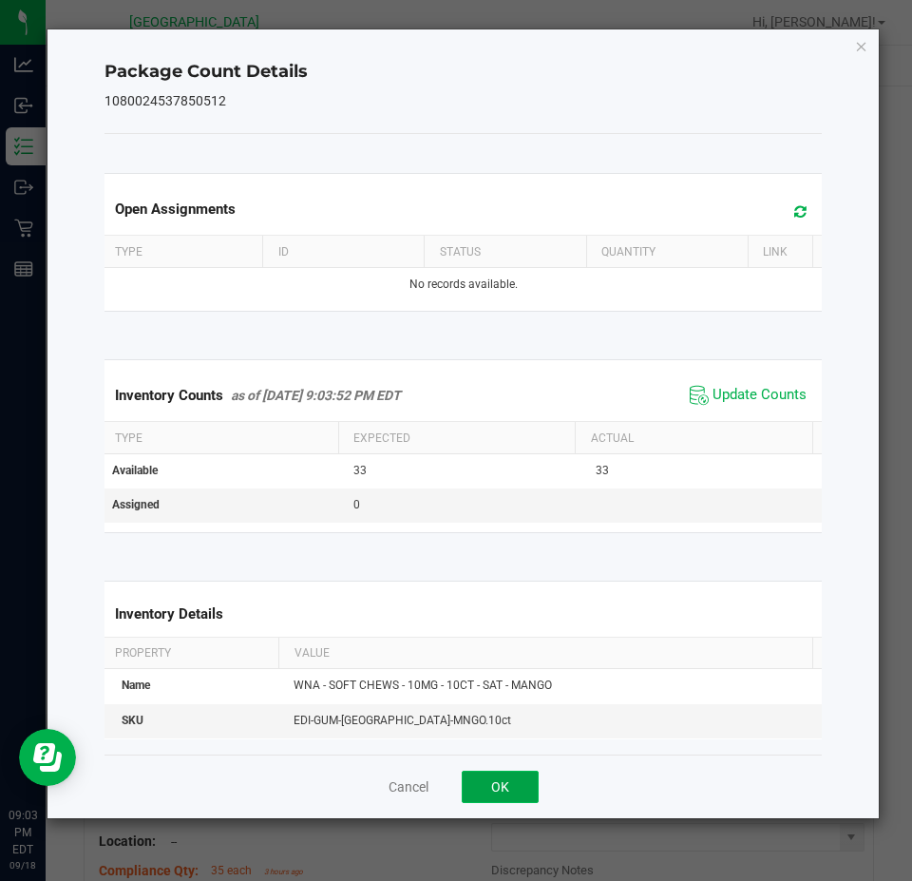
click at [508, 791] on button "OK" at bounding box center [500, 787] width 77 height 32
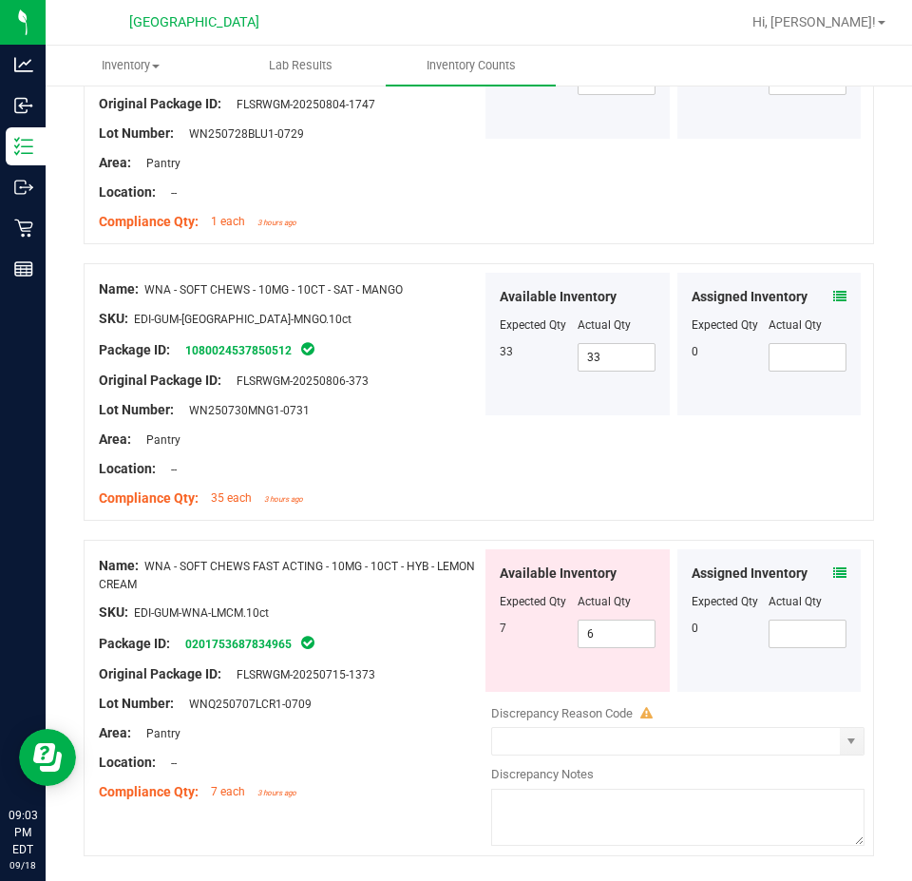
scroll to position [950, 0]
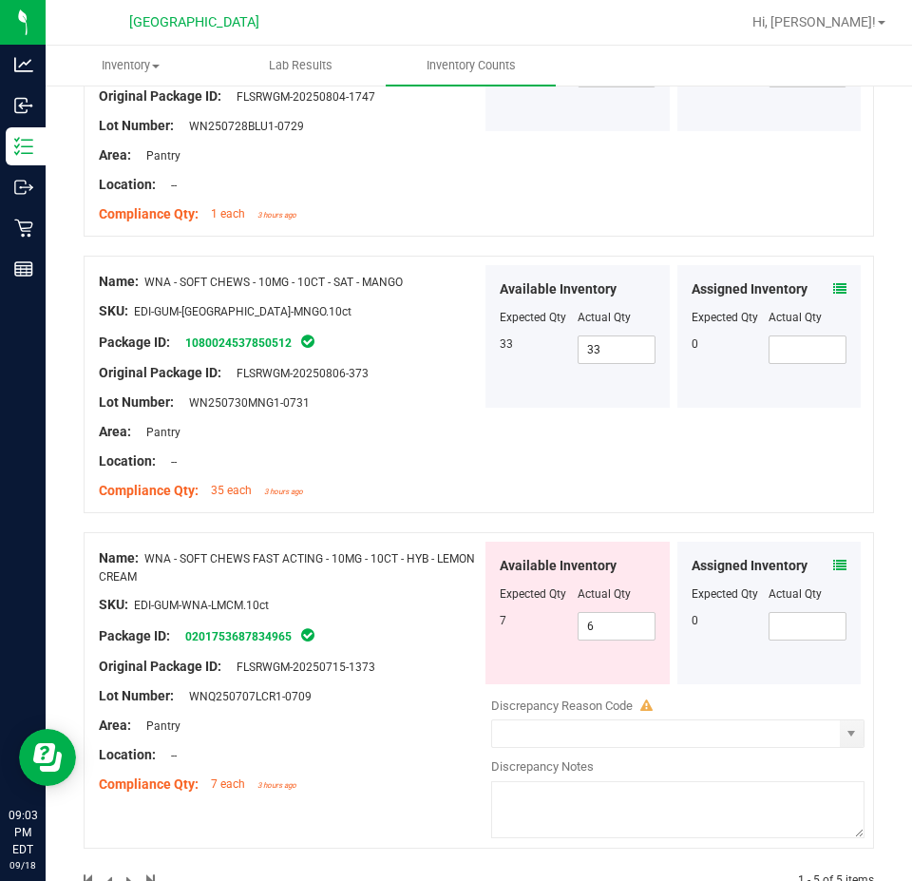
click at [833, 563] on span at bounding box center [839, 566] width 13 height 20
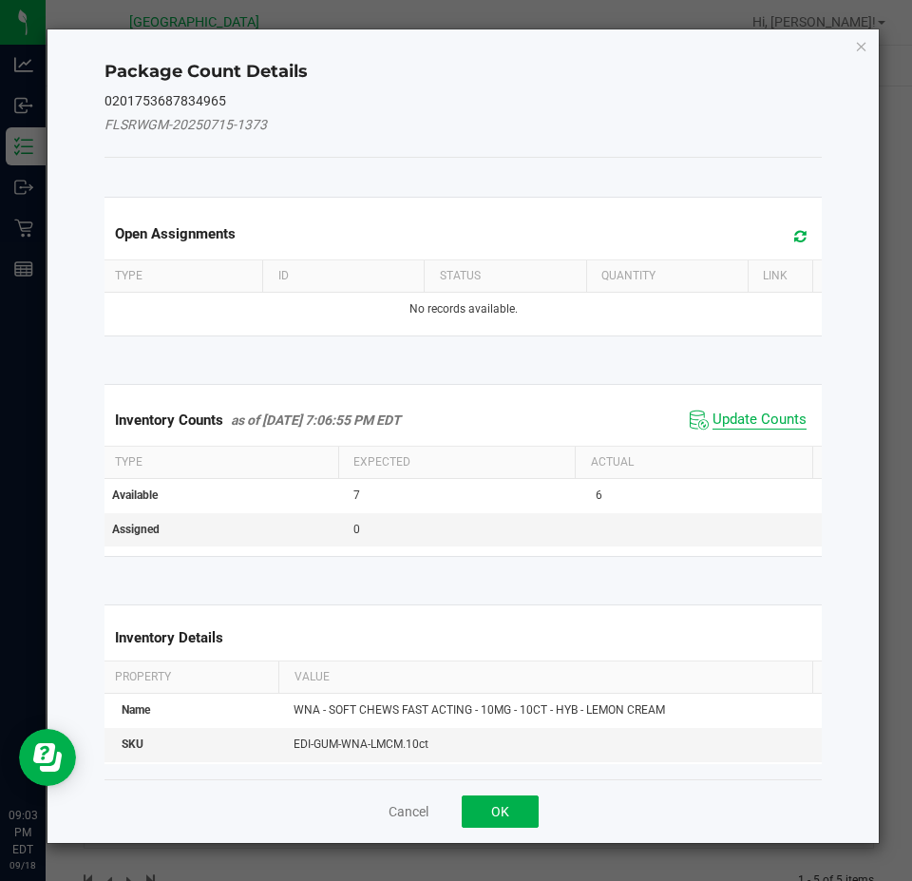
click at [713, 411] on span "Update Counts" at bounding box center [760, 420] width 94 height 19
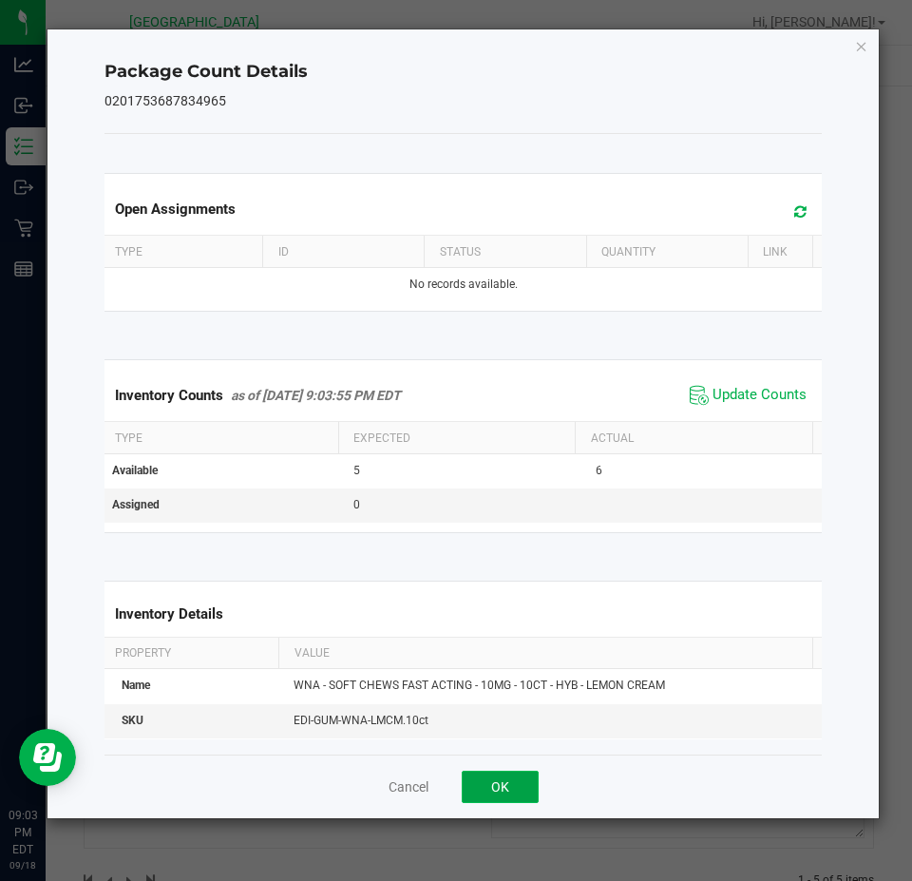
click at [489, 785] on button "OK" at bounding box center [500, 787] width 77 height 32
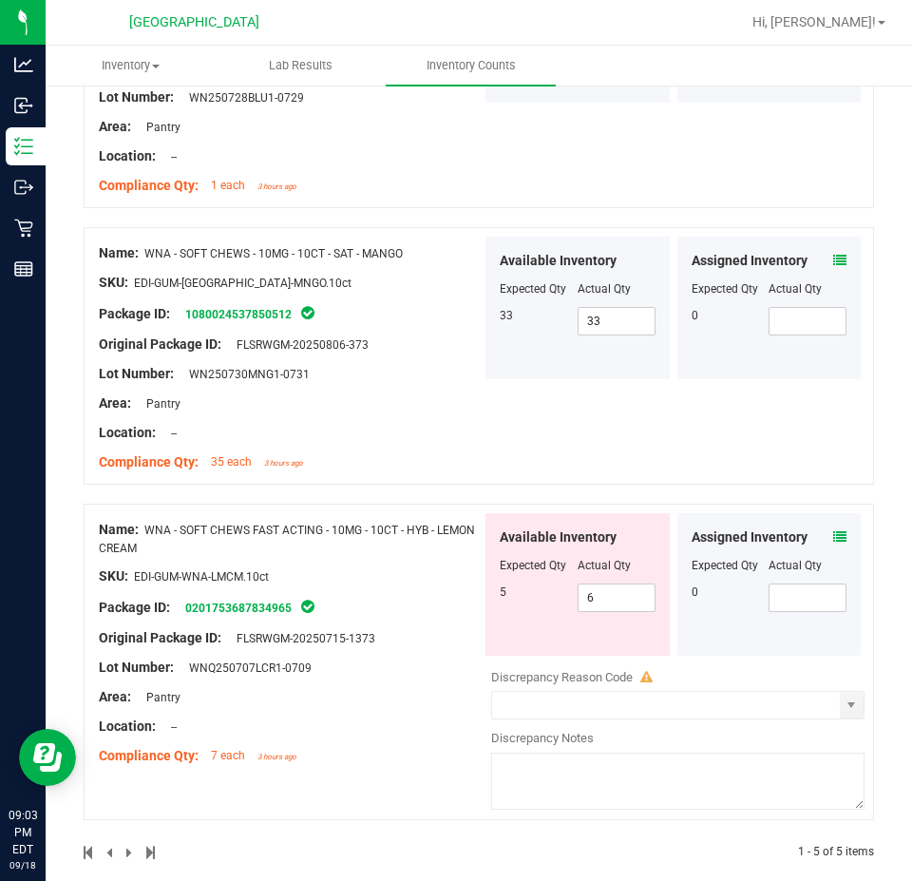
scroll to position [993, 0]
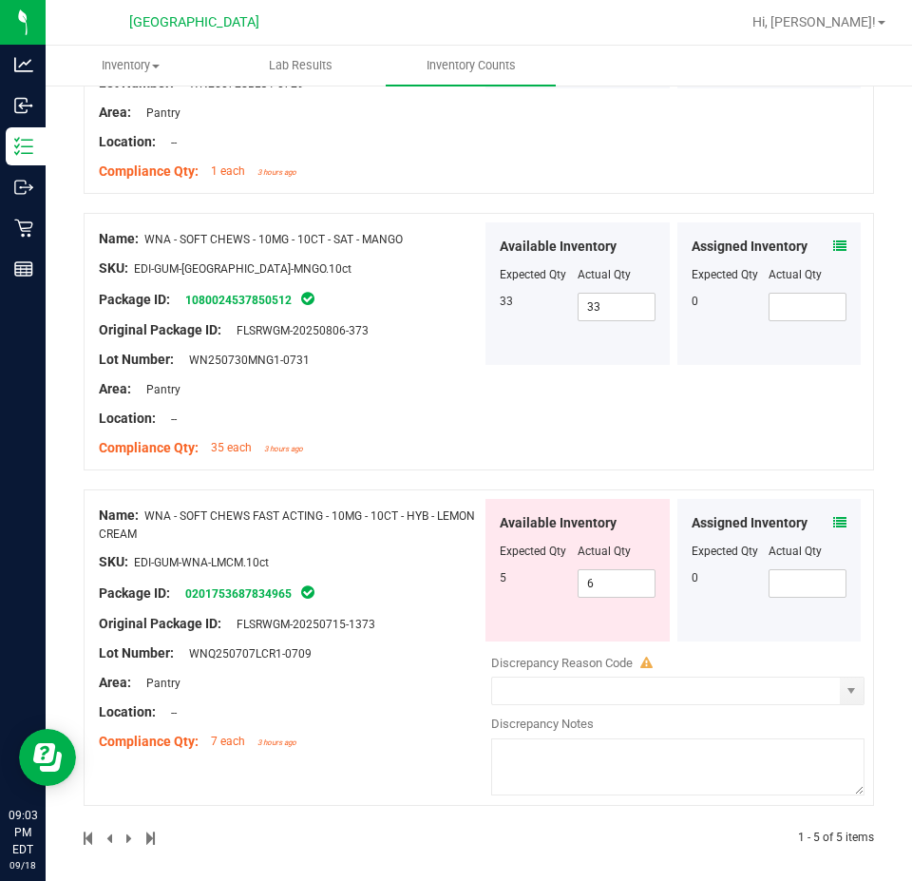
click at [823, 503] on div "Assigned Inventory Expected Qty Actual Qty 0" at bounding box center [770, 570] width 184 height 143
click at [833, 516] on icon at bounding box center [839, 522] width 13 height 13
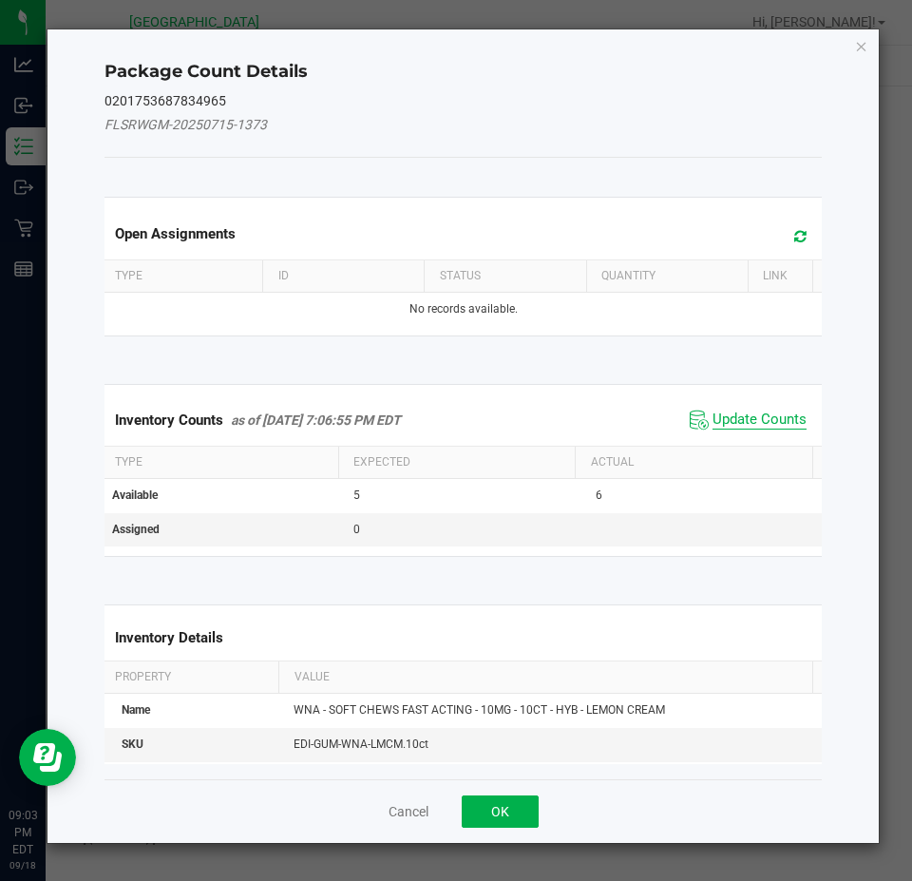
click at [725, 423] on span "Update Counts" at bounding box center [760, 420] width 94 height 19
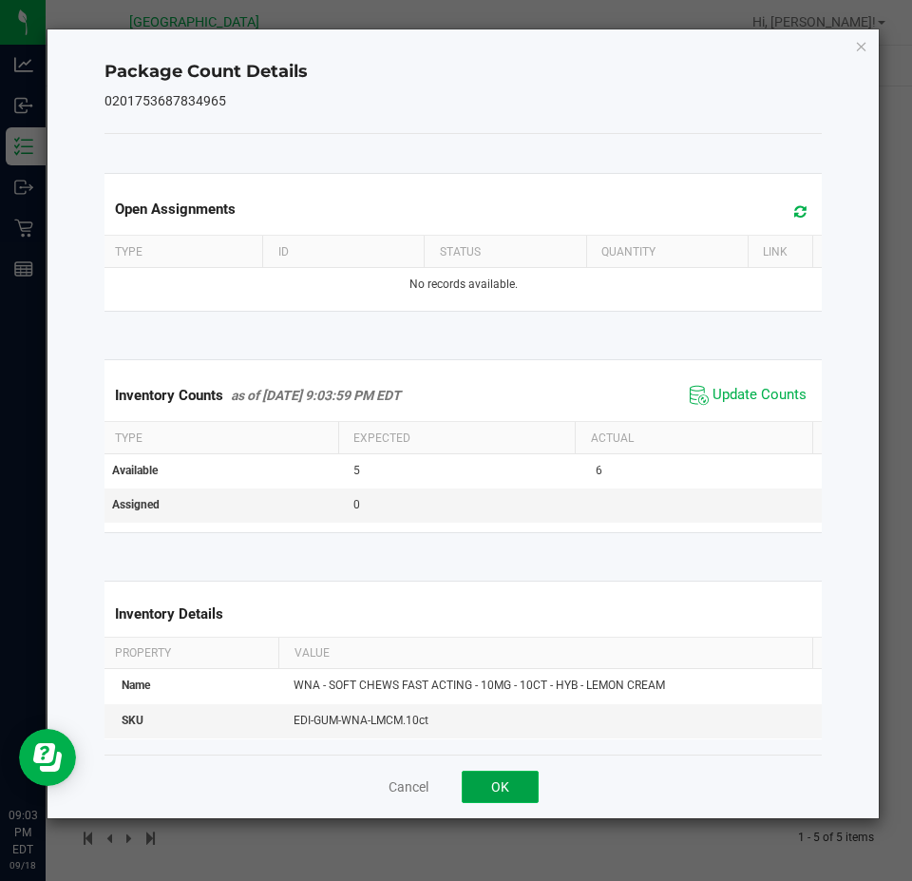
click at [492, 784] on button "OK" at bounding box center [500, 787] width 77 height 32
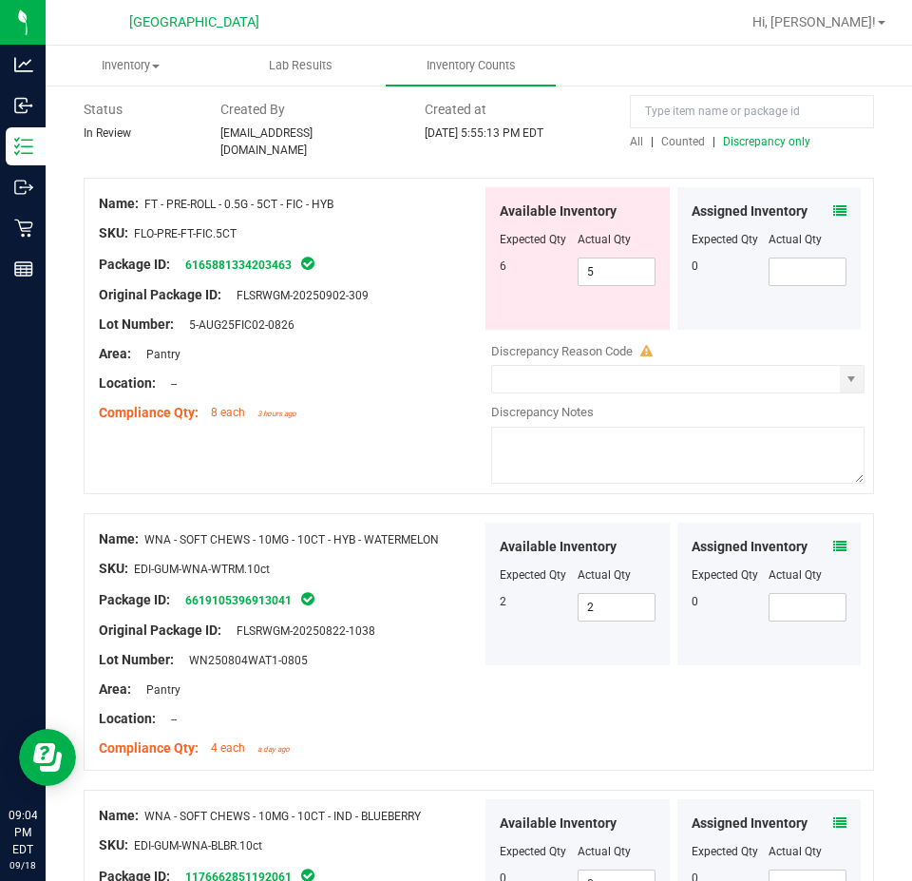
scroll to position [0, 0]
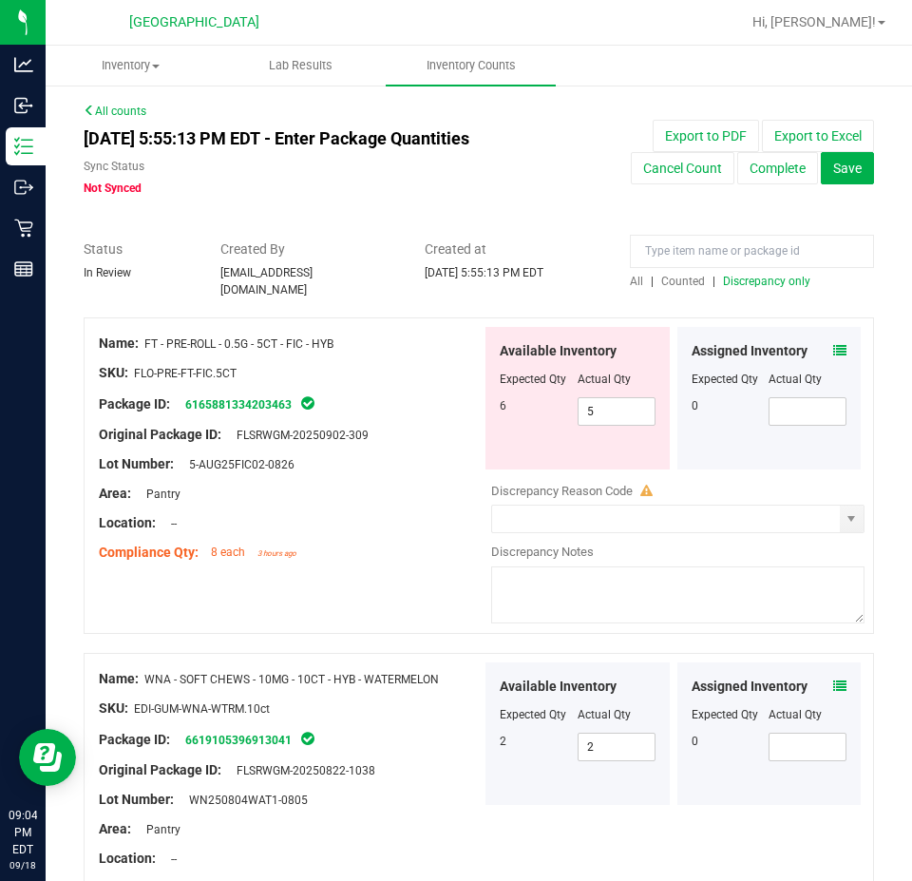
click at [730, 281] on span "Discrepancy only" at bounding box center [766, 281] width 87 height 13
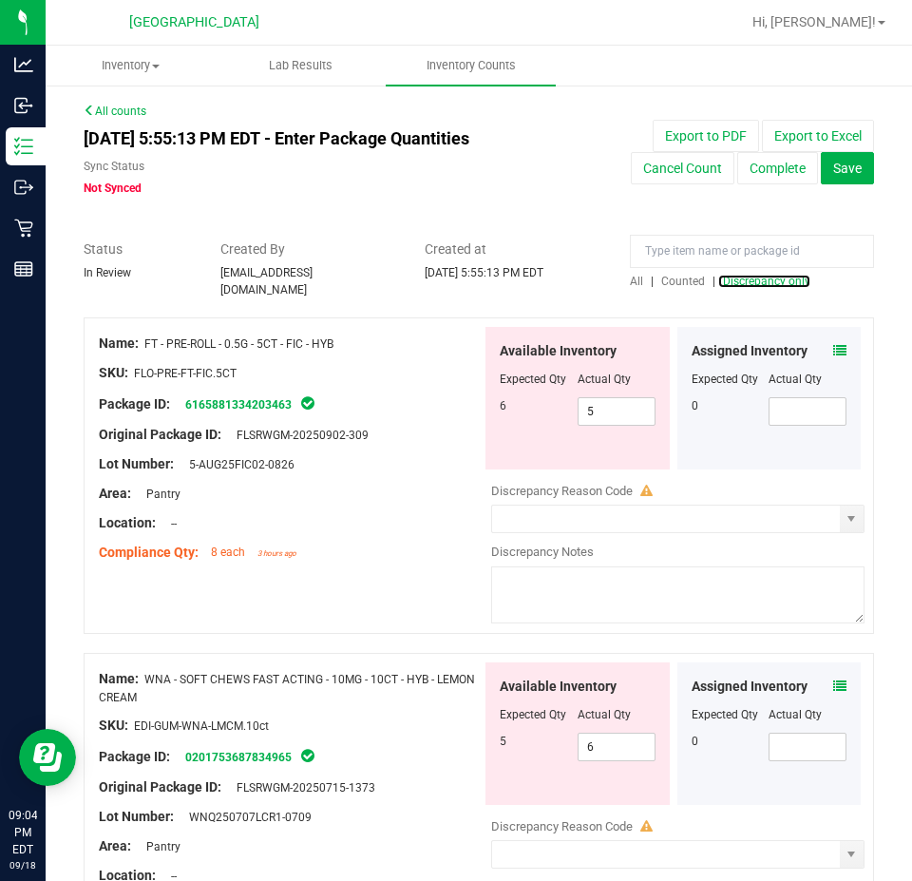
scroll to position [163, 0]
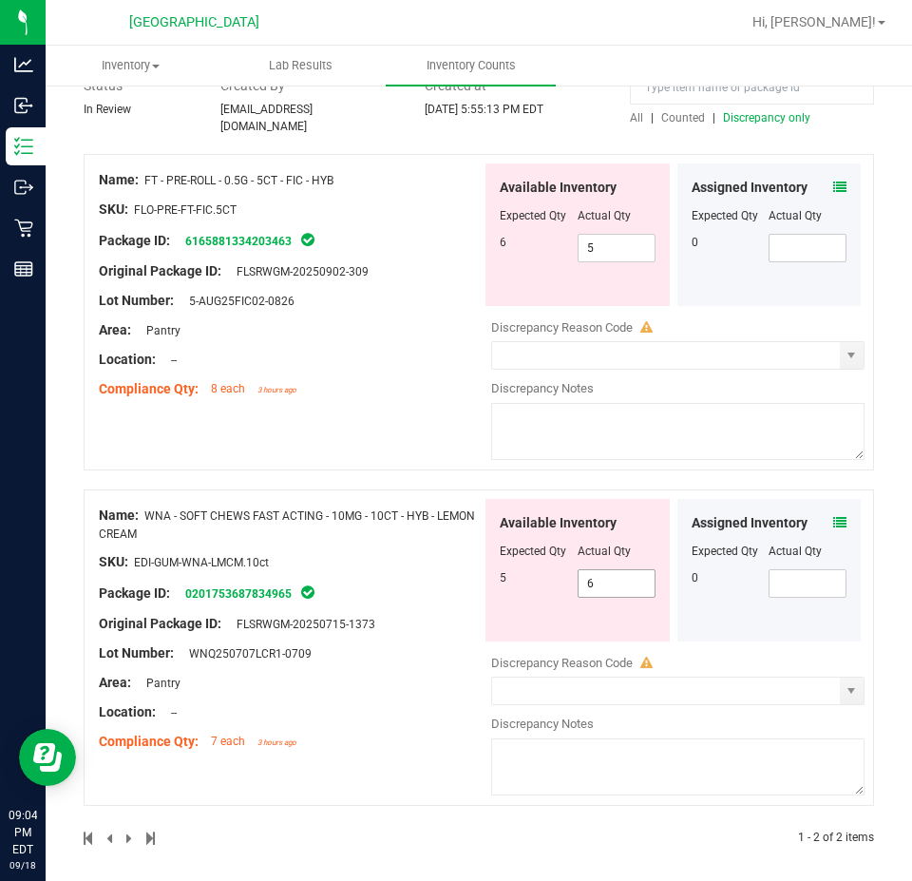
click at [622, 585] on span "6 6" at bounding box center [617, 583] width 78 height 29
click at [622, 585] on input "6" at bounding box center [617, 583] width 76 height 27
type input "5"
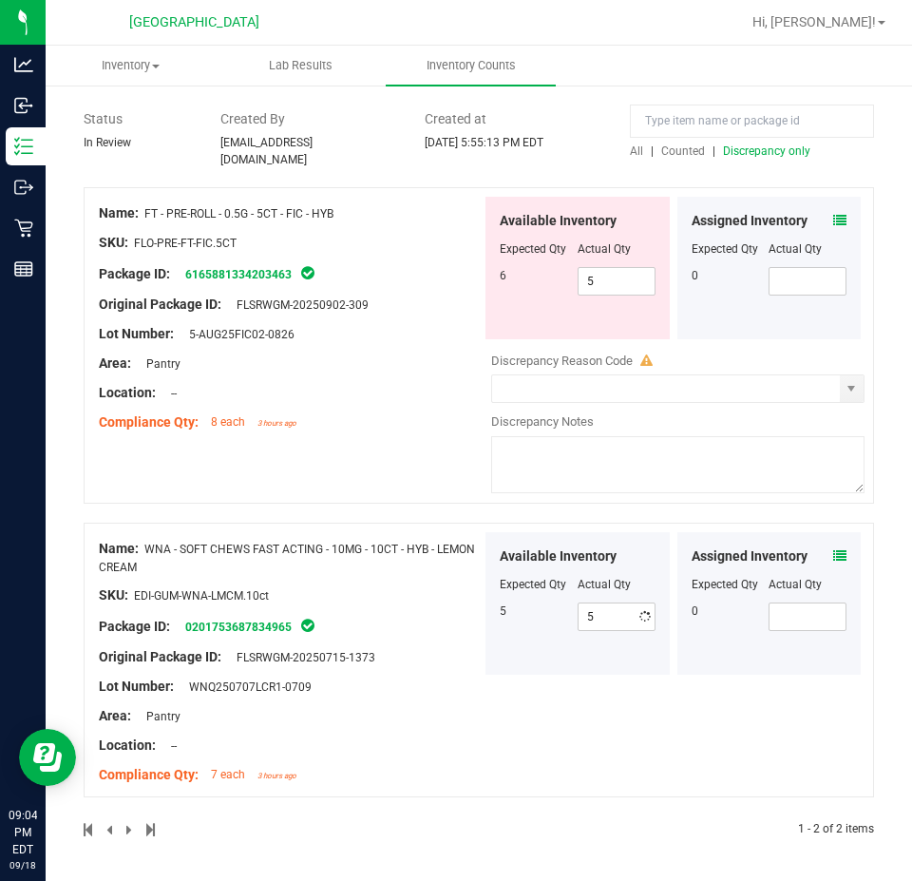
scroll to position [122, 0]
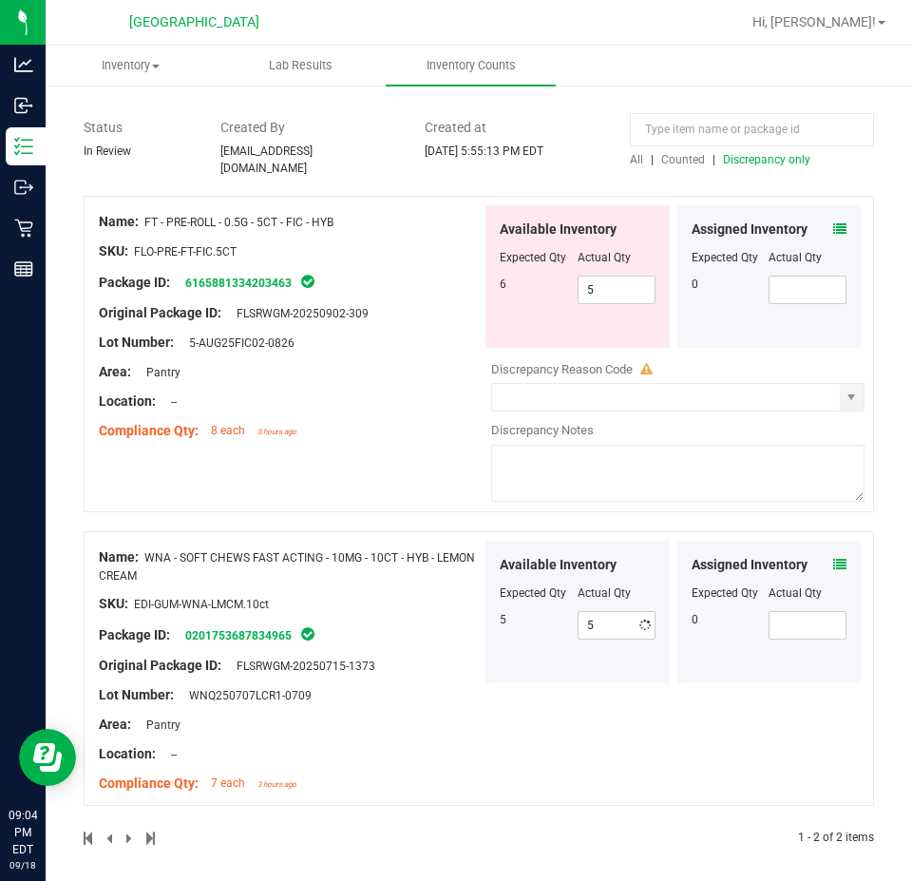
click at [821, 182] on div "All counts [DATE] 5:55:13 PM EDT - Enter Package Quantities Sync Status Not Syn…" at bounding box center [479, 425] width 791 height 889
click at [833, 222] on icon at bounding box center [839, 228] width 13 height 13
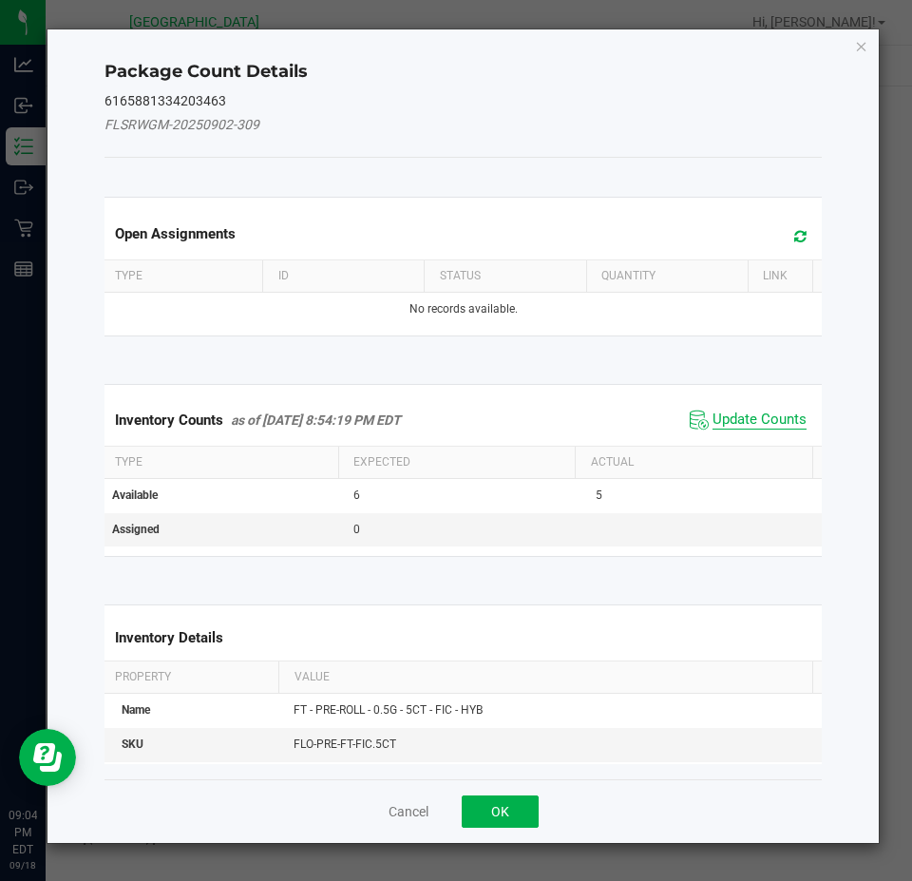
click at [748, 423] on span "Update Counts" at bounding box center [760, 420] width 94 height 19
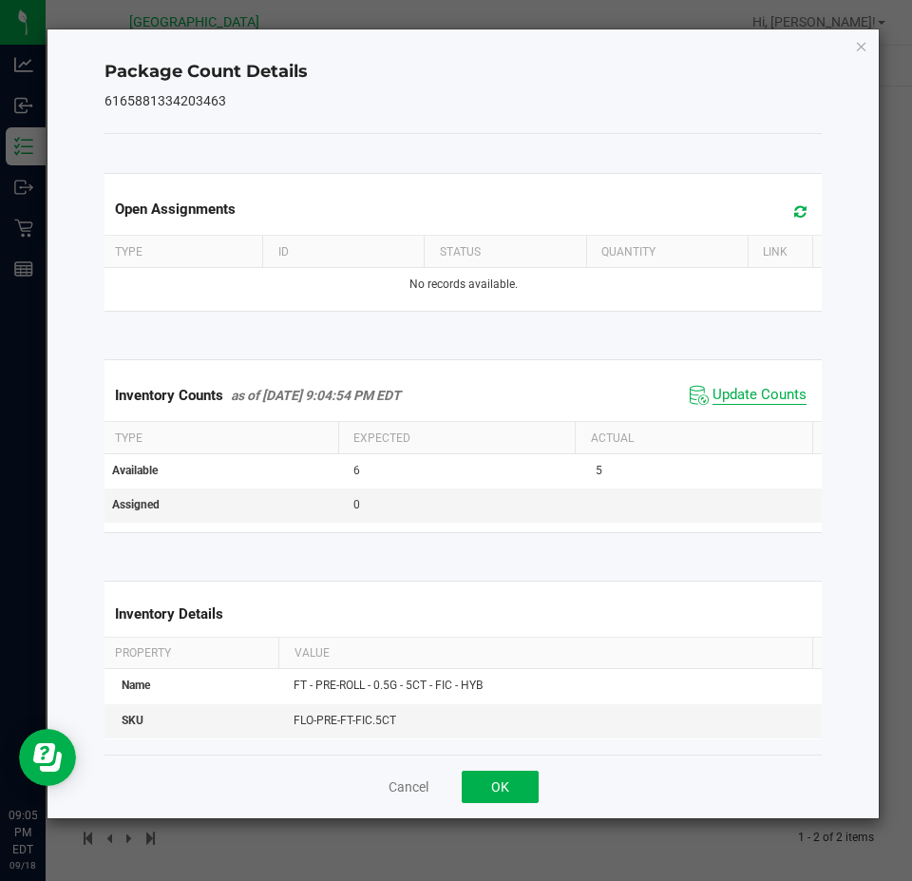
click at [728, 398] on span "Update Counts" at bounding box center [760, 395] width 94 height 19
click at [509, 787] on button "OK" at bounding box center [500, 787] width 77 height 32
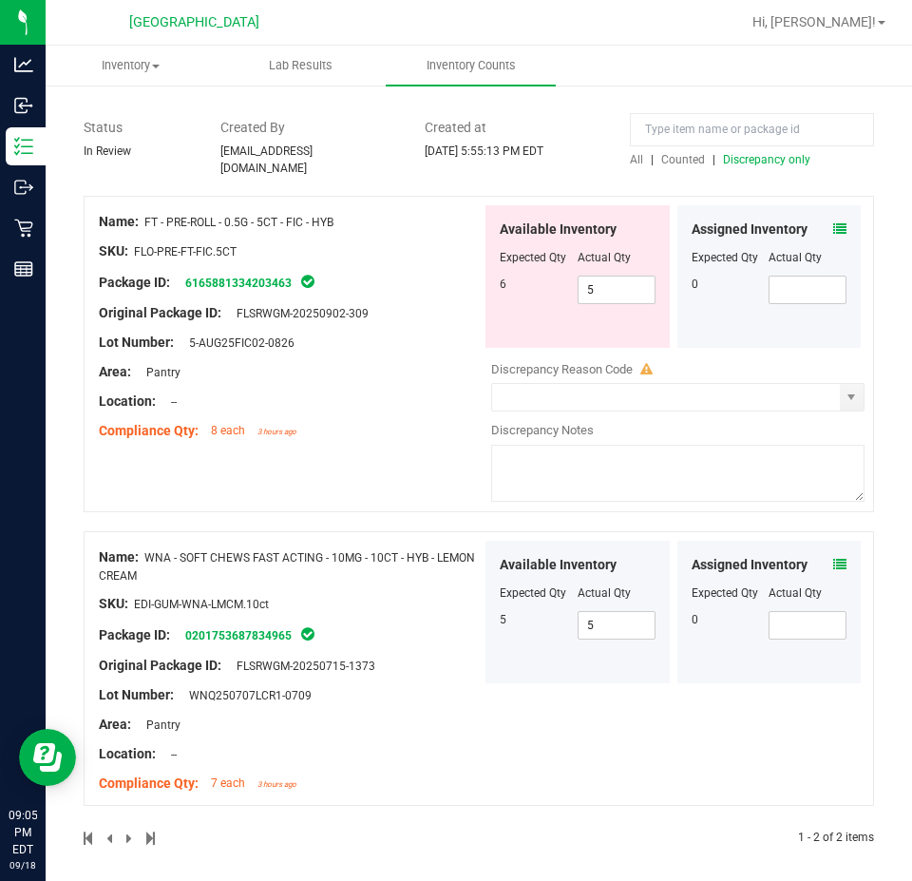
click at [750, 162] on span "Discrepancy only" at bounding box center [766, 159] width 87 height 13
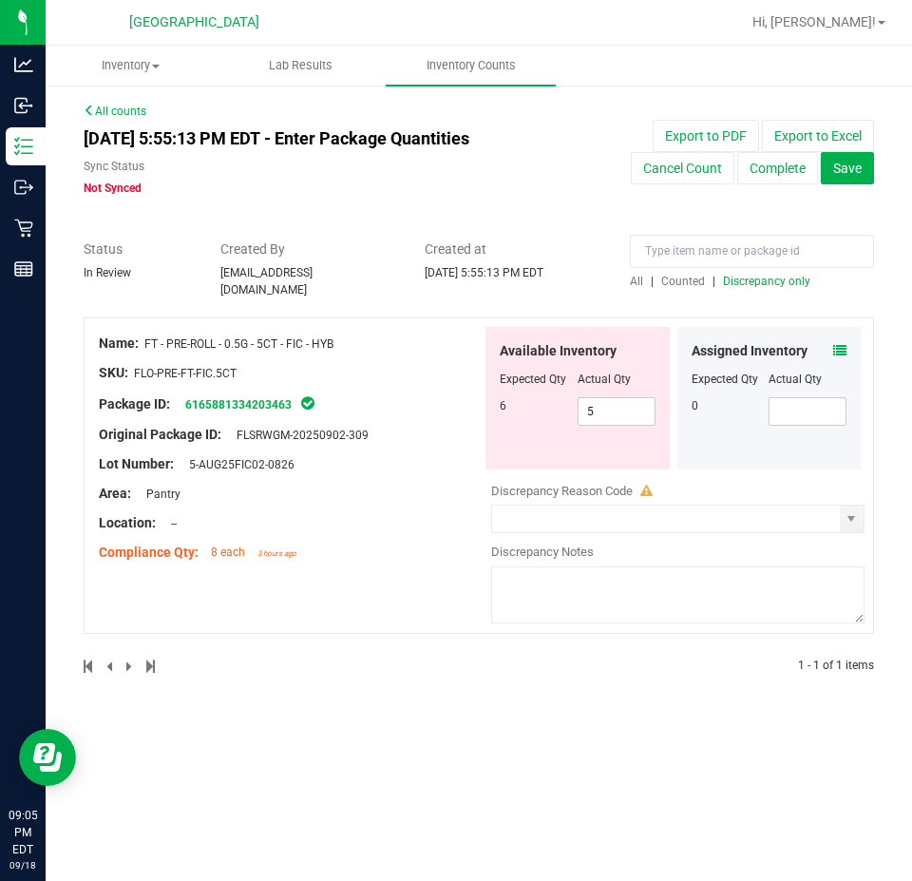
drag, startPoint x: 389, startPoint y: 697, endPoint x: 403, endPoint y: 688, distance: 16.6
click at [389, 698] on div "All counts [DATE] 5:55:13 PM EDT - Enter Package Quantities Sync Status Not Syn…" at bounding box center [479, 401] width 867 height 634
click at [659, 255] on input at bounding box center [752, 251] width 244 height 33
type input "1ct"
click at [672, 284] on span "Counted" at bounding box center [683, 281] width 44 height 13
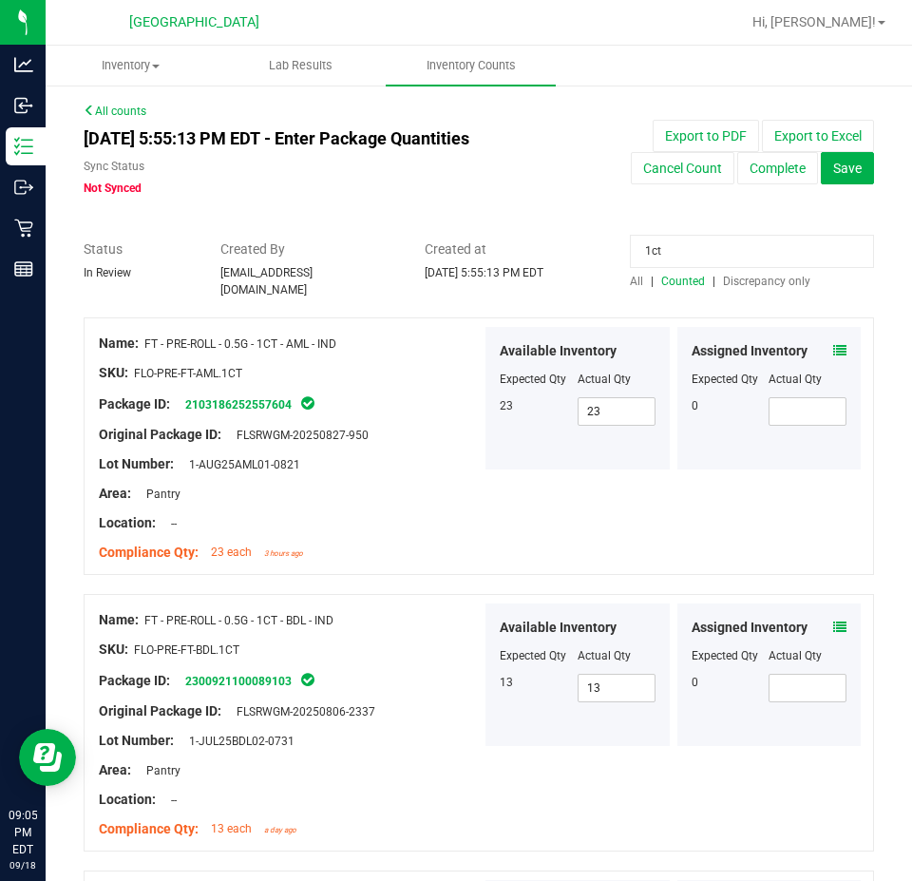
click at [833, 344] on icon at bounding box center [839, 350] width 13 height 13
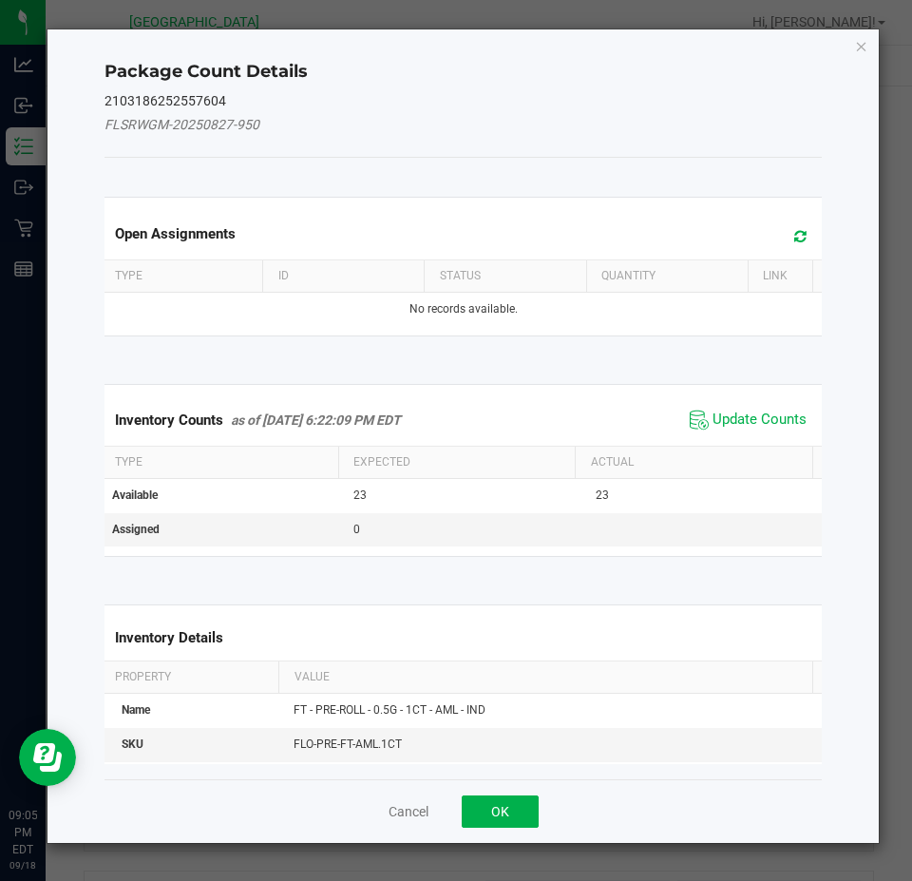
click at [774, 389] on kendo-grid "Inventory Counts as of [DATE] 6:22:09 PM EDT Update Counts Type Expected Actual…" at bounding box center [463, 470] width 747 height 173
drag, startPoint x: 768, startPoint y: 416, endPoint x: 718, endPoint y: 445, distance: 57.0
click at [767, 417] on span "Update Counts" at bounding box center [760, 420] width 94 height 19
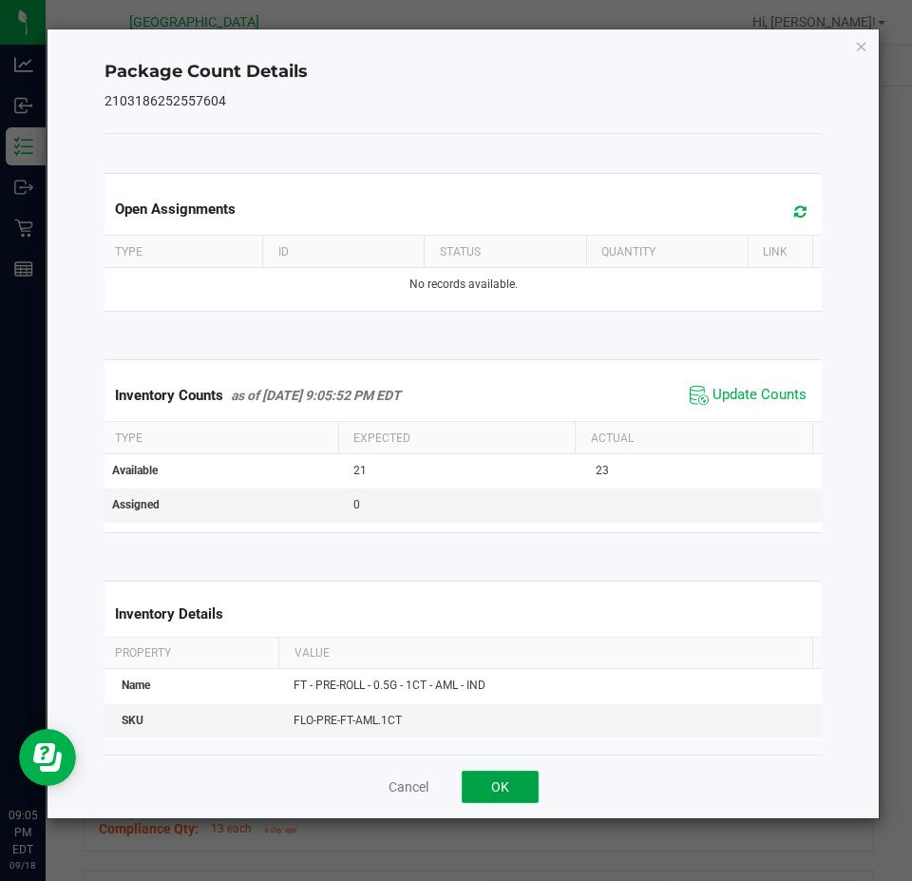
click at [487, 789] on button "OK" at bounding box center [500, 787] width 77 height 32
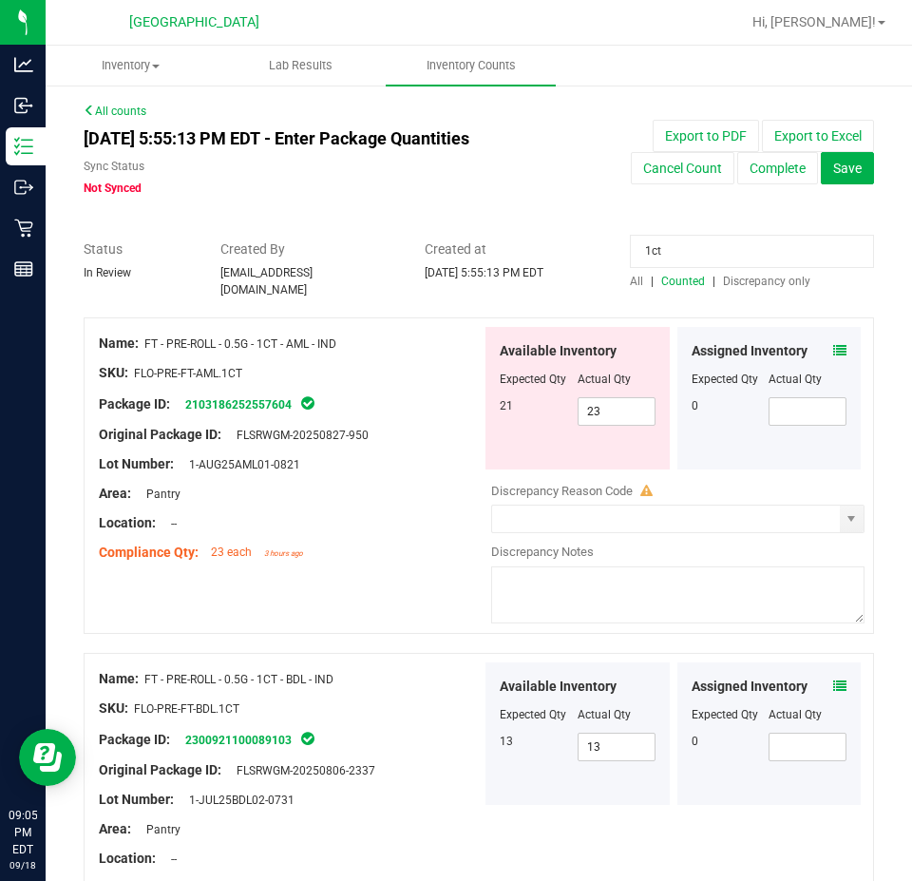
click at [833, 679] on icon at bounding box center [839, 685] width 13 height 13
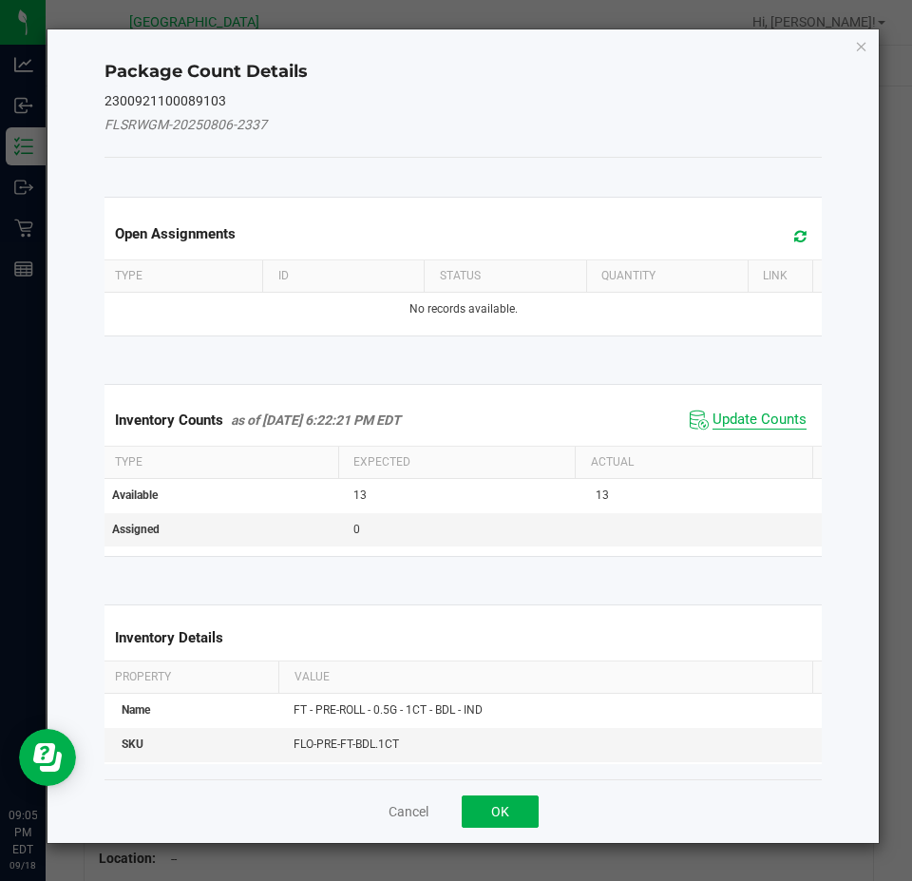
click at [756, 413] on span "Update Counts" at bounding box center [760, 420] width 94 height 19
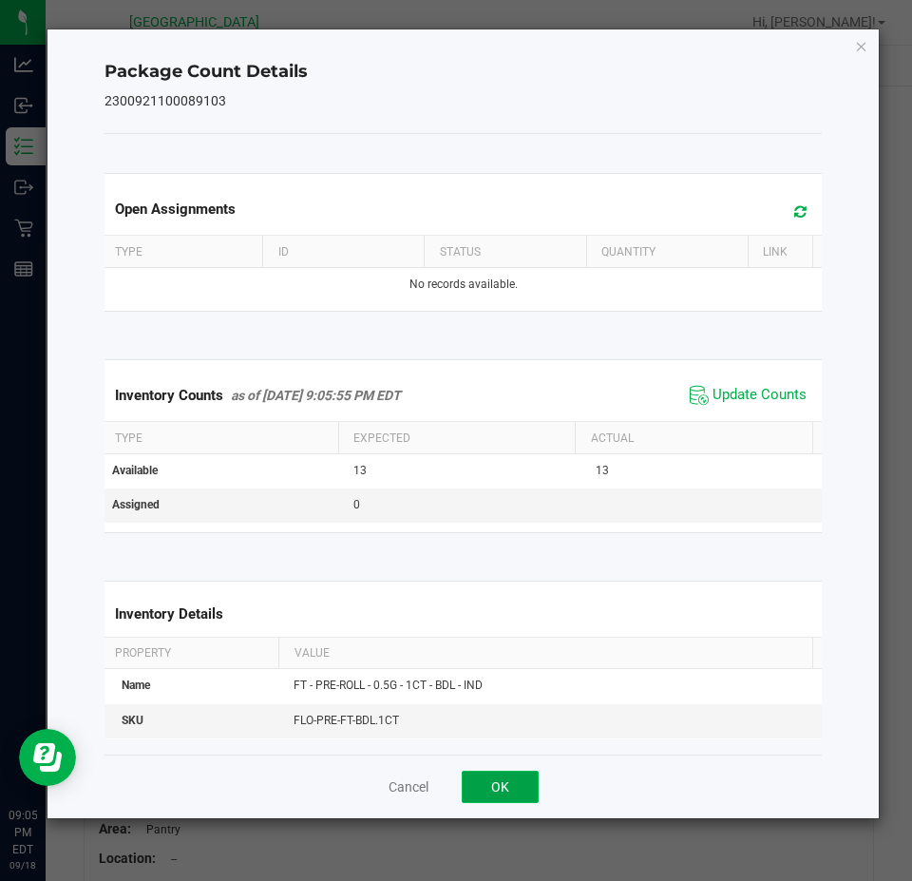
click at [514, 785] on button "OK" at bounding box center [500, 787] width 77 height 32
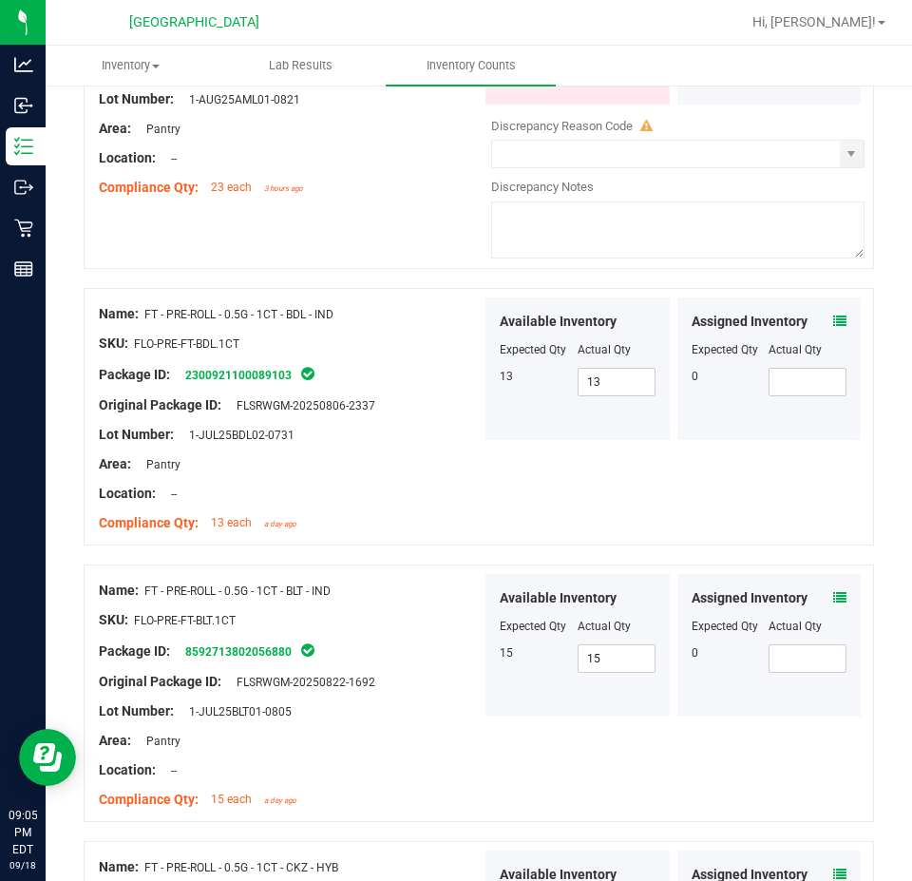
scroll to position [380, 0]
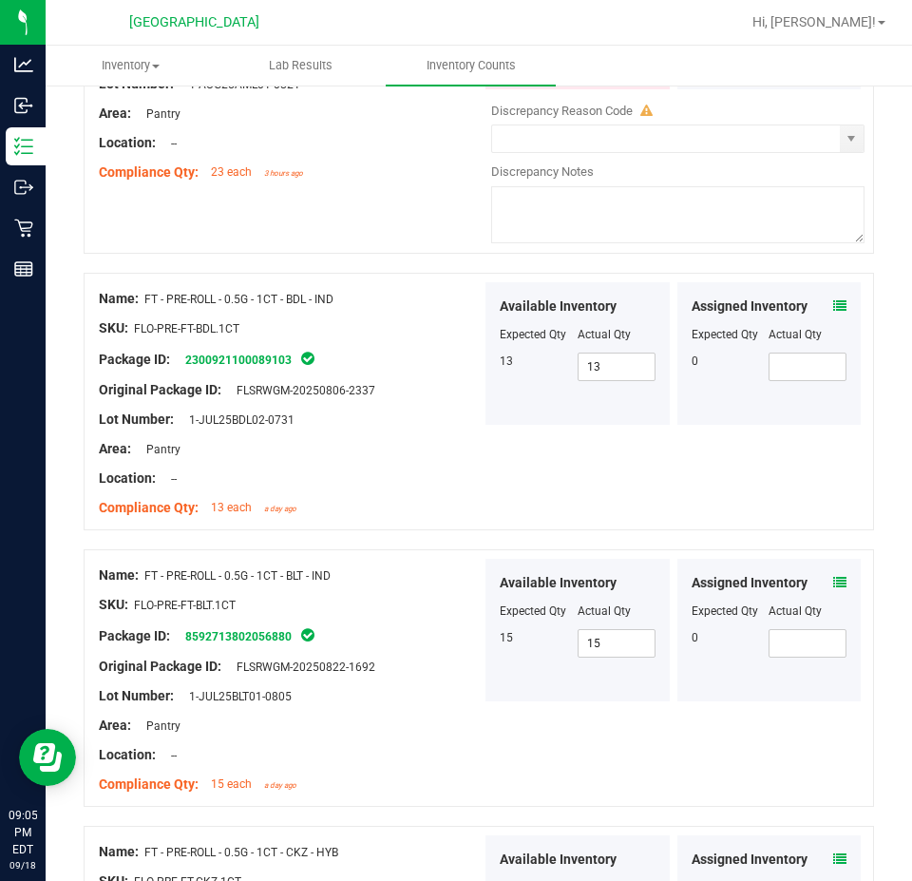
click at [833, 576] on icon at bounding box center [839, 582] width 13 height 13
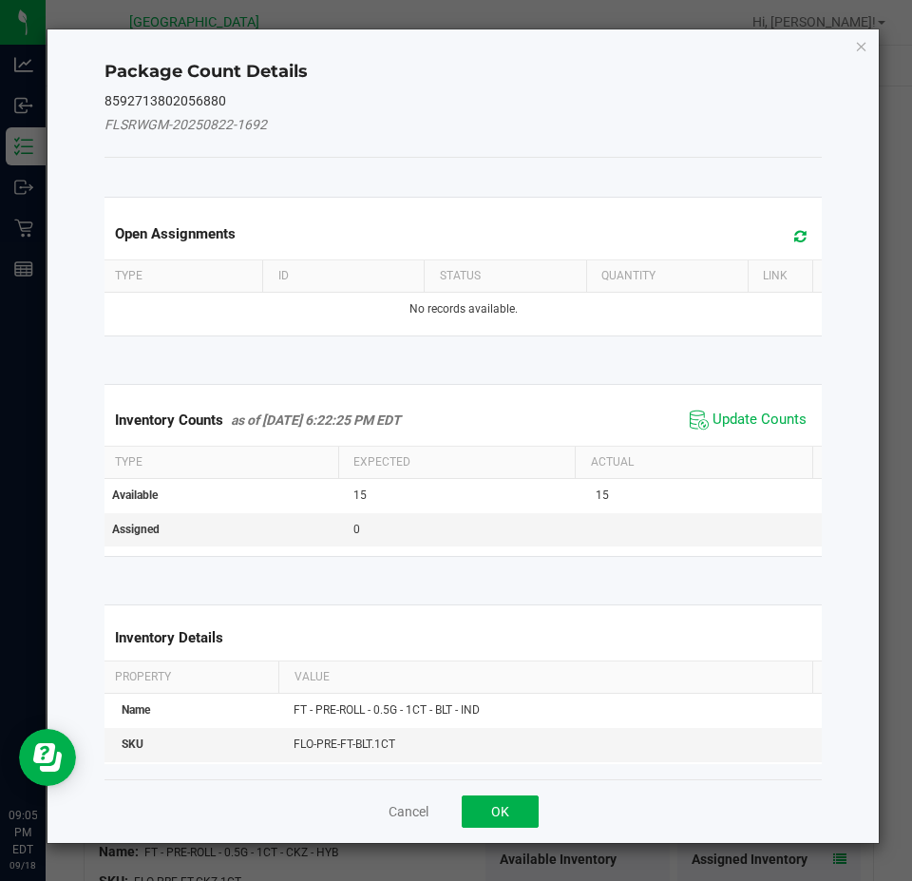
click at [736, 406] on span "Update Counts" at bounding box center [748, 420] width 126 height 29
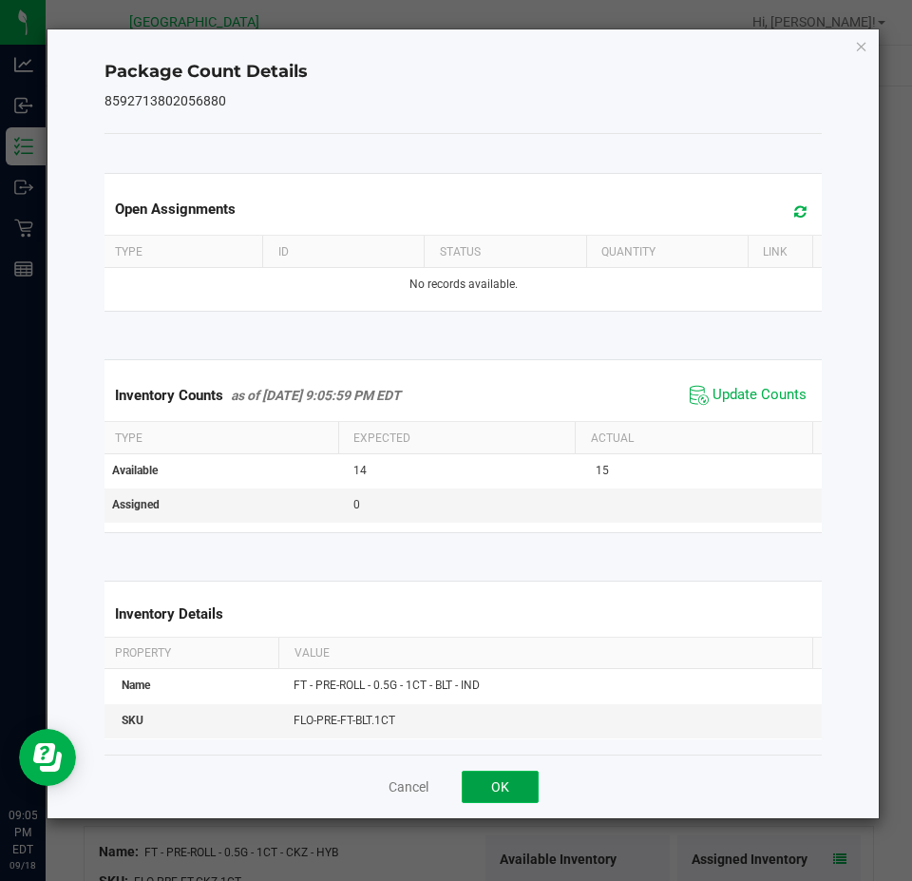
click at [502, 787] on button "OK" at bounding box center [500, 787] width 77 height 32
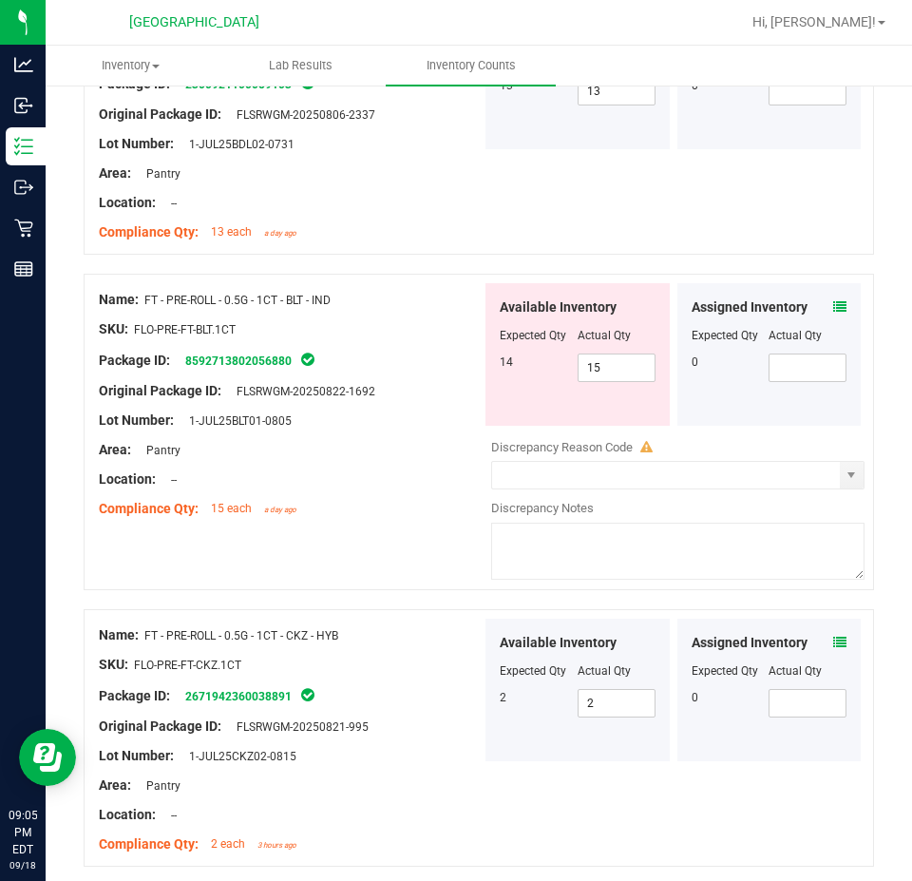
scroll to position [665, 0]
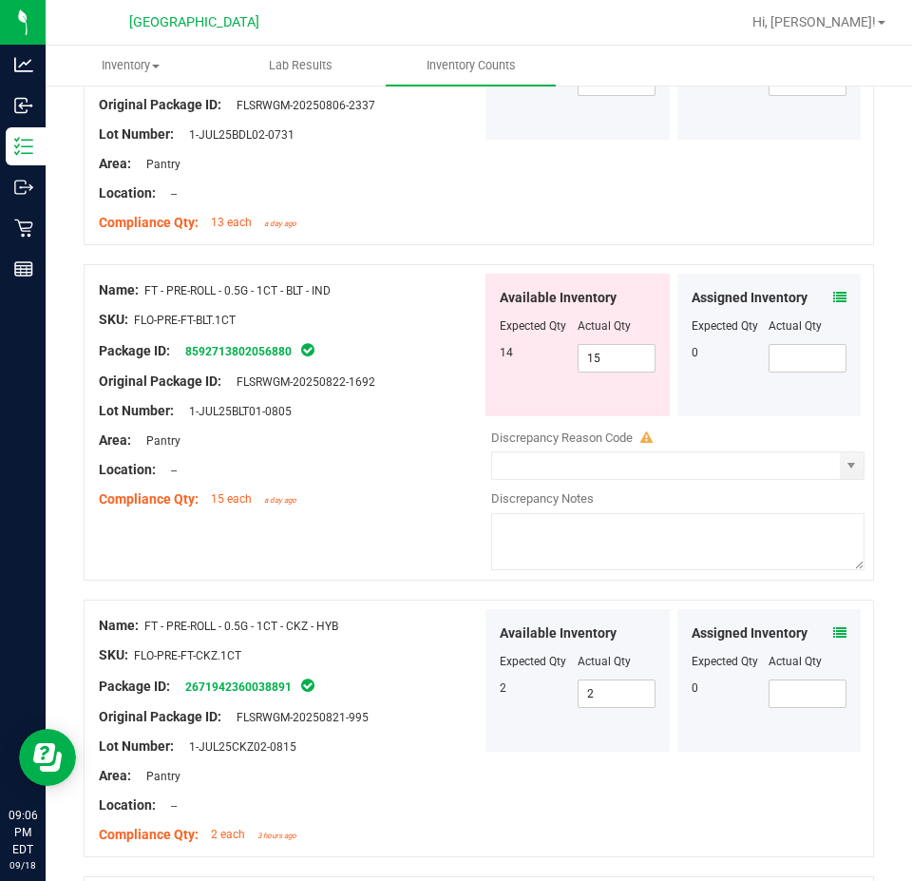
click at [833, 626] on icon at bounding box center [839, 632] width 13 height 13
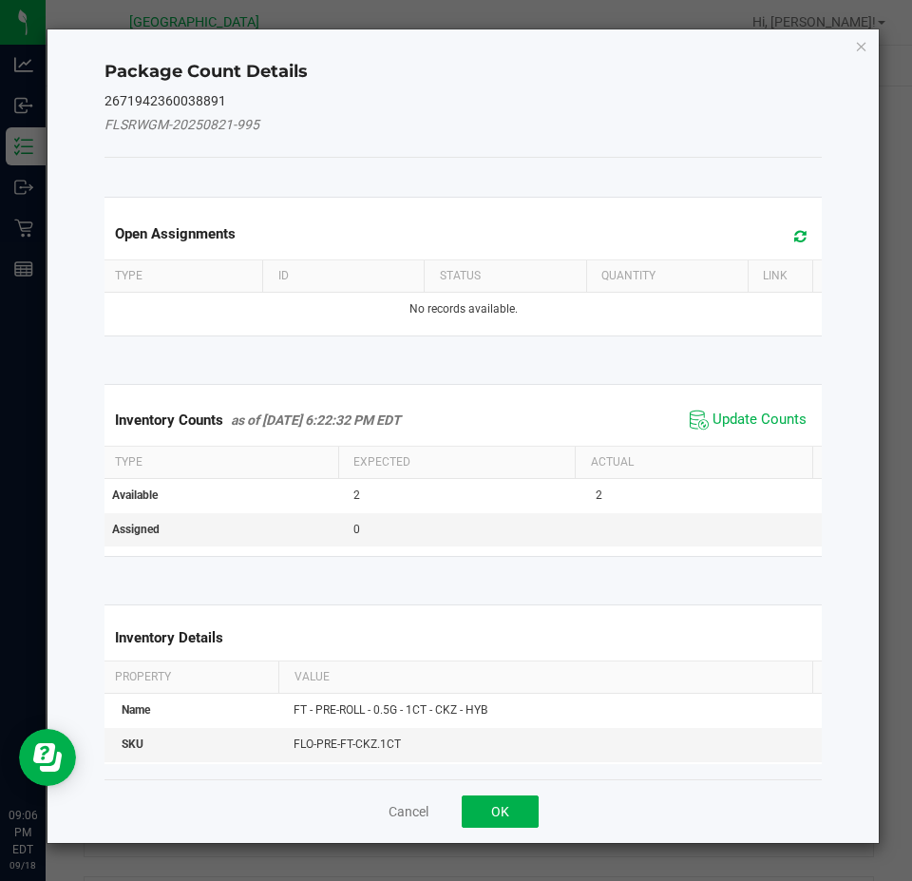
click at [736, 409] on span "Update Counts" at bounding box center [748, 420] width 126 height 29
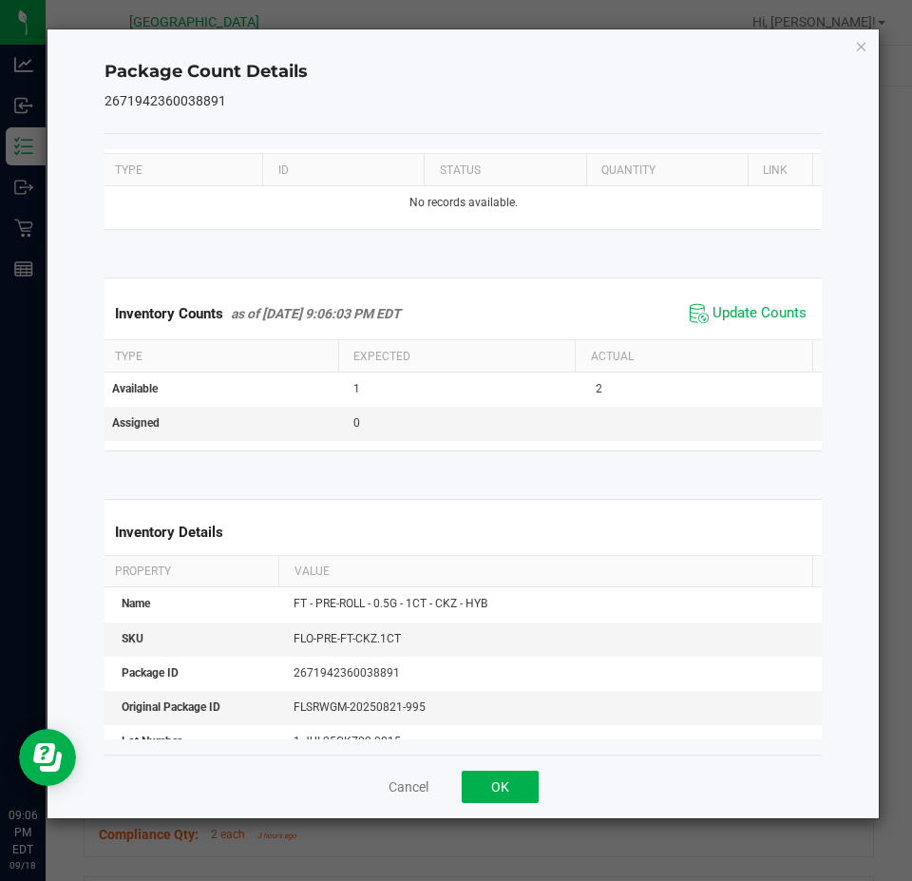
scroll to position [190, 0]
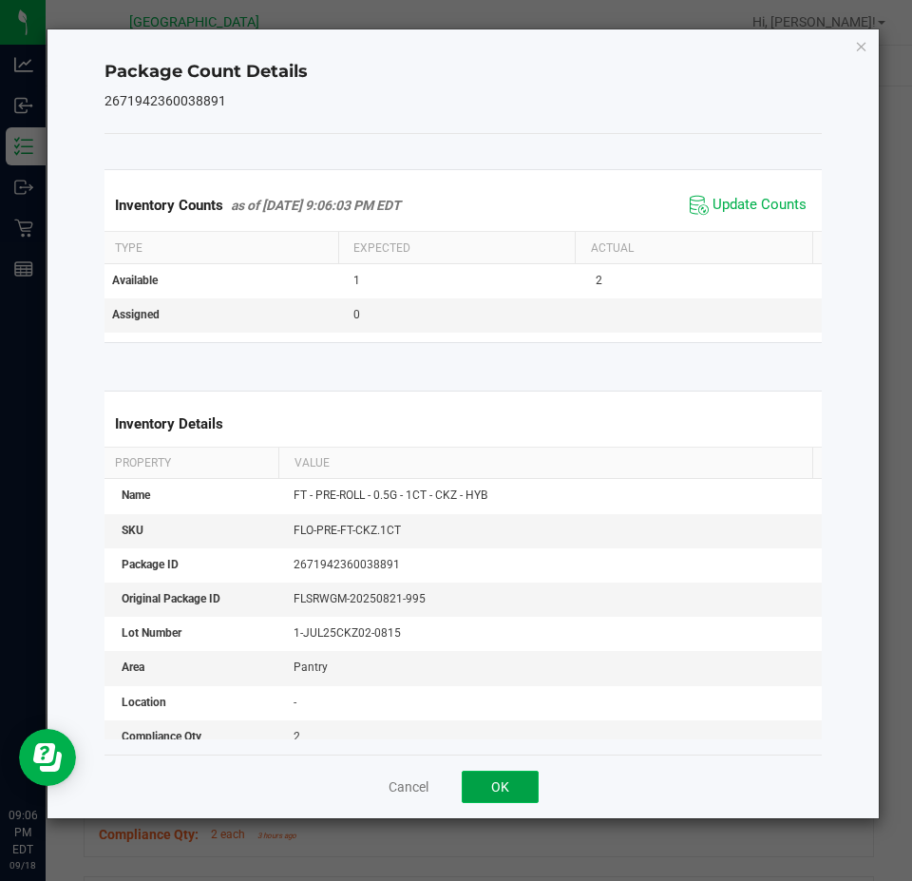
click at [525, 781] on button "OK" at bounding box center [500, 787] width 77 height 32
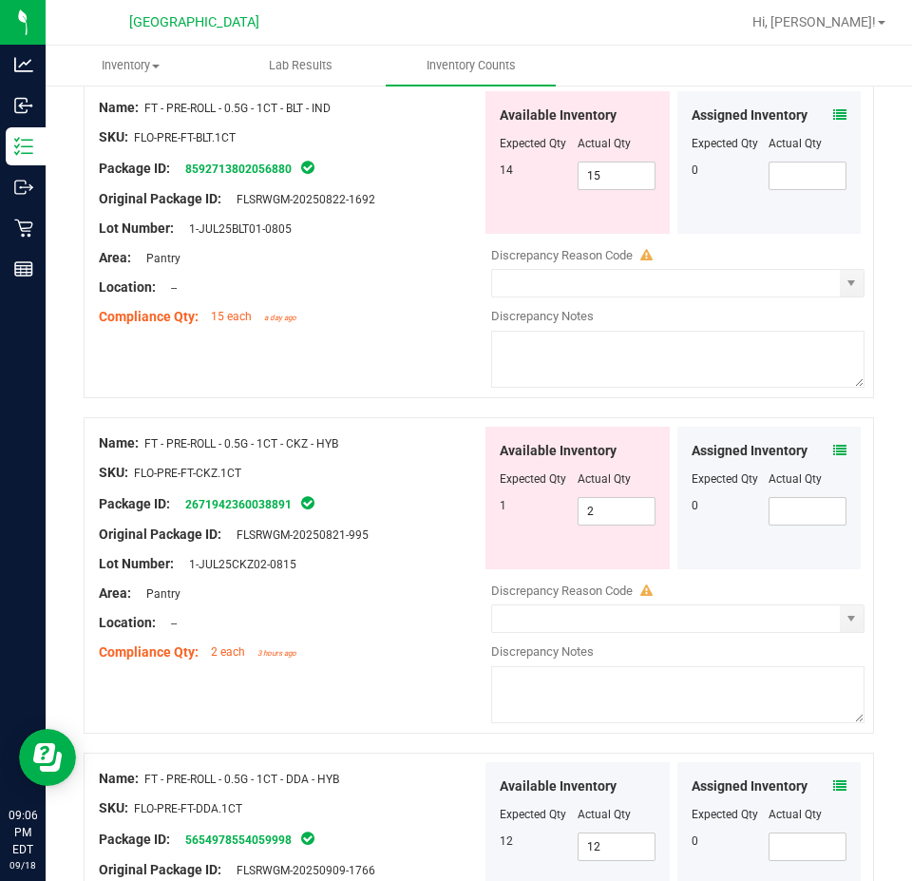
scroll to position [855, 0]
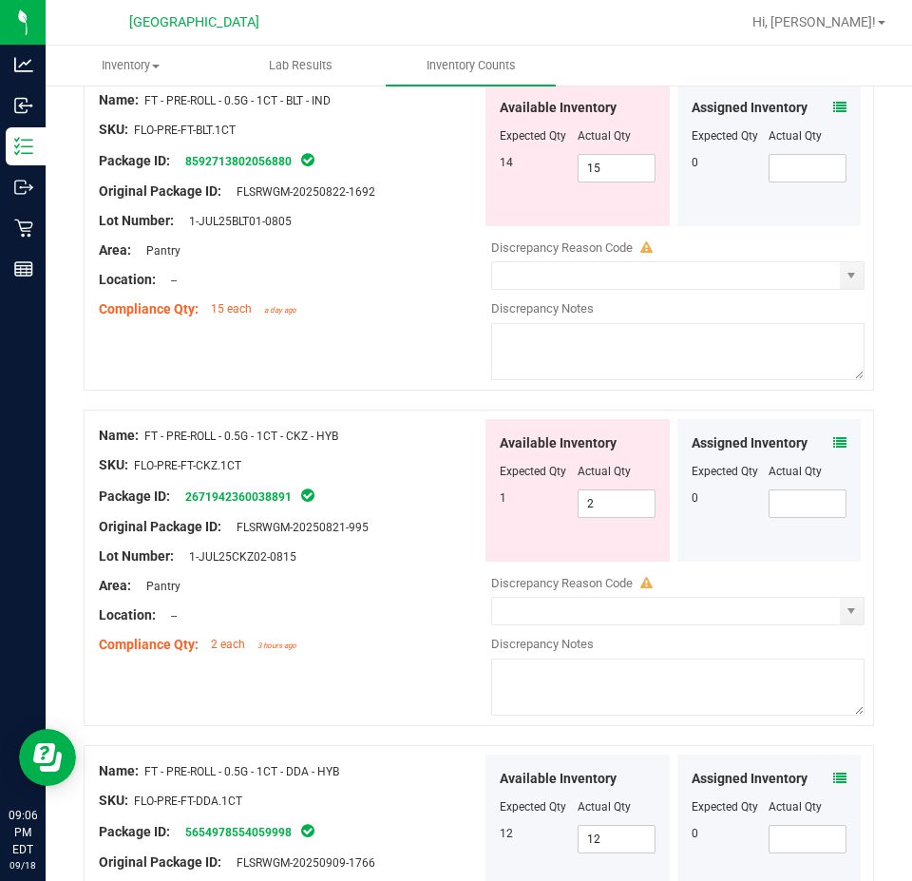
click at [833, 772] on icon at bounding box center [839, 778] width 13 height 13
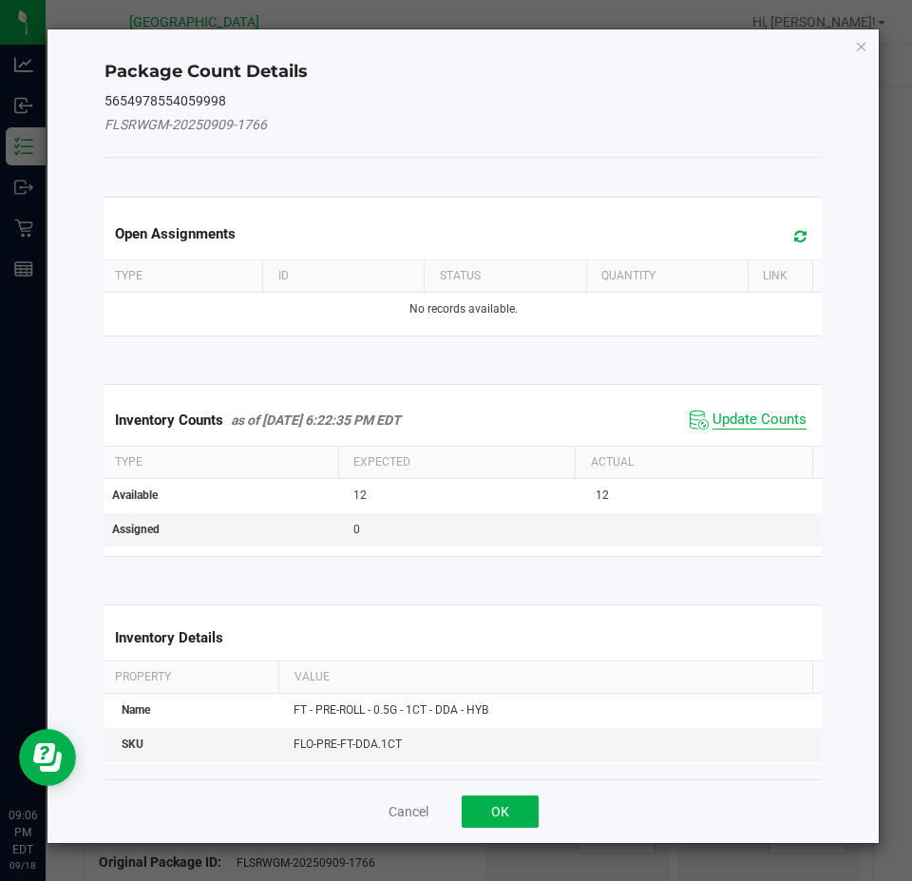
click at [713, 418] on span "Update Counts" at bounding box center [760, 420] width 94 height 19
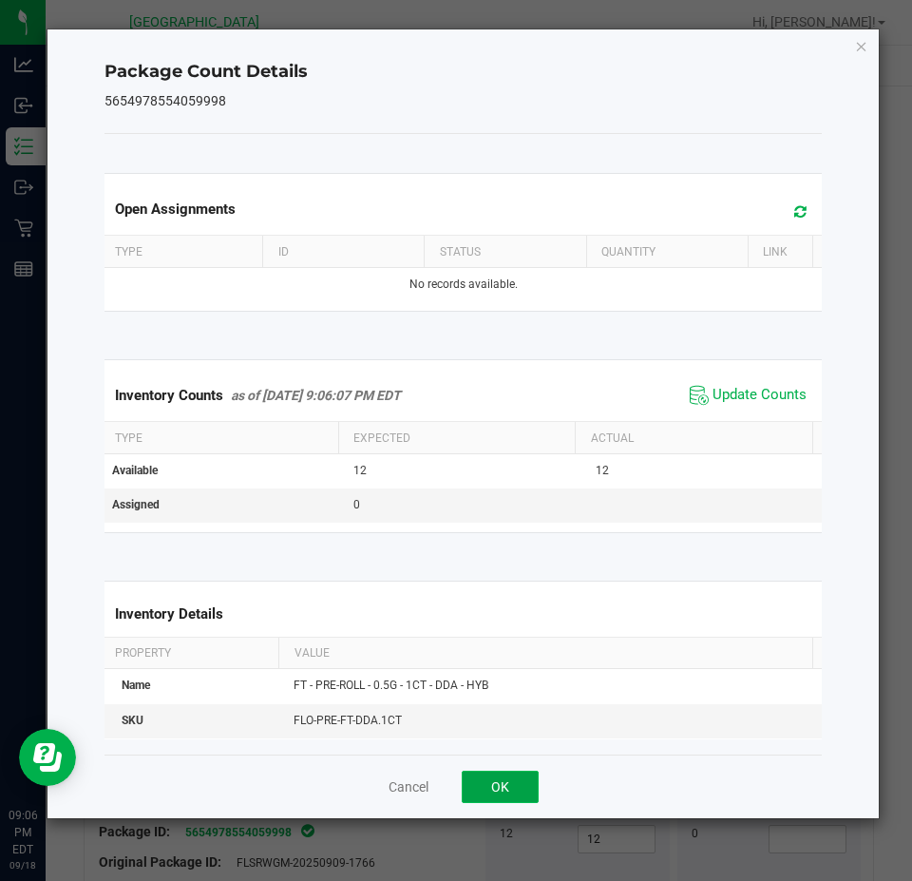
click at [506, 799] on button "OK" at bounding box center [500, 787] width 77 height 32
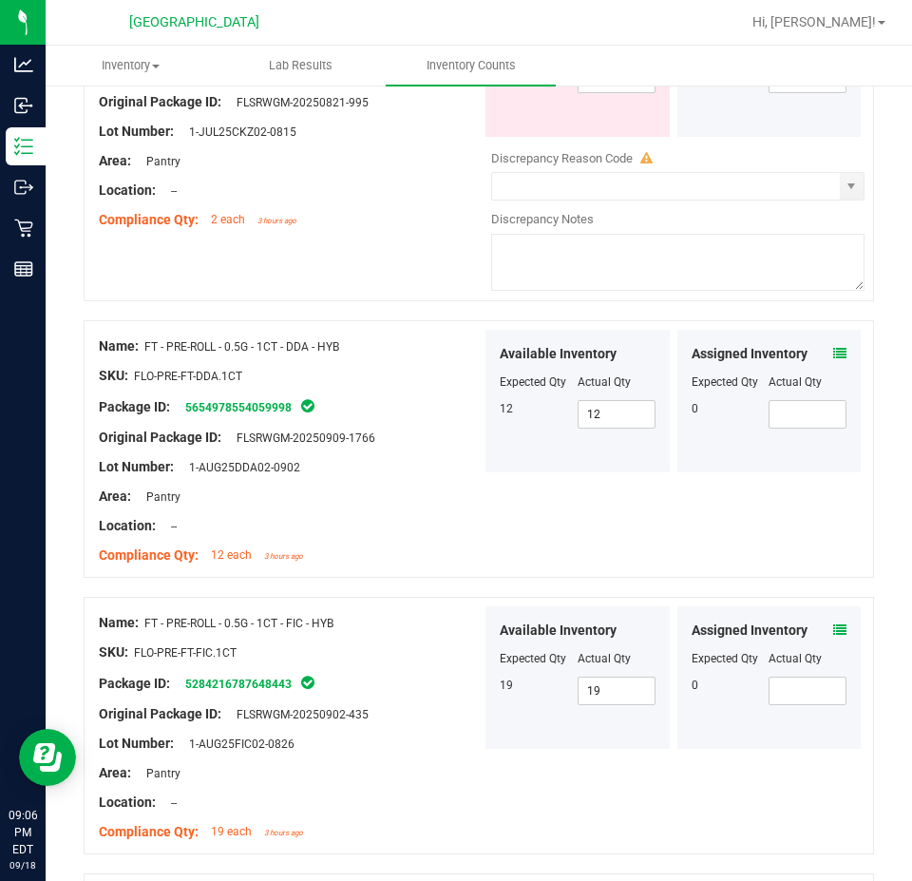
scroll to position [1330, 0]
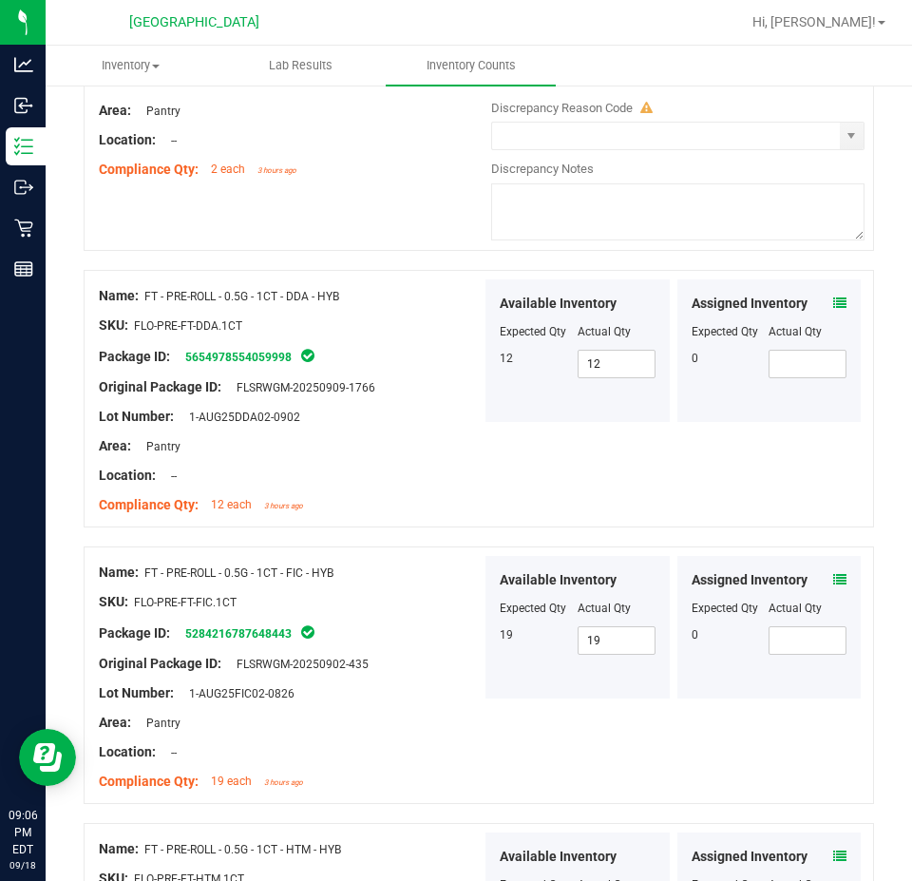
click at [816, 572] on div "Assigned Inventory" at bounding box center [770, 580] width 156 height 20
click at [833, 573] on icon at bounding box center [839, 579] width 13 height 13
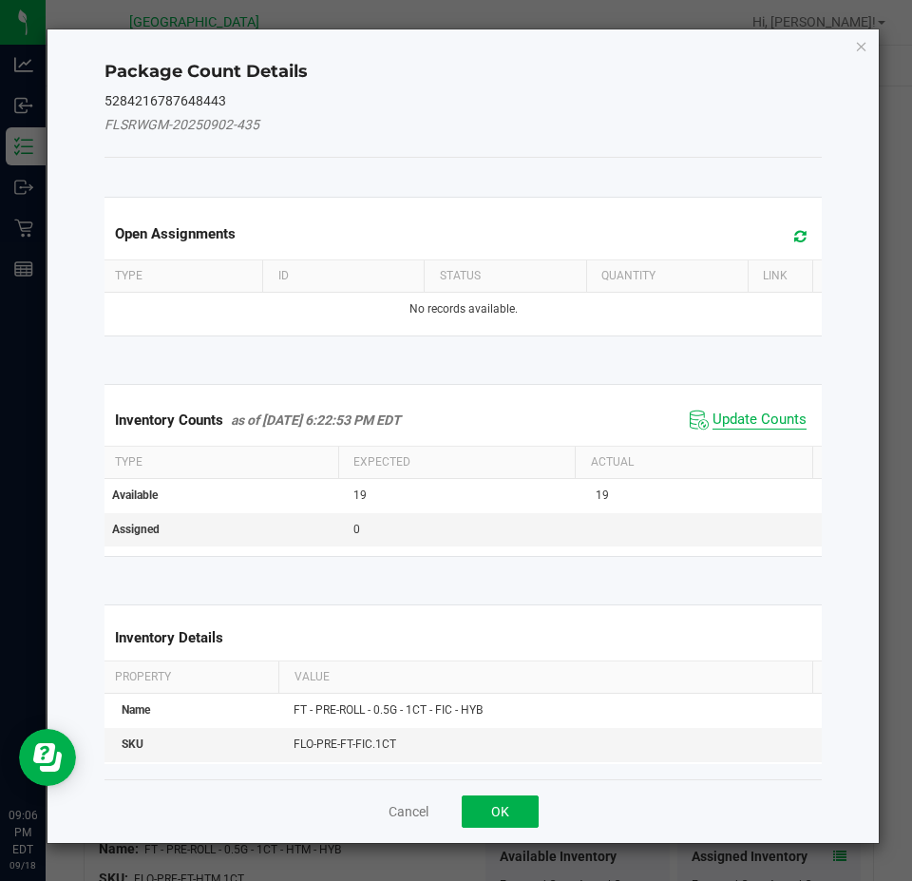
click at [713, 411] on span "Update Counts" at bounding box center [760, 420] width 94 height 19
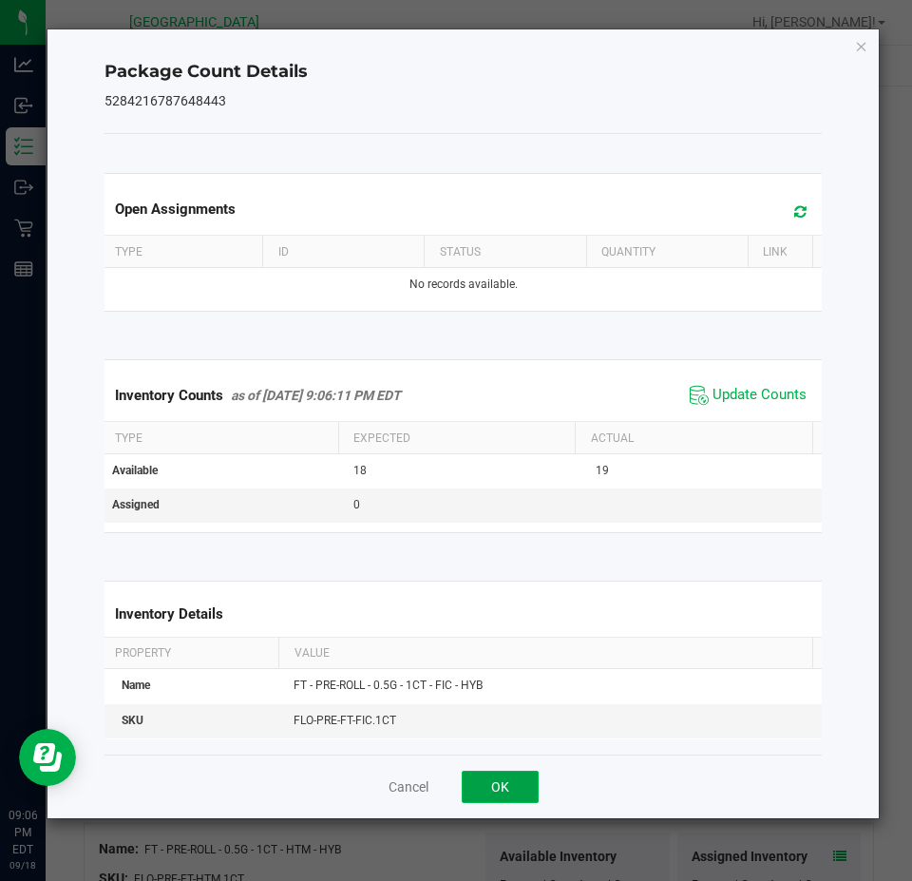
click at [486, 783] on button "OK" at bounding box center [500, 787] width 77 height 32
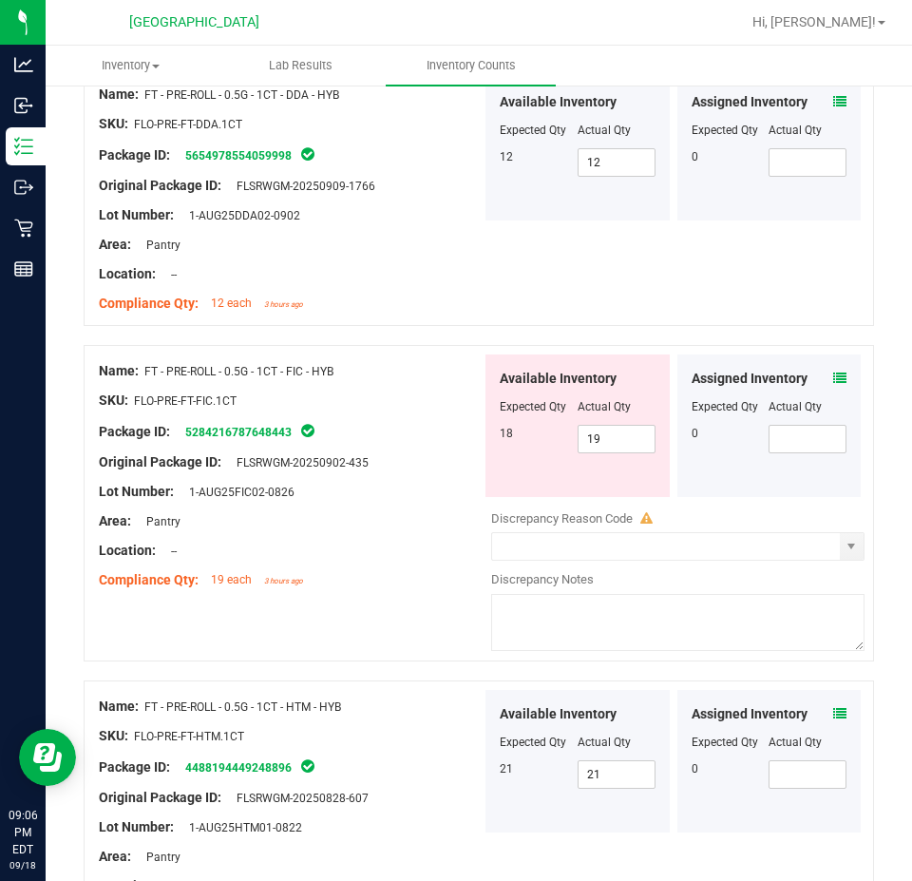
scroll to position [1710, 0]
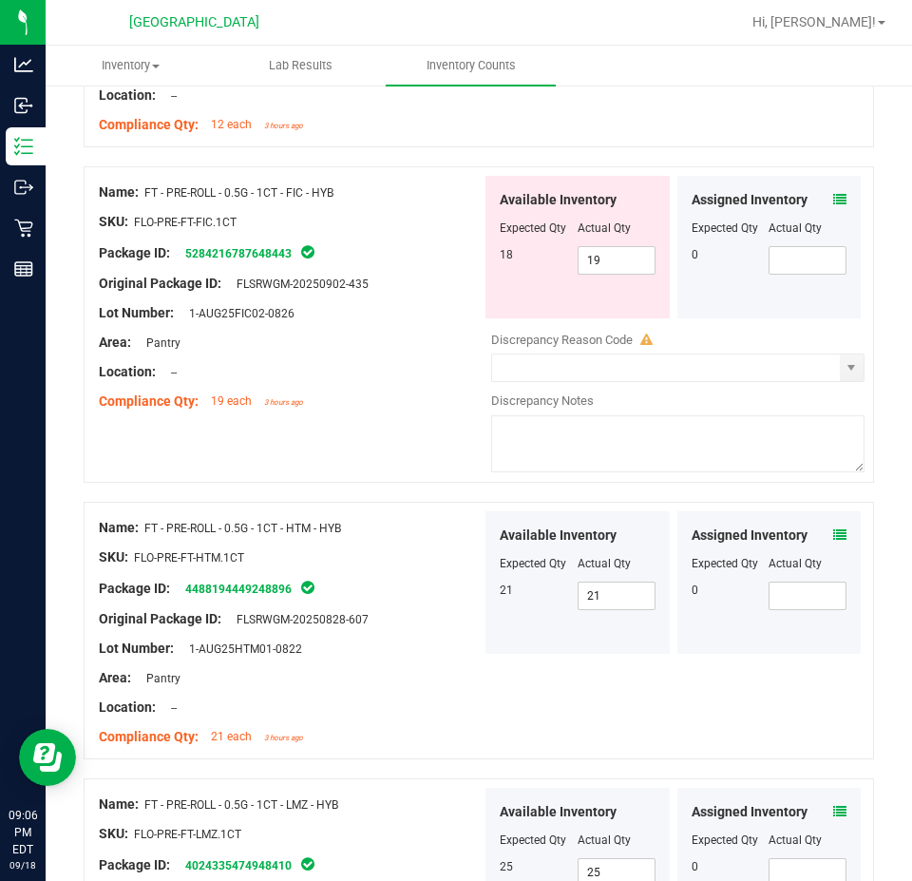
click at [833, 528] on icon at bounding box center [839, 534] width 13 height 13
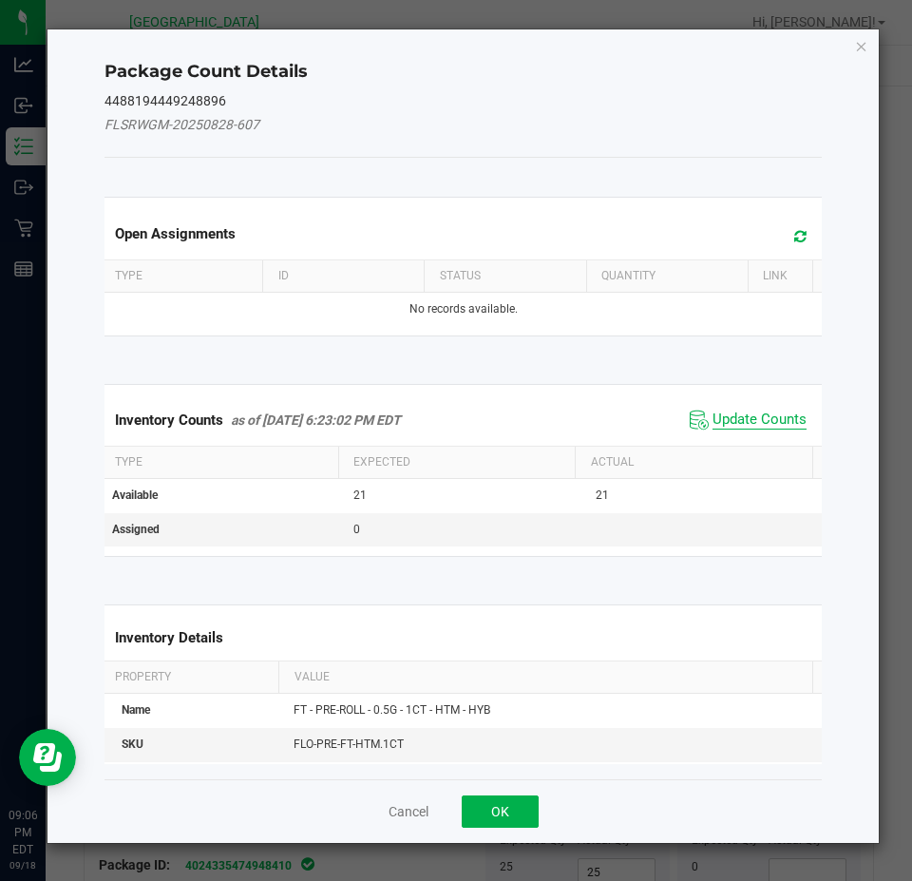
click at [736, 424] on span "Update Counts" at bounding box center [760, 420] width 94 height 19
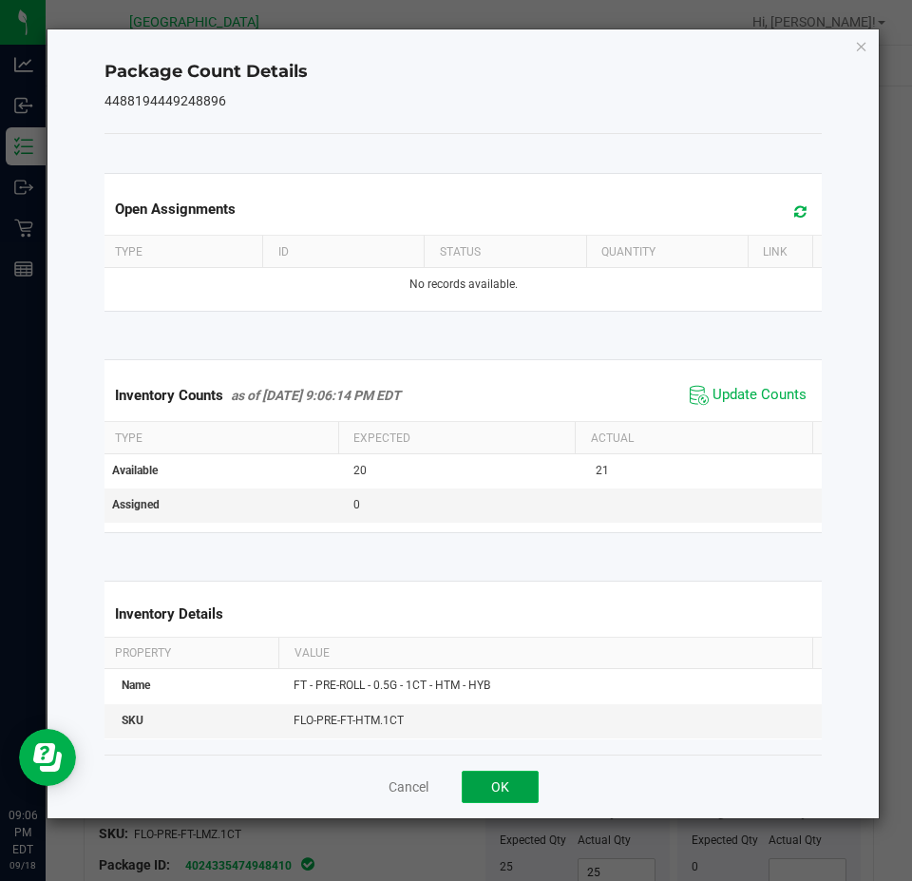
click at [514, 793] on button "OK" at bounding box center [500, 787] width 77 height 32
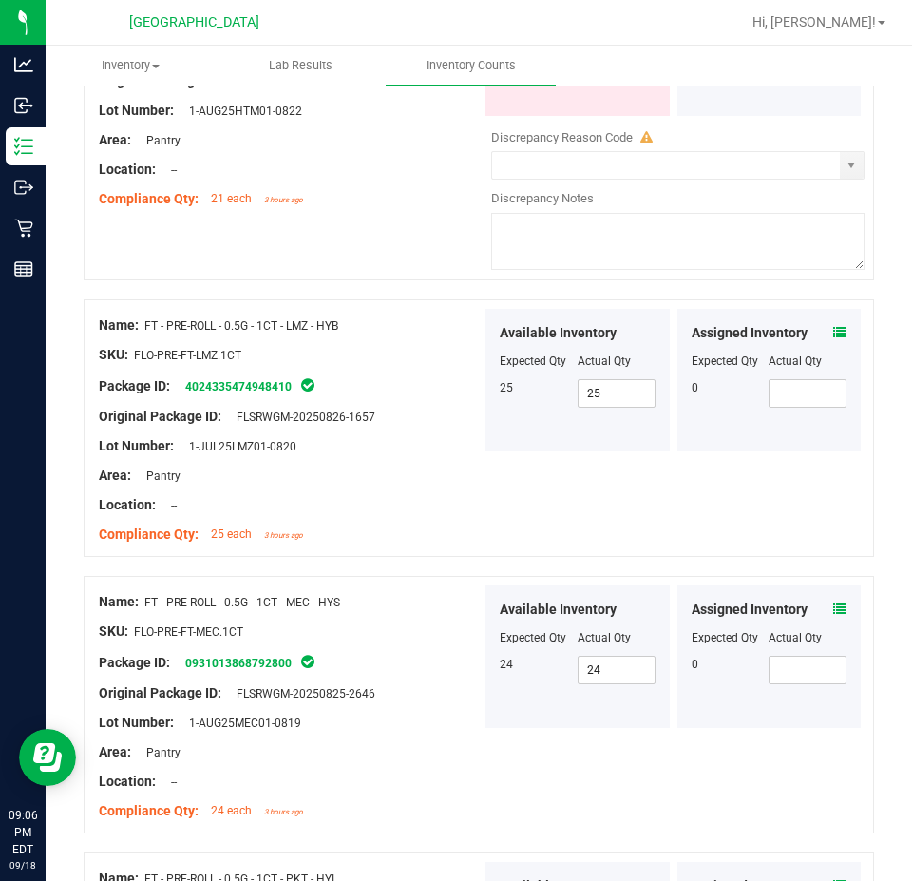
scroll to position [2281, 0]
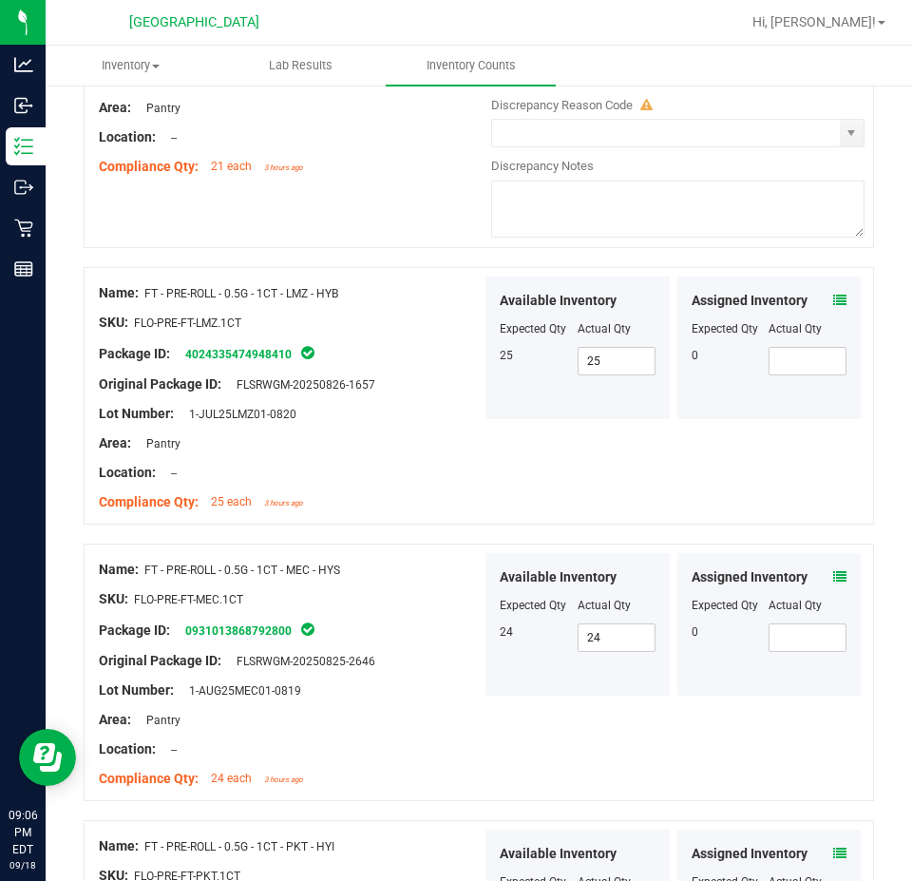
click at [833, 294] on icon at bounding box center [839, 300] width 13 height 13
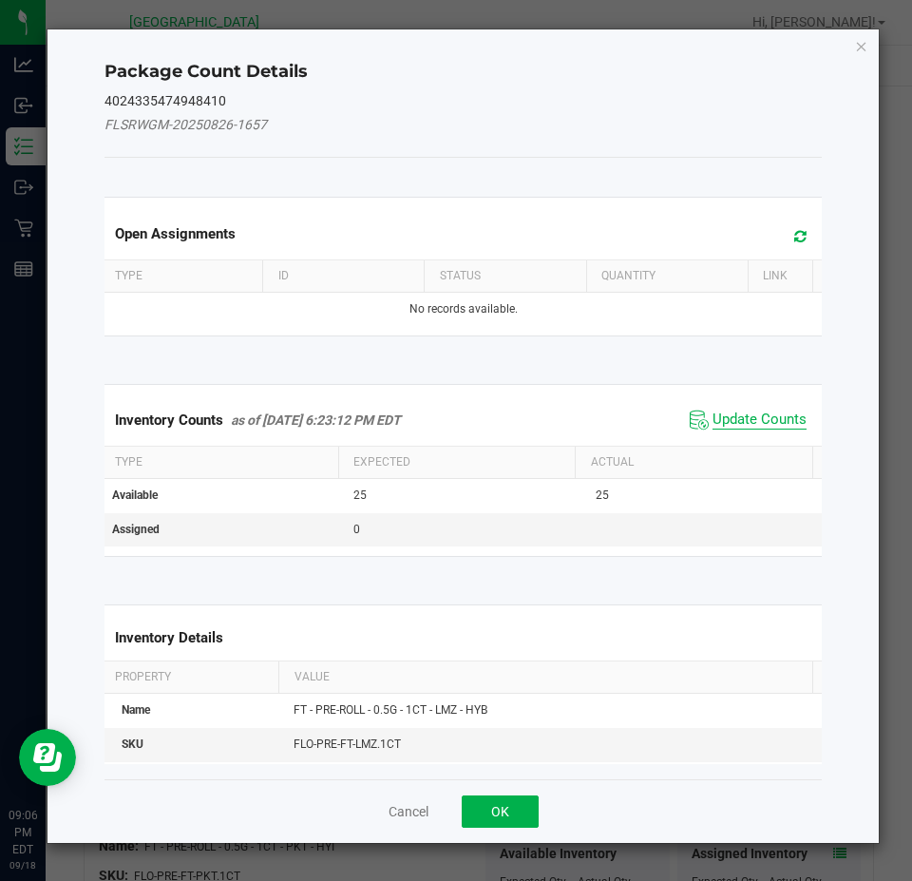
click at [735, 428] on span "Update Counts" at bounding box center [760, 420] width 94 height 19
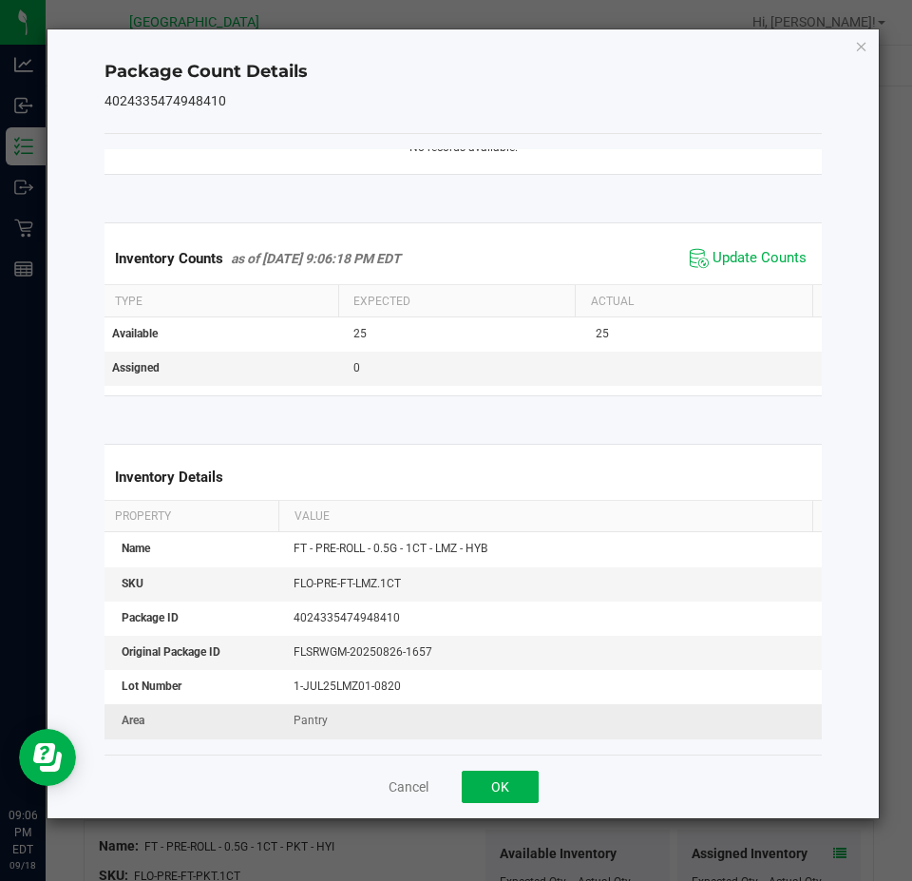
scroll to position [287, 0]
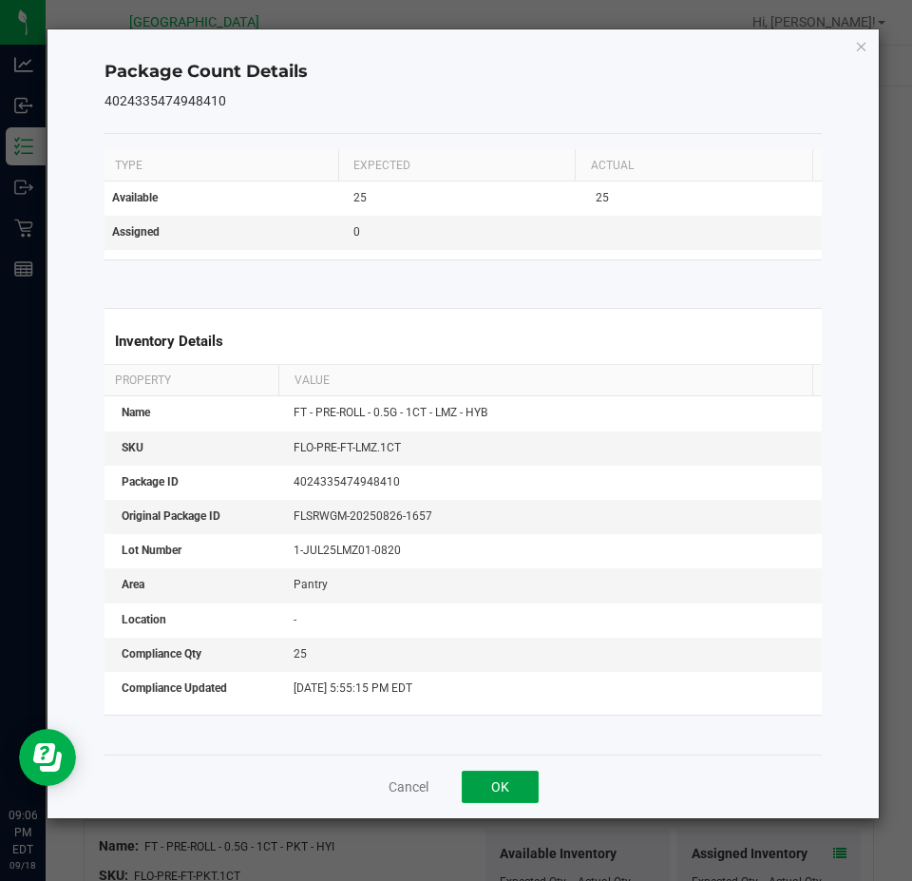
click at [477, 779] on button "OK" at bounding box center [500, 787] width 77 height 32
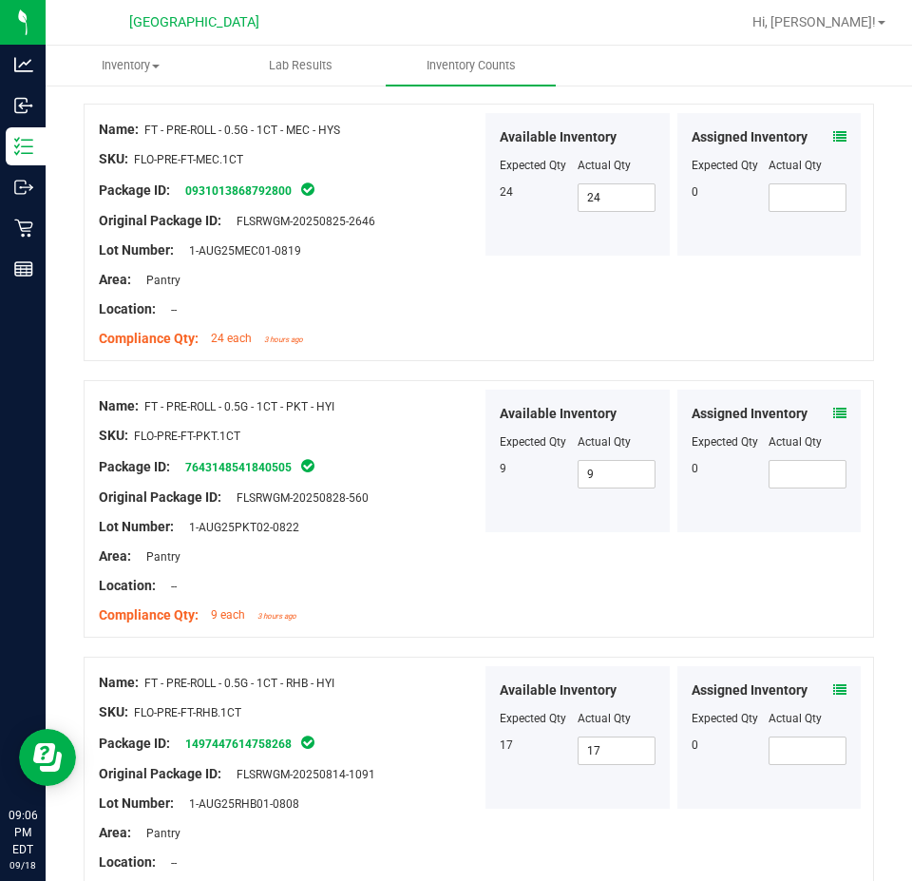
scroll to position [2756, 0]
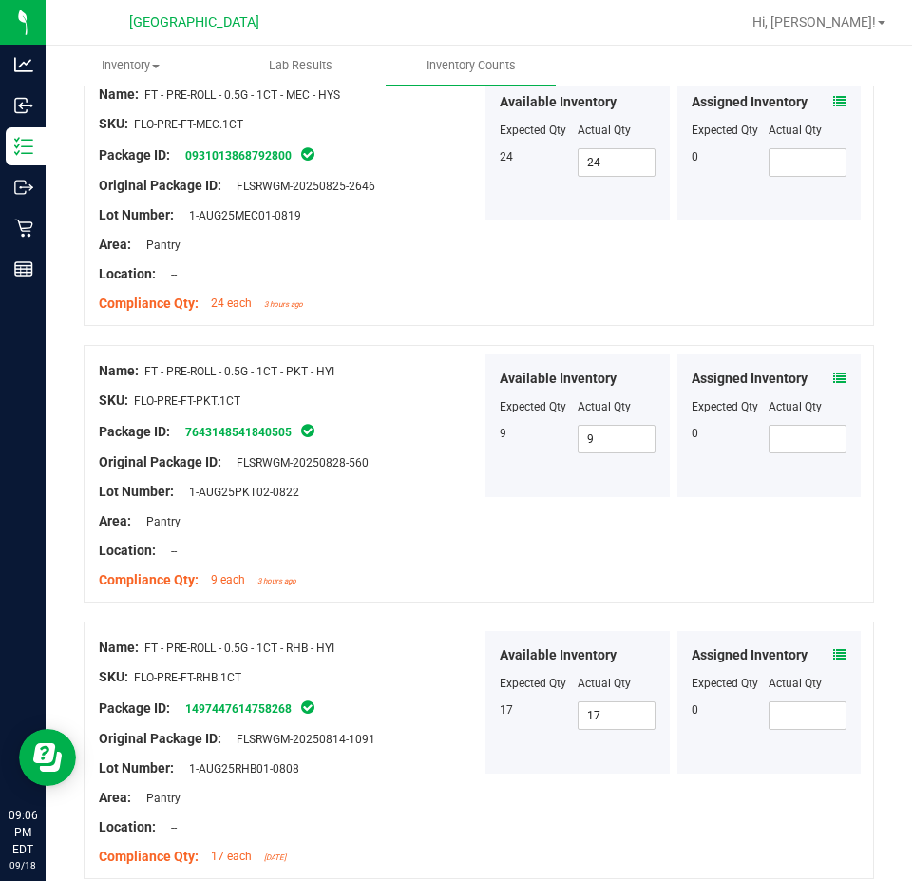
click at [833, 648] on icon at bounding box center [839, 654] width 13 height 13
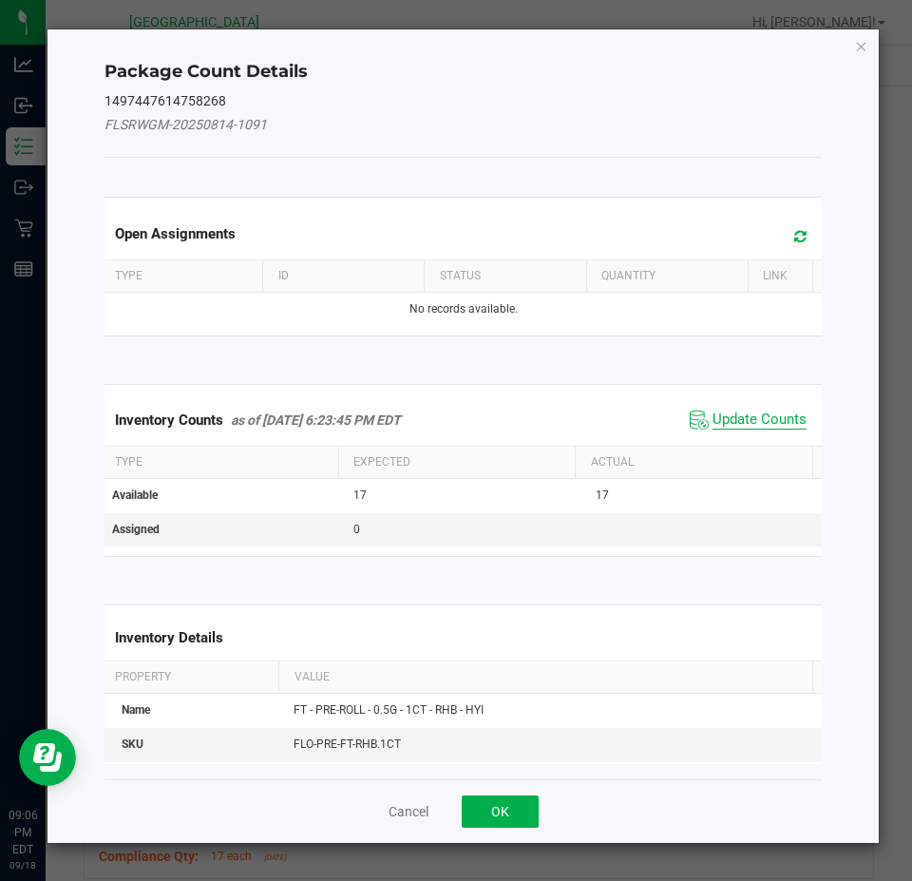
click at [740, 421] on span "Update Counts" at bounding box center [760, 420] width 94 height 19
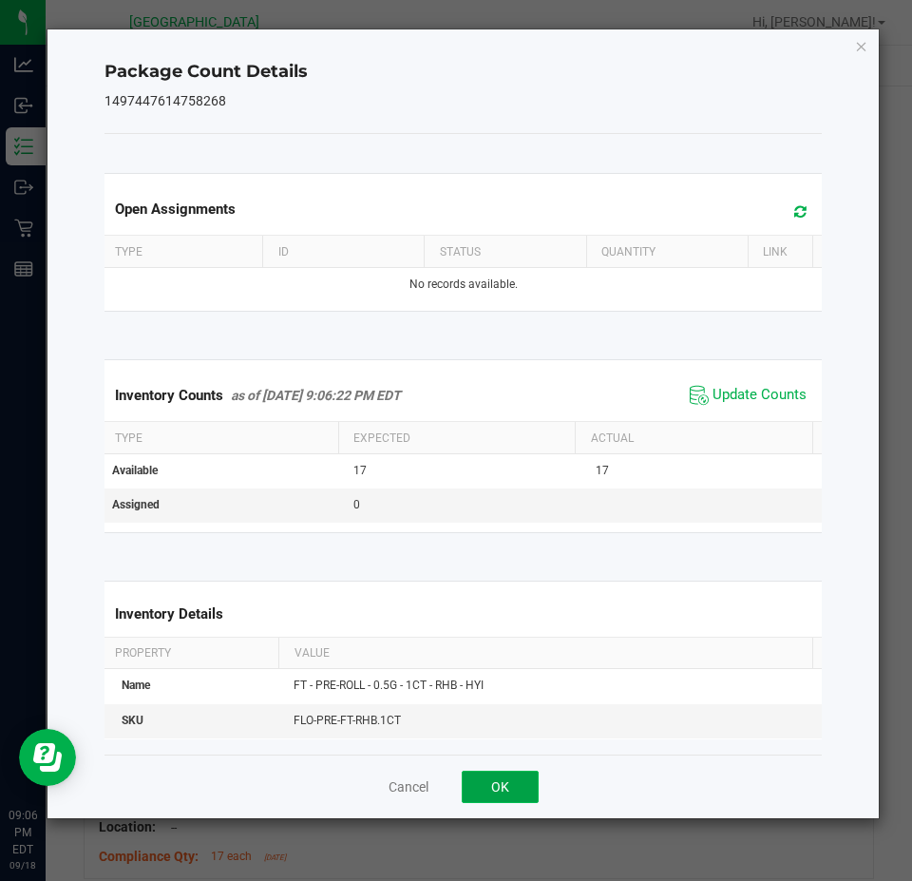
drag, startPoint x: 510, startPoint y: 779, endPoint x: 544, endPoint y: 774, distance: 34.7
click at [512, 779] on button "OK" at bounding box center [500, 787] width 77 height 32
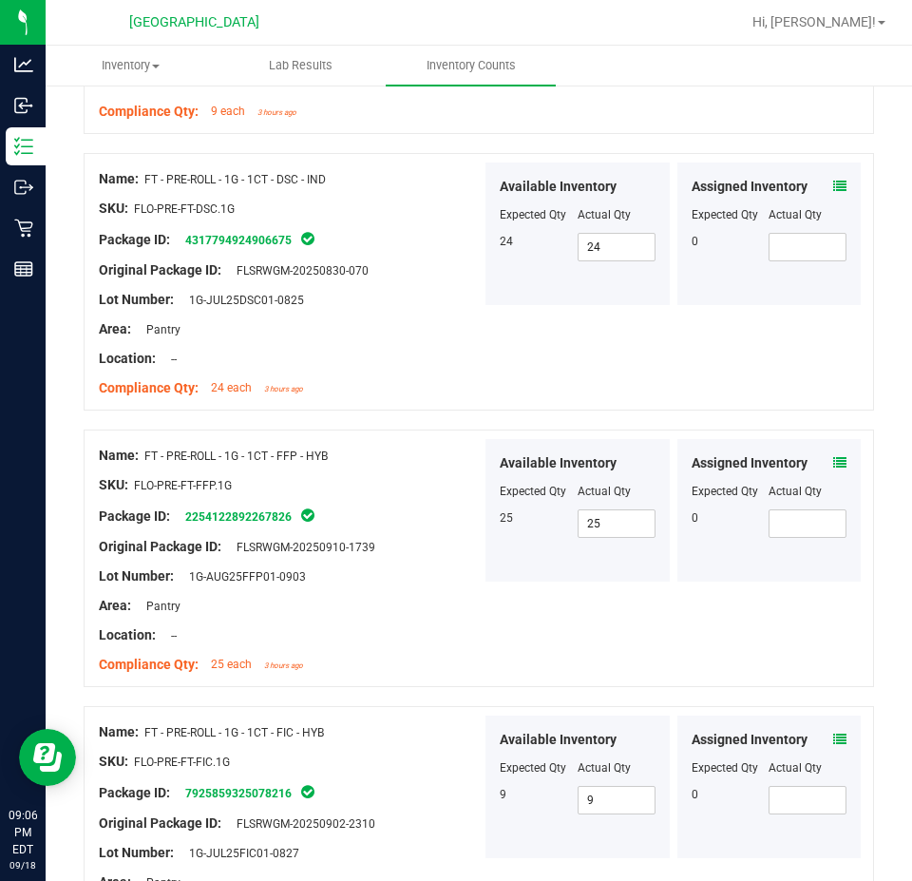
scroll to position [5318, 0]
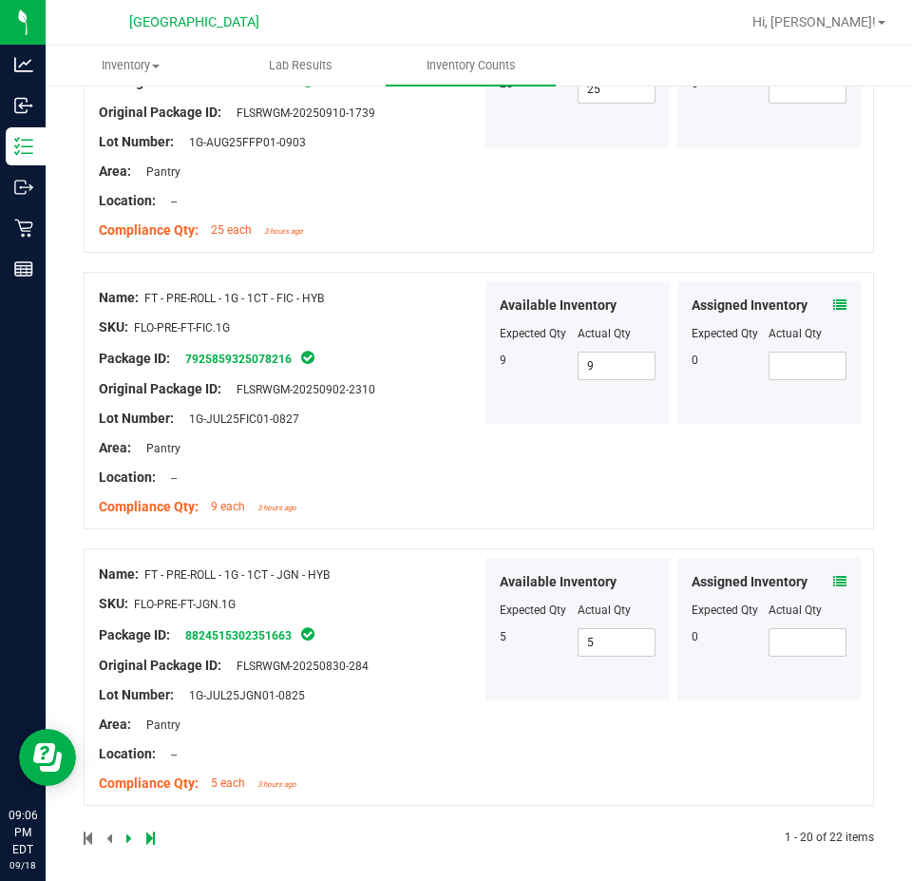
click at [833, 575] on icon at bounding box center [839, 581] width 13 height 13
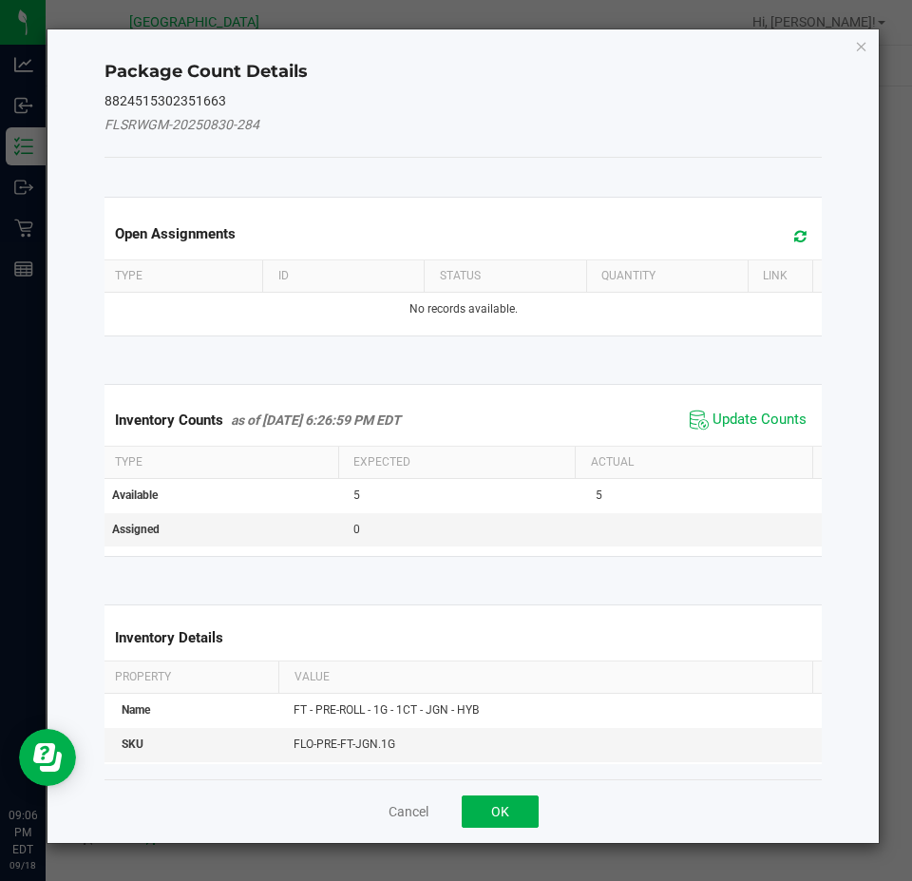
click at [735, 409] on span "Update Counts" at bounding box center [748, 420] width 126 height 29
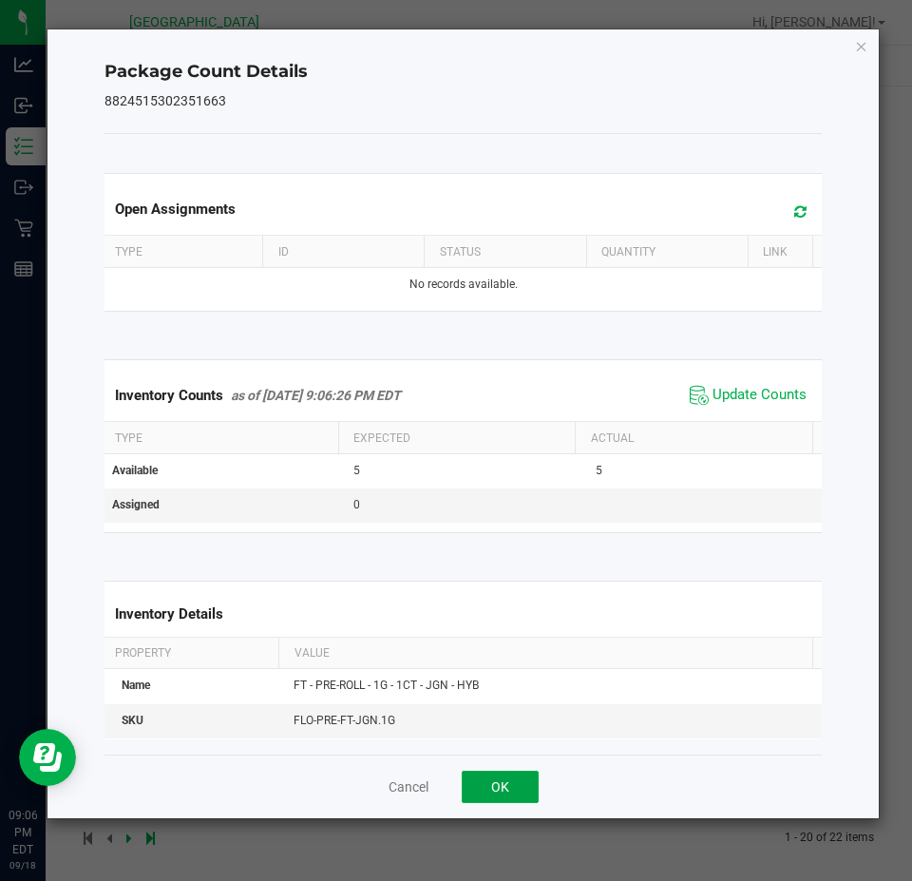
drag, startPoint x: 505, startPoint y: 779, endPoint x: 593, endPoint y: 654, distance: 153.4
click at [505, 775] on button "OK" at bounding box center [500, 787] width 77 height 32
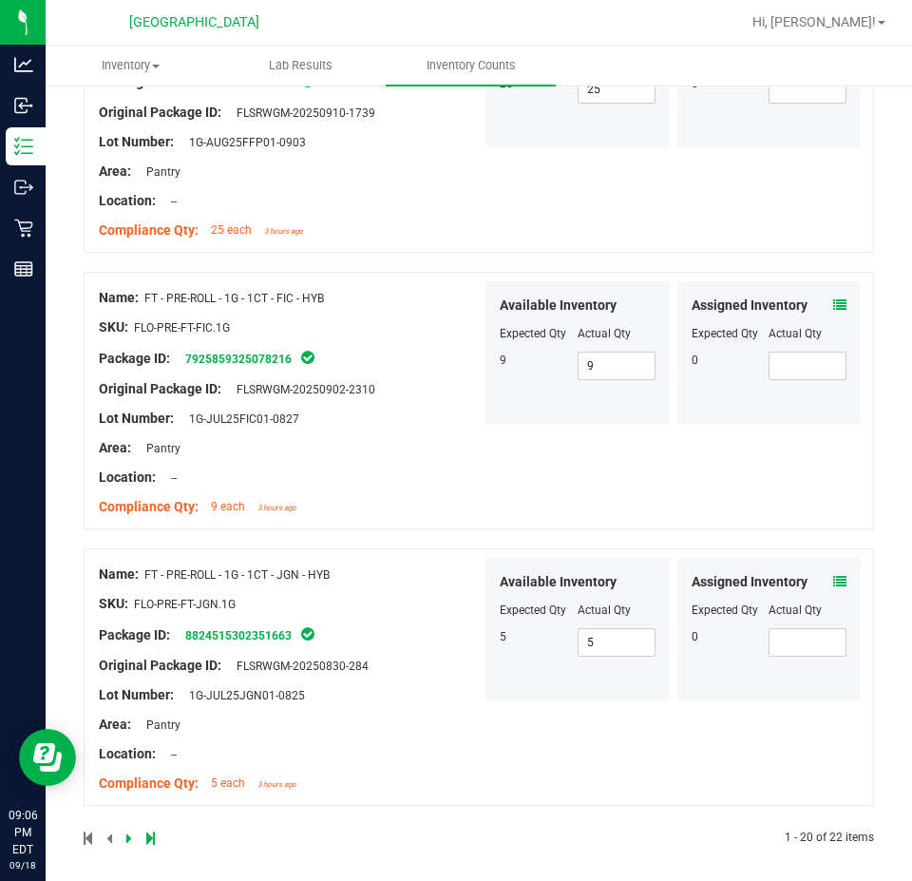
click at [833, 300] on icon at bounding box center [839, 304] width 13 height 13
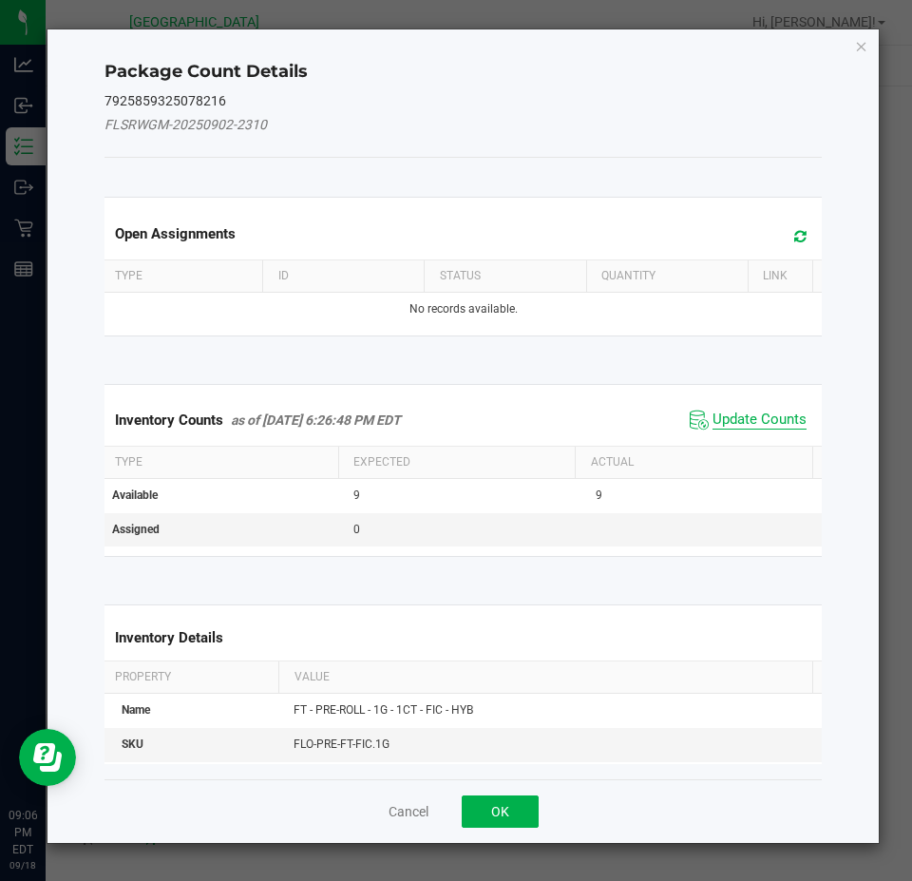
click at [738, 417] on span "Update Counts" at bounding box center [760, 420] width 94 height 19
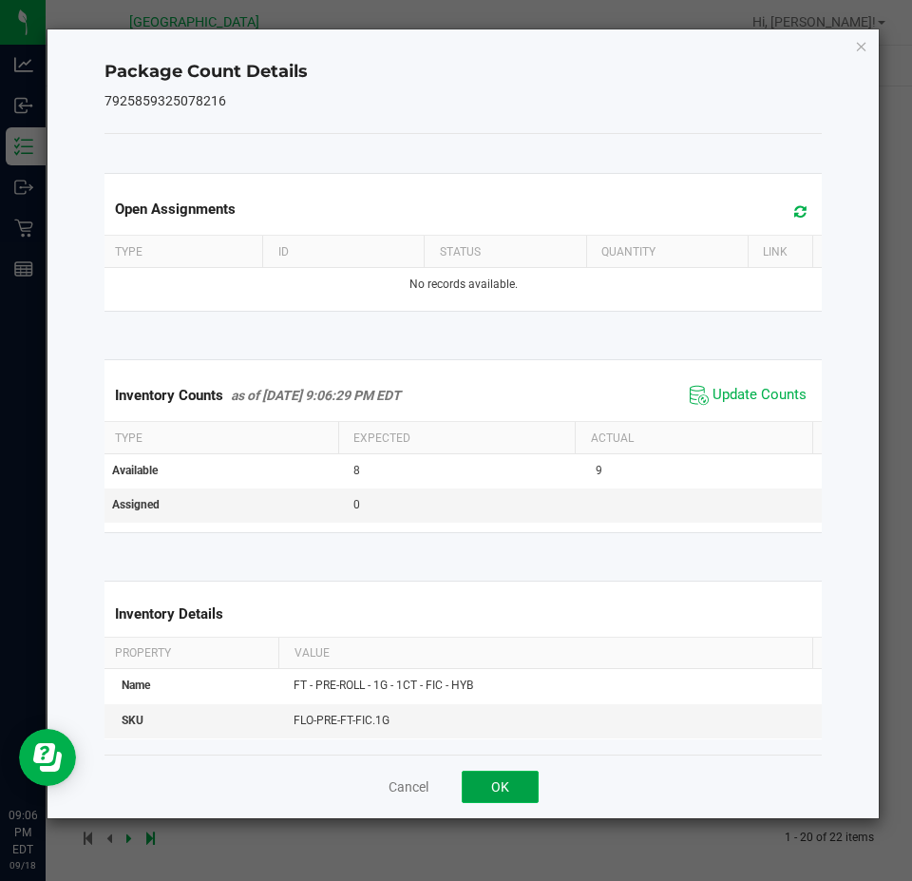
click at [472, 795] on button "OK" at bounding box center [500, 787] width 77 height 32
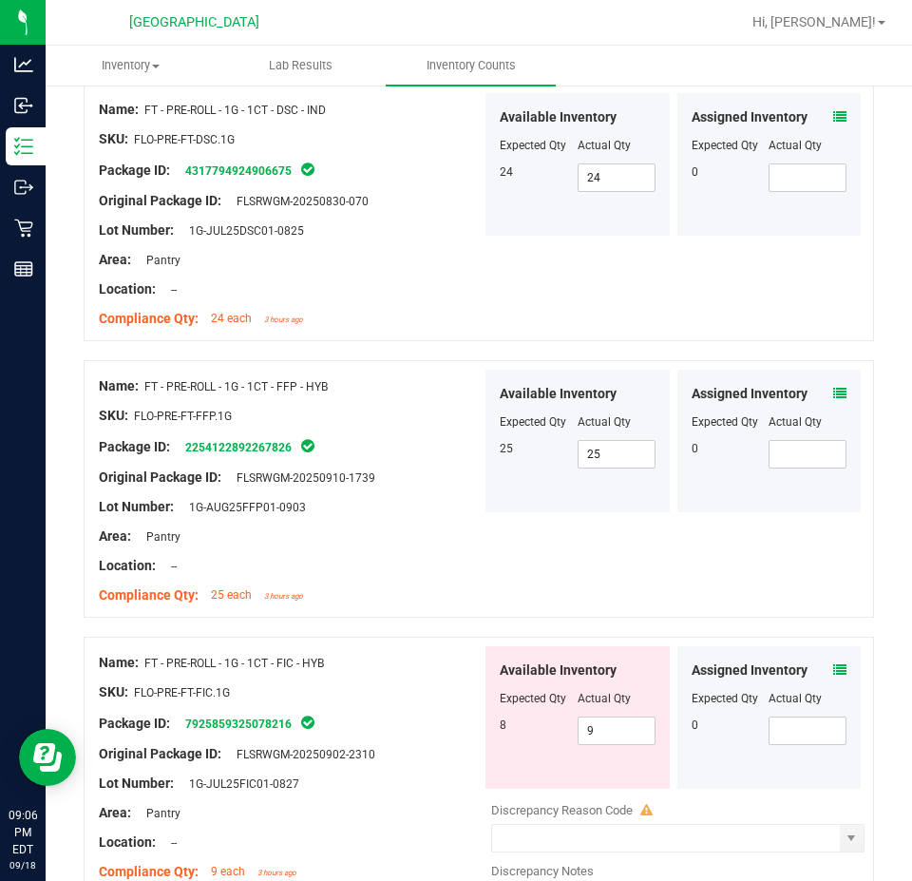
scroll to position [4938, 0]
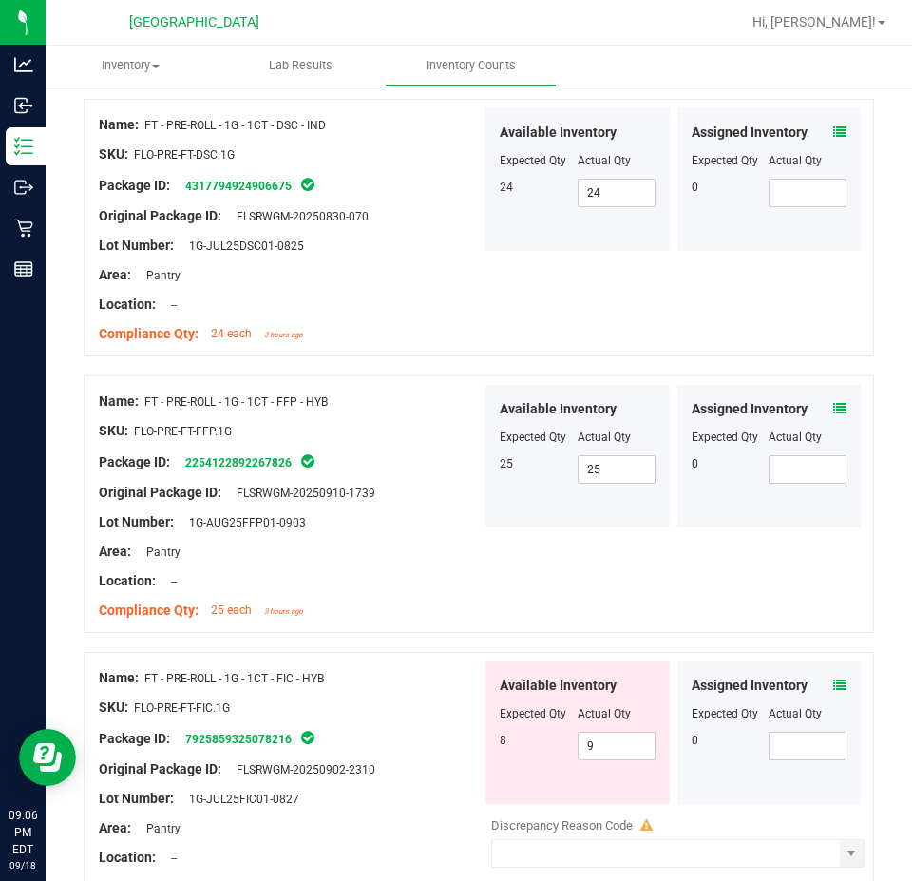
click at [833, 402] on icon at bounding box center [839, 408] width 13 height 13
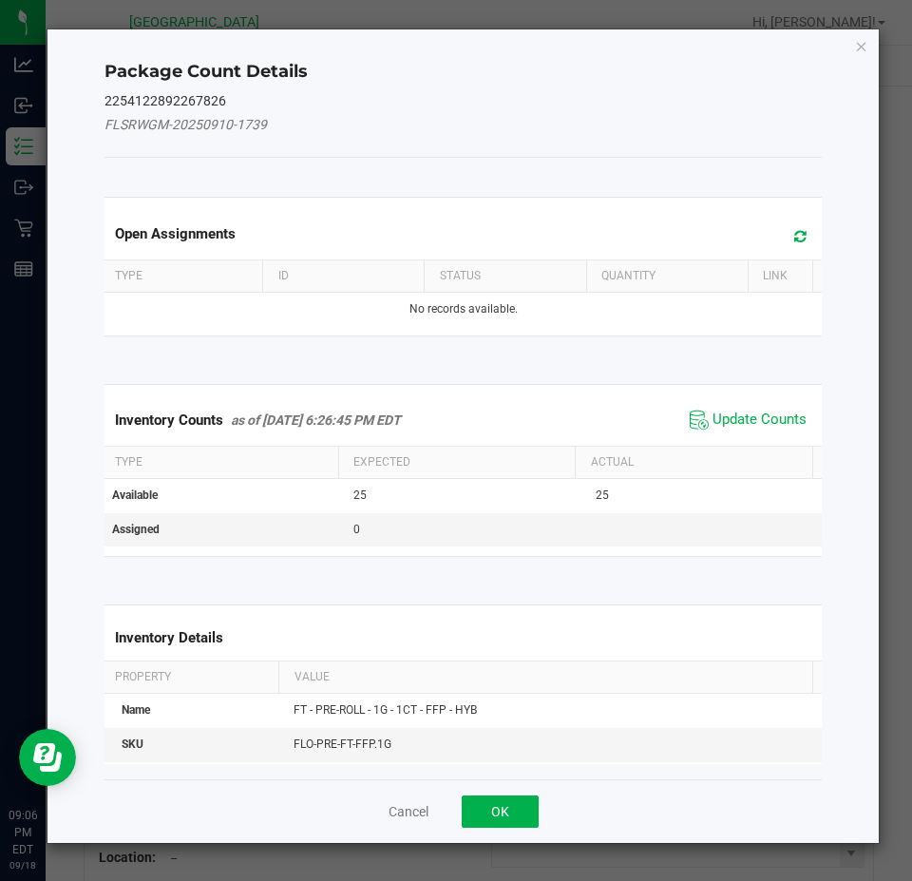
click at [758, 407] on span "Update Counts" at bounding box center [748, 420] width 126 height 29
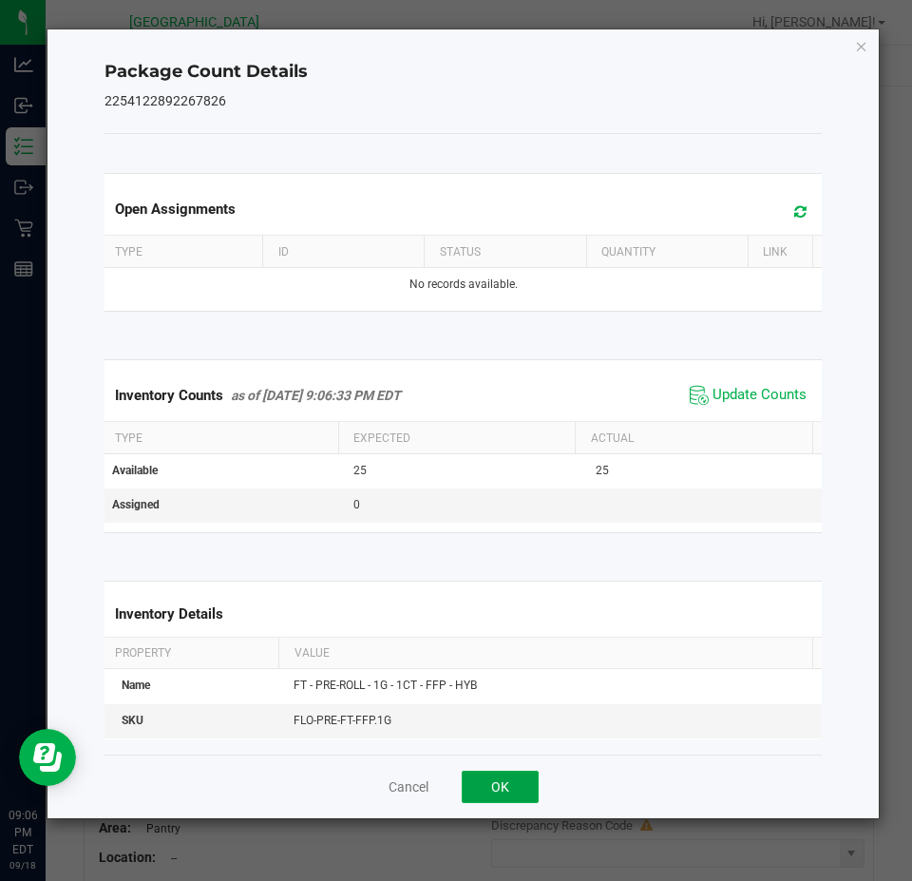
click at [490, 793] on button "OK" at bounding box center [500, 787] width 77 height 32
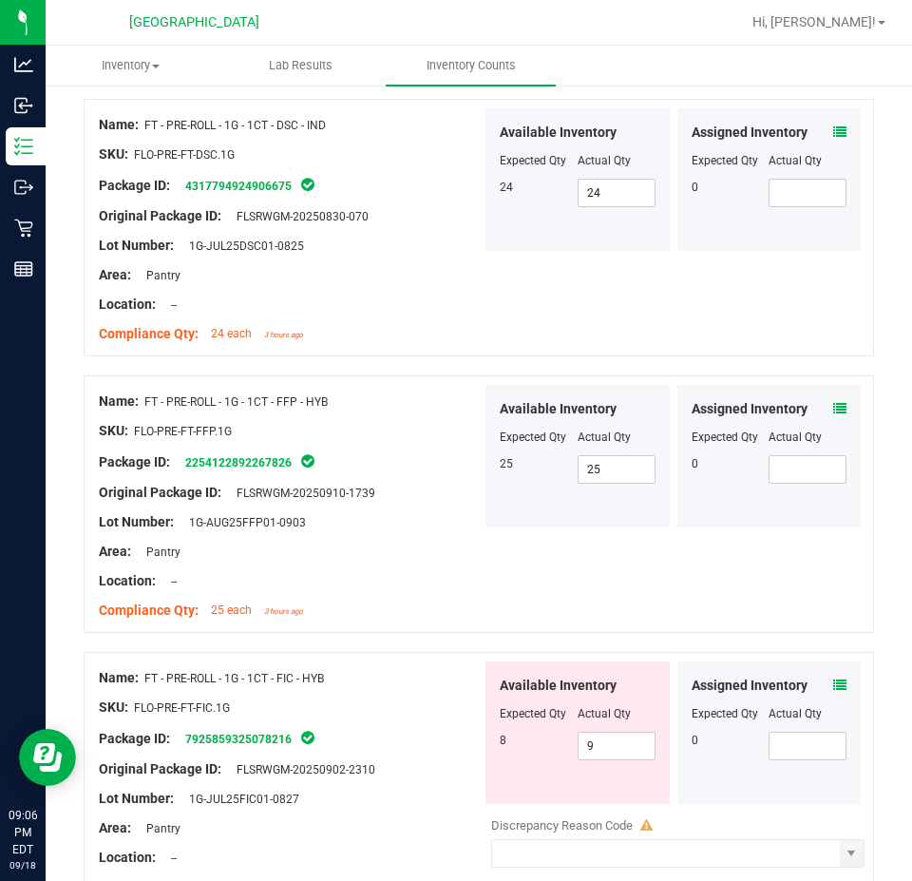
click at [833, 402] on icon at bounding box center [839, 408] width 13 height 13
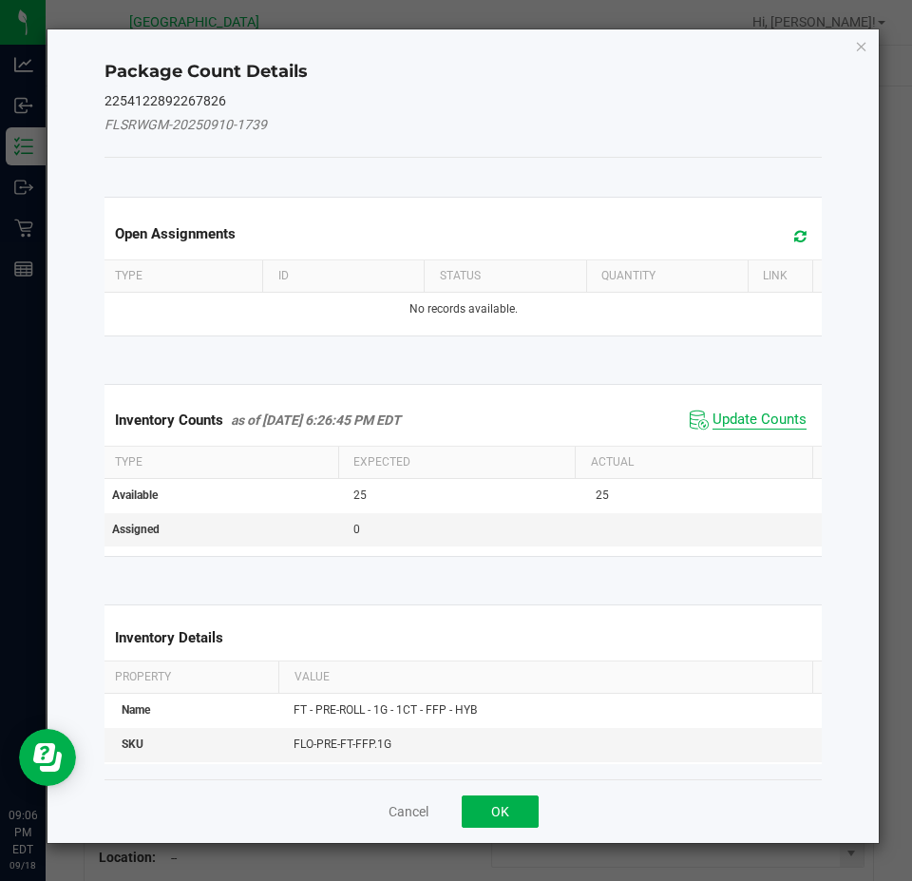
click at [713, 417] on span "Update Counts" at bounding box center [760, 420] width 94 height 19
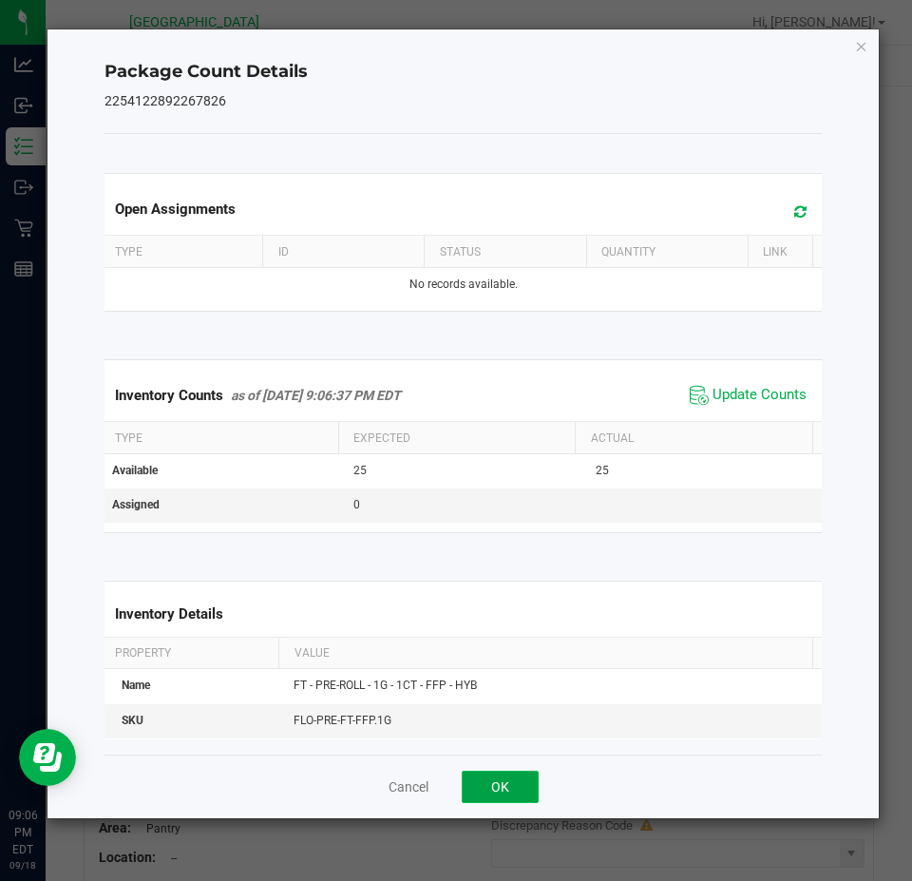
click at [477, 776] on button "OK" at bounding box center [500, 787] width 77 height 32
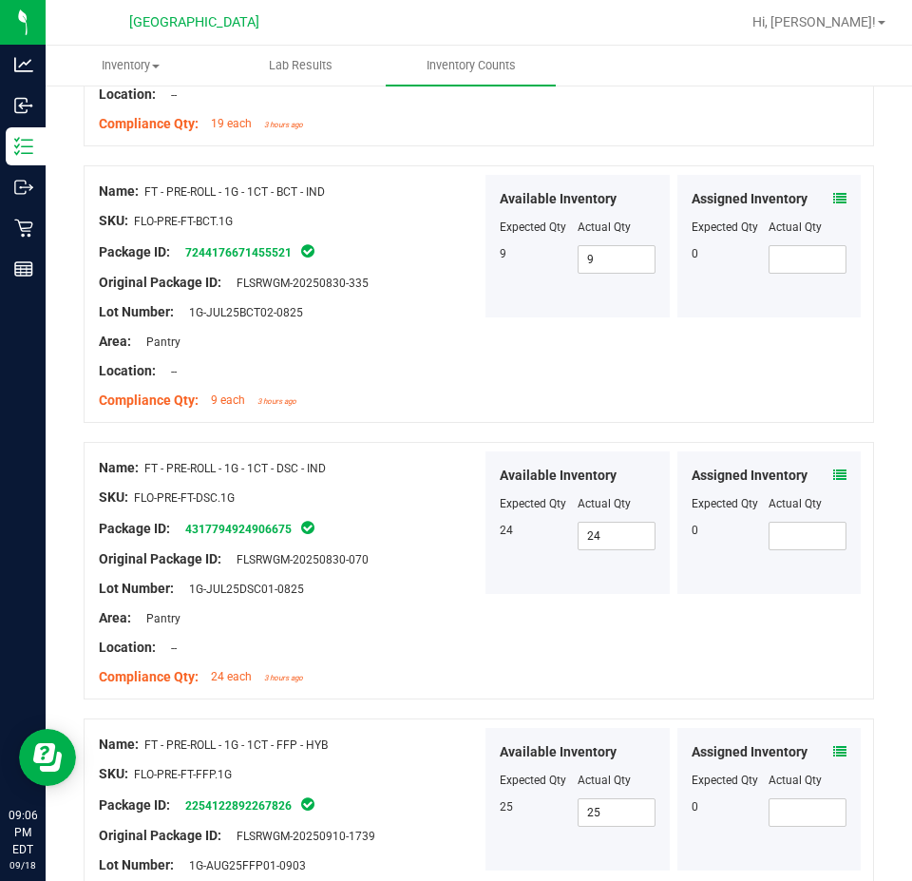
scroll to position [4557, 0]
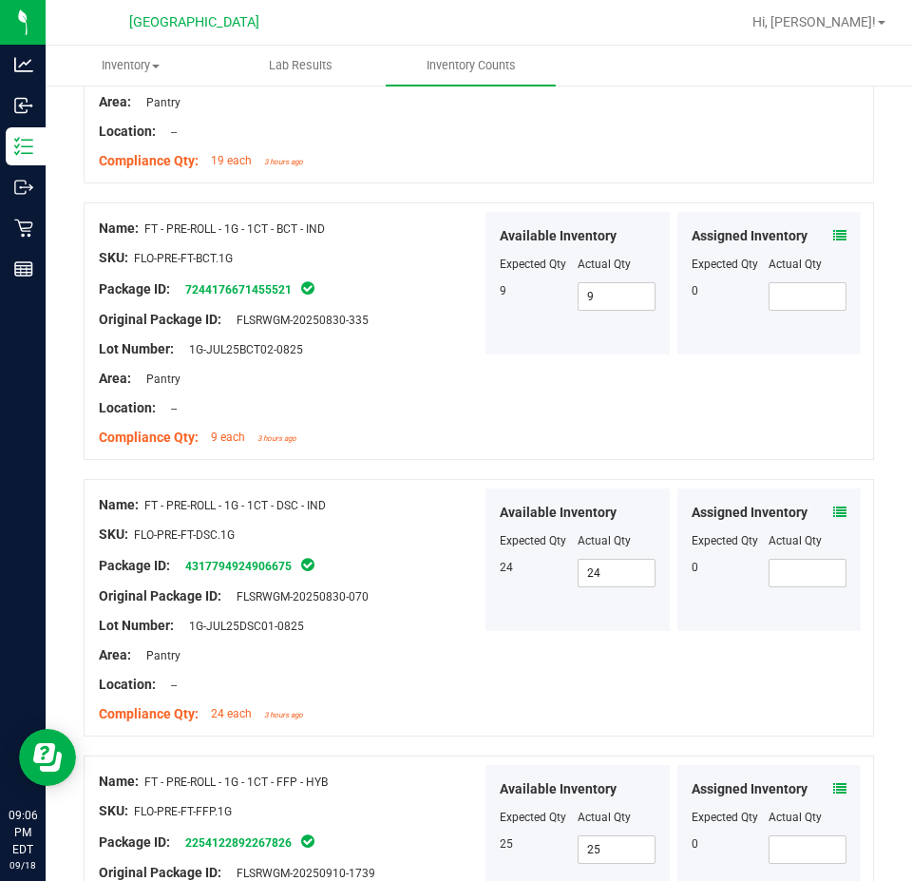
click at [833, 506] on icon at bounding box center [839, 512] width 13 height 13
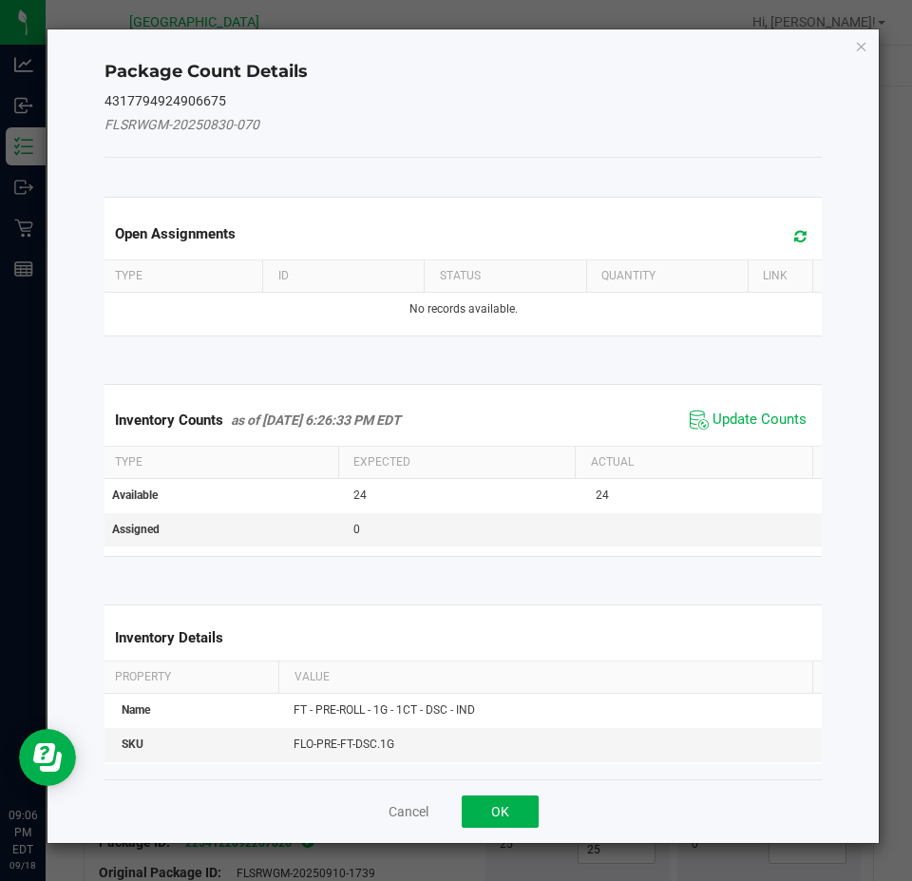
click at [724, 430] on span "Update Counts" at bounding box center [748, 420] width 126 height 29
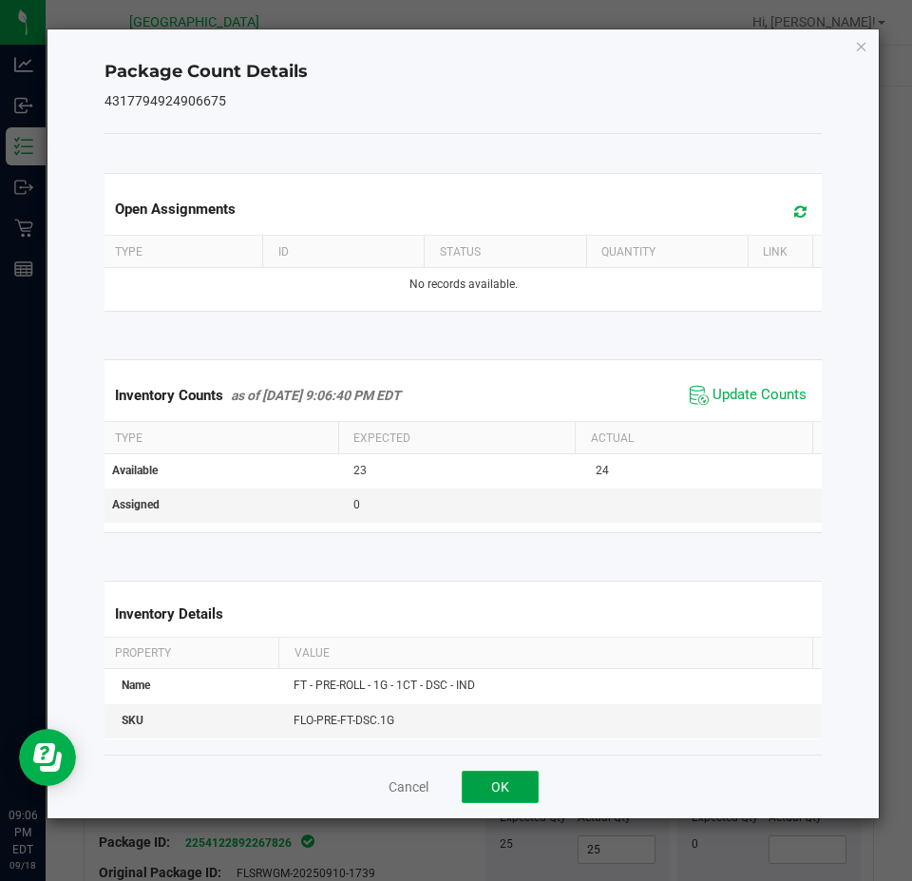
click at [530, 781] on button "OK" at bounding box center [500, 787] width 77 height 32
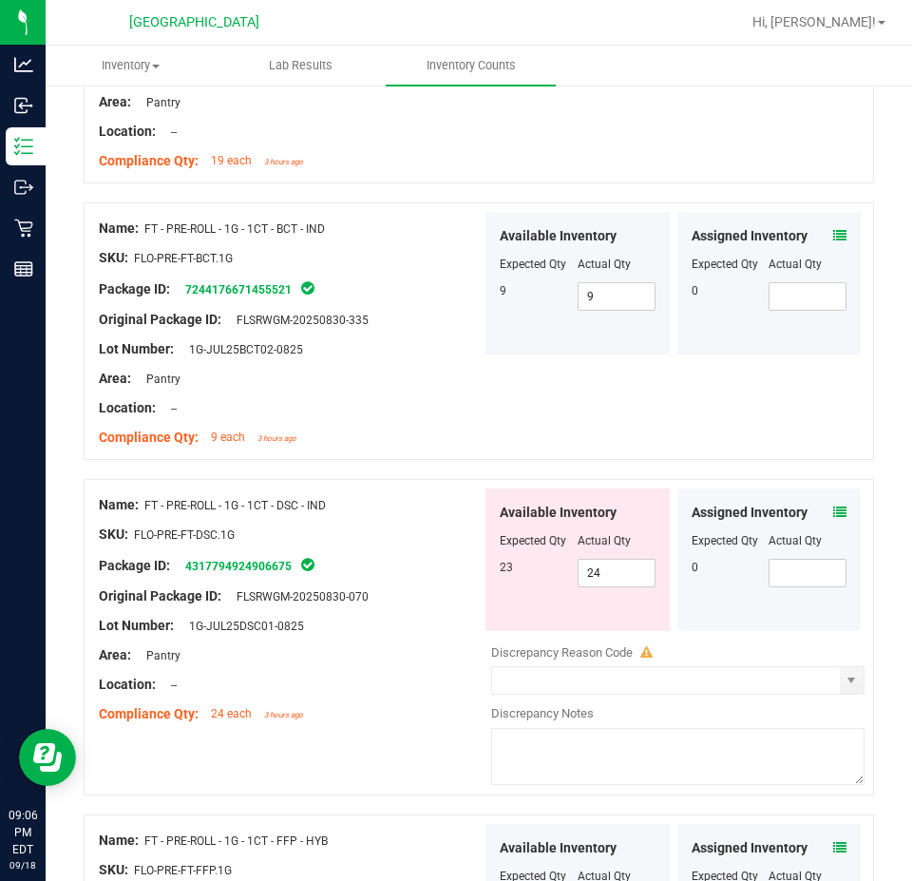
scroll to position [4367, 0]
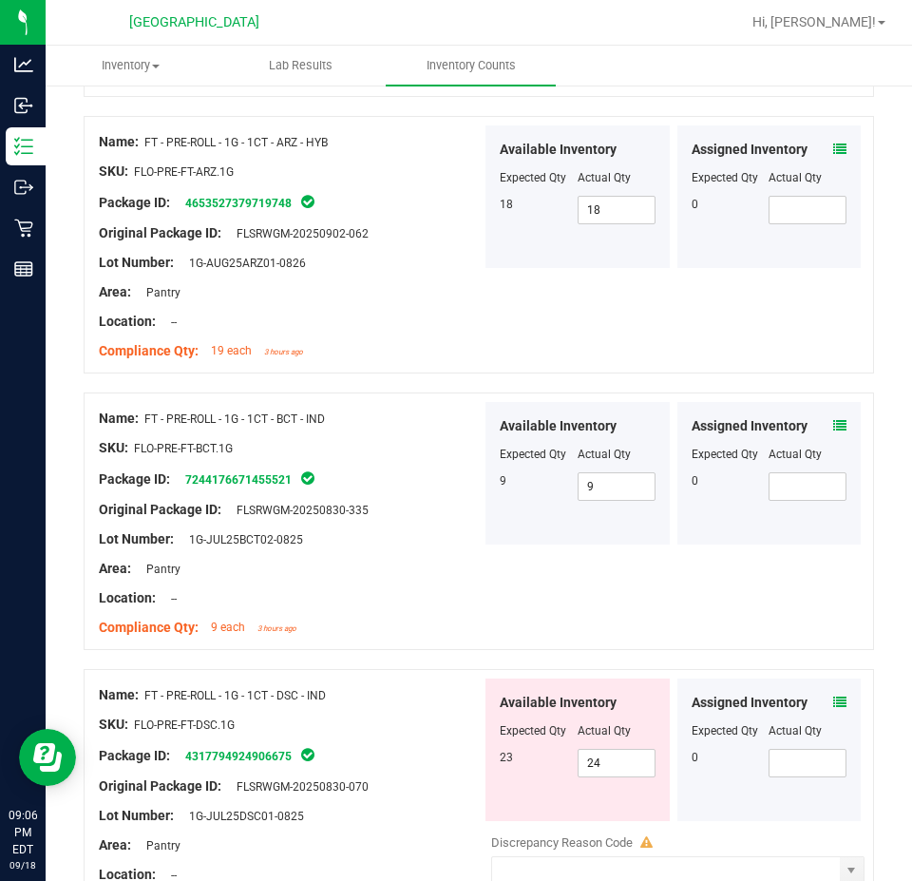
click at [836, 412] on div "Assigned Inventory Expected Qty Actual Qty 0" at bounding box center [770, 473] width 184 height 143
click at [833, 419] on icon at bounding box center [839, 425] width 13 height 13
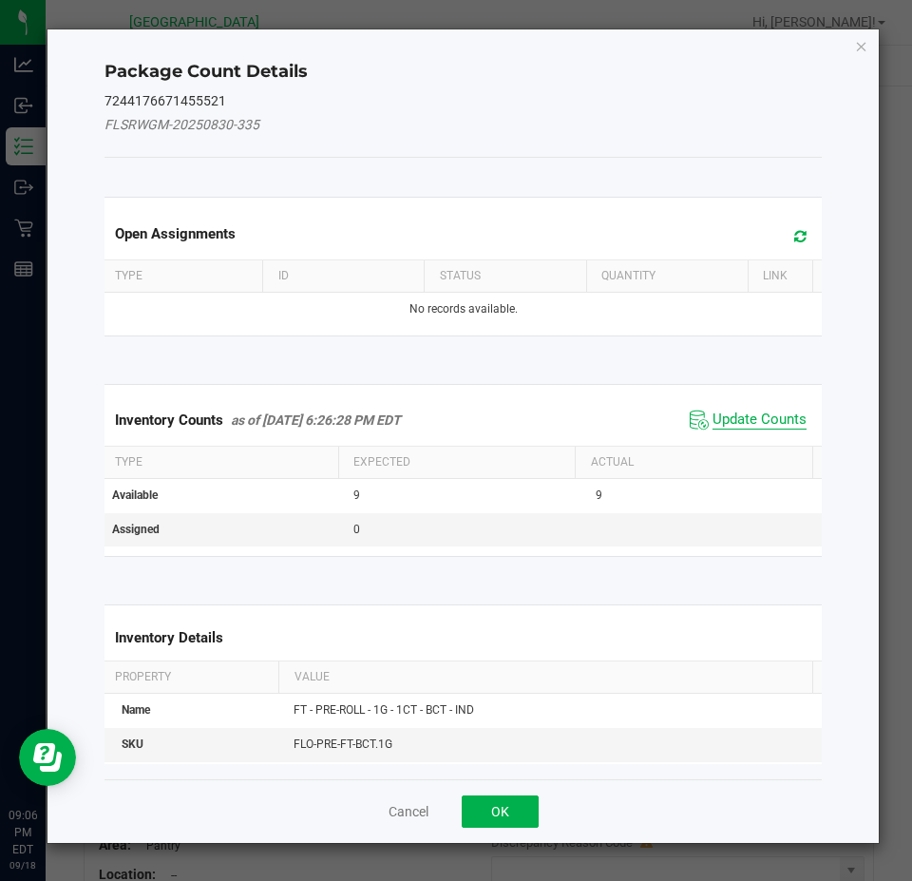
click at [756, 424] on span "Update Counts" at bounding box center [760, 420] width 94 height 19
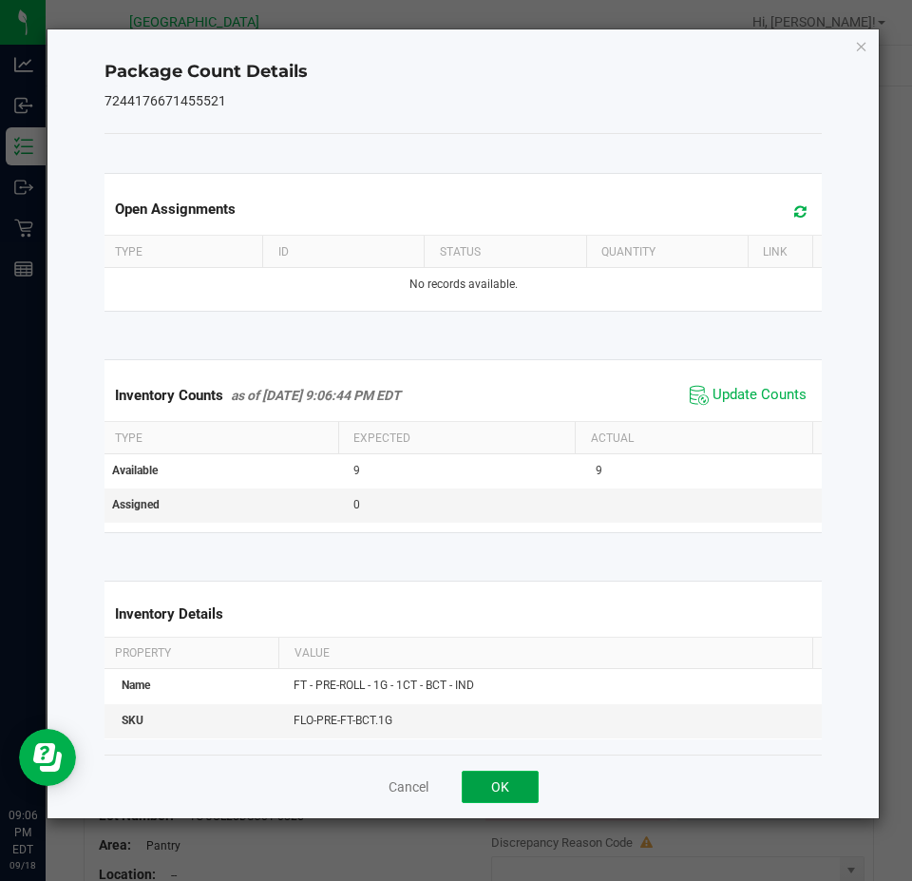
click at [534, 787] on button "OK" at bounding box center [500, 787] width 77 height 32
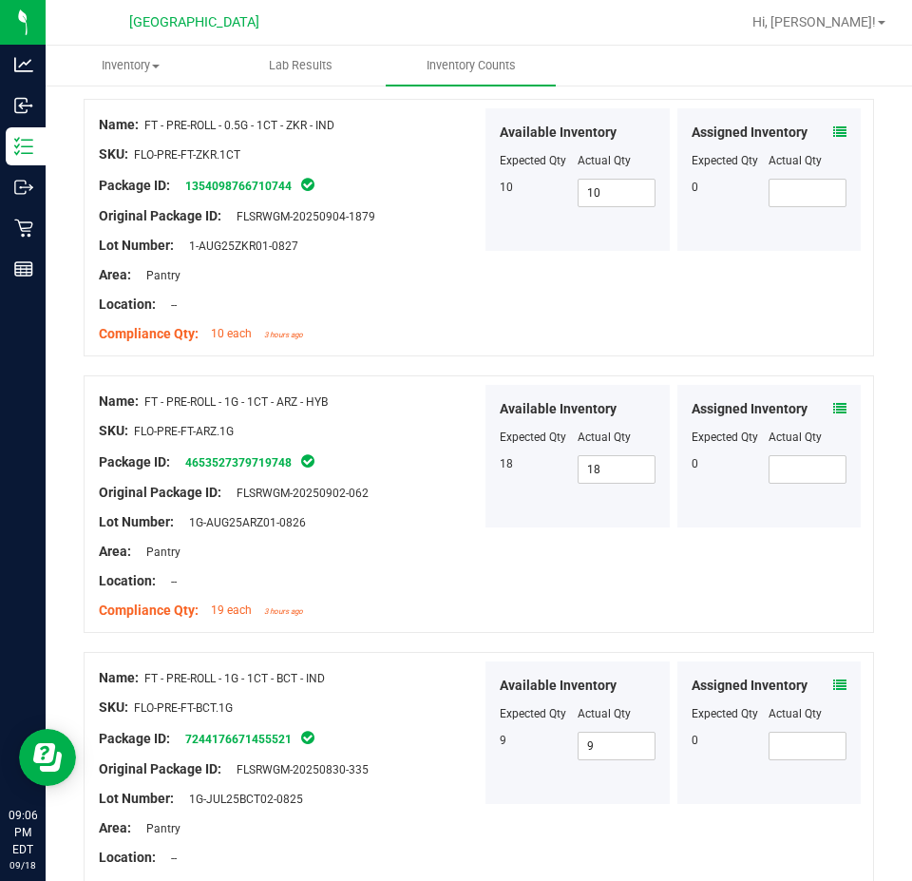
scroll to position [4082, 0]
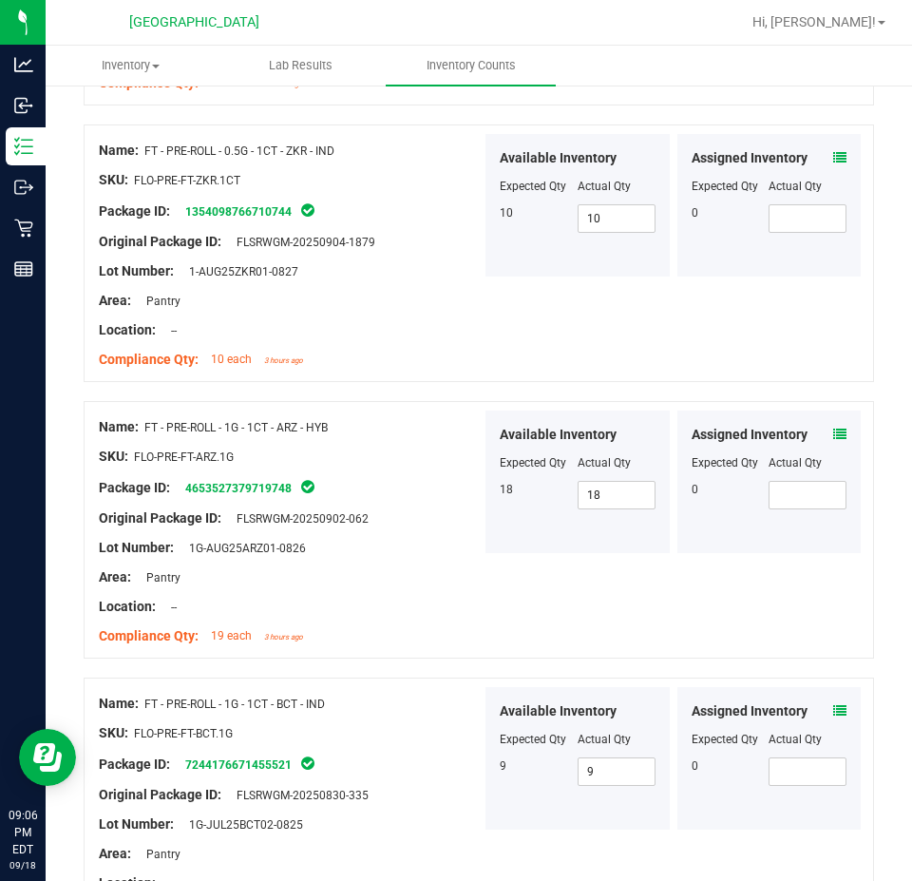
click at [833, 428] on icon at bounding box center [839, 434] width 13 height 13
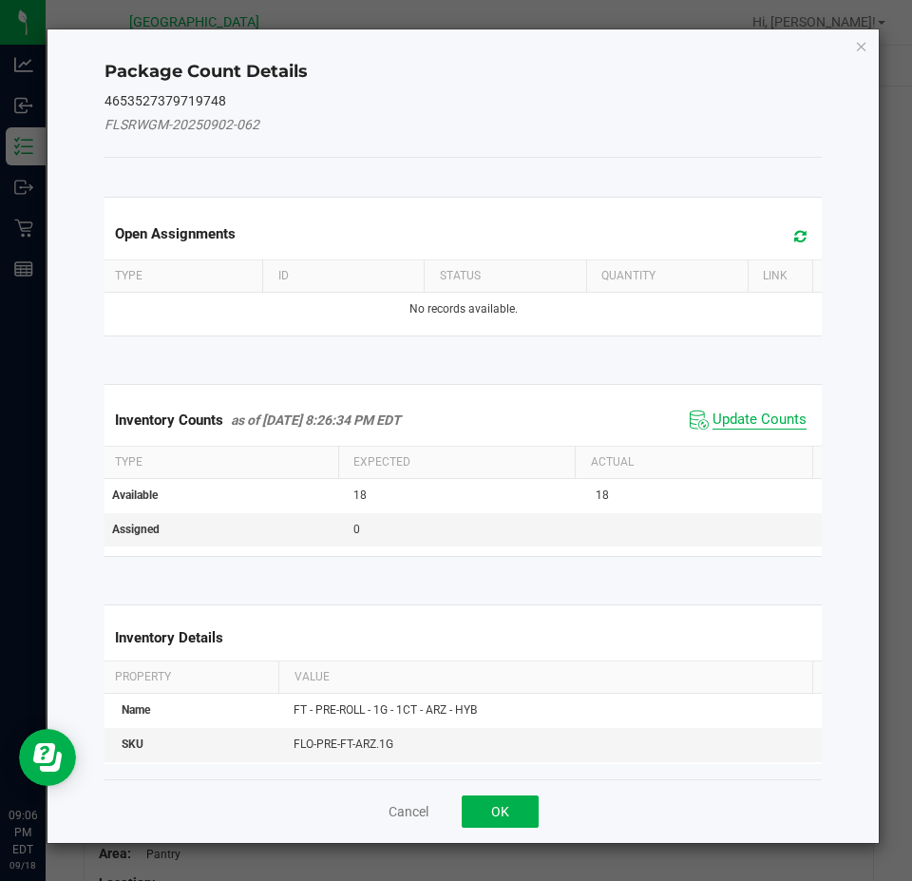
click at [768, 427] on span "Update Counts" at bounding box center [760, 420] width 94 height 19
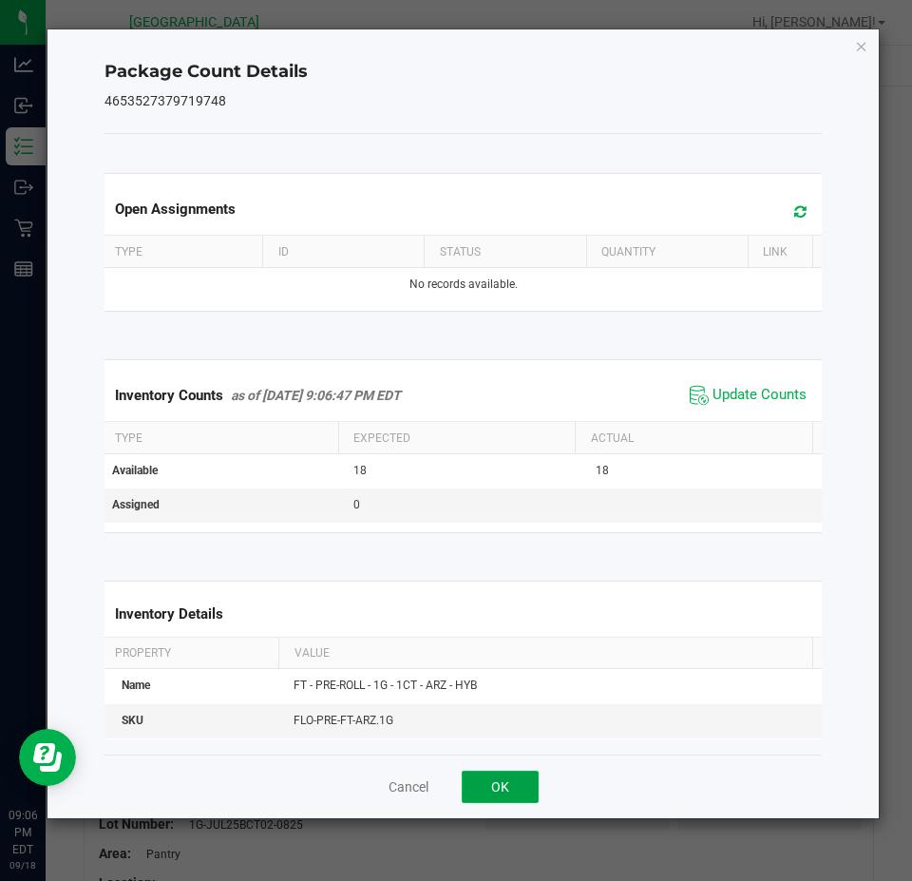
drag, startPoint x: 502, startPoint y: 795, endPoint x: 513, endPoint y: 783, distance: 16.8
click at [502, 793] on button "OK" at bounding box center [500, 787] width 77 height 32
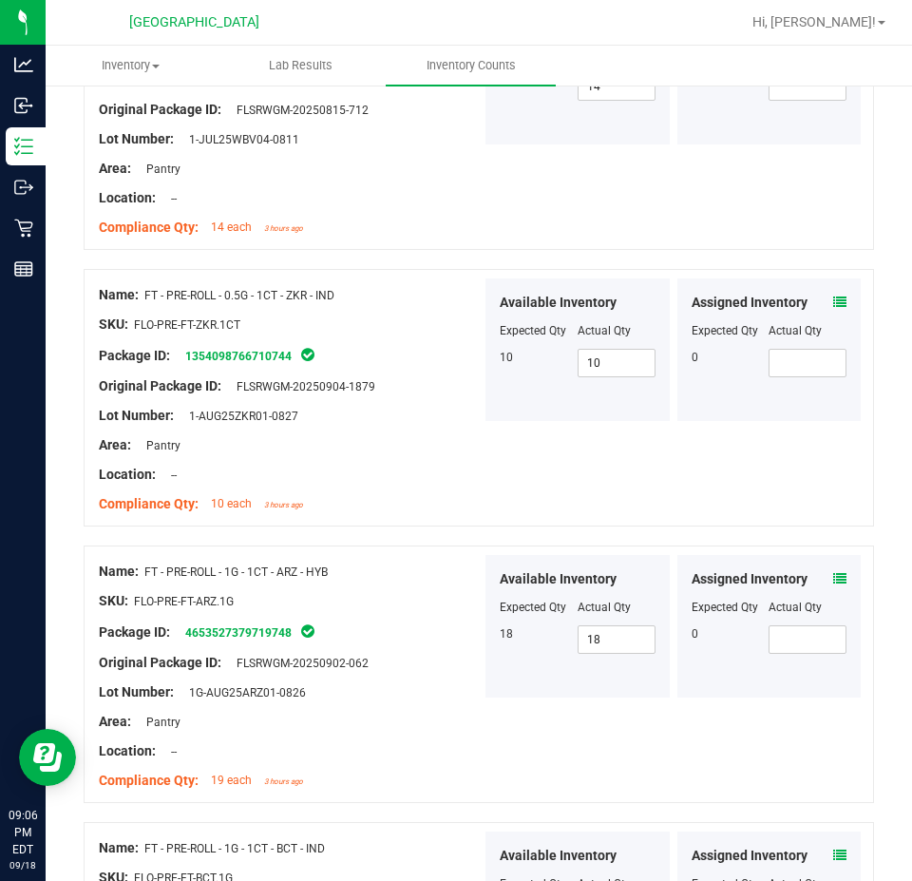
scroll to position [3702, 0]
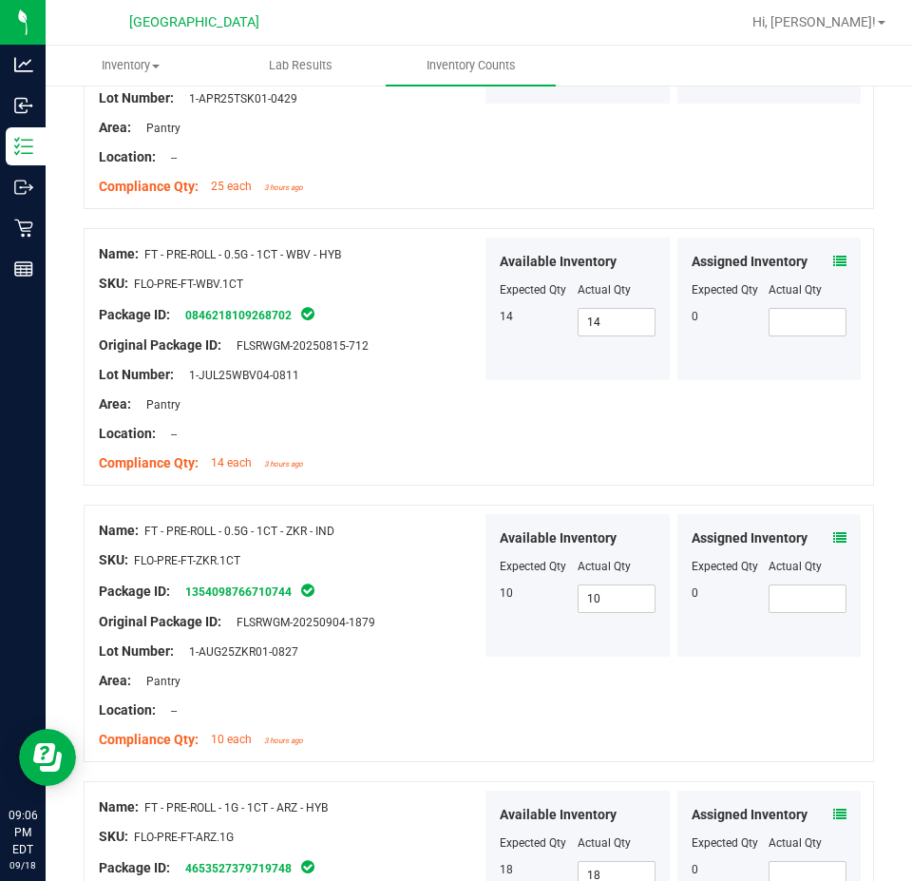
click at [815, 258] on div "Assigned Inventory" at bounding box center [770, 262] width 156 height 20
click at [833, 255] on icon at bounding box center [839, 261] width 13 height 13
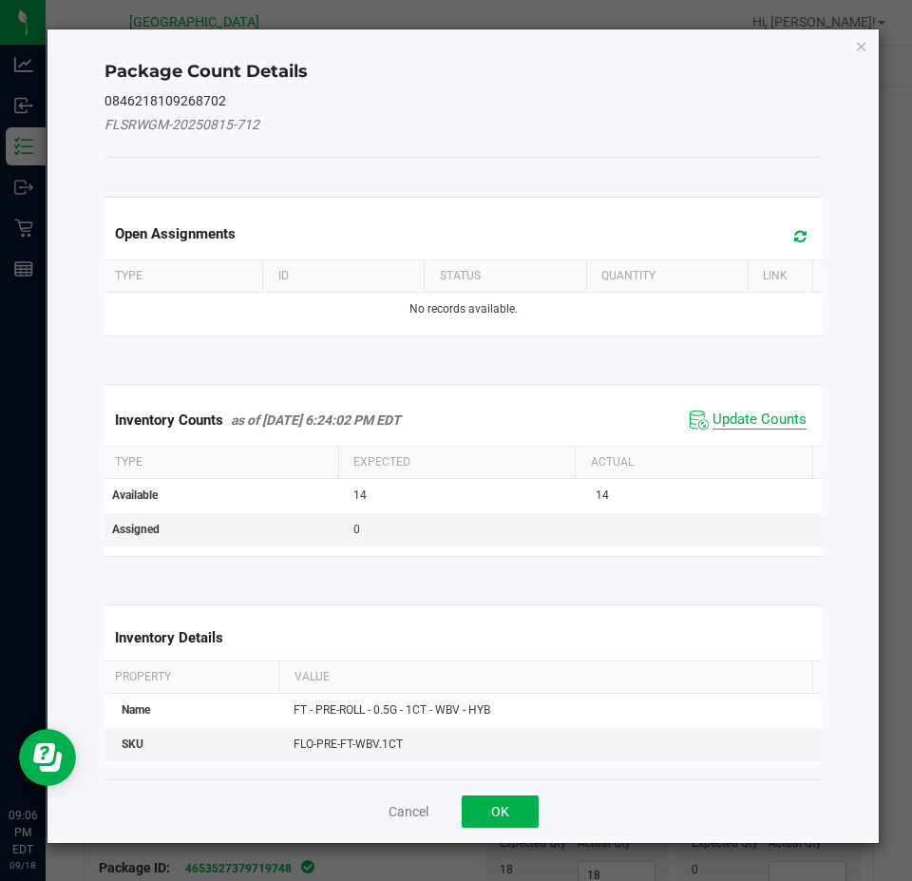
click at [734, 413] on span "Update Counts" at bounding box center [760, 420] width 94 height 19
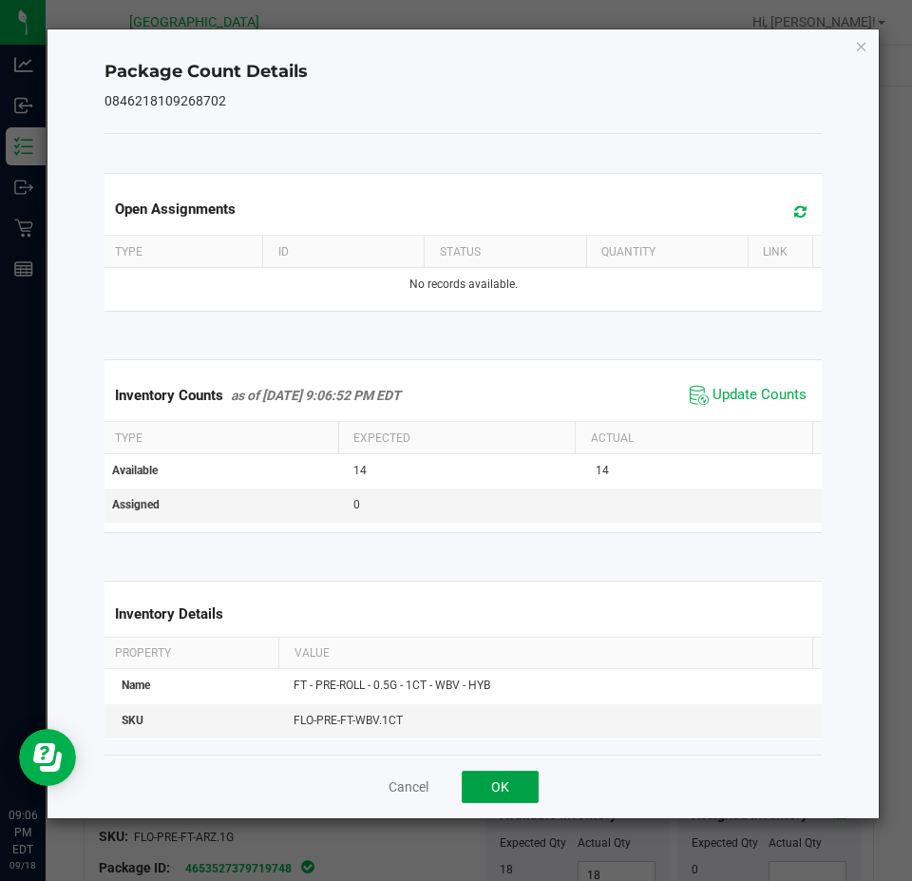
click at [474, 796] on button "OK" at bounding box center [500, 787] width 77 height 32
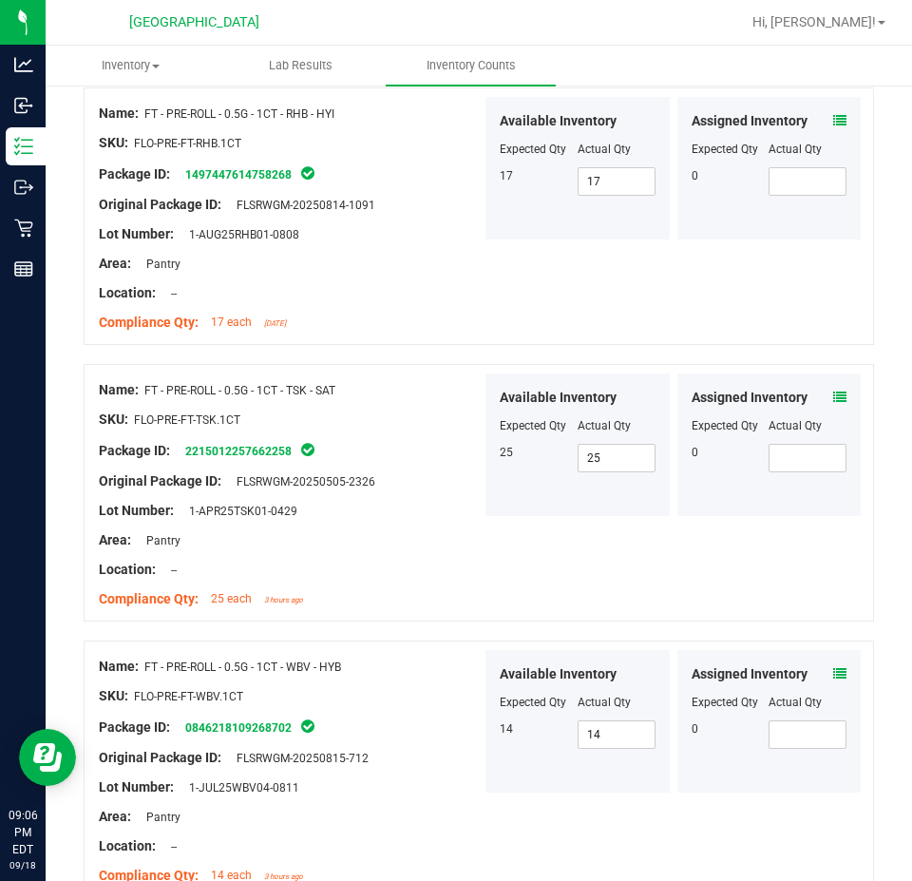
scroll to position [3227, 0]
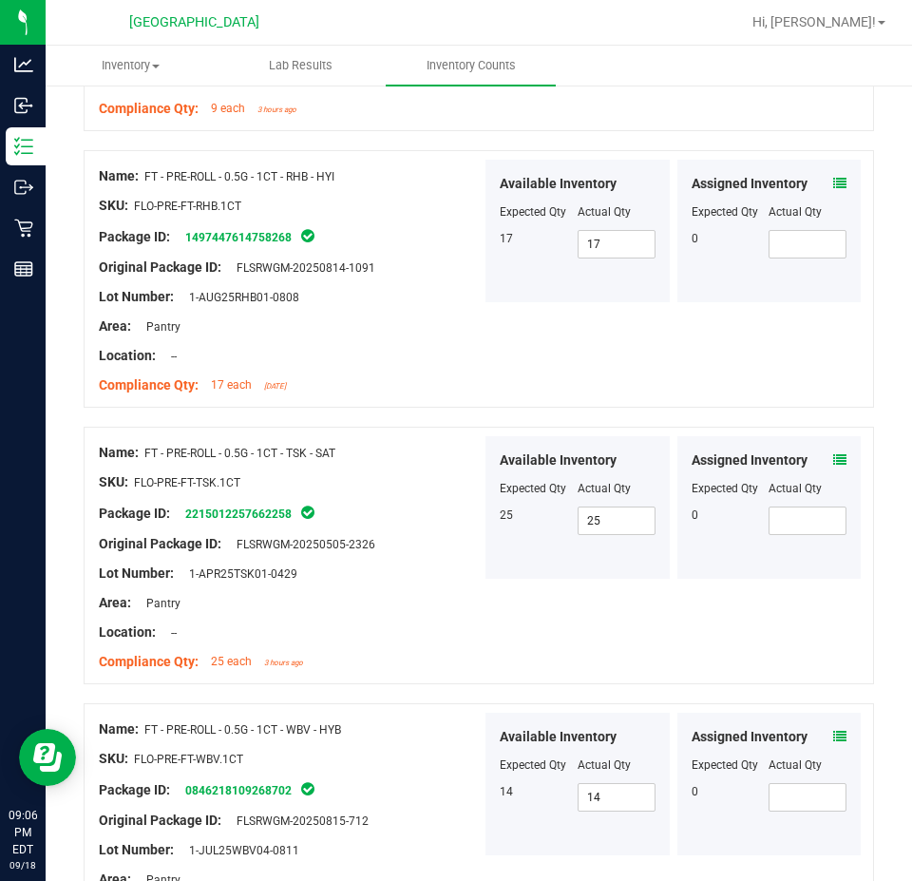
click at [833, 453] on icon at bounding box center [839, 459] width 13 height 13
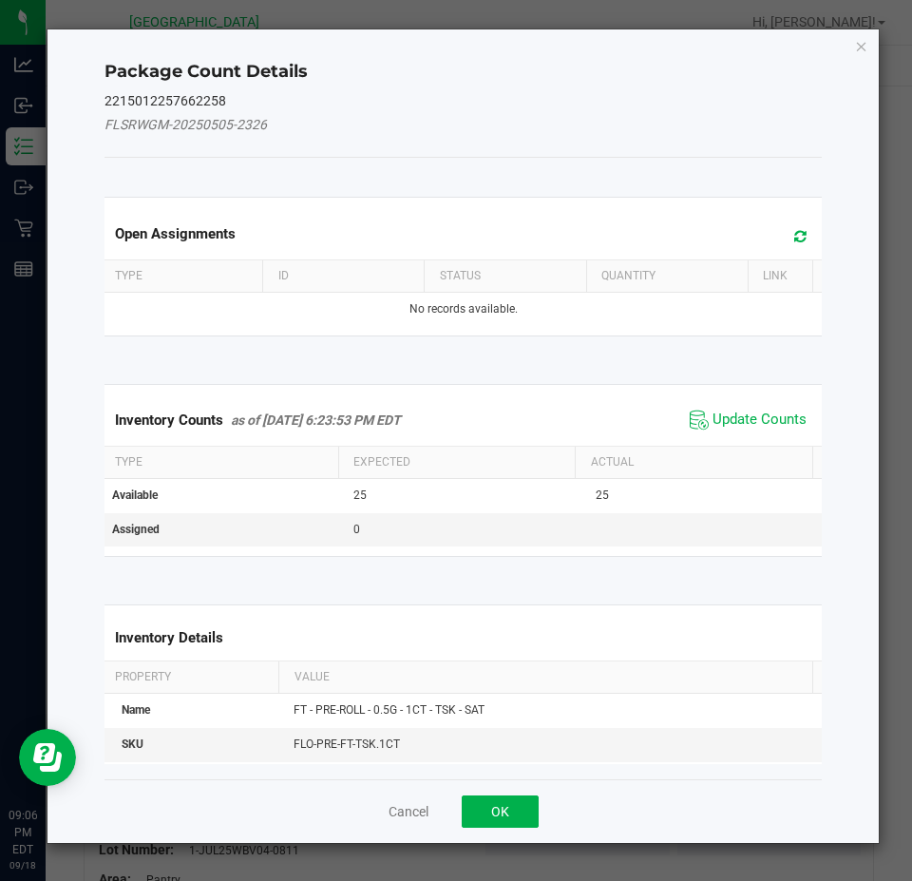
click at [719, 433] on span "Update Counts" at bounding box center [748, 420] width 126 height 29
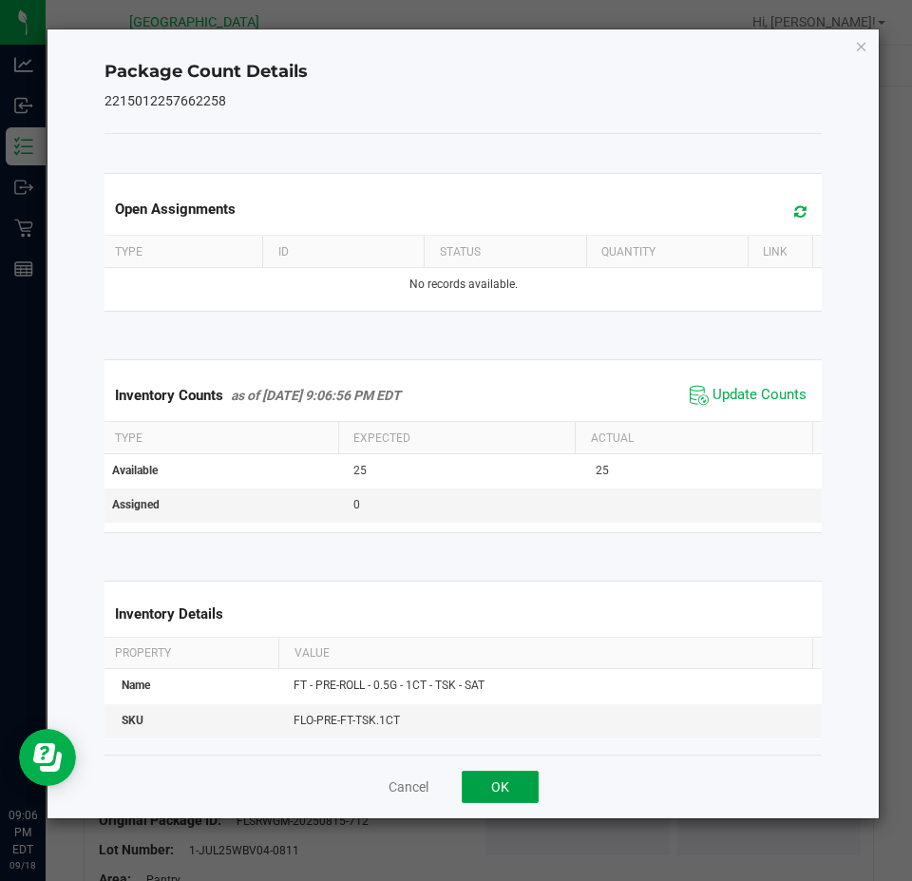
click at [498, 784] on button "OK" at bounding box center [500, 787] width 77 height 32
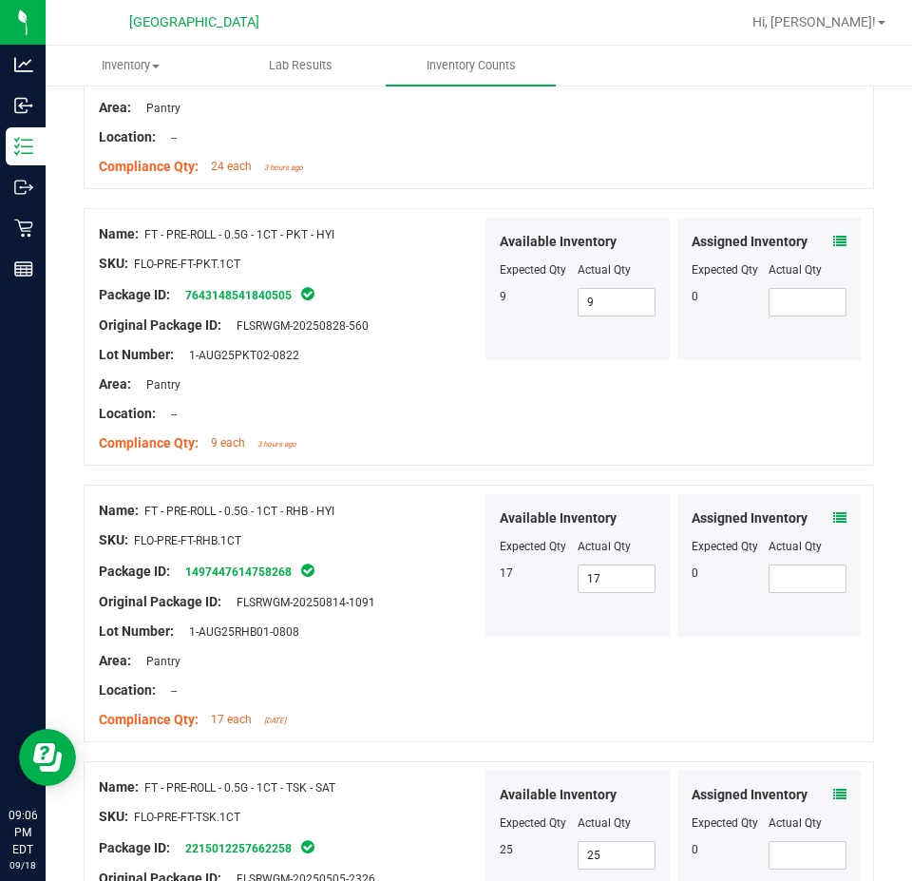
scroll to position [2847, 0]
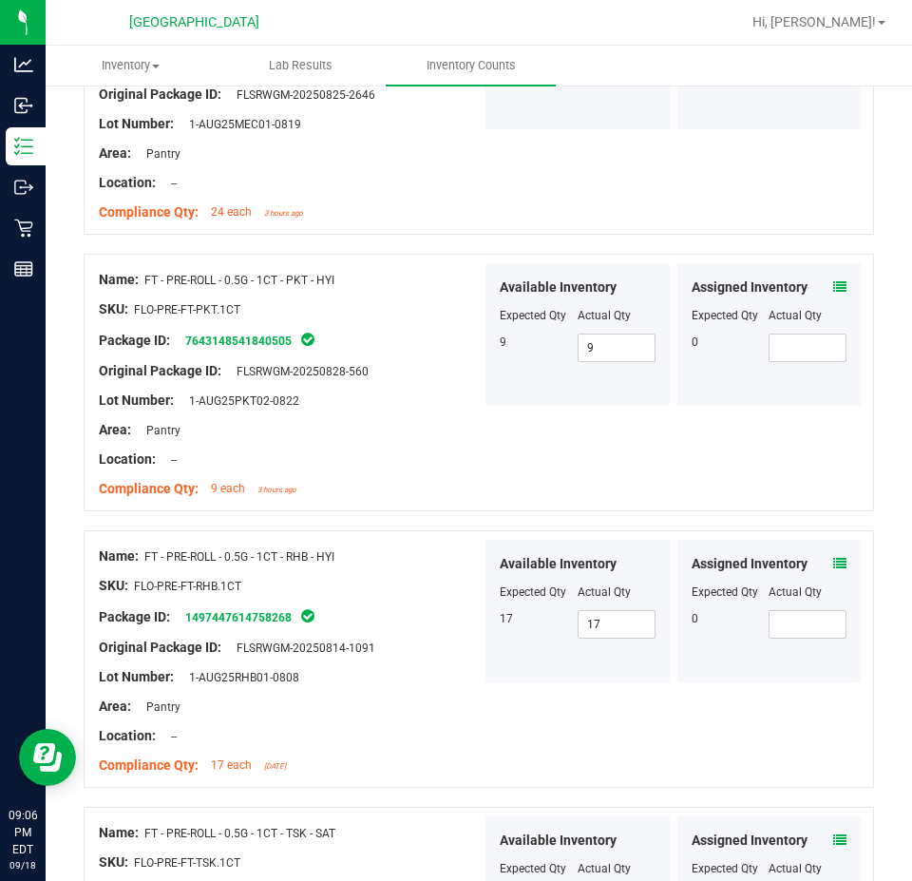
click at [816, 563] on div "Assigned Inventory" at bounding box center [770, 564] width 156 height 20
click at [833, 557] on icon at bounding box center [839, 563] width 13 height 13
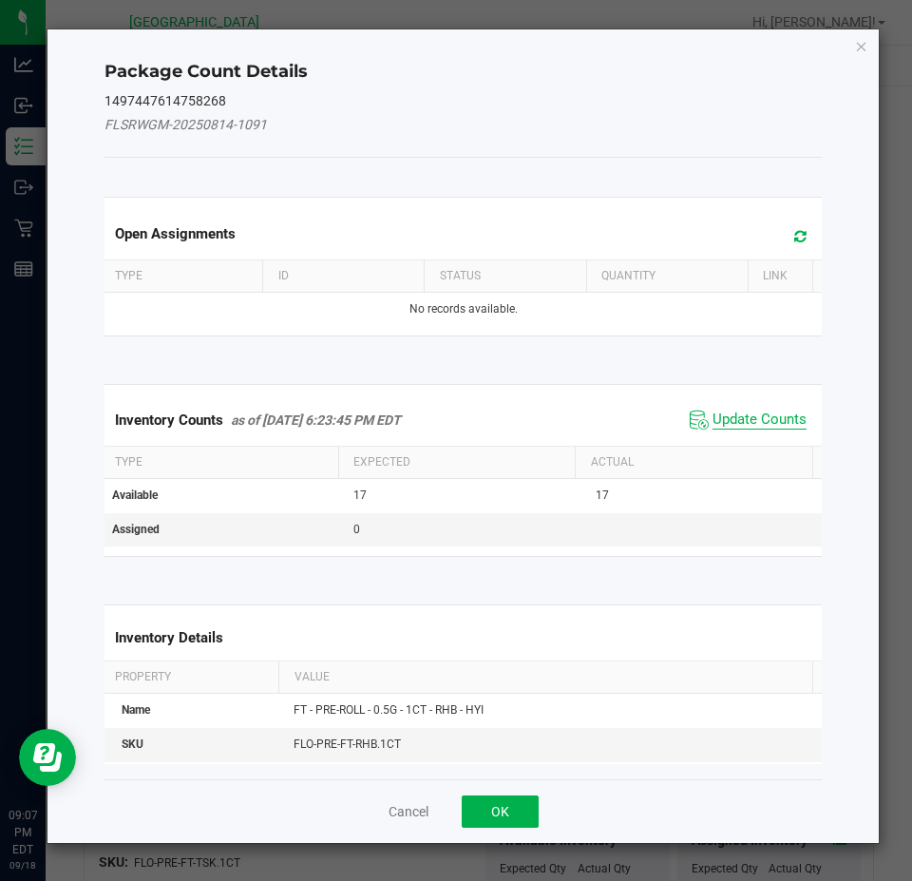
click at [751, 426] on span "Update Counts" at bounding box center [760, 420] width 94 height 19
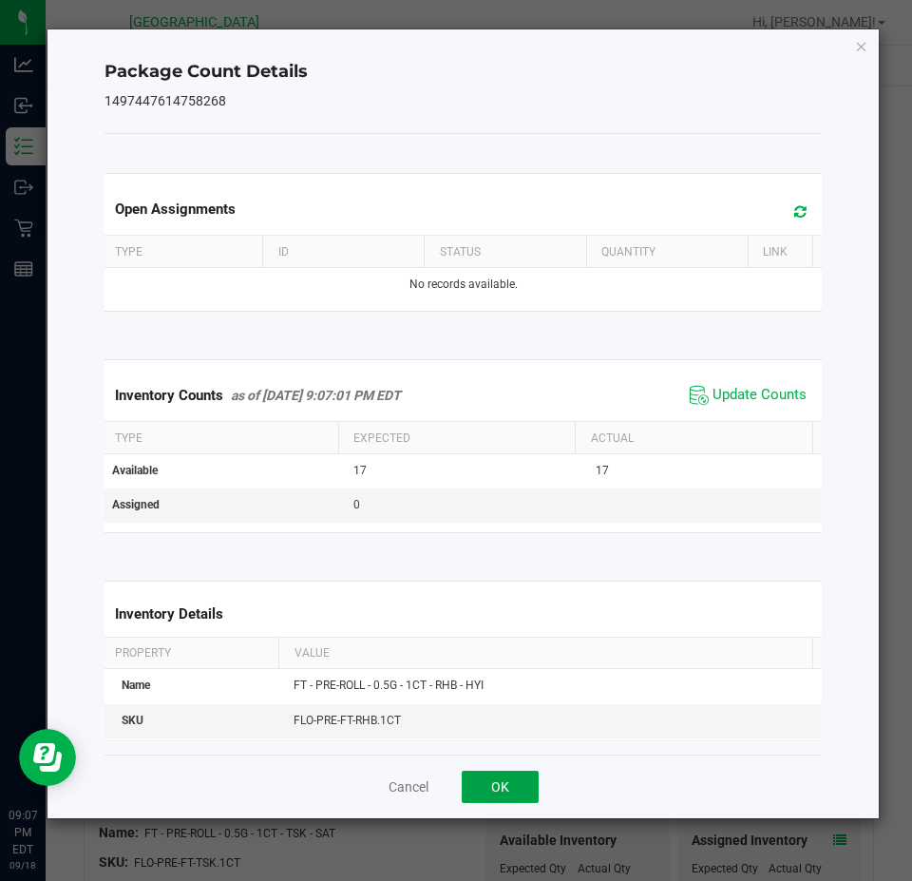
drag, startPoint x: 518, startPoint y: 777, endPoint x: 532, endPoint y: 762, distance: 20.8
click at [519, 776] on button "OK" at bounding box center [500, 787] width 77 height 32
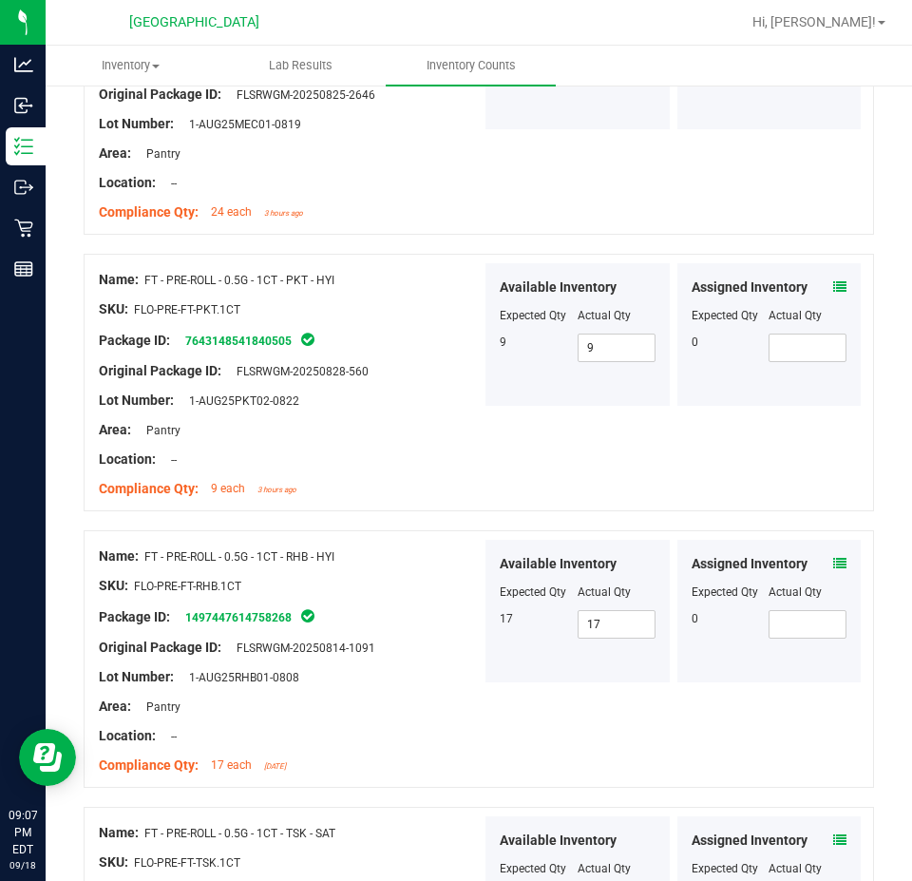
click at [818, 287] on div "Assigned Inventory" at bounding box center [770, 287] width 156 height 20
click at [833, 283] on icon at bounding box center [839, 286] width 13 height 13
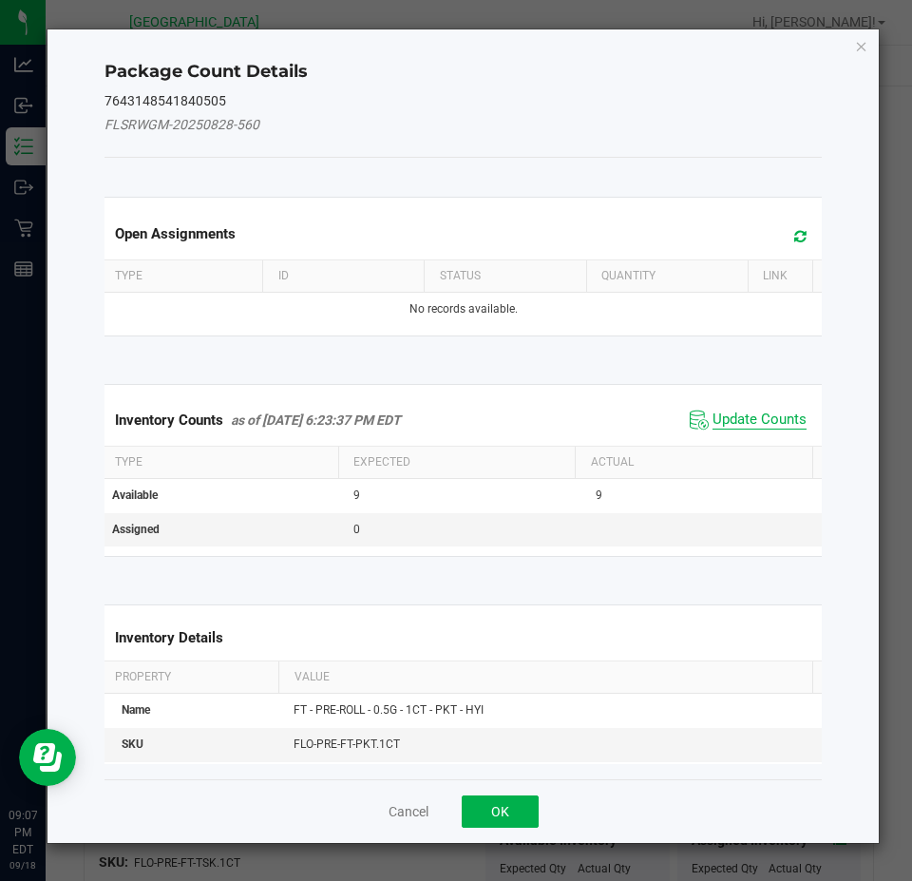
click at [751, 416] on span "Update Counts" at bounding box center [760, 420] width 94 height 19
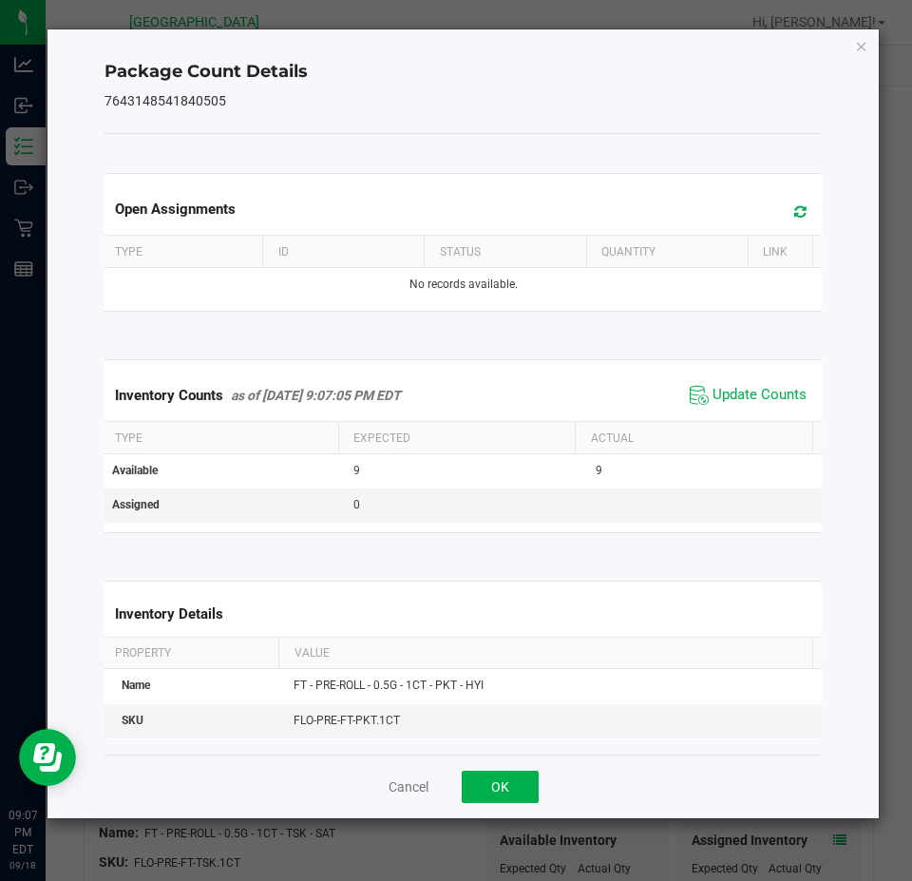
click at [613, 422] on th "Actual" at bounding box center [694, 438] width 238 height 32
click at [496, 768] on div "Cancel OK" at bounding box center [464, 787] width 718 height 64
click at [493, 778] on button "OK" at bounding box center [500, 787] width 77 height 32
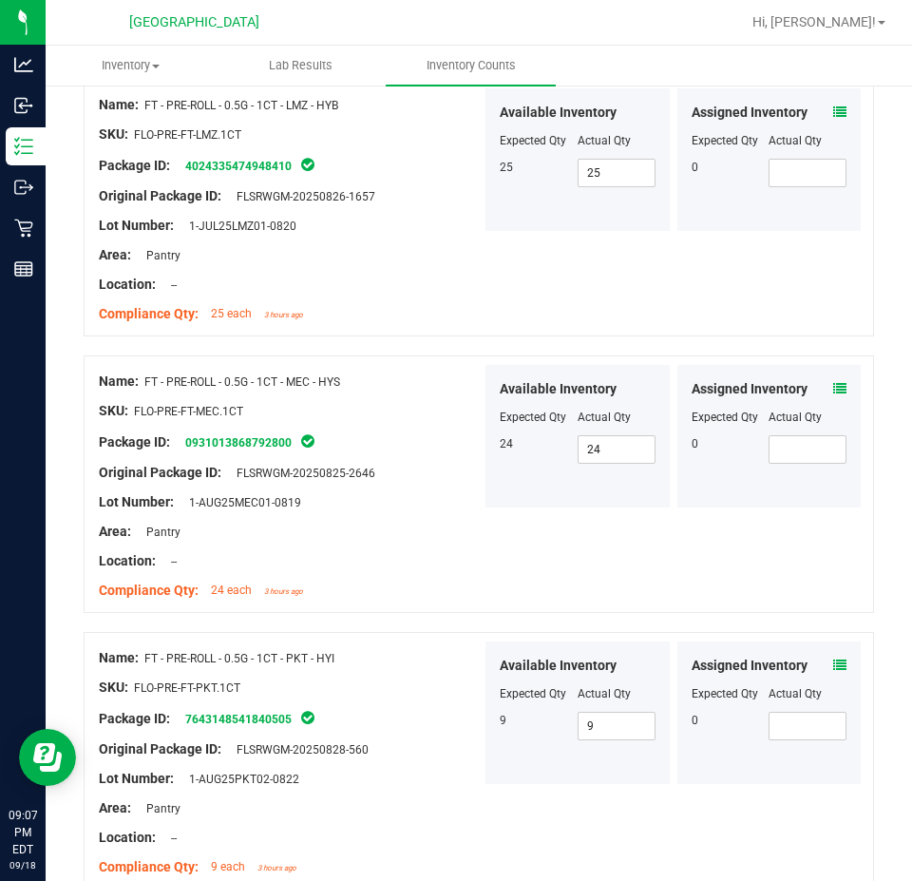
scroll to position [2467, 0]
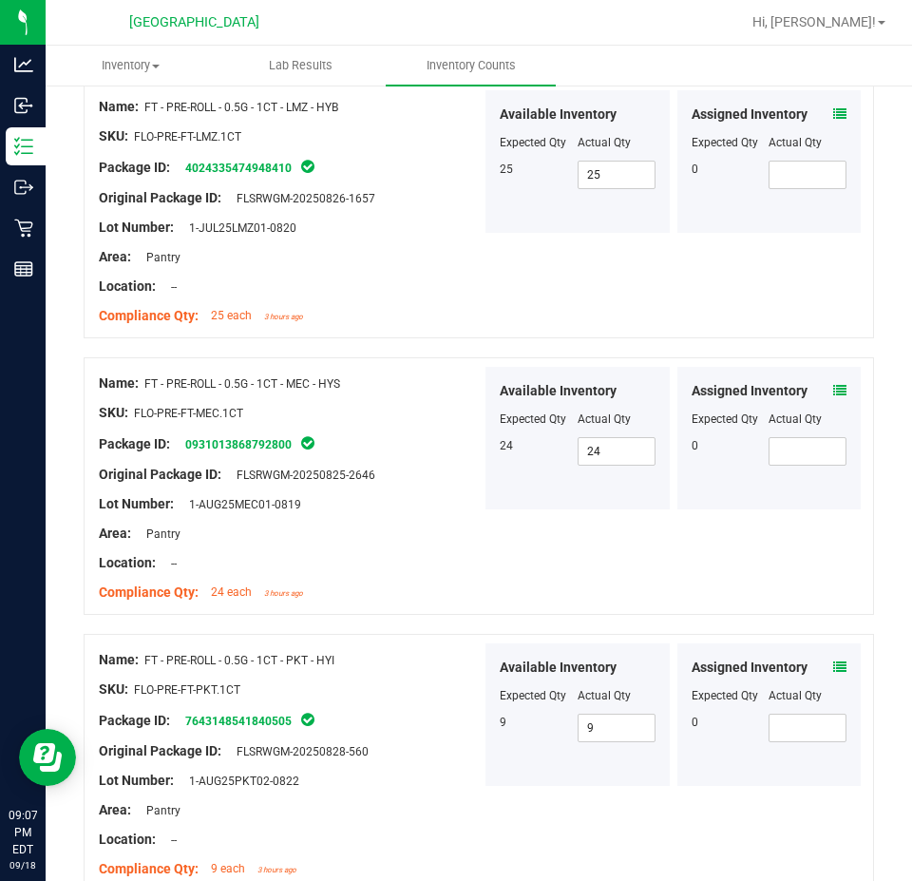
click at [833, 384] on icon at bounding box center [839, 390] width 13 height 13
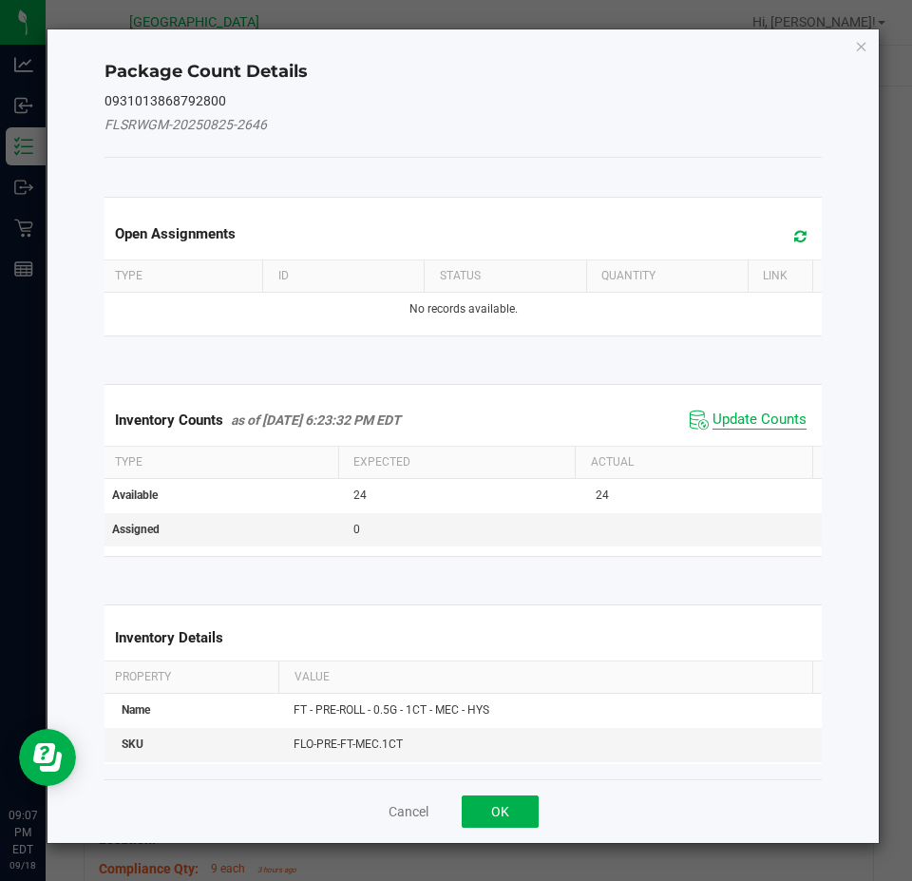
click at [770, 427] on span "Update Counts" at bounding box center [760, 420] width 94 height 19
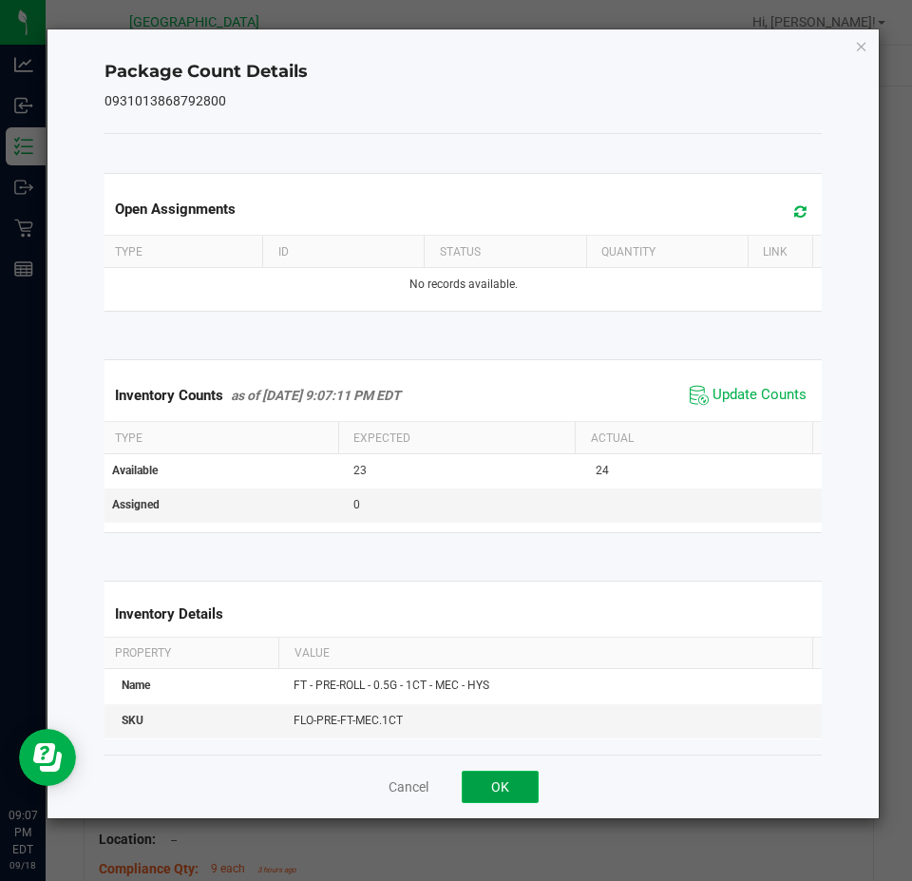
click at [507, 775] on button "OK" at bounding box center [500, 787] width 77 height 32
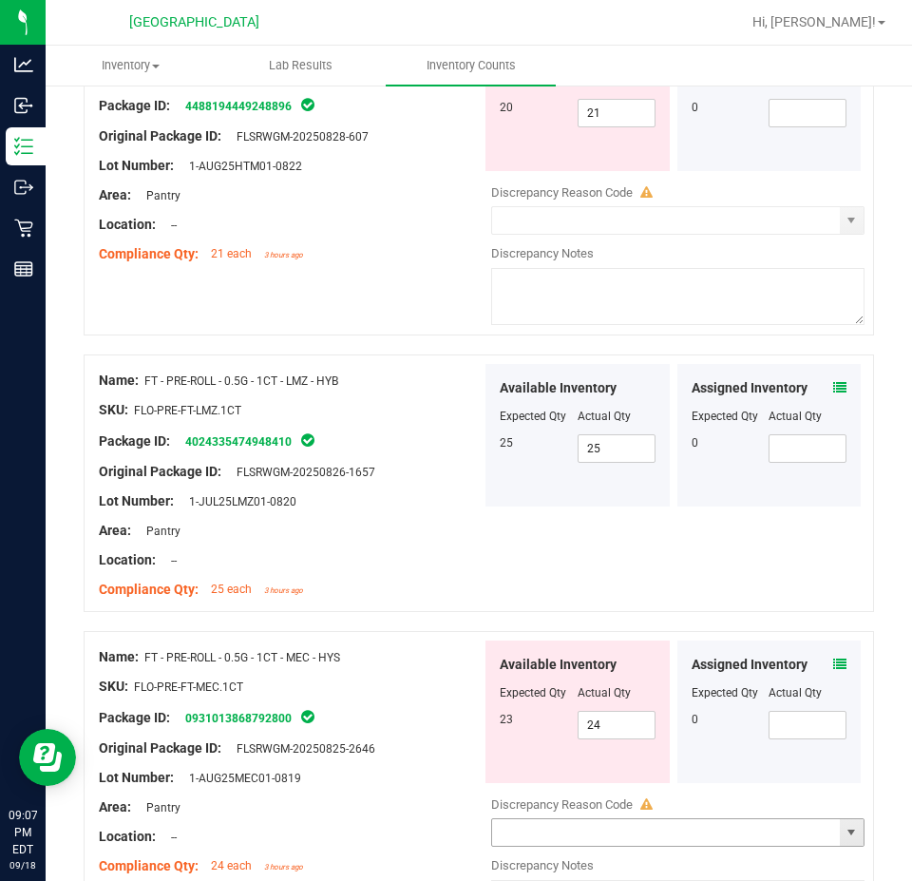
scroll to position [2182, 0]
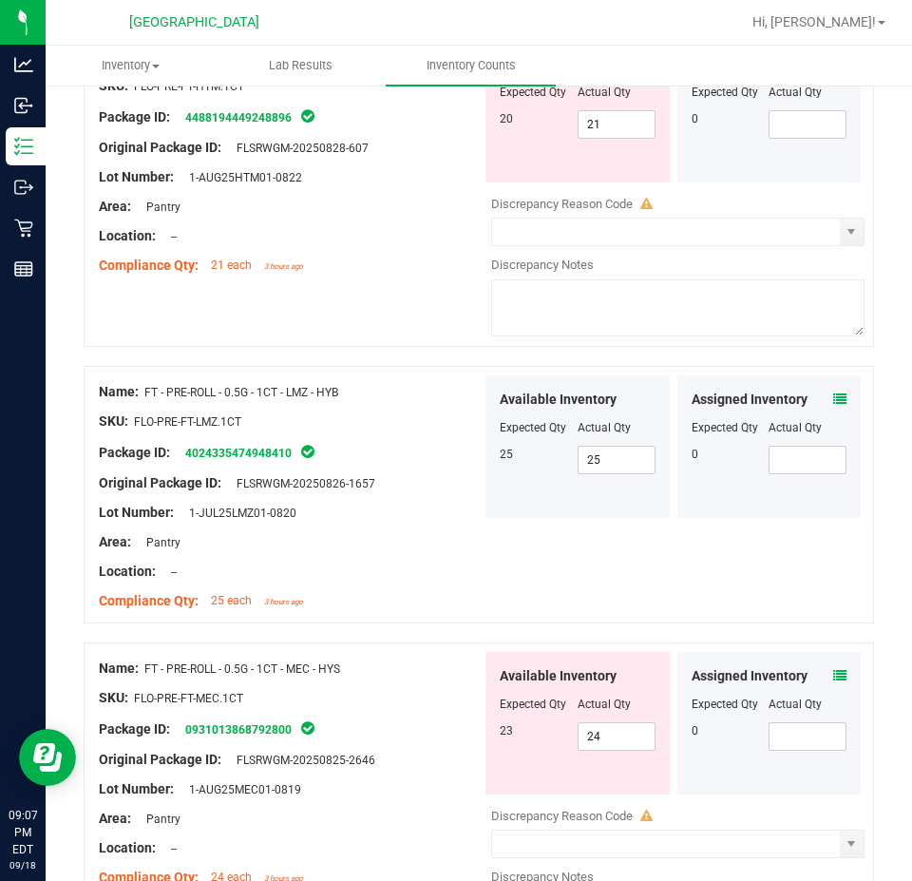
click at [833, 392] on icon at bounding box center [839, 398] width 13 height 13
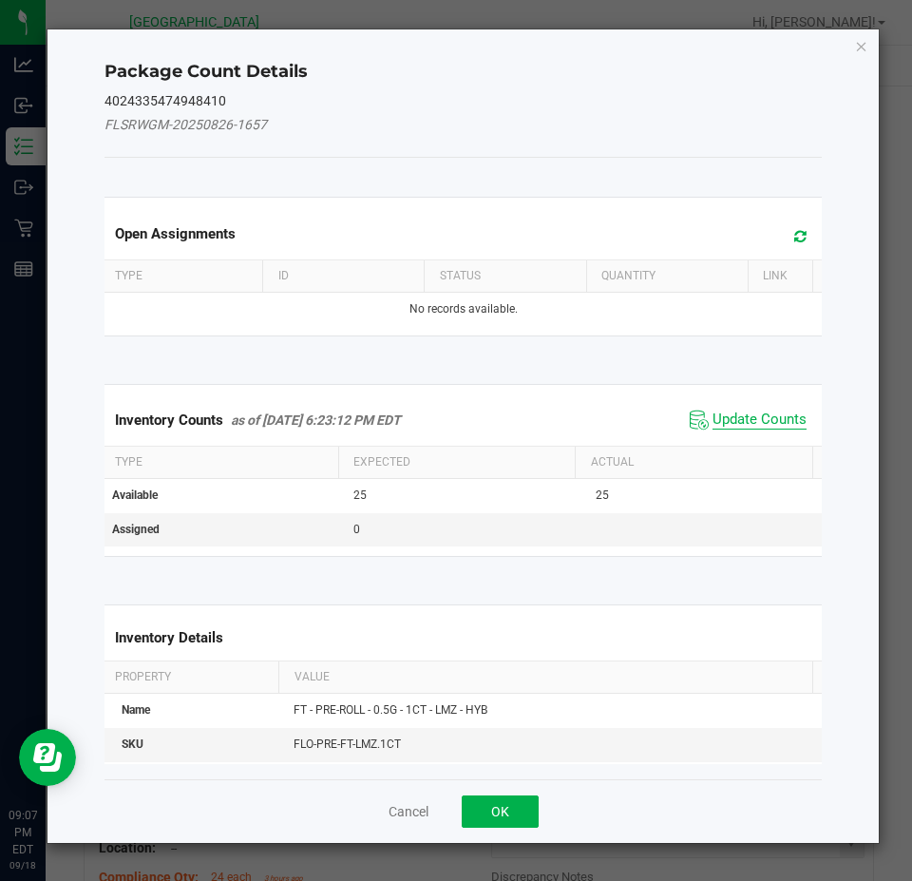
drag, startPoint x: 738, startPoint y: 413, endPoint x: 723, endPoint y: 425, distance: 19.0
click at [737, 414] on span "Update Counts" at bounding box center [760, 420] width 94 height 19
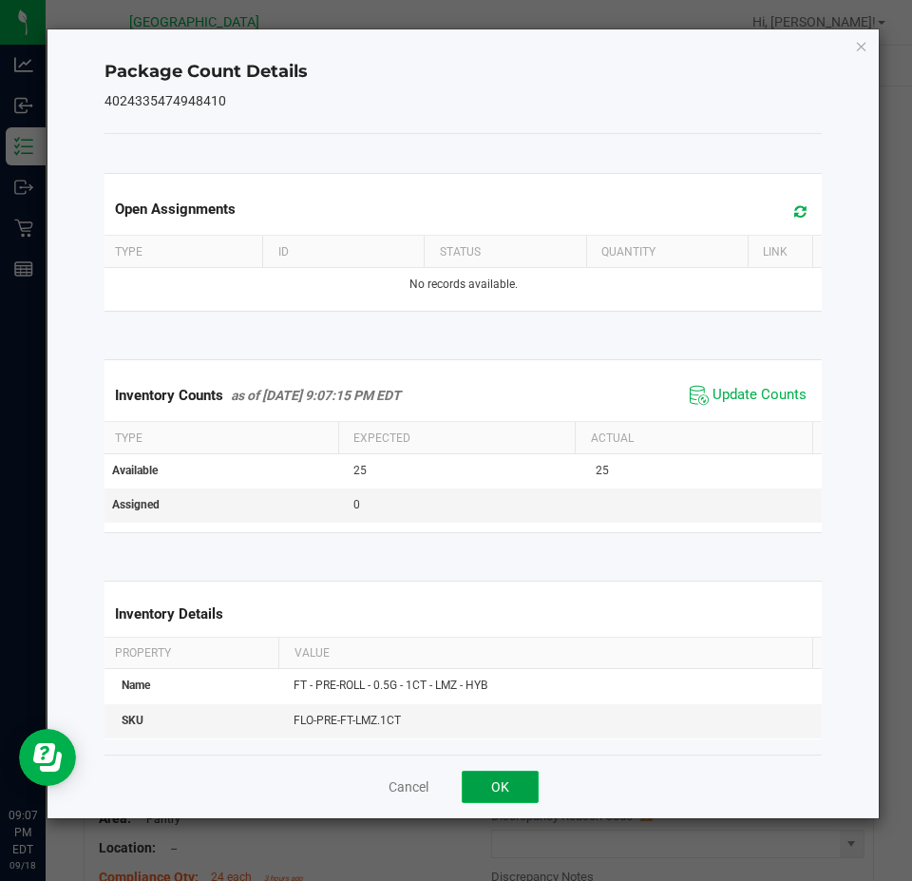
click at [479, 792] on button "OK" at bounding box center [500, 787] width 77 height 32
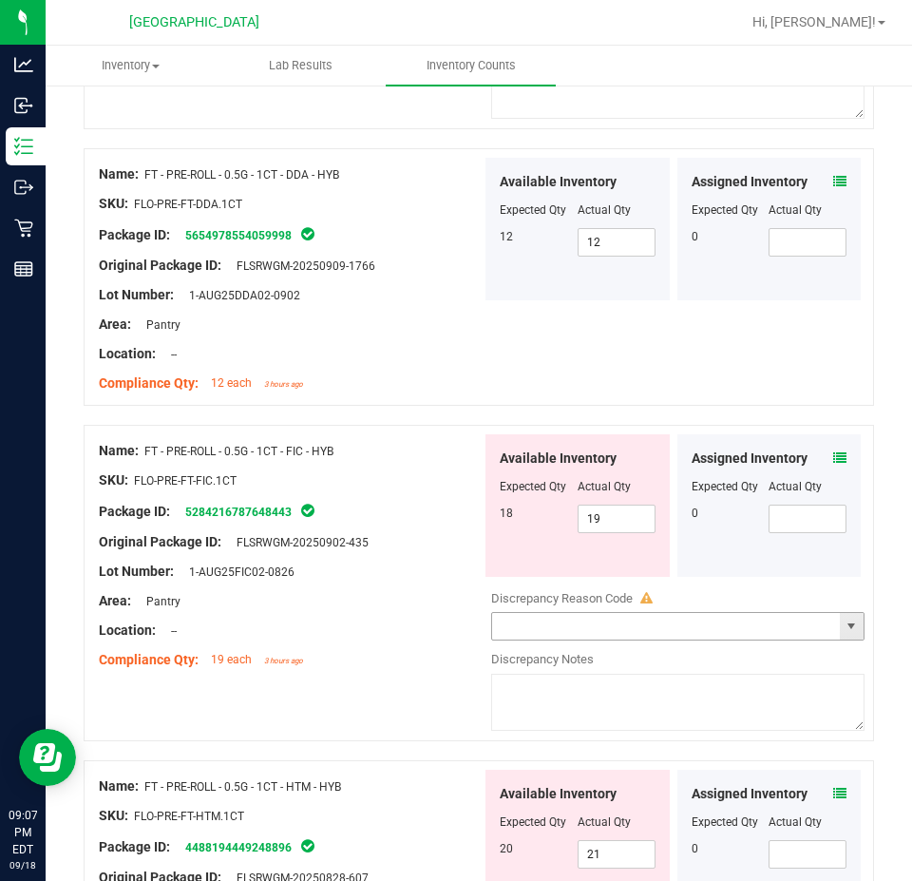
scroll to position [1232, 0]
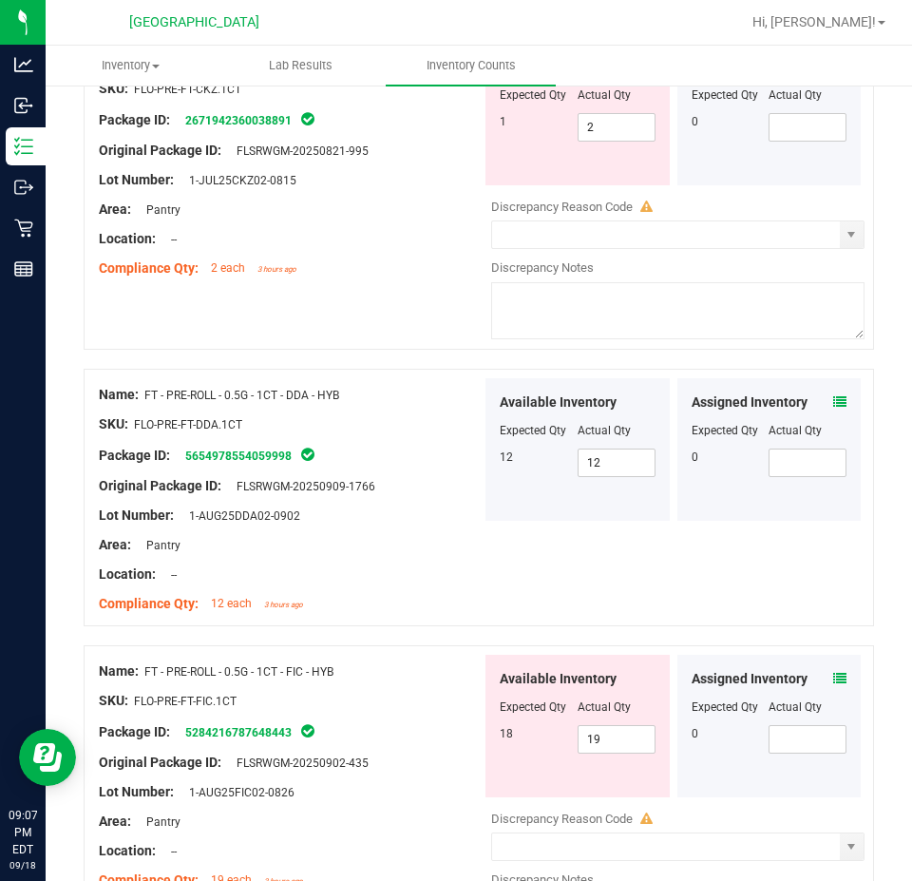
click at [833, 672] on icon at bounding box center [839, 678] width 13 height 13
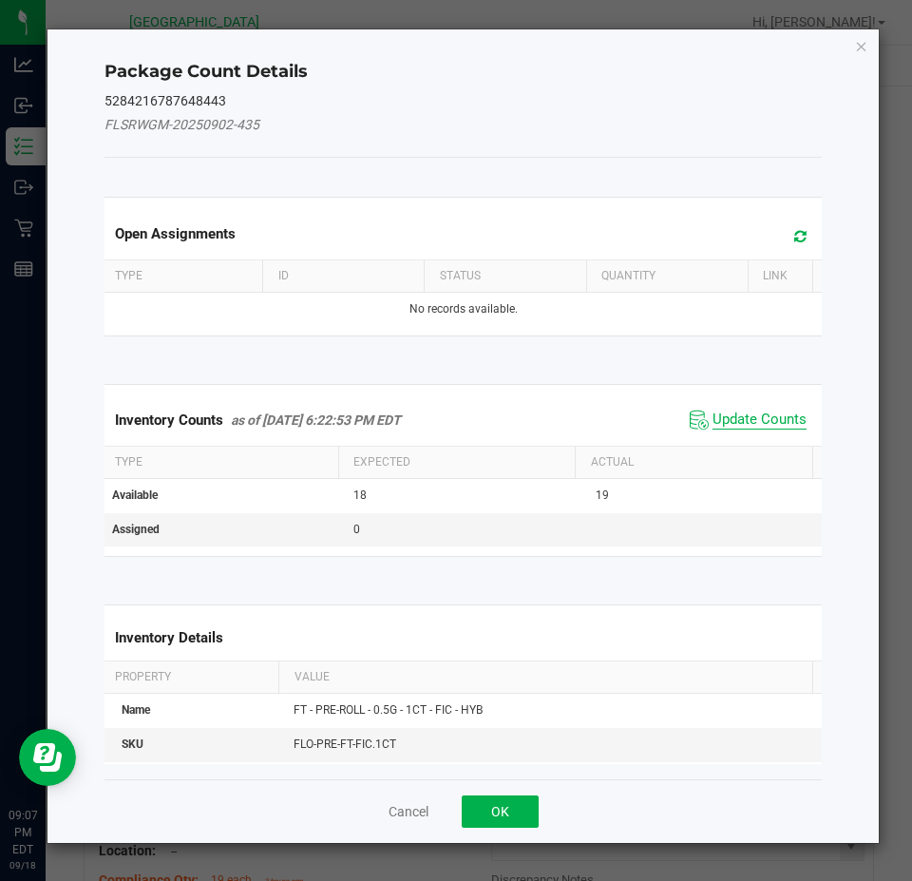
click at [755, 411] on span "Update Counts" at bounding box center [760, 420] width 94 height 19
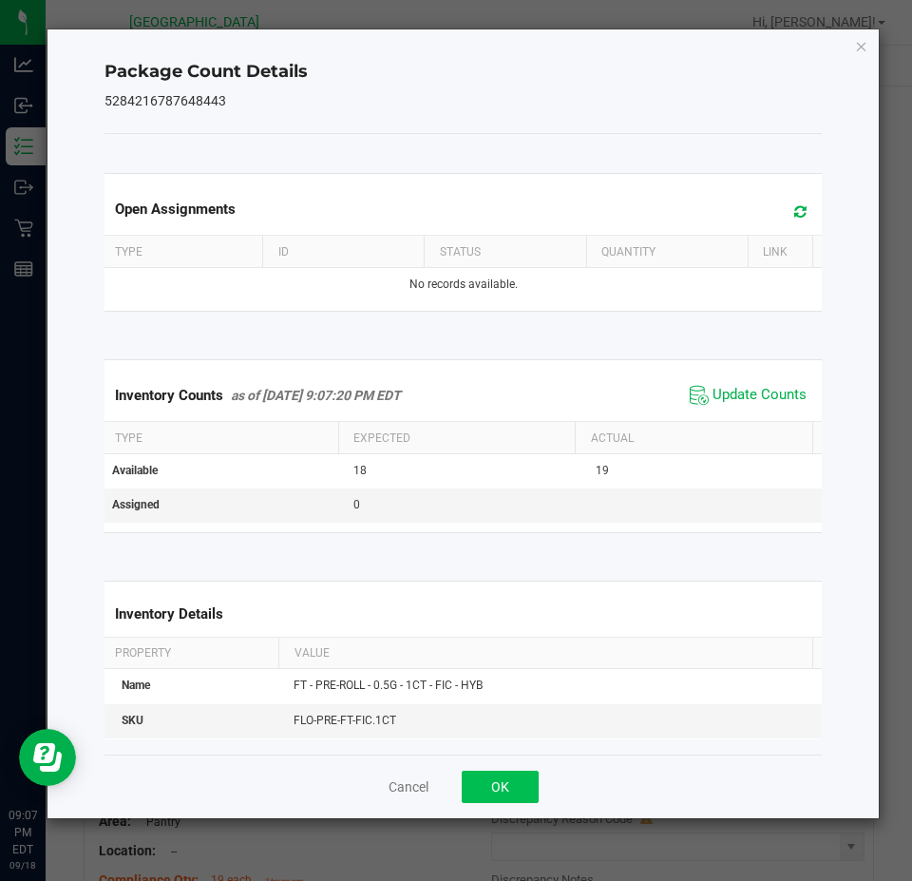
click at [516, 771] on div "Cancel OK" at bounding box center [464, 787] width 718 height 64
click at [517, 777] on button "OK" at bounding box center [500, 787] width 77 height 32
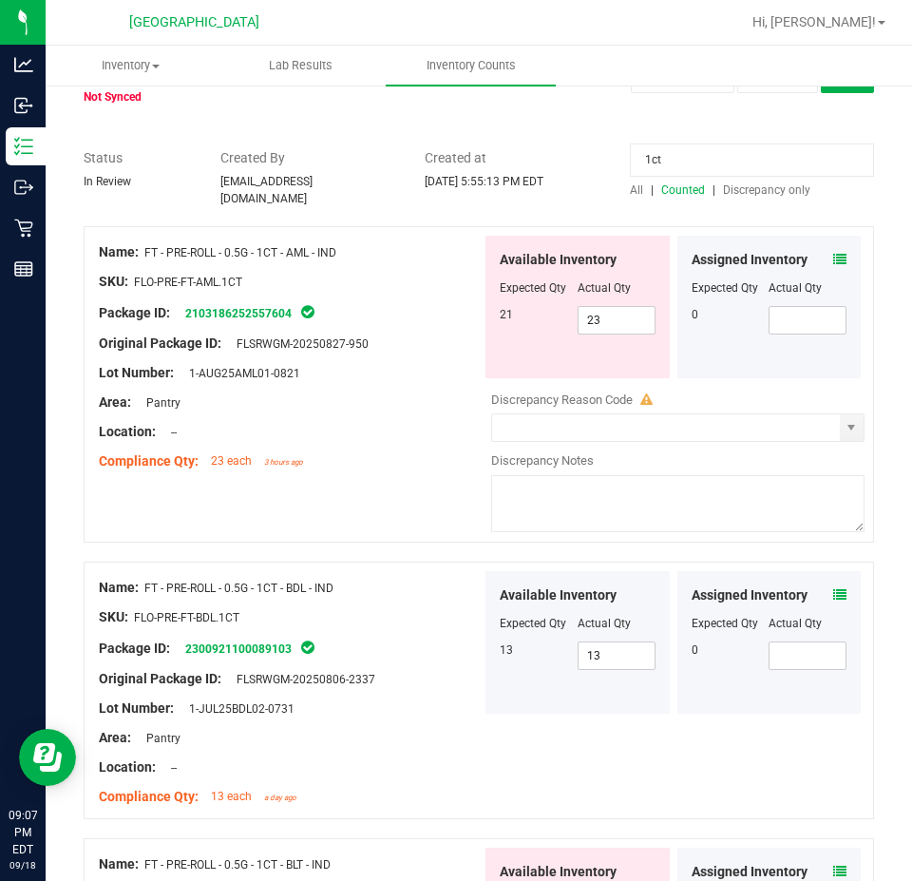
scroll to position [0, 0]
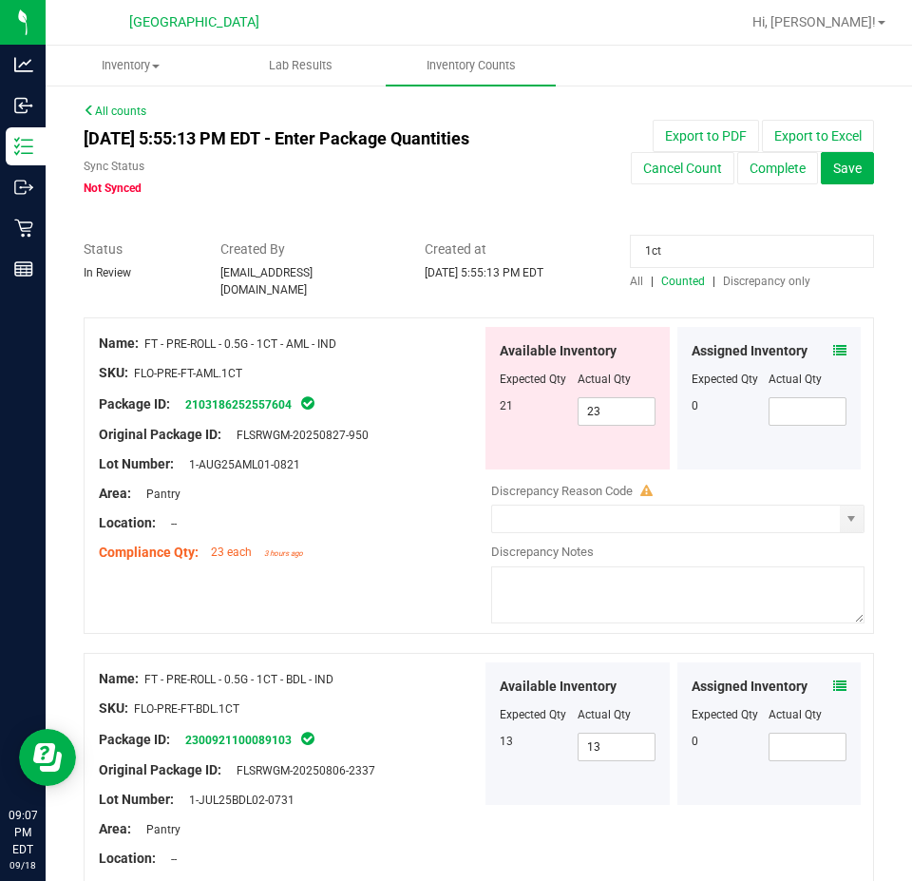
click at [725, 283] on span "Discrepancy only" at bounding box center [766, 281] width 87 height 13
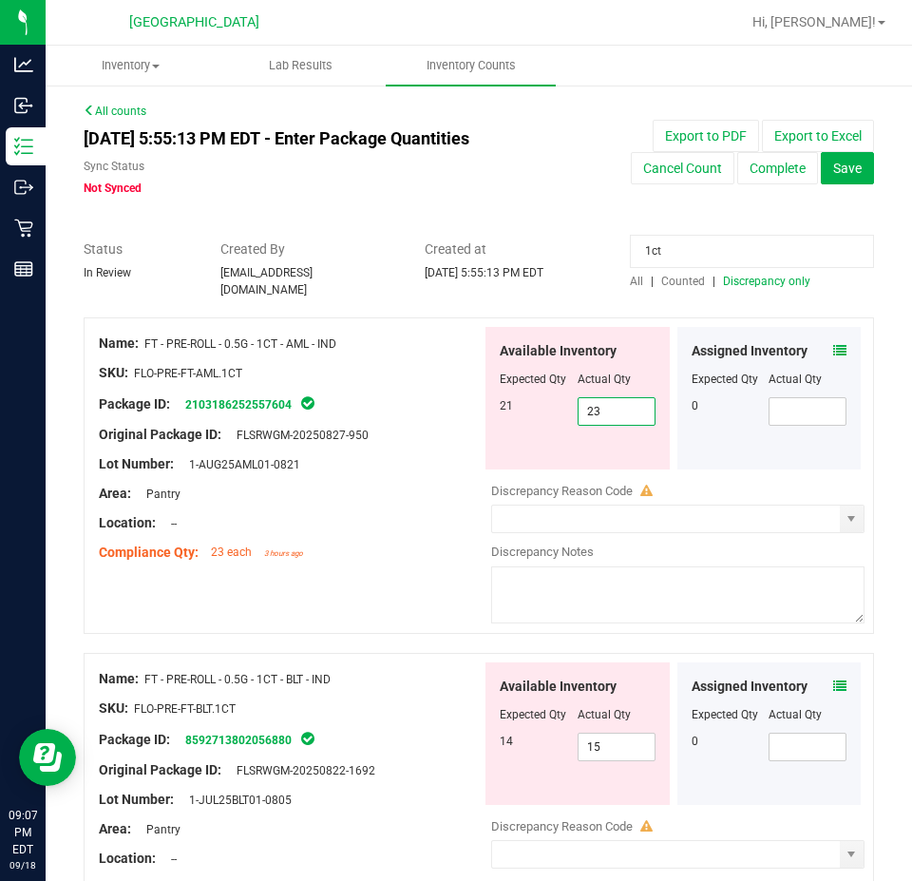
click at [600, 397] on span "23 23" at bounding box center [617, 411] width 78 height 29
click at [600, 398] on input "23" at bounding box center [617, 411] width 76 height 27
type input "21"
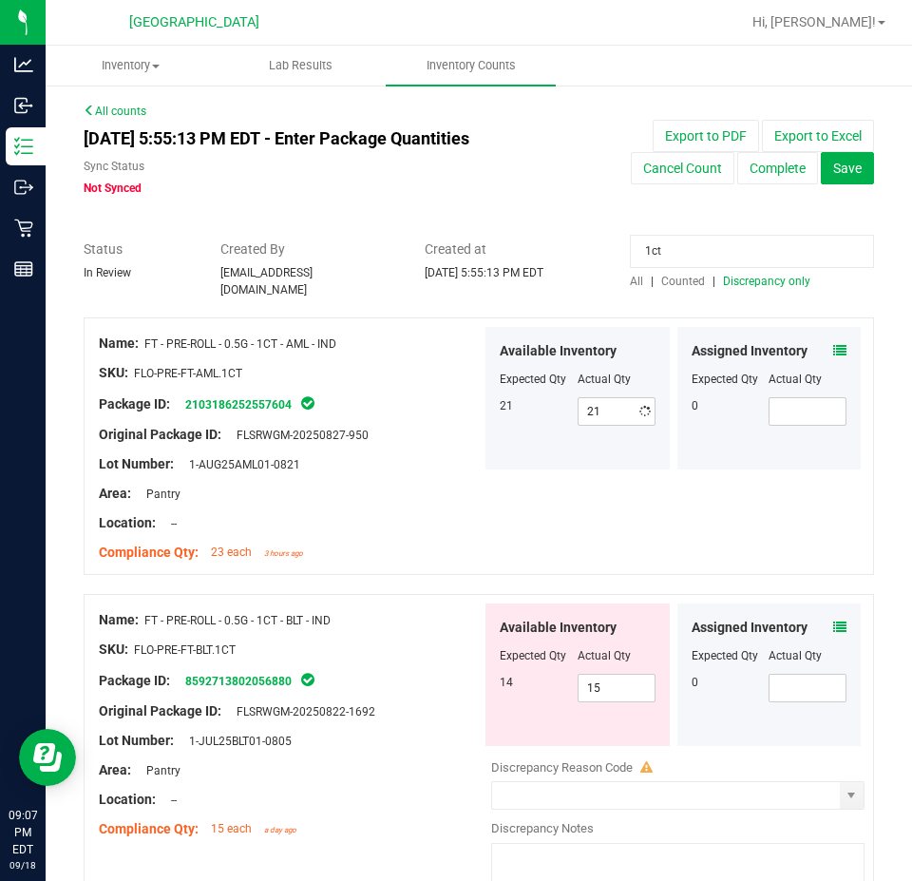
click at [408, 556] on div "Name: FT - PRE-ROLL - 0.5G - 1CT - AML - IND SKU: FLO-PRE-FT-AML.1CT Package ID…" at bounding box center [290, 448] width 383 height 242
click at [731, 276] on span "Discrepancy only" at bounding box center [766, 281] width 87 height 13
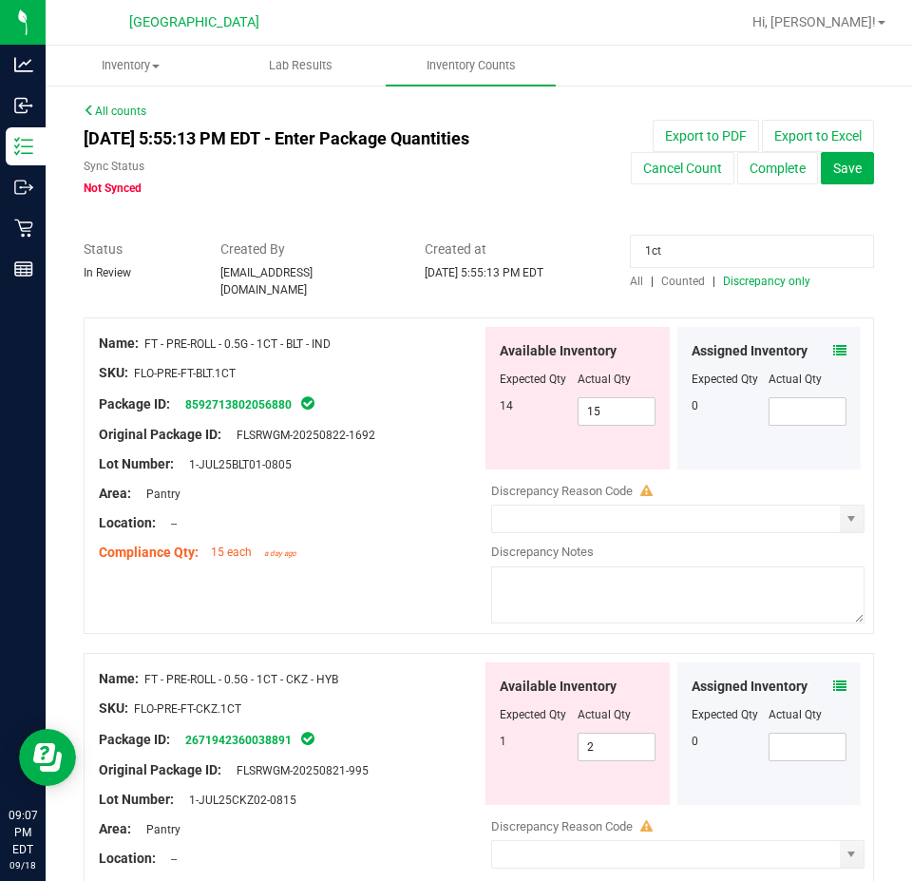
click at [833, 344] on icon at bounding box center [839, 350] width 13 height 13
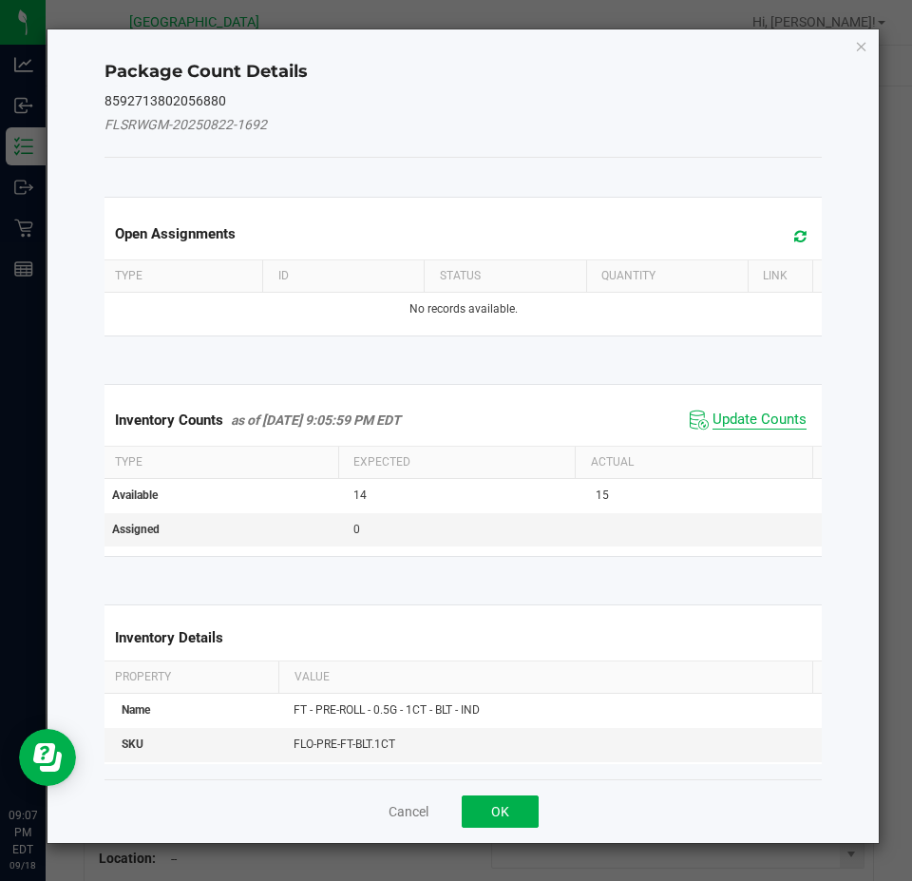
click at [735, 427] on span "Update Counts" at bounding box center [760, 420] width 94 height 19
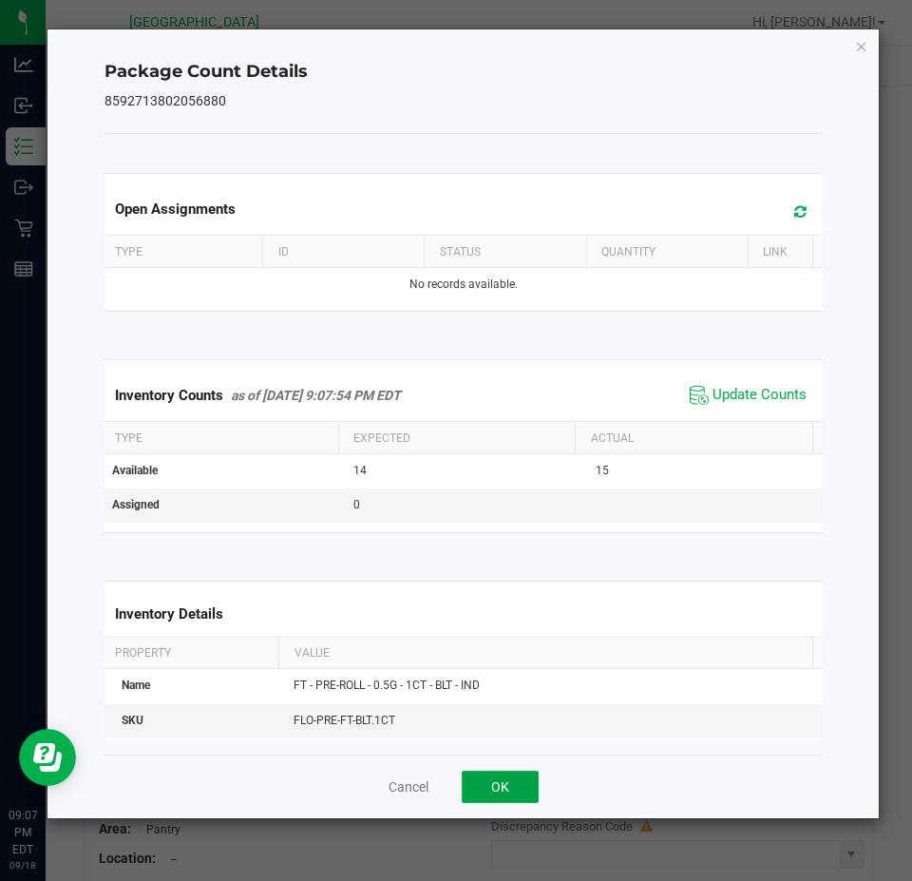
click at [504, 780] on button "OK" at bounding box center [500, 787] width 77 height 32
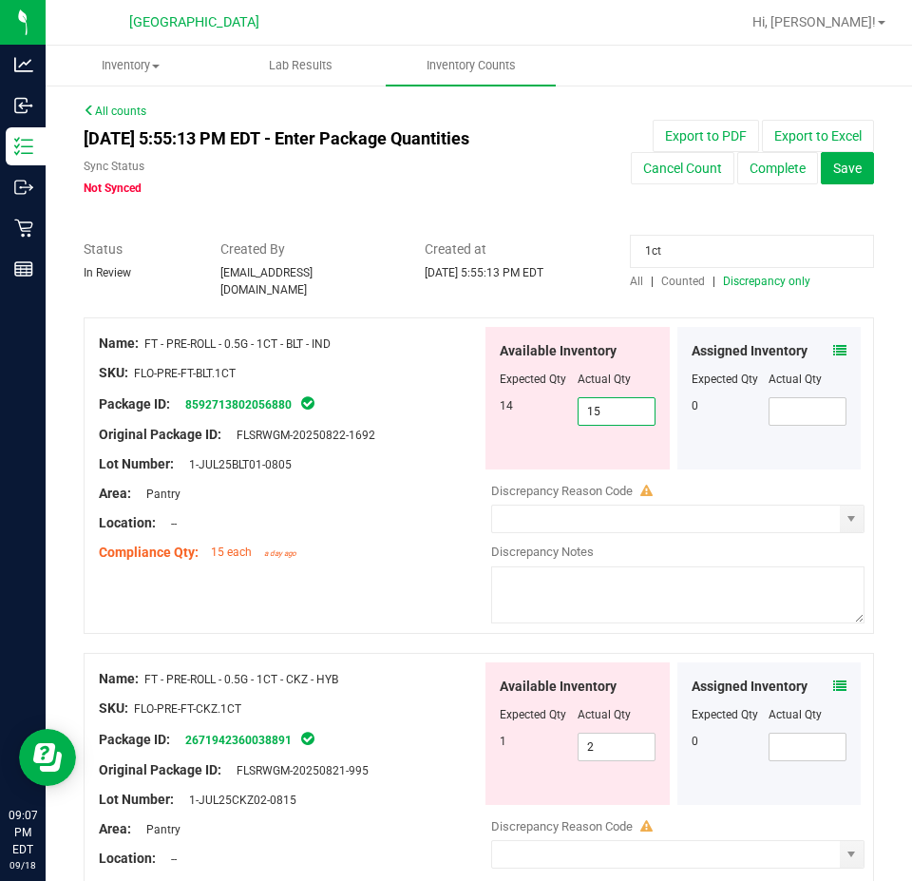
click at [605, 409] on span "15 15" at bounding box center [617, 411] width 78 height 29
click at [605, 409] on input "15" at bounding box center [617, 411] width 76 height 27
type input "14"
click at [769, 298] on div at bounding box center [479, 307] width 791 height 19
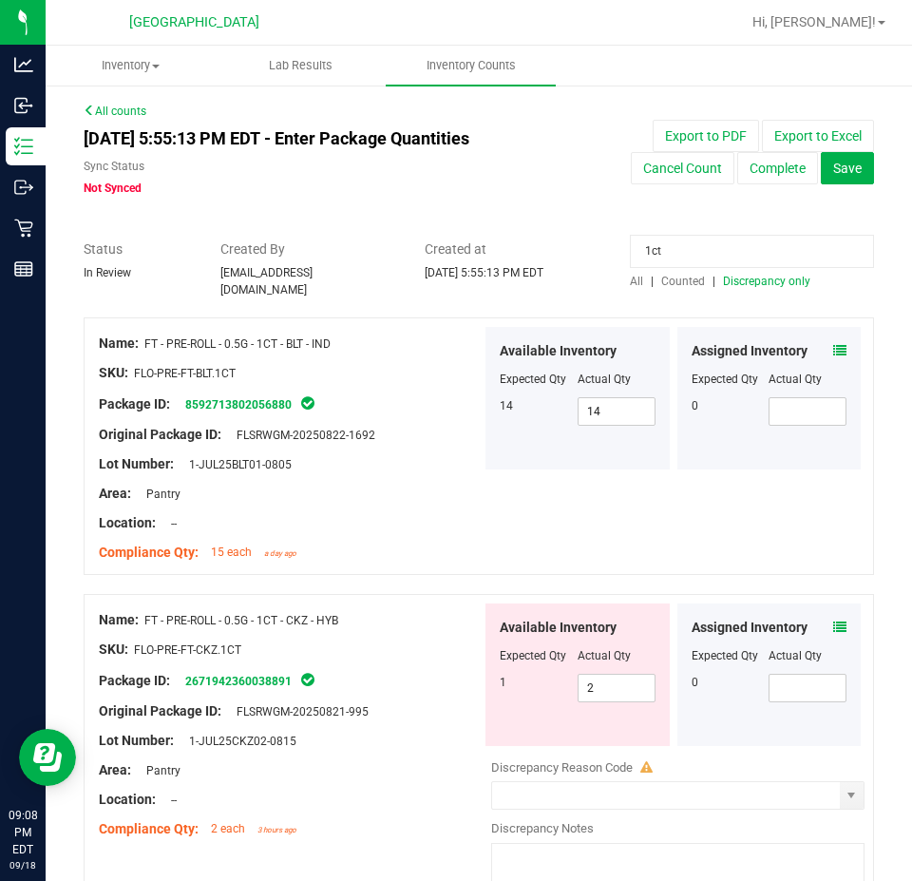
click at [768, 282] on span "Discrepancy only" at bounding box center [766, 281] width 87 height 13
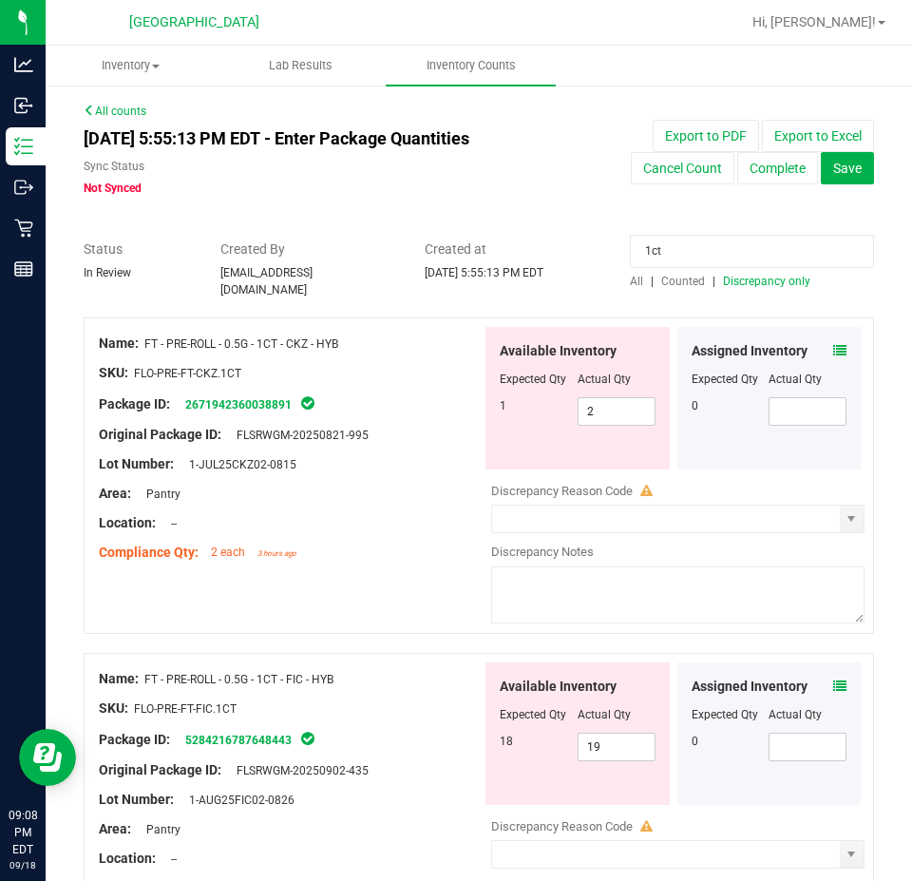
click at [833, 344] on icon at bounding box center [839, 350] width 13 height 13
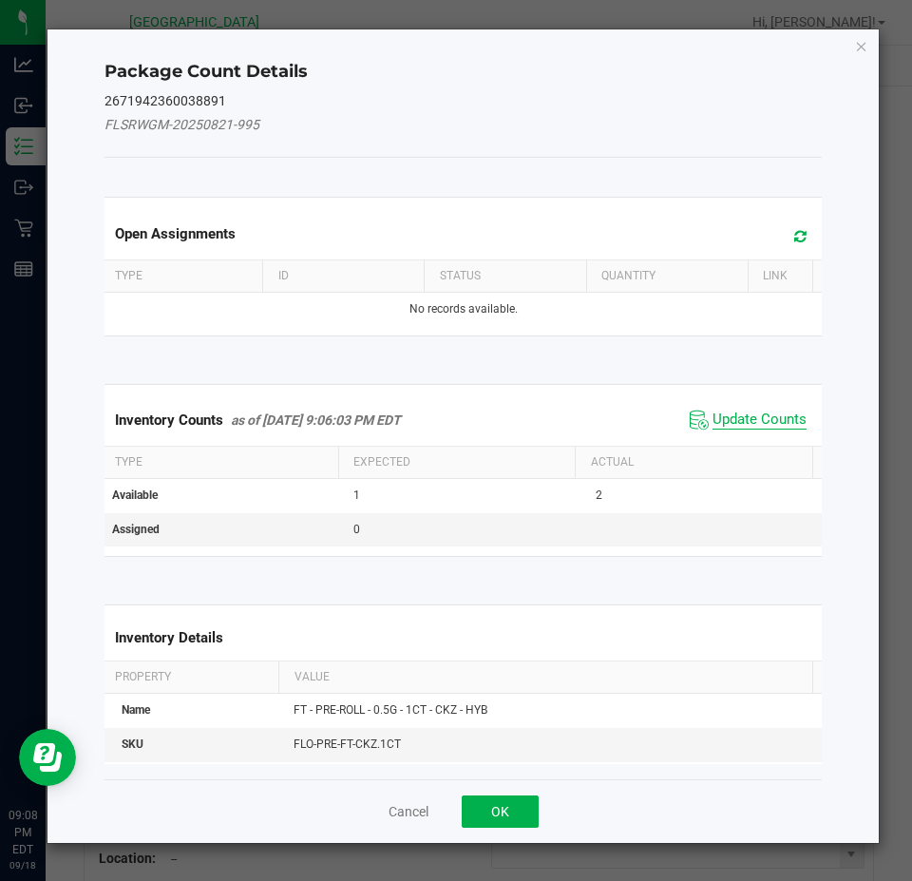
click at [749, 422] on span "Update Counts" at bounding box center [760, 420] width 94 height 19
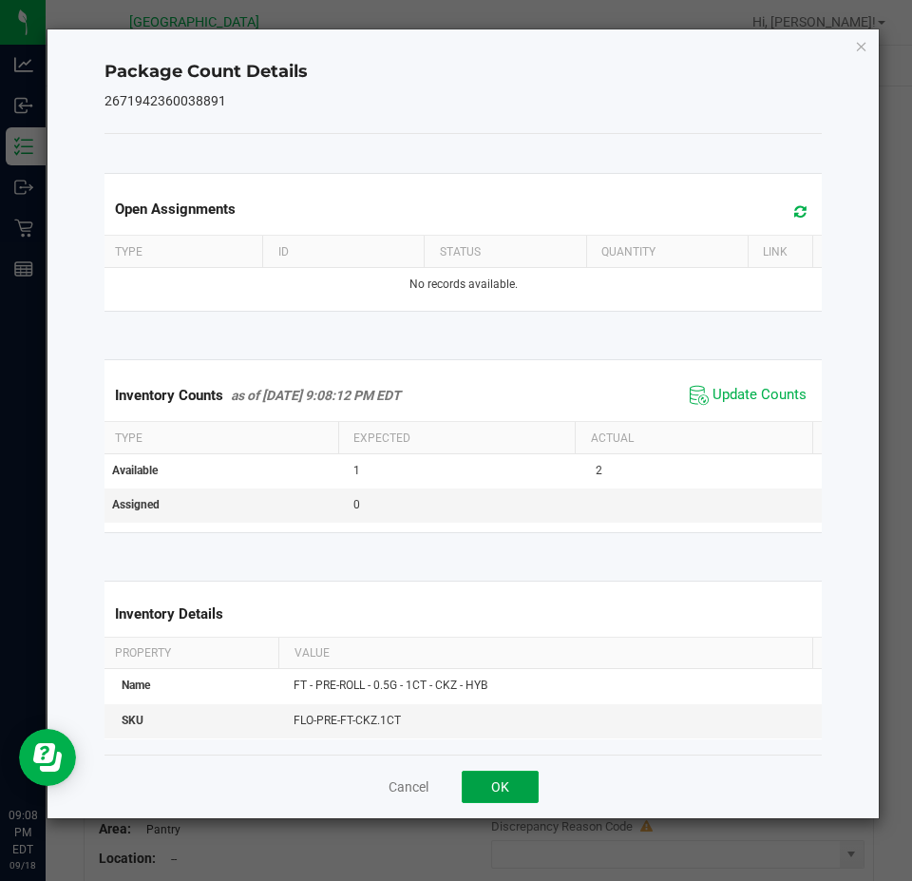
click at [506, 774] on button "OK" at bounding box center [500, 787] width 77 height 32
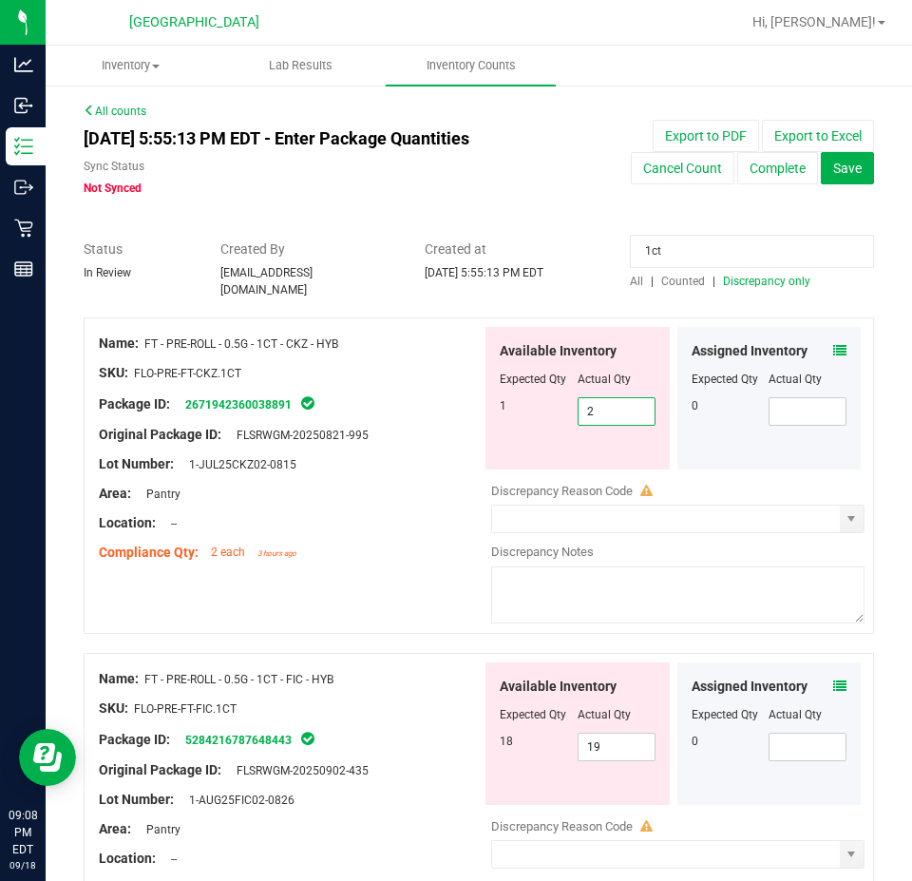
click at [615, 407] on span "2 2" at bounding box center [617, 411] width 78 height 29
click at [615, 408] on input "2" at bounding box center [617, 411] width 76 height 27
type input "1"
click at [735, 277] on span "Discrepancy only" at bounding box center [766, 281] width 87 height 13
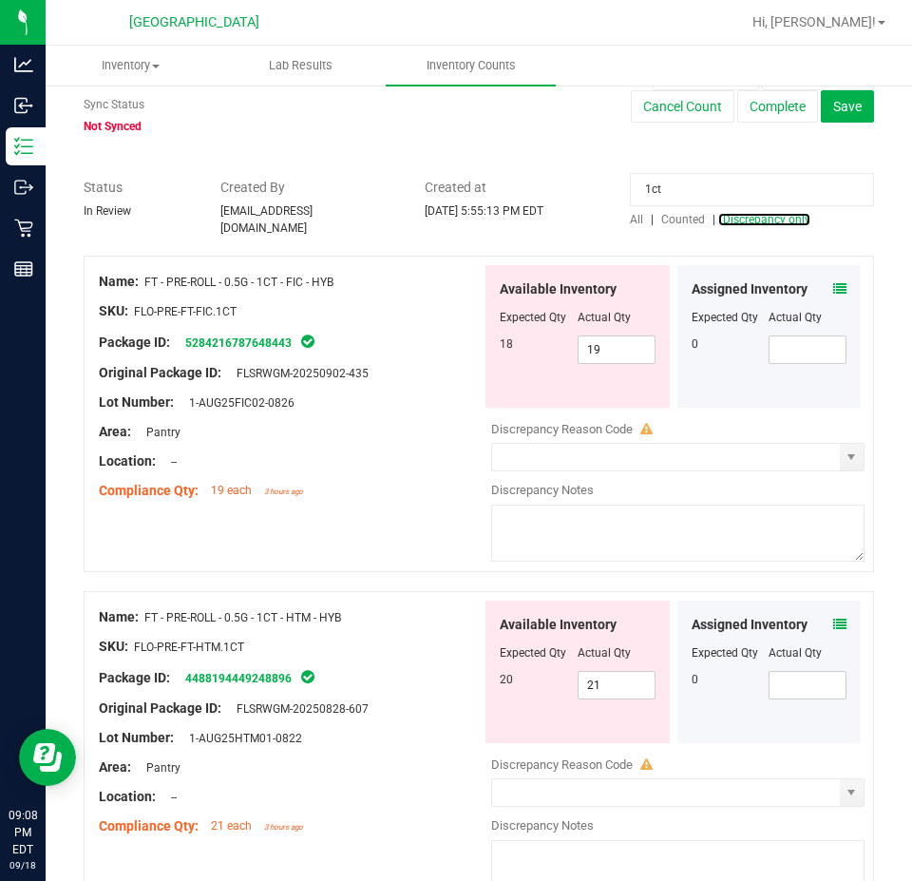
scroll to position [95, 0]
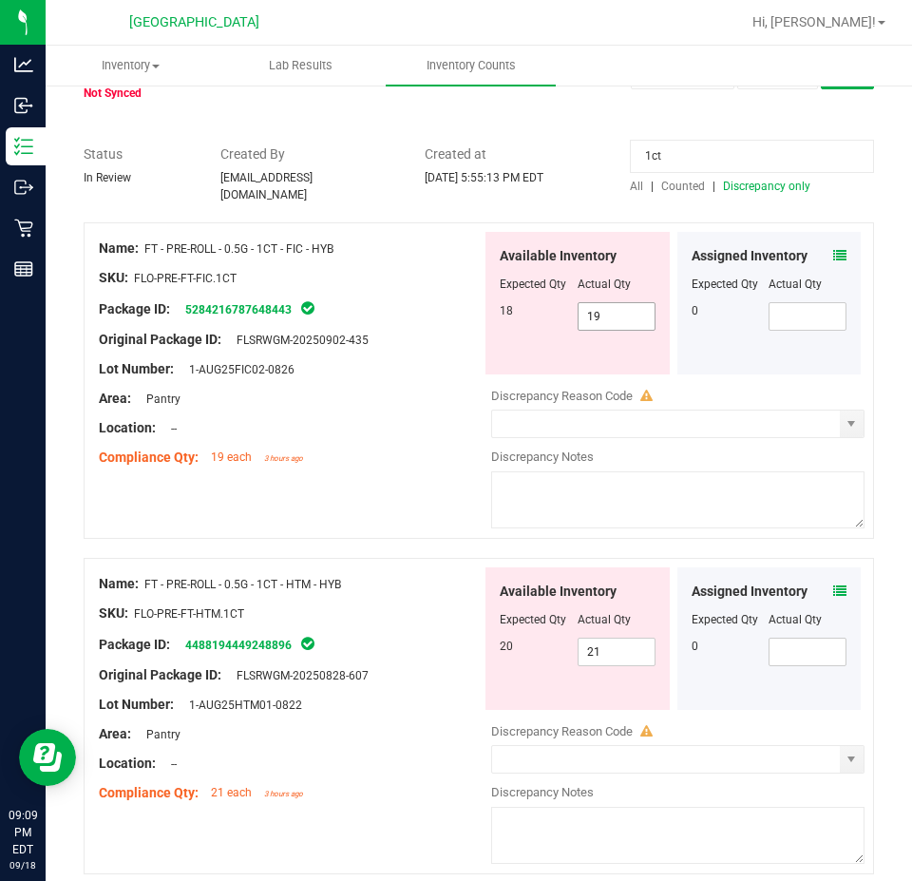
click at [601, 314] on span "19 19" at bounding box center [617, 316] width 78 height 29
click at [601, 314] on input "19" at bounding box center [617, 316] width 76 height 27
type input "18"
click at [390, 379] on div at bounding box center [290, 384] width 383 height 10
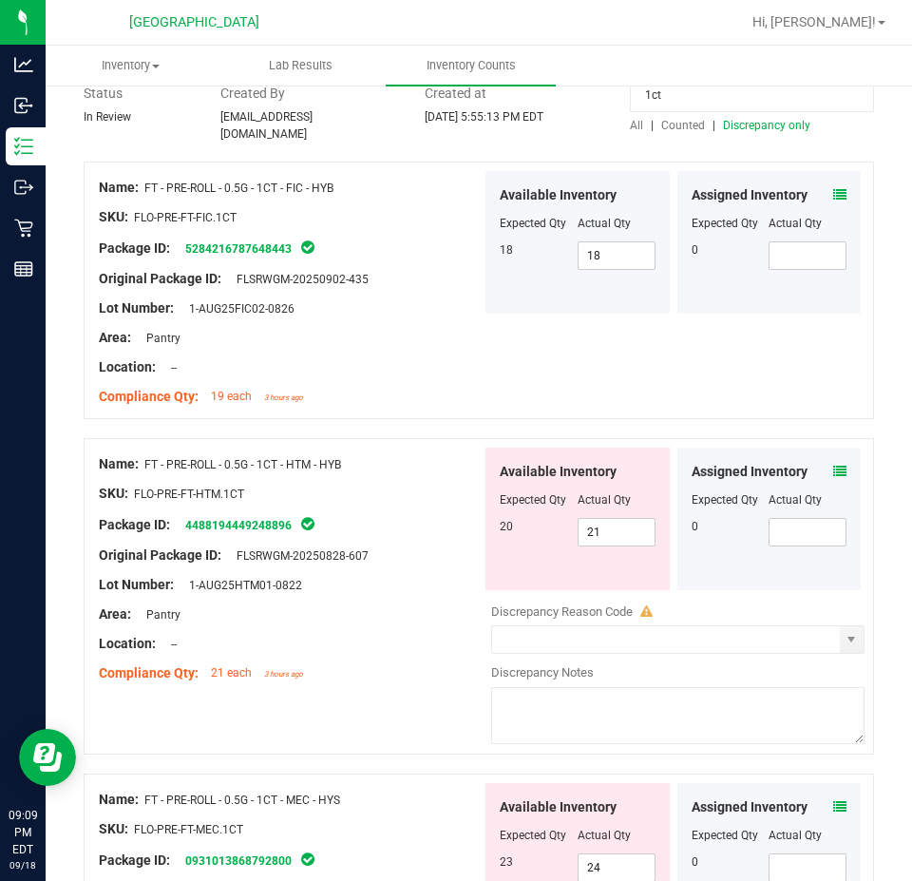
scroll to position [190, 0]
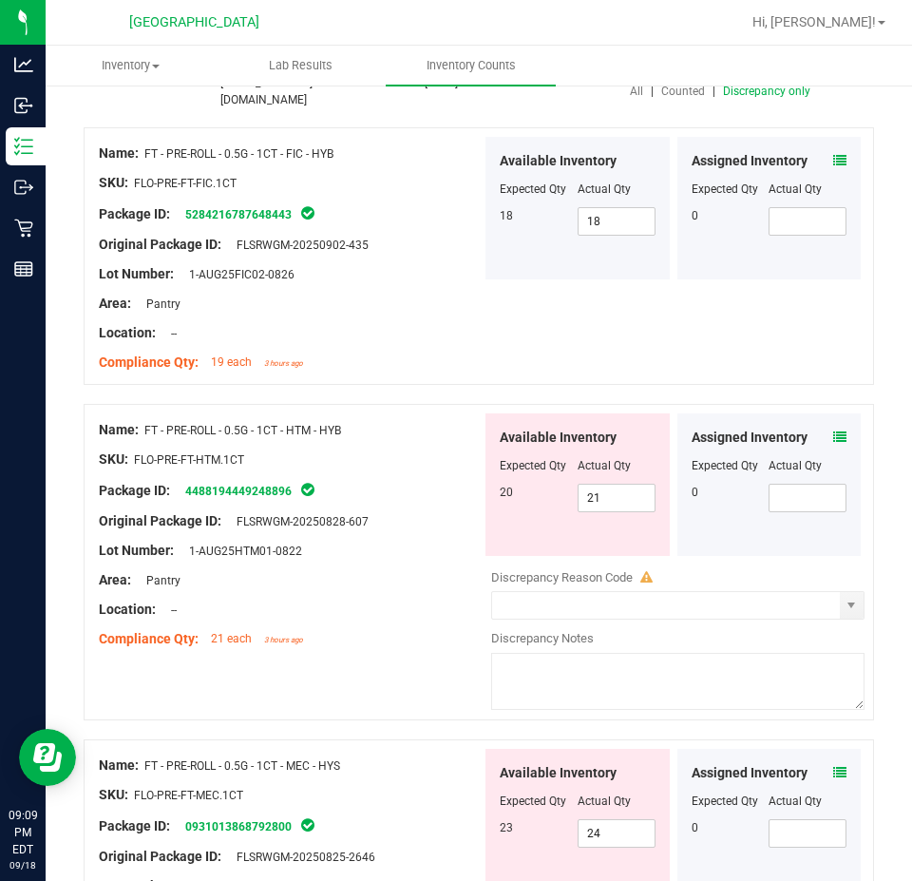
click at [819, 430] on div "Assigned Inventory" at bounding box center [770, 438] width 156 height 20
click at [833, 431] on icon at bounding box center [839, 436] width 13 height 13
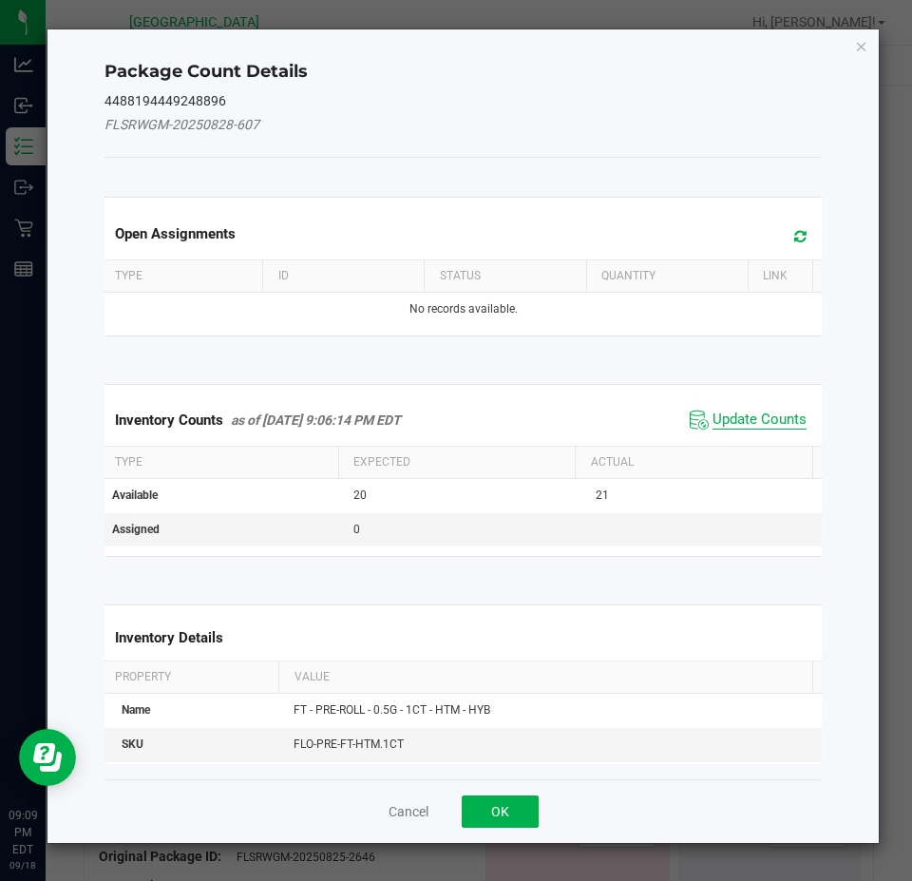
click at [748, 423] on span "Update Counts" at bounding box center [760, 420] width 94 height 19
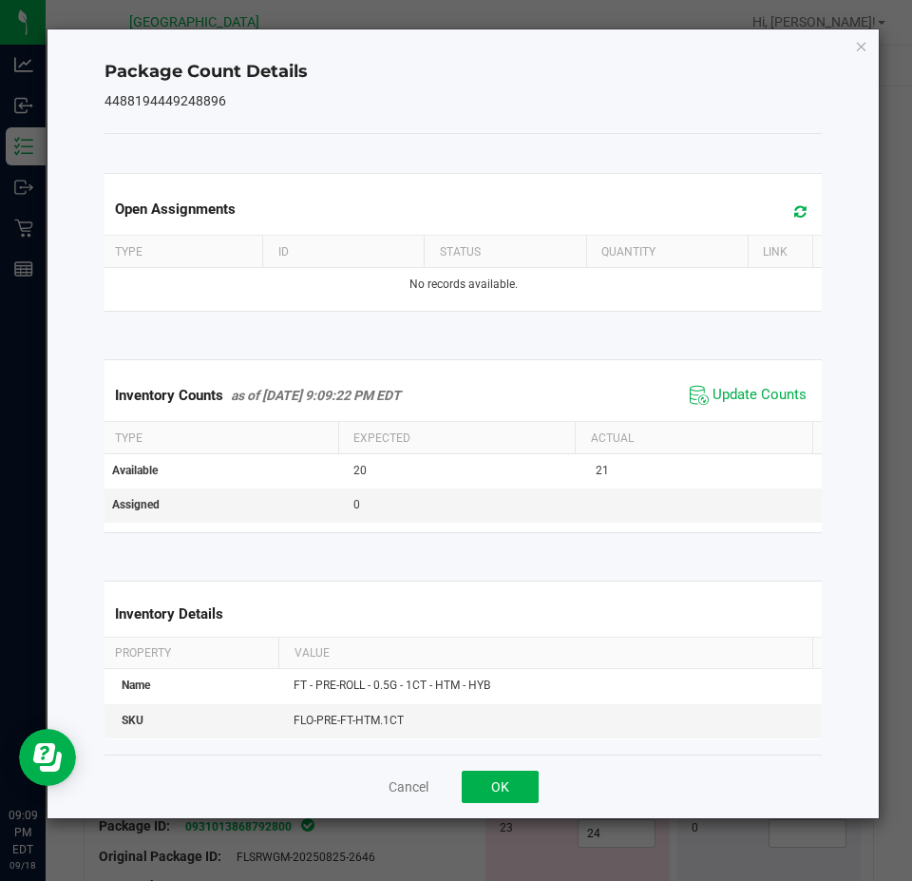
click at [513, 770] on div "Cancel OK" at bounding box center [464, 787] width 718 height 64
click at [514, 782] on button "OK" at bounding box center [500, 787] width 77 height 32
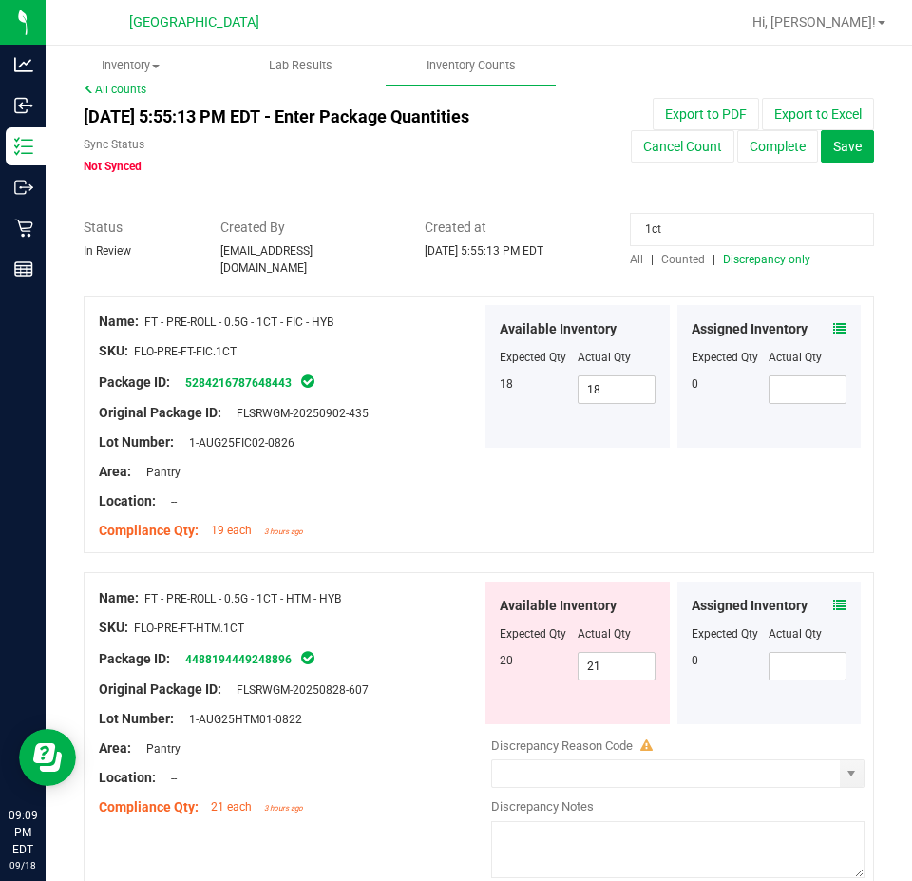
scroll to position [0, 0]
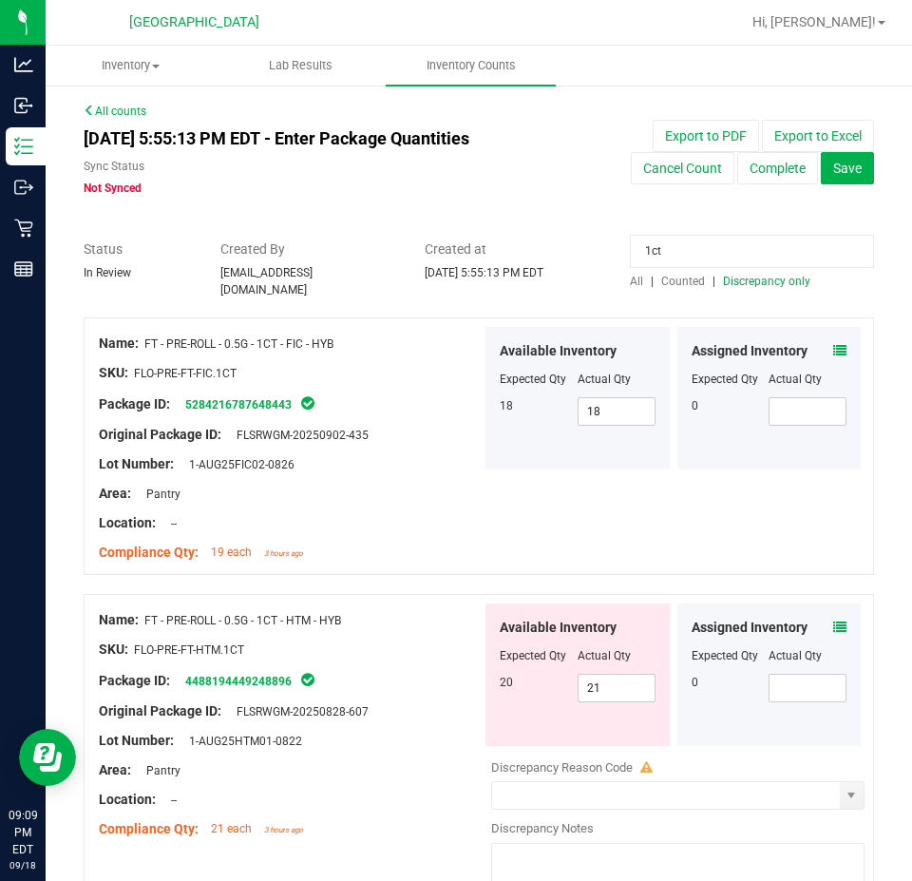
click at [749, 277] on span "Discrepancy only" at bounding box center [766, 281] width 87 height 13
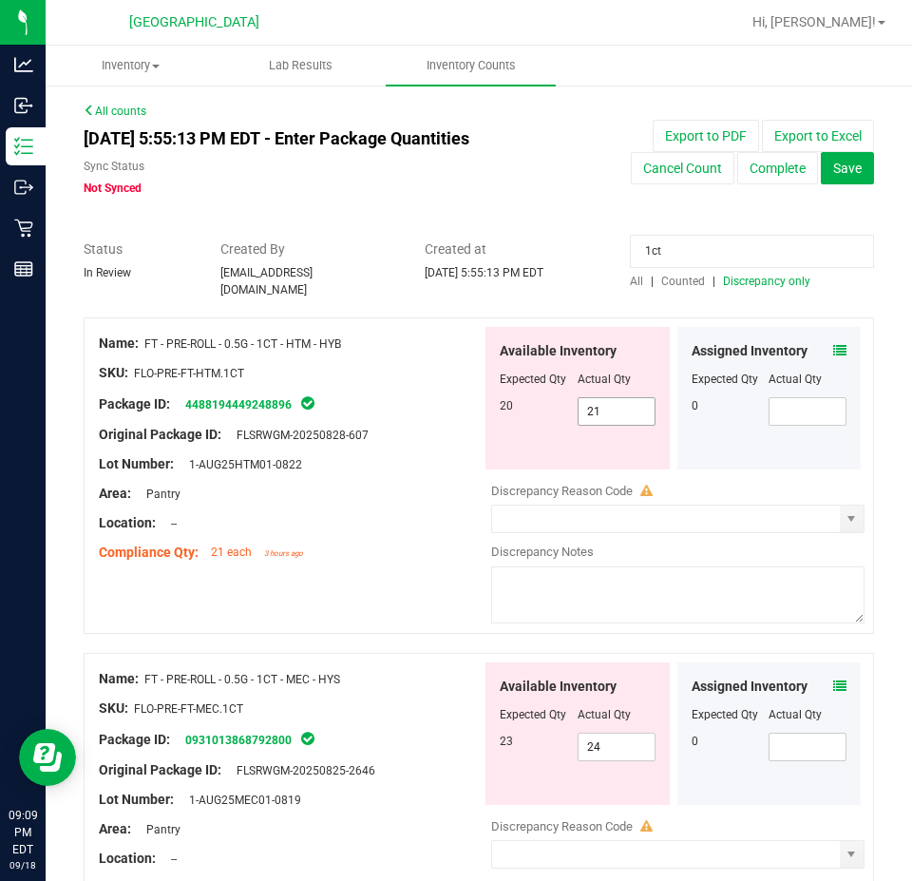
click at [623, 398] on span "21 21" at bounding box center [617, 411] width 78 height 29
click at [623, 398] on input "21" at bounding box center [617, 411] width 76 height 27
type input "20"
click at [760, 289] on div "All | Counted | Discrepancy only" at bounding box center [752, 281] width 244 height 17
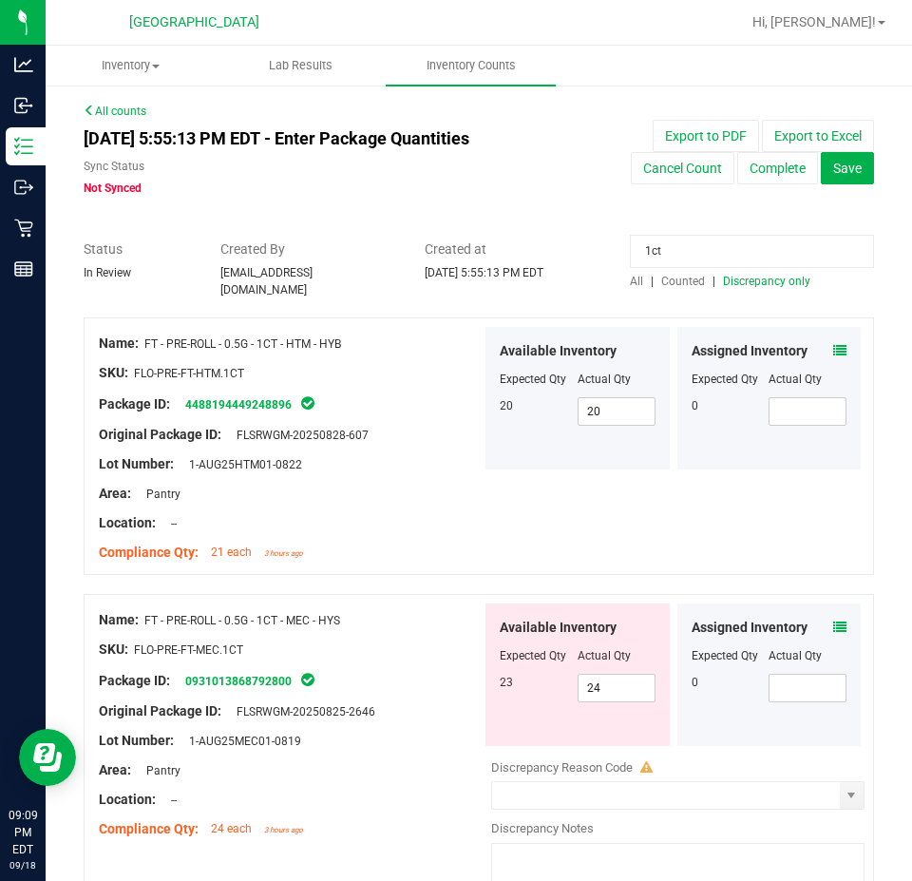
click at [754, 282] on span "Discrepancy only" at bounding box center [766, 281] width 87 height 13
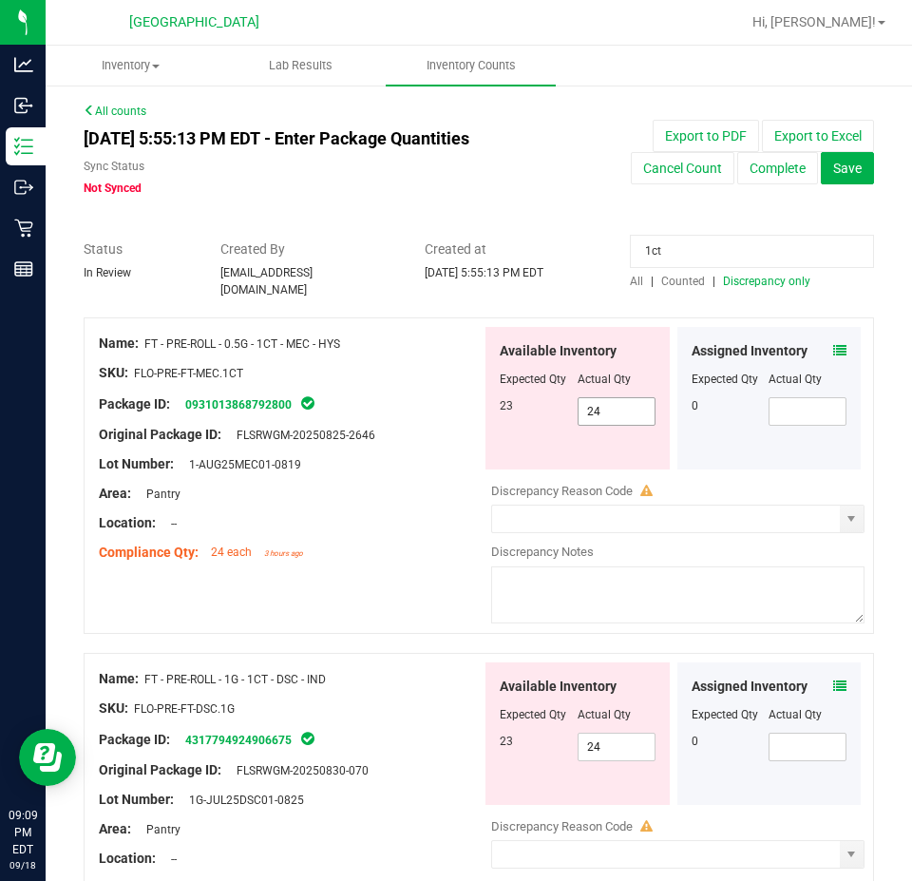
click at [600, 410] on span "24 24" at bounding box center [617, 411] width 78 height 29
click at [600, 410] on input "24" at bounding box center [617, 411] width 76 height 27
type input "23"
click at [402, 583] on div "Name: FT - PRE-ROLL - 0.5G - 1CT - MEC - HYS SKU: FLO-PRE-FT-MEC.1CT Package ID…" at bounding box center [479, 484] width 791 height 335
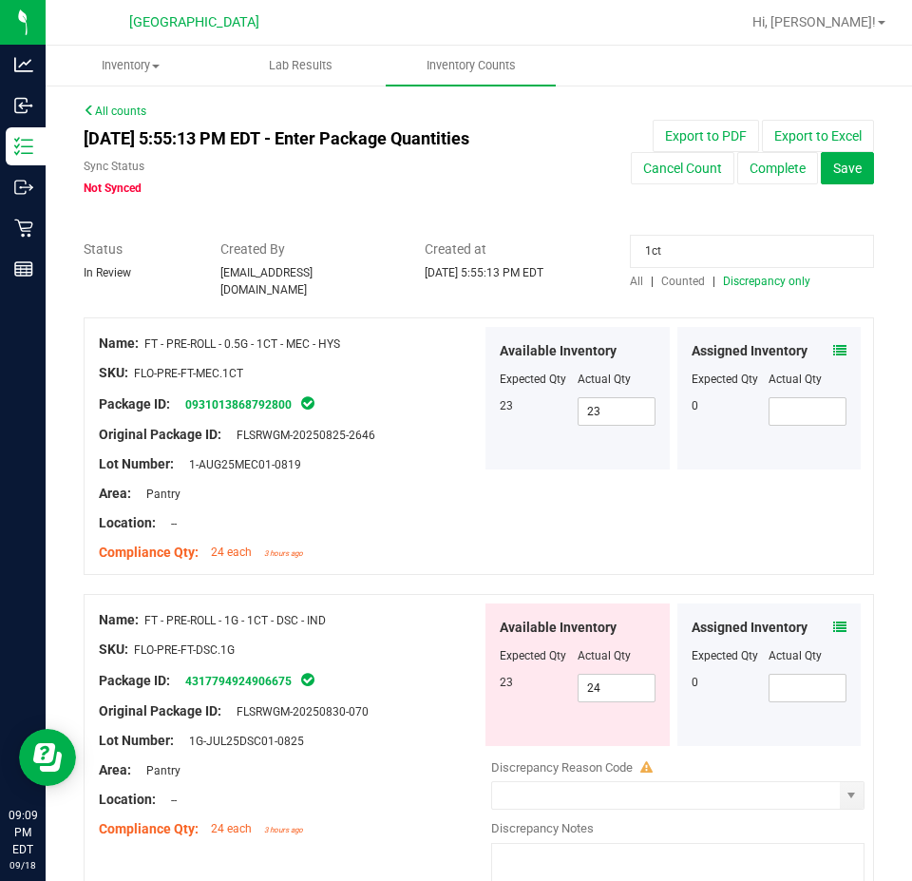
click at [833, 621] on icon at bounding box center [839, 627] width 13 height 13
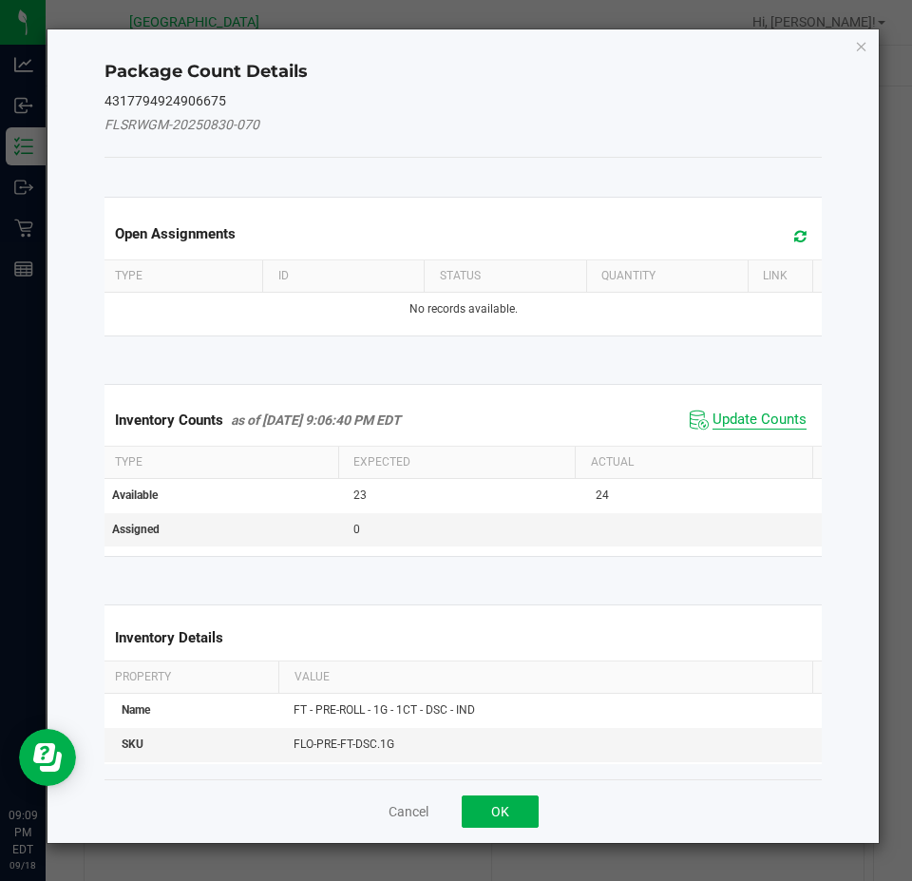
click at [713, 420] on span "Update Counts" at bounding box center [760, 420] width 94 height 19
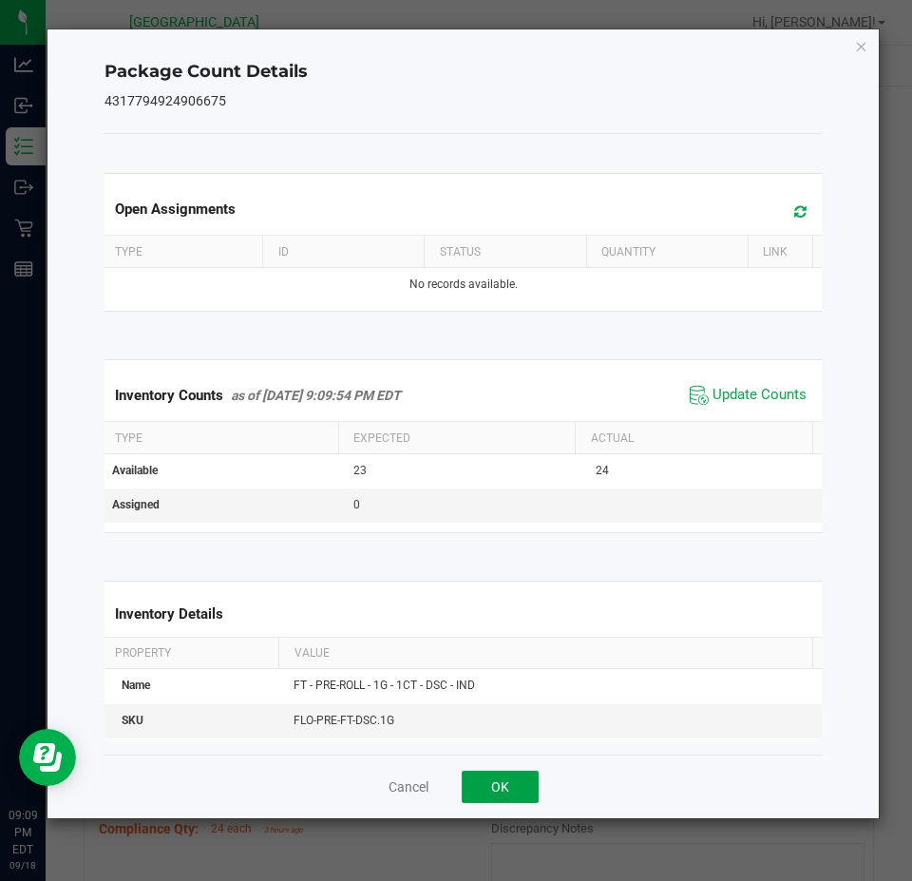
click at [525, 773] on button "OK" at bounding box center [500, 787] width 77 height 32
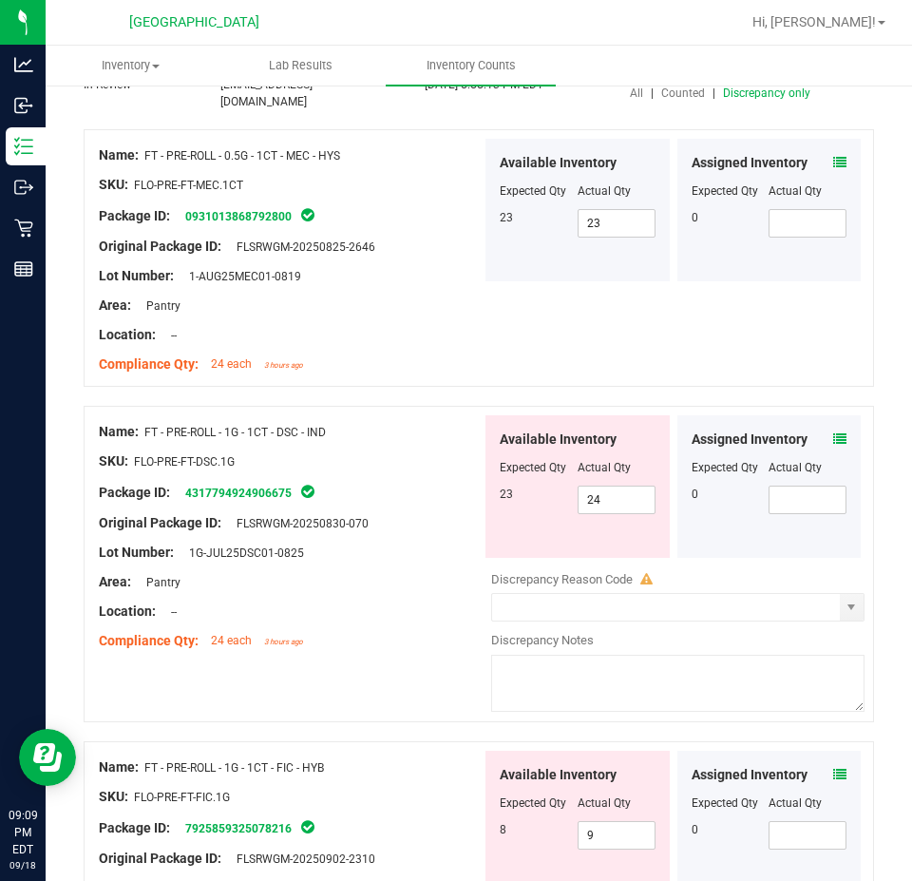
scroll to position [190, 0]
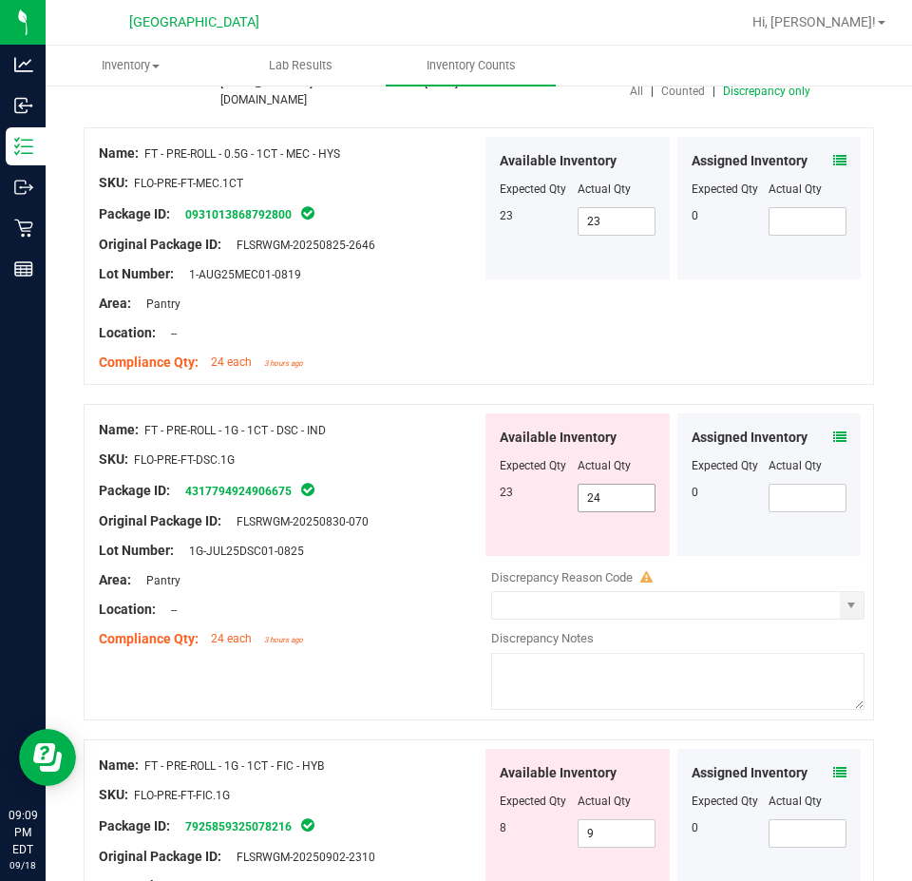
click at [602, 487] on span "24 24" at bounding box center [617, 498] width 78 height 29
click at [0, 0] on input "24" at bounding box center [0, 0] width 0 height 0
type input "19"
click at [416, 570] on div "Area: Pantry" at bounding box center [290, 580] width 383 height 20
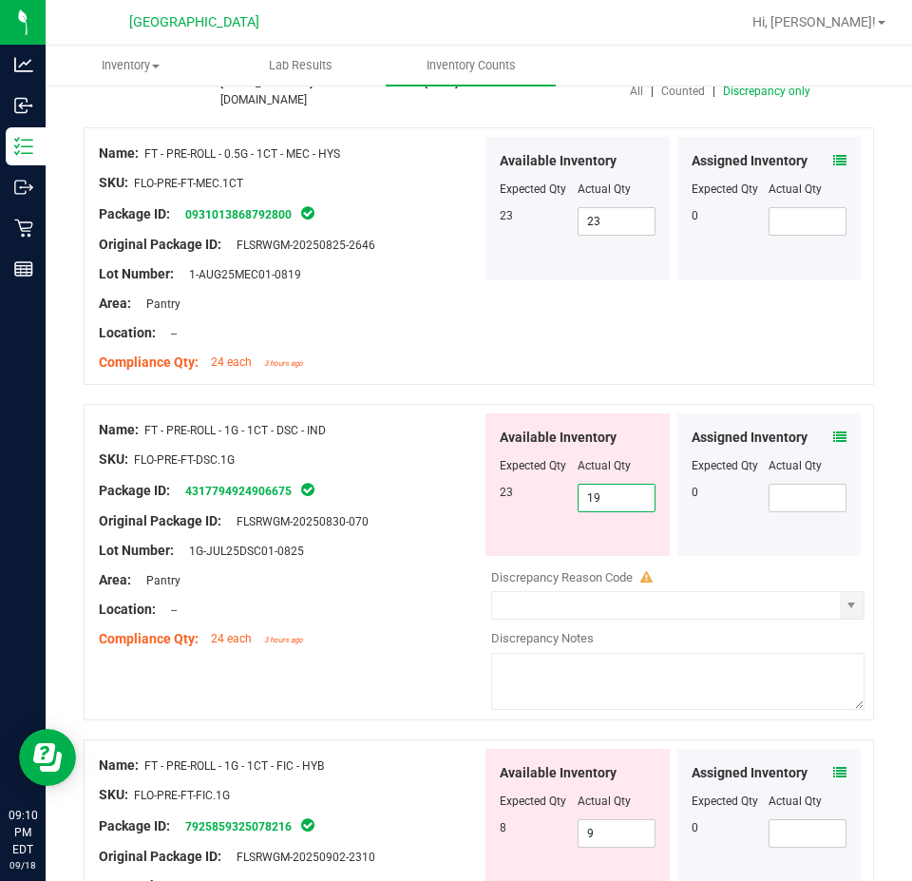
click at [622, 490] on span "19 19" at bounding box center [617, 498] width 78 height 29
click at [622, 490] on input "19" at bounding box center [617, 498] width 76 height 27
type input "23"
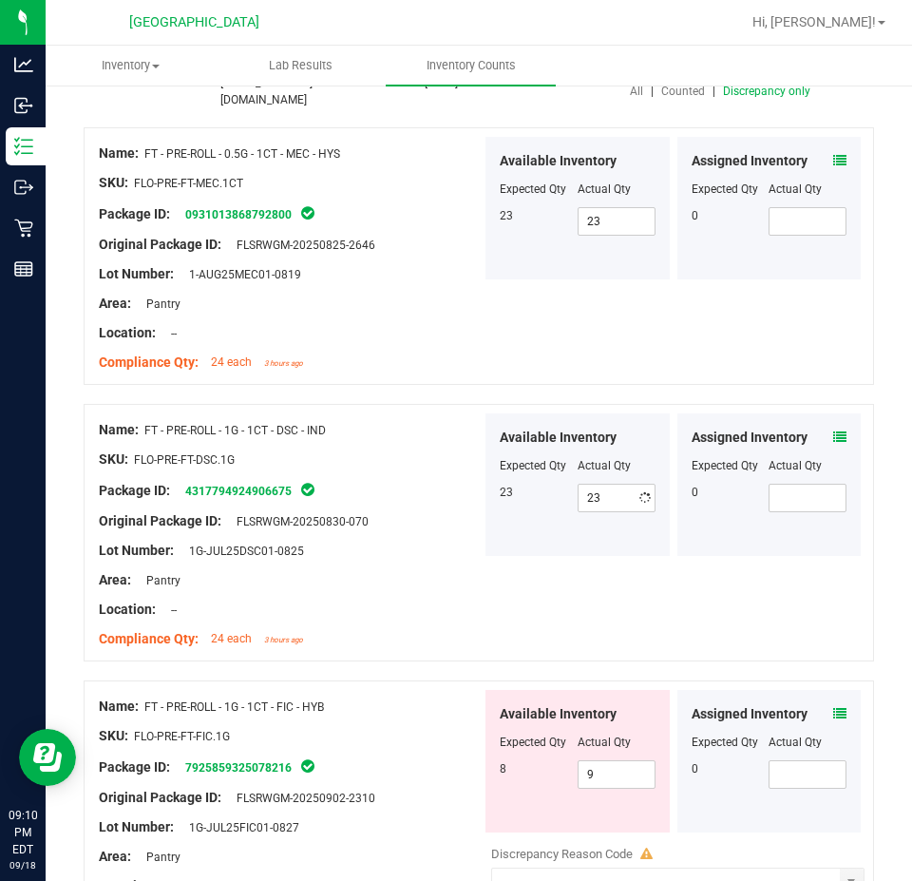
click at [386, 590] on div at bounding box center [290, 595] width 383 height 10
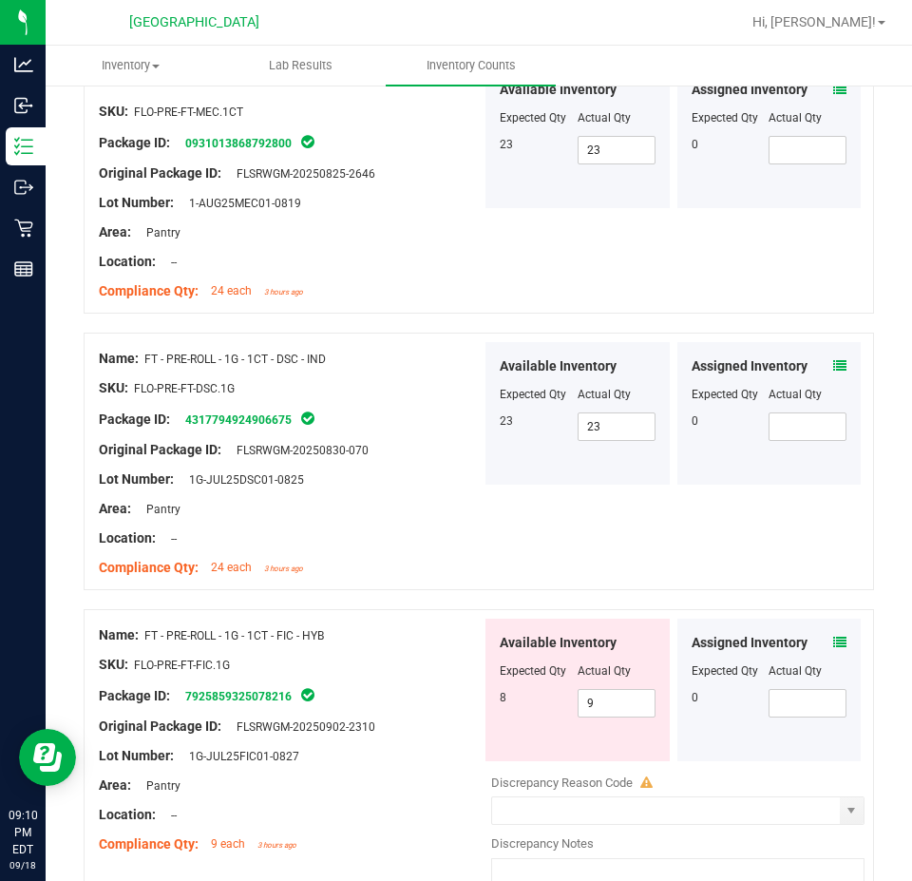
scroll to position [380, 0]
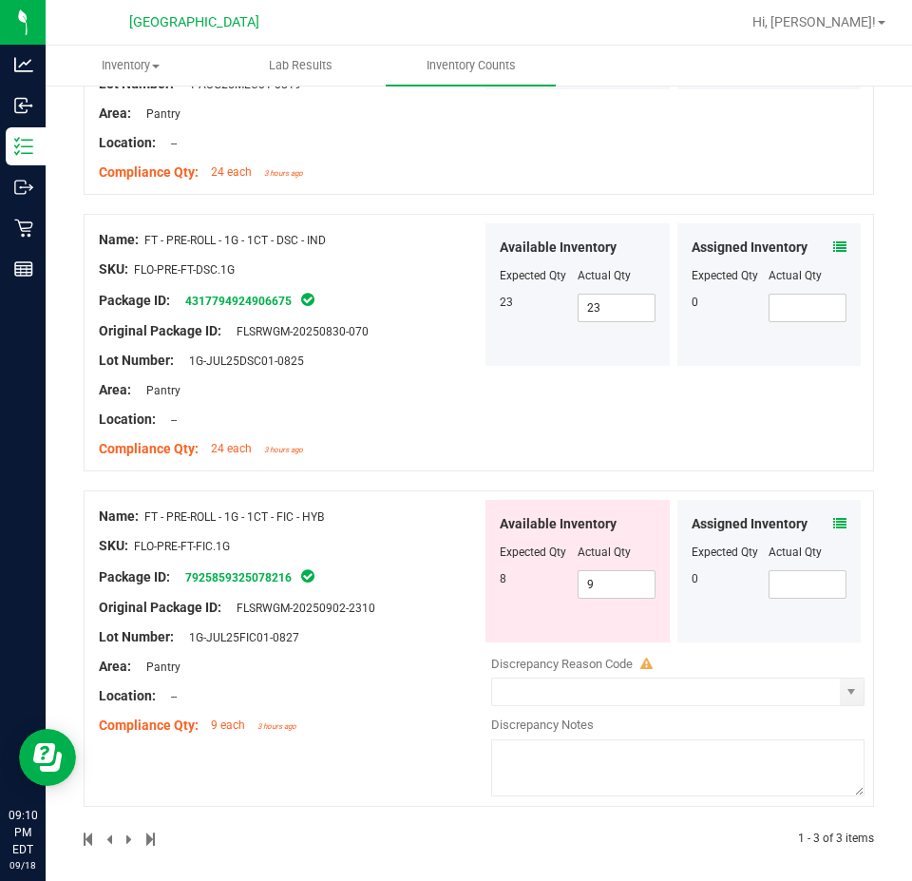
click at [833, 517] on icon at bounding box center [839, 523] width 13 height 13
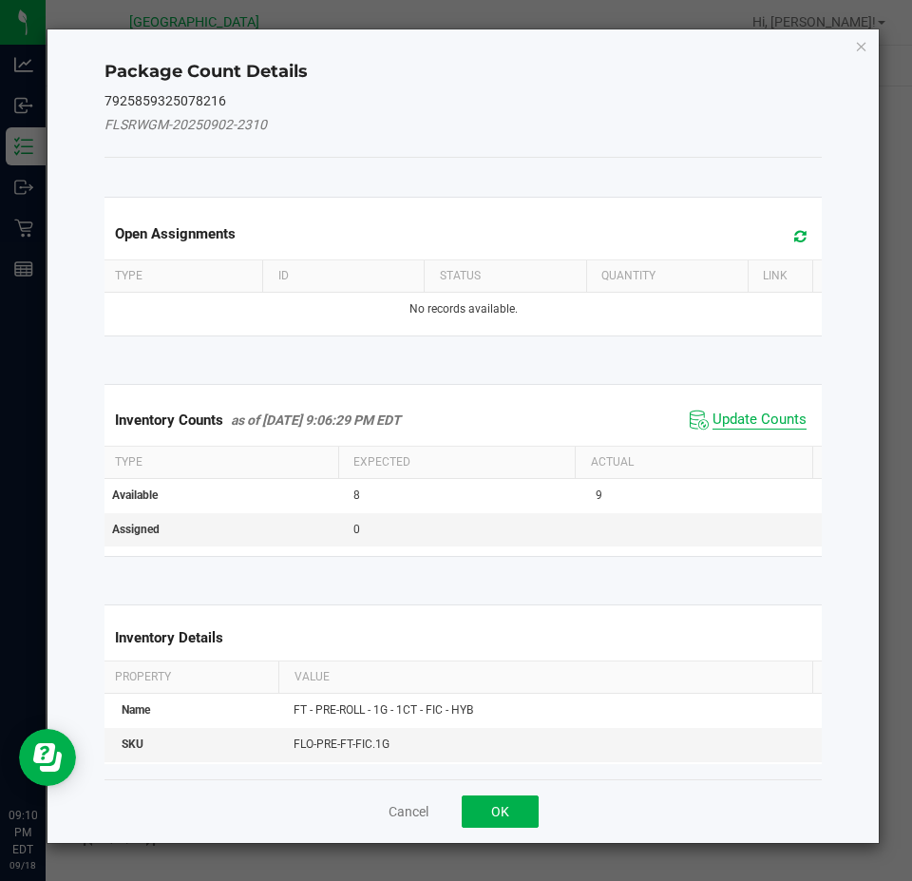
click at [732, 424] on span "Update Counts" at bounding box center [760, 420] width 94 height 19
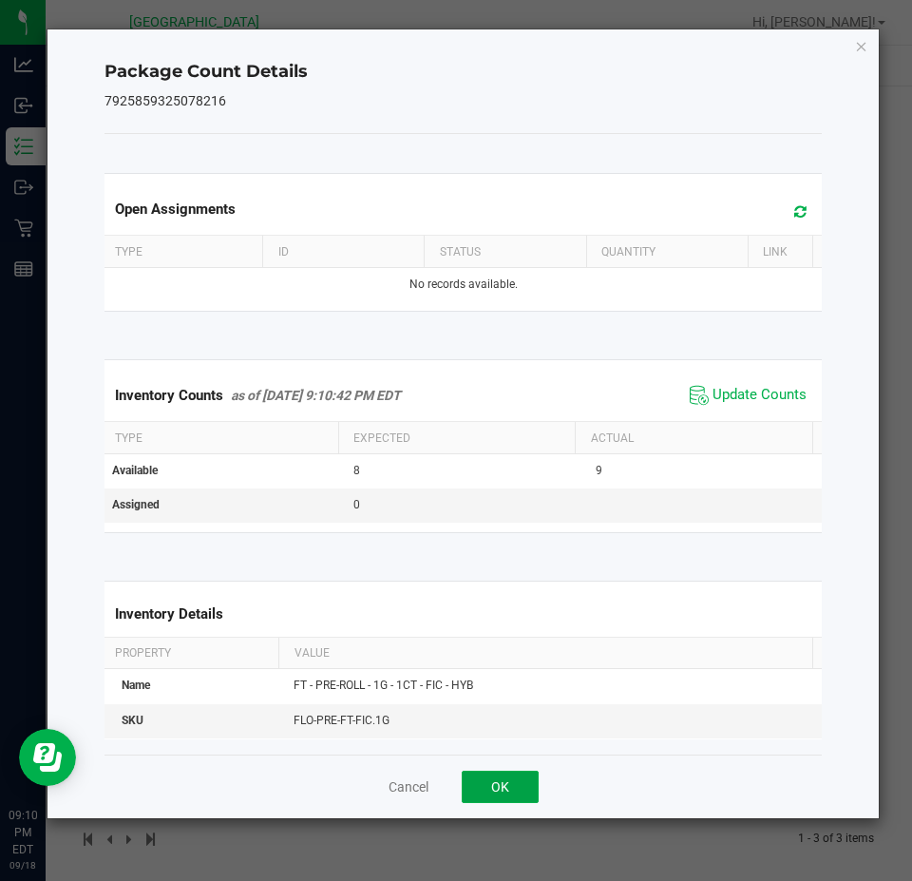
click at [499, 788] on button "OK" at bounding box center [500, 787] width 77 height 32
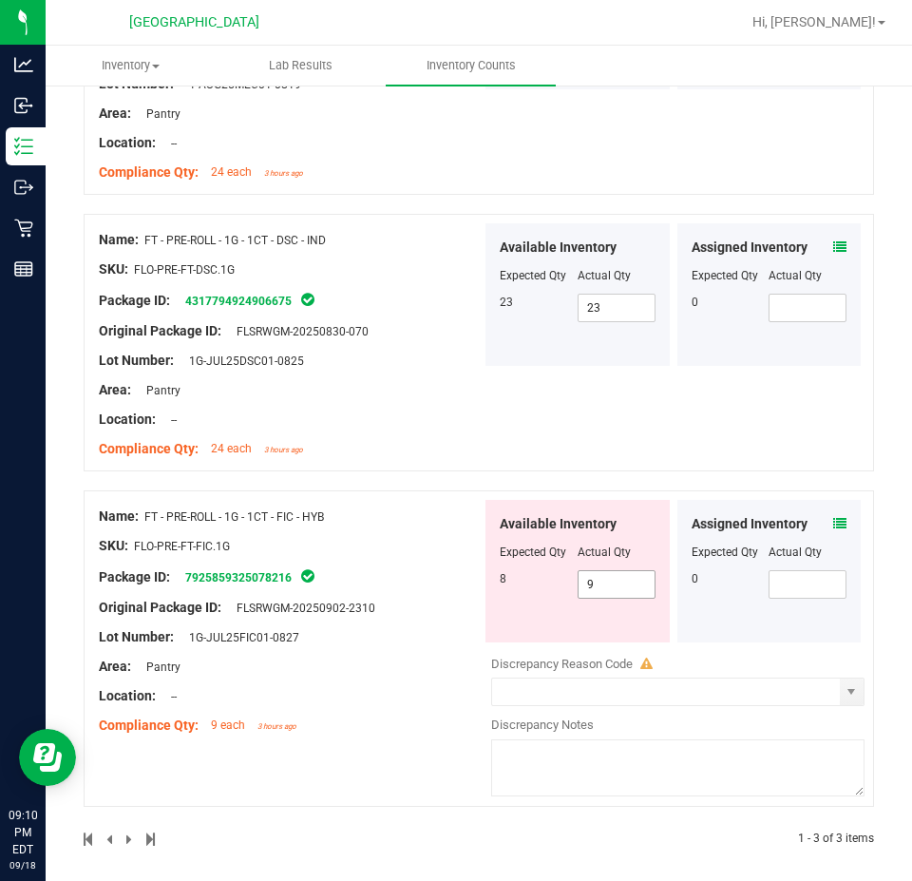
click at [592, 580] on span "9 9" at bounding box center [617, 584] width 78 height 29
click at [593, 578] on input "9" at bounding box center [617, 584] width 76 height 27
click at [594, 579] on input "9" at bounding box center [617, 584] width 76 height 27
click at [594, 580] on input "9" at bounding box center [617, 584] width 76 height 27
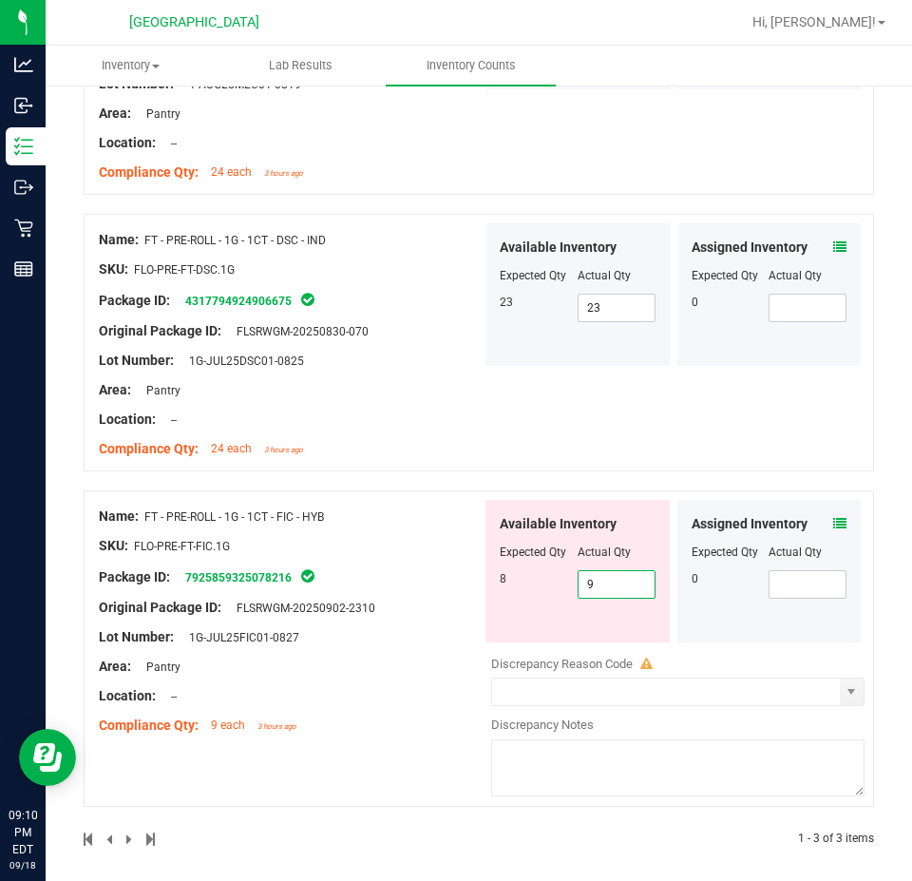
type input "8"
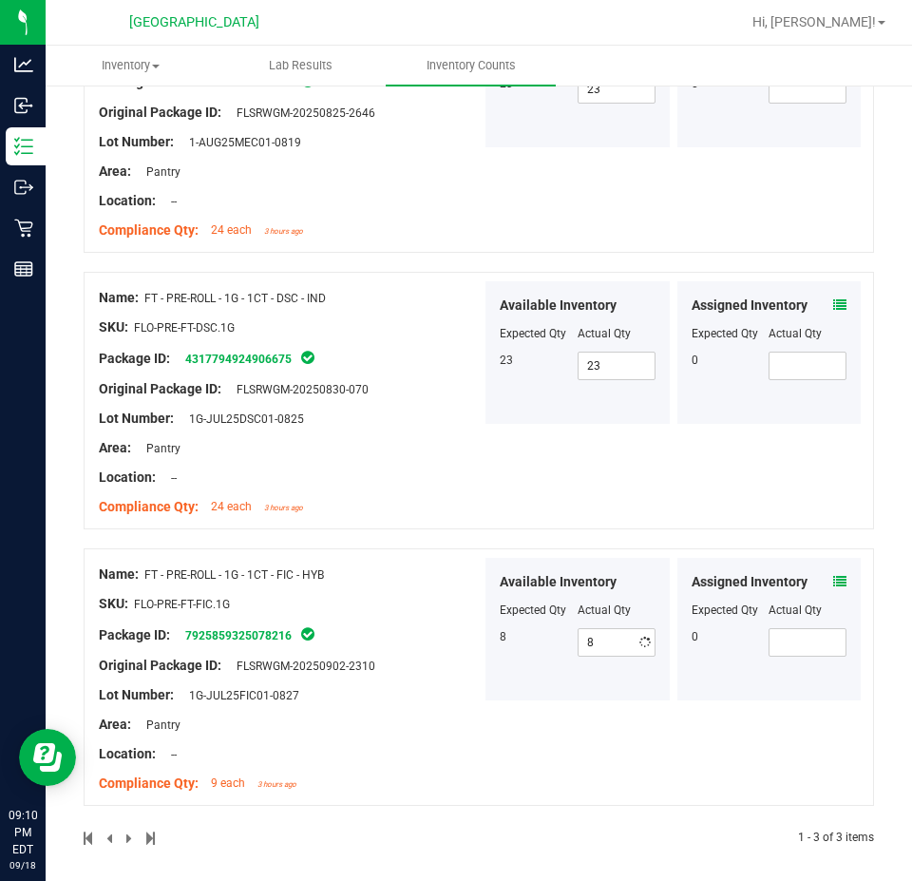
drag, startPoint x: 432, startPoint y: 623, endPoint x: 575, endPoint y: 586, distance: 147.3
click at [441, 621] on div "Name: FT - PRE-ROLL - 1G - 1CT - FIC - HYB SKU: FLO-PRE-FT-FIC.1G Package ID: 7…" at bounding box center [290, 679] width 383 height 242
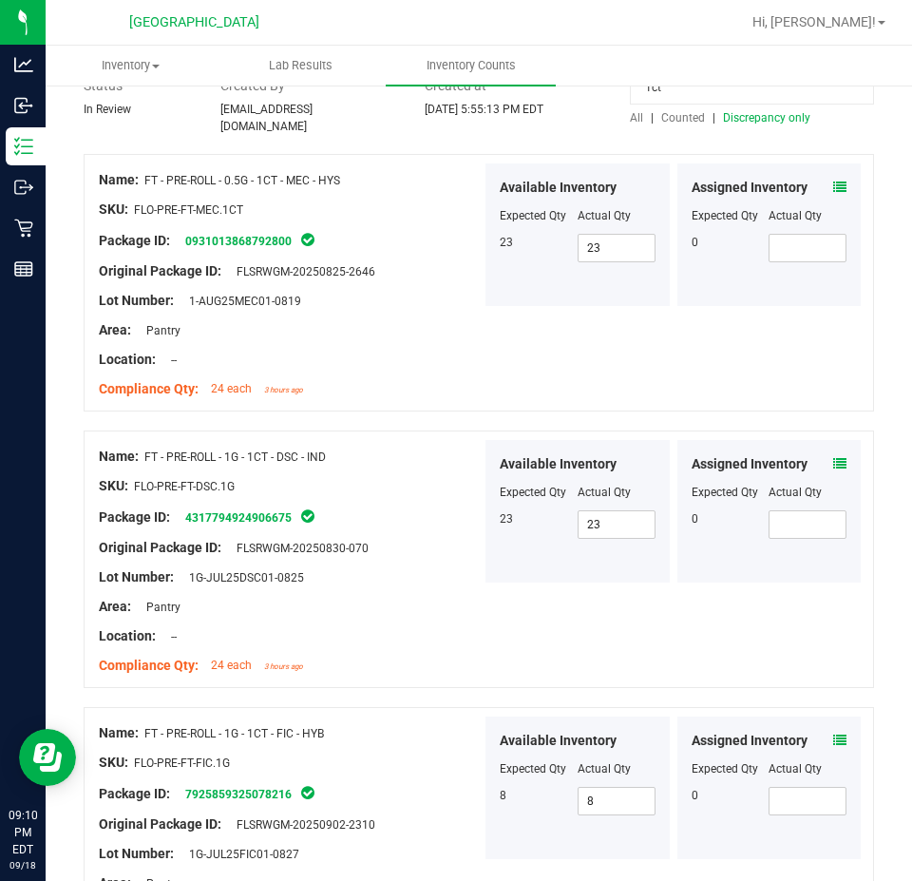
scroll to position [0, 0]
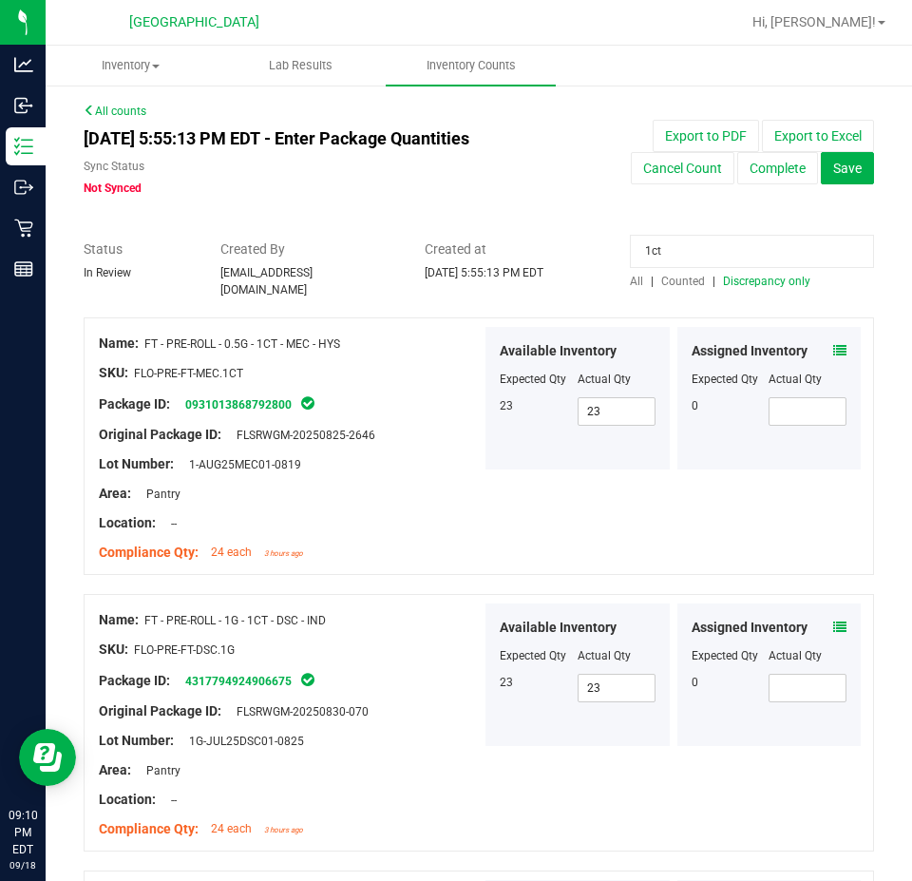
click at [765, 280] on span "Discrepancy only" at bounding box center [766, 281] width 87 height 13
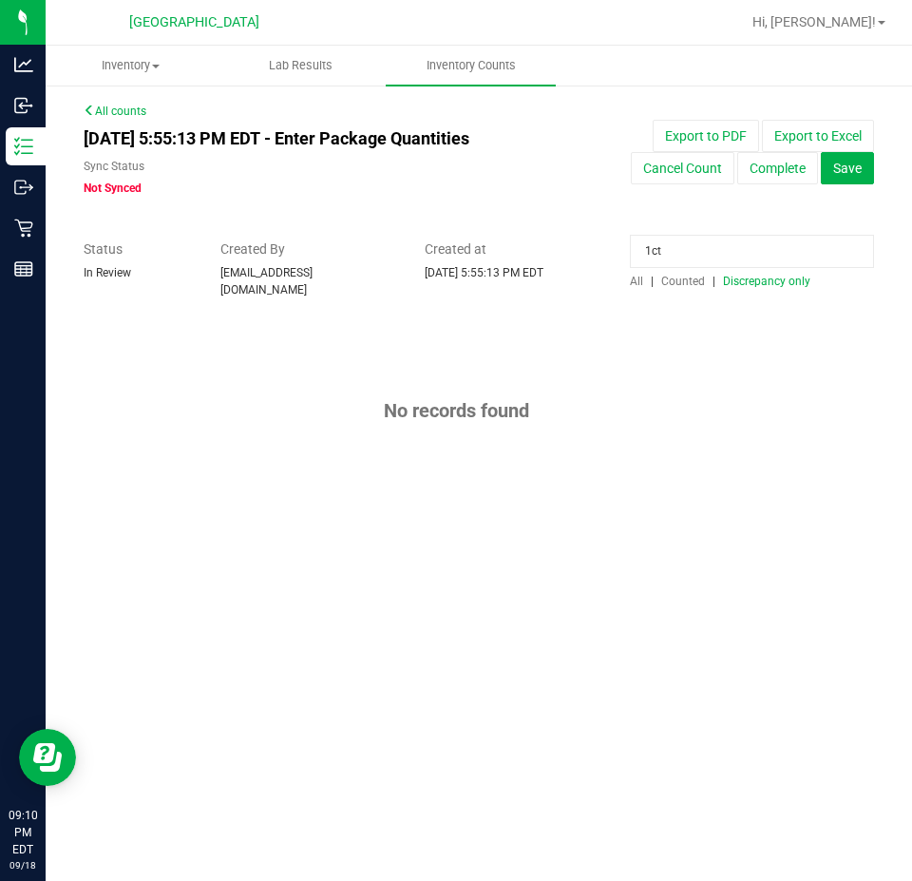
click at [670, 261] on input "1ct" at bounding box center [752, 251] width 244 height 33
type input "fic"
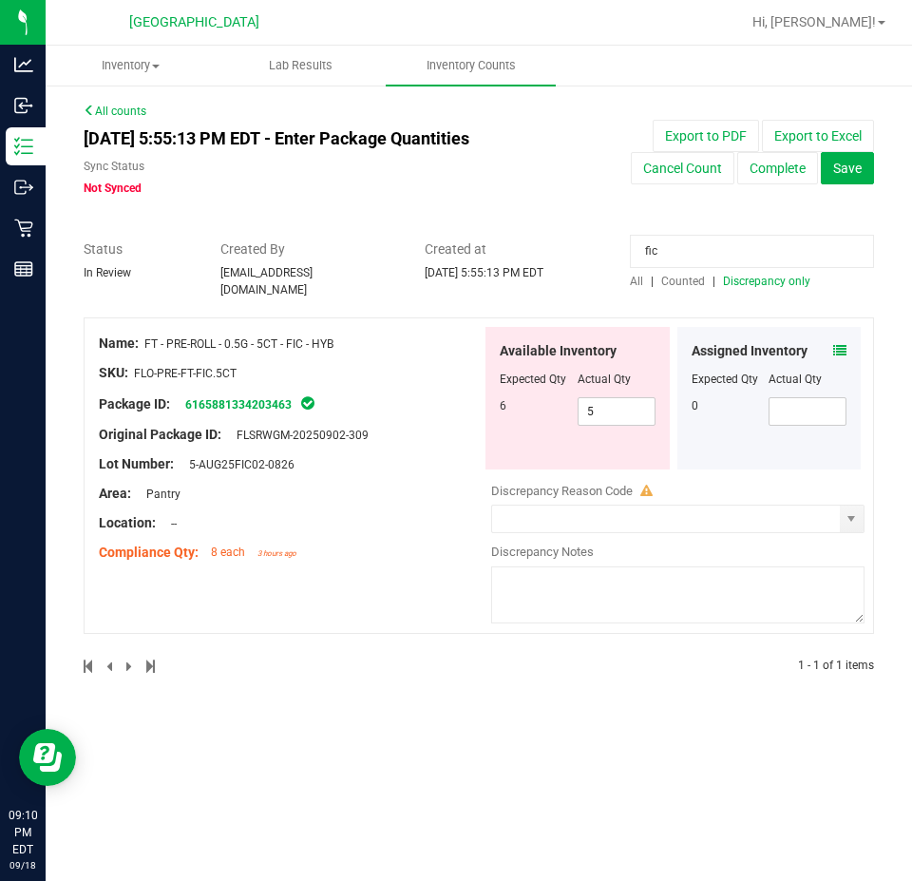
click at [638, 279] on span "All" at bounding box center [636, 281] width 13 height 13
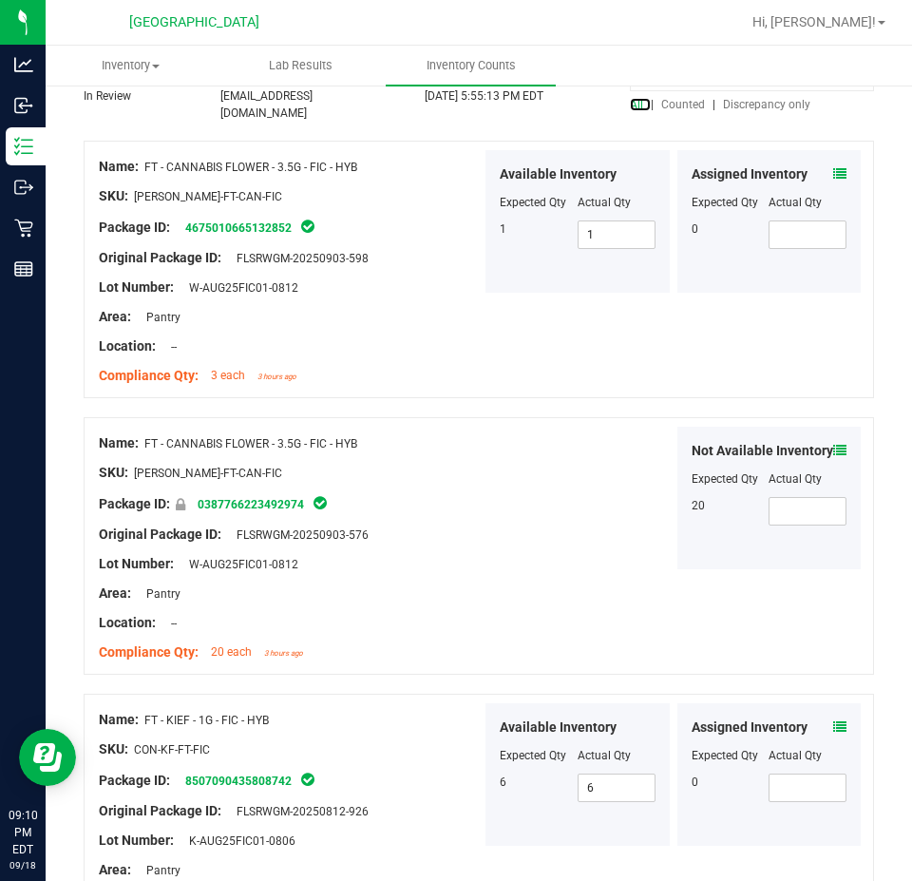
scroll to position [190, 0]
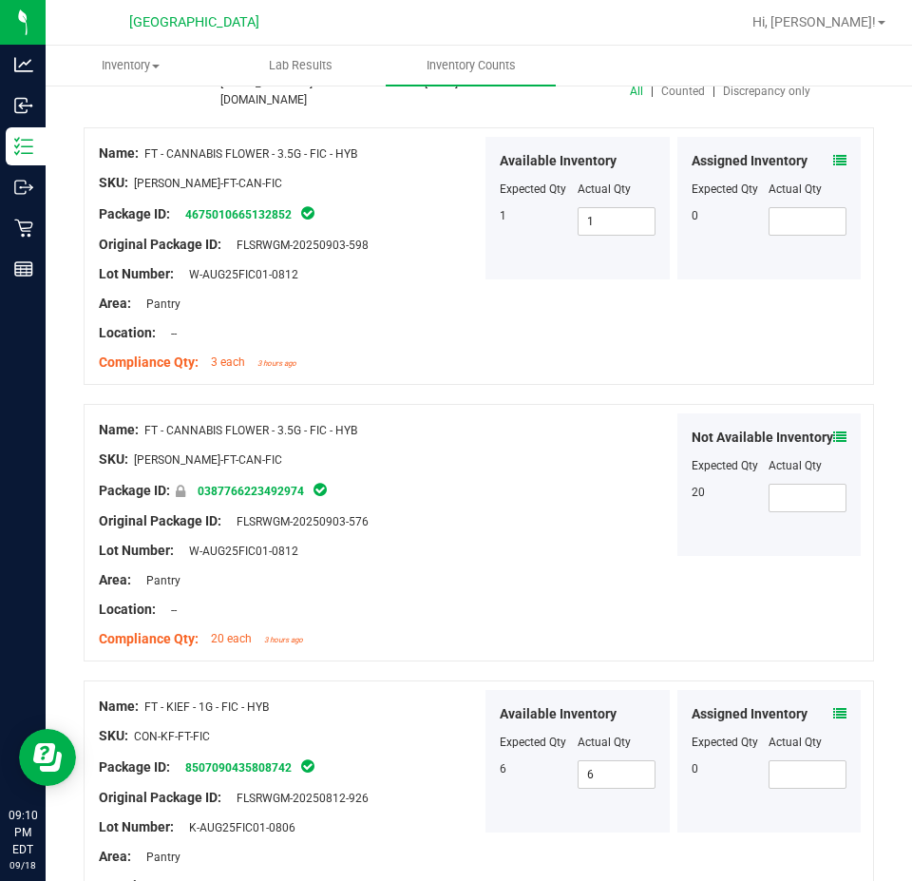
click at [833, 433] on icon at bounding box center [839, 436] width 13 height 13
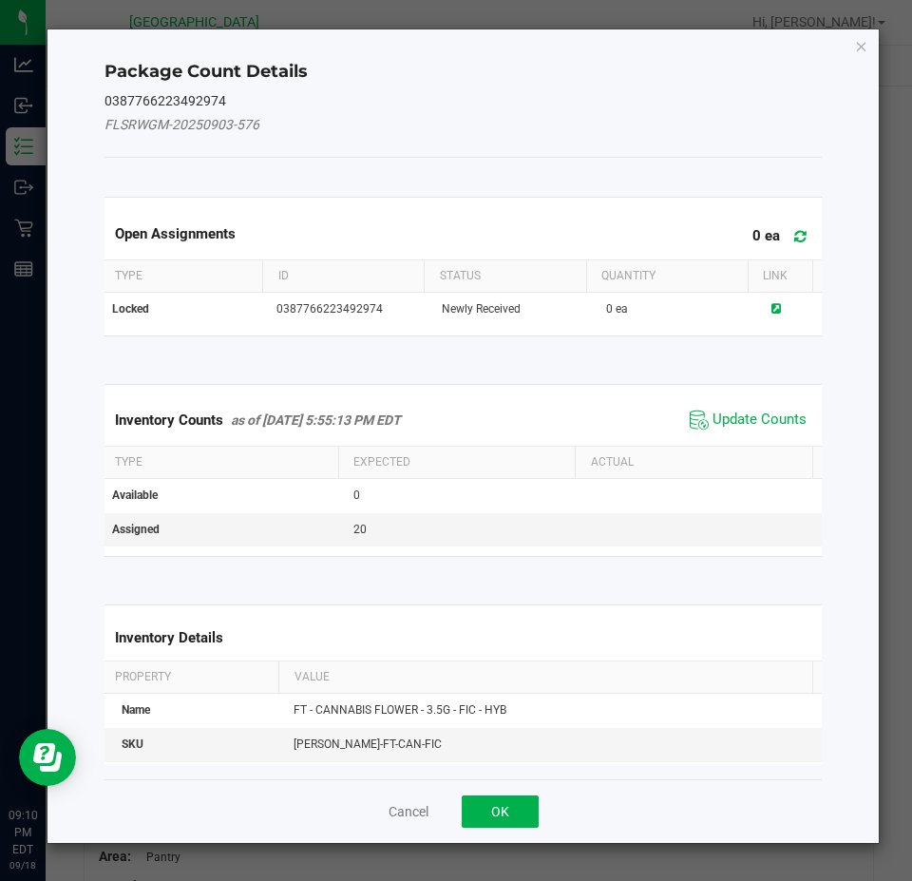
click at [764, 406] on span "Update Counts" at bounding box center [748, 420] width 126 height 29
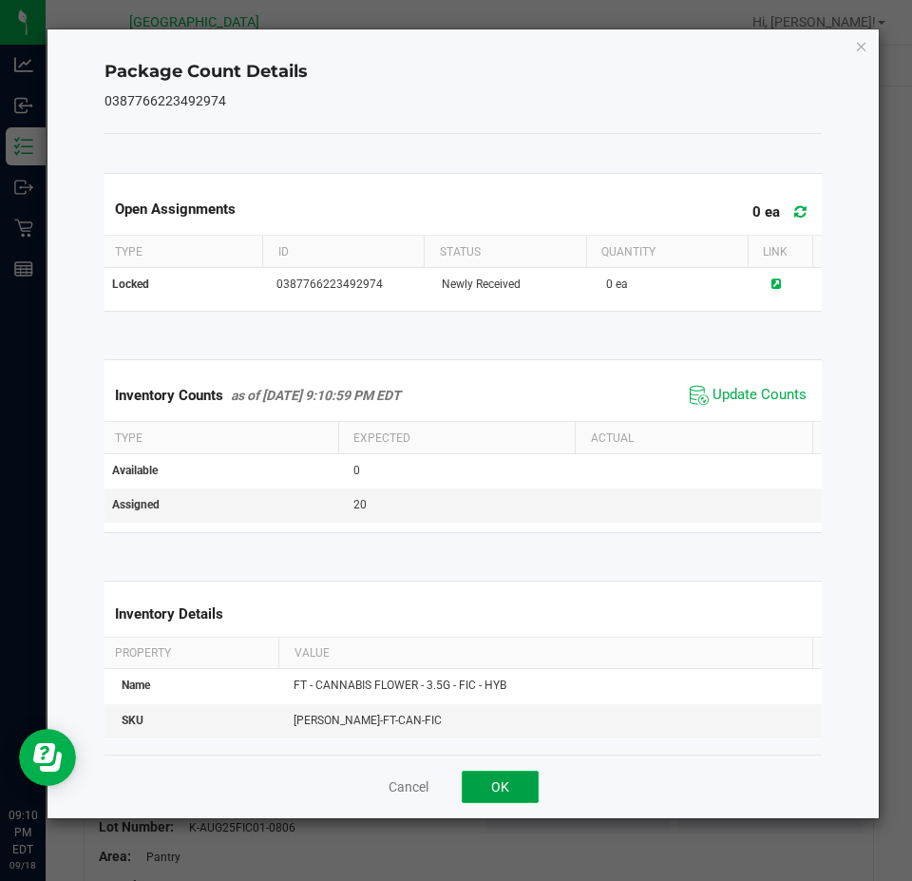
click at [502, 786] on button "OK" at bounding box center [500, 787] width 77 height 32
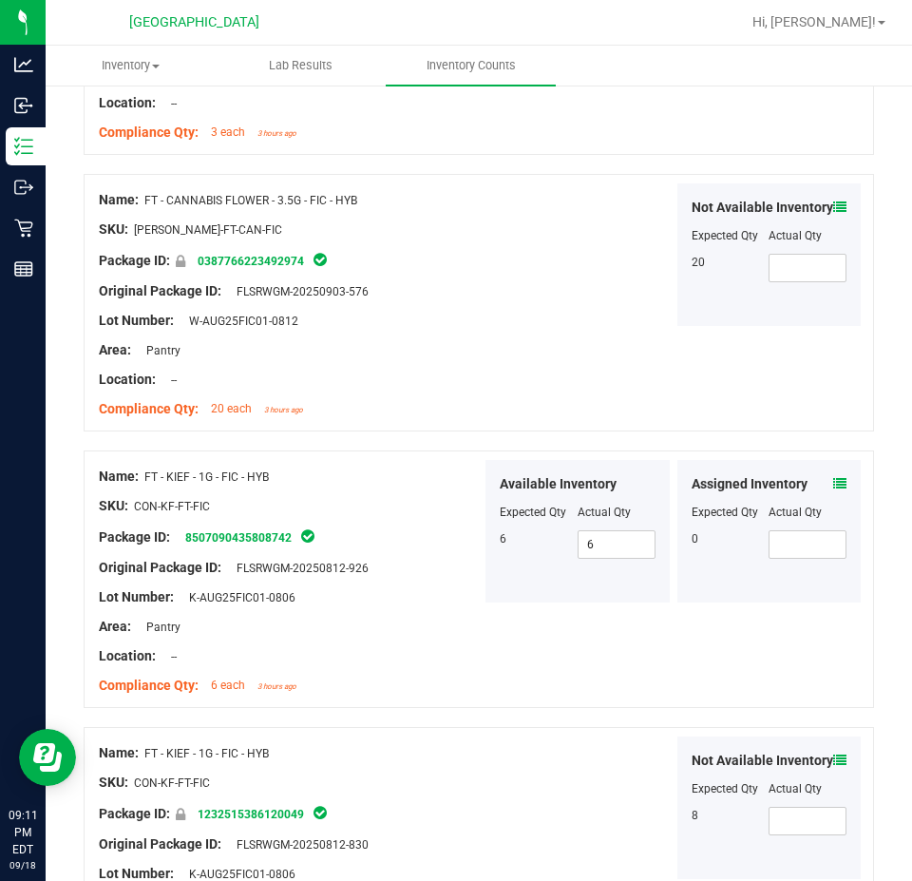
scroll to position [475, 0]
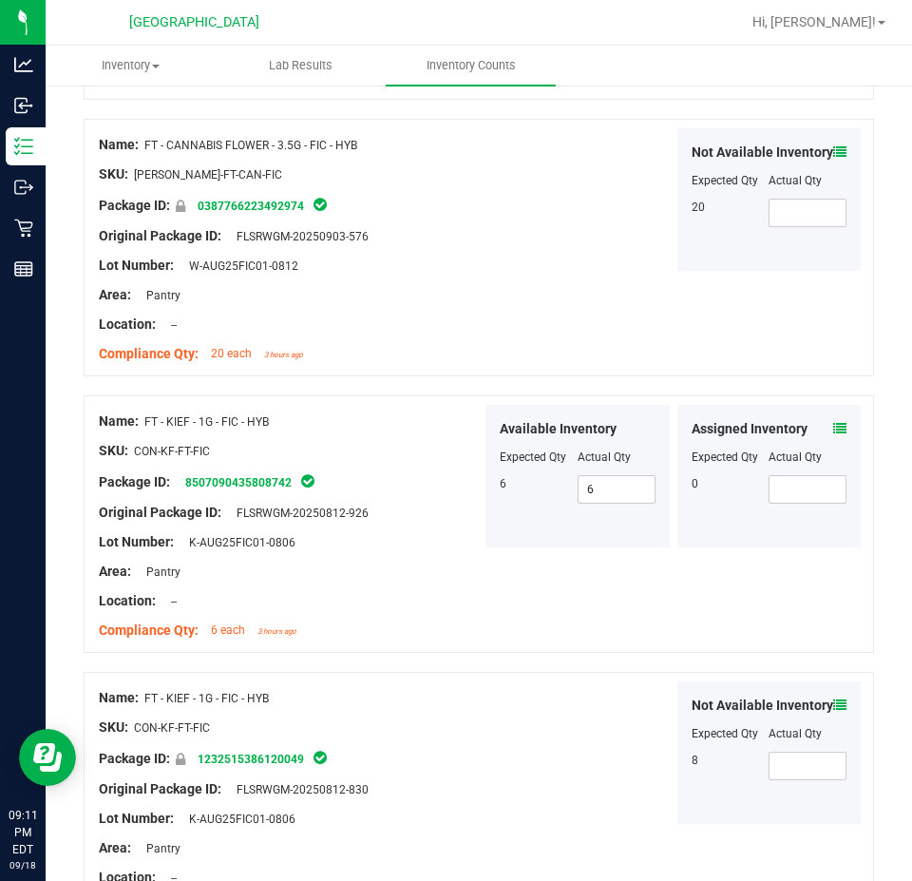
click at [833, 422] on icon at bounding box center [839, 428] width 13 height 13
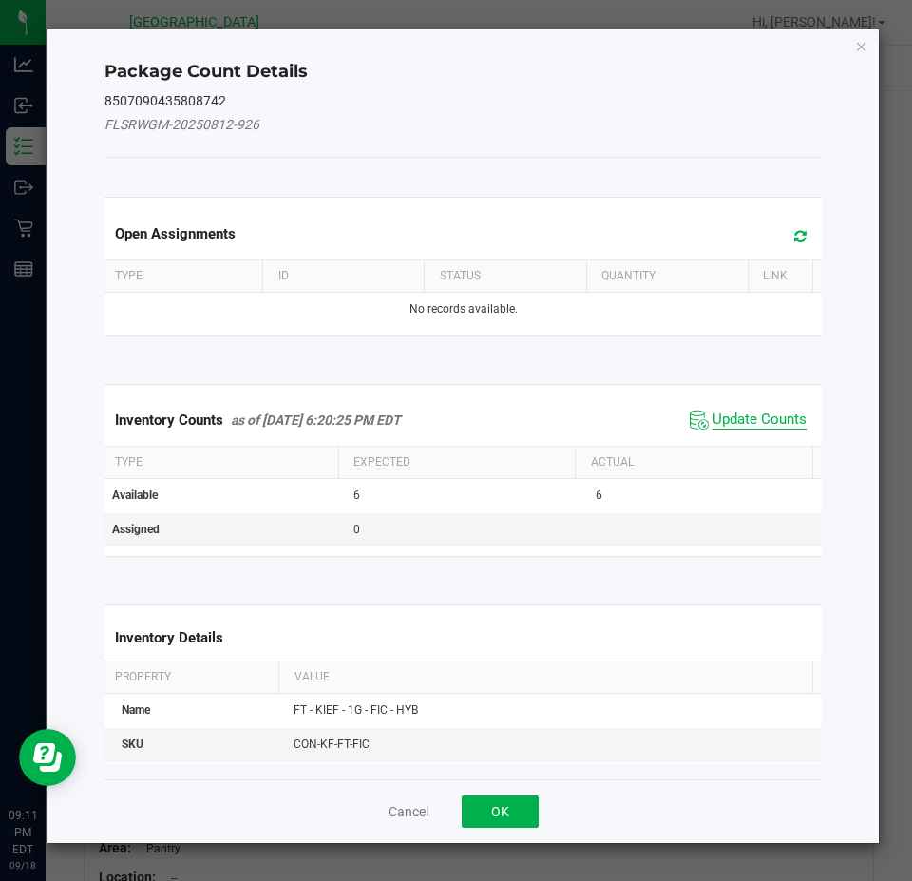
click at [728, 411] on span "Update Counts" at bounding box center [760, 420] width 94 height 19
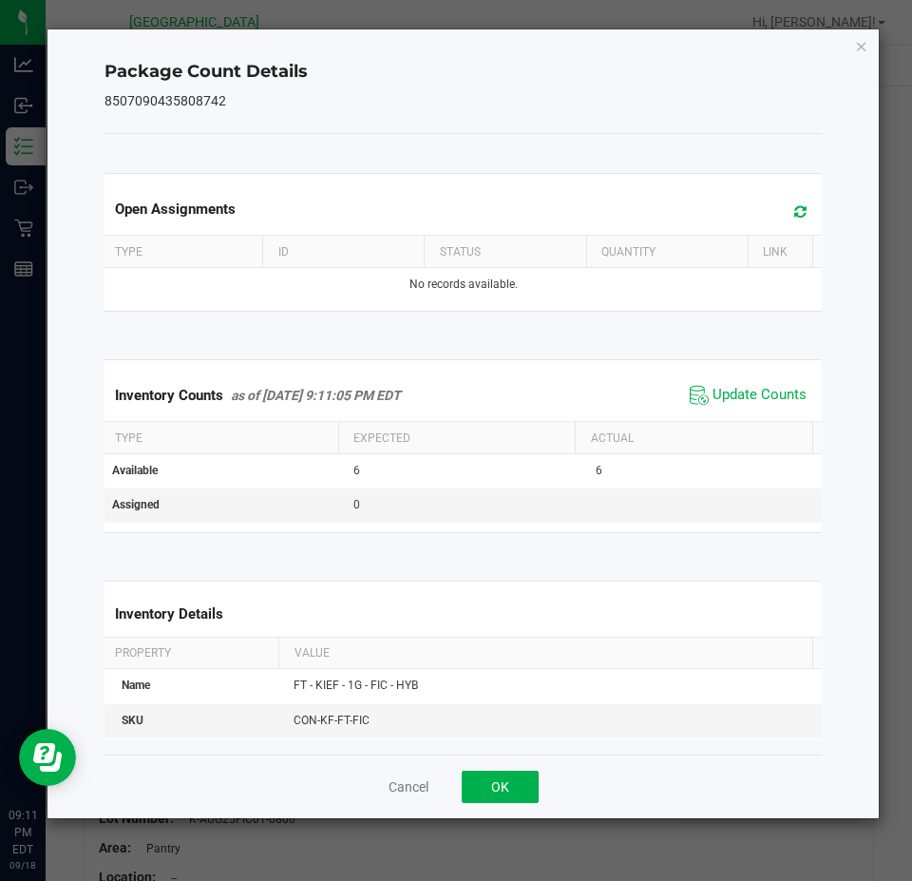
click at [515, 770] on div "Cancel OK" at bounding box center [464, 787] width 718 height 64
click at [515, 778] on button "OK" at bounding box center [500, 787] width 77 height 32
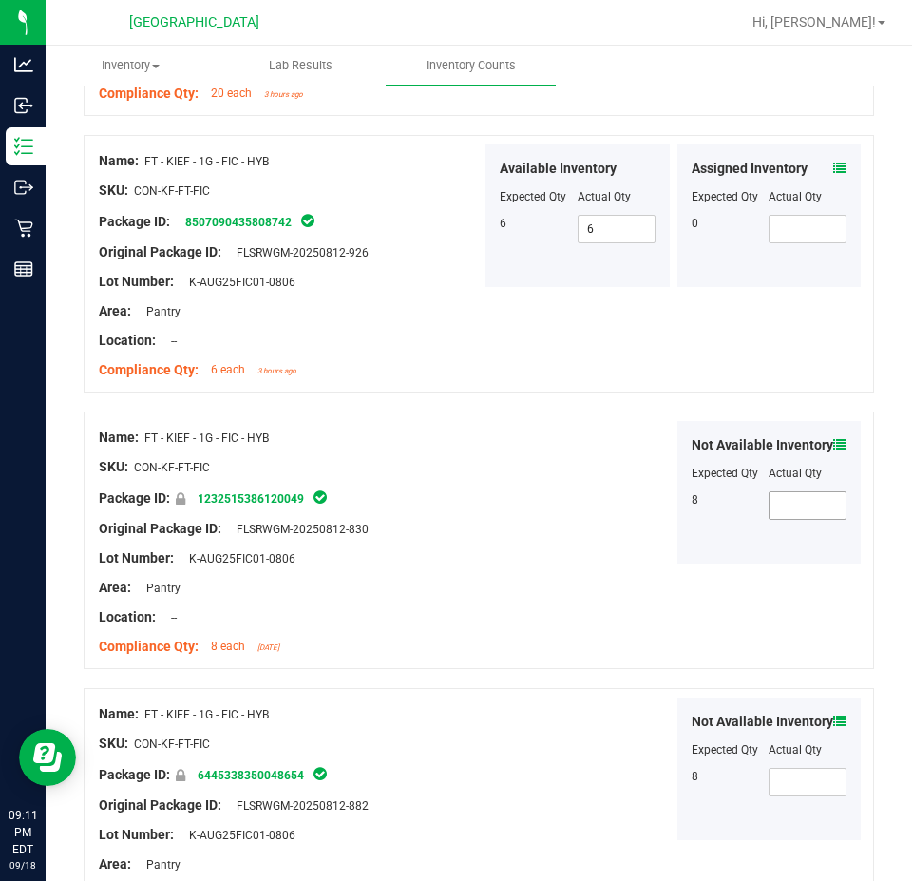
scroll to position [760, 0]
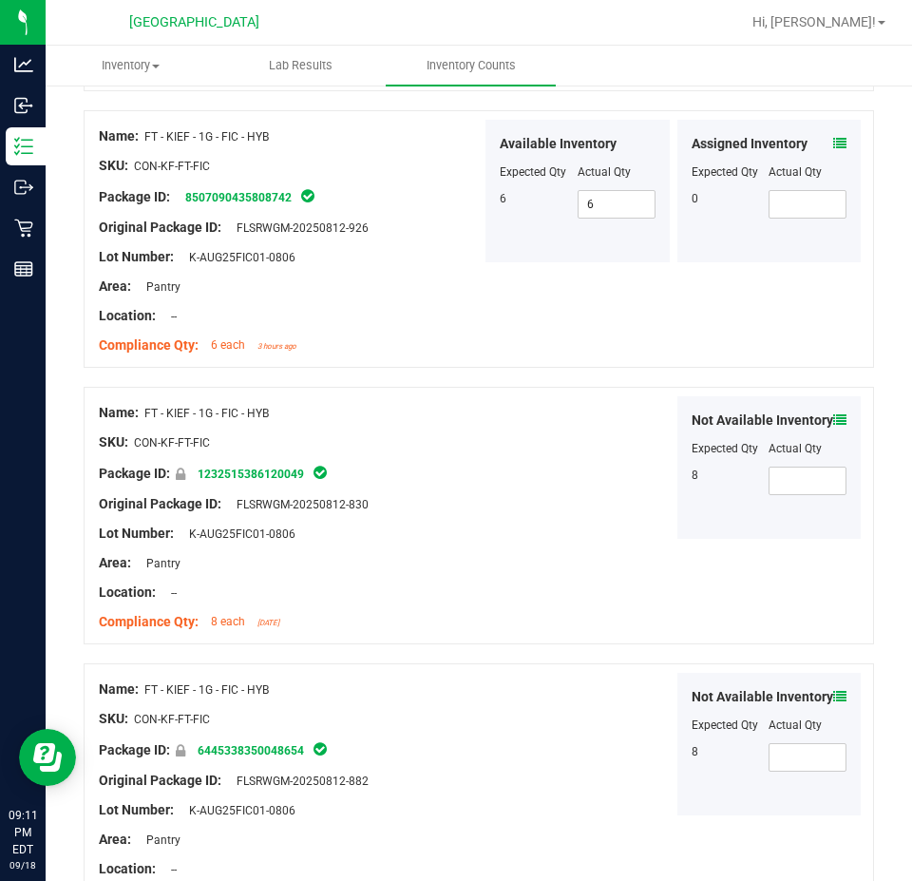
click at [833, 417] on icon at bounding box center [839, 419] width 13 height 13
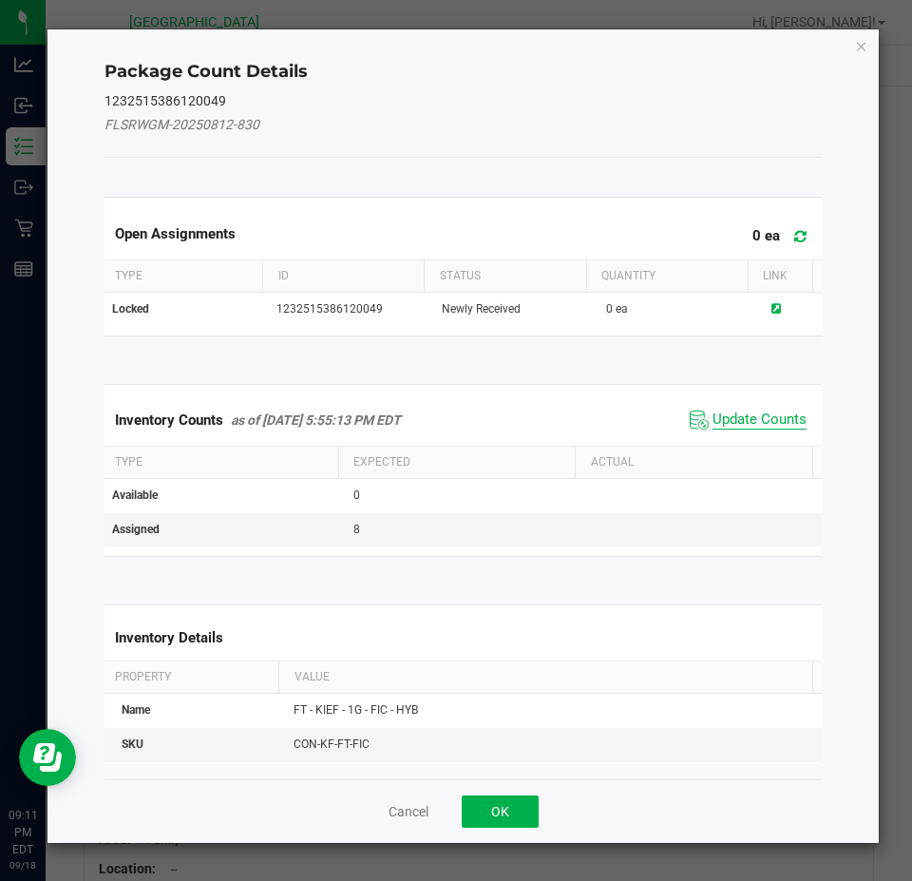
click at [716, 422] on span "Update Counts" at bounding box center [760, 420] width 94 height 19
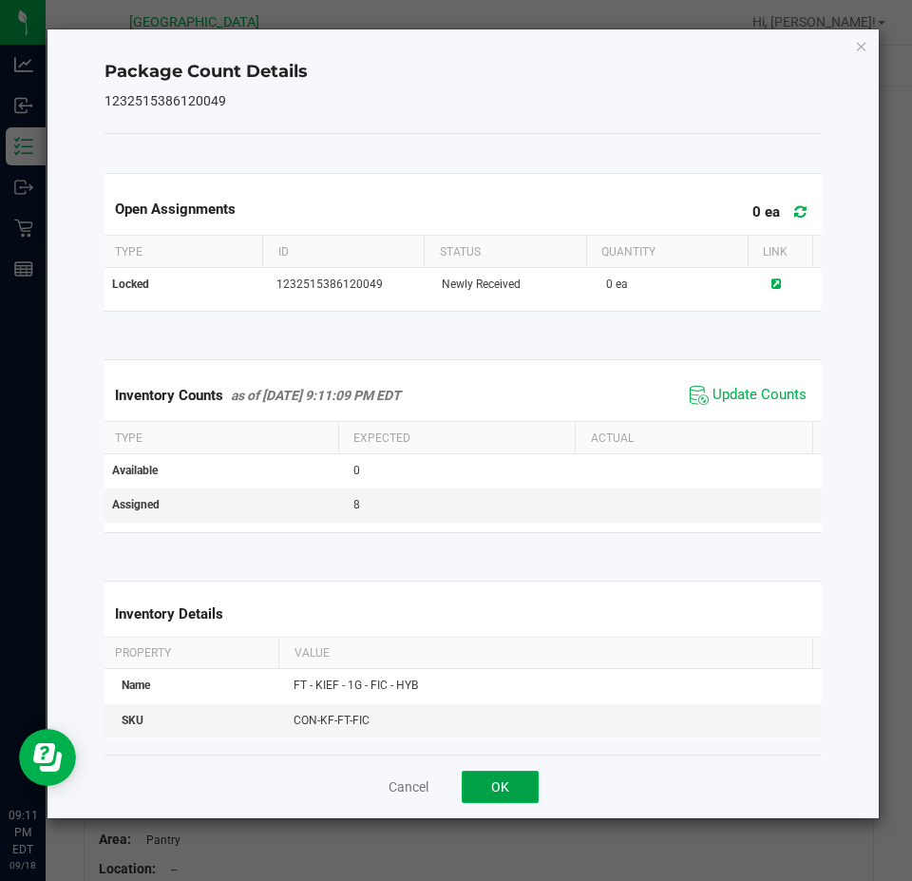
click at [514, 778] on button "OK" at bounding box center [500, 787] width 77 height 32
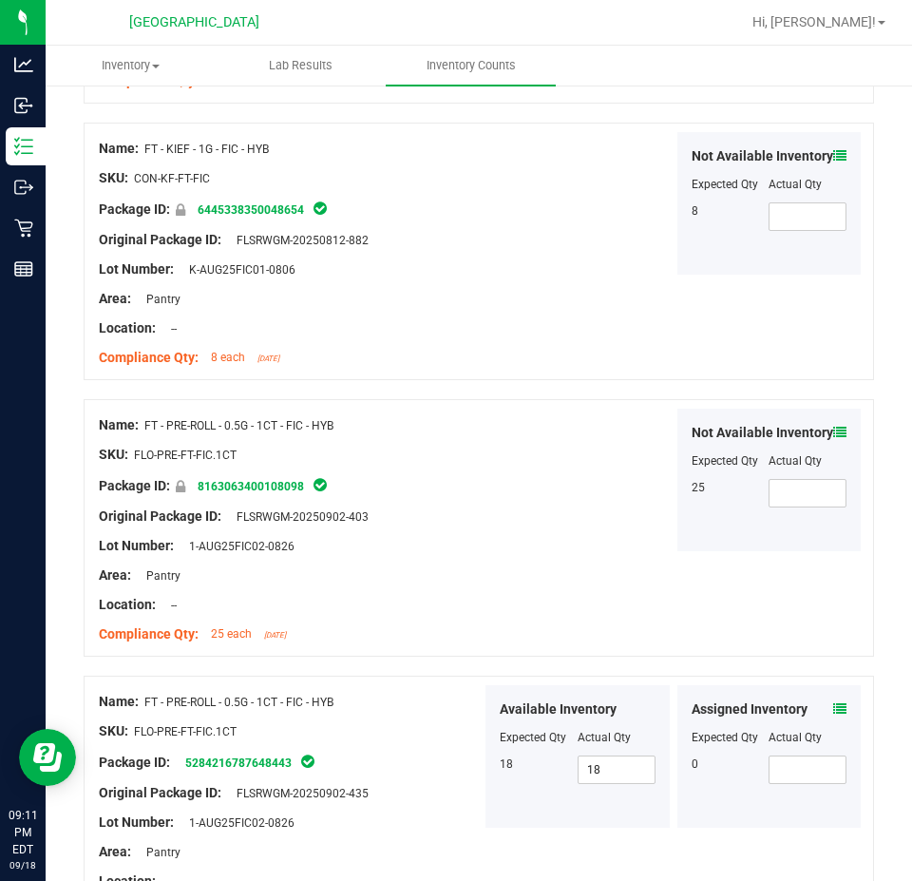
scroll to position [1330, 0]
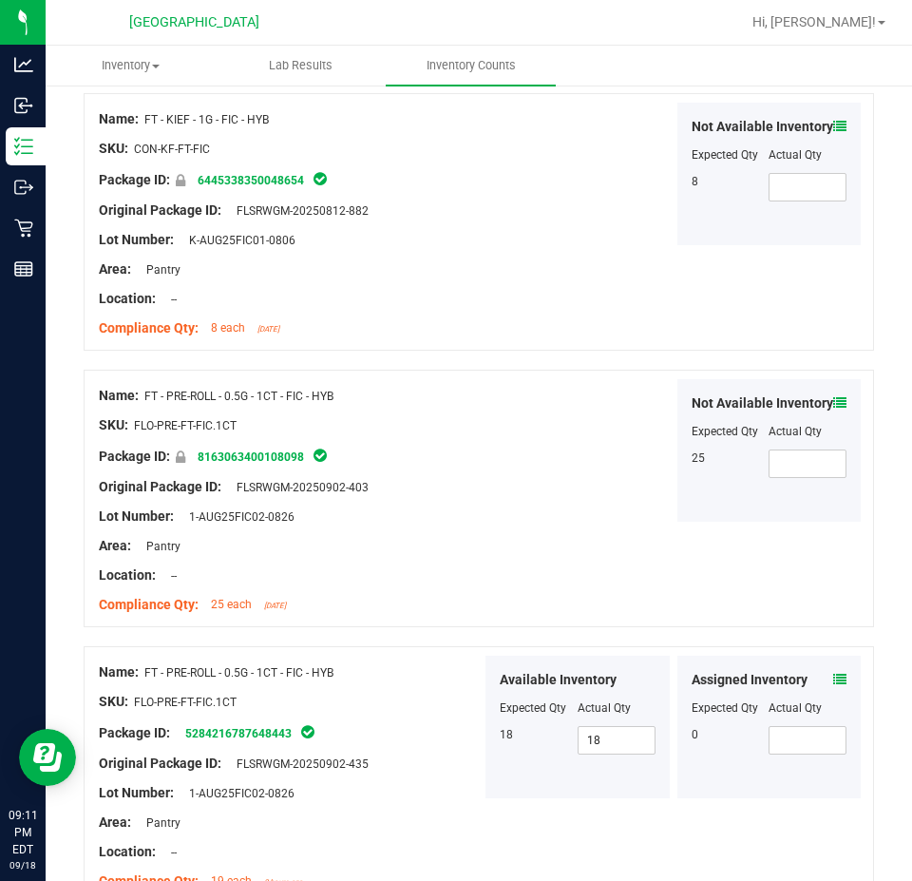
drag, startPoint x: 821, startPoint y: 415, endPoint x: 824, endPoint y: 406, distance: 9.9
click at [822, 413] on div "Not Available Inventory" at bounding box center [770, 403] width 156 height 20
click at [833, 406] on icon at bounding box center [839, 402] width 13 height 13
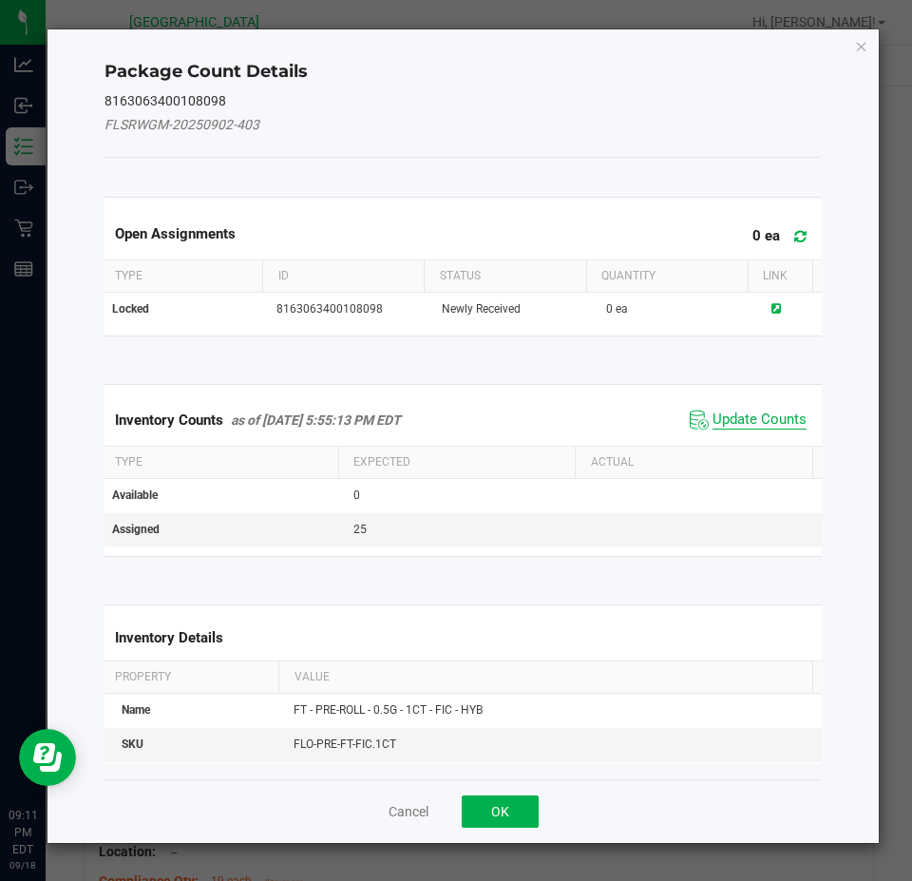
click at [774, 423] on span "Update Counts" at bounding box center [760, 420] width 94 height 19
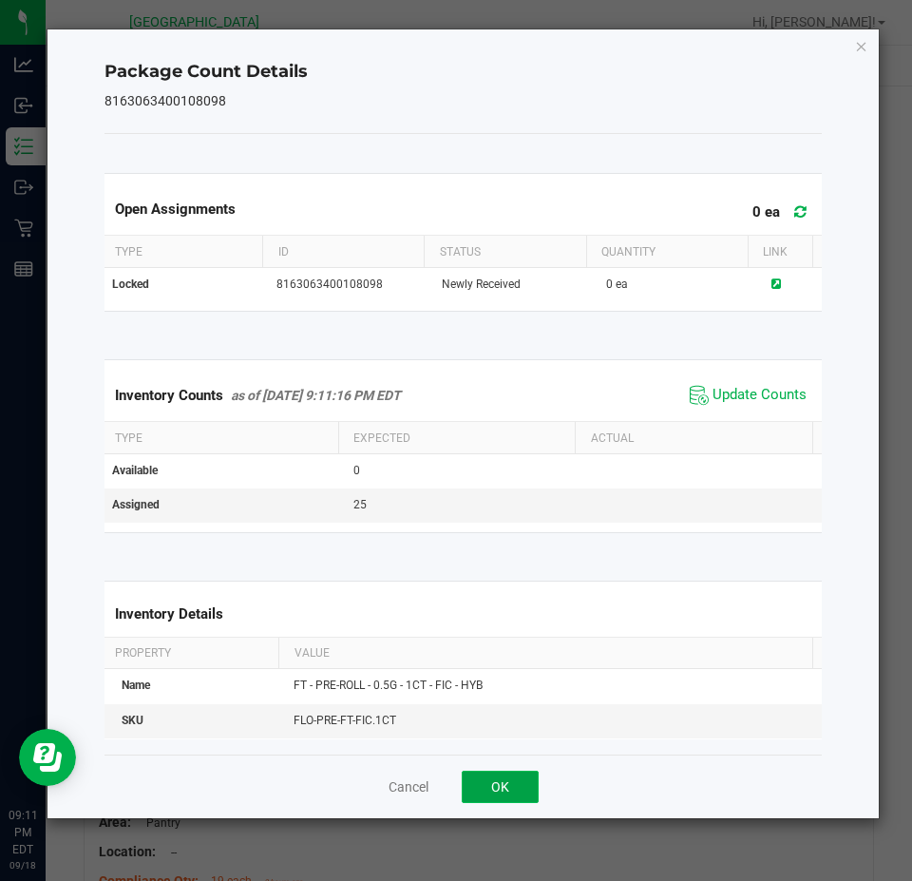
click at [505, 801] on button "OK" at bounding box center [500, 787] width 77 height 32
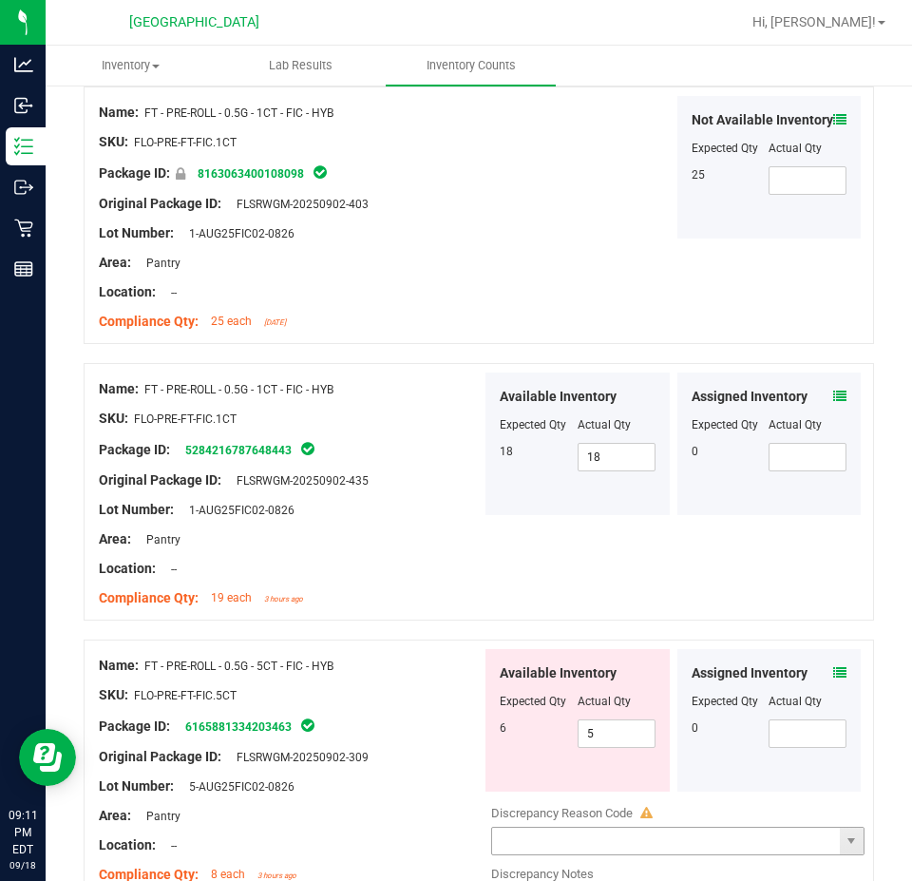
scroll to position [1805, 0]
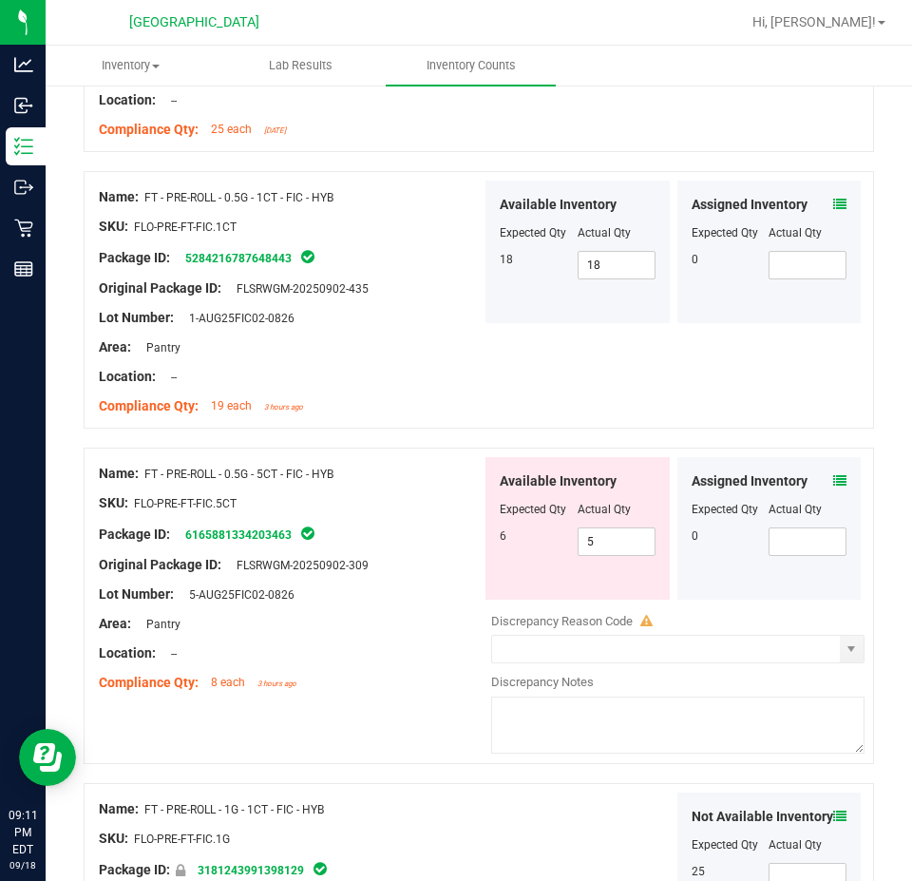
click at [833, 474] on icon at bounding box center [839, 480] width 13 height 13
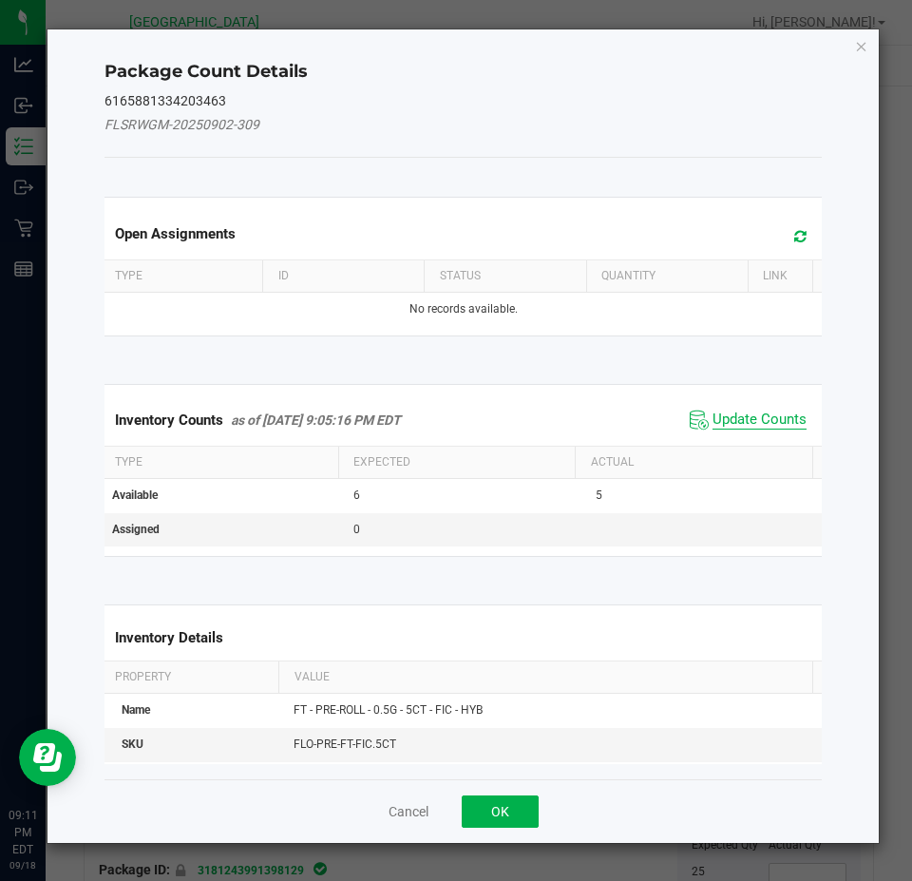
click at [729, 411] on span "Update Counts" at bounding box center [760, 420] width 94 height 19
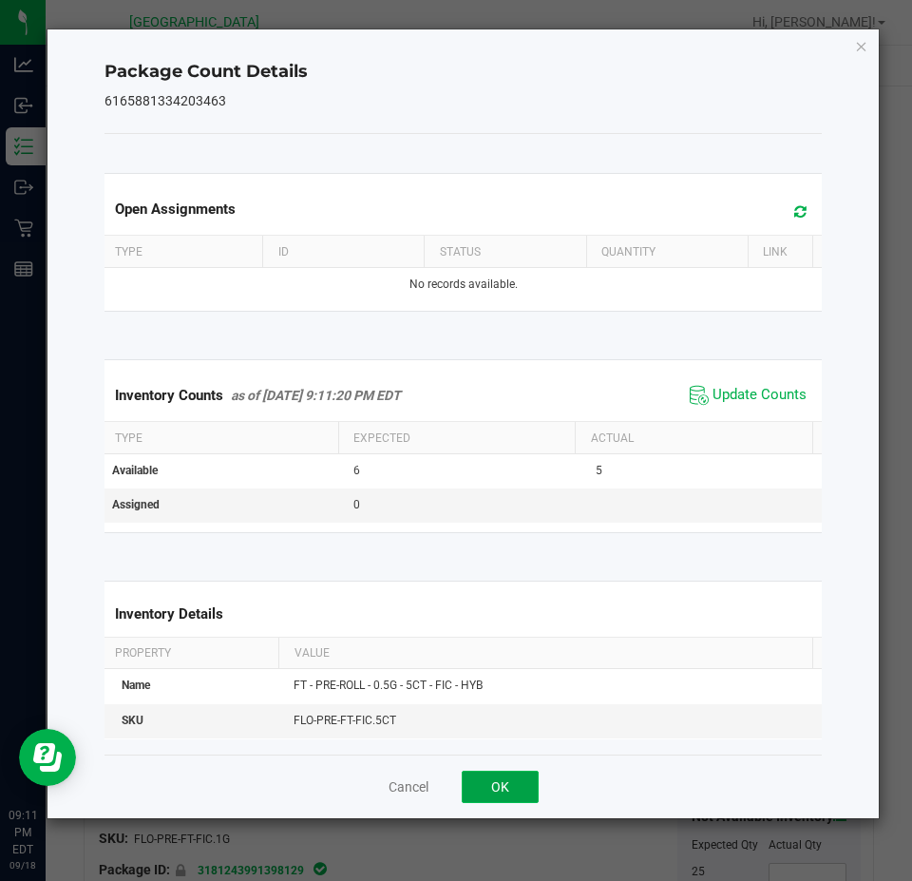
click at [501, 789] on button "OK" at bounding box center [500, 787] width 77 height 32
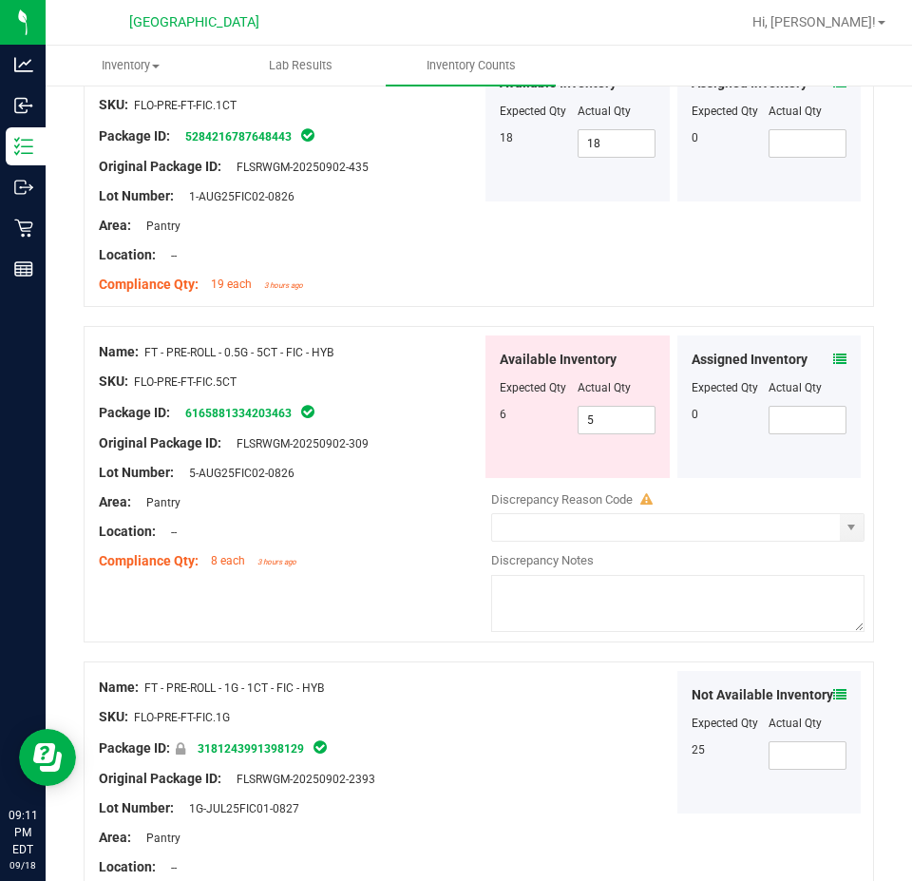
scroll to position [2091, 0]
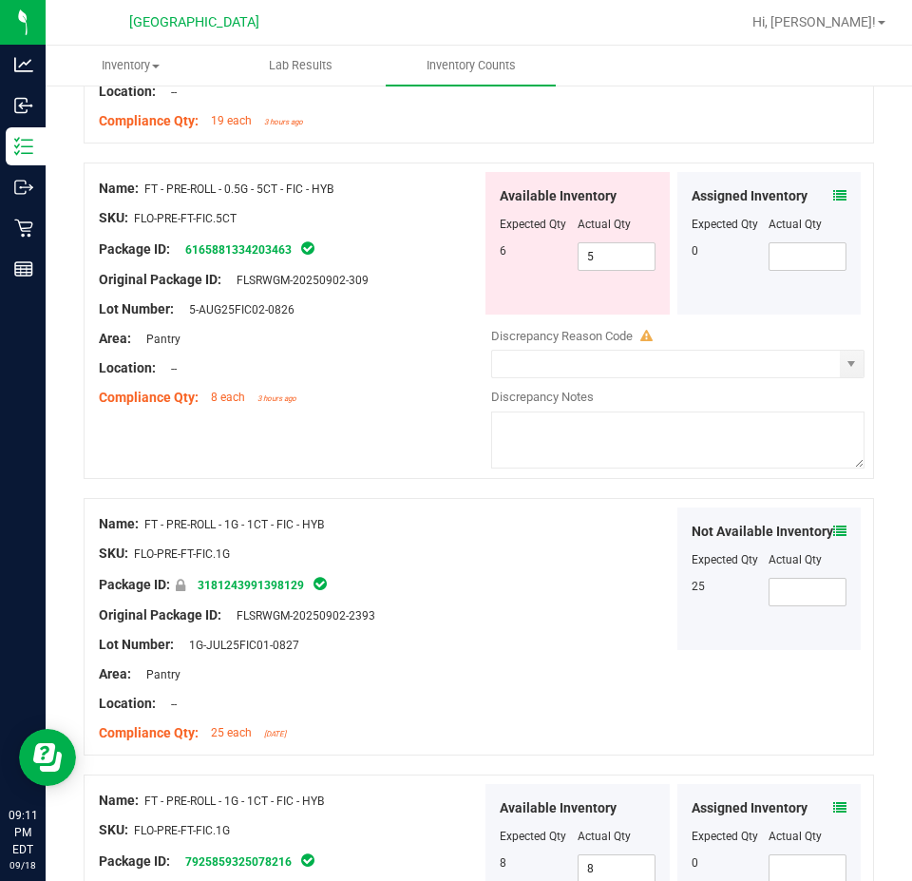
click at [833, 525] on span at bounding box center [839, 532] width 13 height 20
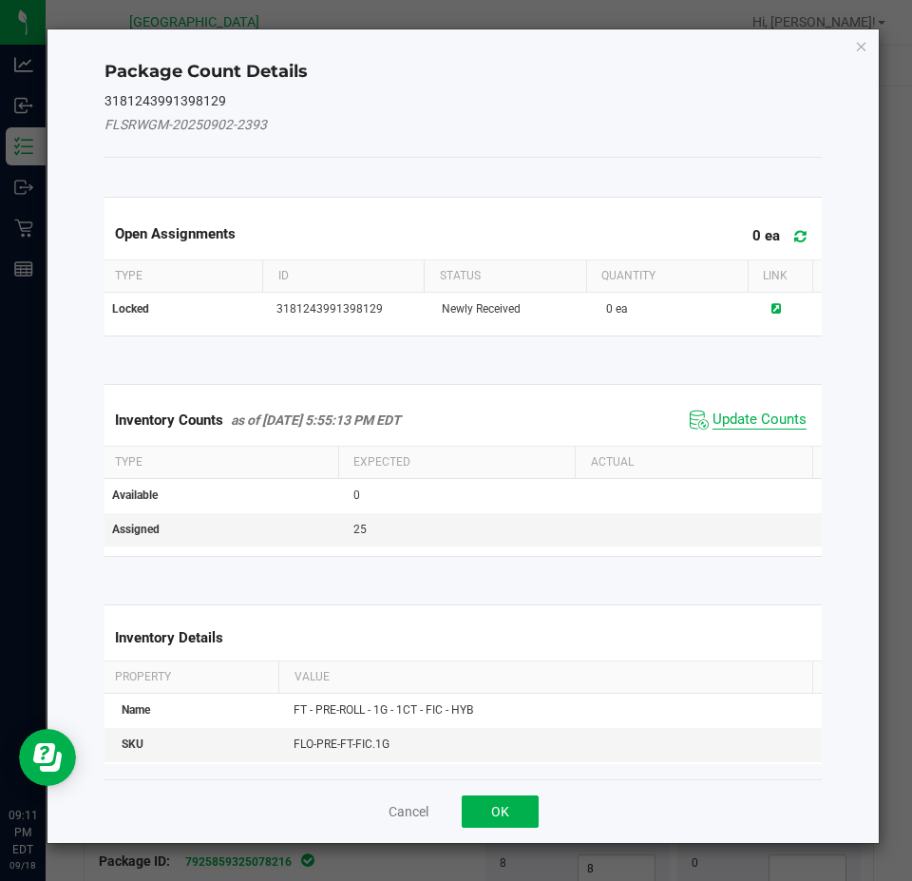
click at [766, 415] on span "Update Counts" at bounding box center [760, 420] width 94 height 19
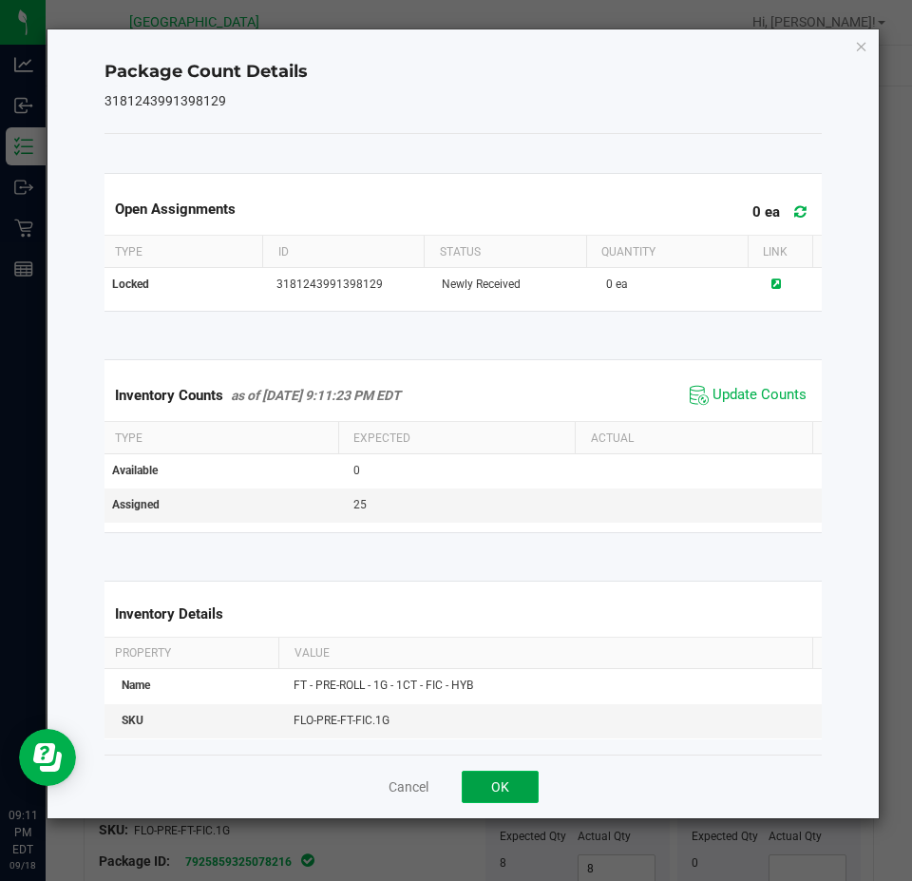
drag, startPoint x: 484, startPoint y: 785, endPoint x: 483, endPoint y: 775, distance: 9.5
click at [484, 784] on button "OK" at bounding box center [500, 787] width 77 height 32
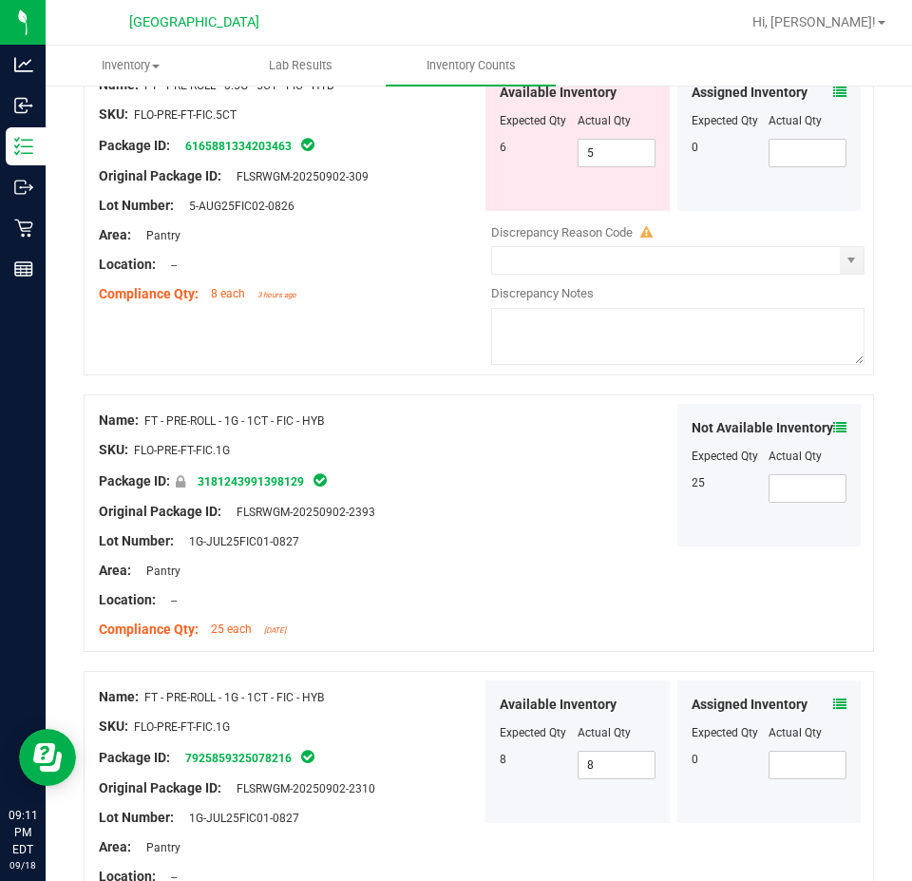
scroll to position [2376, 0]
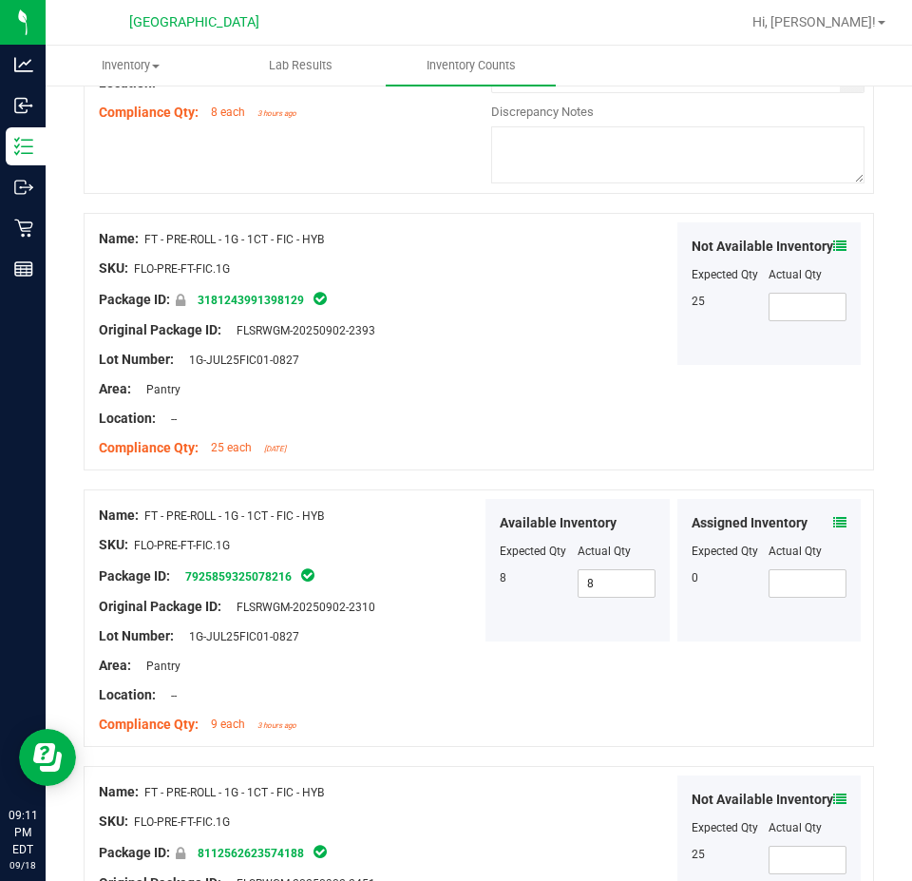
click at [833, 516] on icon at bounding box center [839, 522] width 13 height 13
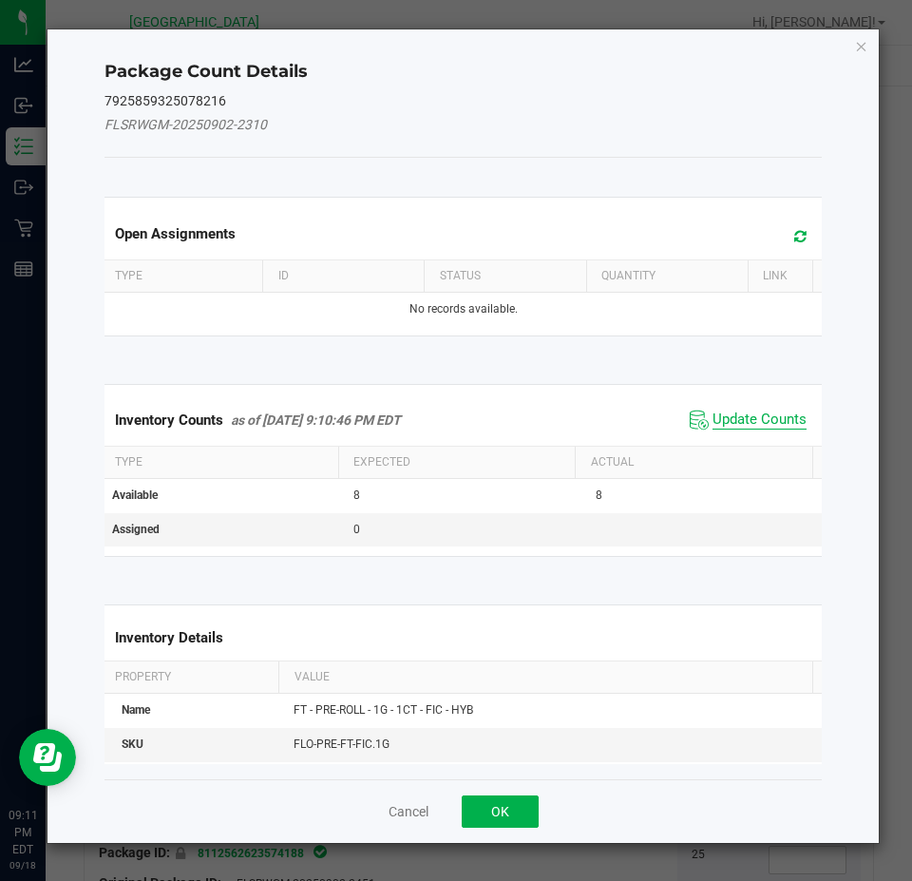
click at [748, 411] on span "Update Counts" at bounding box center [760, 420] width 94 height 19
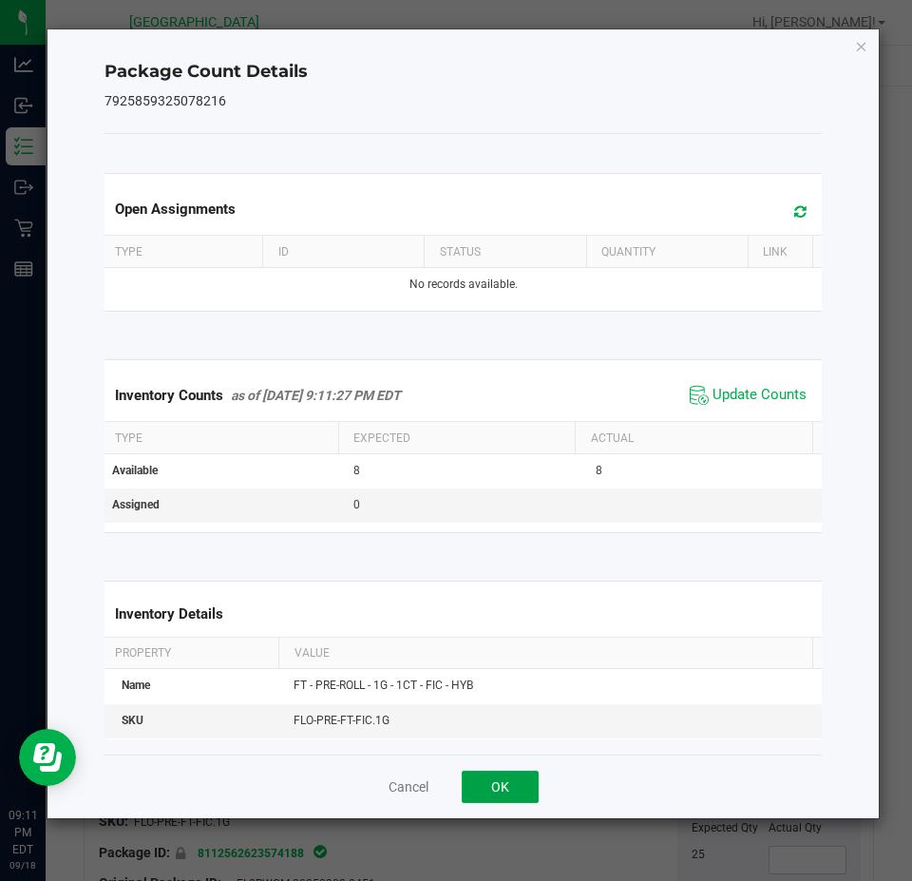
drag, startPoint x: 518, startPoint y: 782, endPoint x: 531, endPoint y: 770, distance: 18.2
click at [518, 780] on button "OK" at bounding box center [500, 787] width 77 height 32
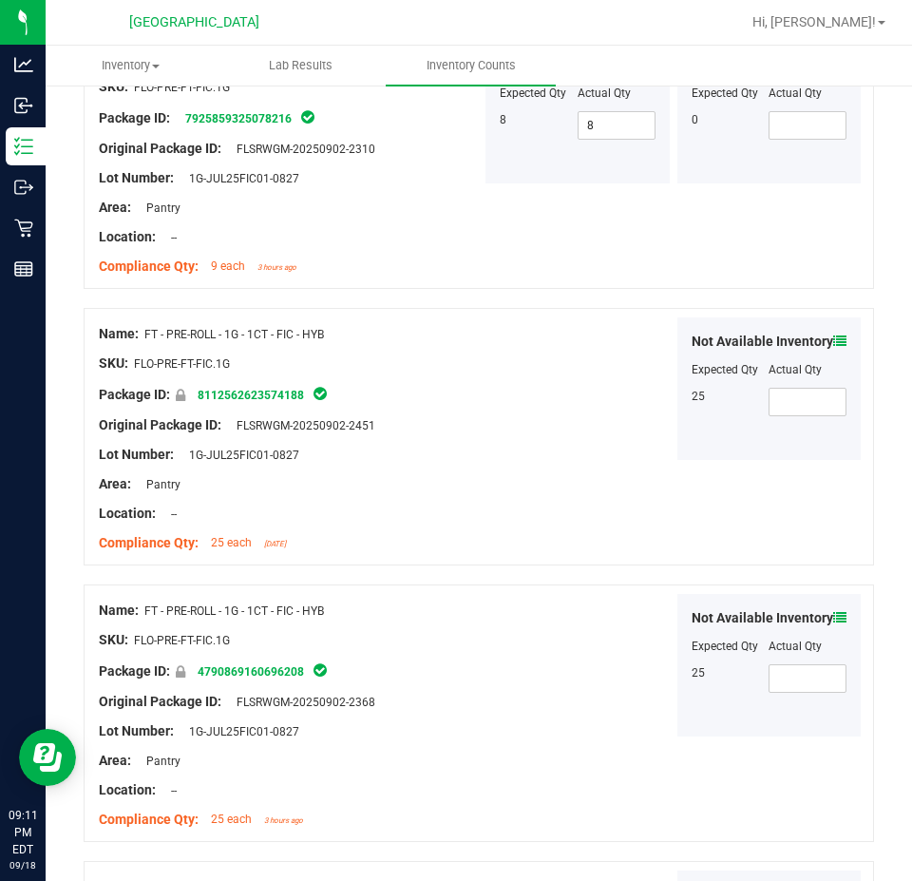
scroll to position [2851, 0]
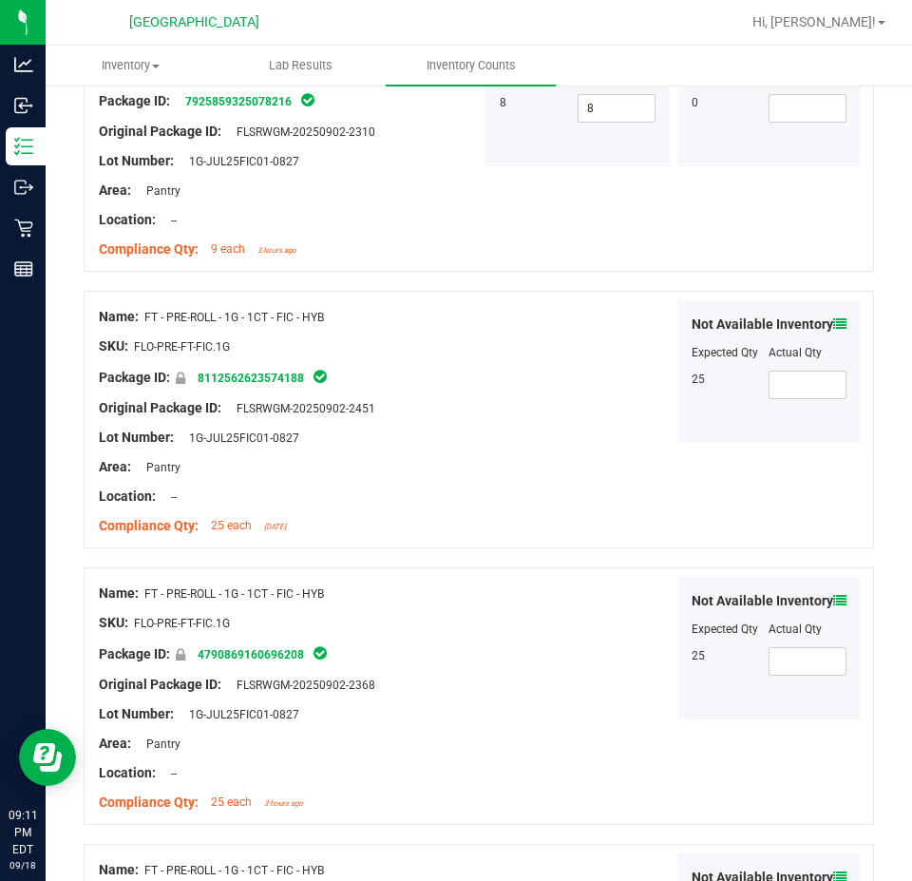
click at [833, 324] on icon at bounding box center [839, 323] width 13 height 13
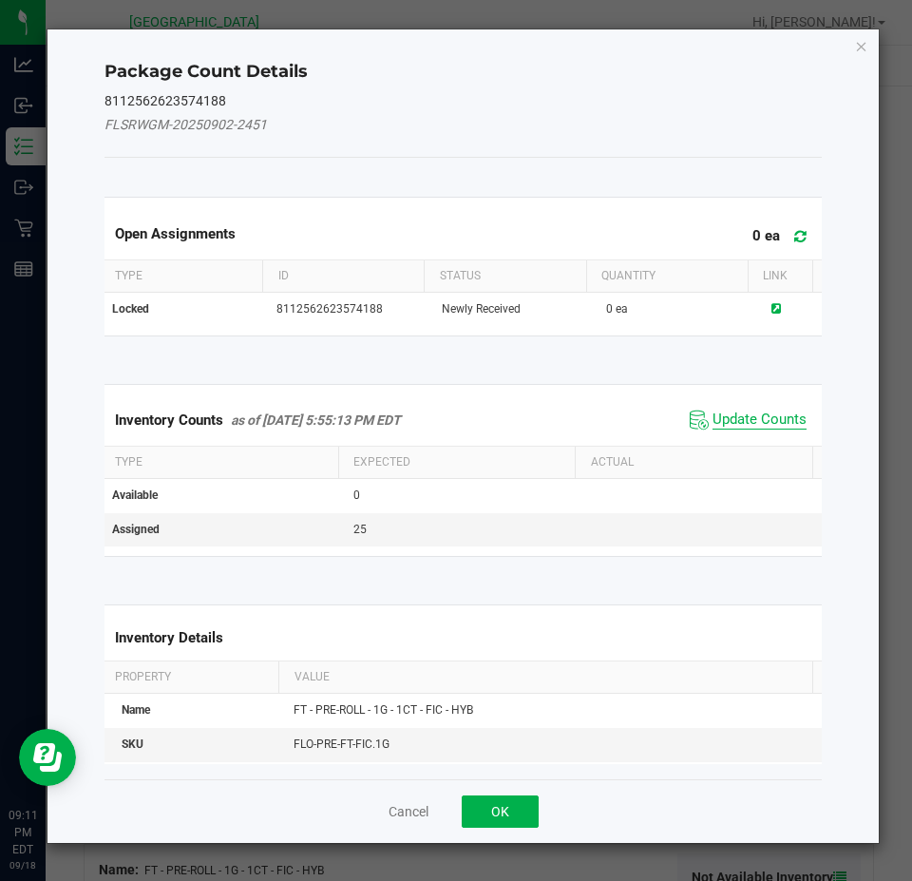
click at [713, 421] on span "Update Counts" at bounding box center [760, 420] width 94 height 19
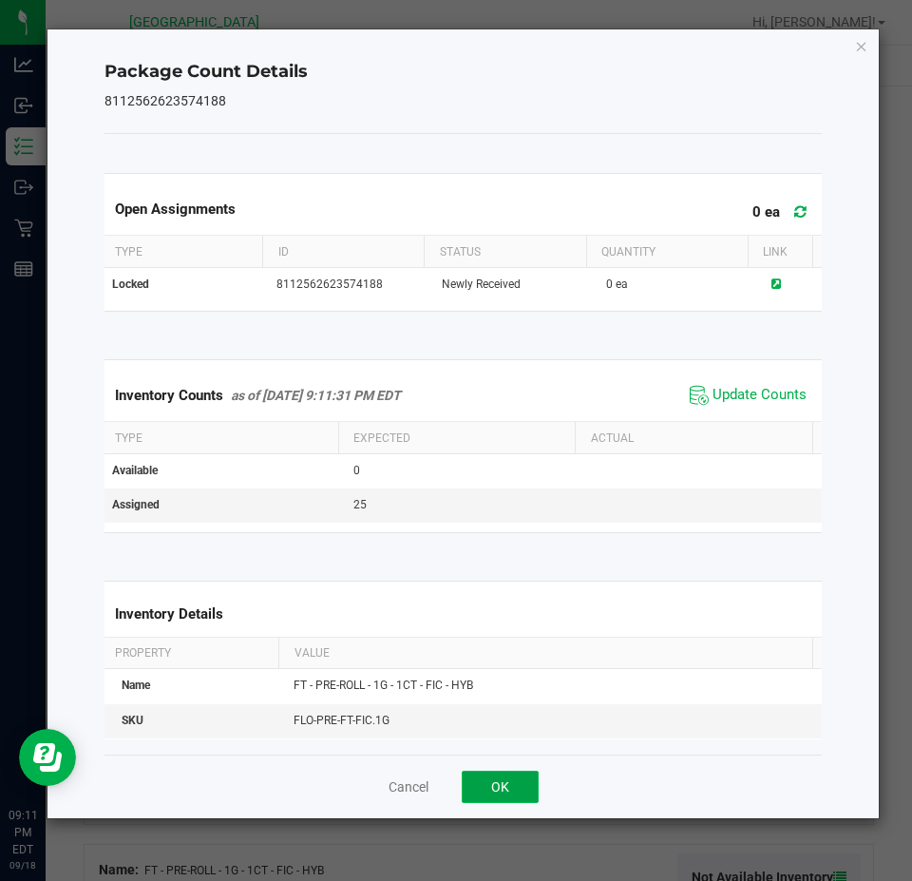
click at [478, 798] on button "OK" at bounding box center [500, 787] width 77 height 32
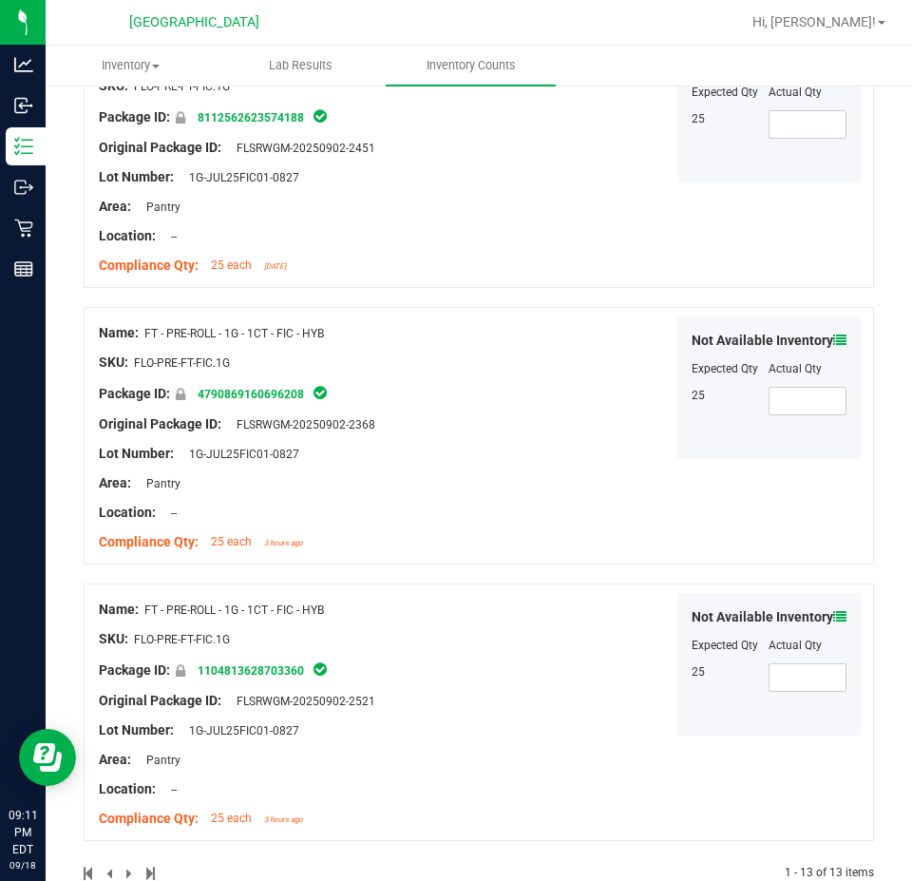
scroll to position [3136, 0]
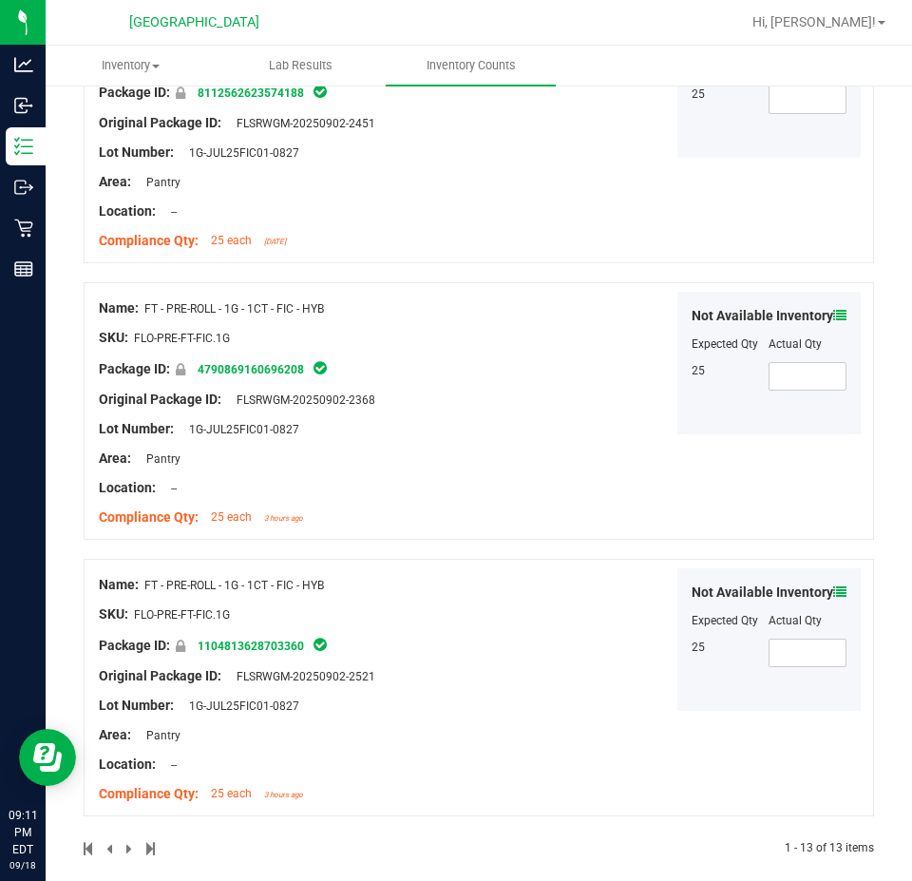
click at [833, 597] on icon at bounding box center [839, 591] width 13 height 13
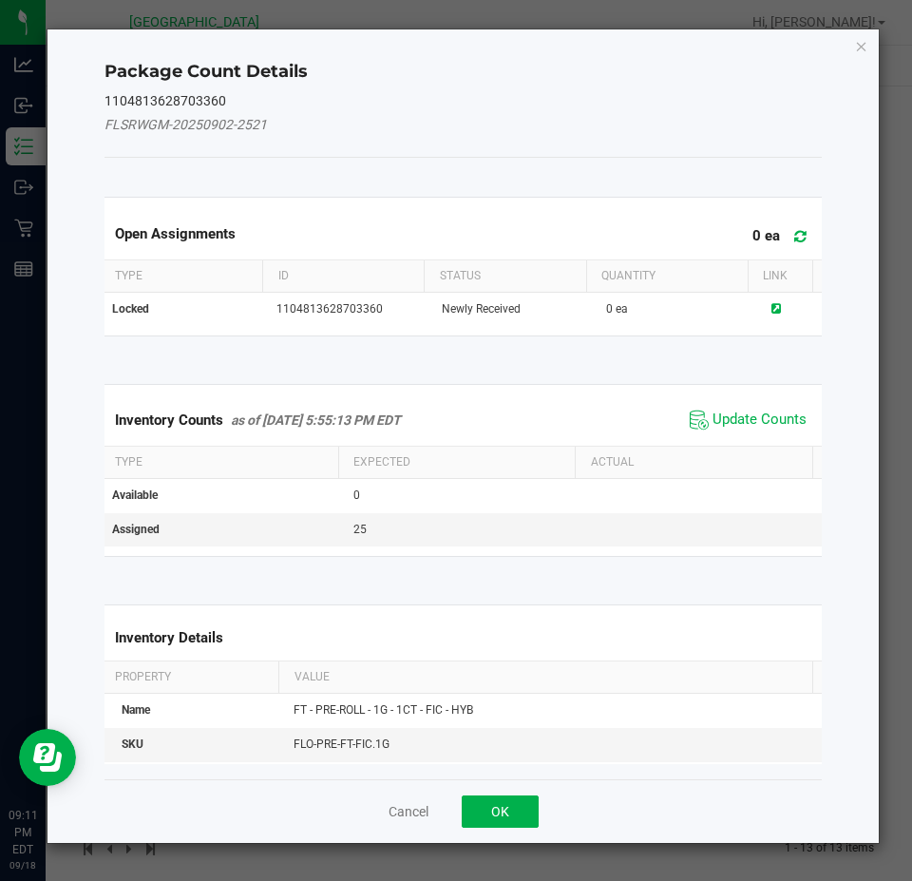
drag, startPoint x: 757, startPoint y: 395, endPoint x: 749, endPoint y: 407, distance: 14.3
click at [757, 396] on div "Inventory Counts as of [DATE] 5:55:13 PM EDT Update Counts" at bounding box center [464, 419] width 726 height 51
click at [745, 412] on span "Update Counts" at bounding box center [760, 420] width 94 height 19
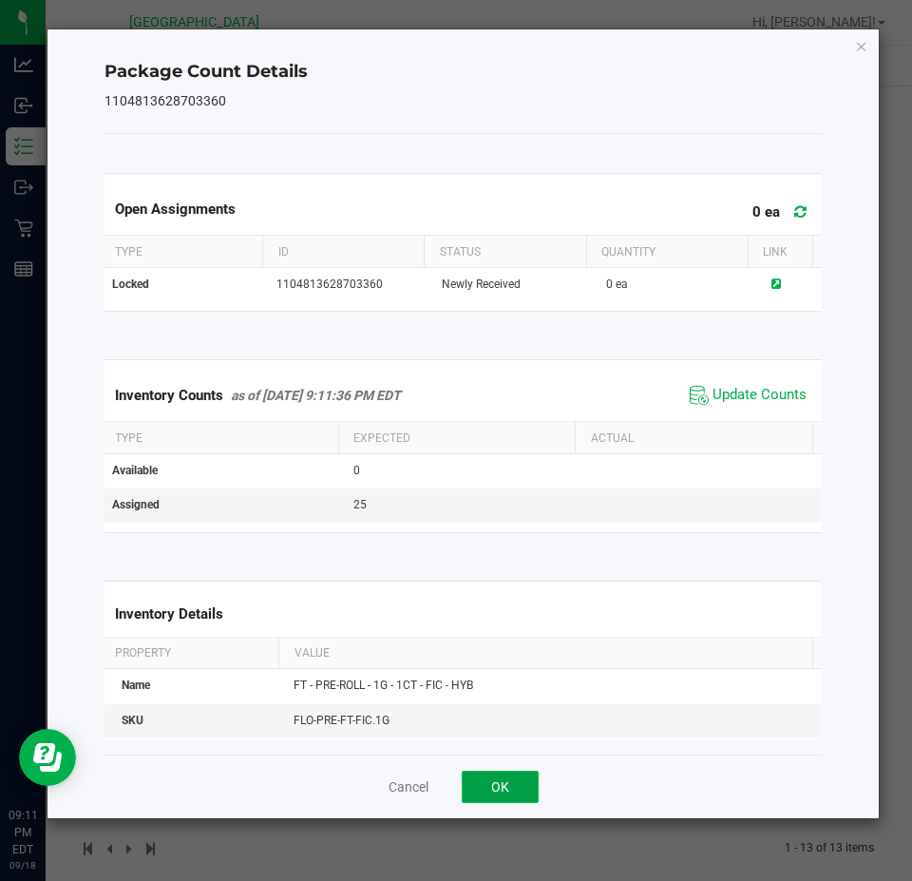
click at [516, 783] on button "OK" at bounding box center [500, 787] width 77 height 32
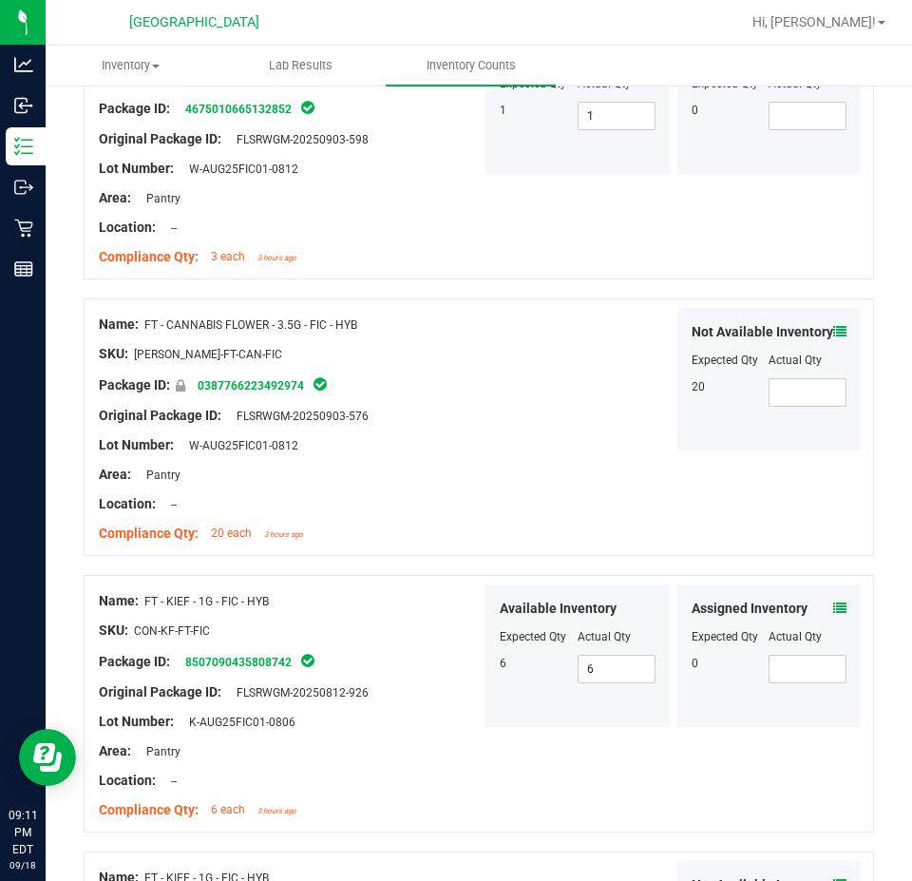
scroll to position [0, 0]
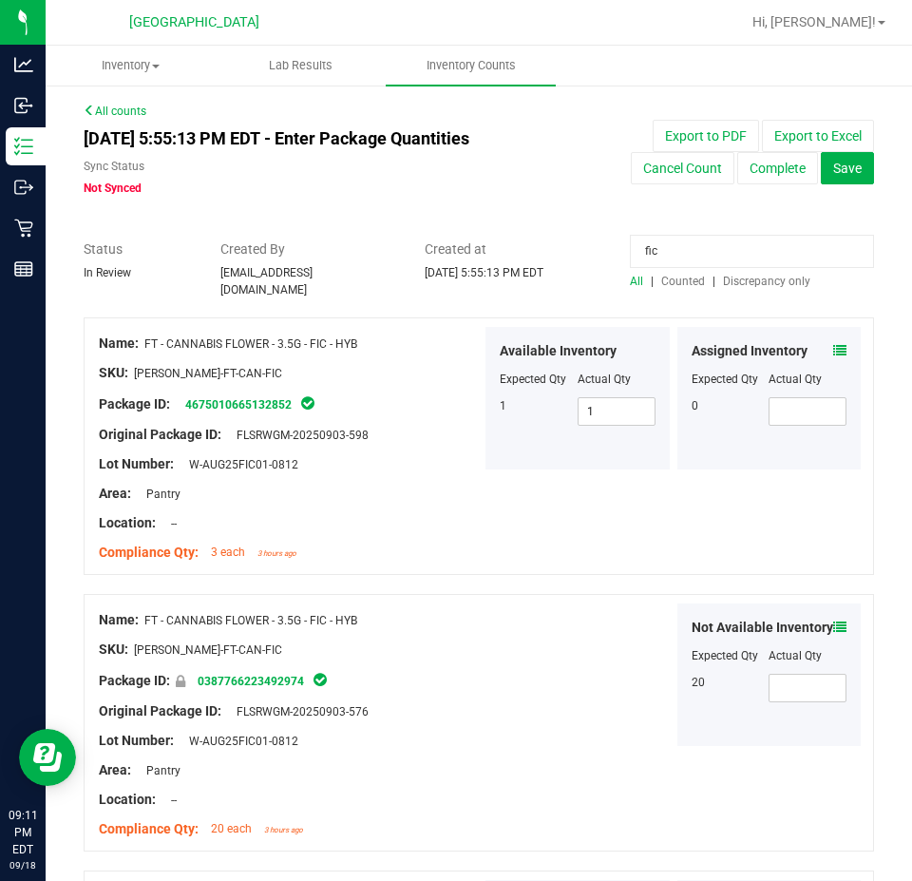
click at [761, 288] on div "All | Counted | Discrepancy only" at bounding box center [752, 281] width 244 height 17
click at [761, 279] on span "Discrepancy only" at bounding box center [766, 281] width 87 height 13
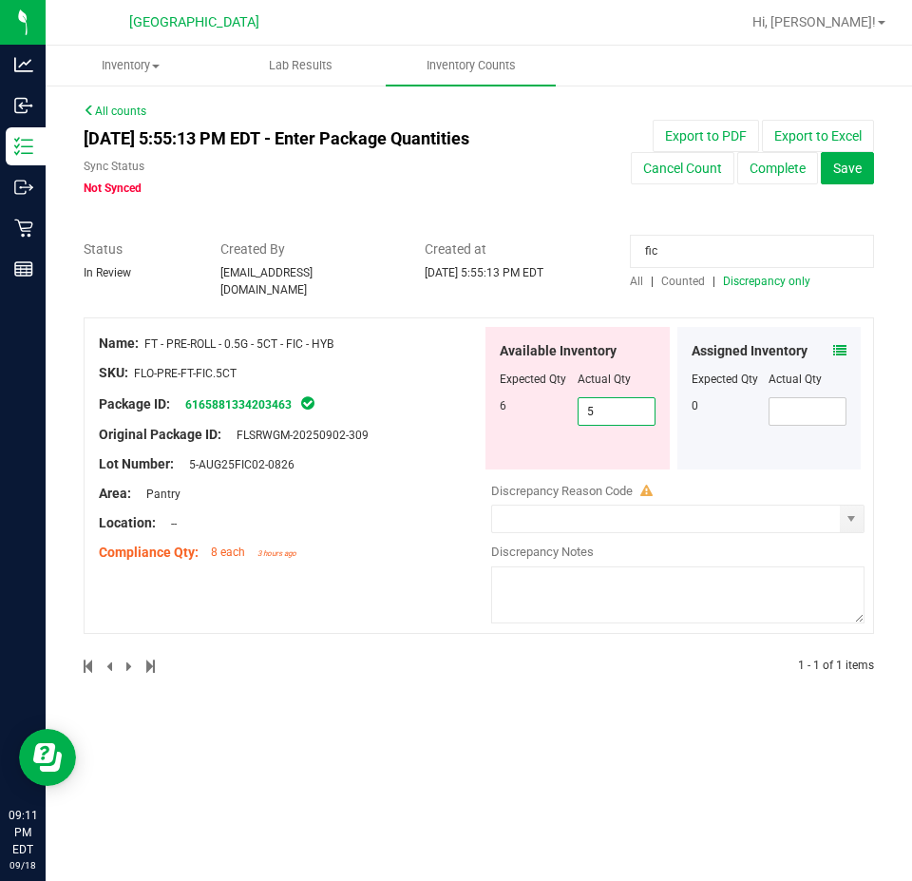
click at [607, 406] on span "5 5" at bounding box center [617, 411] width 78 height 29
click at [607, 405] on input "5" at bounding box center [617, 411] width 76 height 27
click at [798, 165] on button "Complete" at bounding box center [777, 168] width 81 height 32
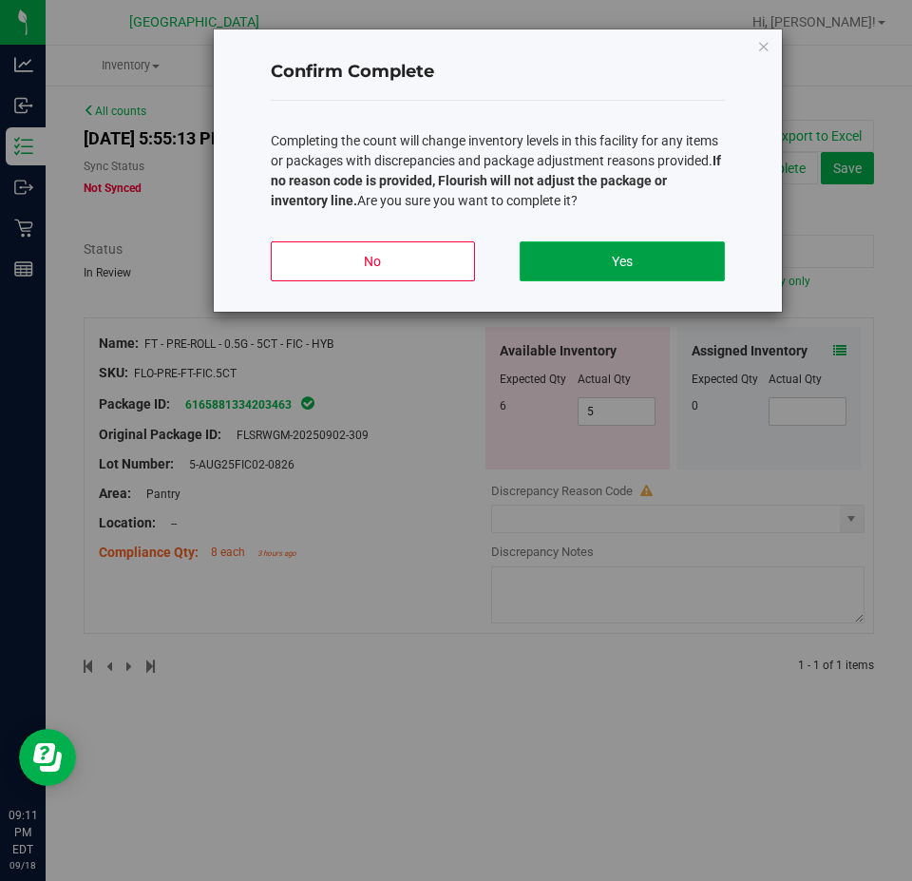
click at [646, 255] on button "Yes" at bounding box center [622, 261] width 204 height 40
